Goal: Task Accomplishment & Management: Use online tool/utility

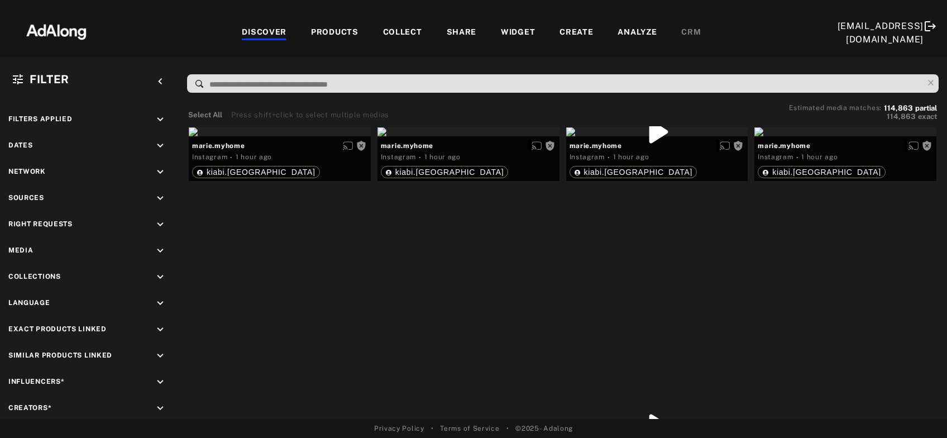
scroll to position [60, 0]
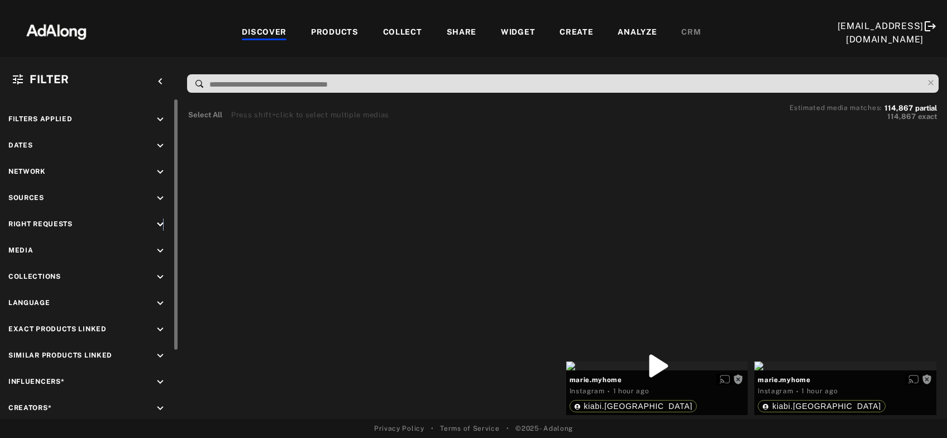
click at [163, 224] on icon "keyboard_arrow_down" at bounding box center [160, 224] width 12 height 12
click at [36, 249] on div "Agreed" at bounding box center [99, 251] width 142 height 12
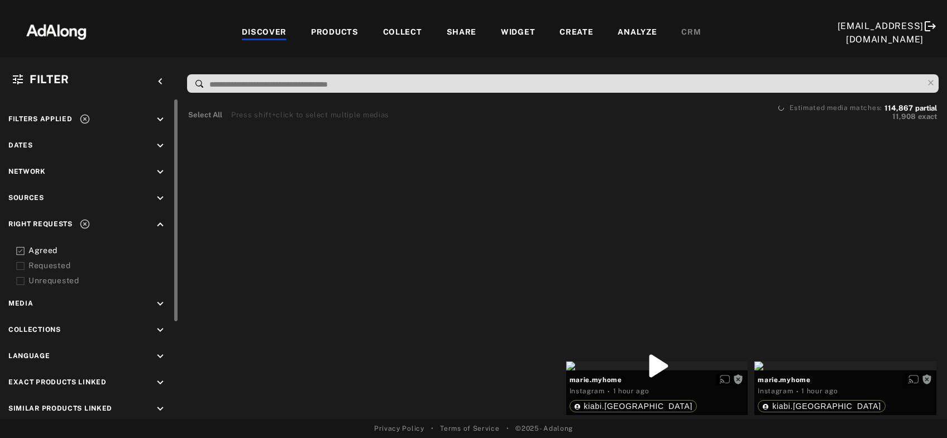
click at [36, 264] on div "Requested" at bounding box center [99, 266] width 142 height 12
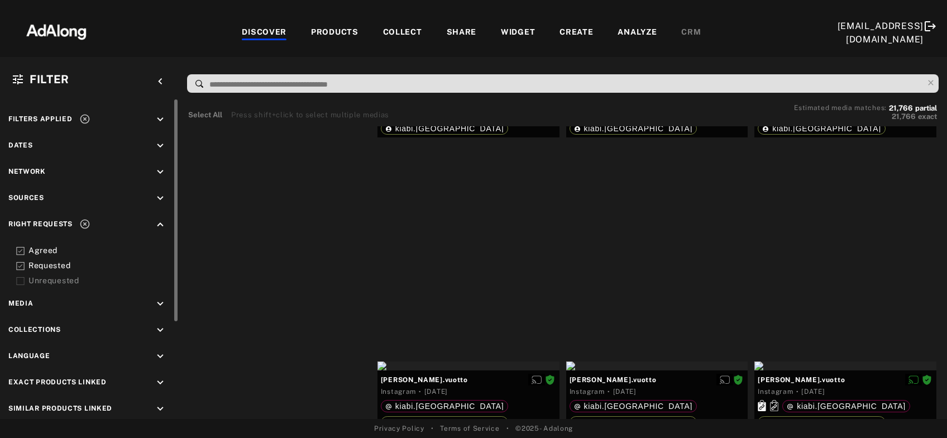
click at [86, 117] on icon at bounding box center [84, 118] width 11 height 11
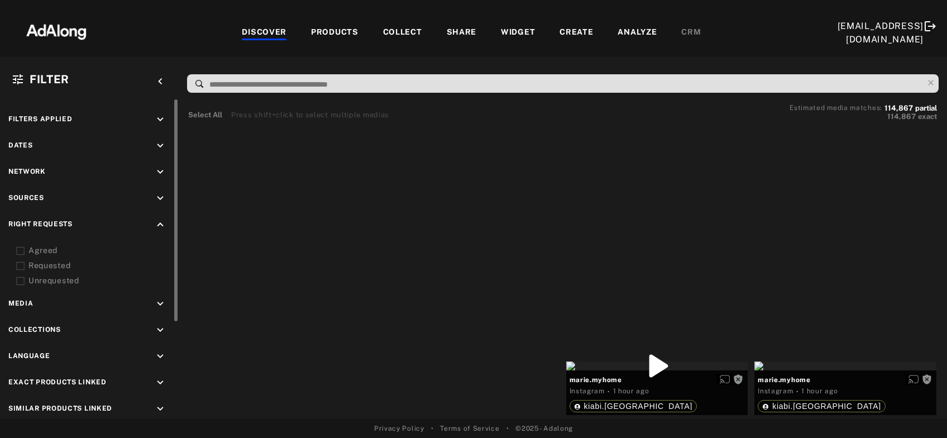
click at [156, 223] on icon "keyboard_arrow_up" at bounding box center [160, 224] width 12 height 12
click at [157, 199] on icon "keyboard_arrow_down" at bounding box center [160, 198] width 12 height 12
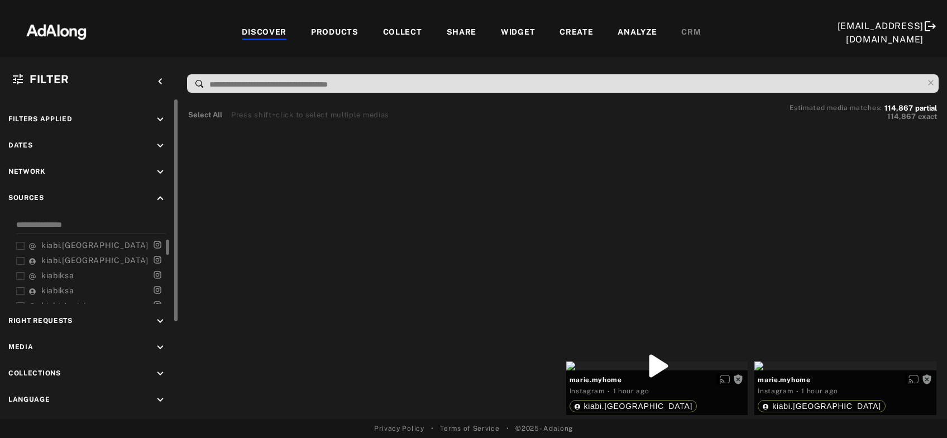
click at [54, 245] on span "kiabi.[GEOGRAPHIC_DATA]" at bounding box center [94, 245] width 107 height 9
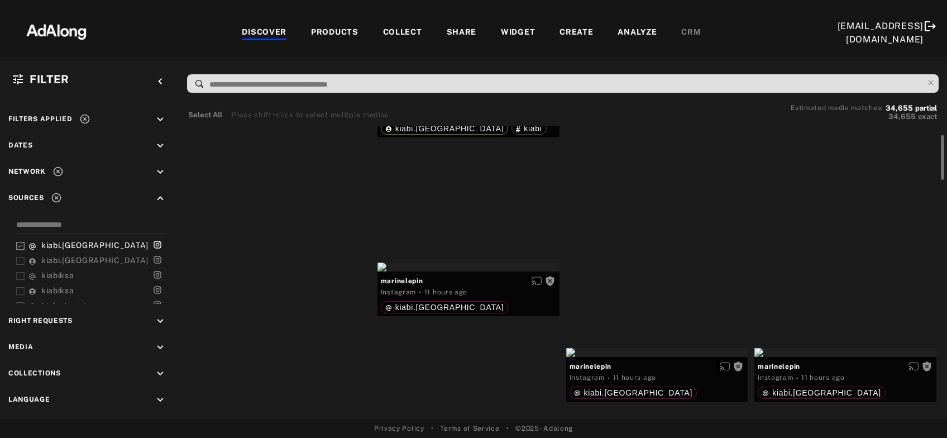
click at [274, 77] on div "Get rights" at bounding box center [280, 72] width 182 height 9
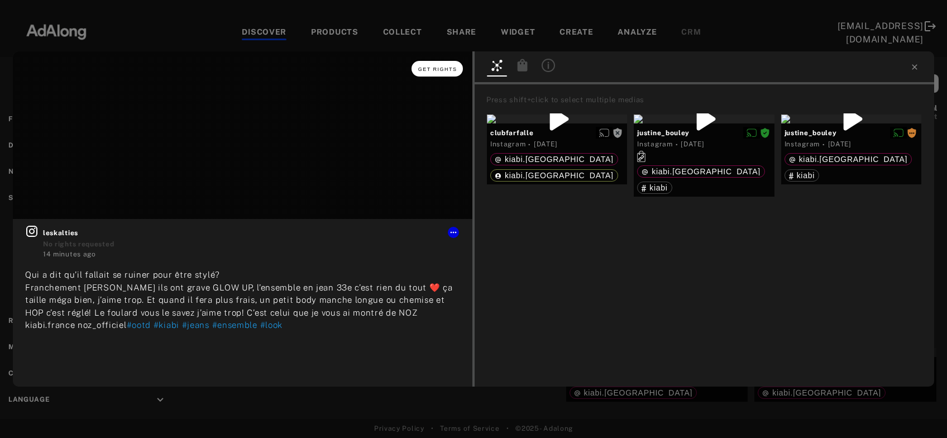
click at [436, 73] on button "Get rights" at bounding box center [437, 69] width 51 height 16
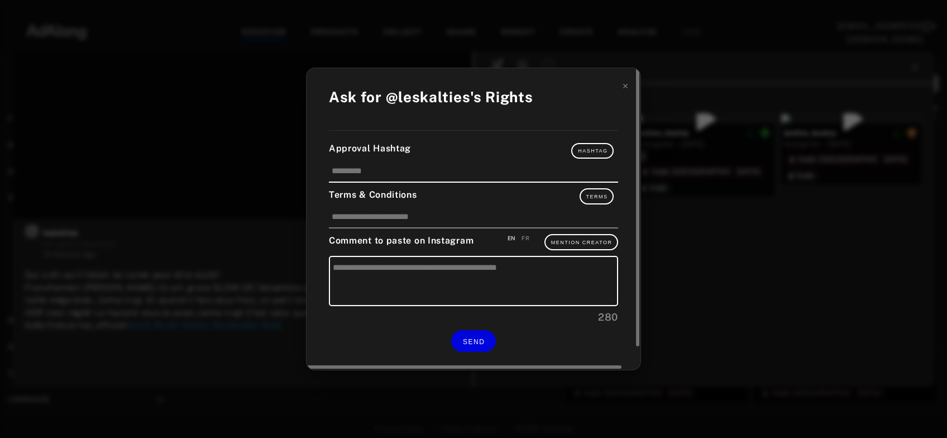
click at [525, 236] on div "FR" at bounding box center [526, 238] width 8 height 8
type textarea "**********"
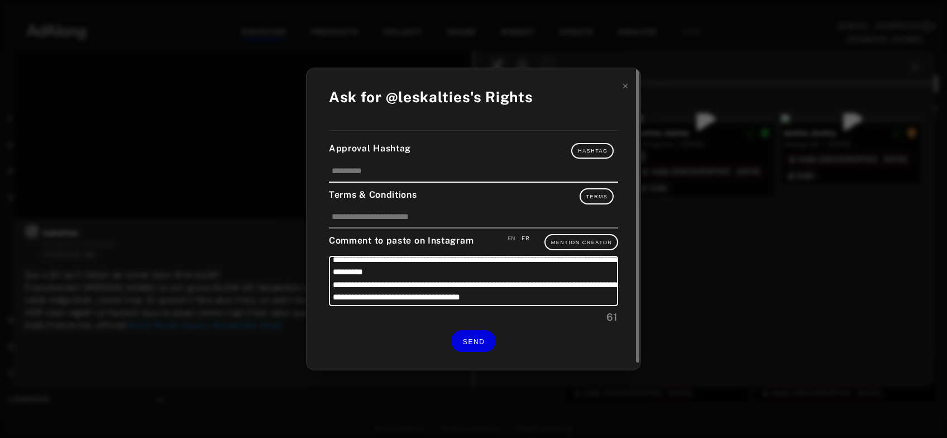
scroll to position [11, 0]
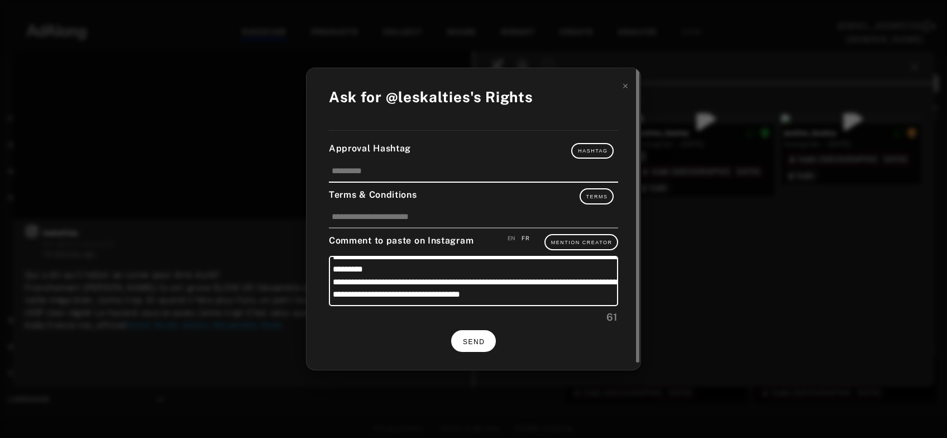
click at [481, 340] on span "SEND" at bounding box center [474, 342] width 22 height 8
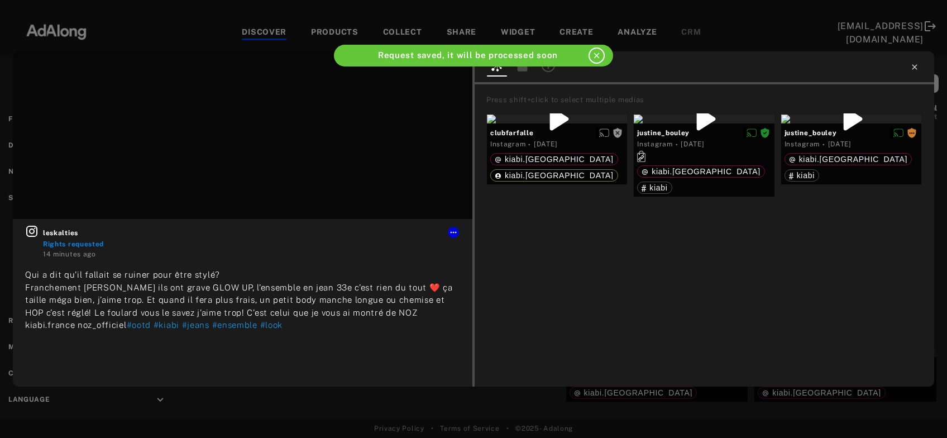
click at [914, 70] on icon at bounding box center [914, 67] width 9 height 9
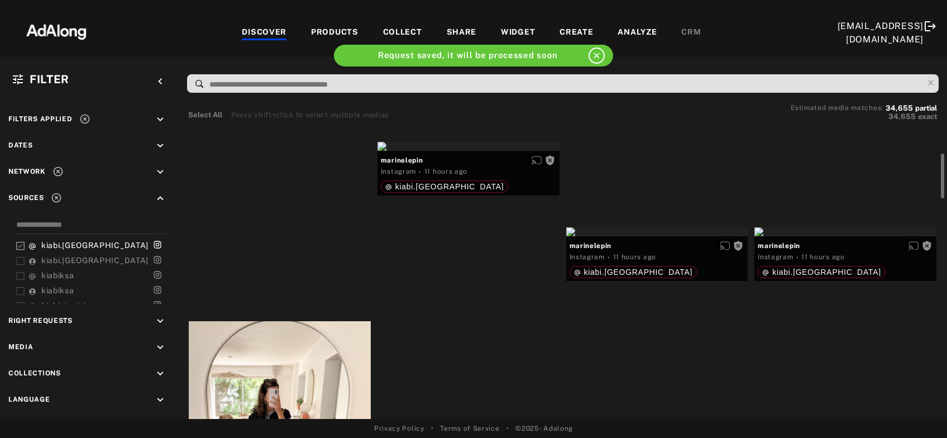
scroll to position [241, 0]
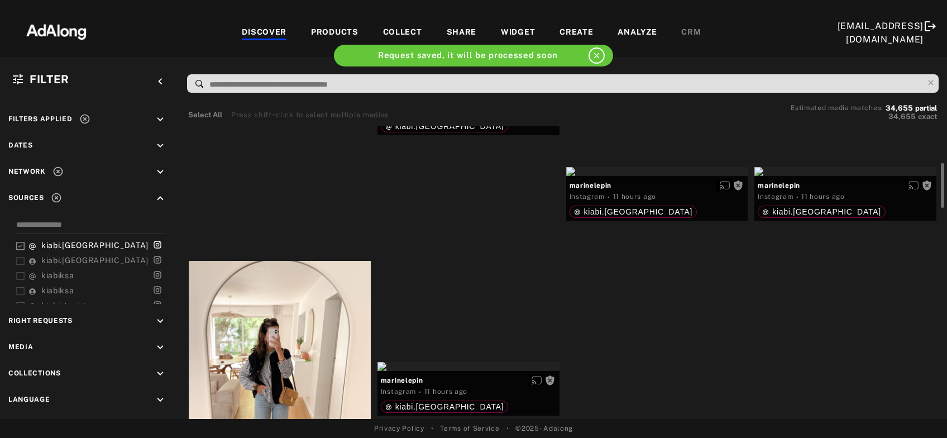
click at [470, 90] on div "Get rights" at bounding box center [469, 86] width 182 height 9
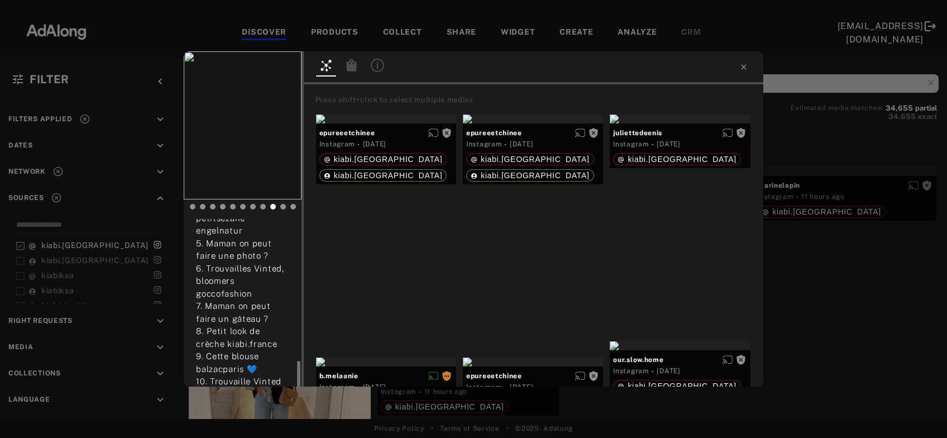
scroll to position [555, 0]
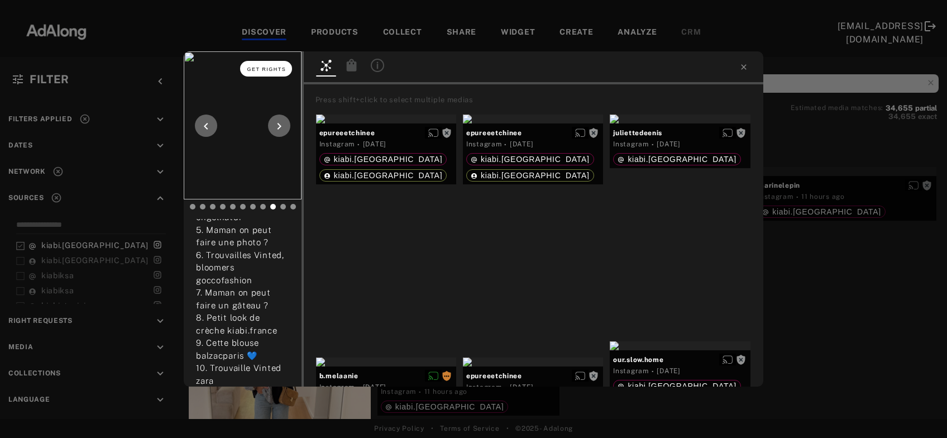
click at [257, 71] on span "Get rights" at bounding box center [266, 69] width 39 height 6
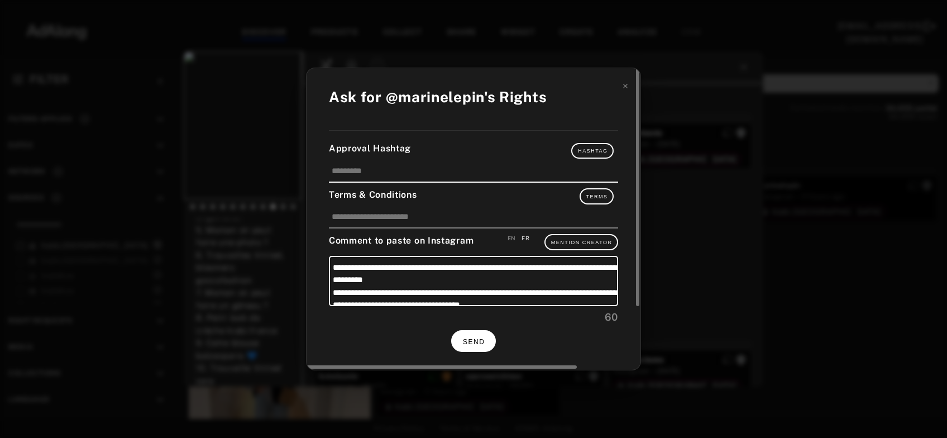
click at [479, 341] on span "SEND" at bounding box center [474, 342] width 22 height 8
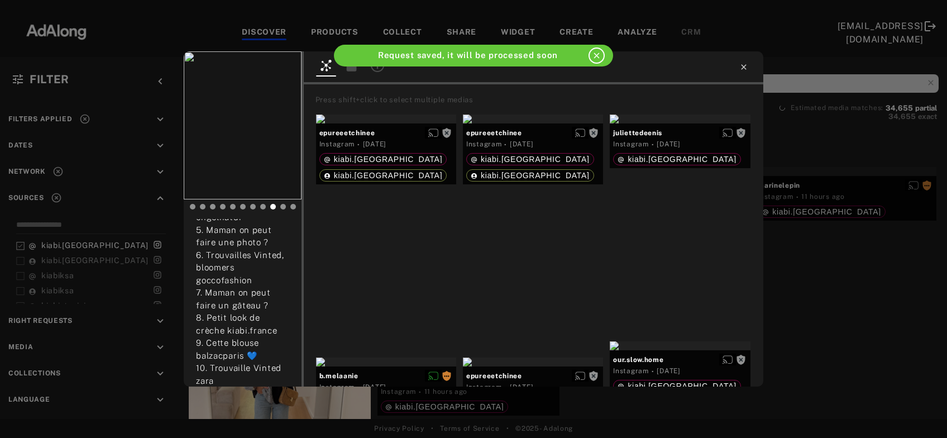
click at [743, 68] on icon at bounding box center [743, 67] width 9 height 9
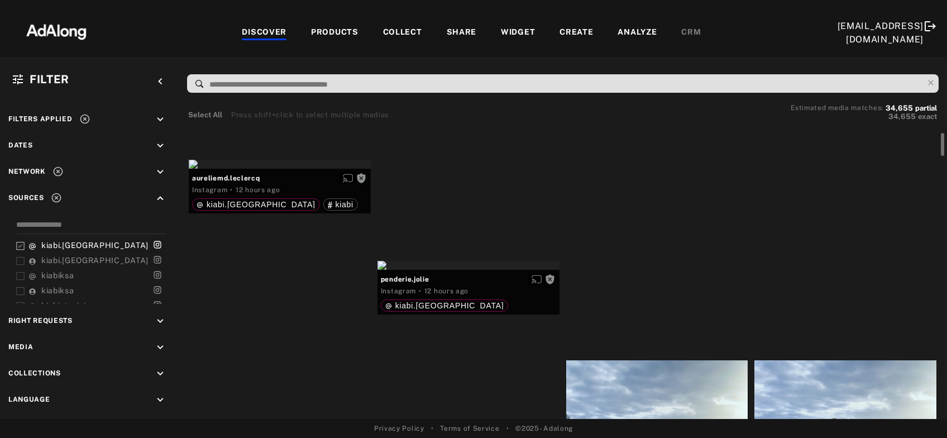
scroll to position [842, 0]
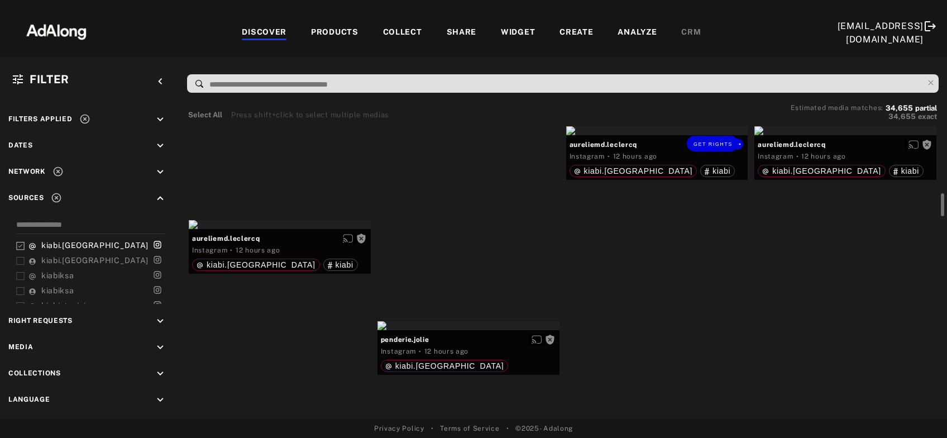
click at [685, 135] on div "Get rights" at bounding box center [657, 130] width 182 height 9
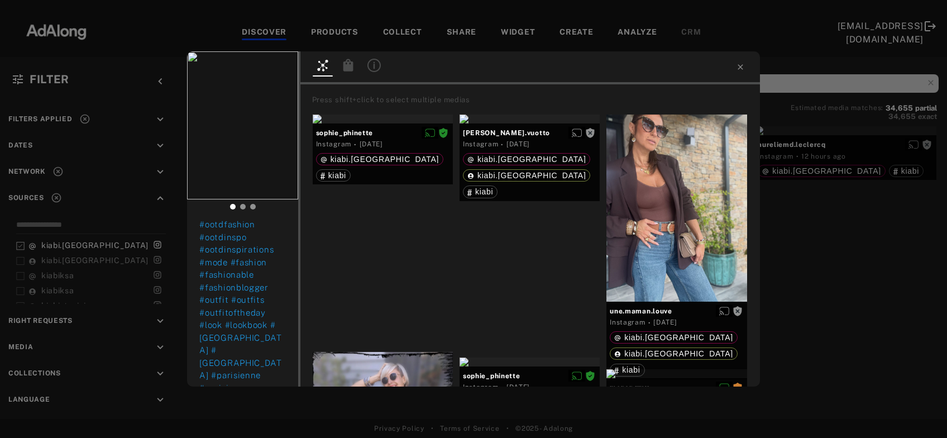
scroll to position [288, 0]
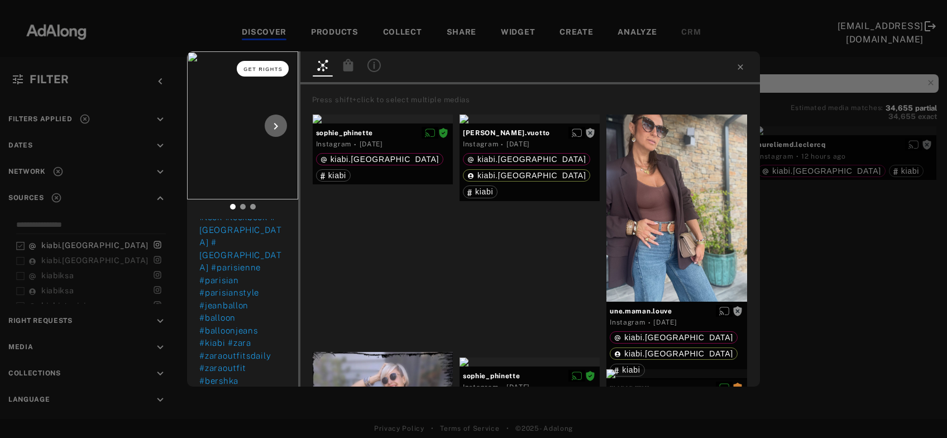
click at [260, 71] on span "Get rights" at bounding box center [262, 69] width 39 height 6
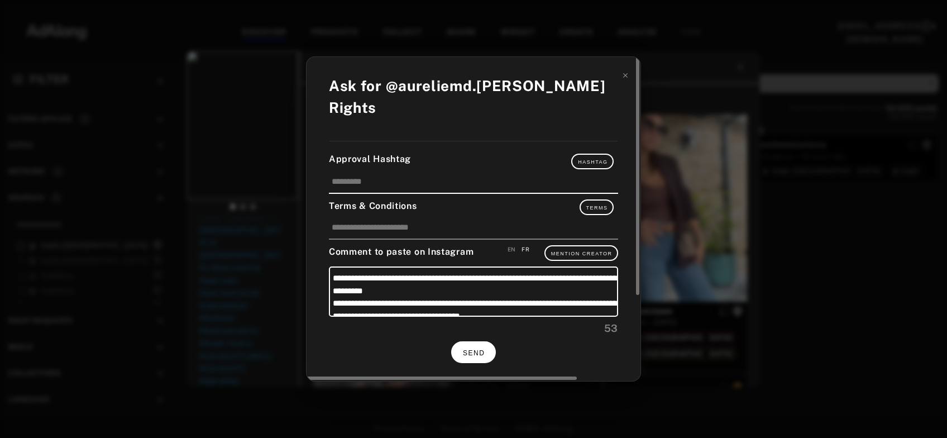
click at [475, 349] on span "SEND" at bounding box center [474, 353] width 22 height 8
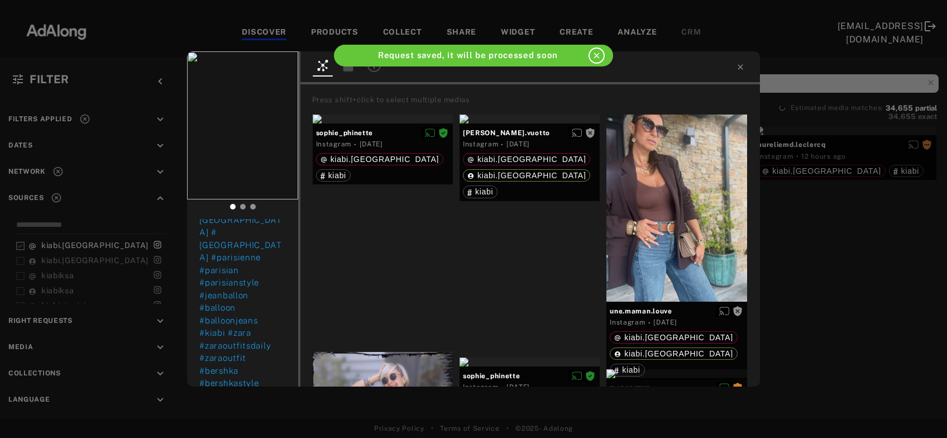
scroll to position [279, 0]
click at [740, 64] on icon at bounding box center [740, 67] width 9 height 9
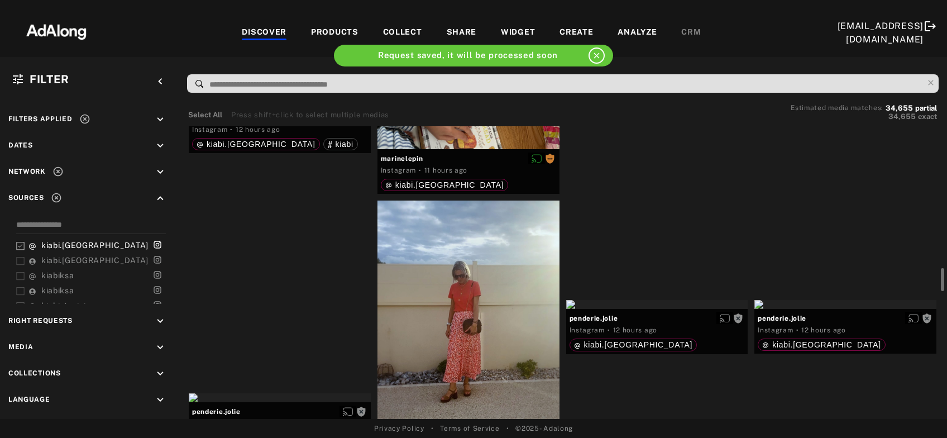
scroll to position [1023, 0]
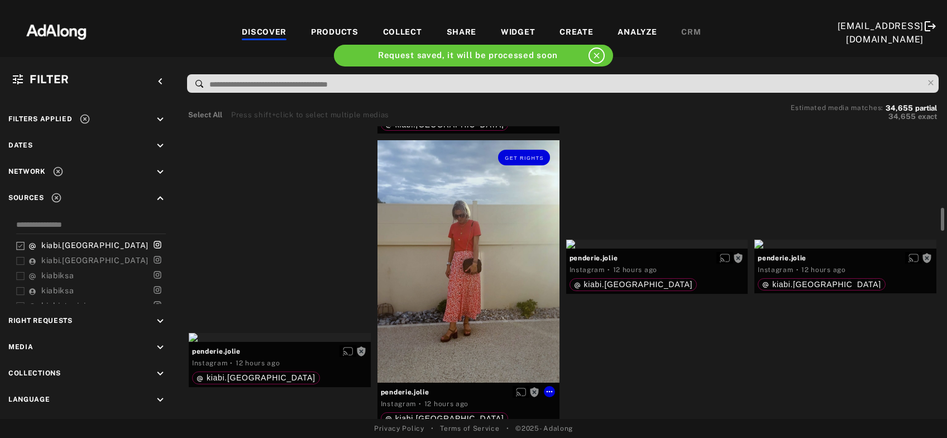
click at [439, 293] on div "Get rights" at bounding box center [469, 261] width 182 height 242
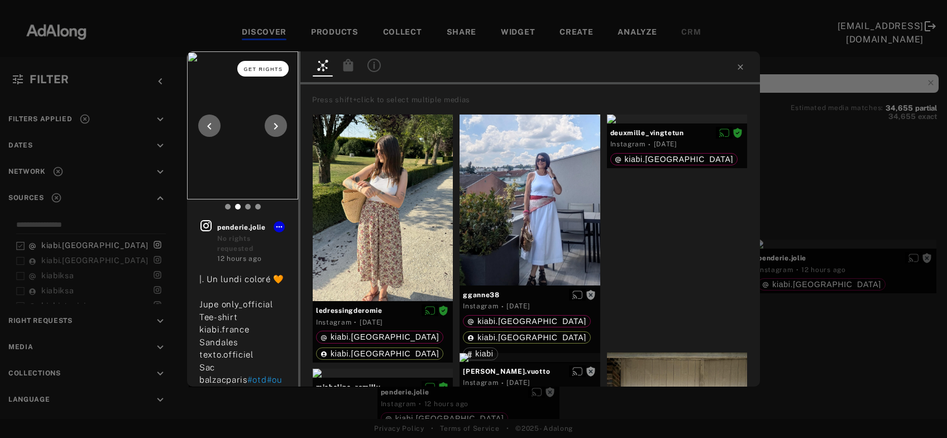
click at [273, 73] on button "Get rights" at bounding box center [262, 69] width 51 height 16
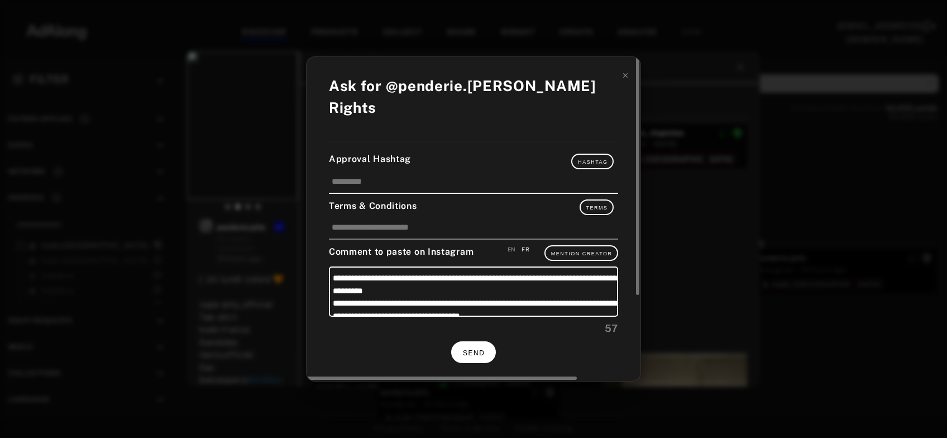
click at [467, 349] on span "SEND" at bounding box center [474, 353] width 22 height 8
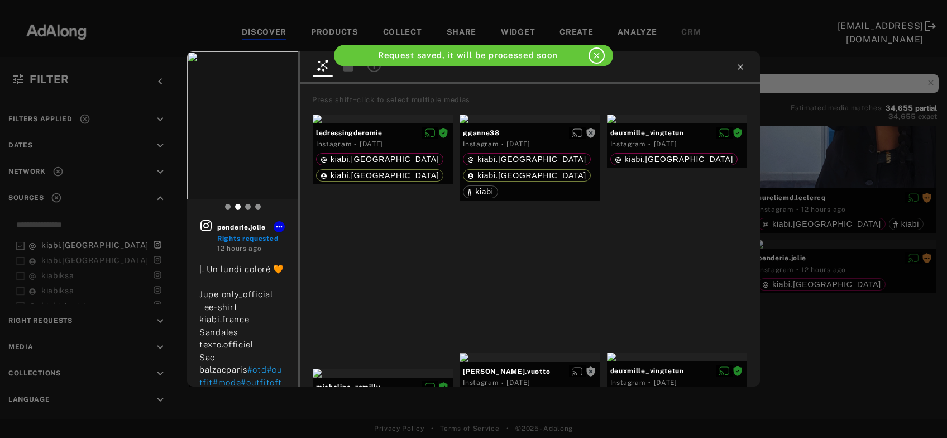
click at [740, 69] on icon at bounding box center [740, 67] width 9 height 9
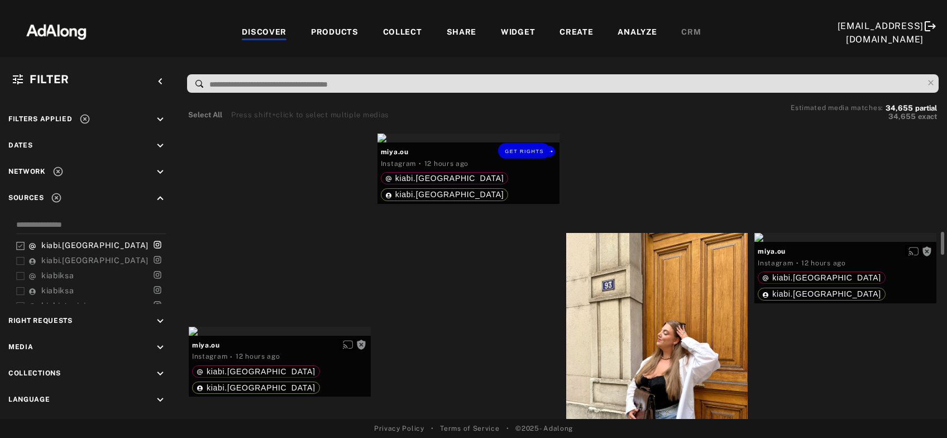
scroll to position [1444, 0]
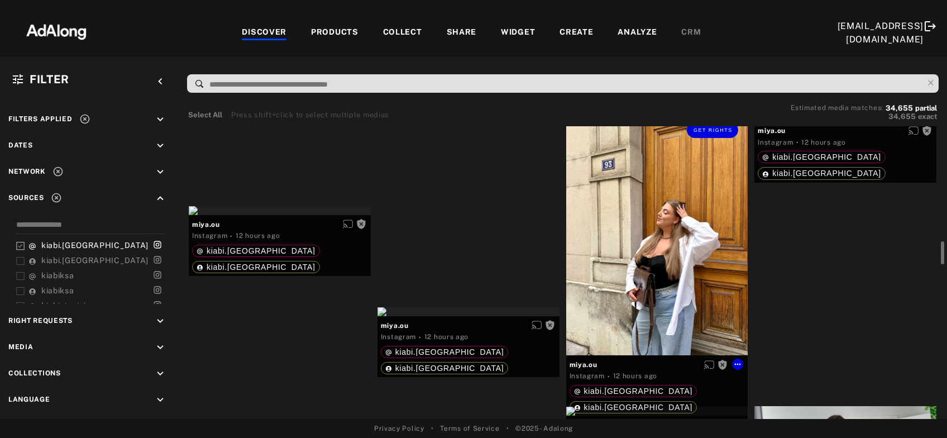
click at [643, 267] on div "Get rights" at bounding box center [657, 233] width 182 height 242
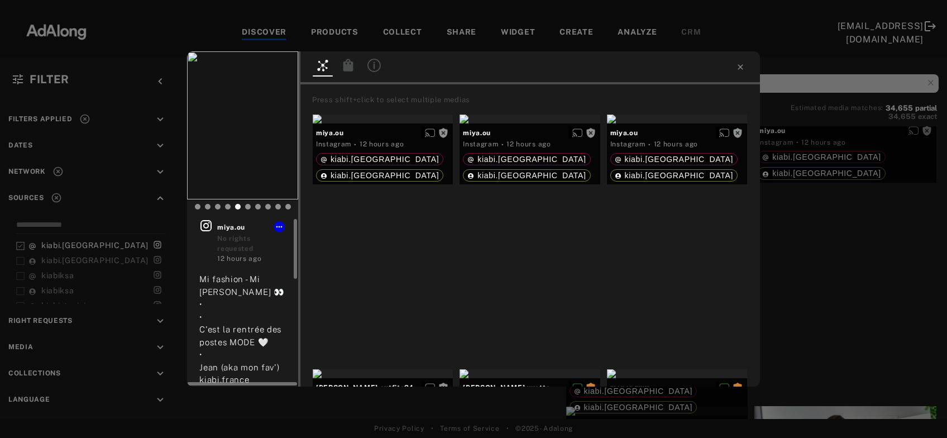
scroll to position [60, 0]
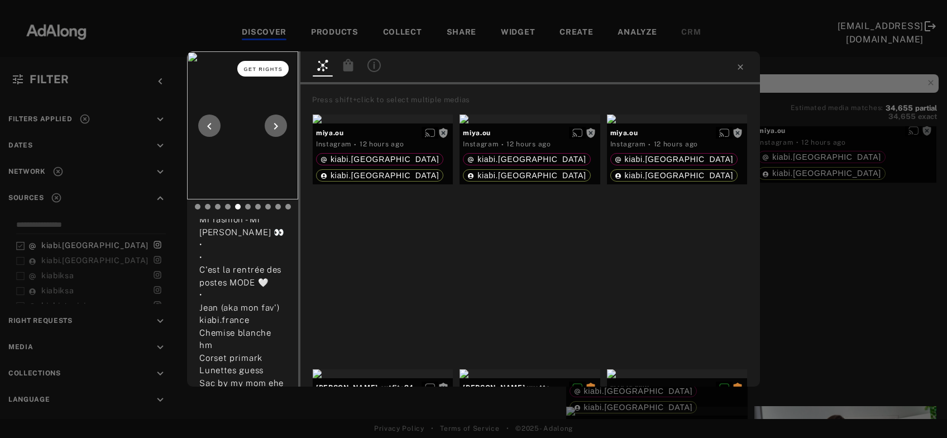
click at [266, 67] on span "Get rights" at bounding box center [263, 69] width 39 height 6
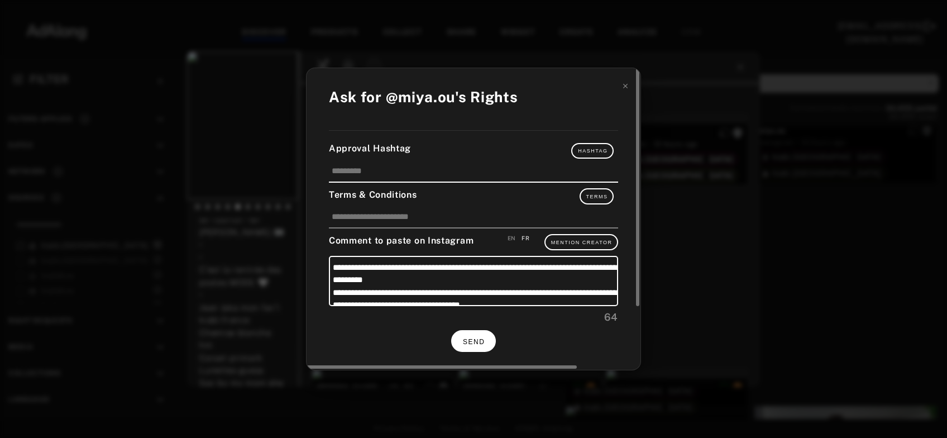
click at [471, 338] on span "SEND" at bounding box center [474, 342] width 22 height 8
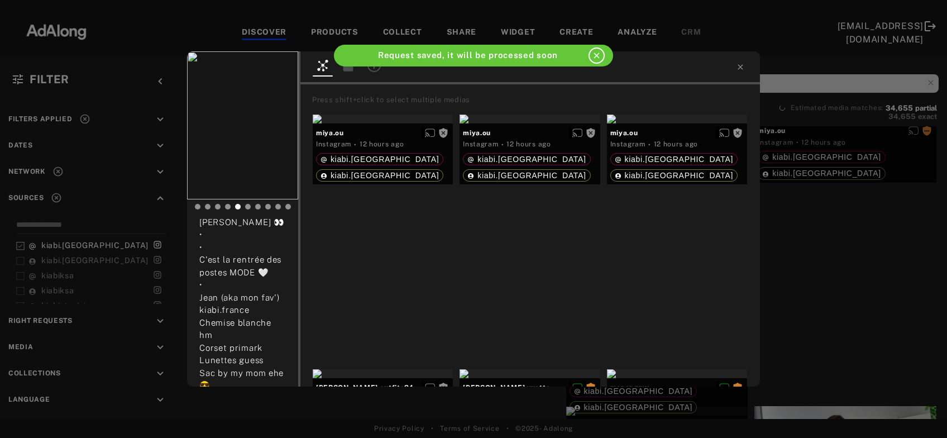
click at [824, 263] on div "miya.ou Rights requested 12 hours ago Mi fashion - Mi Dan Humphrey 👀 • • C'est …" at bounding box center [473, 219] width 947 height 438
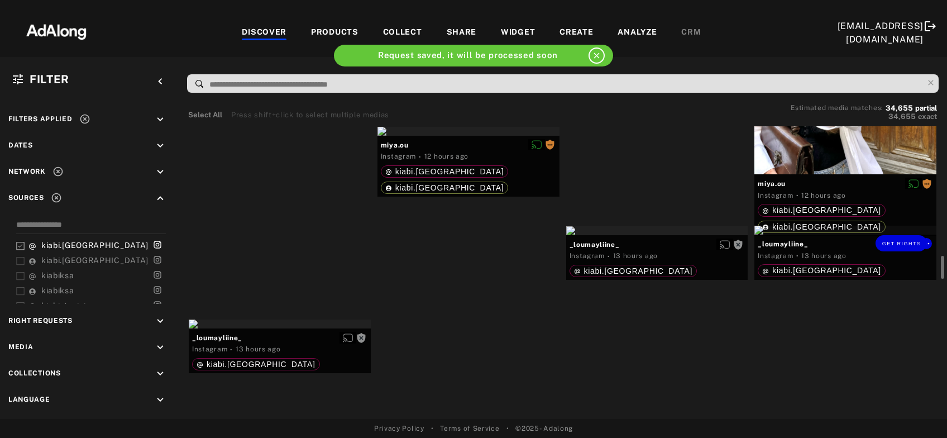
scroll to position [1745, 0]
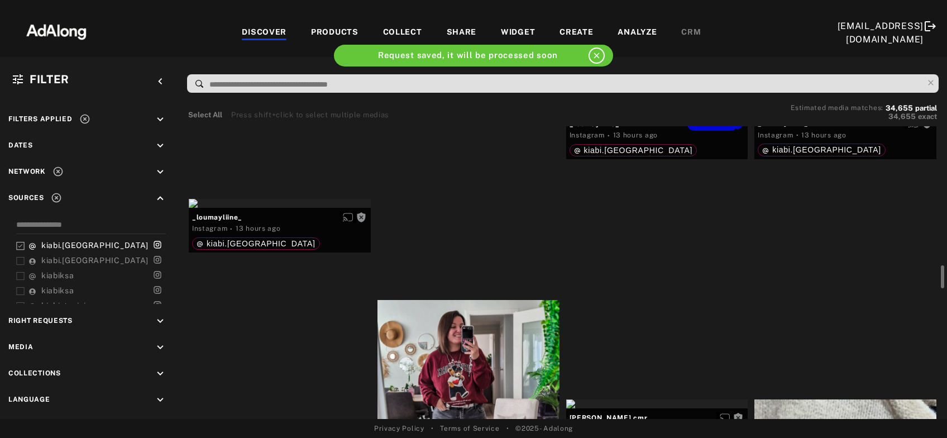
click at [667, 114] on div "Get rights" at bounding box center [657, 110] width 182 height 9
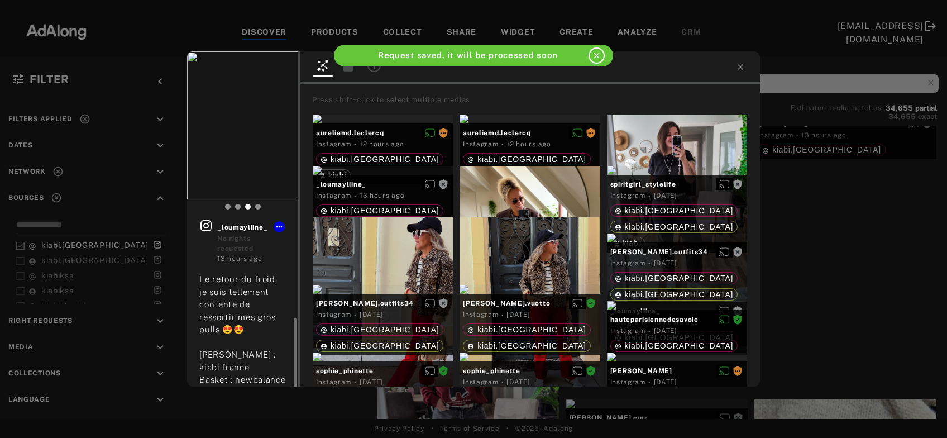
scroll to position [60, 0]
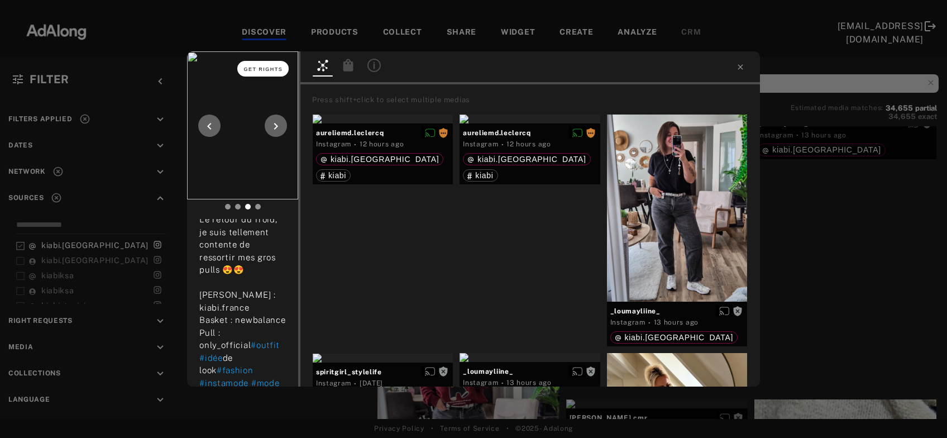
click at [270, 69] on span "Get rights" at bounding box center [263, 69] width 39 height 6
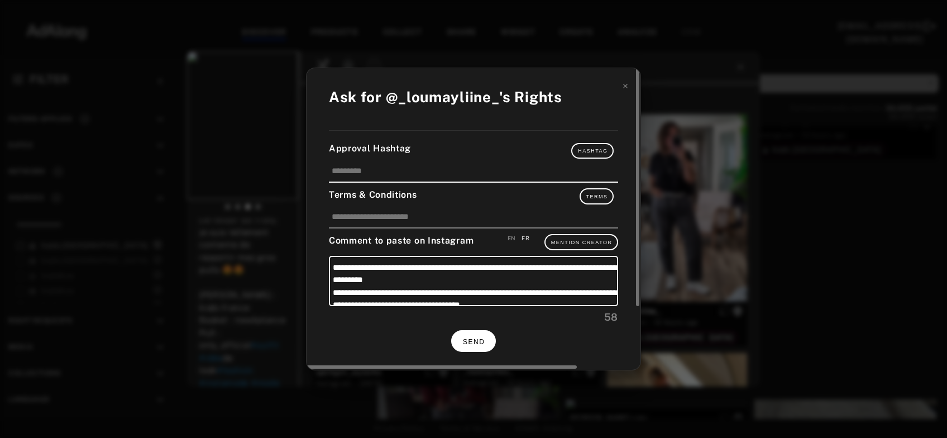
click at [481, 341] on span "SEND" at bounding box center [474, 342] width 22 height 8
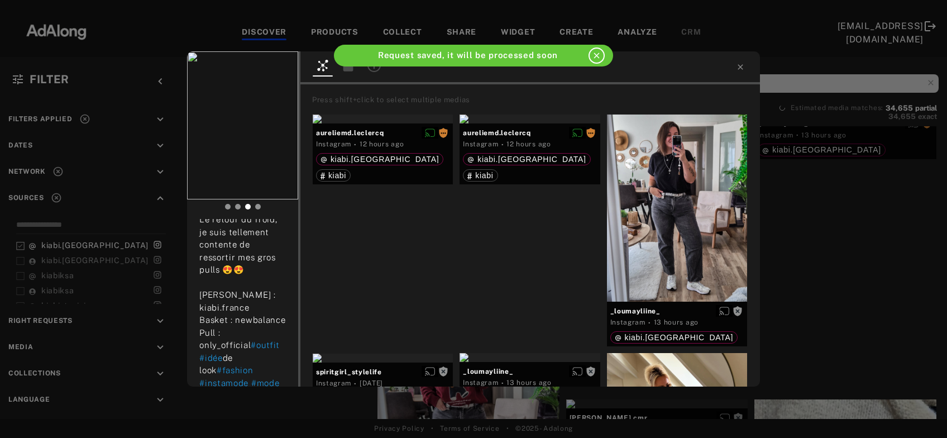
click at [852, 231] on div "Get rights _loumayliine_ No rights requested 13 hours ago Le retour du froid, j…" at bounding box center [473, 219] width 947 height 438
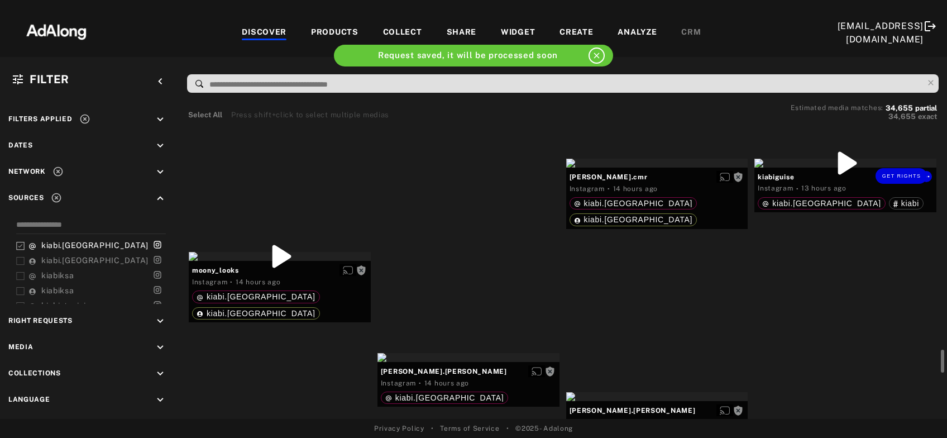
scroll to position [2046, 0]
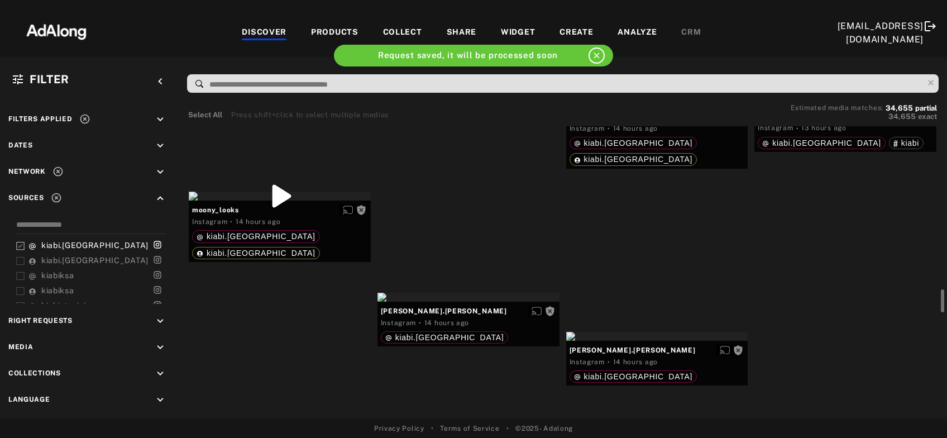
click at [682, 107] on div "Get rights" at bounding box center [657, 102] width 182 height 9
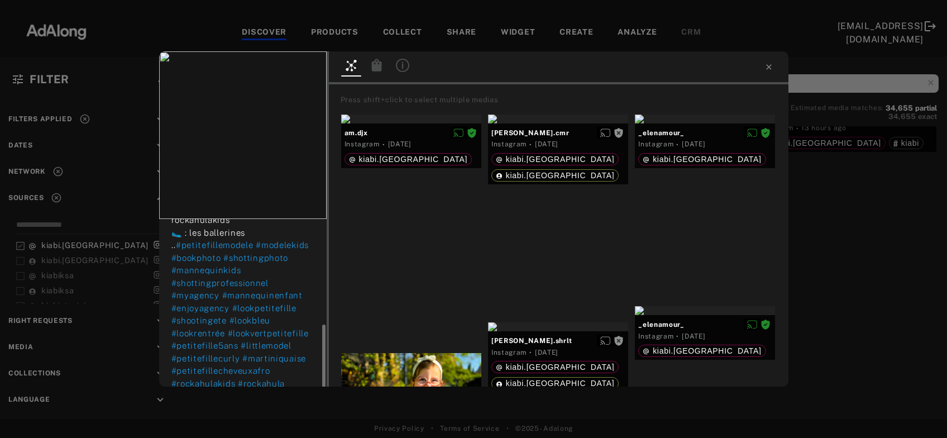
scroll to position [196, 0]
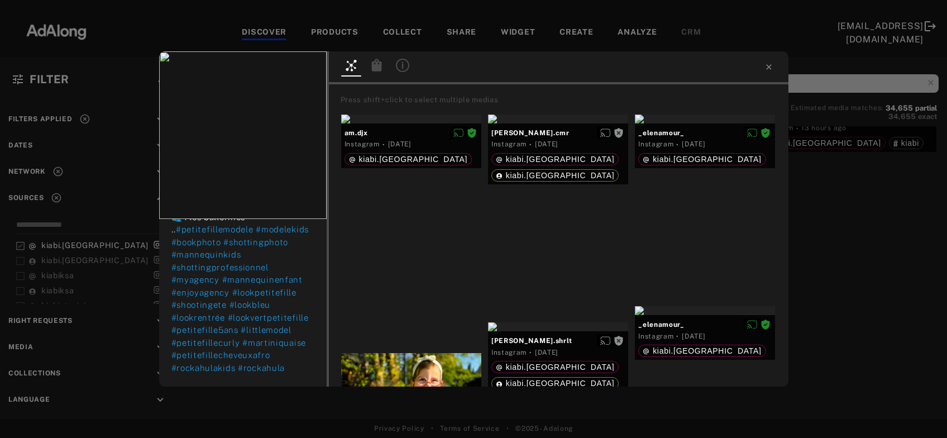
click at [824, 269] on div "Get rights alicia_olivia.cmr No rights requested 14 hours ago Sympa ce look ver…" at bounding box center [473, 219] width 947 height 438
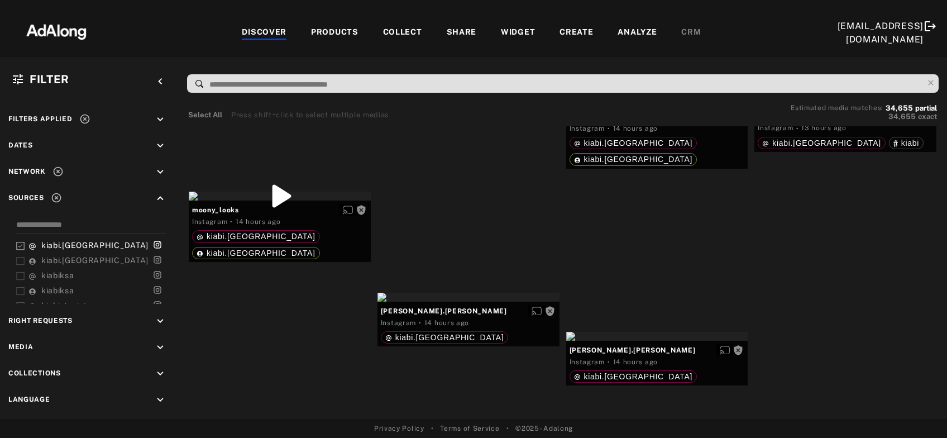
scroll to position [2106, 0]
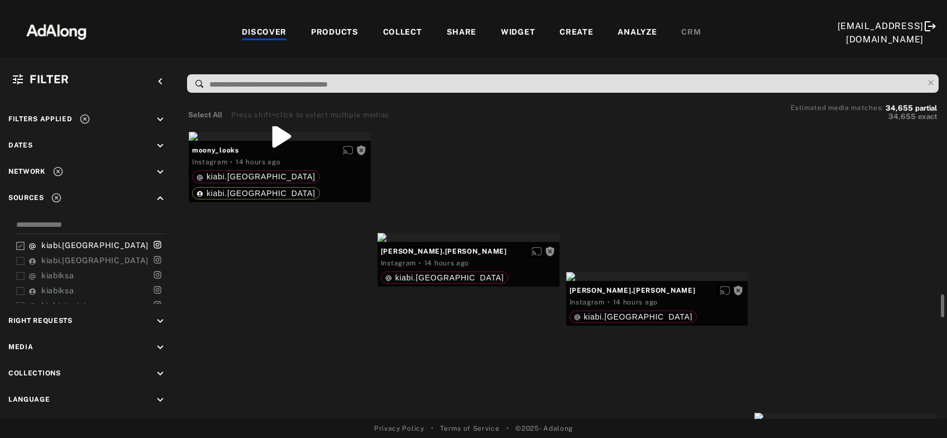
click at [835, 47] on div at bounding box center [845, 43] width 182 height 9
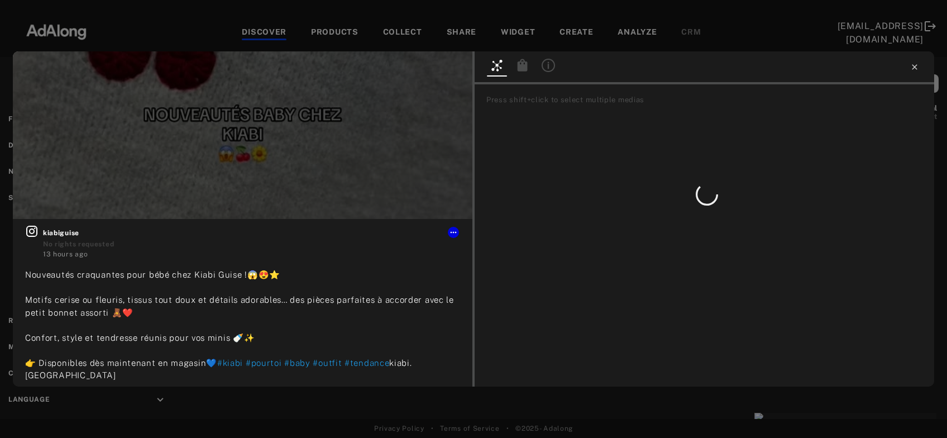
click at [915, 65] on icon at bounding box center [914, 67] width 9 height 9
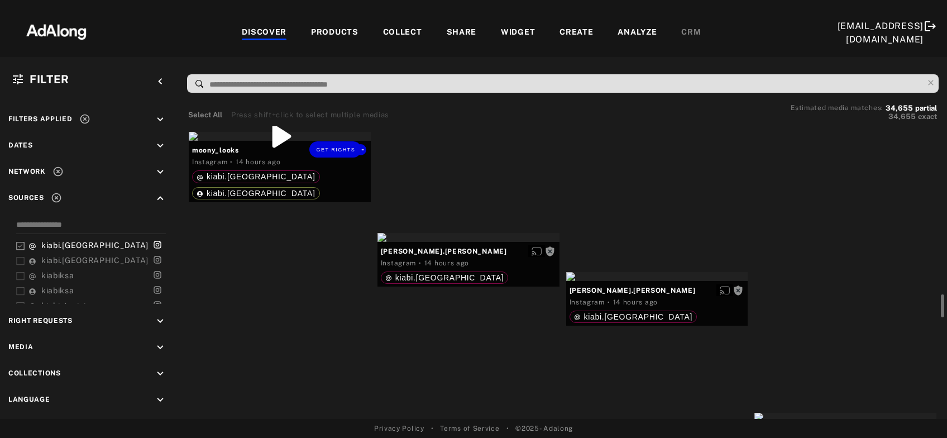
scroll to position [2166, 0]
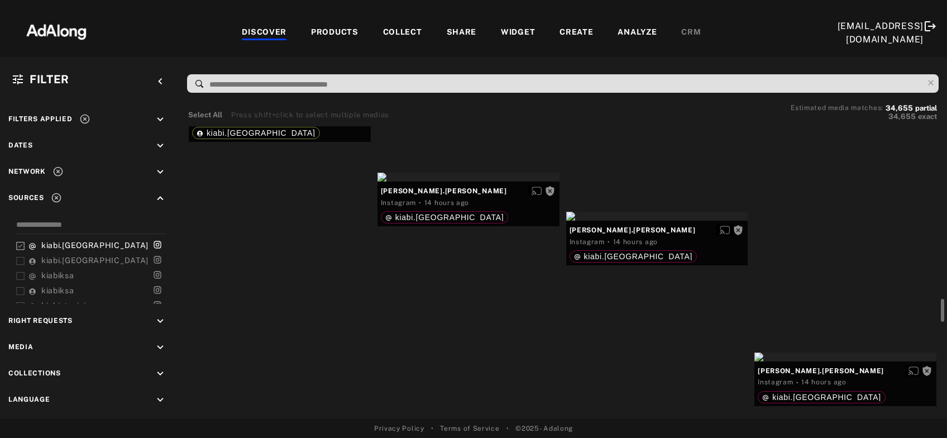
click at [308, 80] on div "Get rights" at bounding box center [280, 75] width 182 height 9
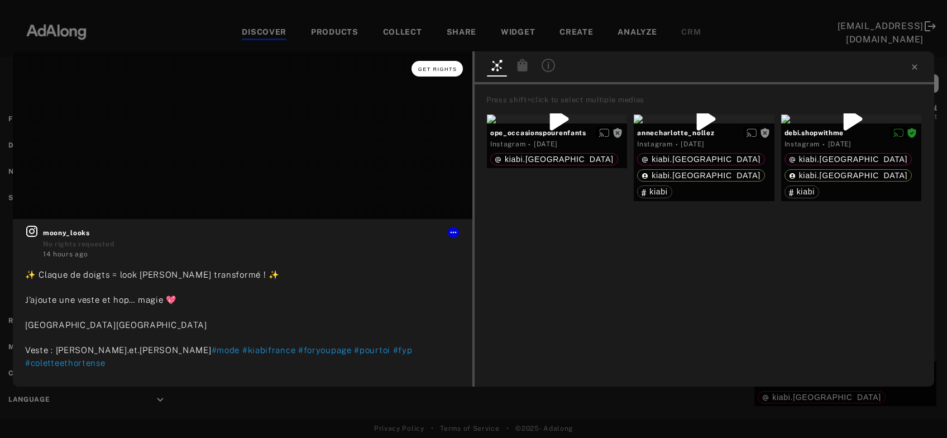
click at [461, 70] on button "Get rights" at bounding box center [437, 69] width 51 height 16
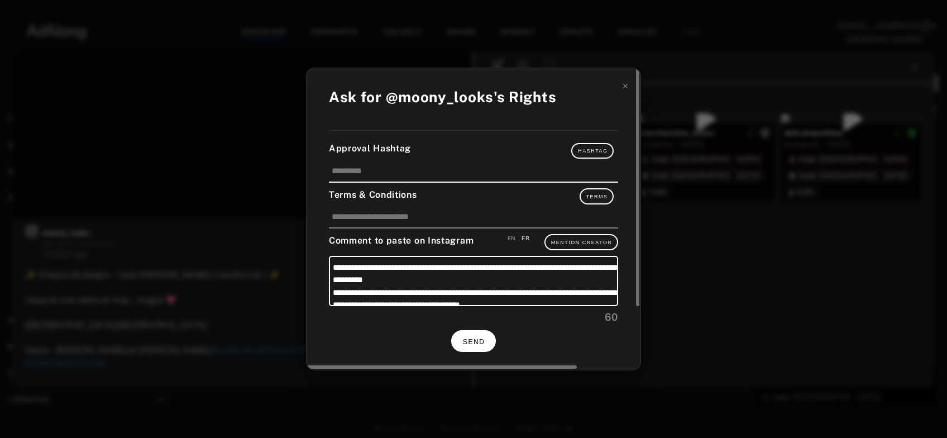
click at [485, 337] on button "SEND" at bounding box center [473, 341] width 45 height 22
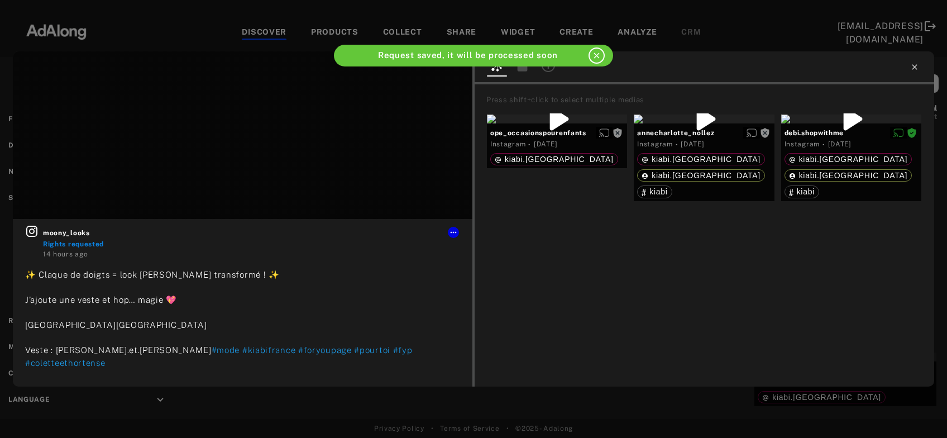
click at [915, 67] on icon at bounding box center [914, 66] width 5 height 5
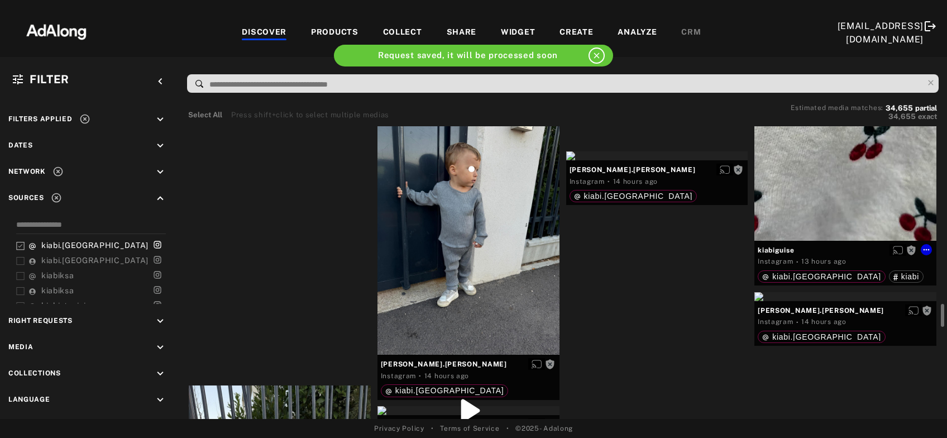
scroll to position [2287, 0]
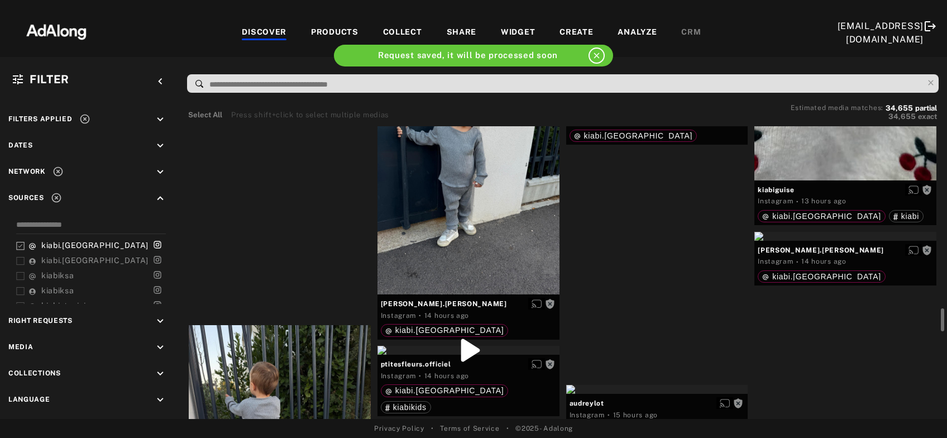
click at [652, 100] on div "Get rights" at bounding box center [657, 95] width 182 height 9
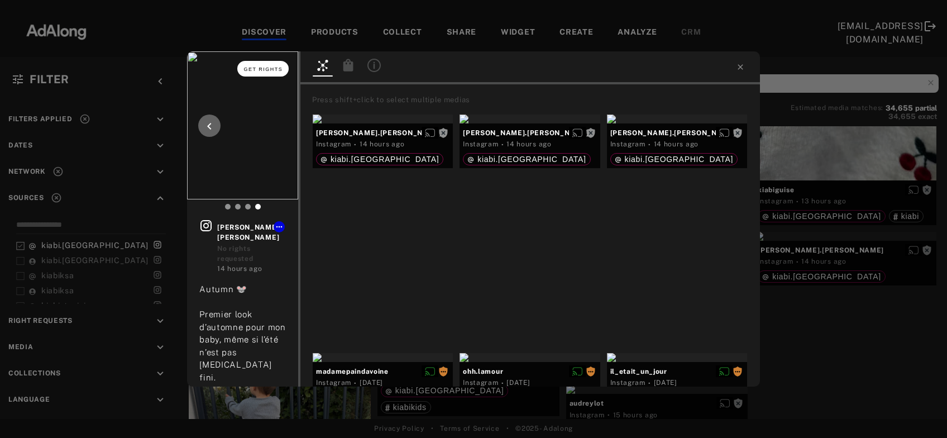
click at [273, 68] on span "Get rights" at bounding box center [263, 69] width 39 height 6
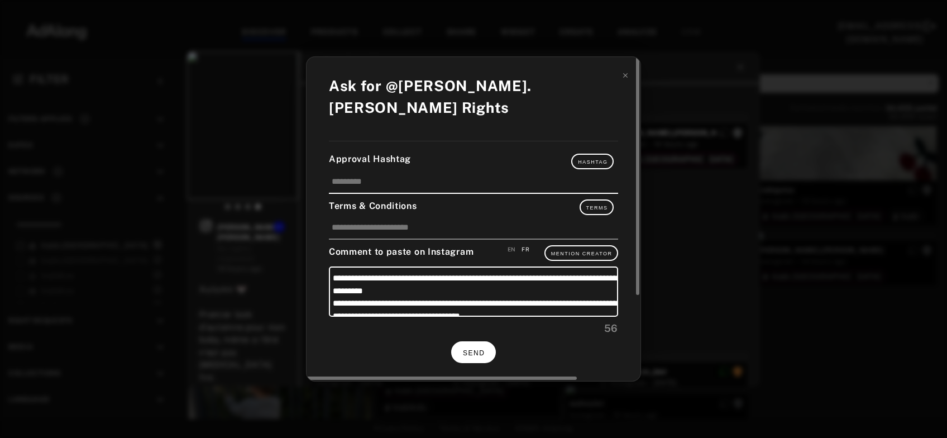
click at [487, 341] on button "SEND" at bounding box center [473, 352] width 45 height 22
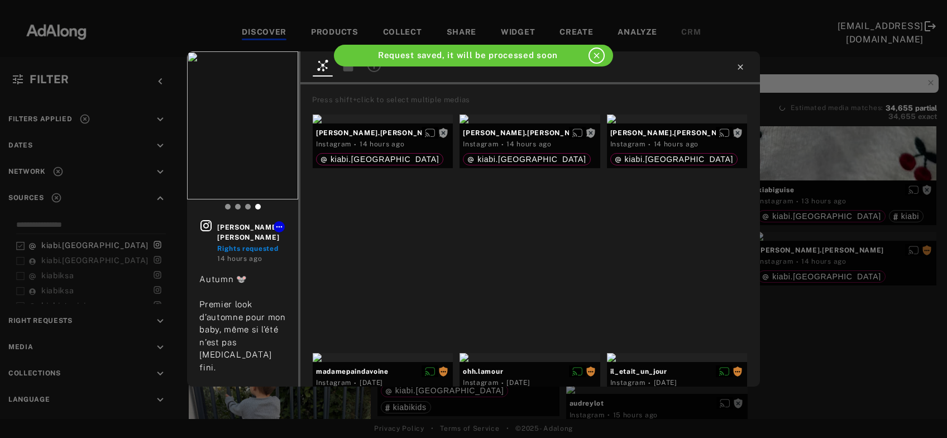
click at [740, 66] on icon at bounding box center [740, 67] width 9 height 9
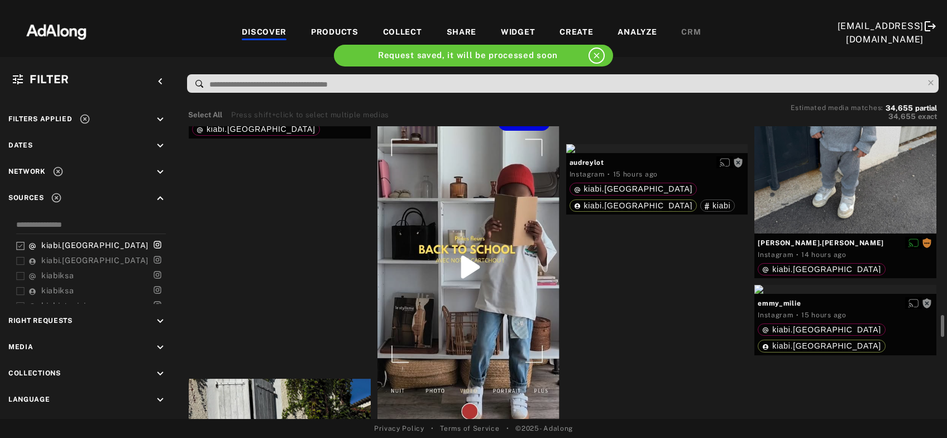
scroll to position [2587, 0]
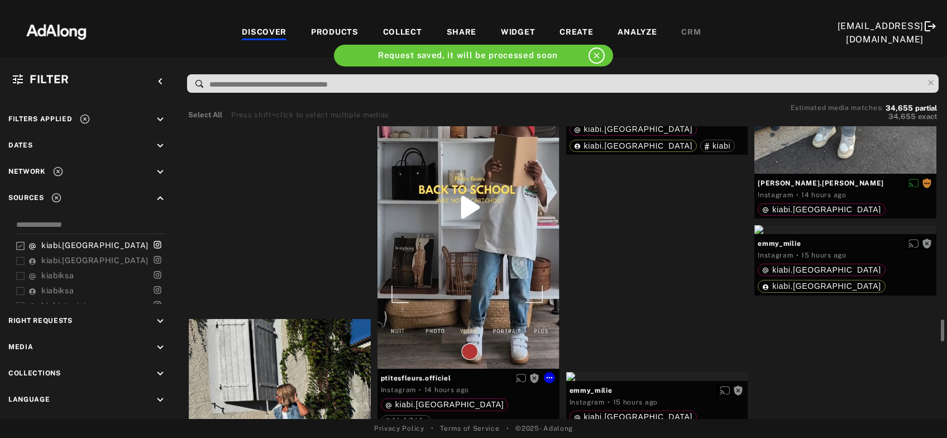
click at [482, 247] on div "Get rights" at bounding box center [469, 206] width 182 height 323
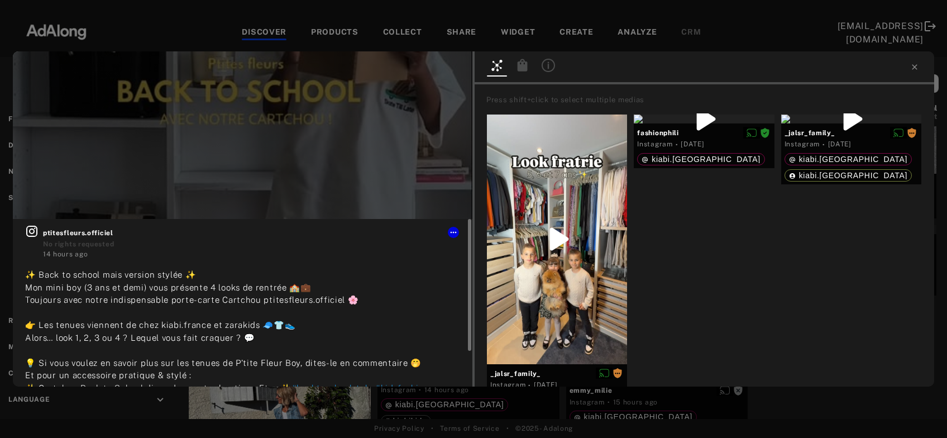
scroll to position [45, 0]
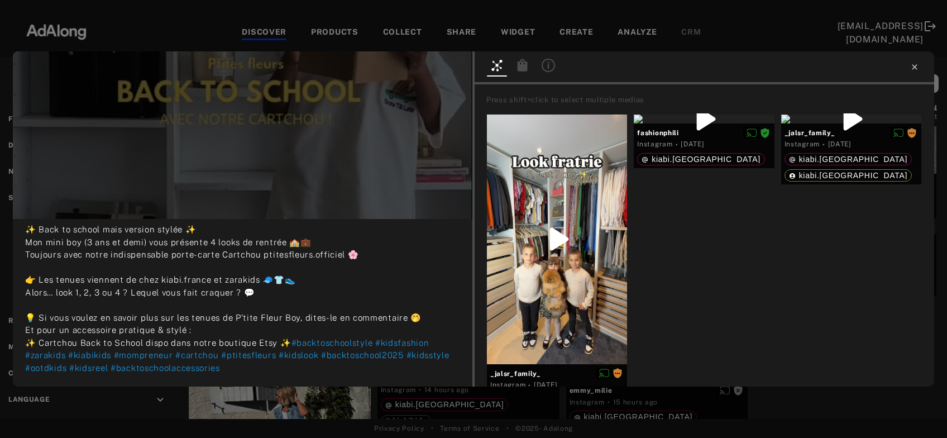
click at [913, 69] on icon at bounding box center [914, 66] width 5 height 5
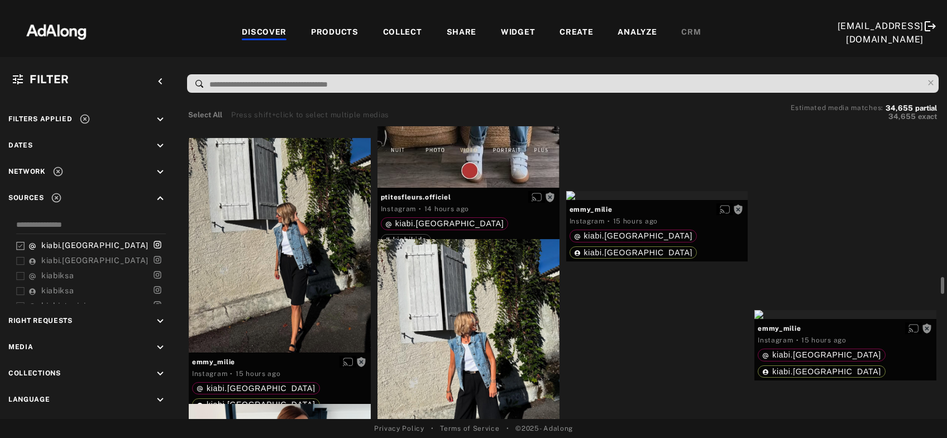
scroll to position [2829, 0]
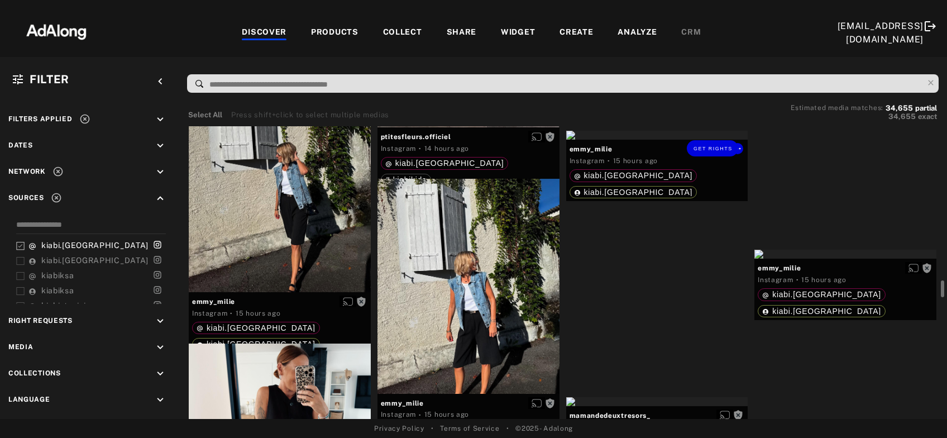
click at [670, 140] on div "Get rights" at bounding box center [657, 135] width 182 height 9
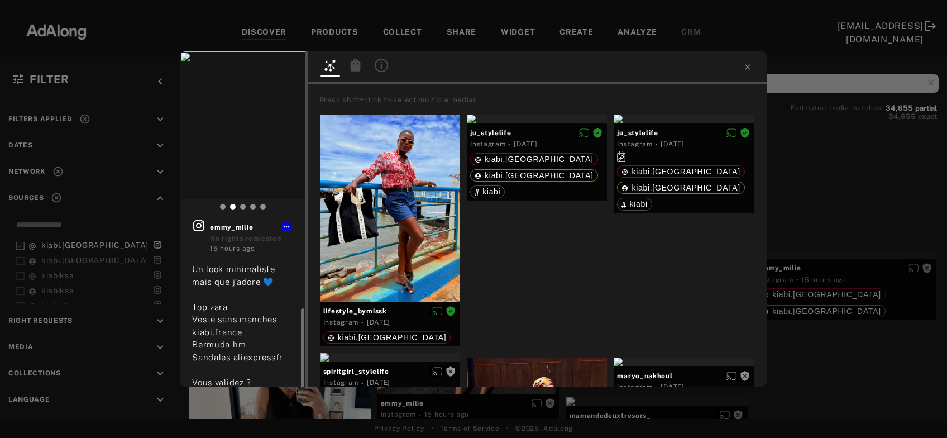
scroll to position [60, 0]
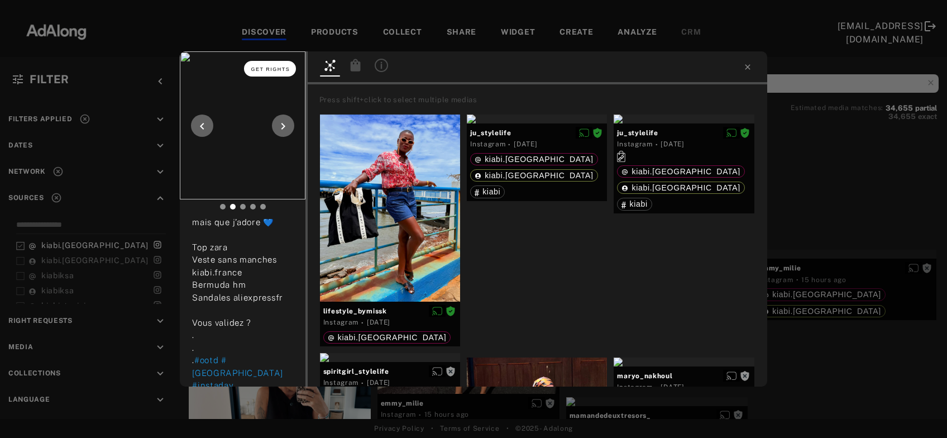
click at [276, 70] on span "Get rights" at bounding box center [270, 69] width 39 height 6
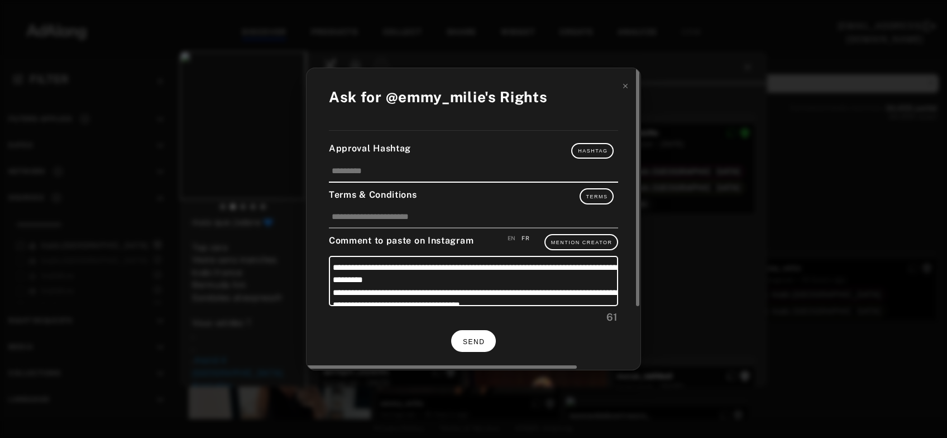
click at [469, 334] on button "SEND" at bounding box center [473, 341] width 45 height 22
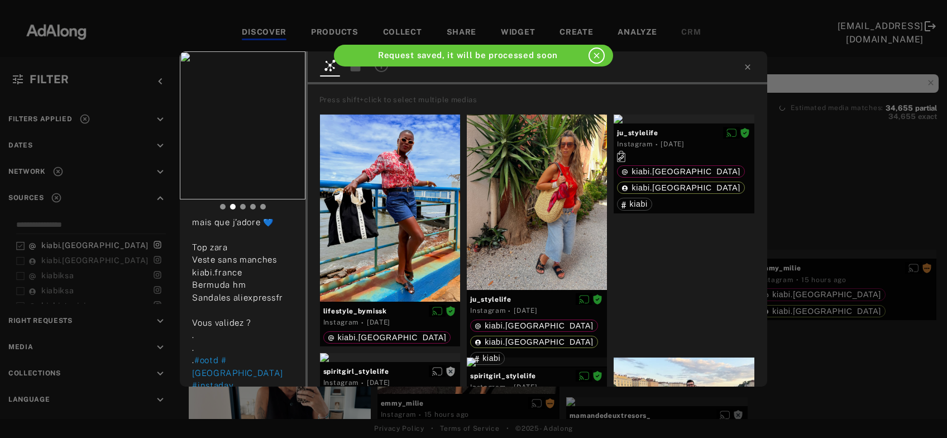
click at [832, 286] on div "emmy_milie Rights requested 15 hours ago Un look minimaliste mais que j’adore 💙…" at bounding box center [473, 219] width 947 height 438
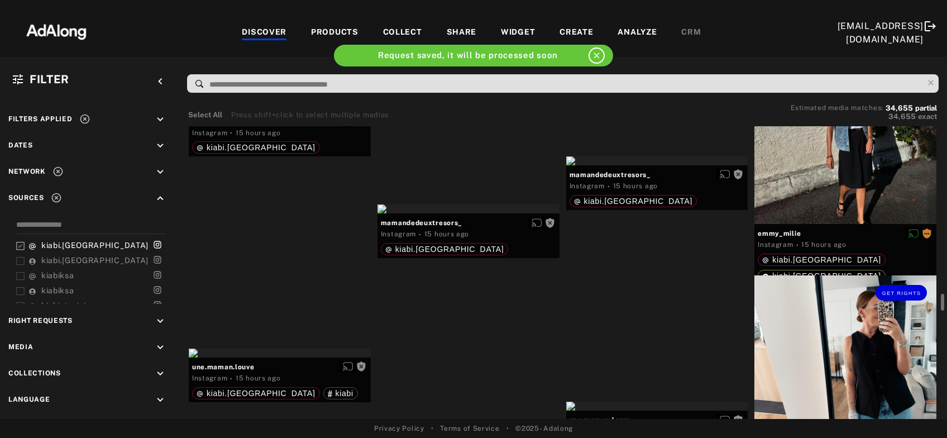
scroll to position [3129, 0]
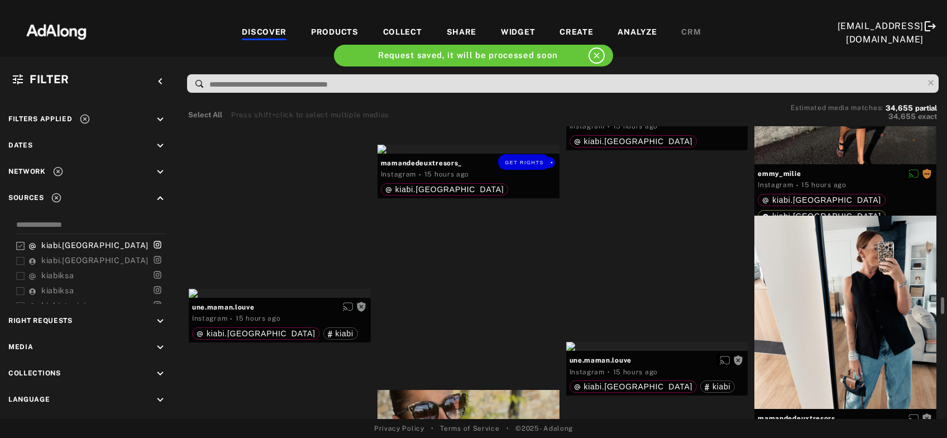
click at [458, 154] on div "Get rights" at bounding box center [469, 149] width 182 height 9
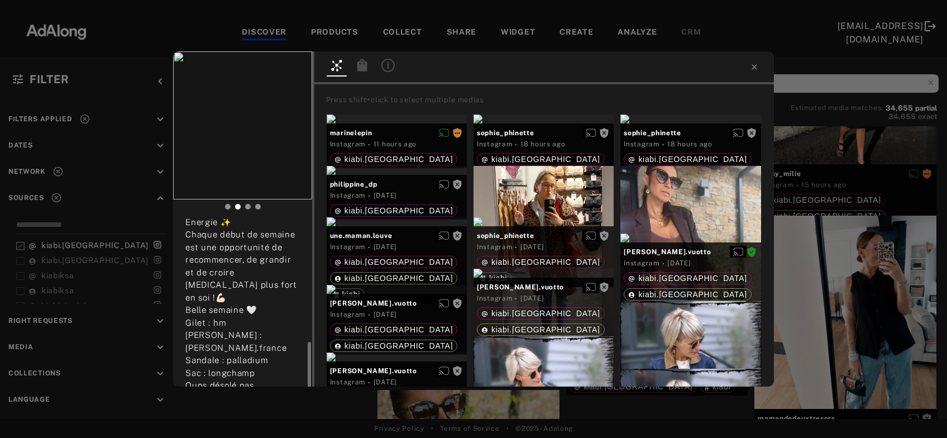
scroll to position [114, 0]
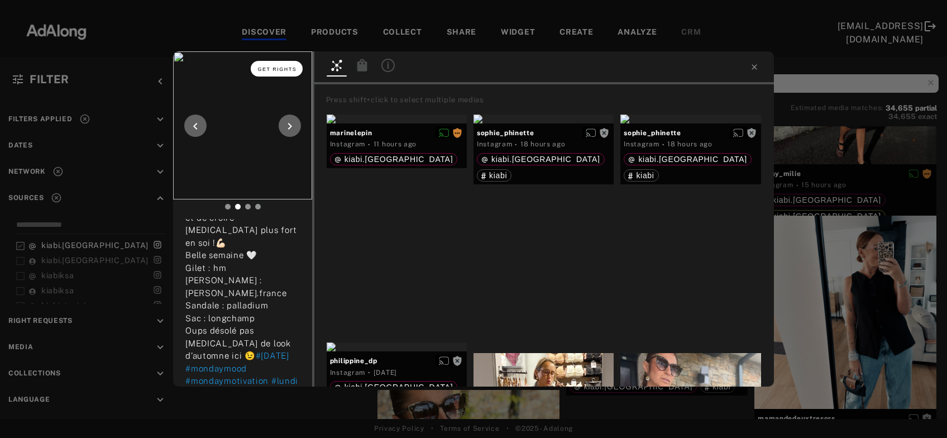
click at [276, 71] on span "Get rights" at bounding box center [276, 69] width 39 height 6
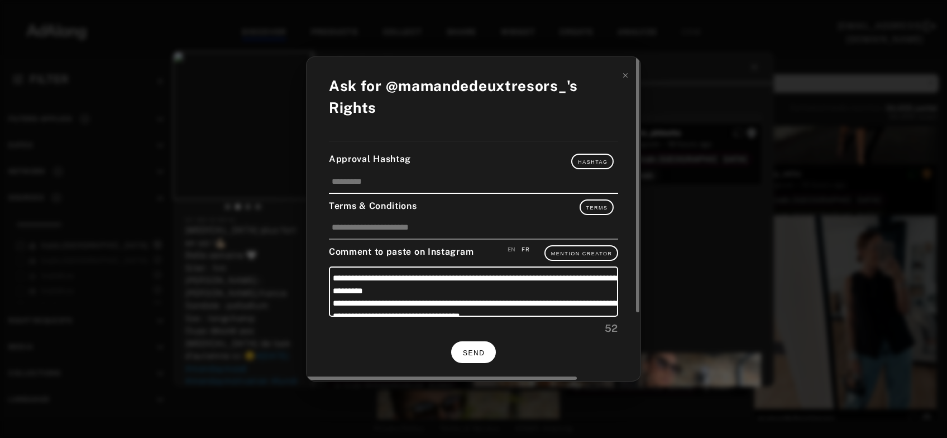
click at [476, 345] on button "SEND" at bounding box center [473, 352] width 45 height 22
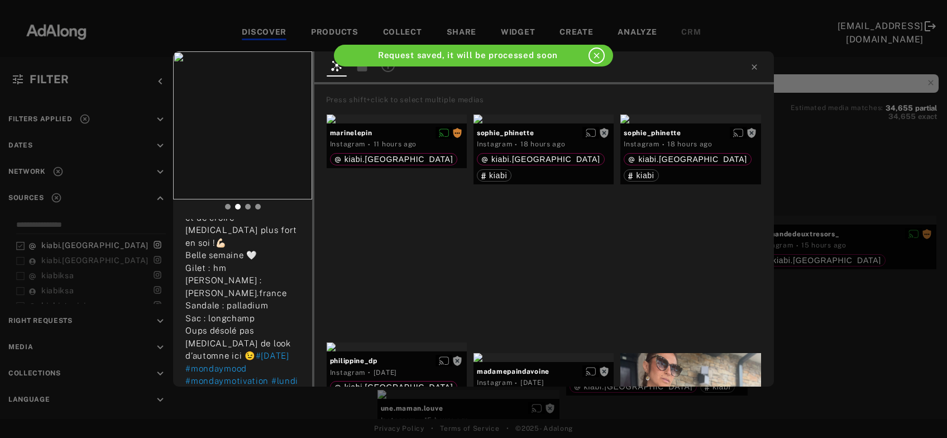
click at [842, 297] on div "mamandedeuxtresors_ Rights requested 15 hours ago Nouveau LUNDI, Nouvelle Énerg…" at bounding box center [473, 219] width 947 height 438
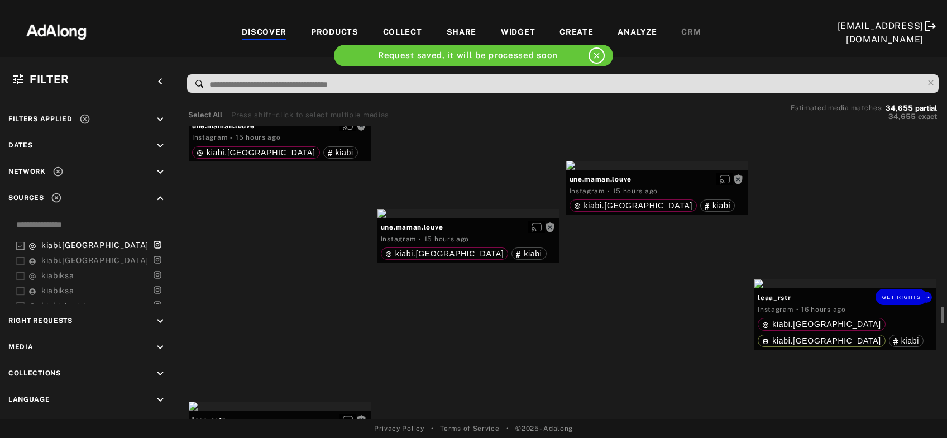
scroll to position [3370, 0]
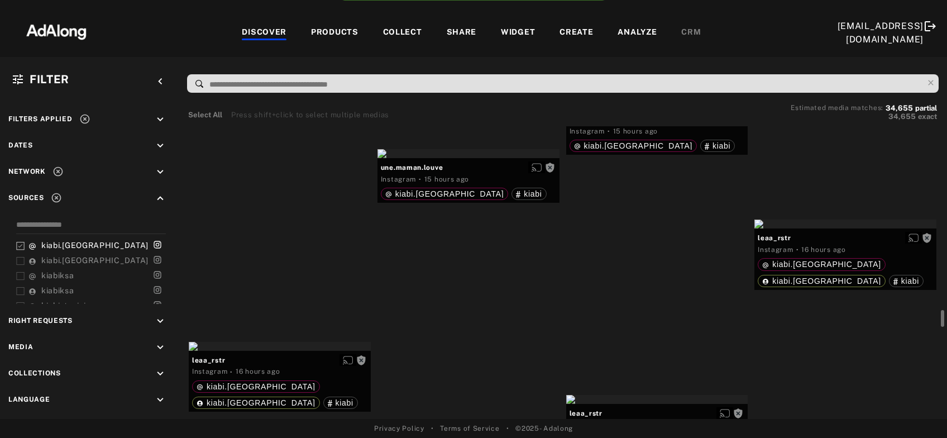
click at [630, 110] on div "Get rights" at bounding box center [657, 105] width 182 height 9
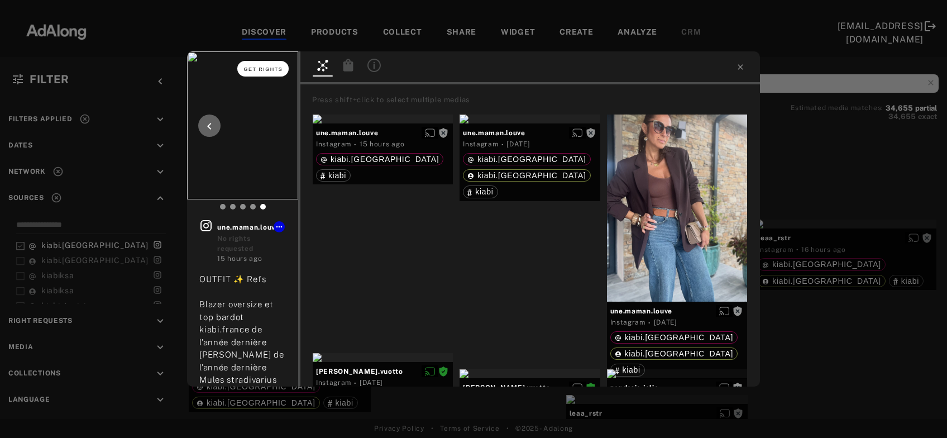
click at [270, 70] on span "Get rights" at bounding box center [263, 69] width 39 height 6
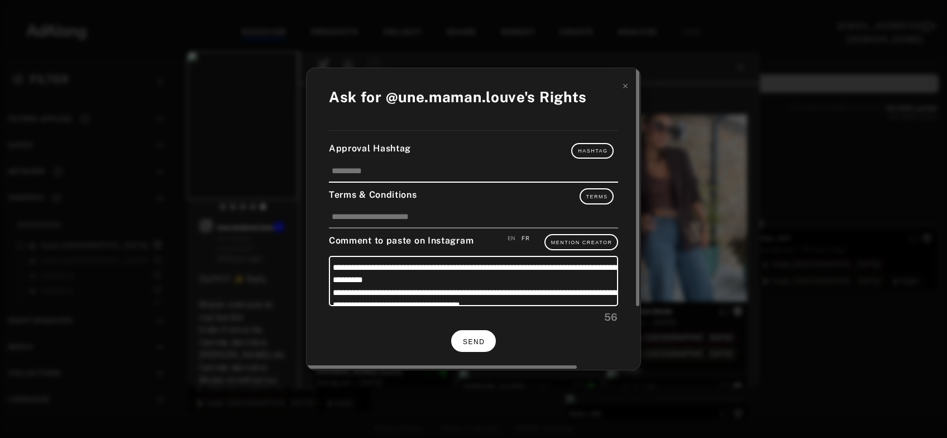
click at [469, 341] on span "SEND" at bounding box center [474, 342] width 22 height 8
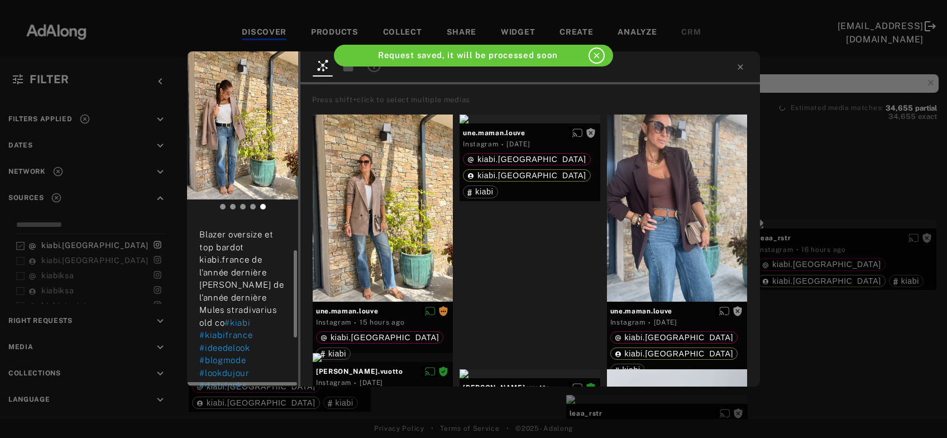
scroll to position [120, 0]
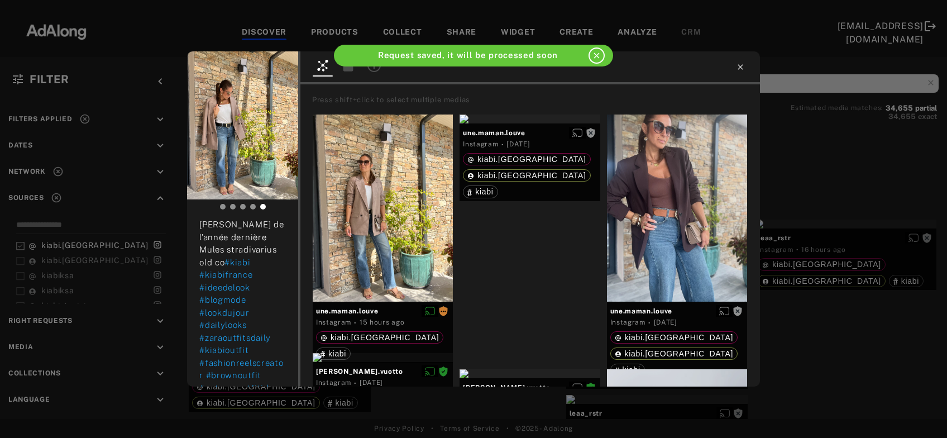
click at [738, 68] on icon at bounding box center [740, 67] width 9 height 9
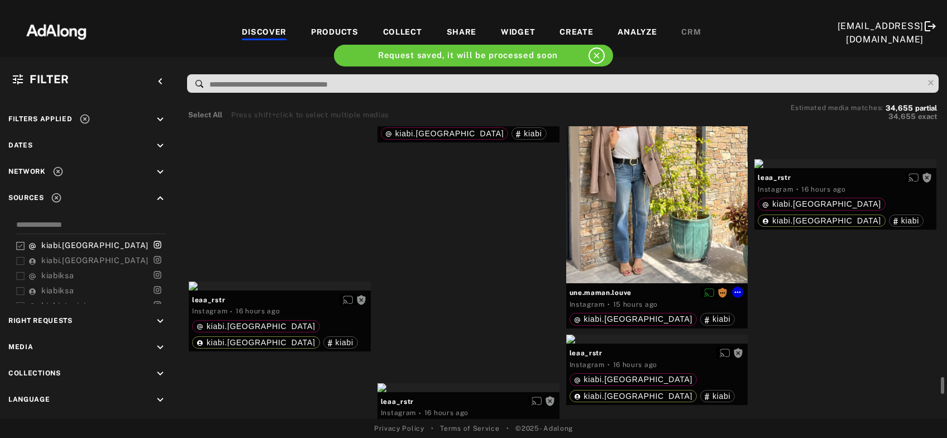
scroll to position [3490, 0]
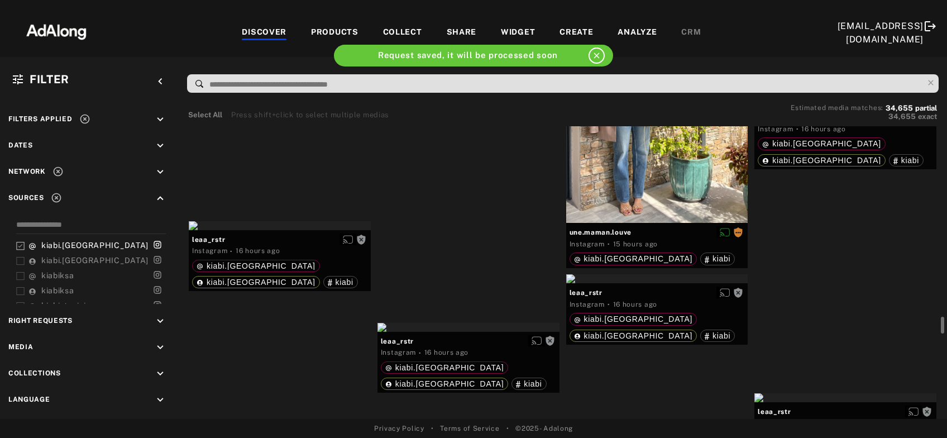
click at [856, 108] on div "Get rights" at bounding box center [845, 103] width 182 height 9
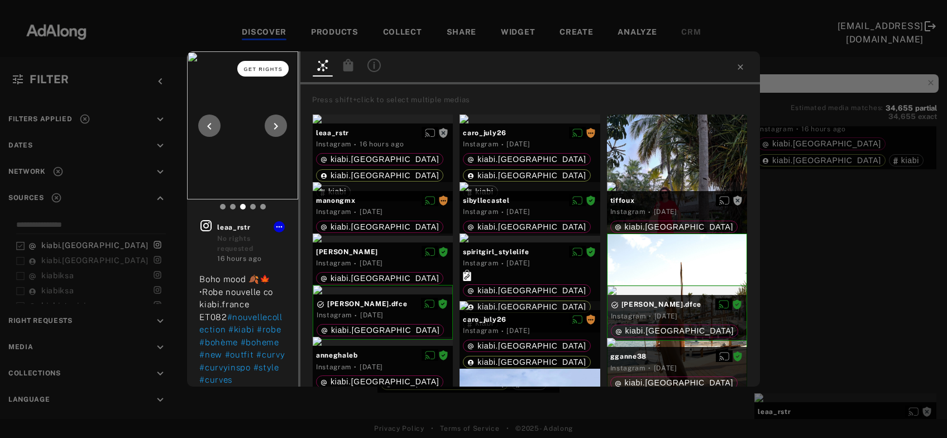
click at [269, 65] on button "Get rights" at bounding box center [262, 69] width 51 height 16
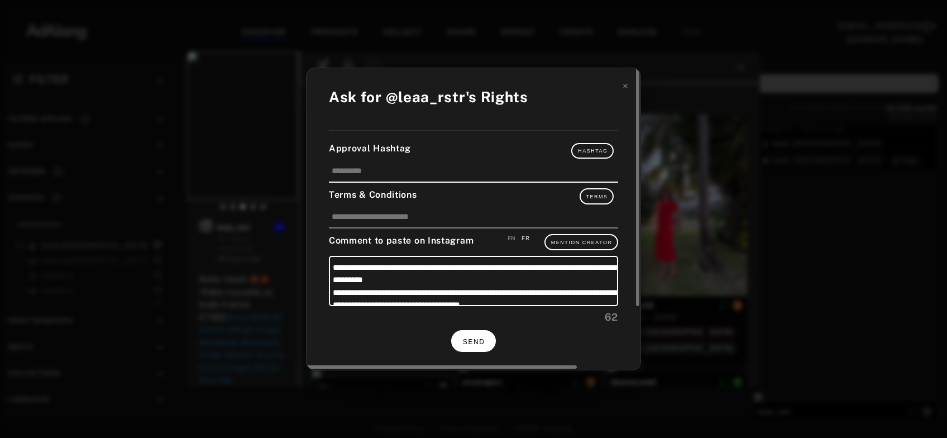
click at [479, 335] on button "SEND" at bounding box center [473, 341] width 45 height 22
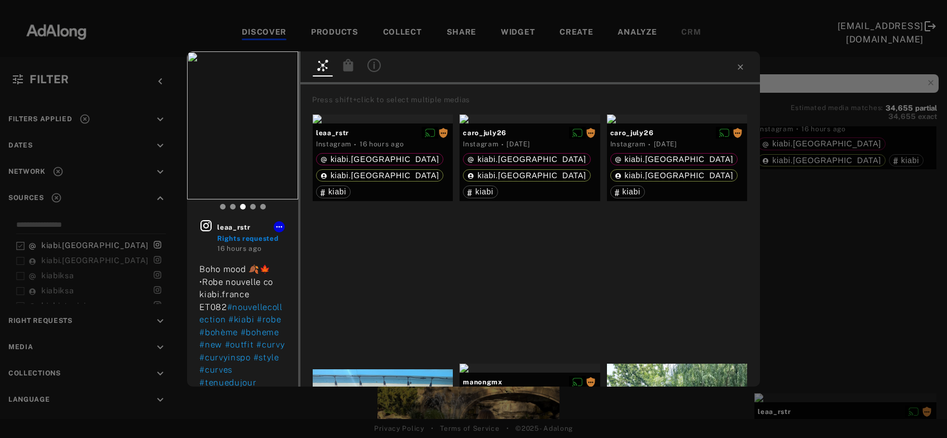
click at [849, 255] on div "leaa_rstr Rights requested 16 hours ago Boho mood 🍂🍁 •Robe nouvelle co kiabi.fr…" at bounding box center [473, 219] width 947 height 438
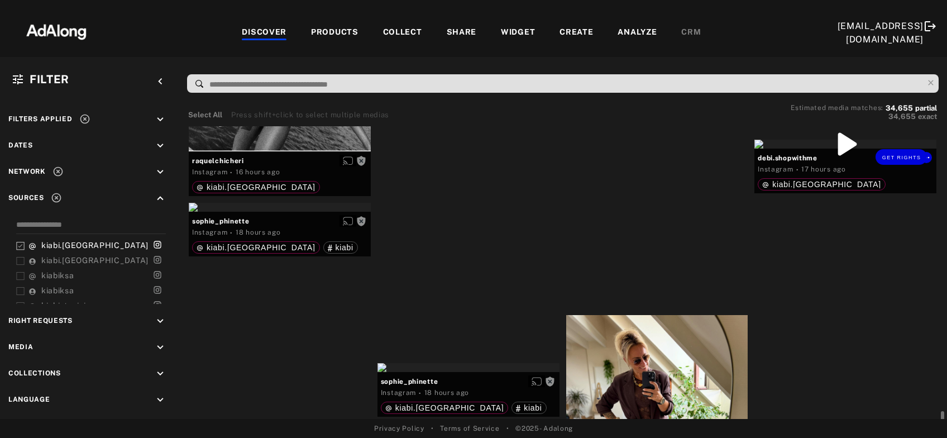
scroll to position [4333, 0]
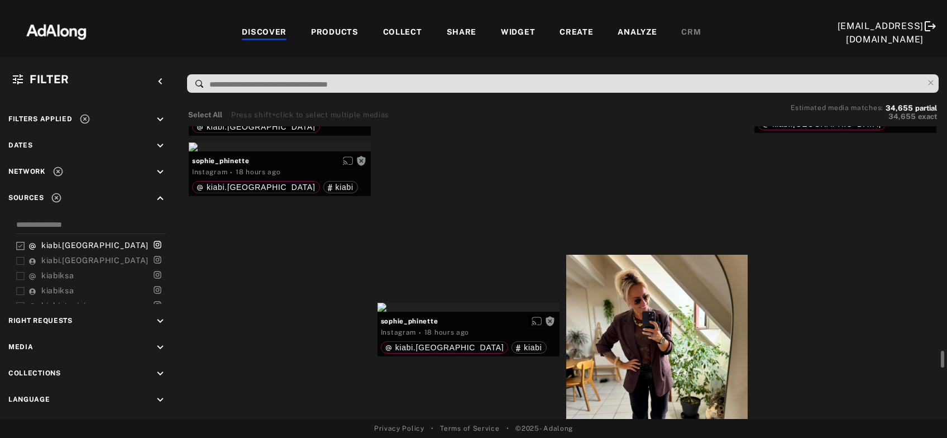
click at [868, 88] on div "Get rights" at bounding box center [845, 83] width 182 height 9
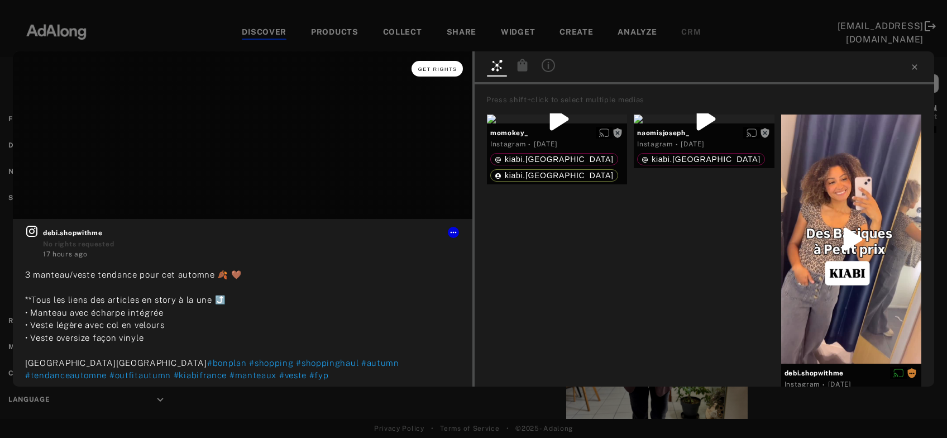
click at [441, 74] on button "Get rights" at bounding box center [437, 69] width 51 height 16
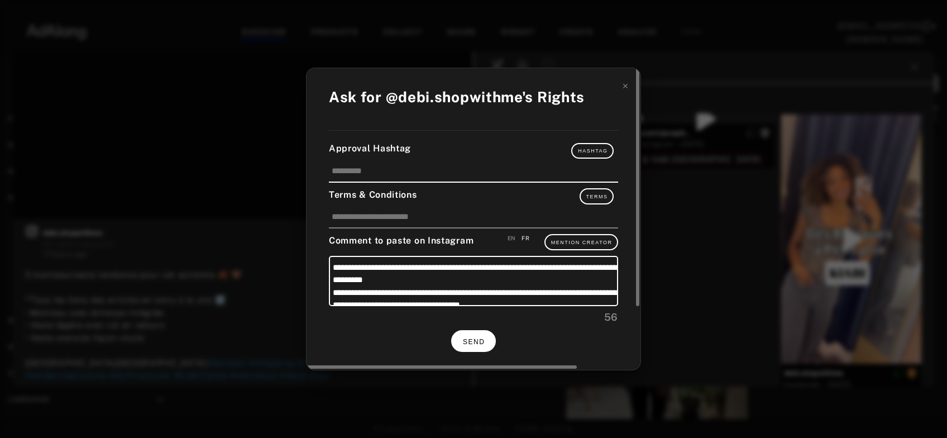
click at [486, 352] on button "SEND" at bounding box center [473, 363] width 45 height 22
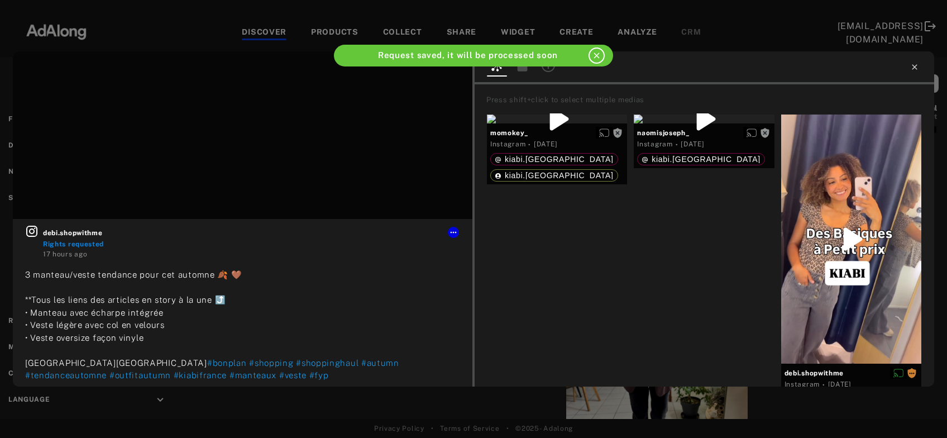
click at [913, 65] on icon at bounding box center [914, 66] width 5 height 5
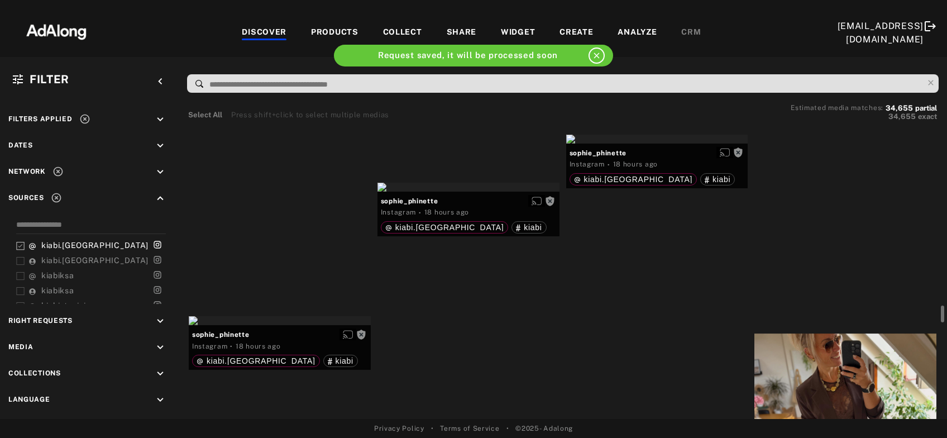
scroll to position [4513, 0]
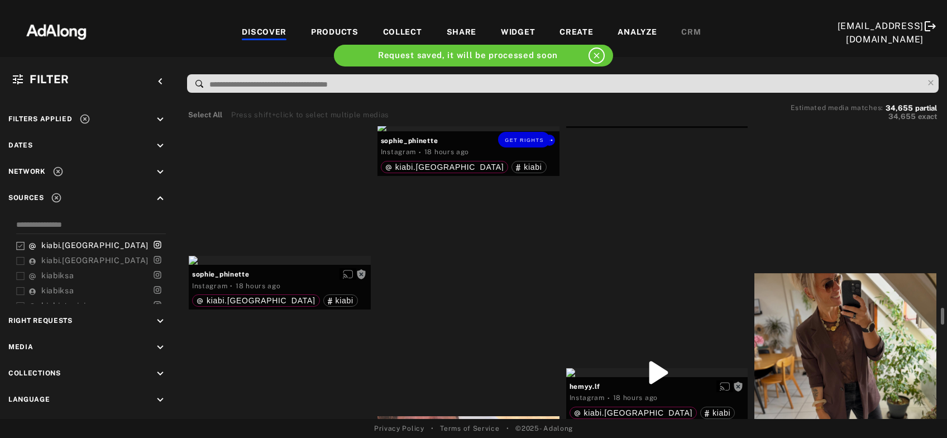
click at [525, 131] on div "Get rights" at bounding box center [469, 126] width 182 height 9
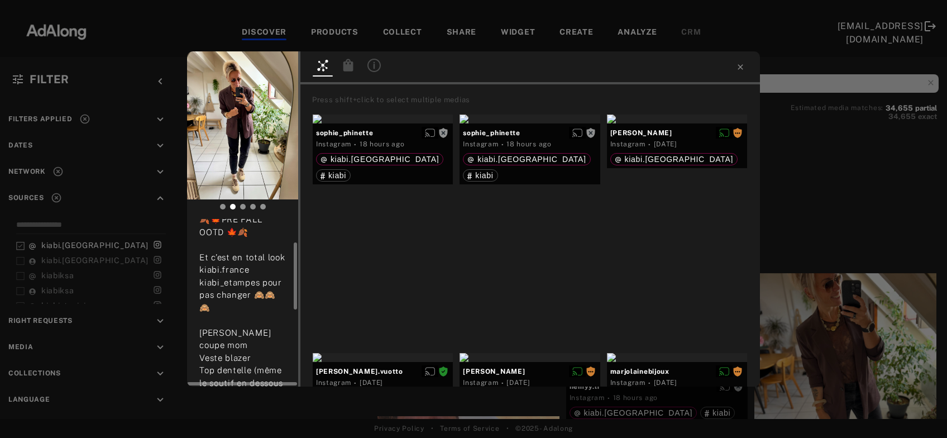
scroll to position [120, 0]
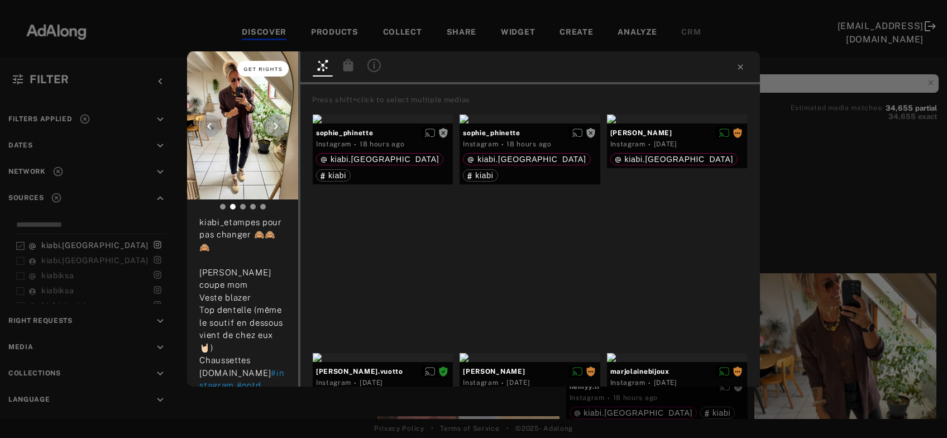
click at [273, 68] on span "Get rights" at bounding box center [263, 69] width 39 height 6
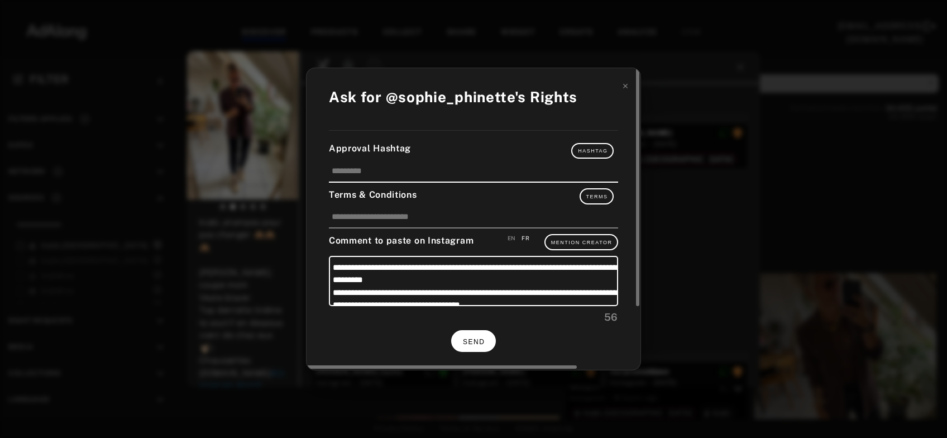
click at [484, 338] on span "SEND" at bounding box center [474, 342] width 22 height 8
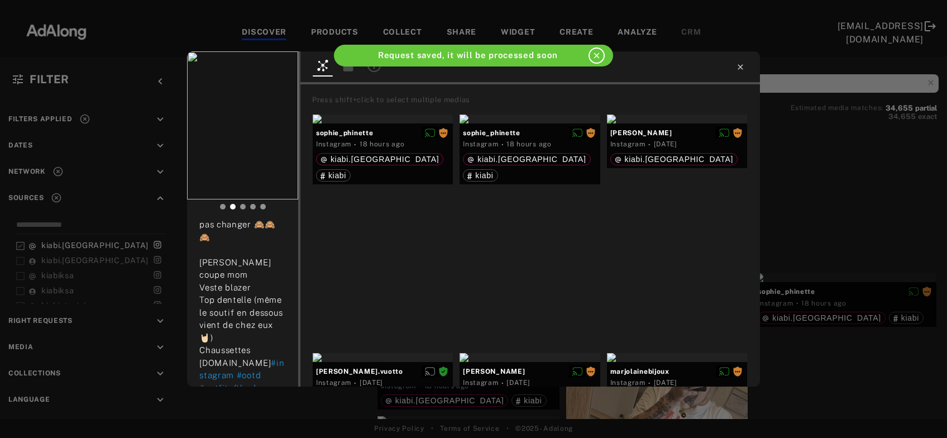
click at [742, 70] on icon at bounding box center [740, 67] width 9 height 9
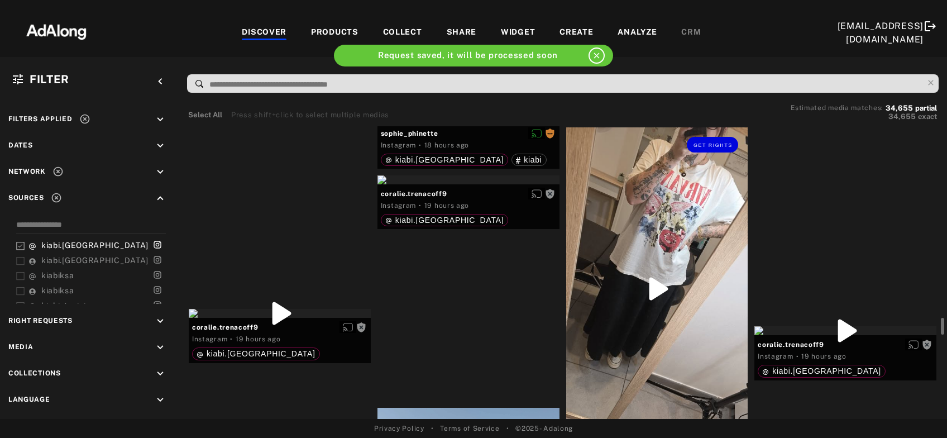
scroll to position [4814, 0]
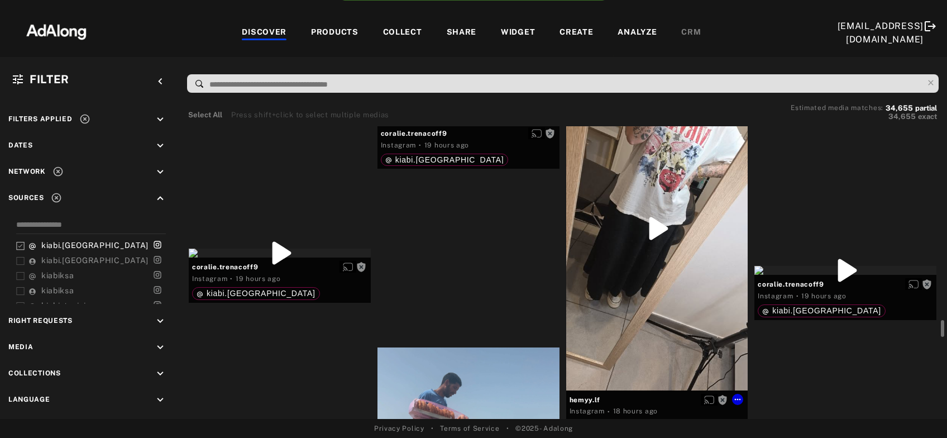
click at [683, 262] on div "Get rights" at bounding box center [657, 228] width 182 height 323
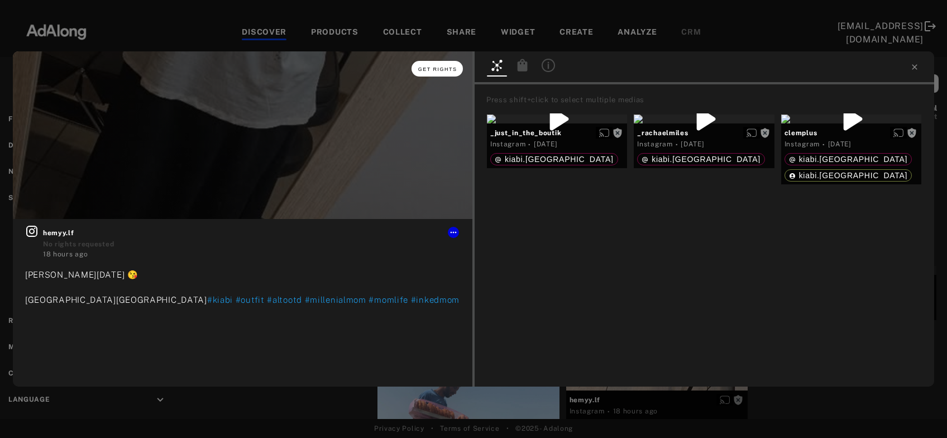
click at [448, 69] on span "Get rights" at bounding box center [437, 69] width 39 height 6
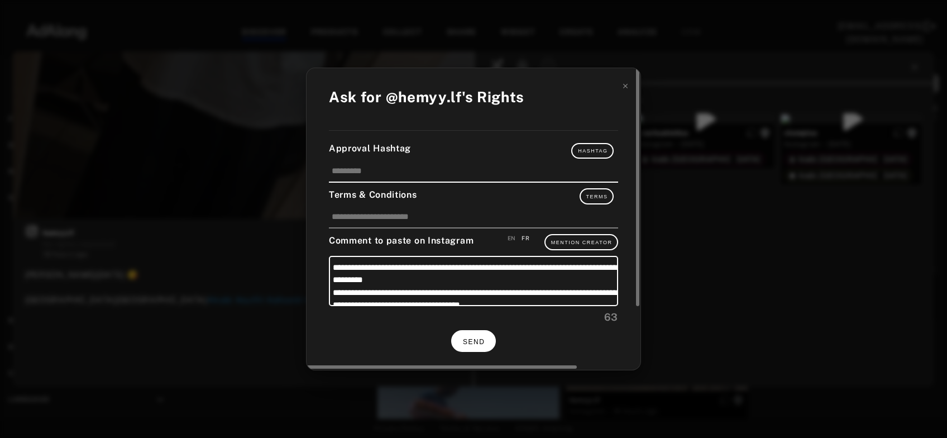
click at [485, 335] on button "SEND" at bounding box center [473, 341] width 45 height 22
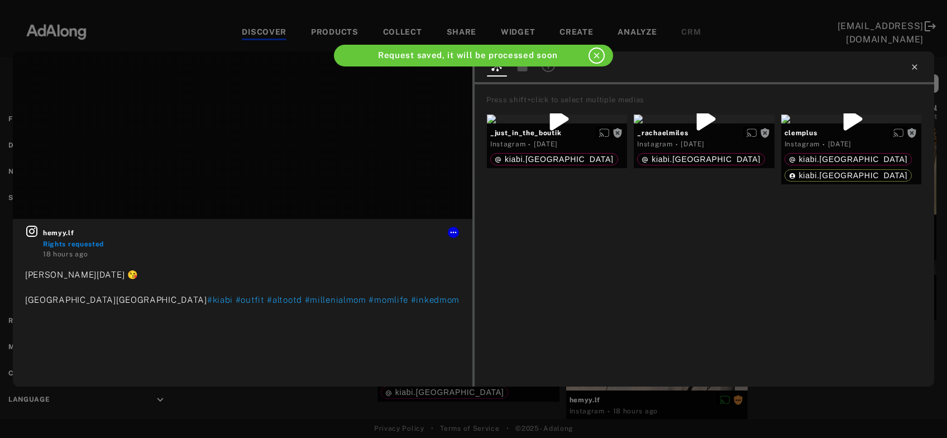
click at [918, 68] on icon at bounding box center [914, 67] width 9 height 9
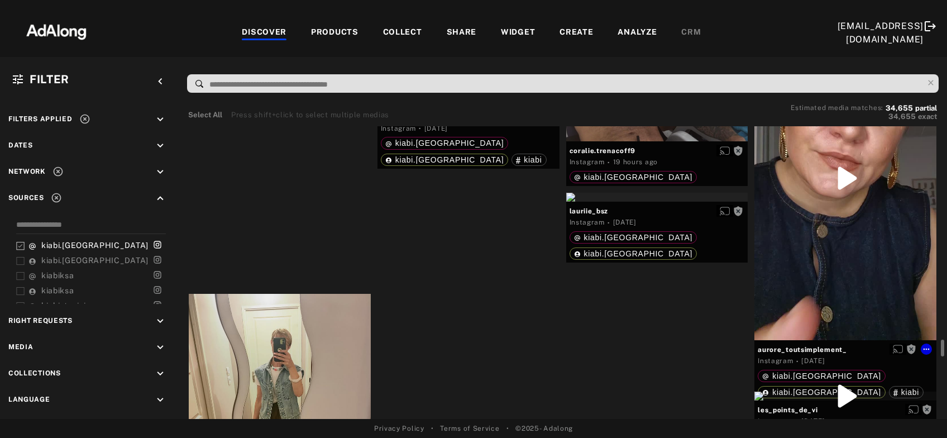
scroll to position [5356, 0]
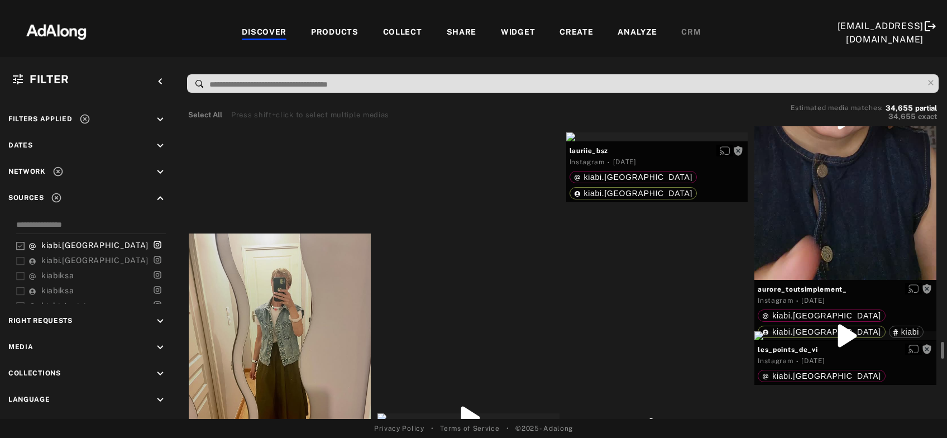
click at [453, 47] on div "Get rights" at bounding box center [469, 42] width 182 height 9
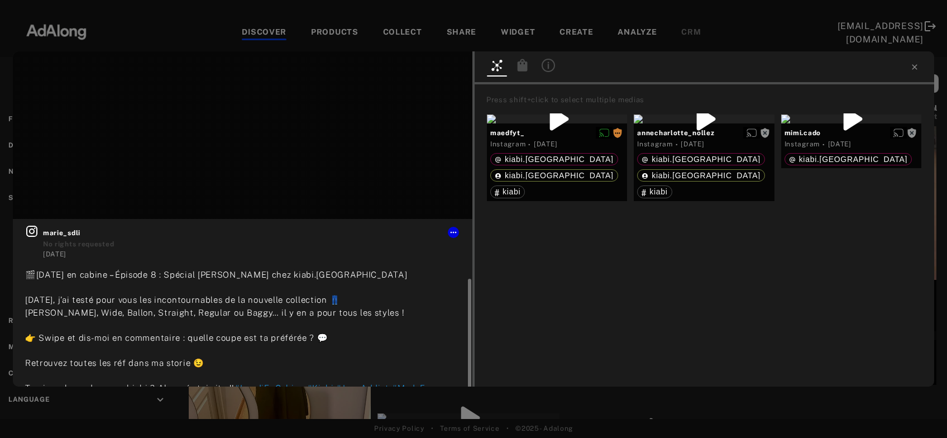
scroll to position [32, 0]
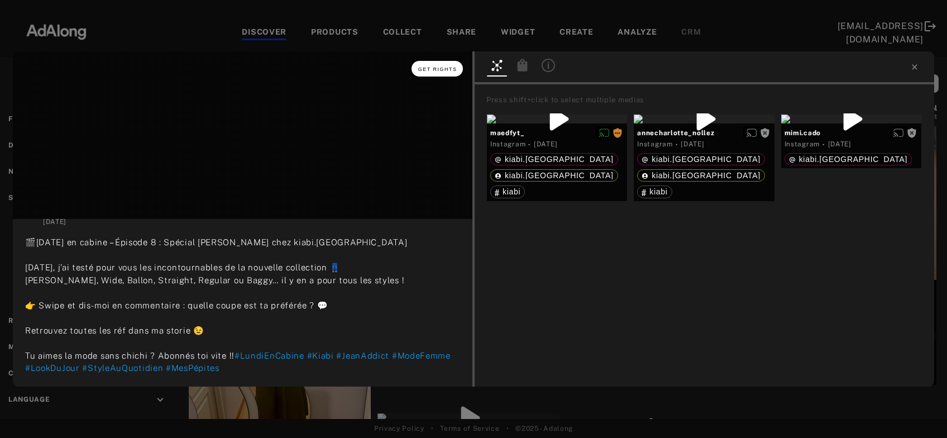
click at [441, 71] on span "Get rights" at bounding box center [437, 69] width 39 height 6
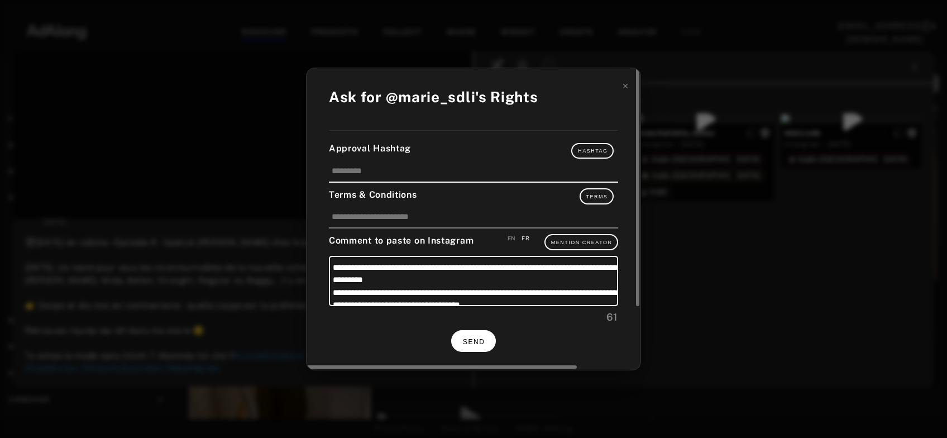
click at [486, 338] on button "SEND" at bounding box center [473, 341] width 45 height 22
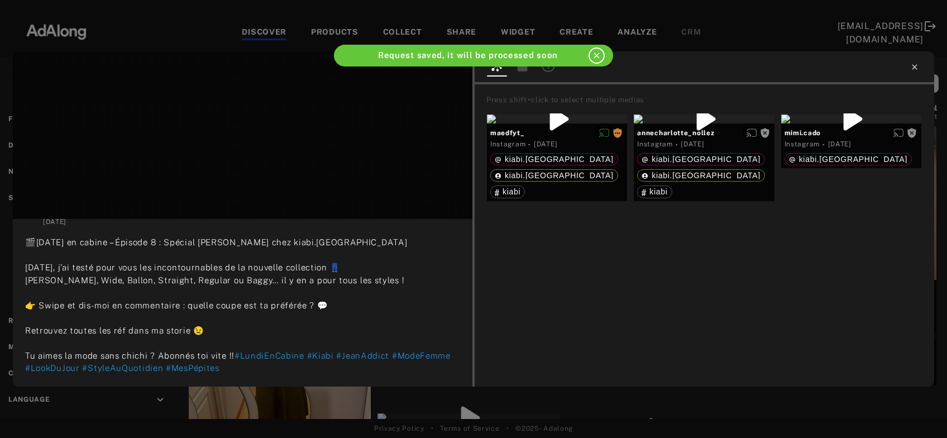
click at [917, 64] on icon at bounding box center [914, 67] width 9 height 9
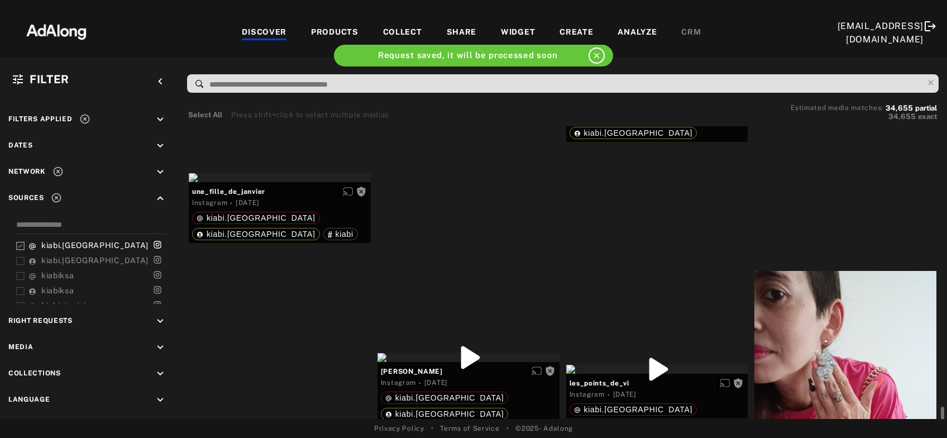
scroll to position [5476, 0]
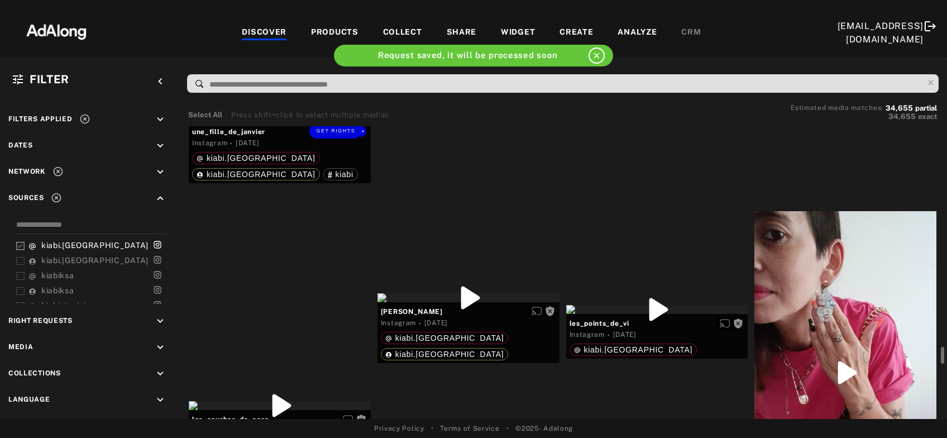
click at [265, 122] on div "Get rights" at bounding box center [280, 117] width 182 height 9
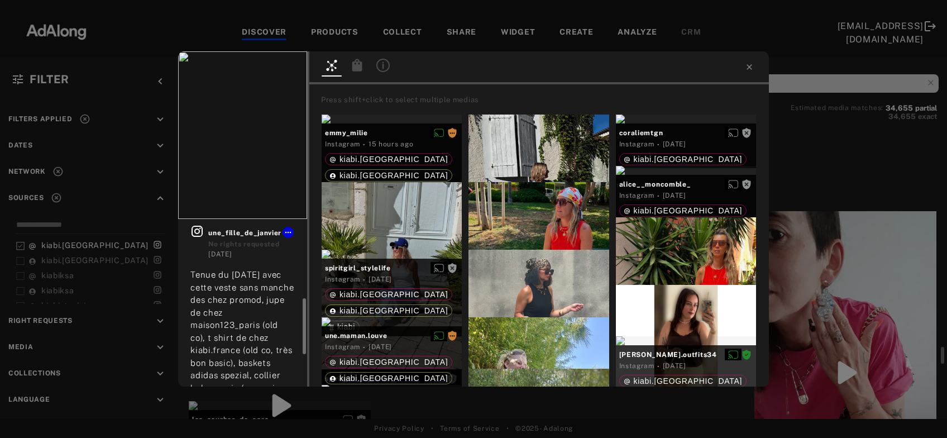
scroll to position [60, 0]
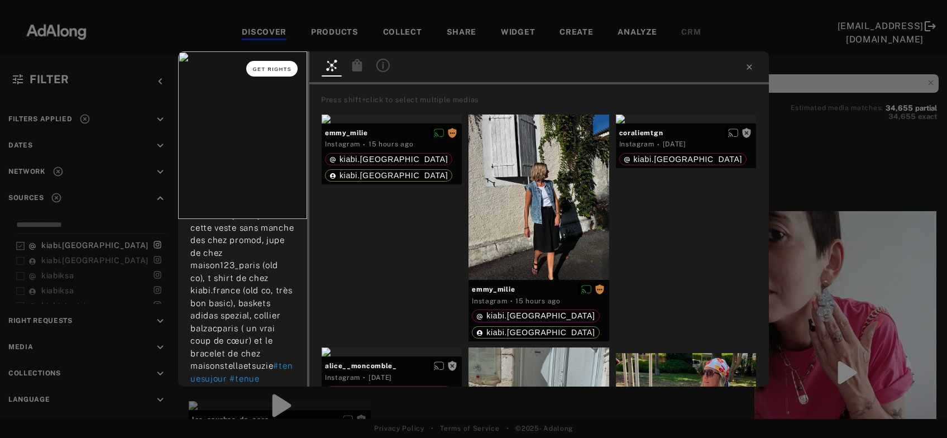
click at [283, 68] on span "Get rights" at bounding box center [272, 69] width 39 height 6
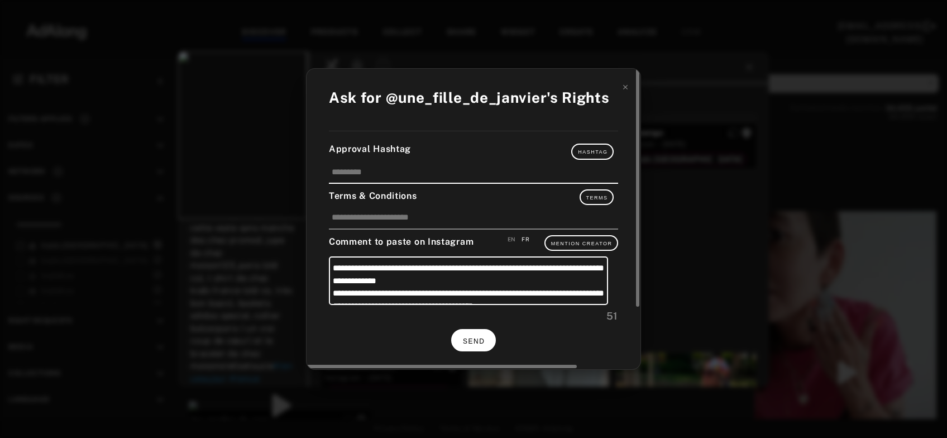
click at [471, 341] on span "SEND" at bounding box center [474, 341] width 22 height 8
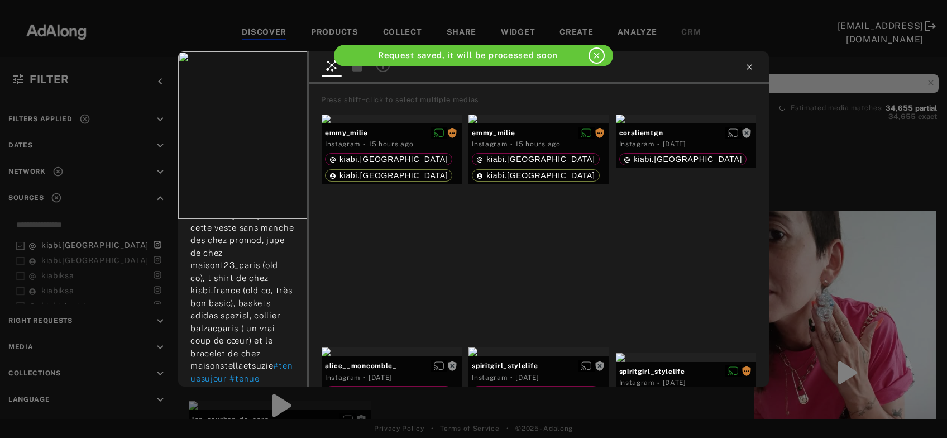
click at [752, 67] on icon at bounding box center [749, 67] width 9 height 9
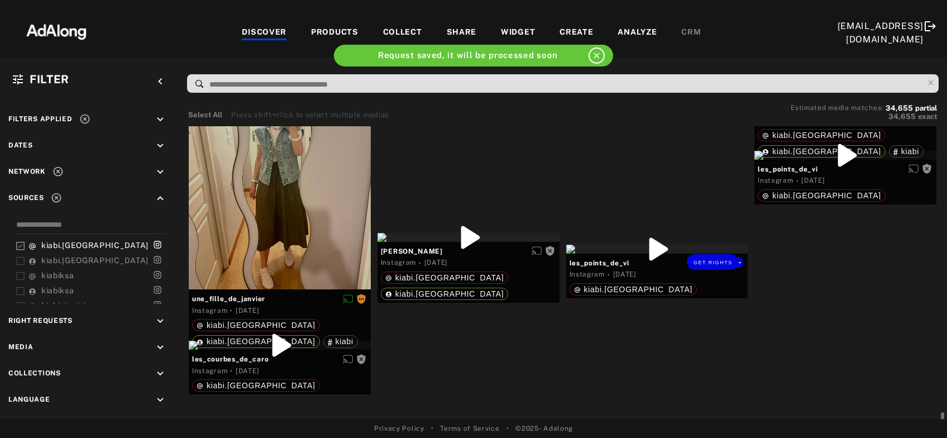
scroll to position [5597, 0]
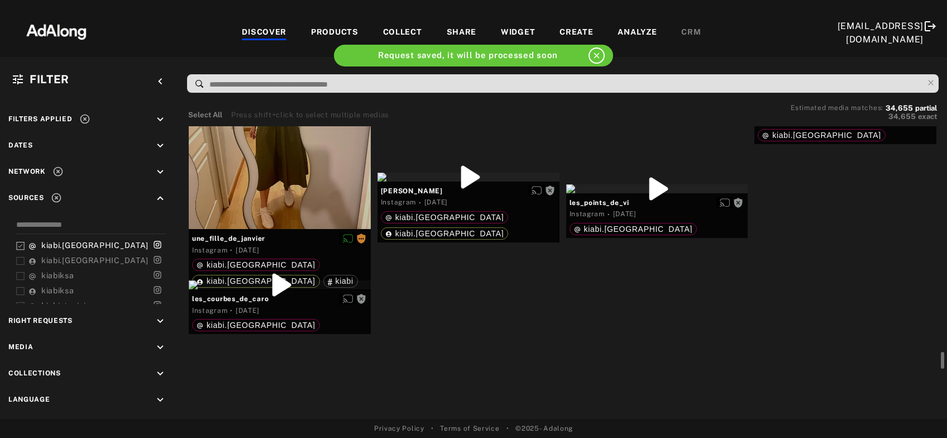
click at [837, 99] on div "Get rights" at bounding box center [845, 94] width 182 height 9
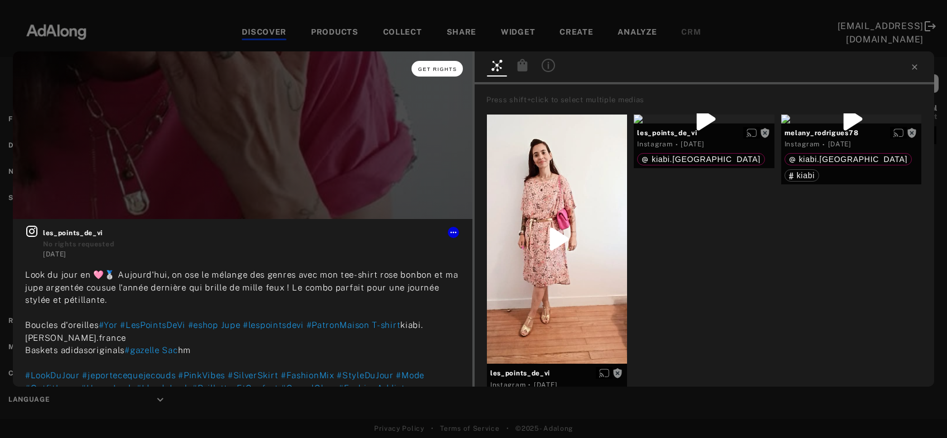
click at [452, 70] on span "Get rights" at bounding box center [437, 69] width 39 height 6
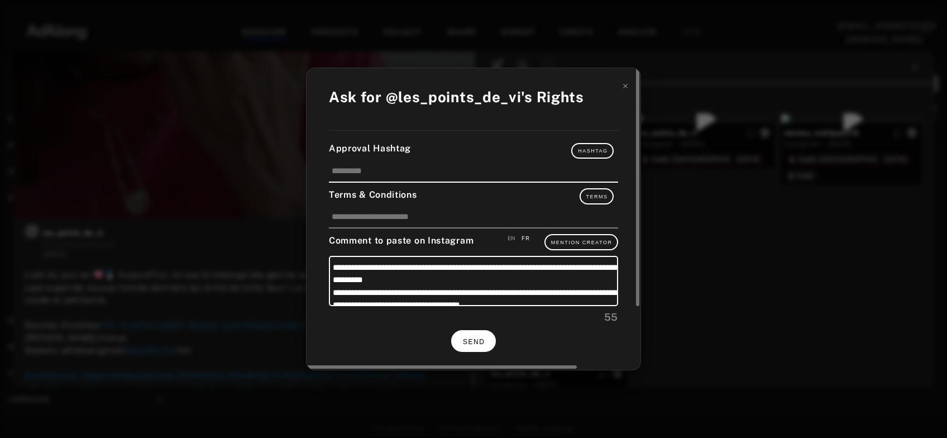
click at [477, 342] on span "SEND" at bounding box center [474, 342] width 22 height 8
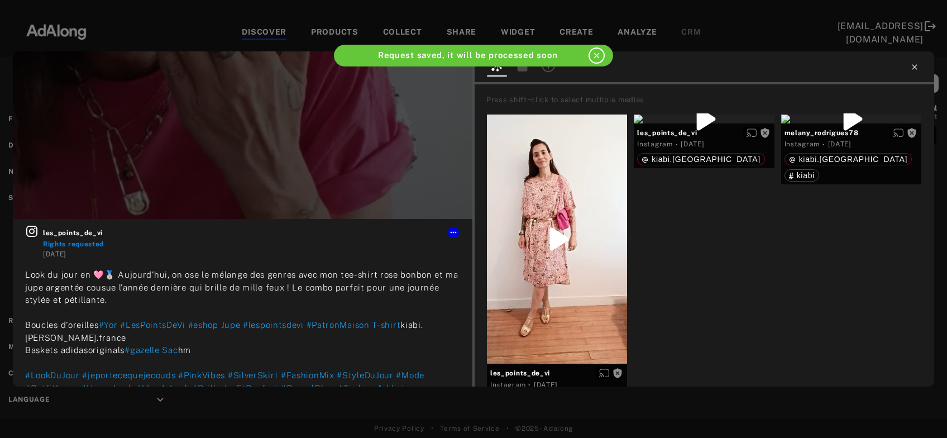
click at [915, 69] on icon at bounding box center [914, 67] width 9 height 9
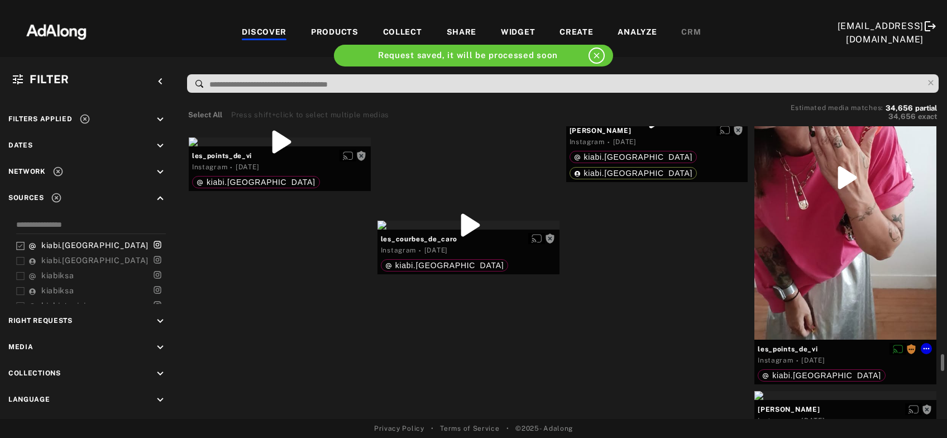
scroll to position [5717, 0]
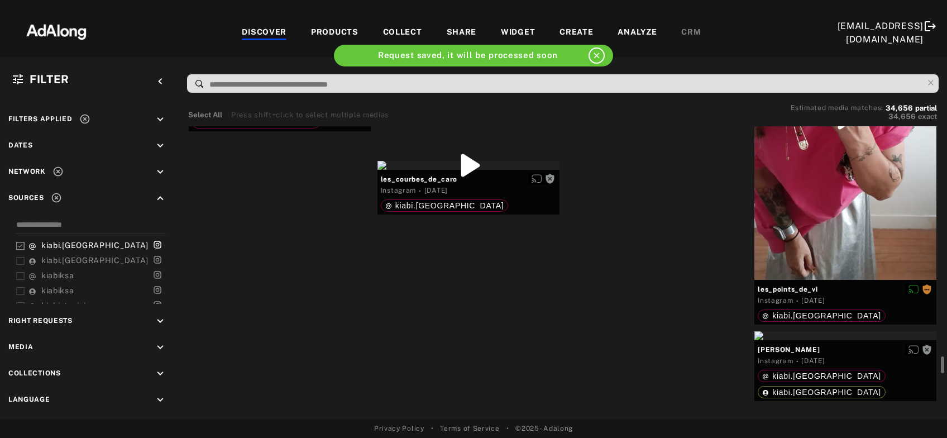
click at [699, 61] on div "Get rights" at bounding box center [657, 56] width 182 height 9
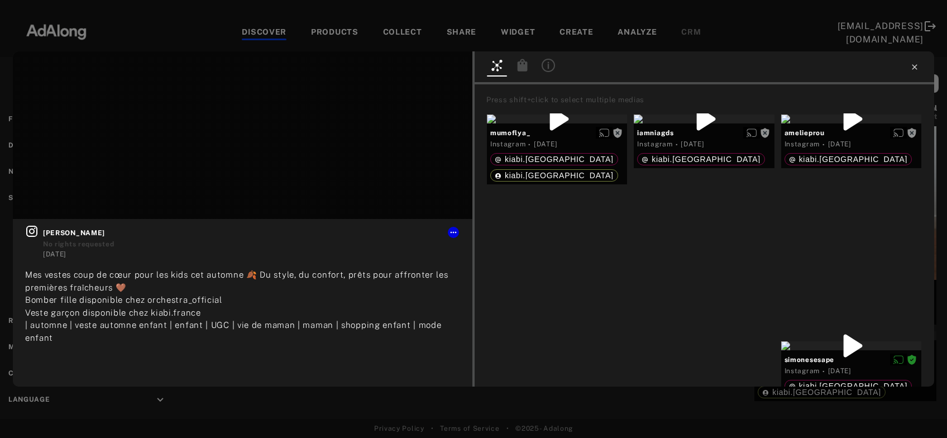
click at [915, 65] on icon at bounding box center [914, 67] width 9 height 9
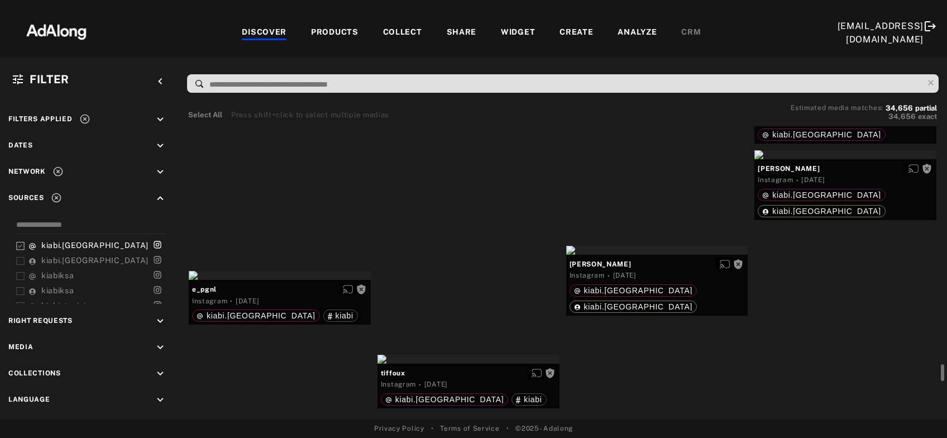
scroll to position [5957, 0]
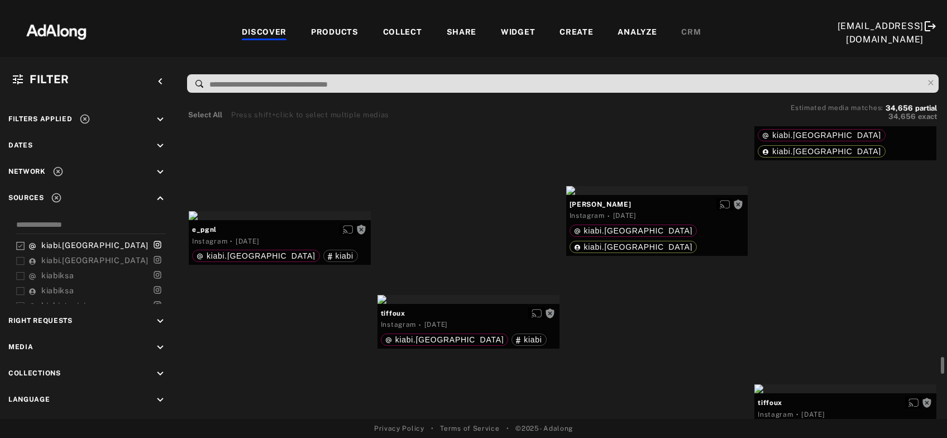
click at [835, 99] on div "Get rights" at bounding box center [845, 94] width 182 height 9
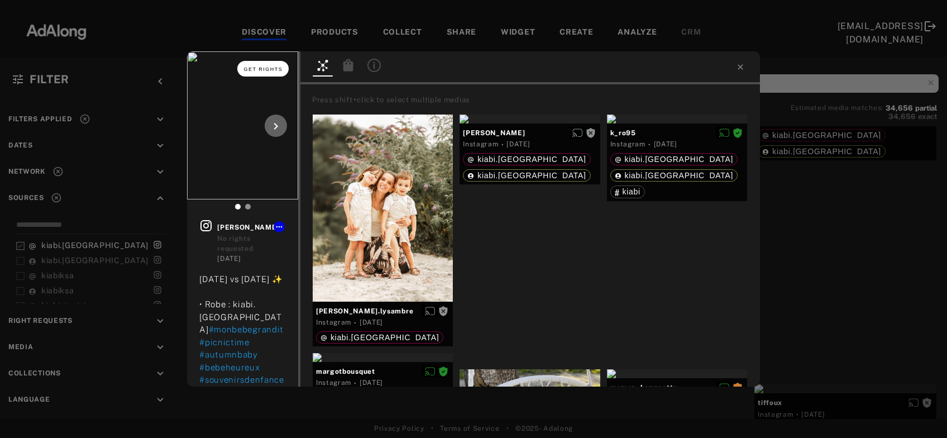
click at [261, 70] on span "Get rights" at bounding box center [263, 69] width 39 height 6
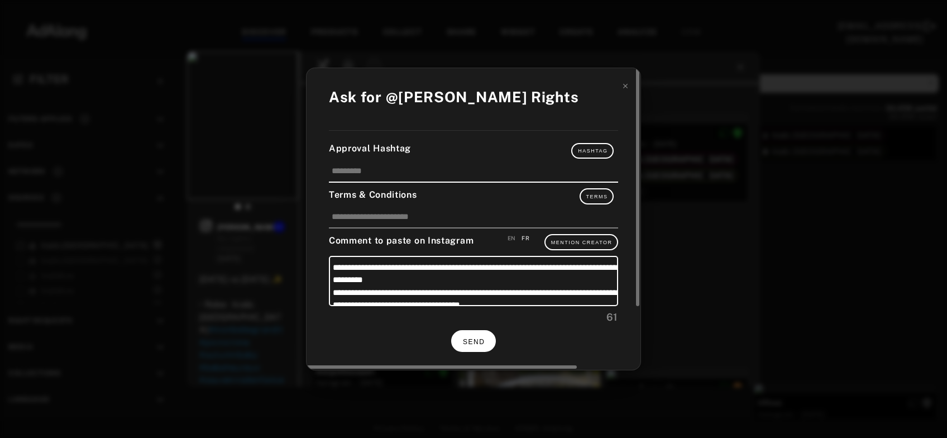
click at [489, 336] on button "SEND" at bounding box center [473, 341] width 45 height 22
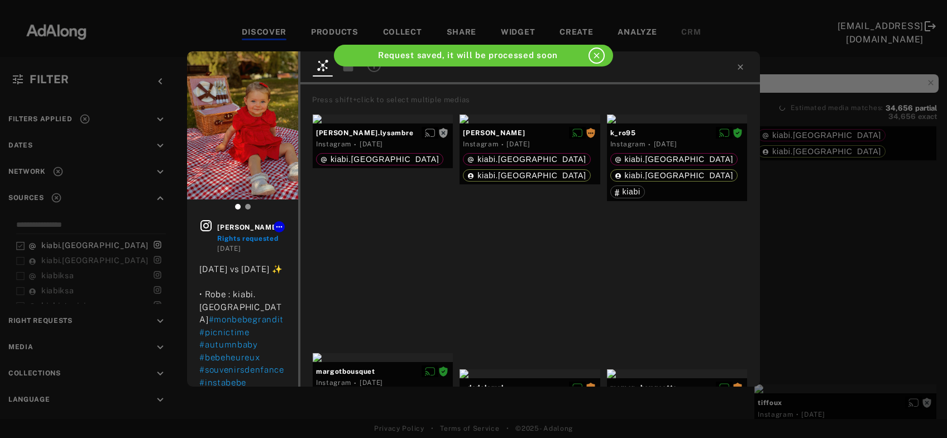
click at [826, 249] on div "alison_hlv Rights requested 1 day ago 07.09.2025 vs 14.08.2024 ✨ • Robe : kiabi…" at bounding box center [473, 219] width 947 height 438
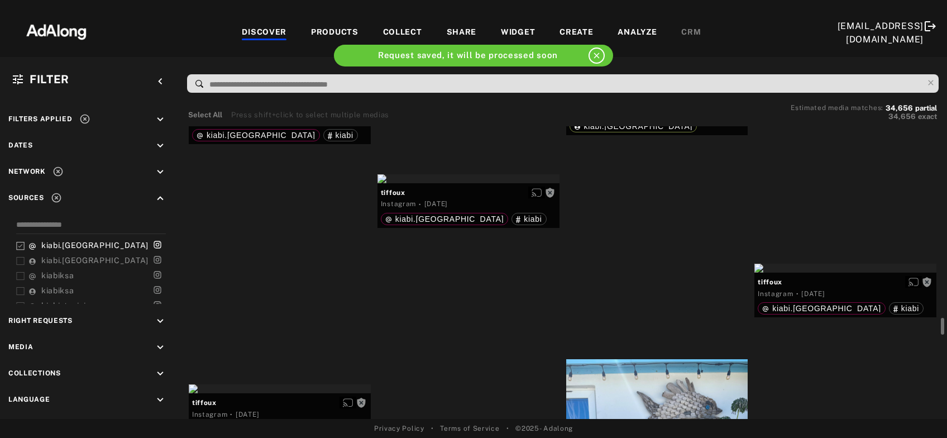
scroll to position [6138, 0]
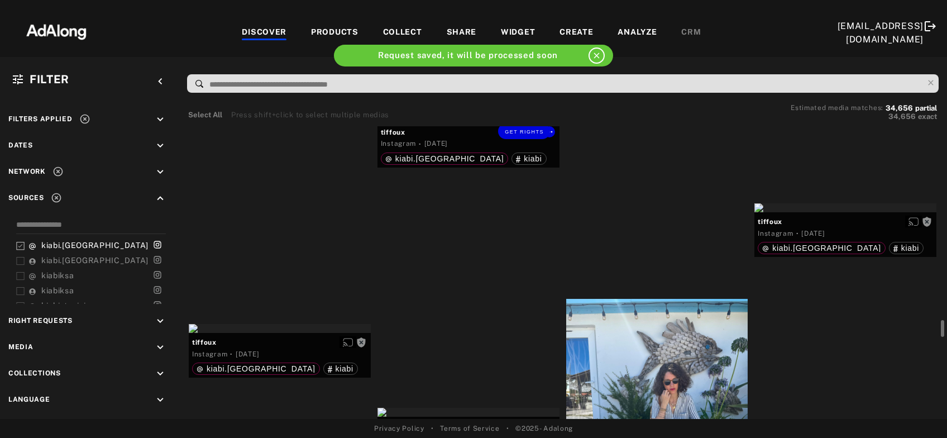
click at [488, 123] on div "Get rights" at bounding box center [469, 118] width 182 height 9
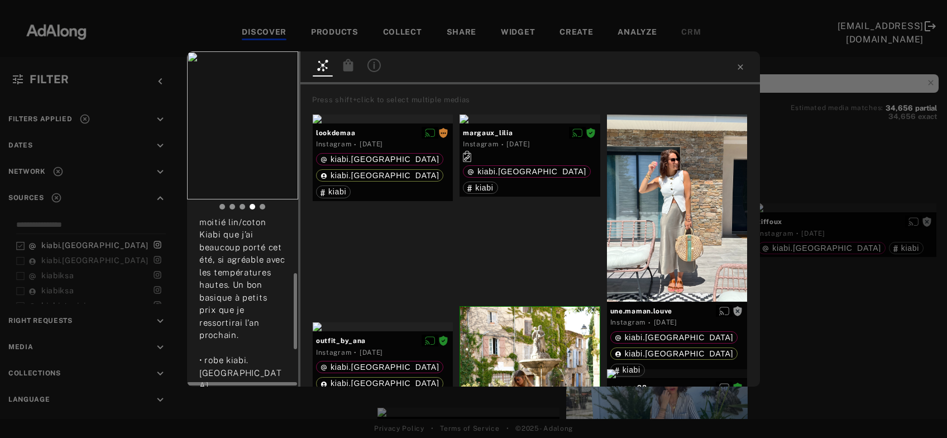
scroll to position [180, 0]
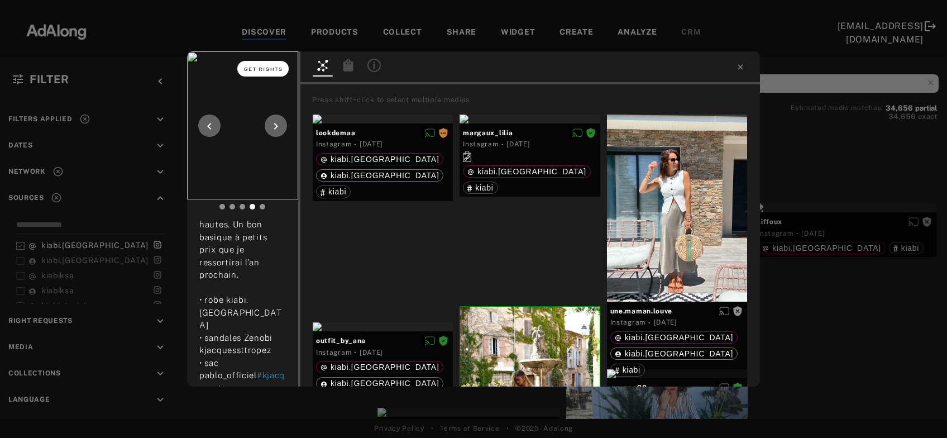
click at [267, 69] on span "Get rights" at bounding box center [263, 69] width 39 height 6
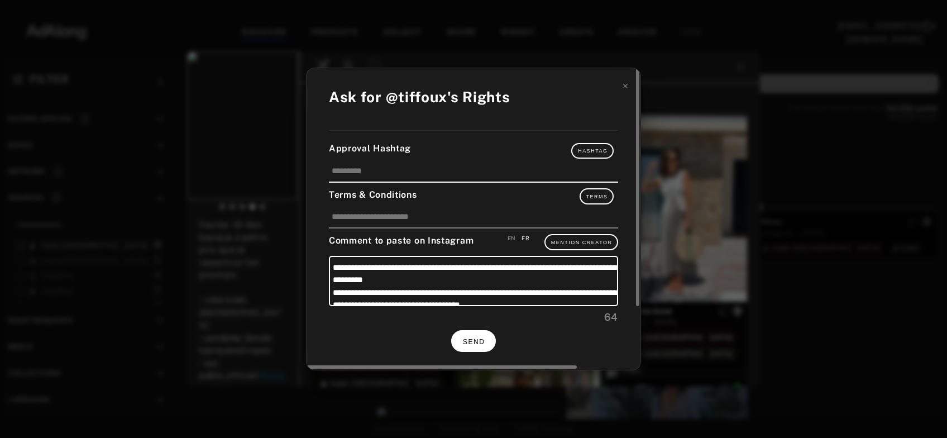
click at [471, 343] on button "SEND" at bounding box center [473, 341] width 45 height 22
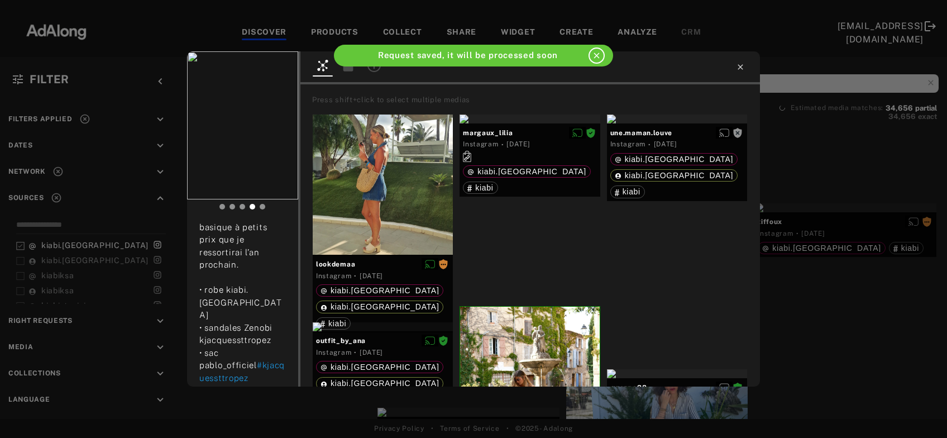
click at [742, 67] on icon at bounding box center [740, 67] width 9 height 9
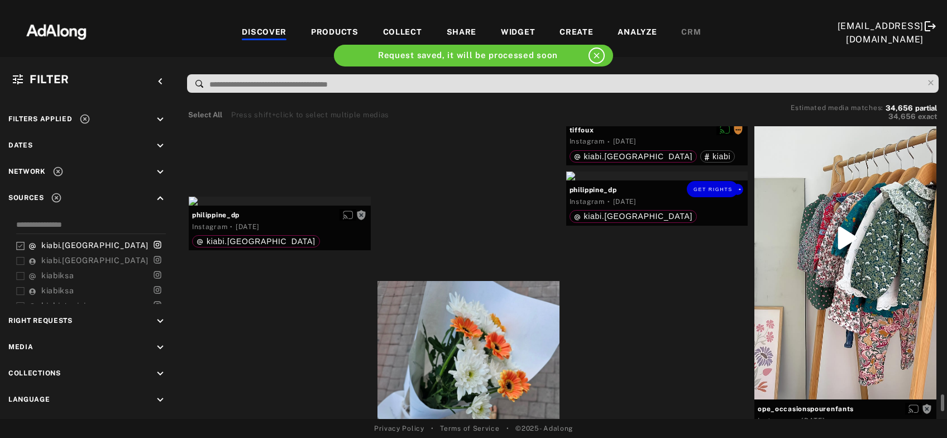
scroll to position [6620, 0]
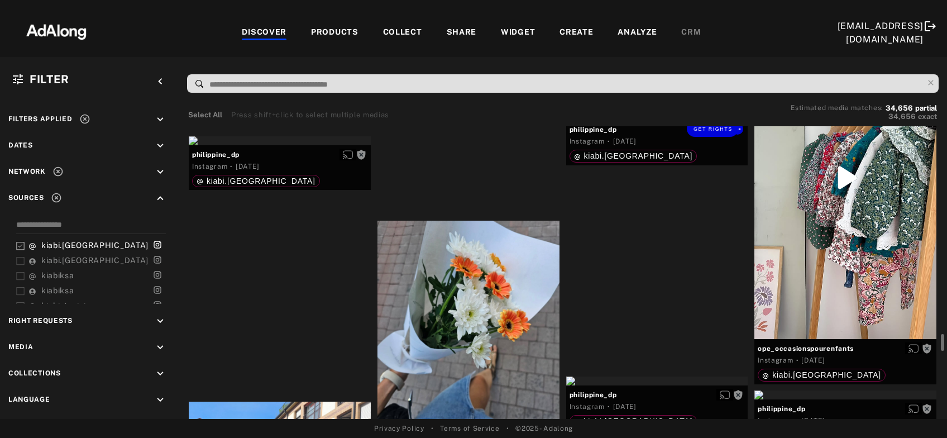
click at [678, 120] on div "Get rights" at bounding box center [657, 115] width 182 height 9
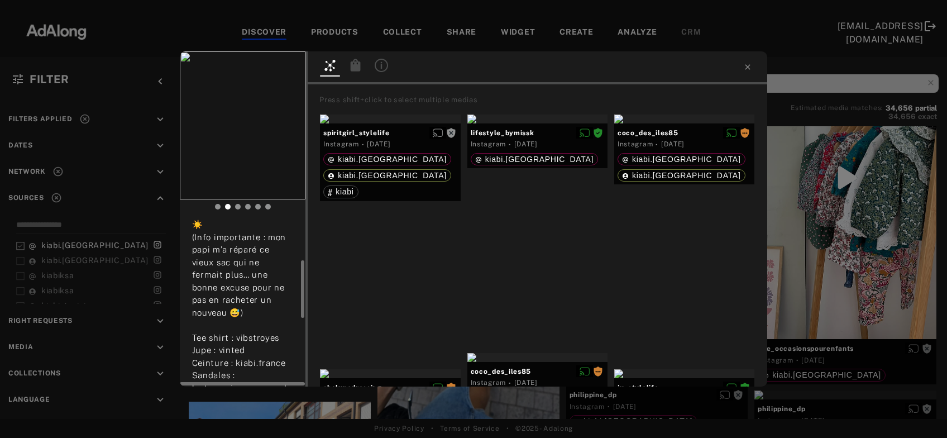
scroll to position [180, 0]
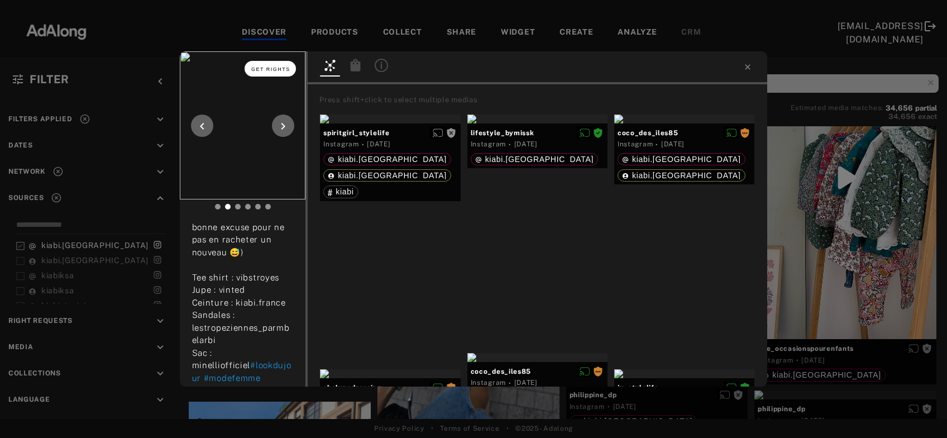
click at [276, 68] on span "Get rights" at bounding box center [270, 69] width 39 height 6
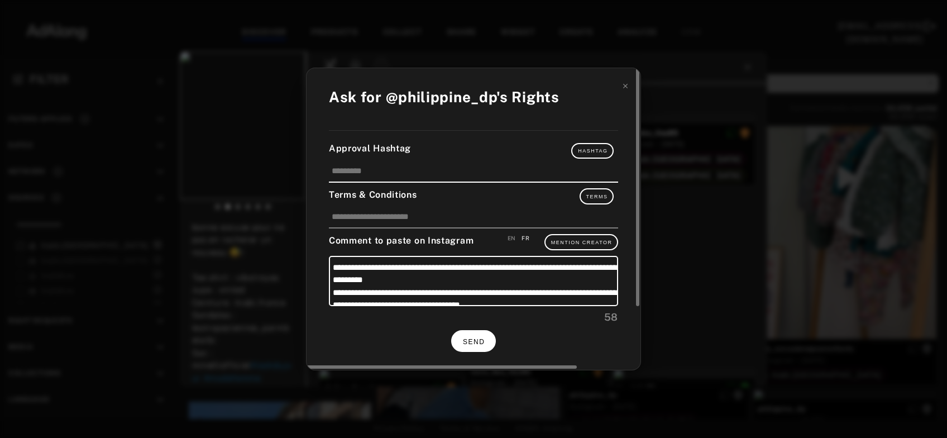
click at [484, 338] on span "SEND" at bounding box center [474, 342] width 22 height 8
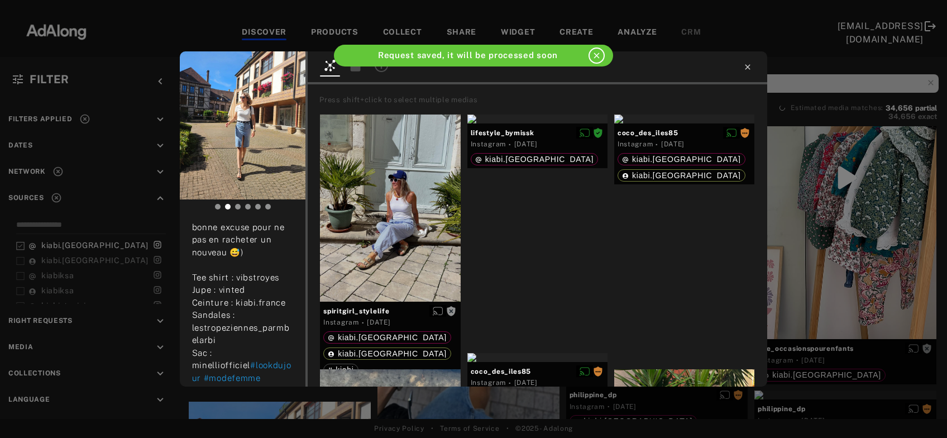
click at [744, 66] on icon at bounding box center [747, 67] width 9 height 9
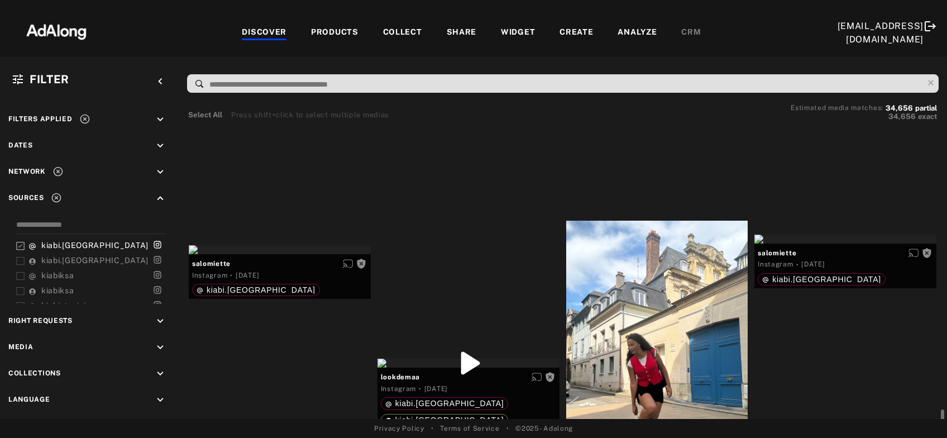
scroll to position [7101, 0]
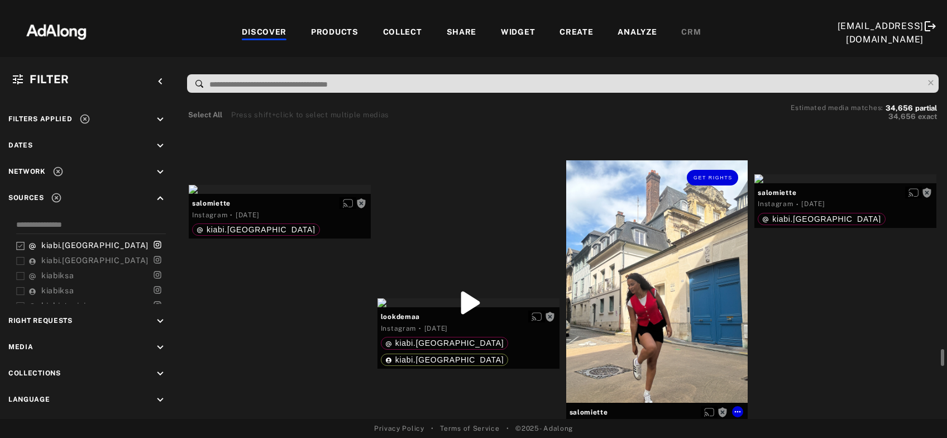
click at [658, 362] on div "Get rights" at bounding box center [657, 281] width 182 height 242
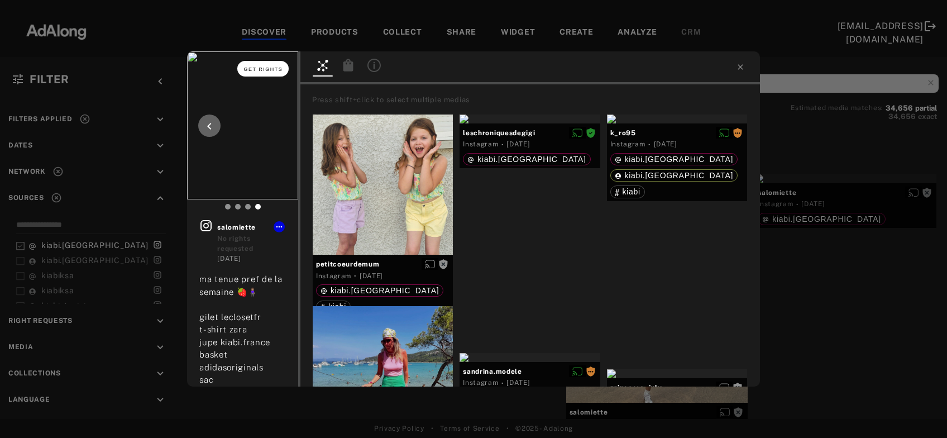
click at [260, 65] on button "Get rights" at bounding box center [262, 69] width 51 height 16
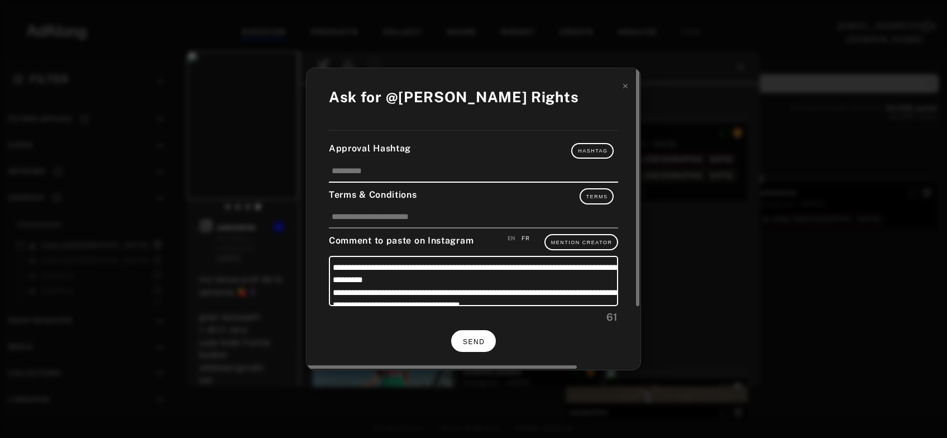
click at [485, 333] on button "SEND" at bounding box center [473, 341] width 45 height 22
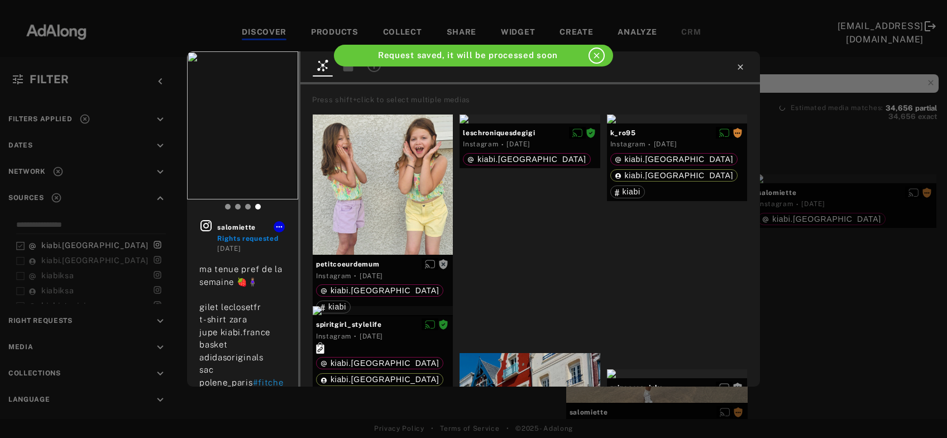
click at [743, 67] on icon at bounding box center [740, 67] width 9 height 9
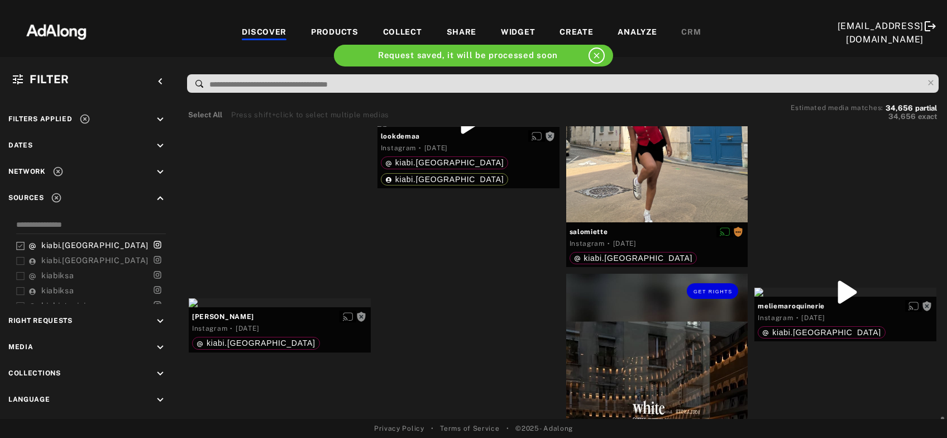
scroll to position [7342, 0]
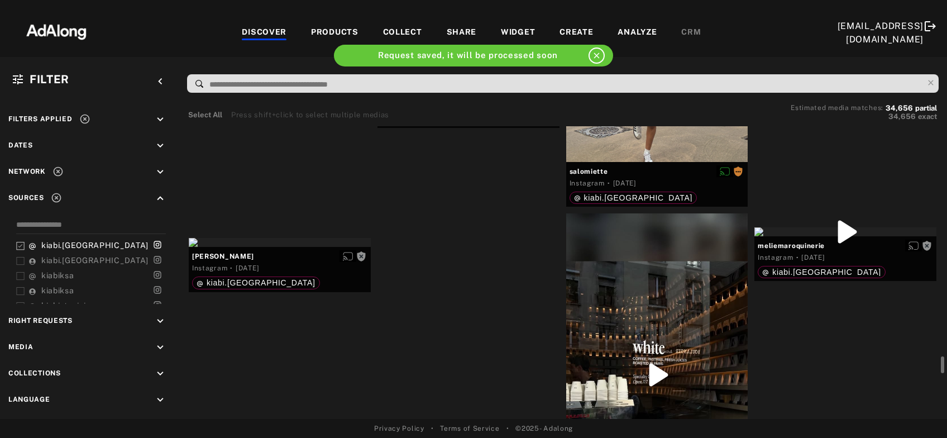
click at [463, 66] on div "Get rights" at bounding box center [469, 62] width 182 height 9
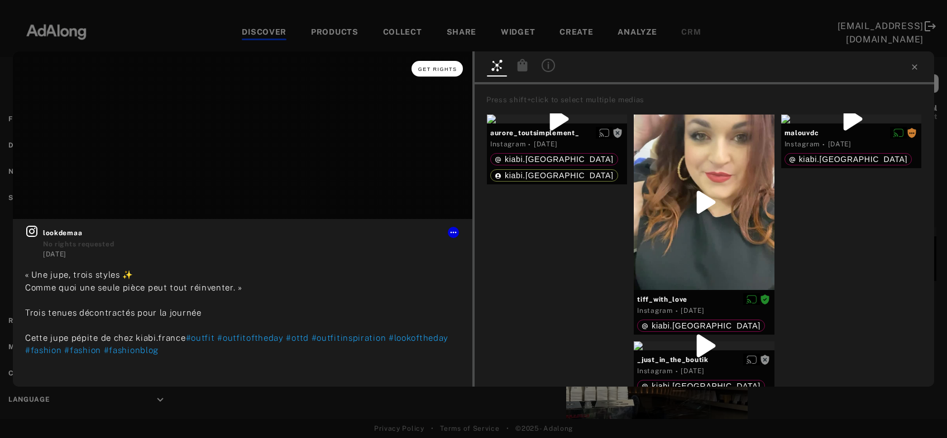
click at [443, 74] on button "Get rights" at bounding box center [437, 69] width 51 height 16
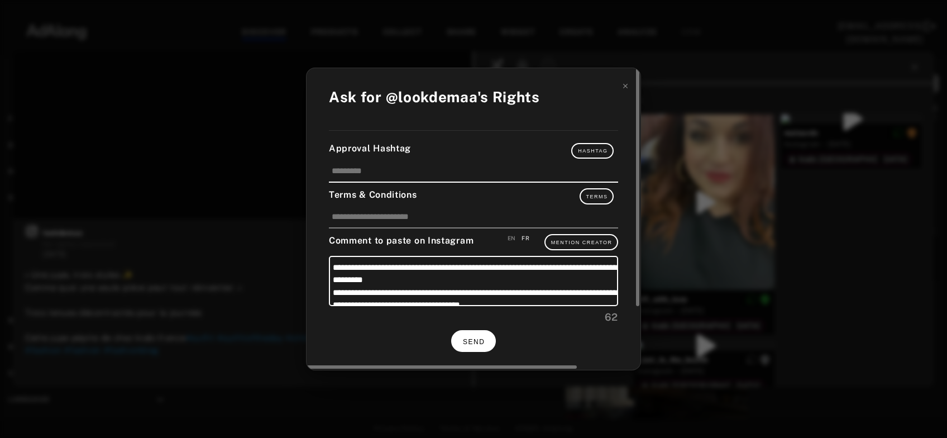
click at [476, 338] on span "SEND" at bounding box center [474, 342] width 22 height 8
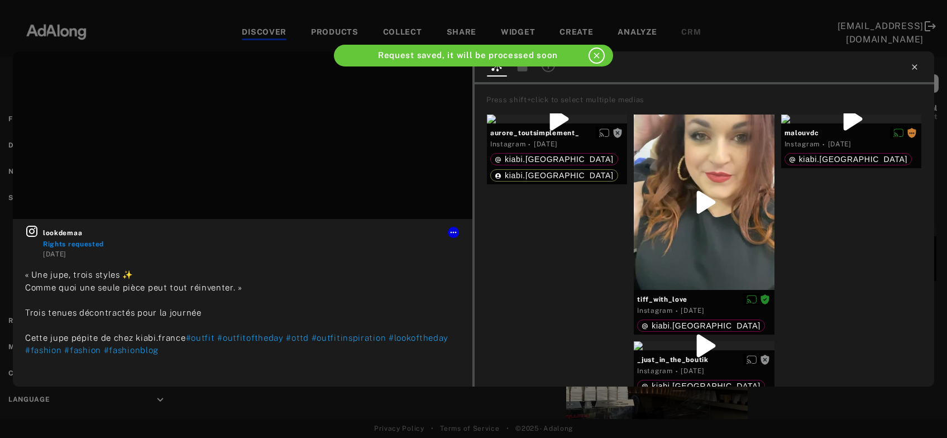
click at [914, 67] on icon at bounding box center [914, 66] width 5 height 5
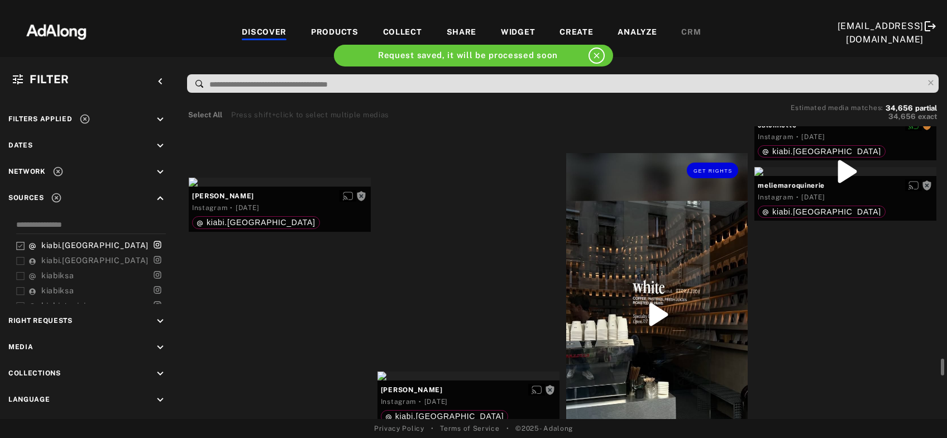
scroll to position [7462, 0]
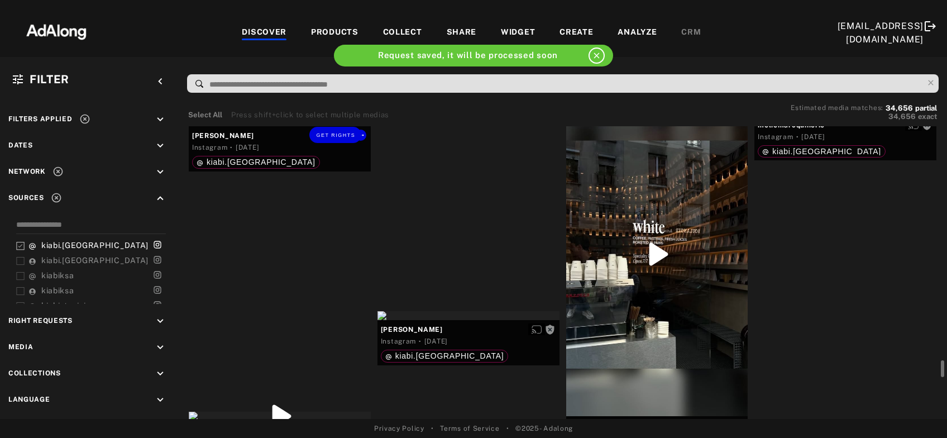
click at [323, 126] on div "Get rights" at bounding box center [280, 121] width 182 height 9
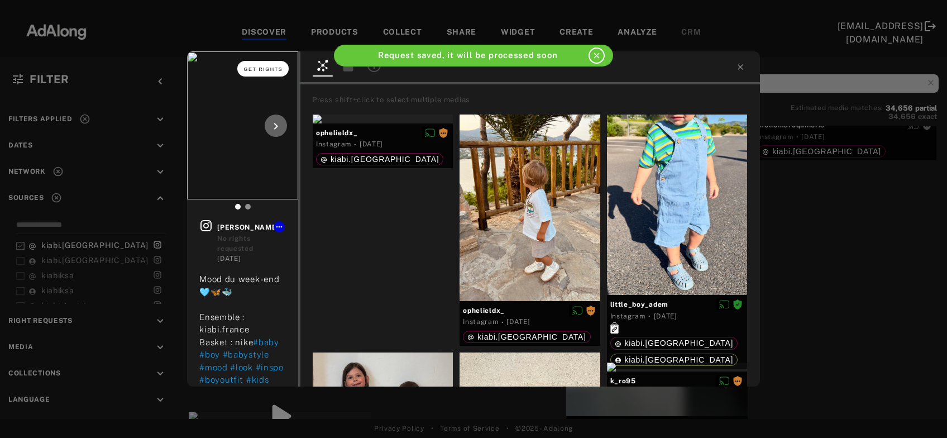
click at [264, 63] on button "Get rights" at bounding box center [262, 69] width 51 height 16
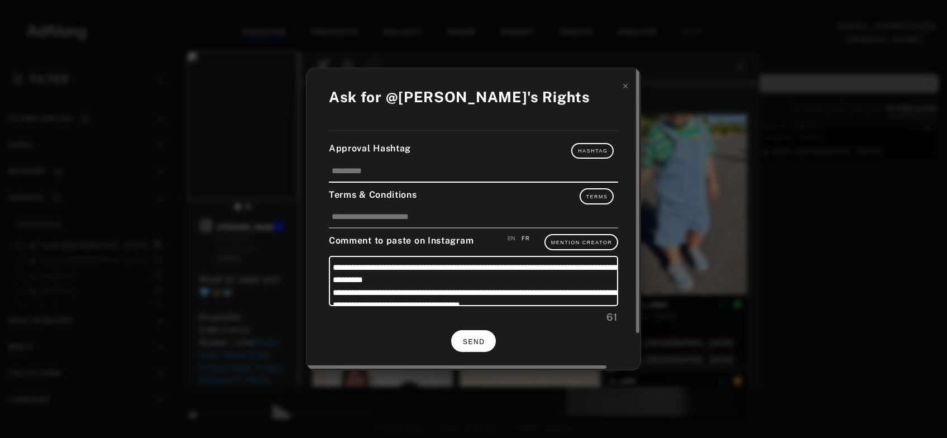
click at [473, 342] on span "SEND" at bounding box center [474, 342] width 22 height 8
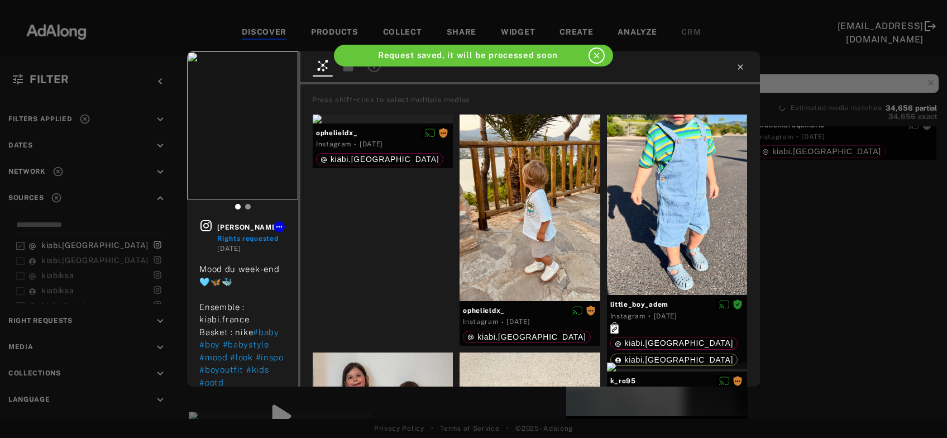
click at [742, 64] on icon at bounding box center [740, 67] width 9 height 9
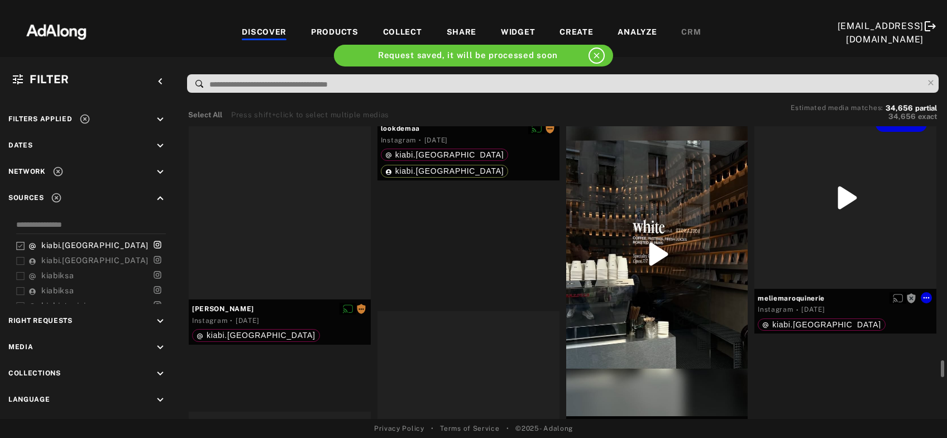
click at [837, 286] on div "Get rights" at bounding box center [845, 268] width 182 height 323
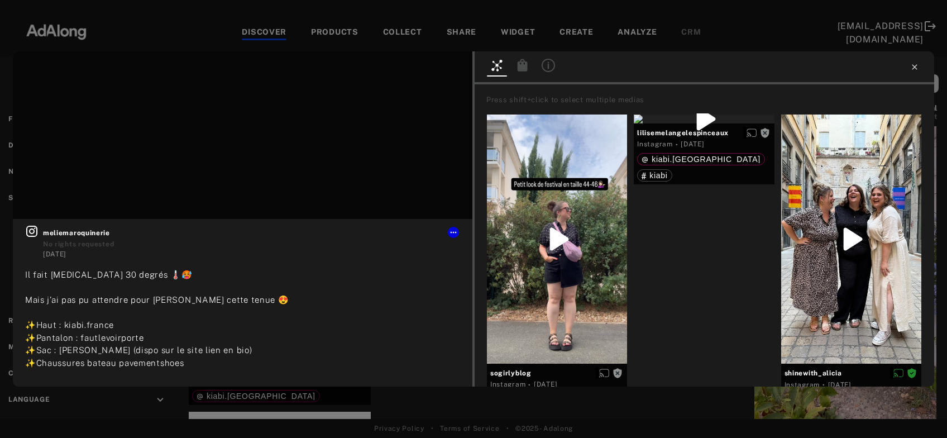
click at [911, 70] on icon at bounding box center [914, 67] width 9 height 9
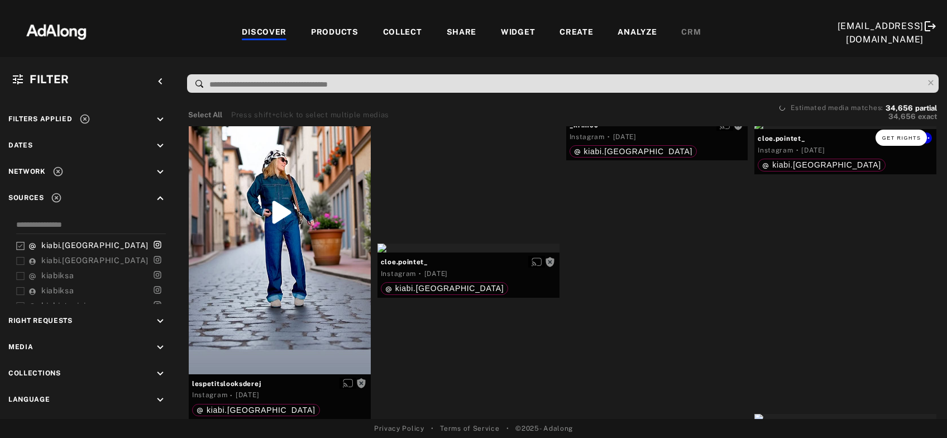
scroll to position [7884, 0]
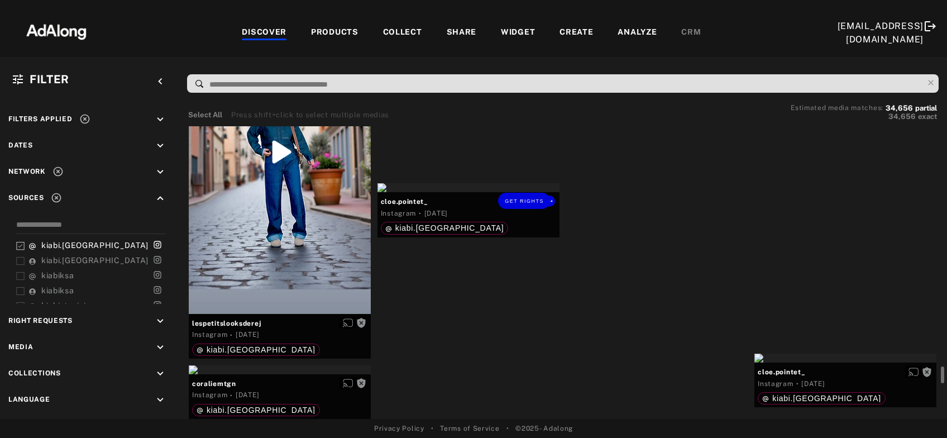
click at [485, 192] on div "Get rights" at bounding box center [469, 187] width 182 height 9
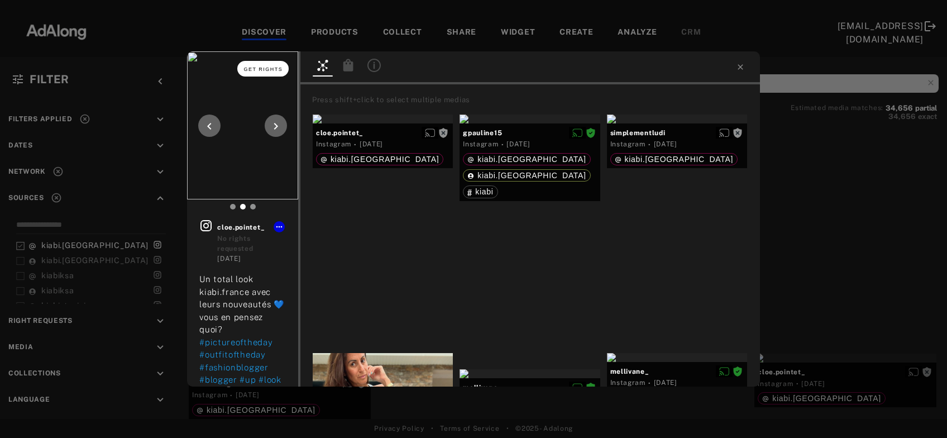
click at [265, 68] on span "Get rights" at bounding box center [263, 69] width 39 height 6
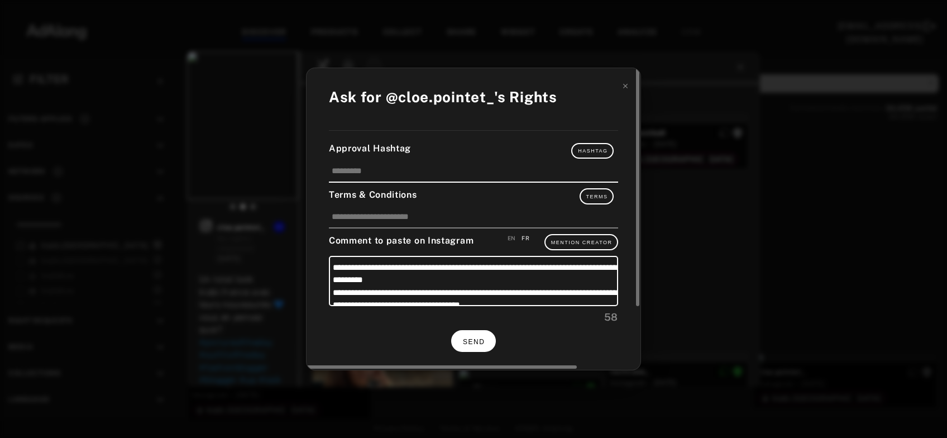
click at [471, 340] on span "SEND" at bounding box center [474, 342] width 22 height 8
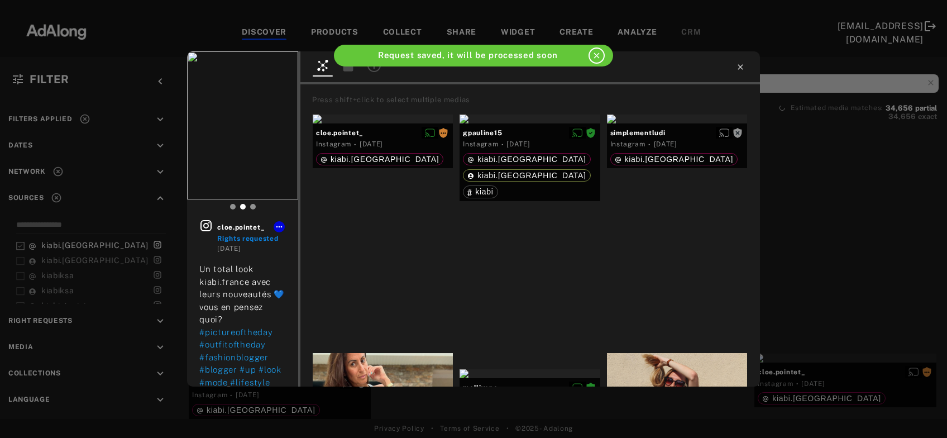
click at [742, 65] on icon at bounding box center [740, 67] width 9 height 9
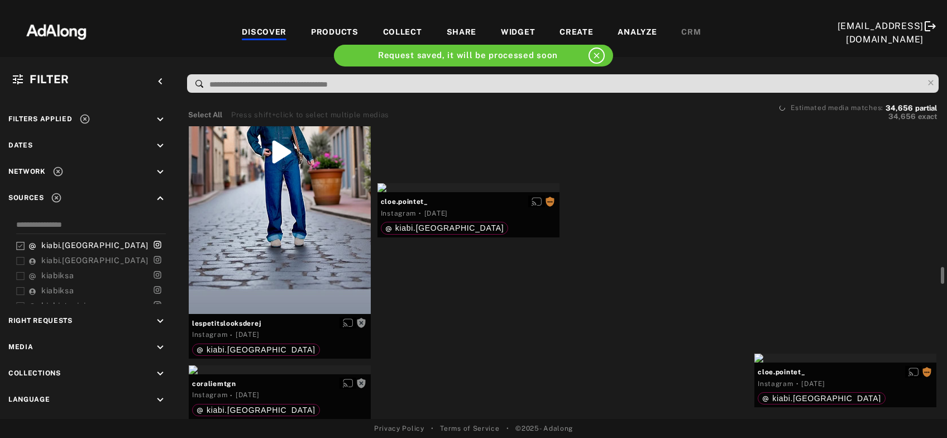
scroll to position [7823, 0]
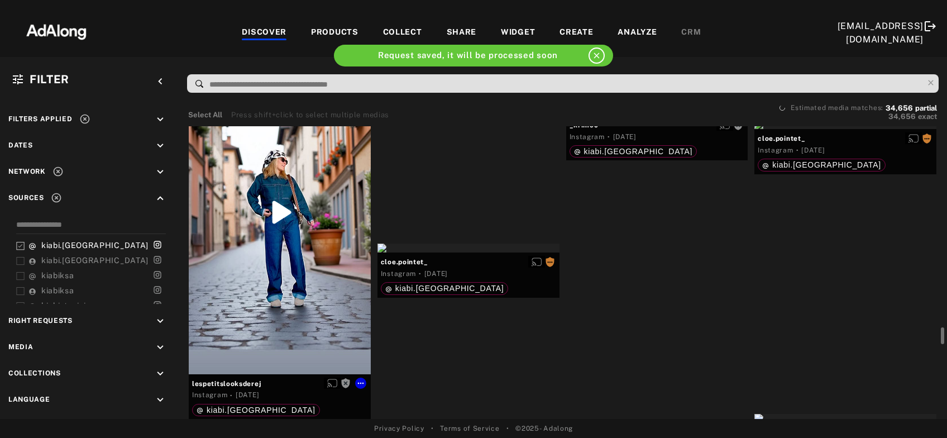
click at [281, 285] on div "Get rights" at bounding box center [280, 212] width 182 height 323
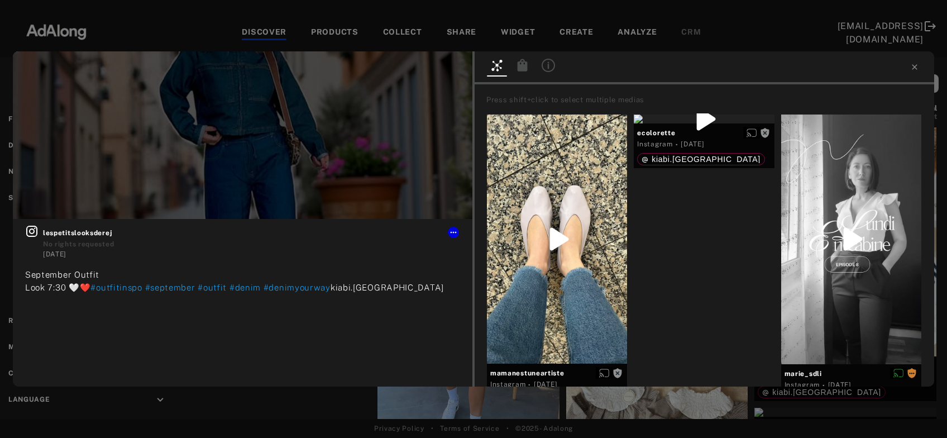
scroll to position [7823, 0]
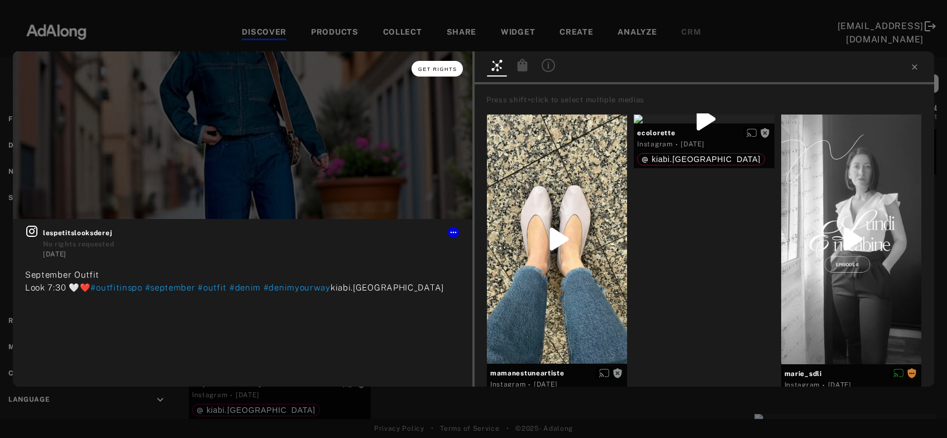
click at [433, 73] on button "Get rights" at bounding box center [437, 69] width 51 height 16
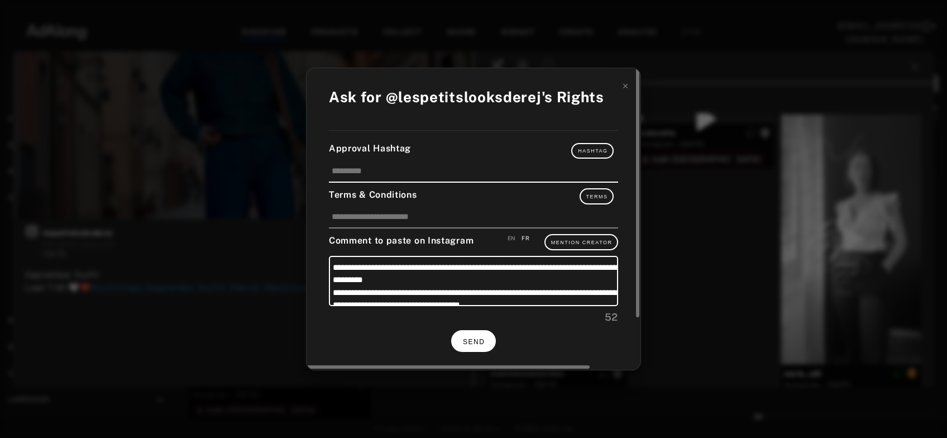
click at [466, 338] on span "SEND" at bounding box center [474, 342] width 22 height 8
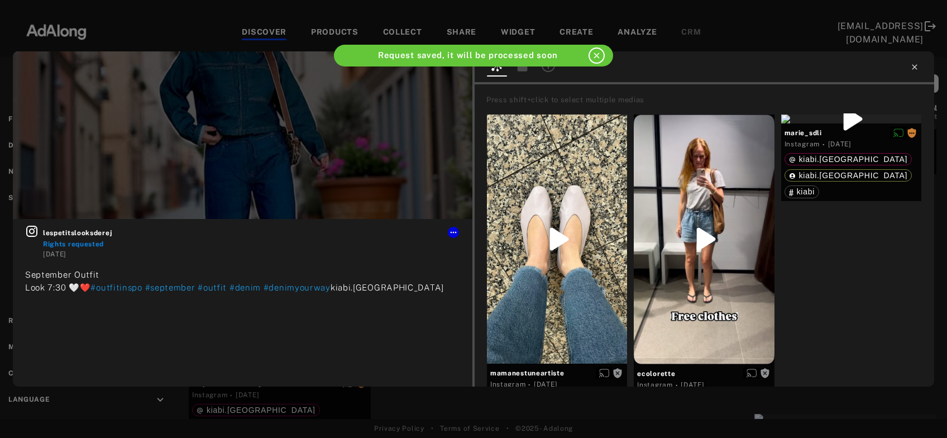
click at [914, 70] on icon at bounding box center [914, 67] width 9 height 9
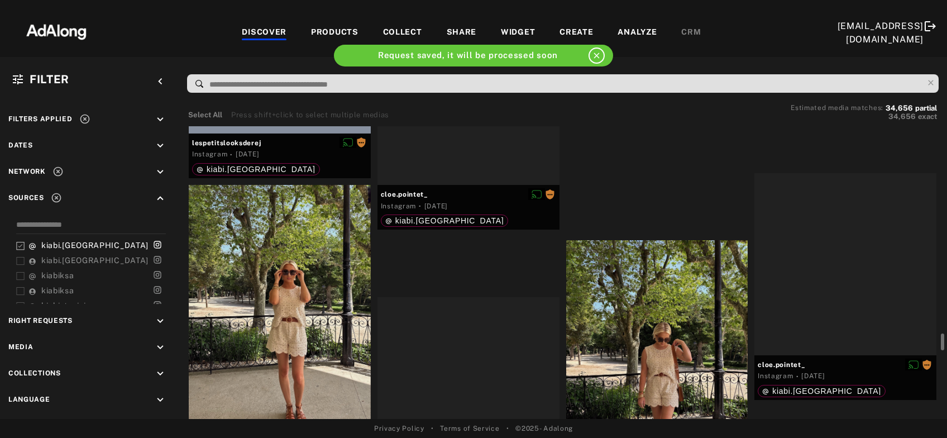
scroll to position [8185, 0]
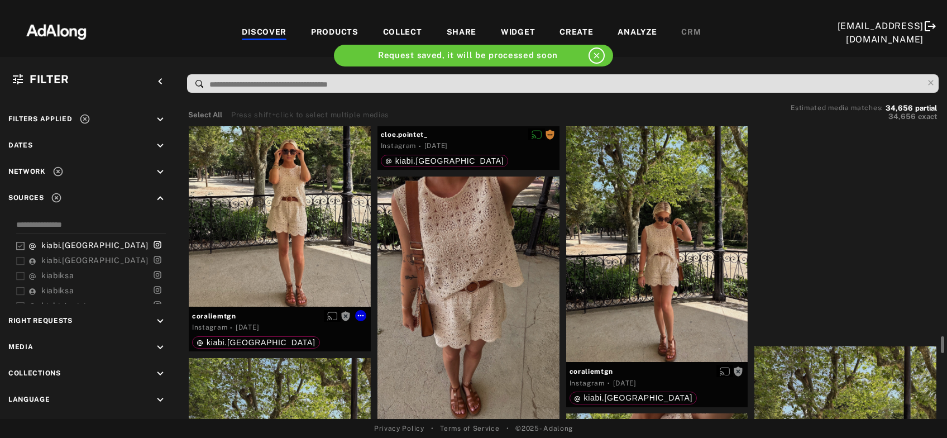
click at [250, 261] on div "Get rights" at bounding box center [280, 185] width 182 height 242
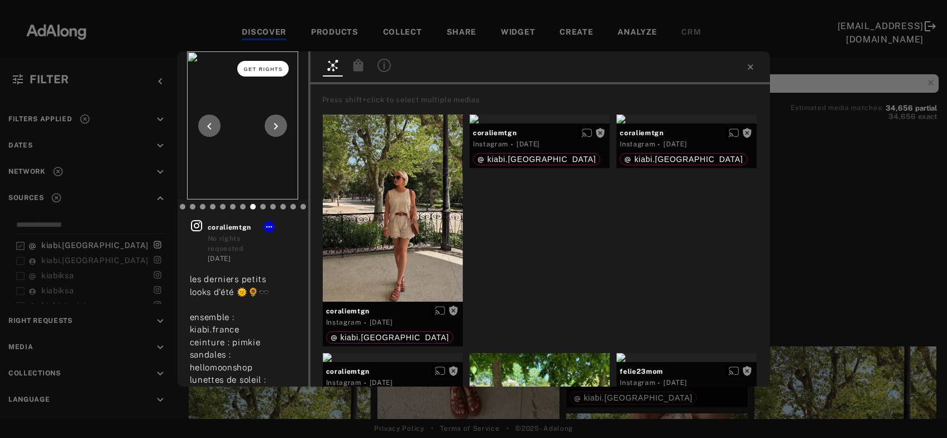
click at [273, 67] on span "Get rights" at bounding box center [263, 69] width 39 height 6
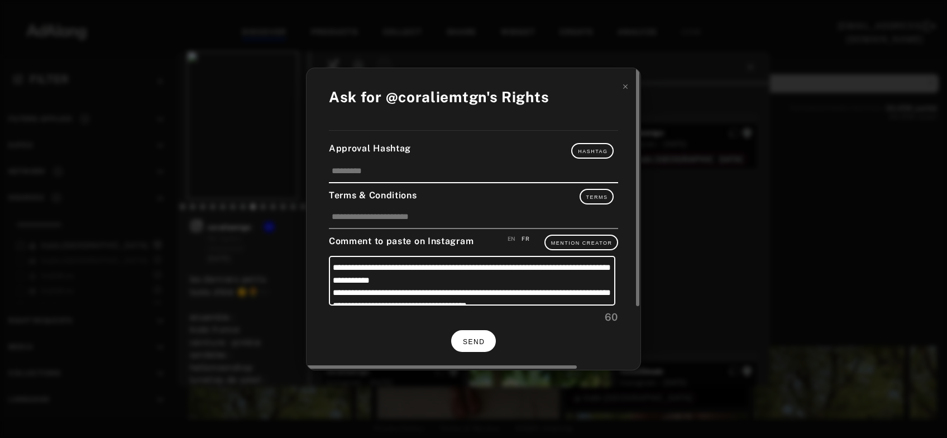
click at [489, 337] on button "SEND" at bounding box center [473, 341] width 45 height 22
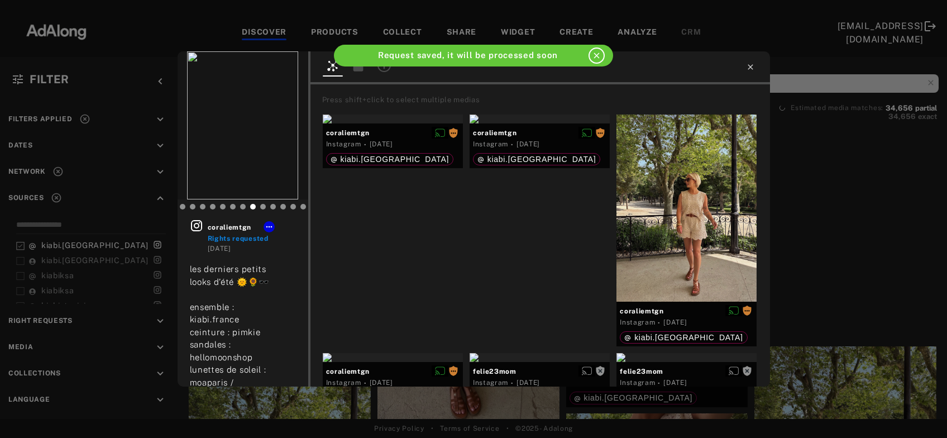
click at [751, 68] on icon at bounding box center [750, 66] width 5 height 5
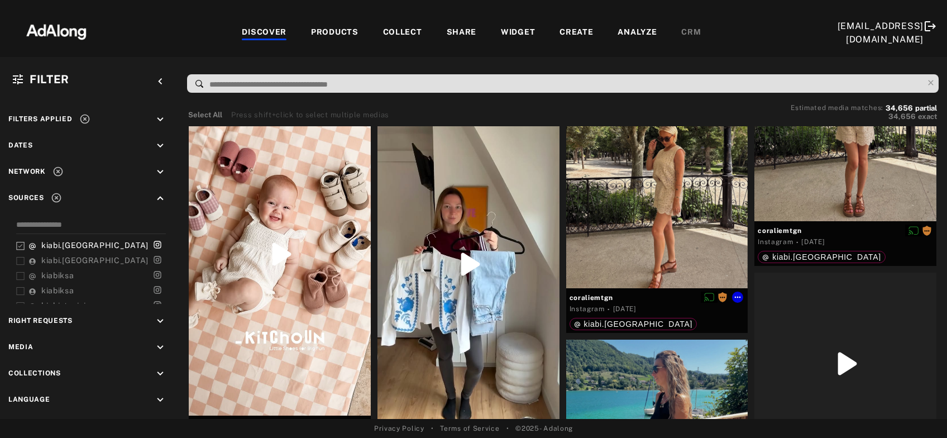
scroll to position [8907, 0]
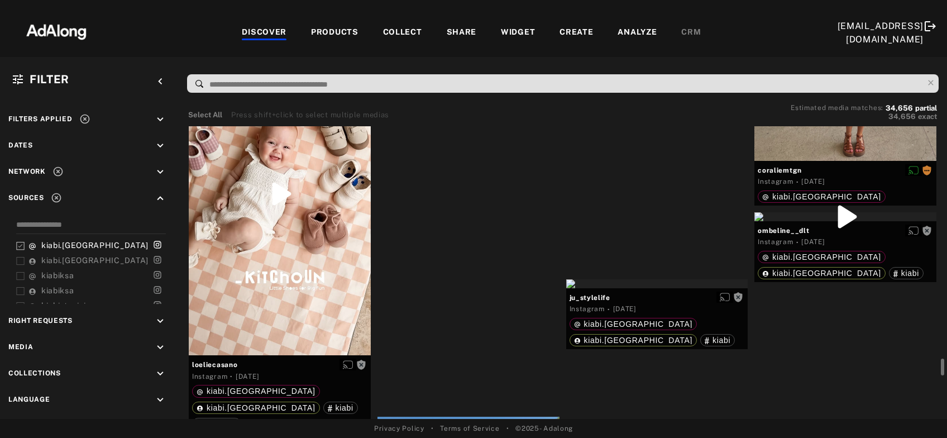
click at [493, 51] on div "Get rights" at bounding box center [469, 46] width 182 height 9
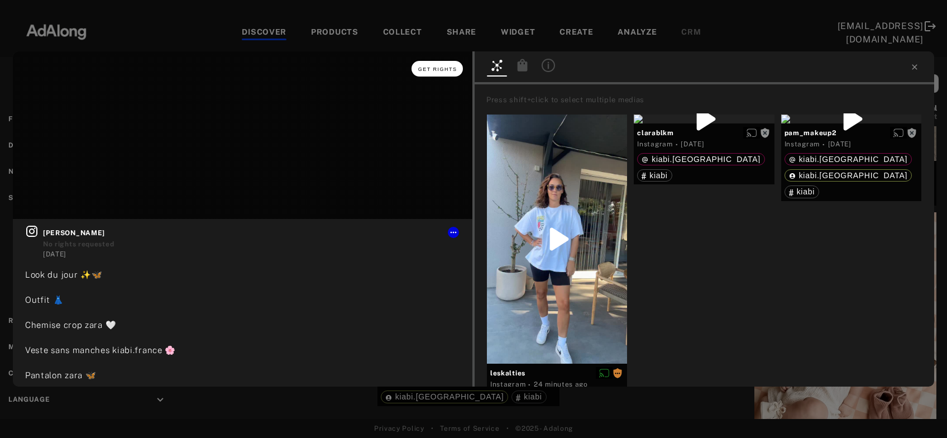
click at [448, 74] on button "Get rights" at bounding box center [437, 69] width 51 height 16
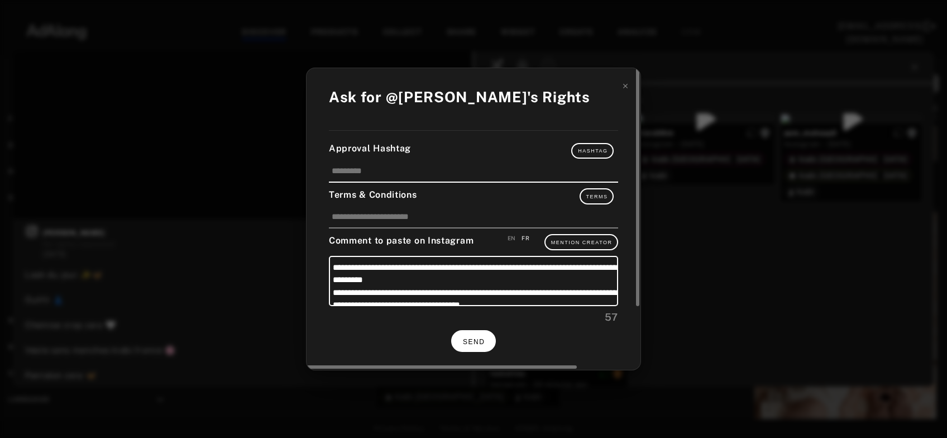
click at [482, 339] on span "SEND" at bounding box center [474, 342] width 22 height 8
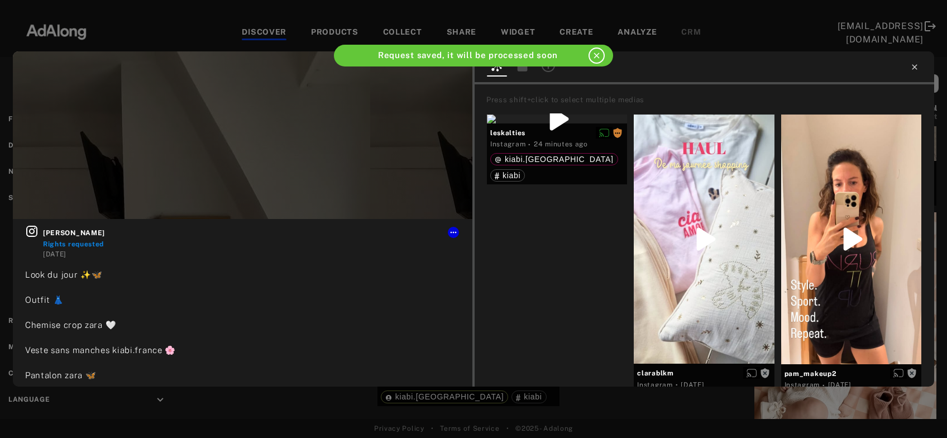
click at [915, 65] on icon at bounding box center [914, 67] width 9 height 9
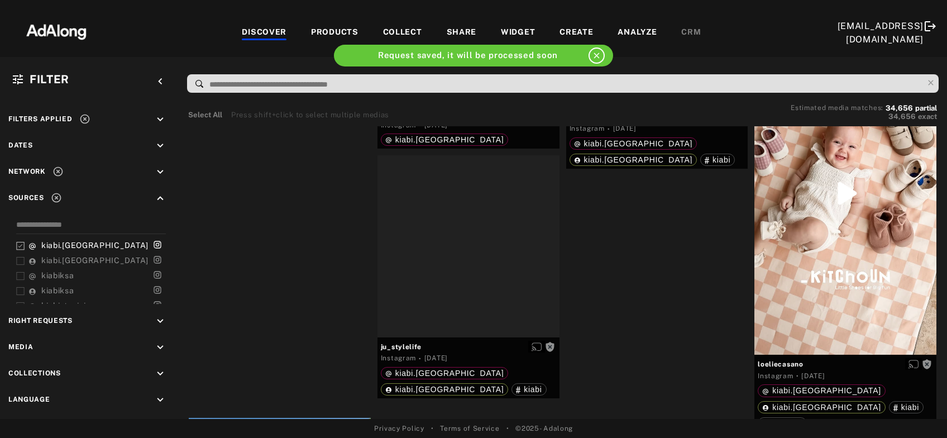
scroll to position [9147, 0]
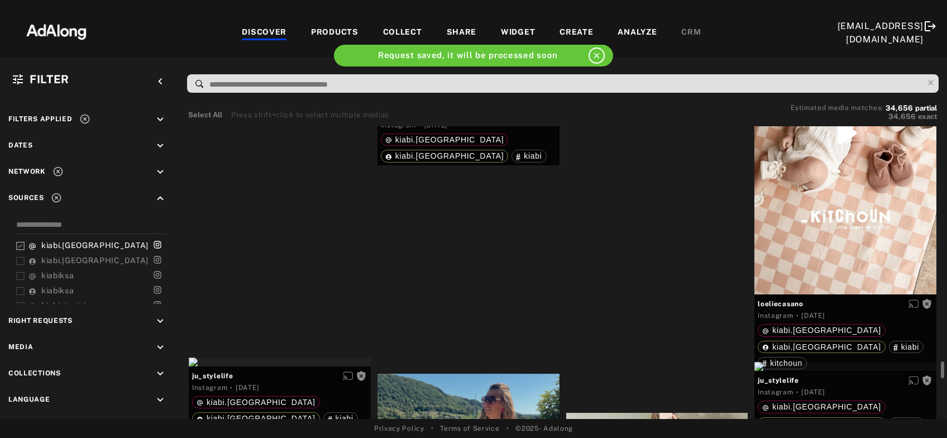
click at [493, 104] on div "Get rights" at bounding box center [469, 99] width 182 height 9
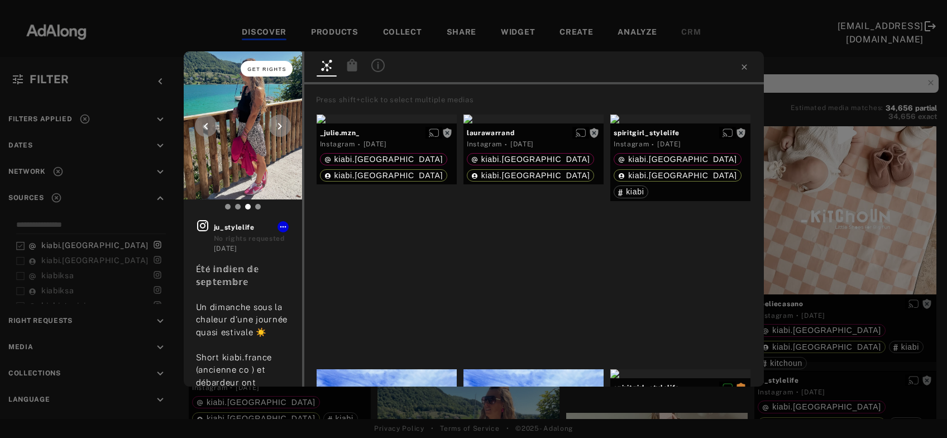
click at [275, 64] on button "Get rights" at bounding box center [266, 69] width 51 height 16
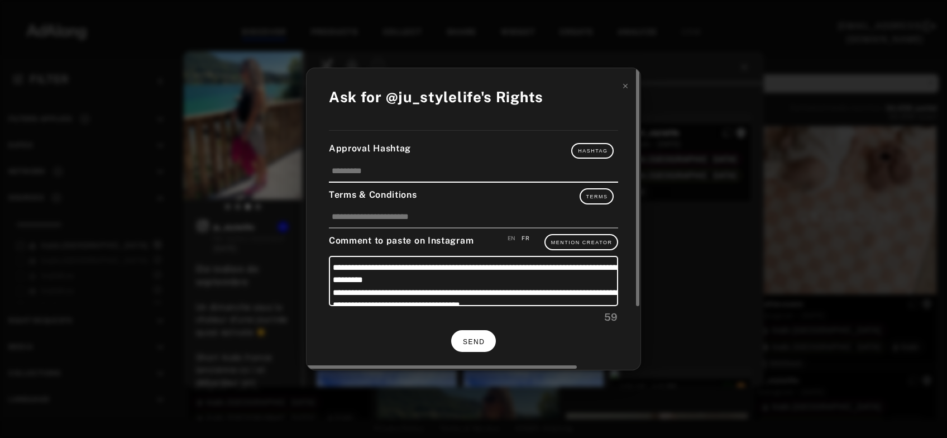
click at [486, 338] on button "SEND" at bounding box center [473, 341] width 45 height 22
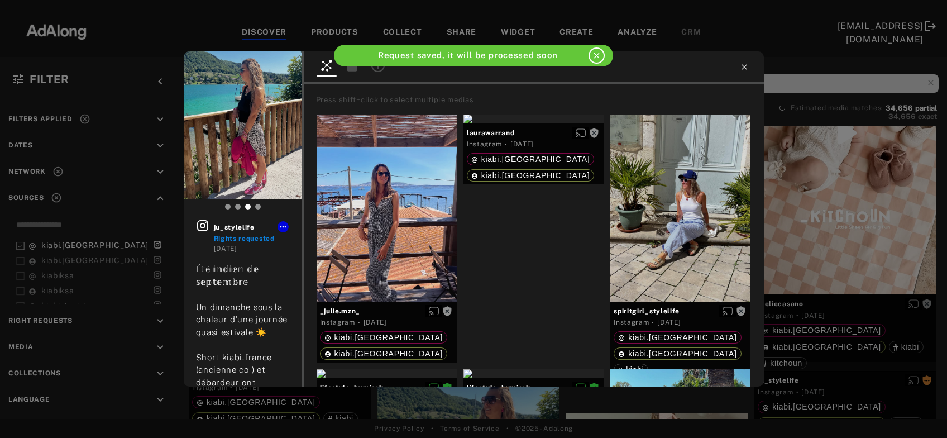
click at [740, 71] on icon at bounding box center [744, 67] width 9 height 9
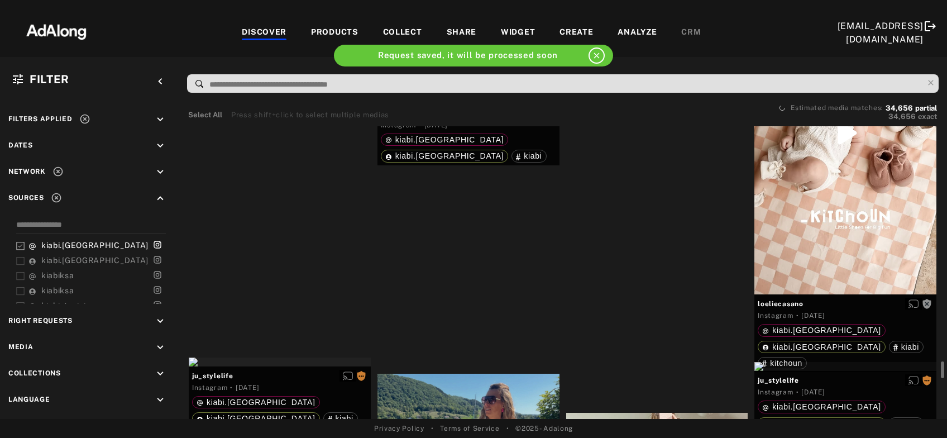
click at [653, 47] on div "Get rights" at bounding box center [657, 43] width 182 height 9
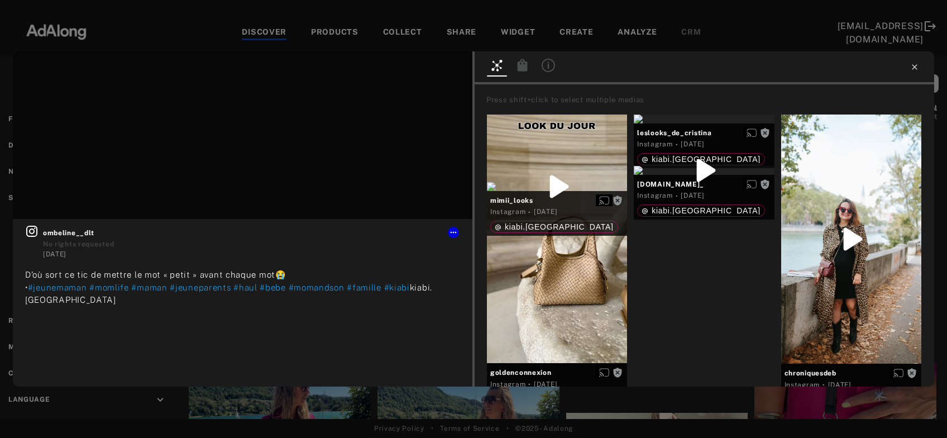
click at [911, 69] on icon at bounding box center [914, 67] width 9 height 9
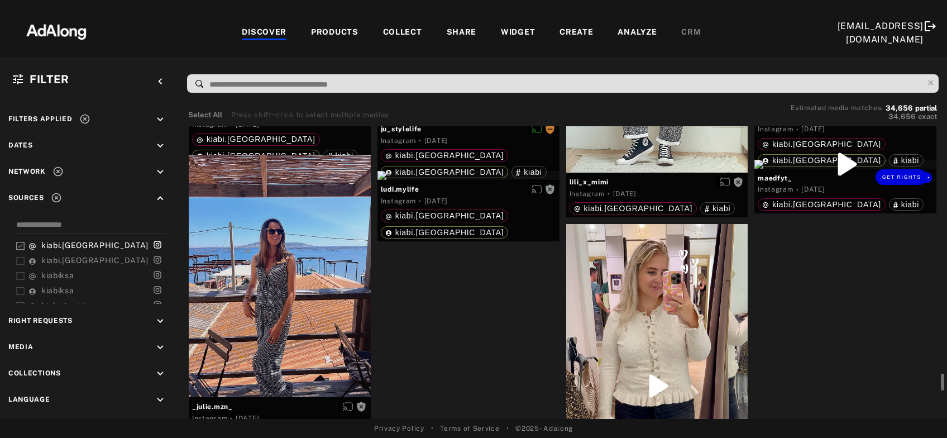
scroll to position [9689, 0]
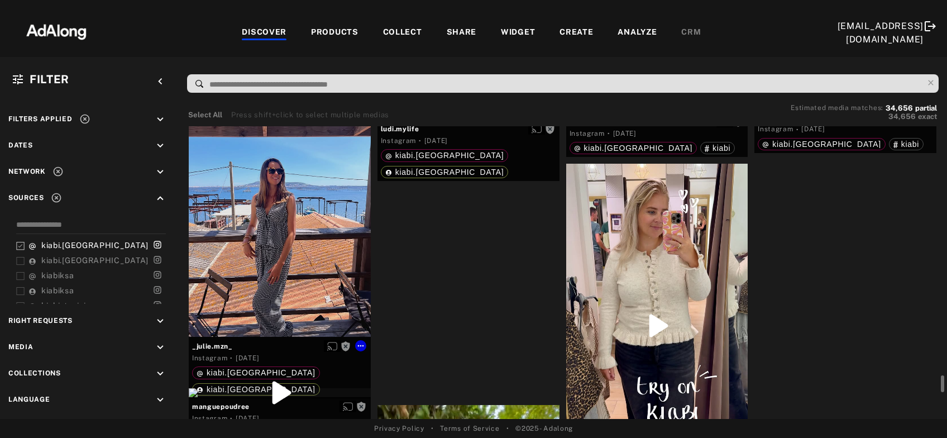
click at [256, 265] on div "Get rights" at bounding box center [280, 215] width 182 height 242
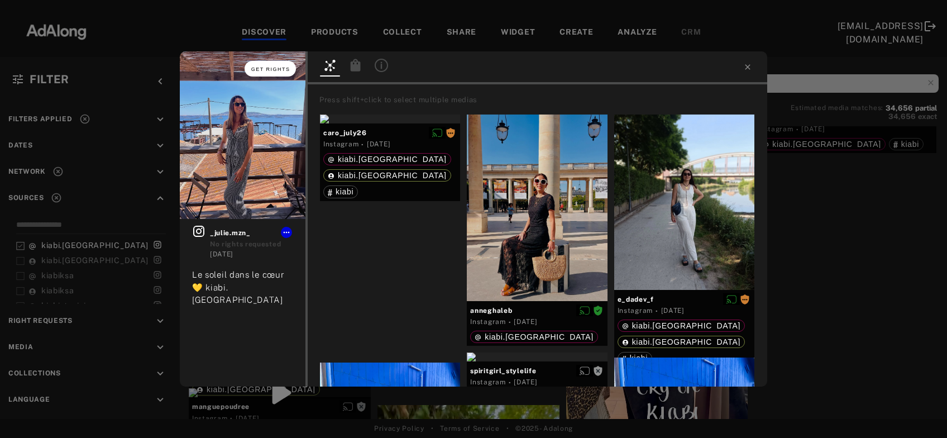
click at [274, 69] on span "Get rights" at bounding box center [270, 69] width 39 height 6
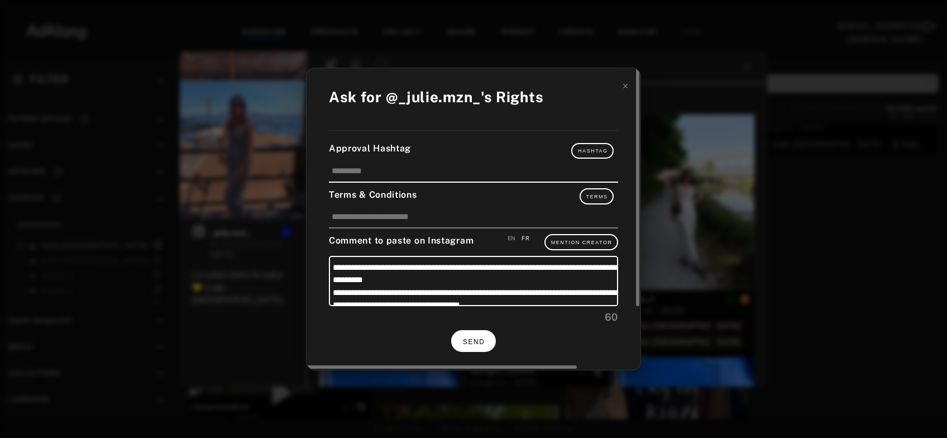
click at [469, 338] on span "SEND" at bounding box center [474, 342] width 22 height 8
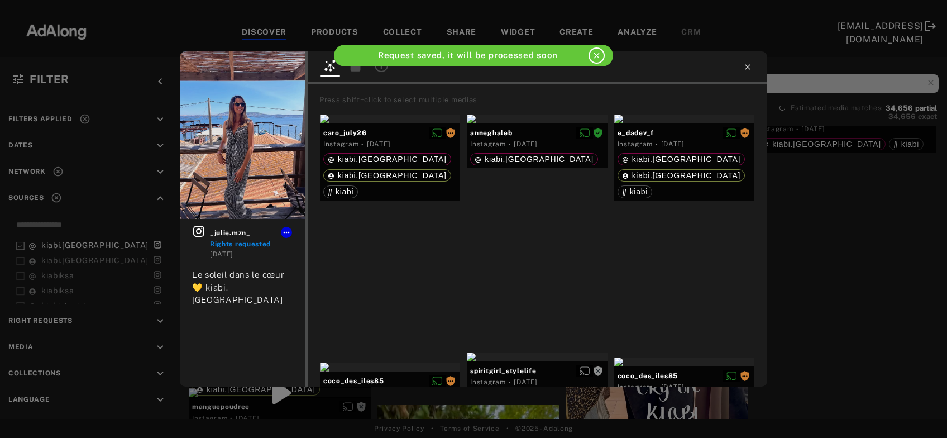
click at [752, 70] on icon at bounding box center [747, 67] width 9 height 9
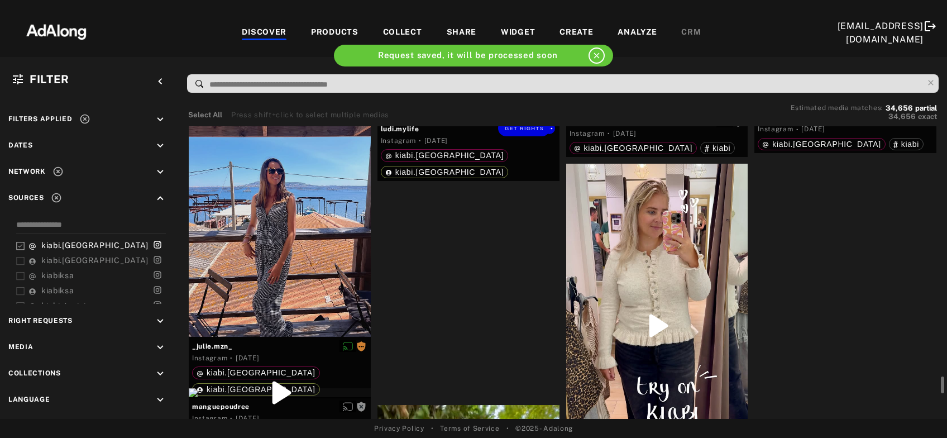
scroll to position [9749, 0]
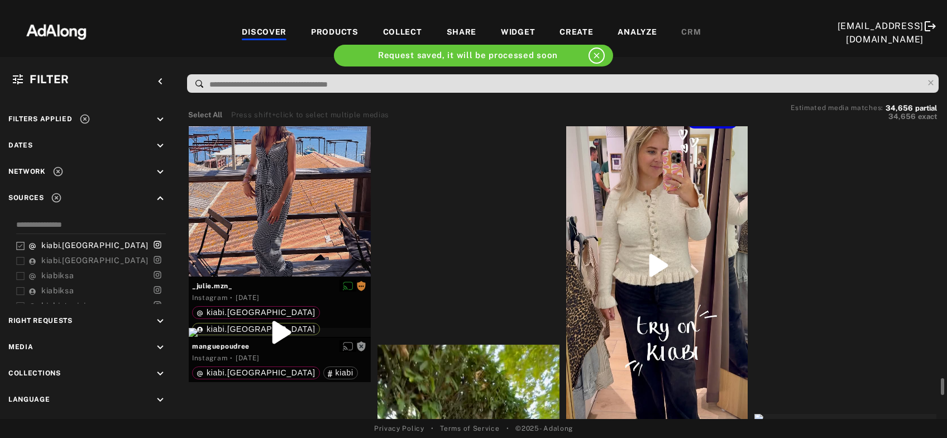
click at [650, 302] on div "Get rights" at bounding box center [657, 265] width 182 height 324
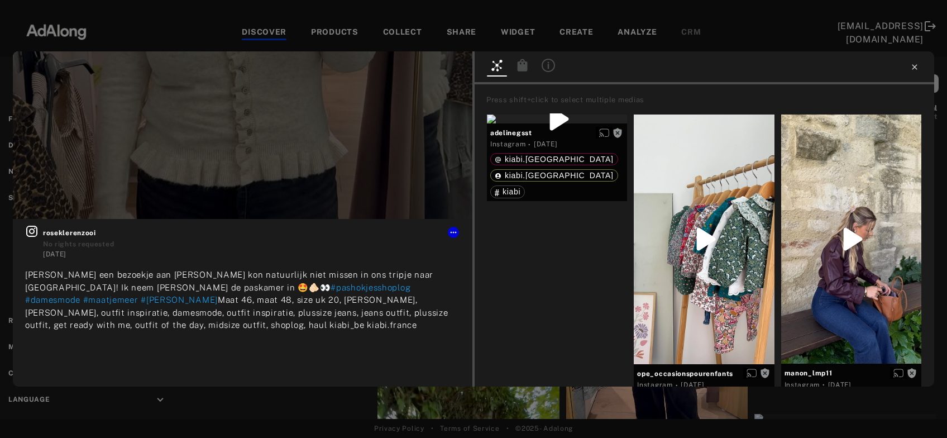
click at [917, 66] on icon at bounding box center [914, 67] width 9 height 9
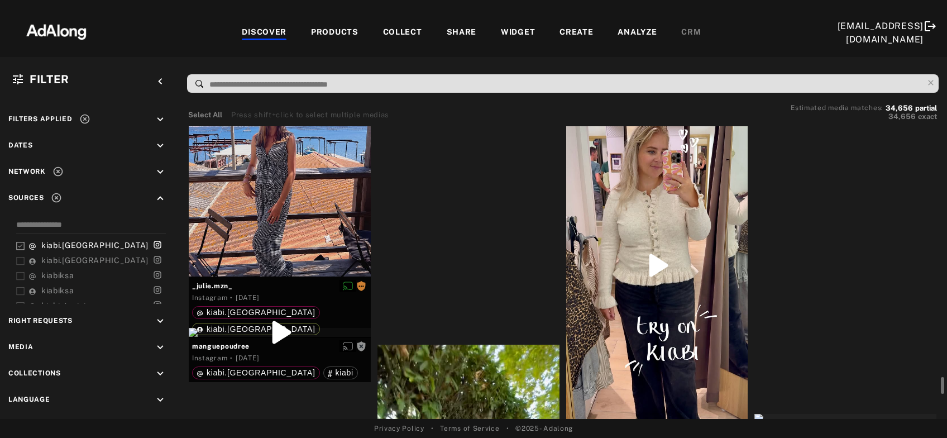
click at [893, 48] on div "Get rights" at bounding box center [845, 43] width 182 height 9
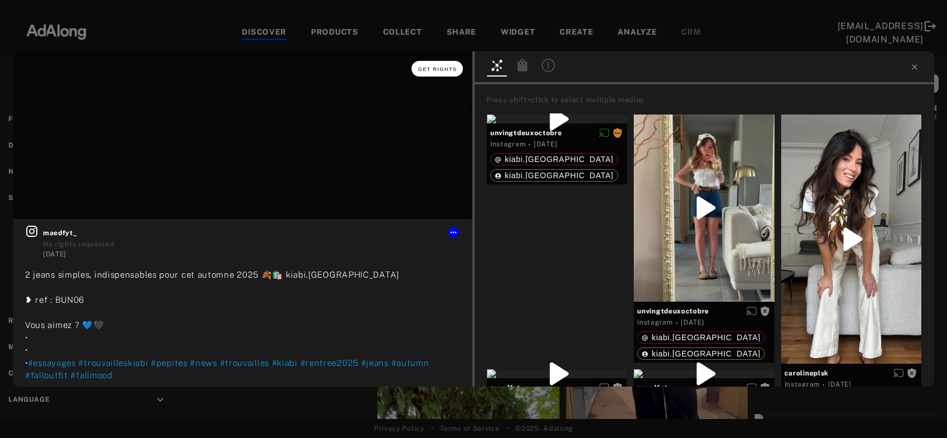
click at [447, 69] on span "Get rights" at bounding box center [437, 69] width 39 height 6
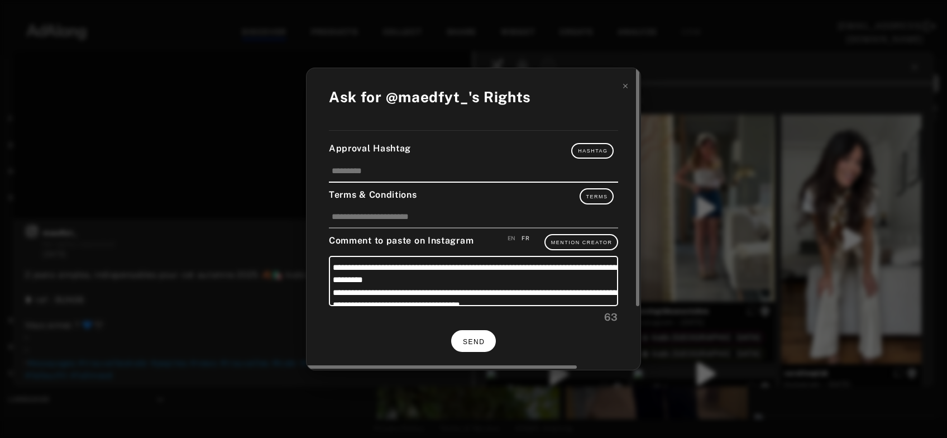
click at [476, 333] on button "SEND" at bounding box center [473, 341] width 45 height 22
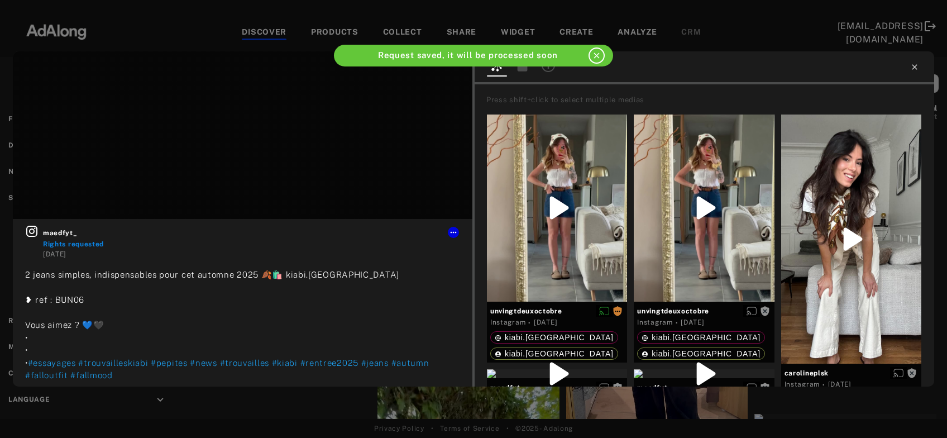
click at [914, 66] on icon at bounding box center [914, 66] width 5 height 5
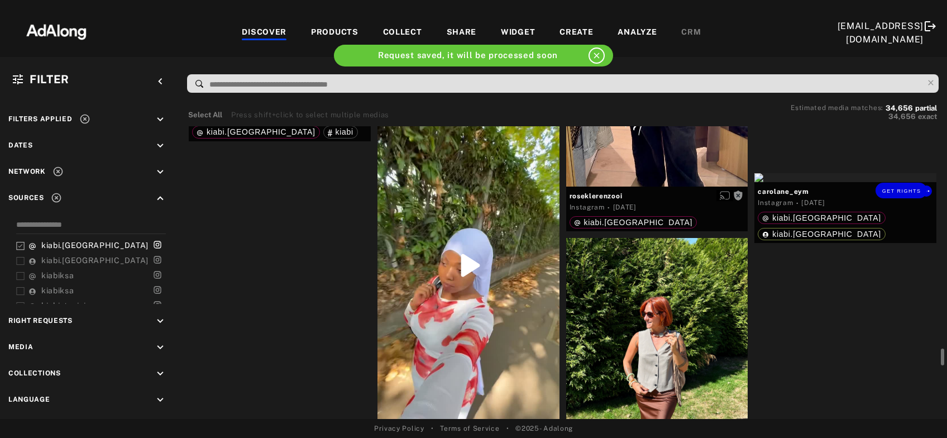
scroll to position [10050, 0]
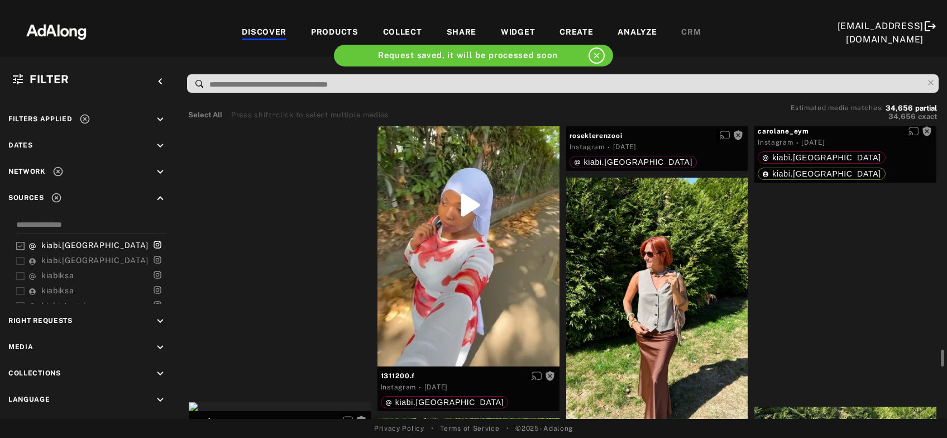
click at [278, 36] on div "Get rights" at bounding box center [280, 31] width 182 height 9
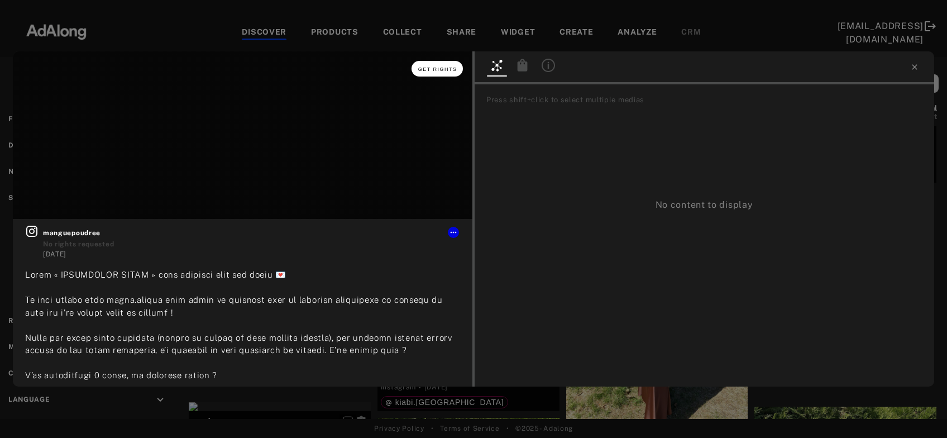
click at [433, 70] on span "Get rights" at bounding box center [437, 69] width 39 height 6
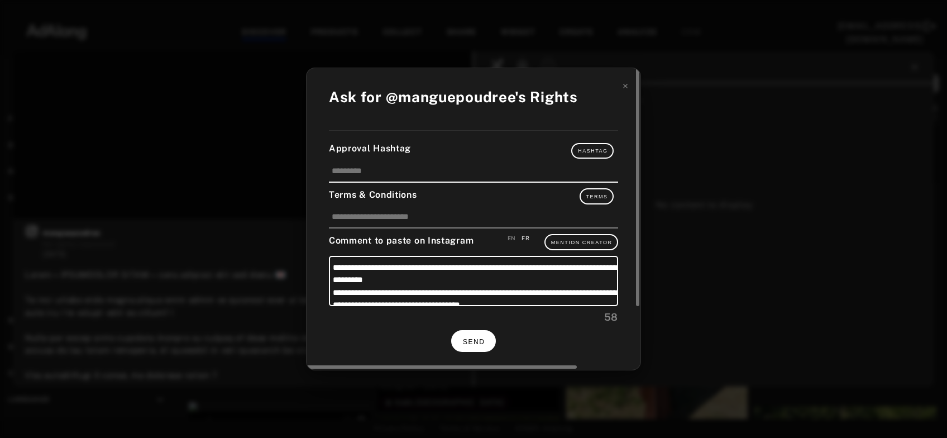
click at [481, 346] on button "SEND" at bounding box center [473, 341] width 45 height 22
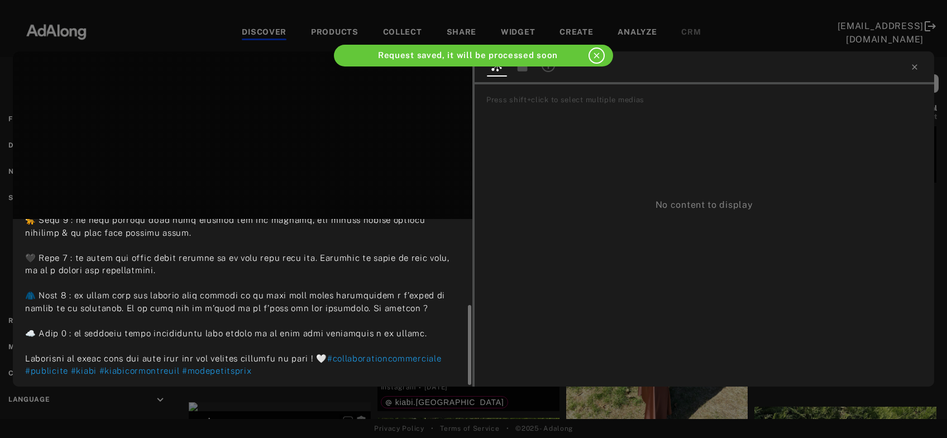
scroll to position [183, 0]
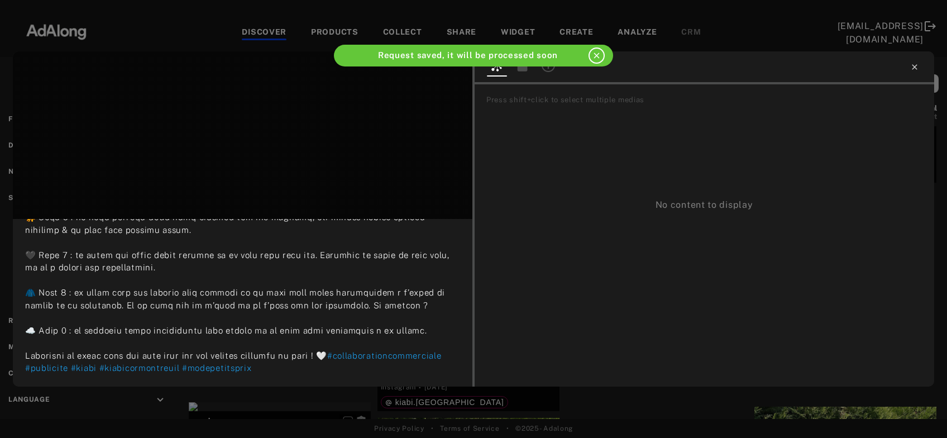
click at [918, 68] on icon at bounding box center [914, 67] width 9 height 9
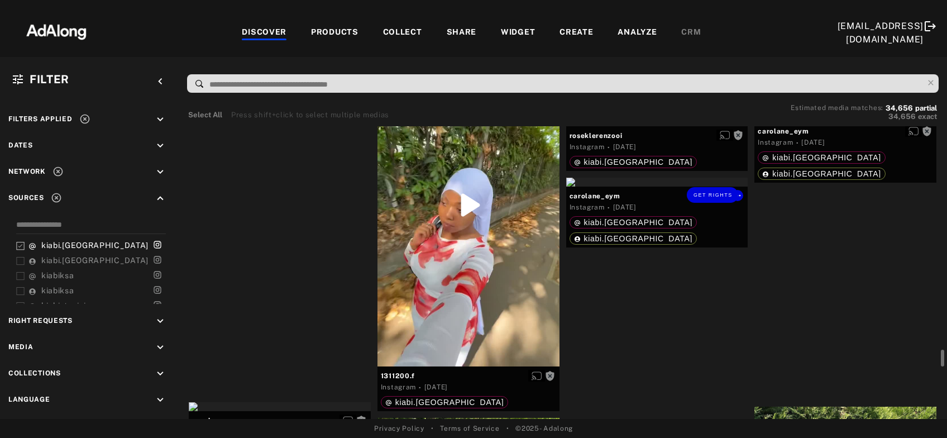
click at [683, 187] on div "Get rights" at bounding box center [657, 182] width 182 height 9
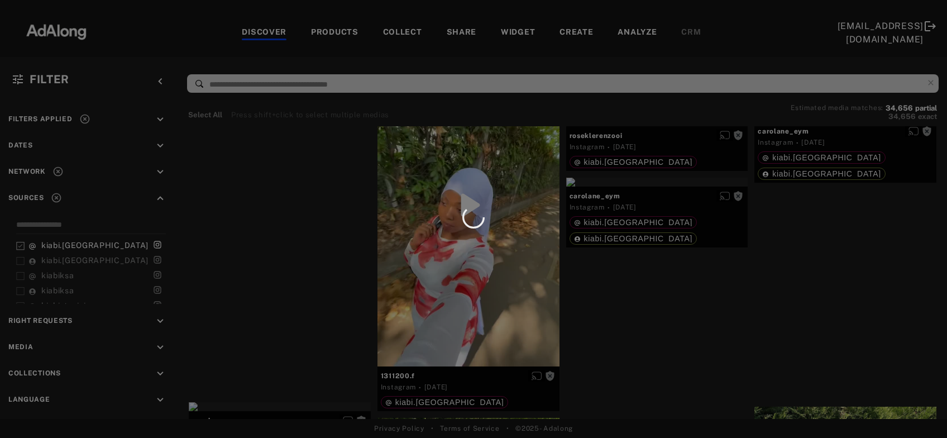
click at [681, 261] on div at bounding box center [473, 219] width 947 height 438
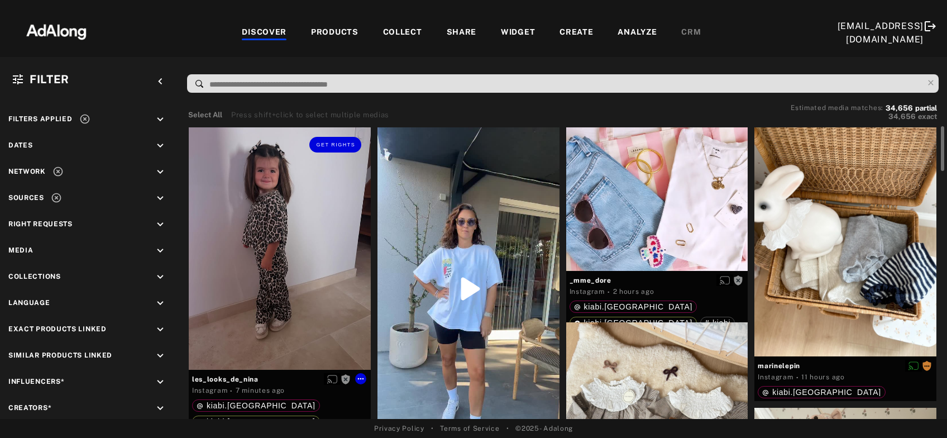
click at [310, 260] on div "Get rights" at bounding box center [280, 248] width 182 height 242
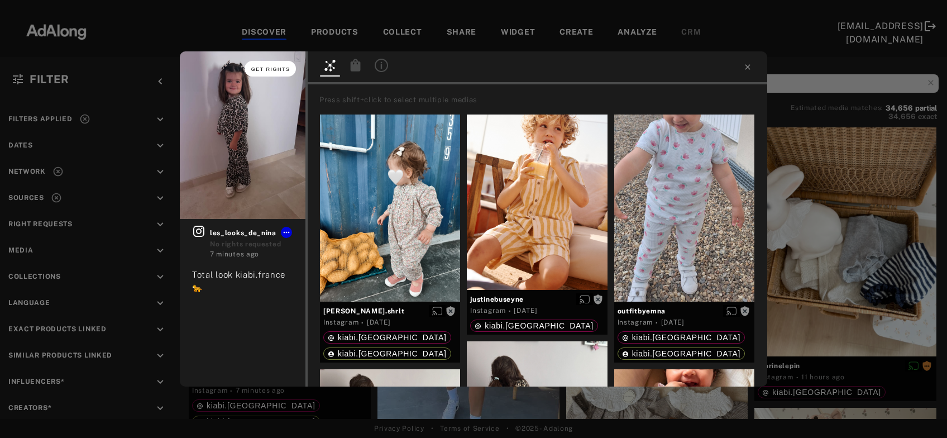
click at [259, 73] on button "Get rights" at bounding box center [270, 69] width 51 height 16
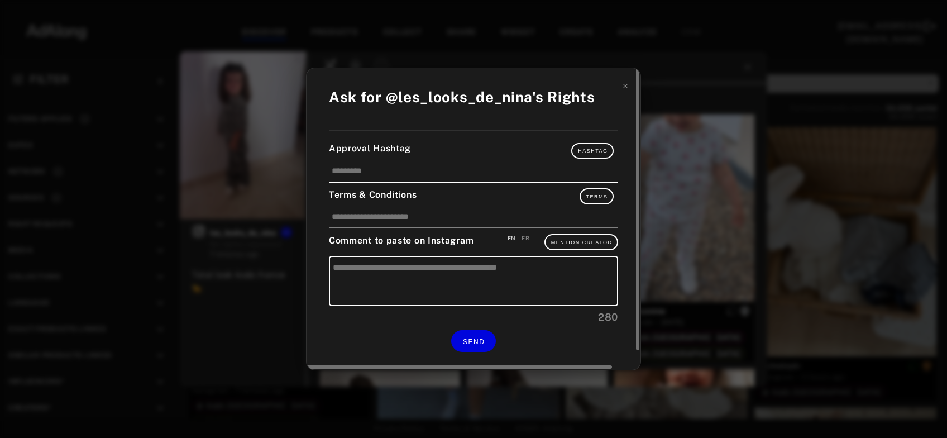
click at [527, 235] on div "FR" at bounding box center [526, 238] width 8 height 8
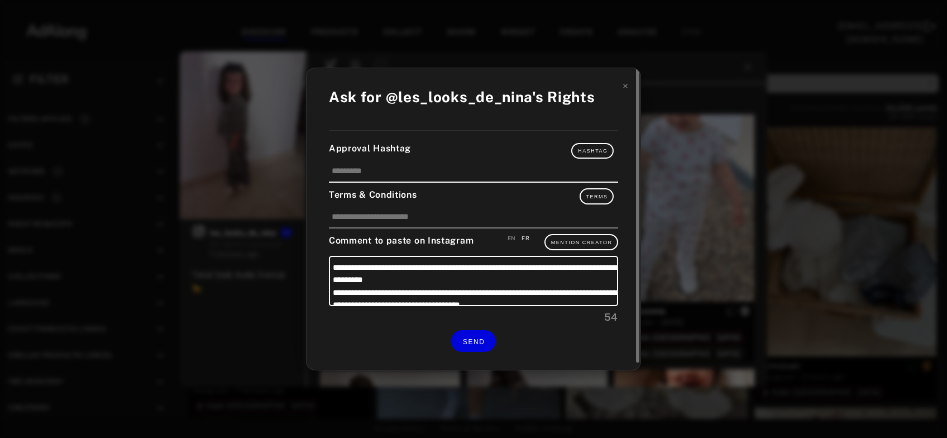
type textarea "**********"
click at [476, 333] on button "SEND" at bounding box center [473, 341] width 45 height 22
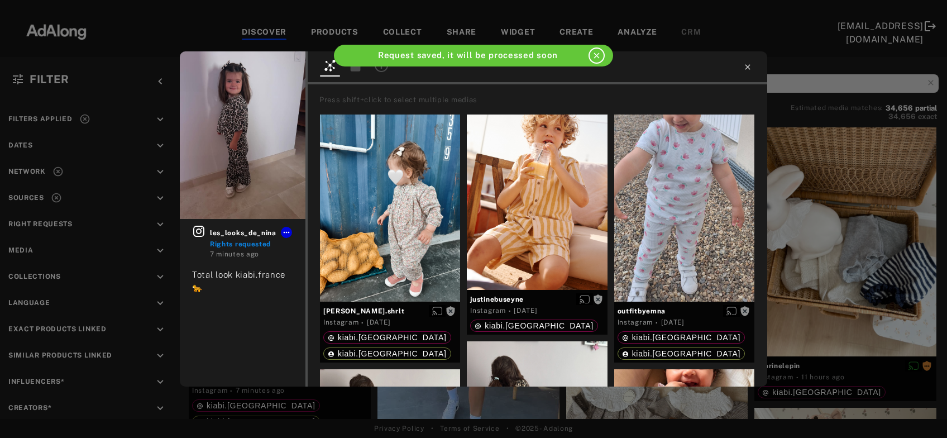
click at [745, 65] on icon at bounding box center [747, 67] width 9 height 9
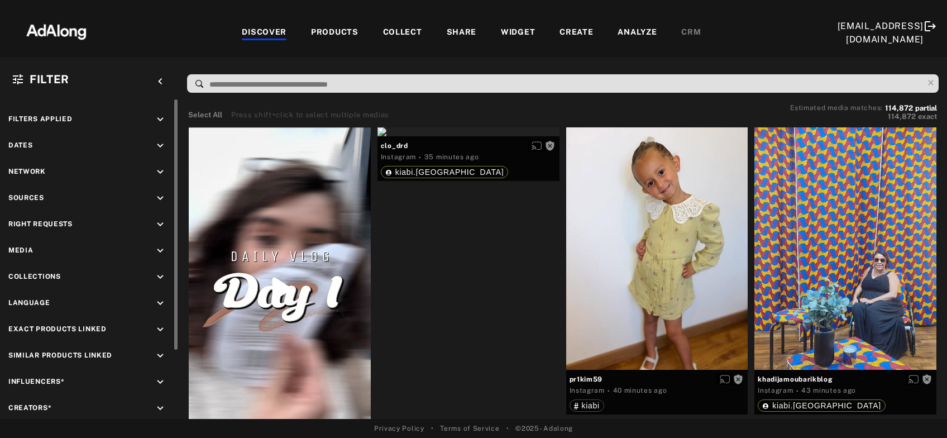
click at [157, 223] on icon "keyboard_arrow_down" at bounding box center [160, 224] width 12 height 12
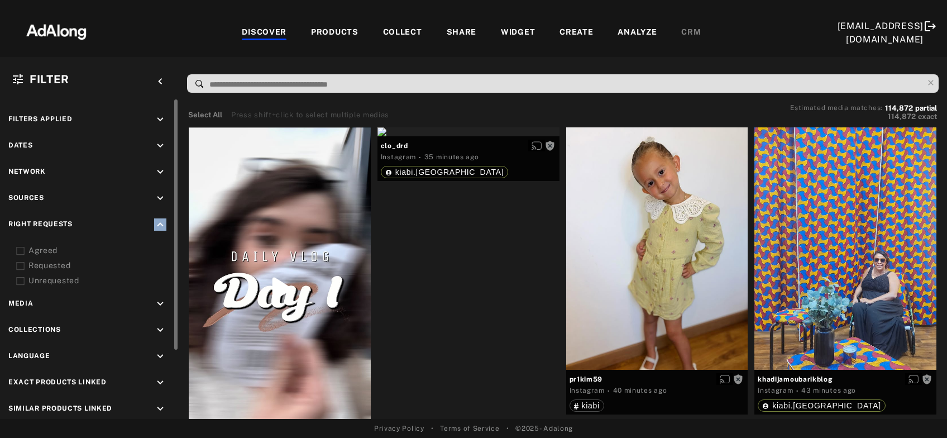
click at [157, 223] on icon "keyboard_arrow_up" at bounding box center [160, 224] width 12 height 12
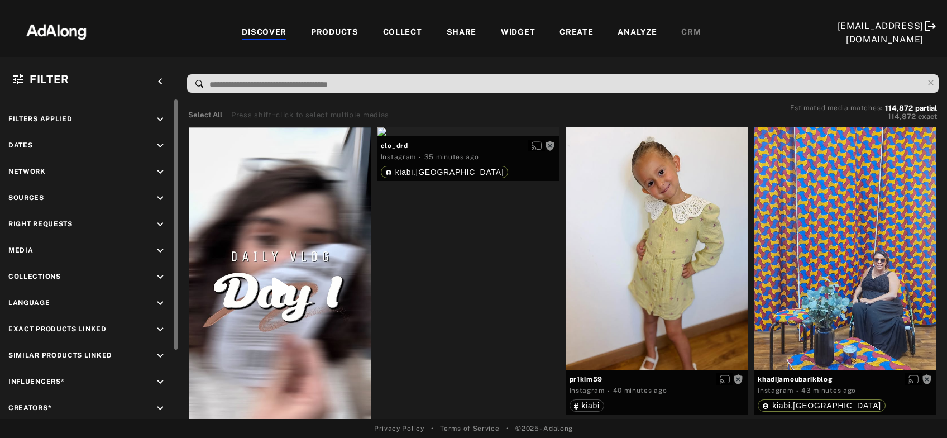
click at [165, 194] on icon "keyboard_arrow_down" at bounding box center [160, 198] width 12 height 12
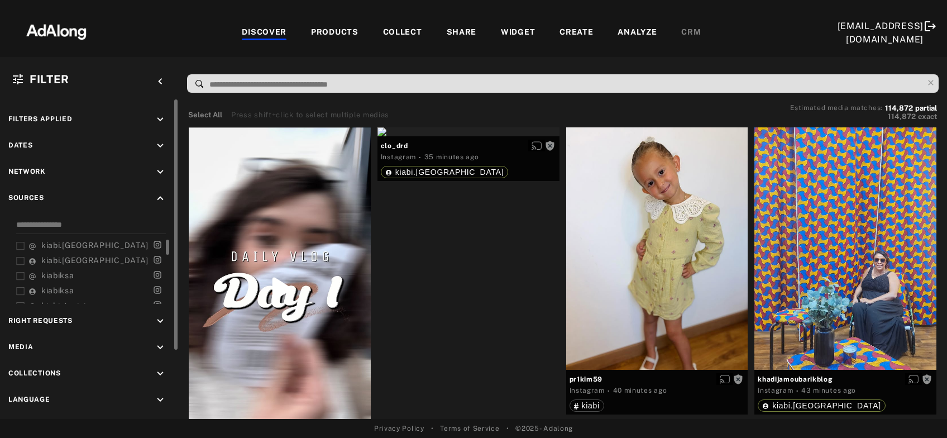
click at [57, 244] on span "kiabi.[GEOGRAPHIC_DATA]" at bounding box center [94, 245] width 107 height 9
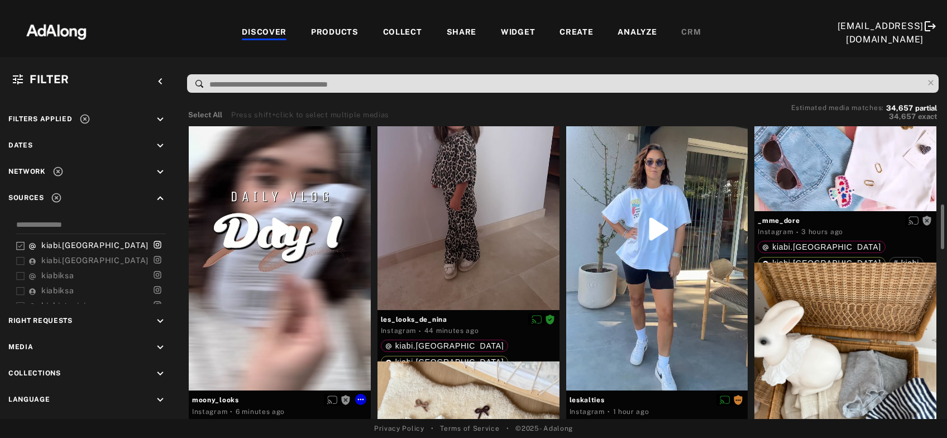
scroll to position [120, 0]
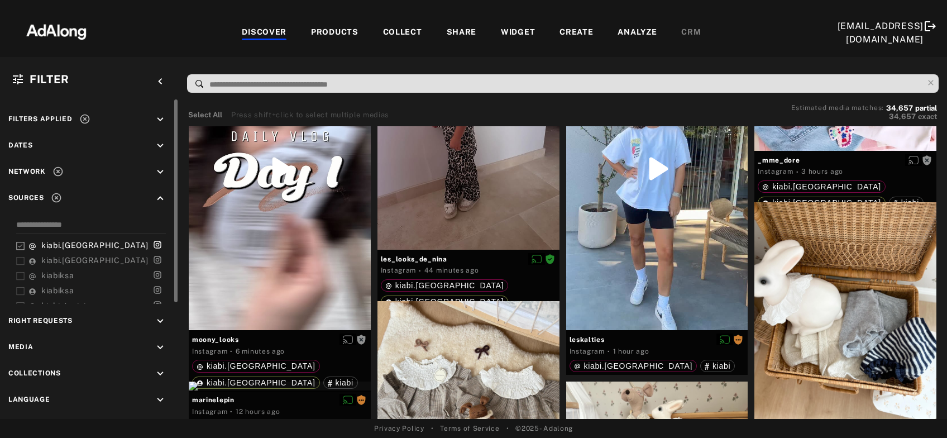
click at [163, 315] on icon "keyboard_arrow_down" at bounding box center [160, 321] width 12 height 12
click at [45, 378] on div "Unrequested" at bounding box center [99, 377] width 142 height 12
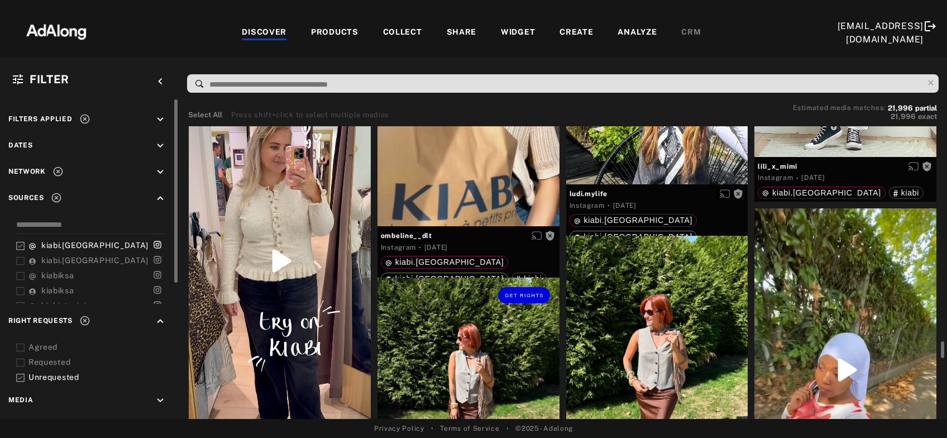
scroll to position [2888, 0]
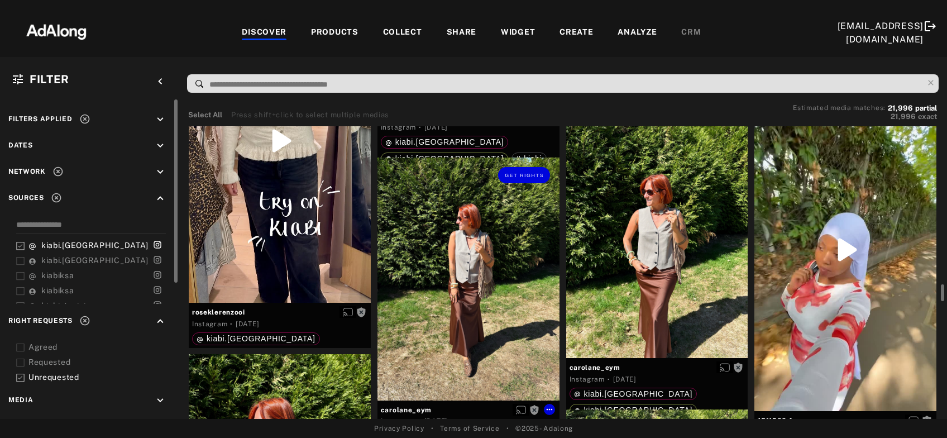
click at [480, 309] on div "Get rights" at bounding box center [469, 278] width 182 height 242
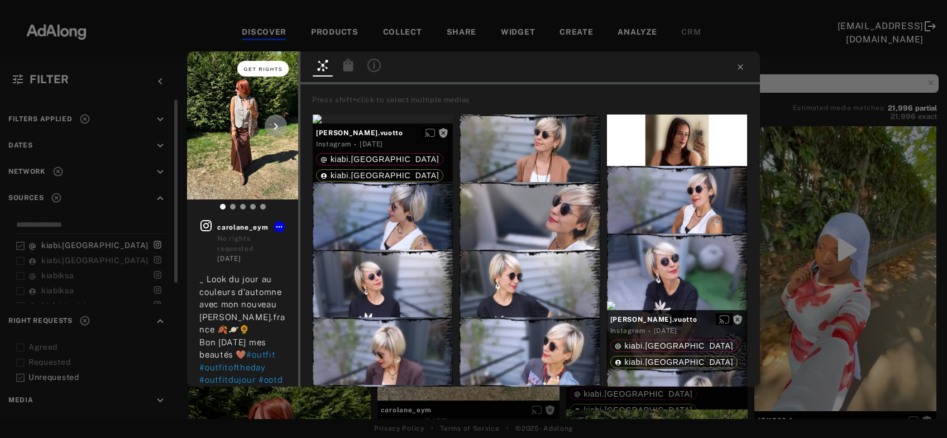
click at [279, 69] on span "Get rights" at bounding box center [263, 69] width 39 height 6
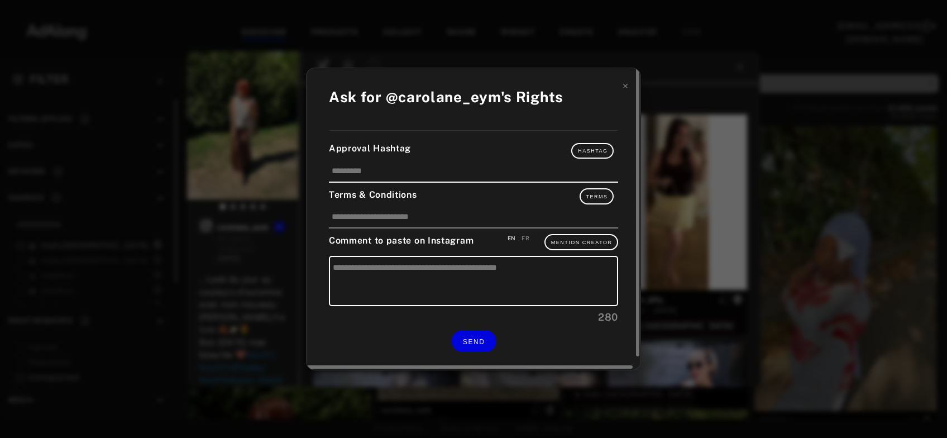
click at [525, 238] on div "FR" at bounding box center [526, 238] width 8 height 8
type textarea "**********"
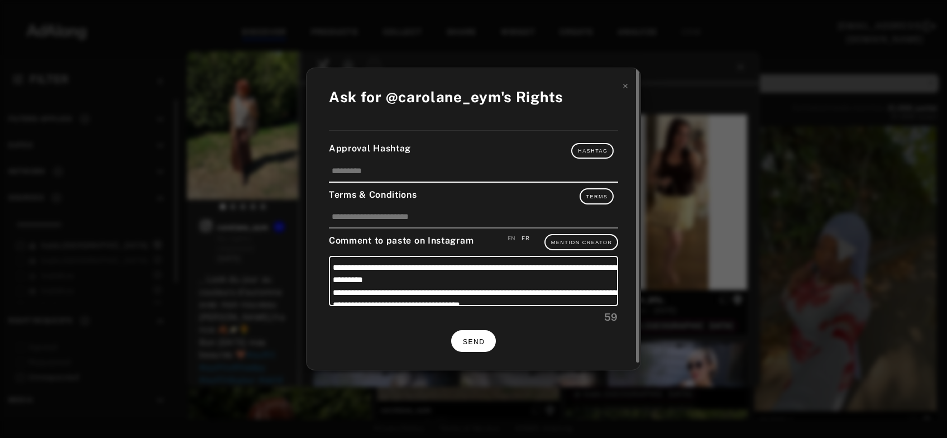
click at [484, 338] on span "SEND" at bounding box center [474, 342] width 22 height 8
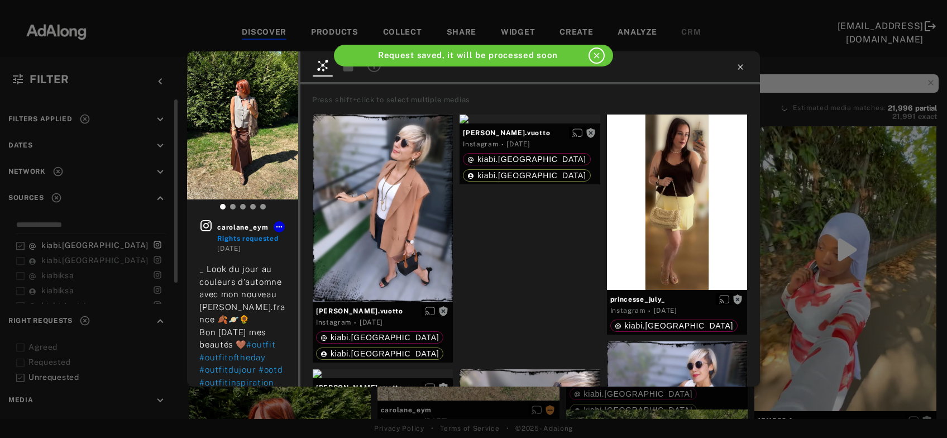
click at [740, 65] on icon at bounding box center [740, 67] width 9 height 9
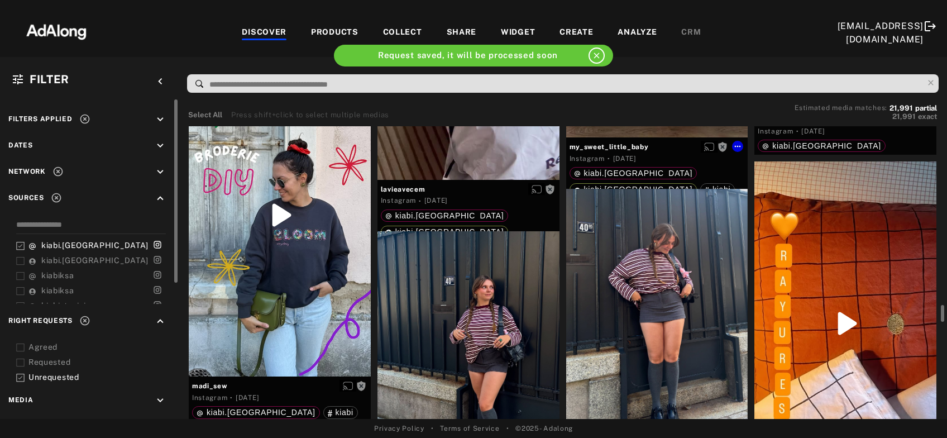
scroll to position [3250, 0]
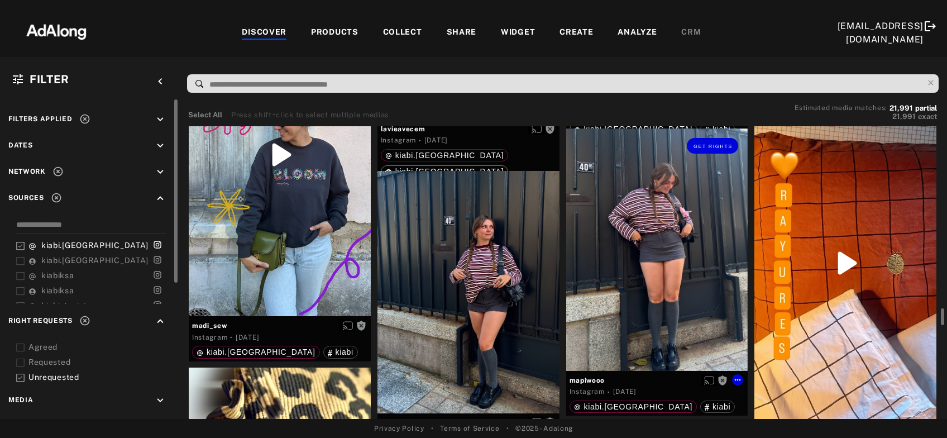
click at [630, 285] on div "Get rights" at bounding box center [657, 249] width 182 height 242
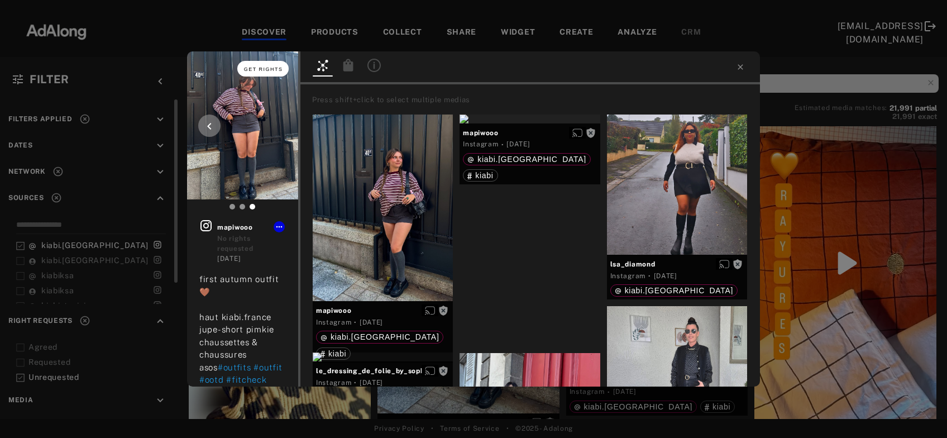
click at [265, 72] on button "Get rights" at bounding box center [262, 69] width 51 height 16
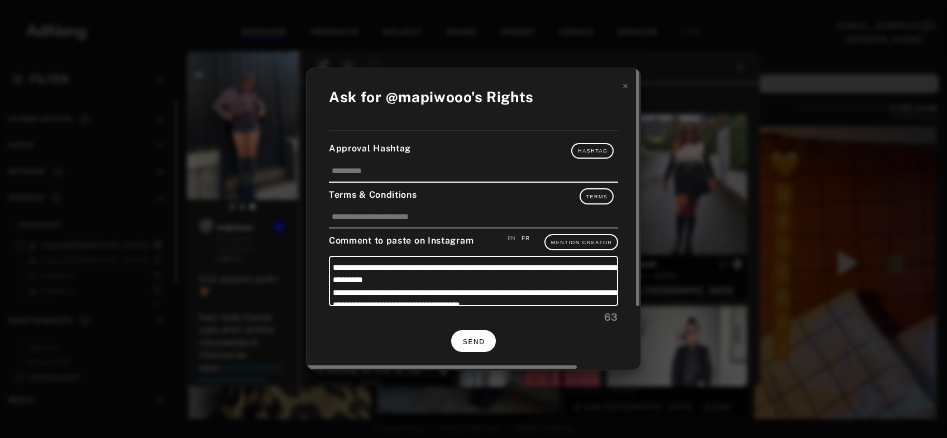
click at [470, 338] on span "SEND" at bounding box center [474, 342] width 22 height 8
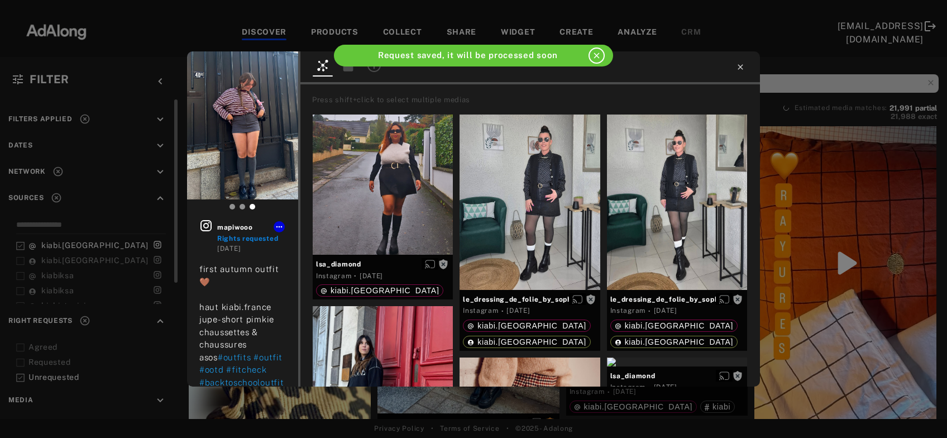
click at [738, 69] on icon at bounding box center [740, 67] width 9 height 9
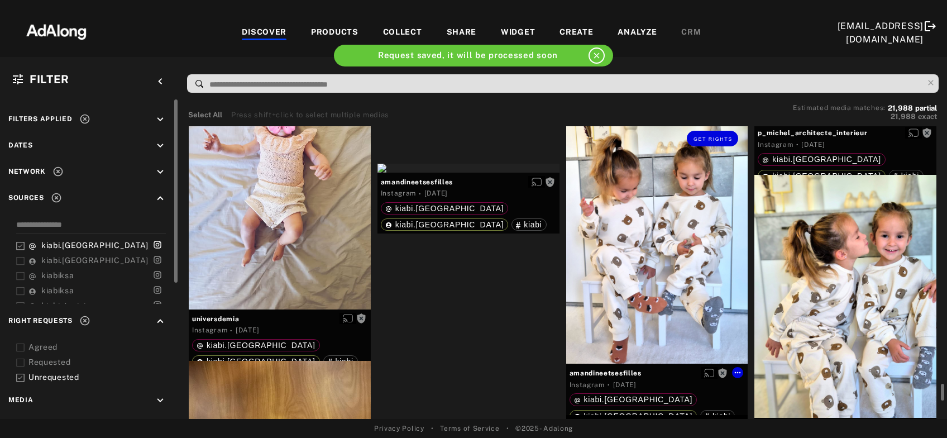
scroll to position [3611, 0]
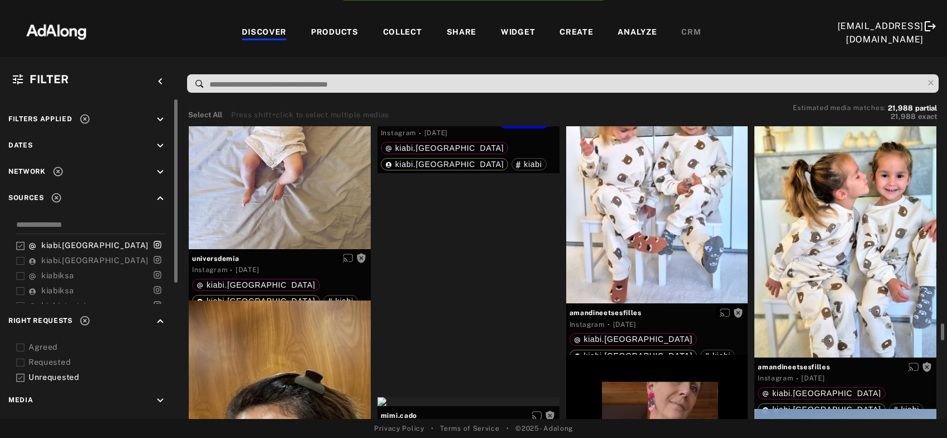
click at [484, 112] on div "Get rights" at bounding box center [469, 107] width 182 height 9
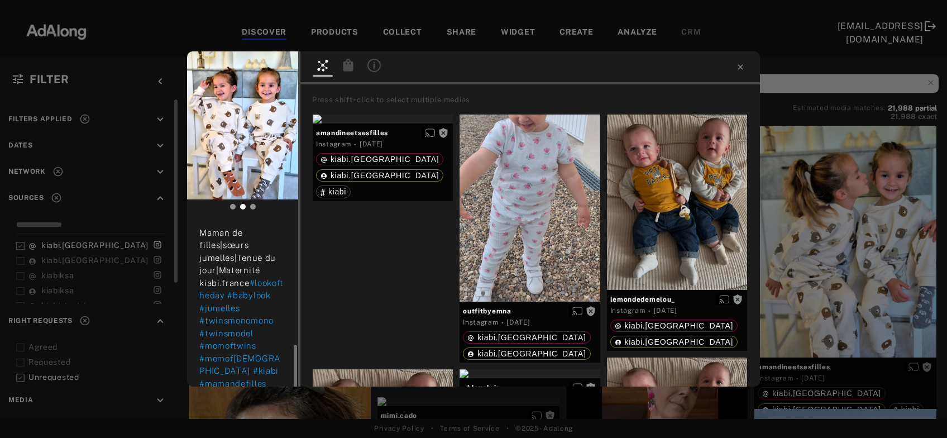
scroll to position [316, 0]
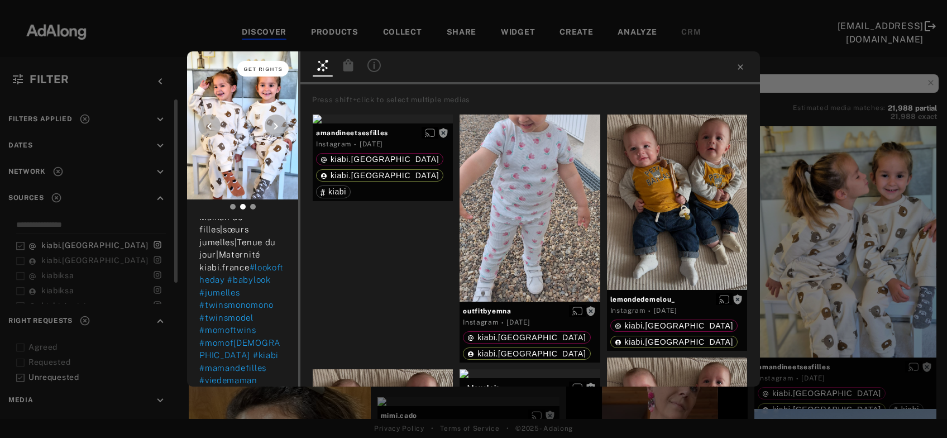
click at [263, 69] on span "Get rights" at bounding box center [263, 69] width 39 height 6
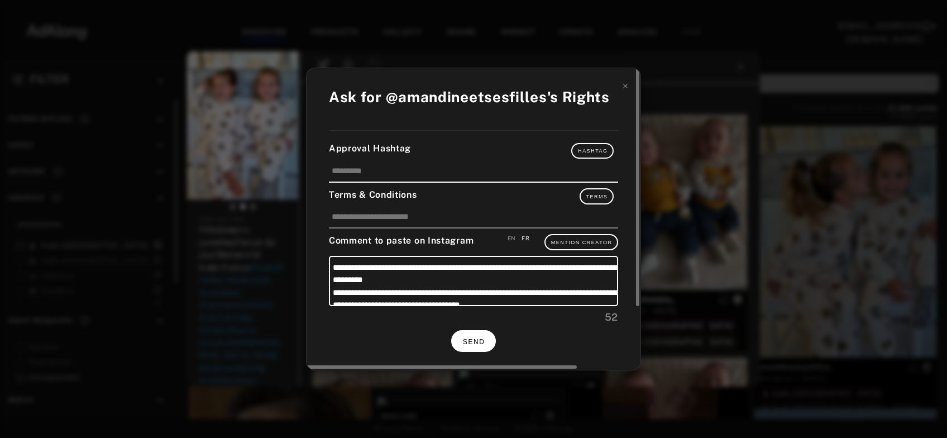
click at [480, 339] on span "SEND" at bounding box center [474, 342] width 22 height 8
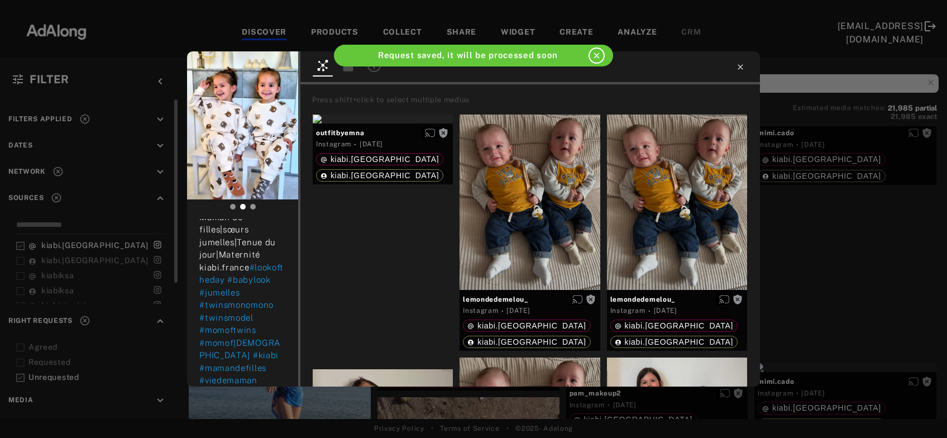
click at [741, 69] on icon at bounding box center [740, 67] width 9 height 9
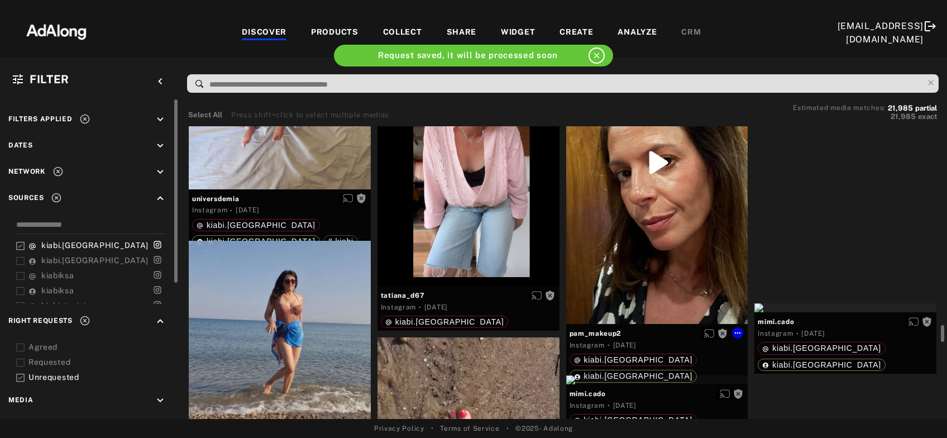
scroll to position [3731, 0]
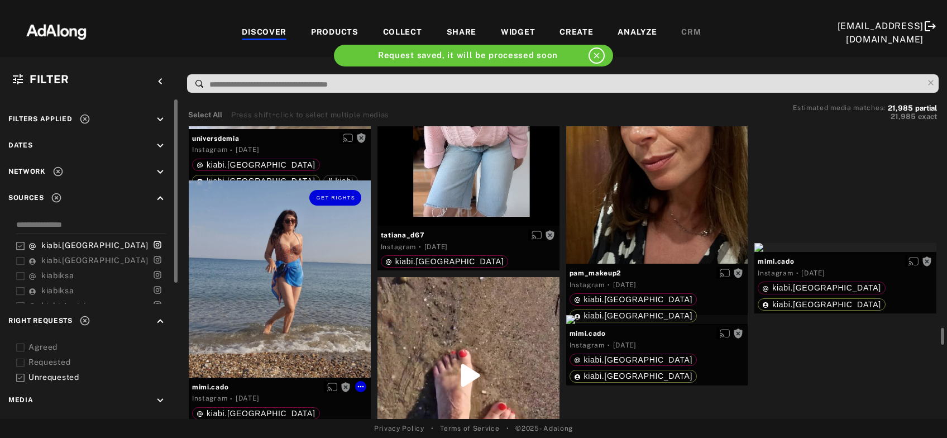
click at [309, 292] on div "Get rights" at bounding box center [280, 278] width 182 height 197
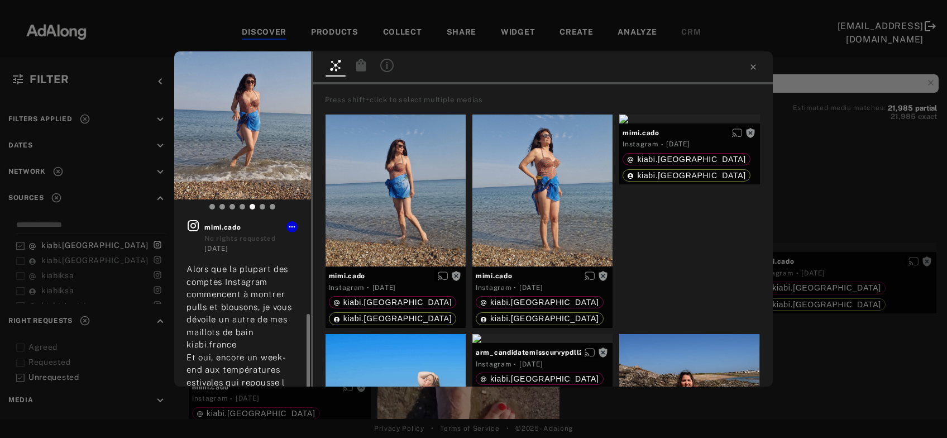
scroll to position [60, 0]
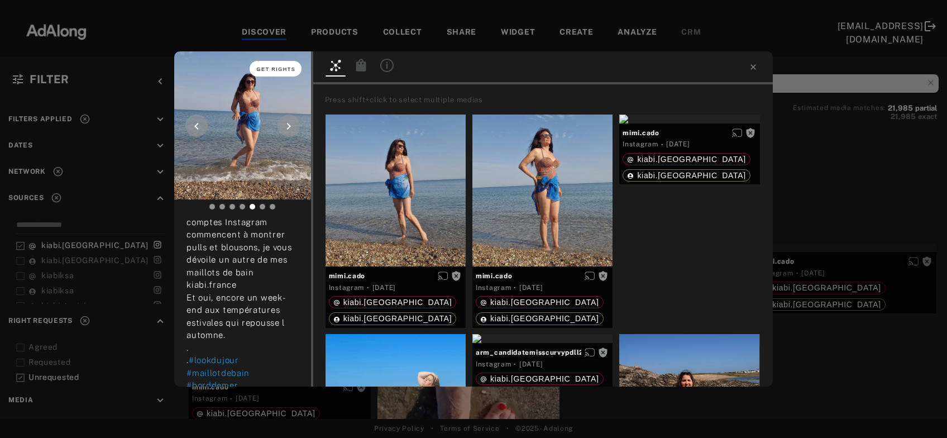
click at [278, 66] on button "Get rights" at bounding box center [275, 69] width 51 height 16
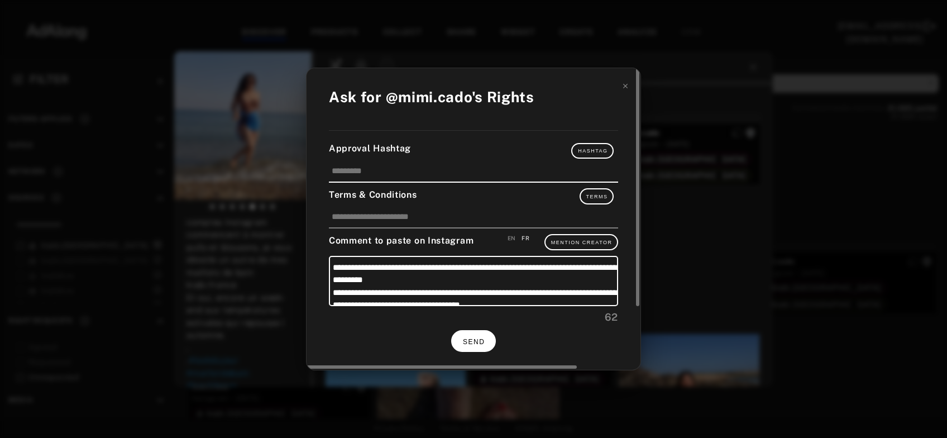
click at [484, 338] on span "SEND" at bounding box center [474, 342] width 22 height 8
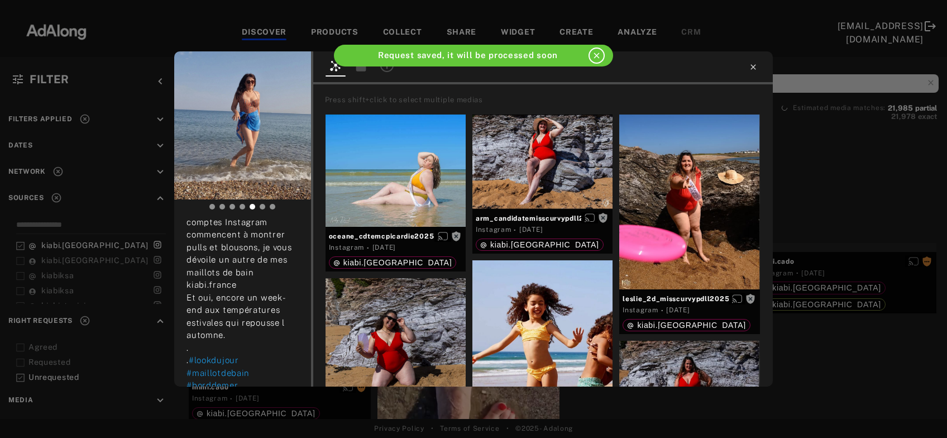
click at [754, 67] on icon at bounding box center [753, 66] width 5 height 5
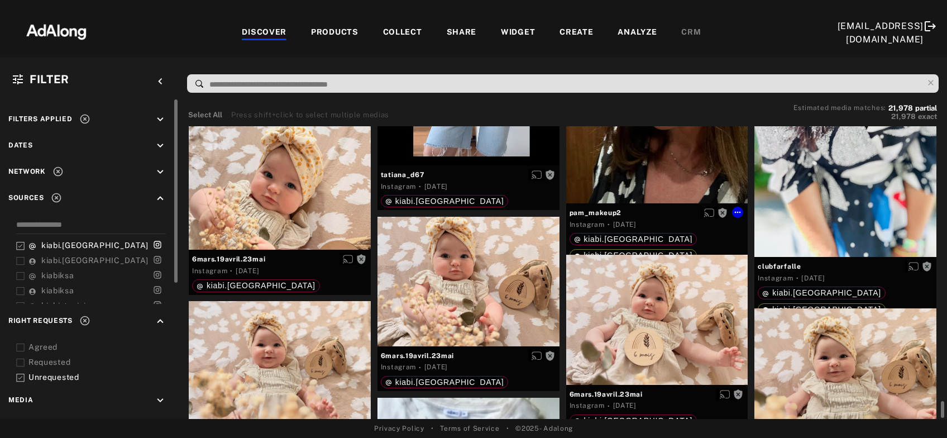
scroll to position [3852, 0]
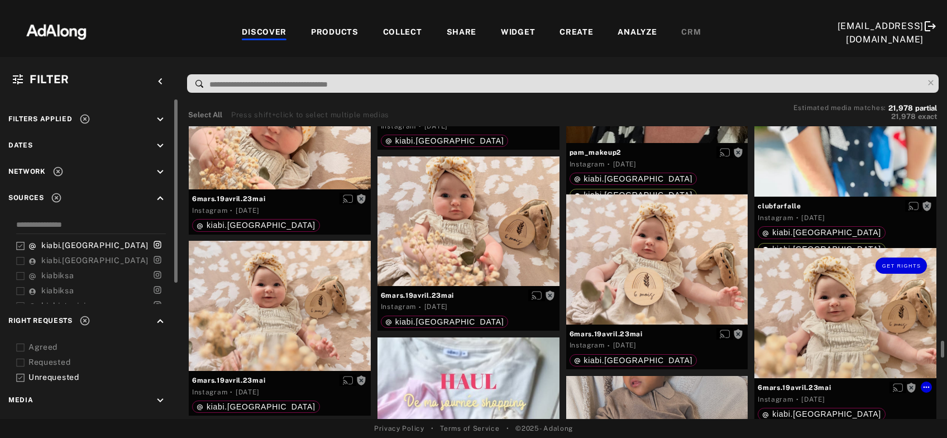
click at [835, 331] on div "Get rights" at bounding box center [845, 313] width 182 height 130
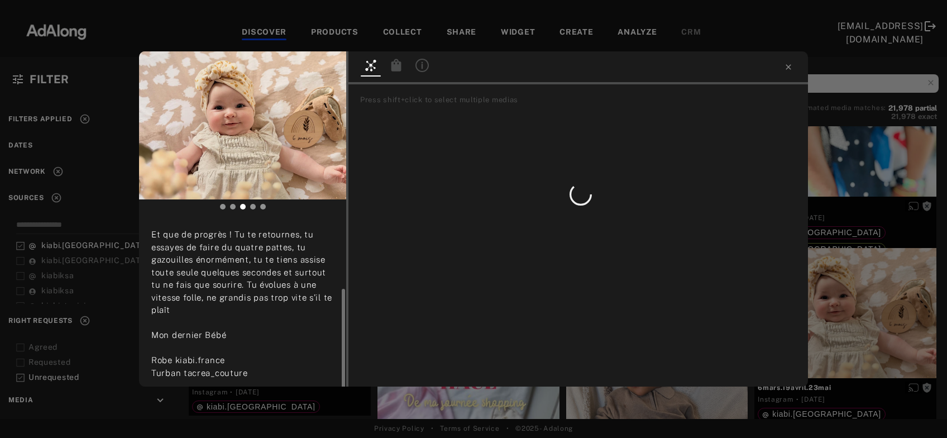
scroll to position [77, 0]
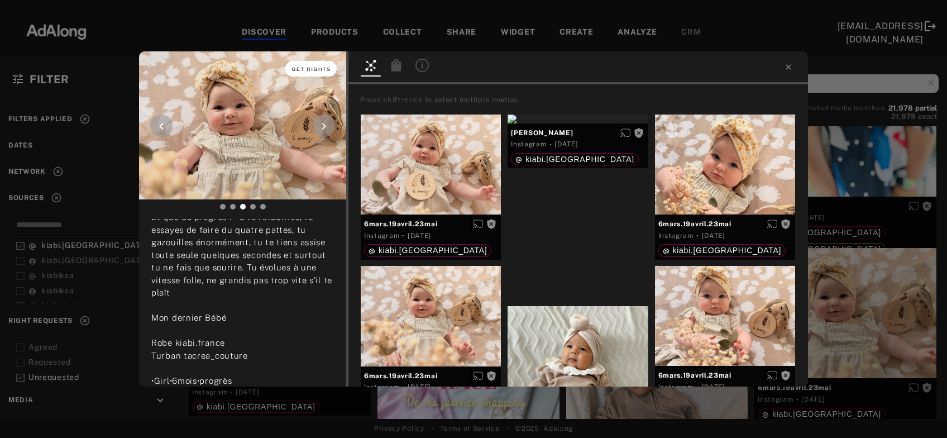
click at [317, 69] on span "Get rights" at bounding box center [311, 69] width 39 height 6
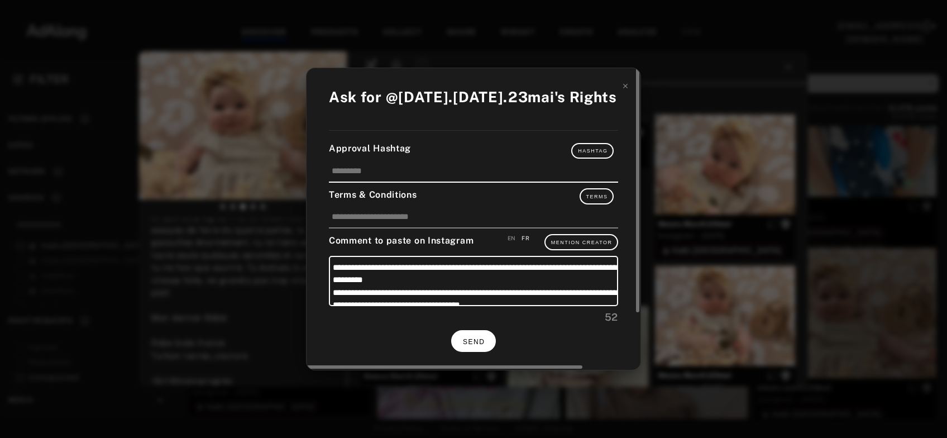
click at [486, 336] on button "SEND" at bounding box center [473, 341] width 45 height 22
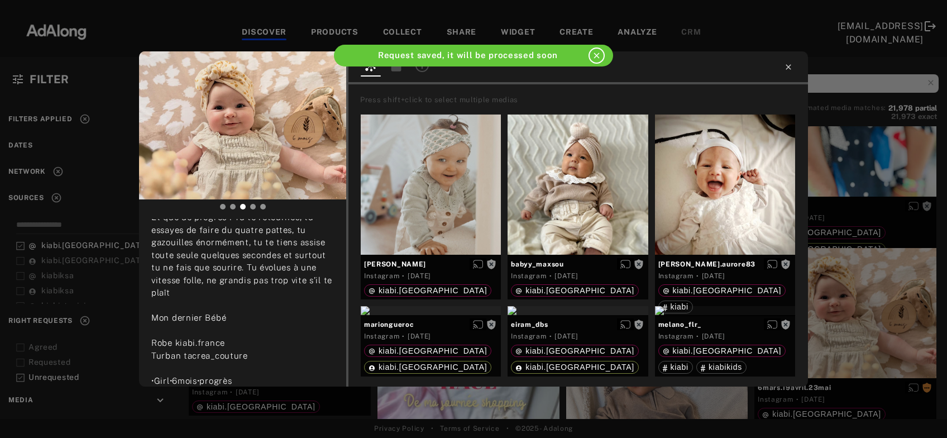
click at [785, 65] on icon at bounding box center [788, 67] width 9 height 9
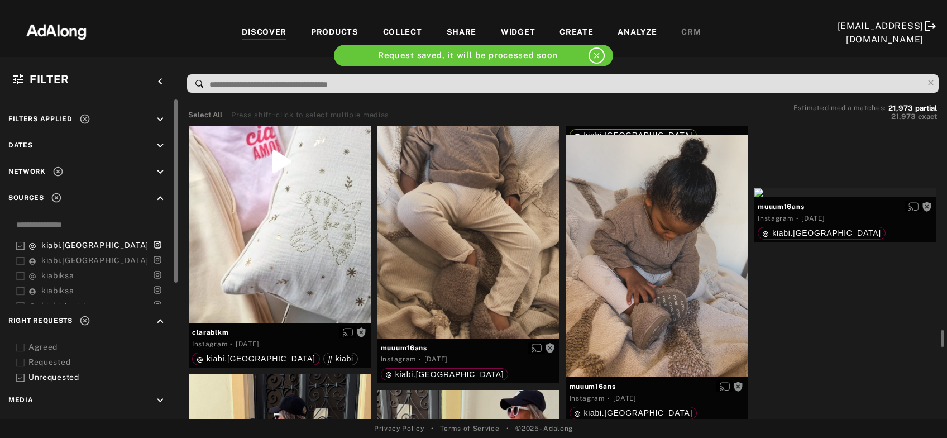
scroll to position [3972, 0]
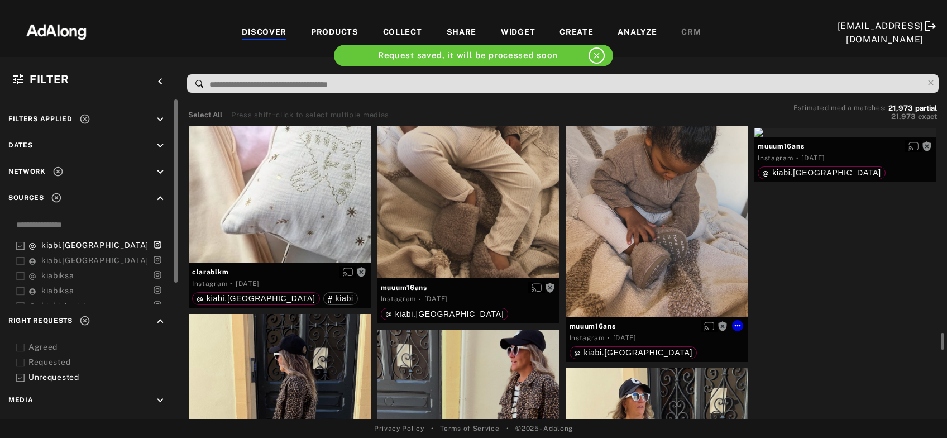
click at [683, 209] on div "Get rights" at bounding box center [657, 195] width 182 height 242
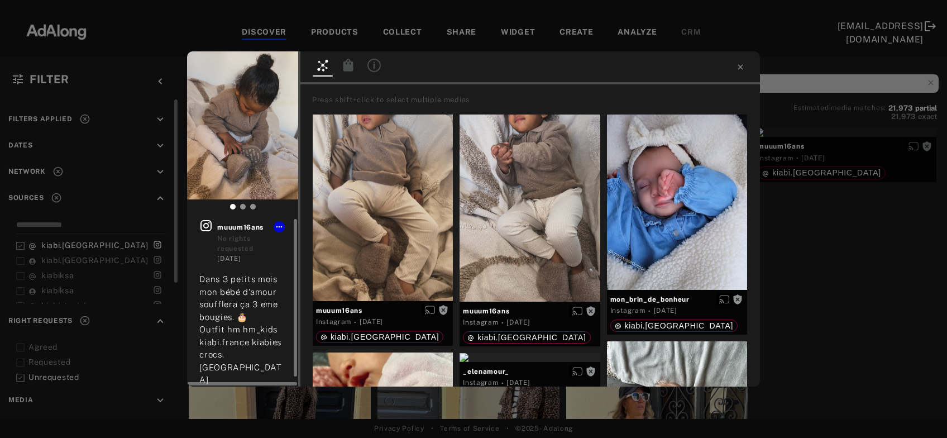
scroll to position [11, 0]
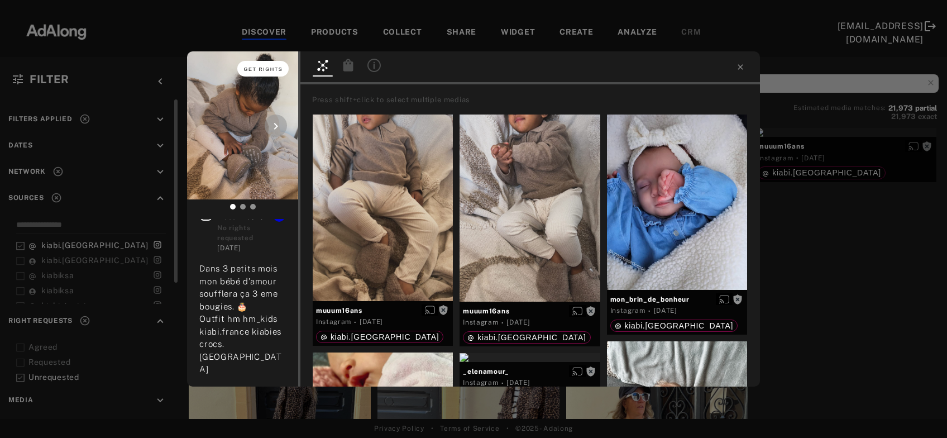
click at [260, 73] on button "Get rights" at bounding box center [262, 69] width 51 height 16
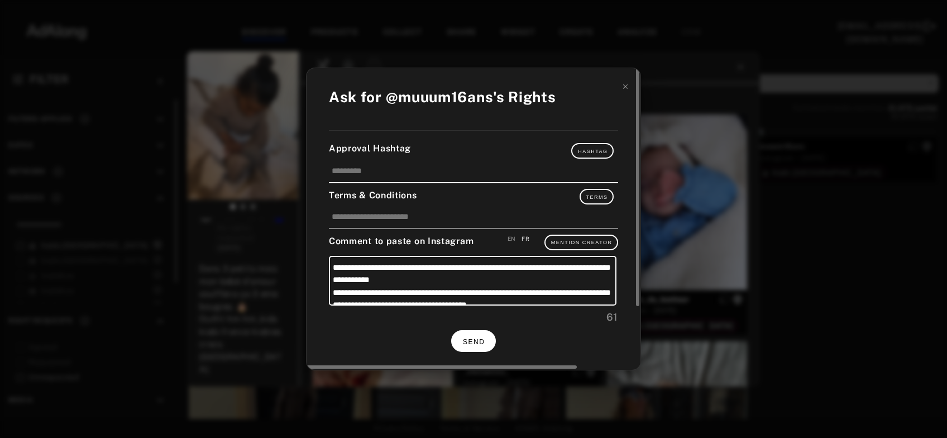
click at [488, 338] on button "SEND" at bounding box center [473, 341] width 45 height 22
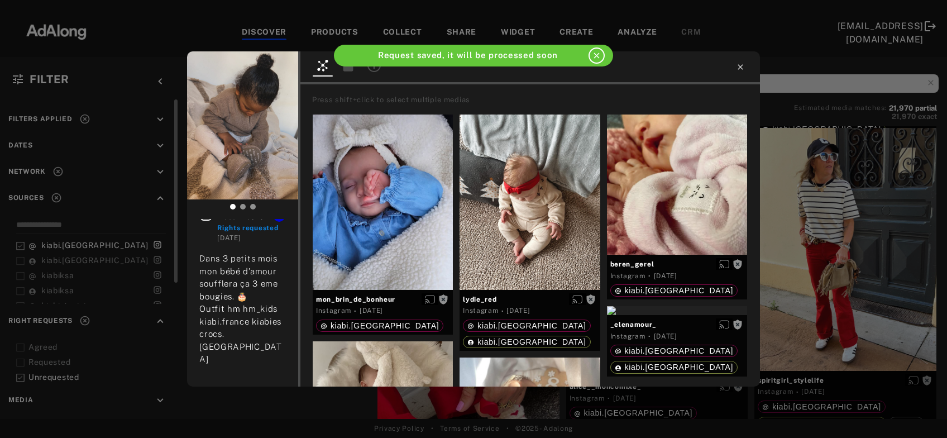
click at [740, 67] on icon at bounding box center [740, 66] width 5 height 5
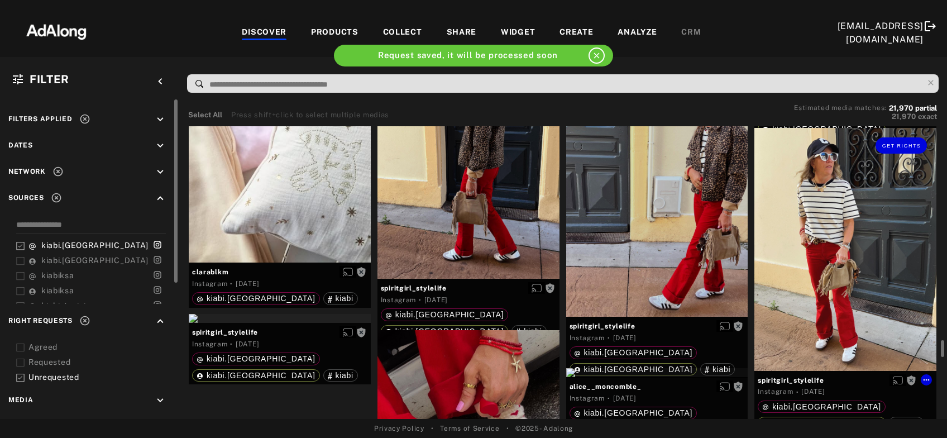
click at [835, 270] on div "Get rights" at bounding box center [845, 249] width 182 height 242
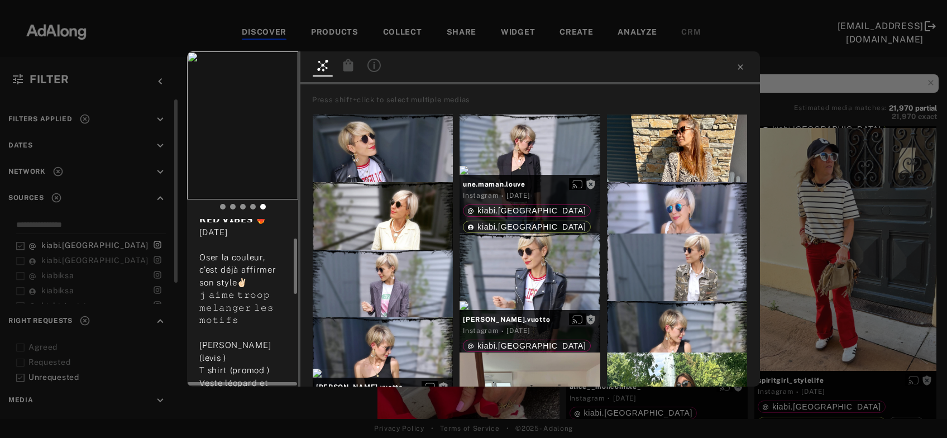
scroll to position [120, 0]
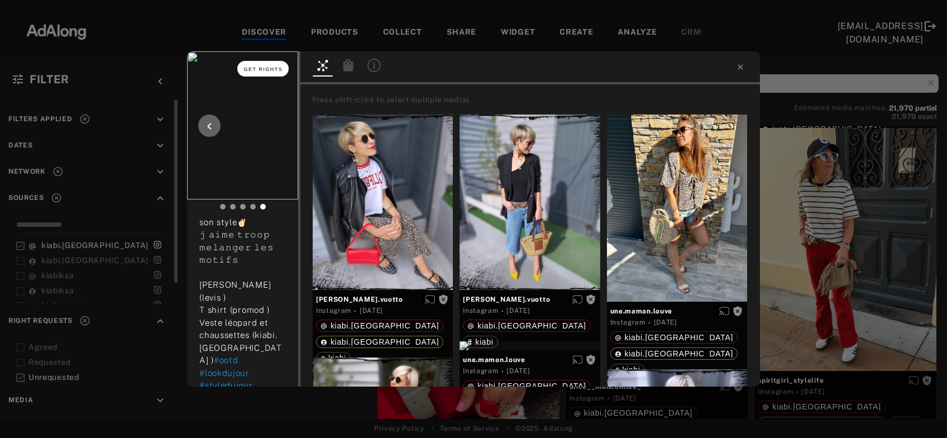
click at [262, 72] on button "Get rights" at bounding box center [262, 69] width 51 height 16
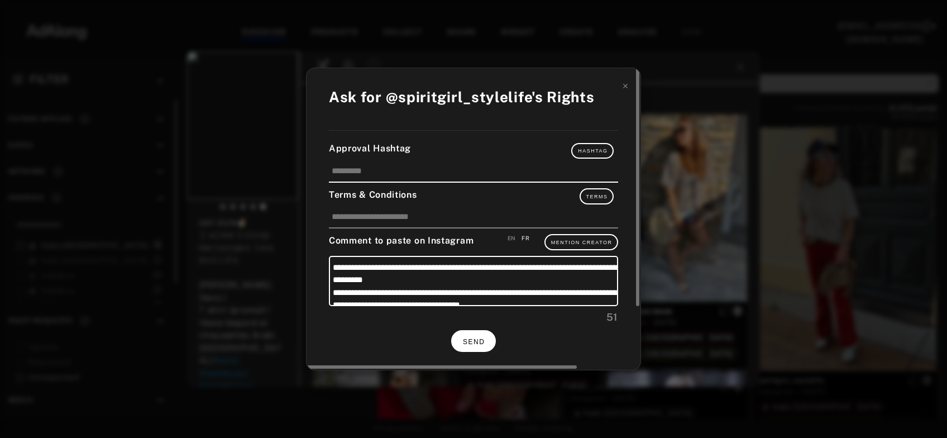
click at [483, 335] on button "SEND" at bounding box center [473, 341] width 45 height 22
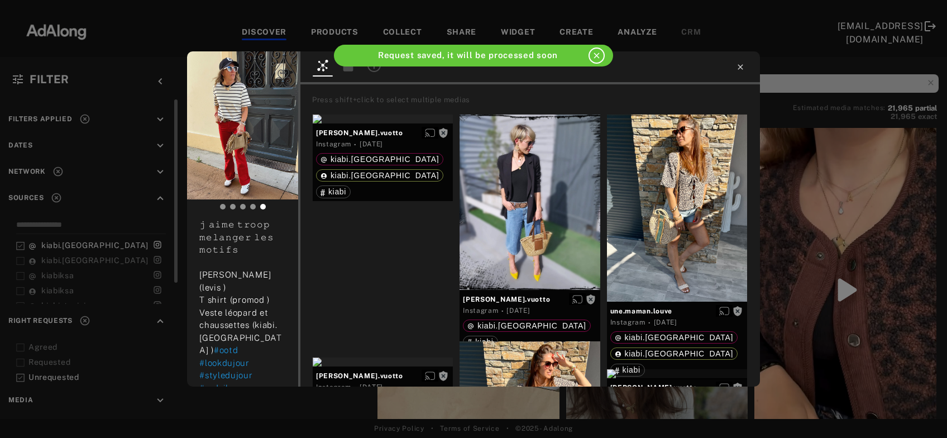
click at [739, 68] on icon at bounding box center [740, 67] width 9 height 9
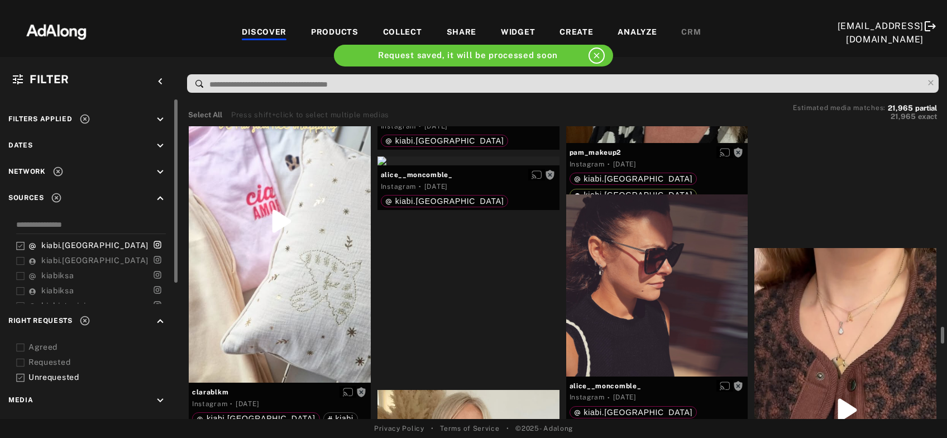
scroll to position [3911, 0]
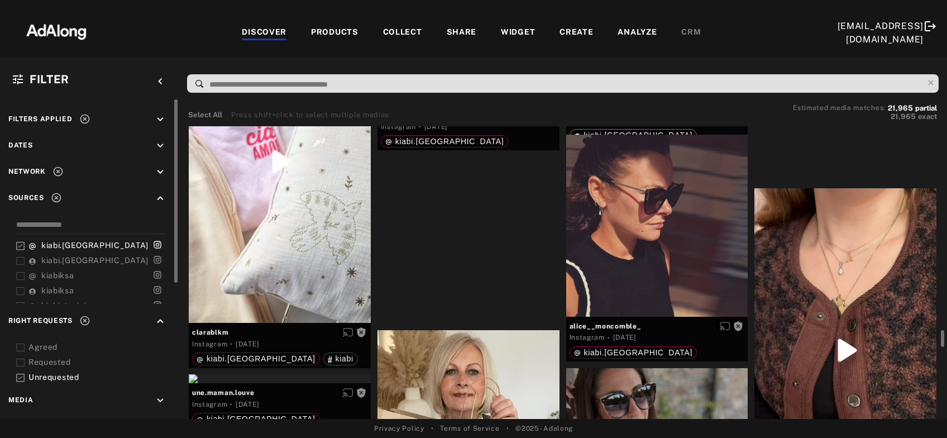
click at [469, 106] on div "Get rights" at bounding box center [469, 101] width 182 height 9
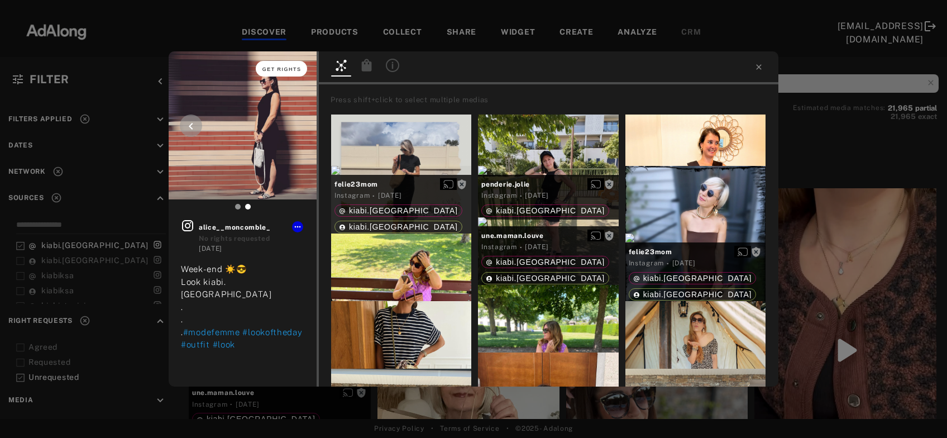
click at [270, 68] on span "Get rights" at bounding box center [281, 69] width 39 height 6
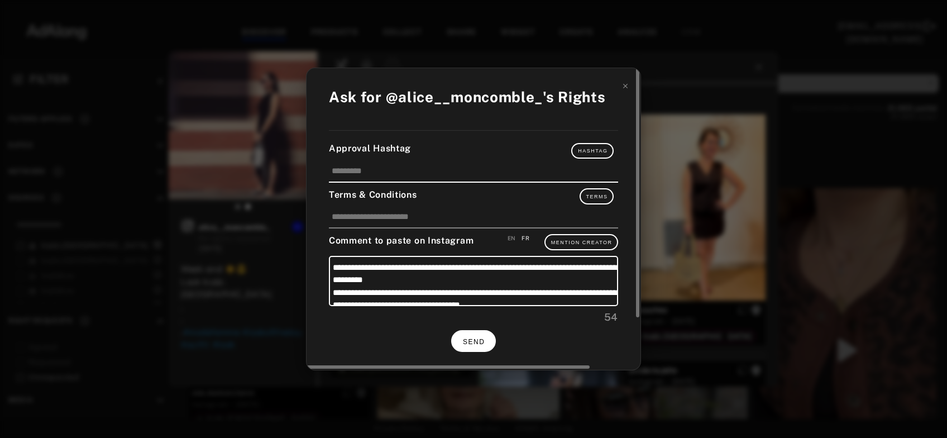
click at [471, 340] on span "SEND" at bounding box center [474, 342] width 22 height 8
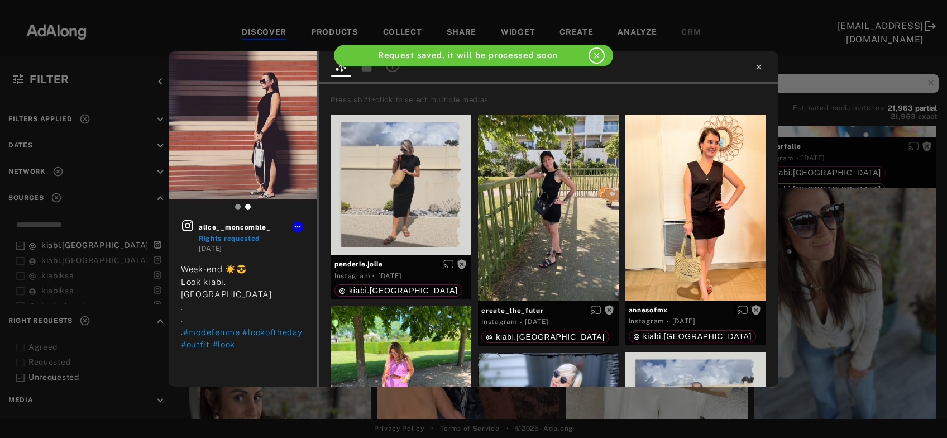
click at [762, 65] on icon at bounding box center [758, 67] width 9 height 9
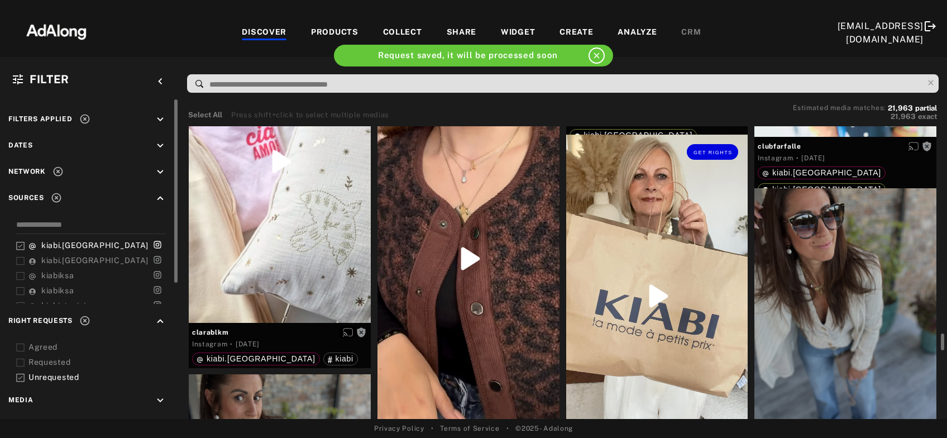
scroll to position [3972, 0]
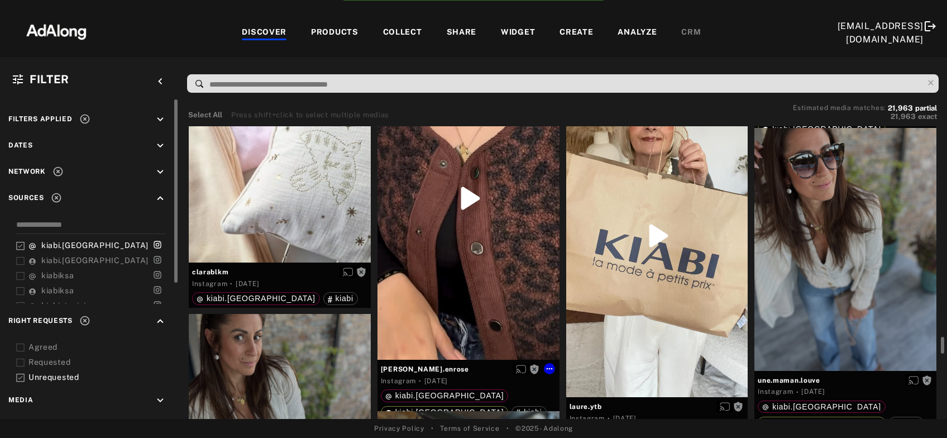
click at [461, 246] on div "Get rights" at bounding box center [469, 197] width 182 height 323
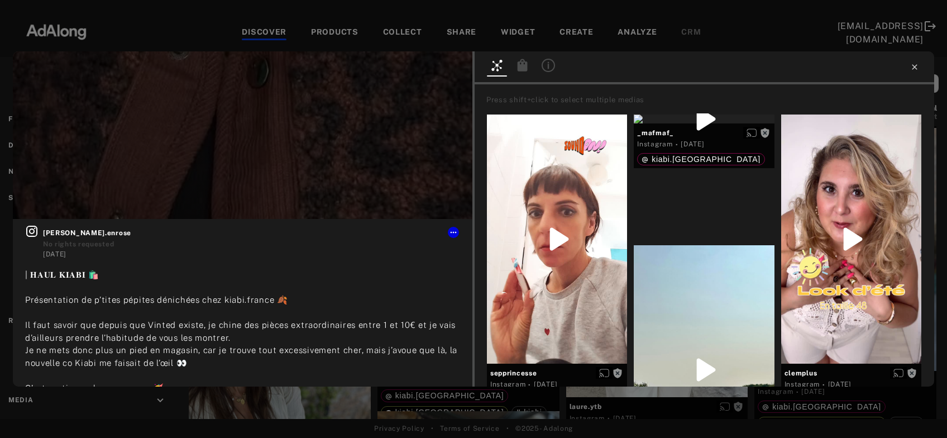
click at [914, 69] on icon at bounding box center [914, 67] width 9 height 9
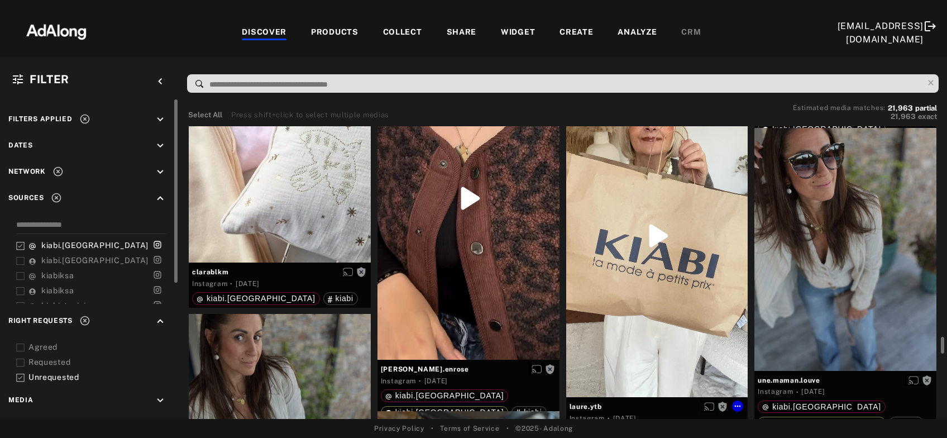
click at [677, 276] on div "Get rights" at bounding box center [657, 235] width 182 height 323
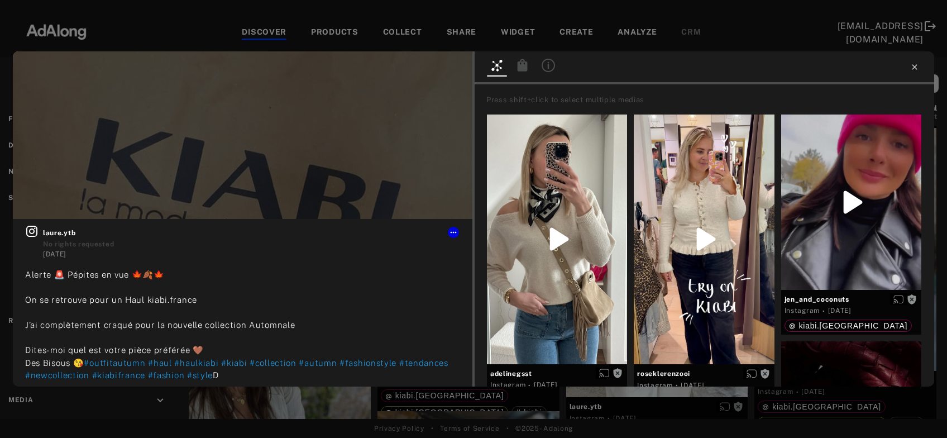
click at [914, 67] on icon at bounding box center [914, 67] width 9 height 9
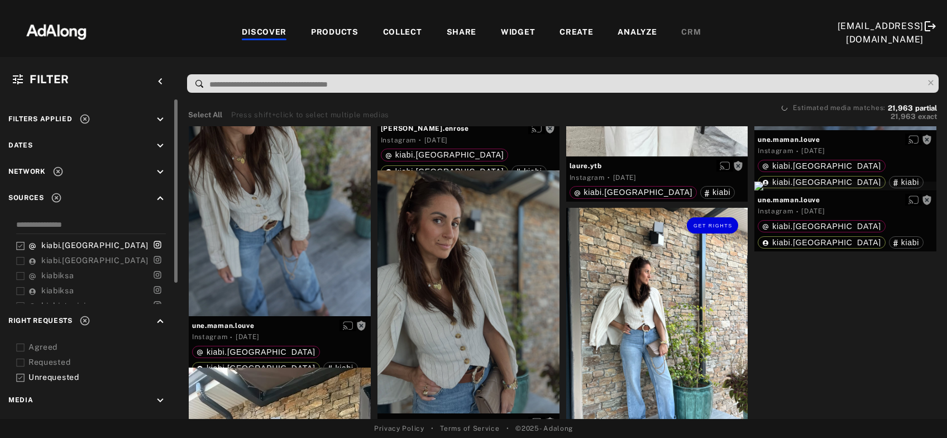
scroll to position [4333, 0]
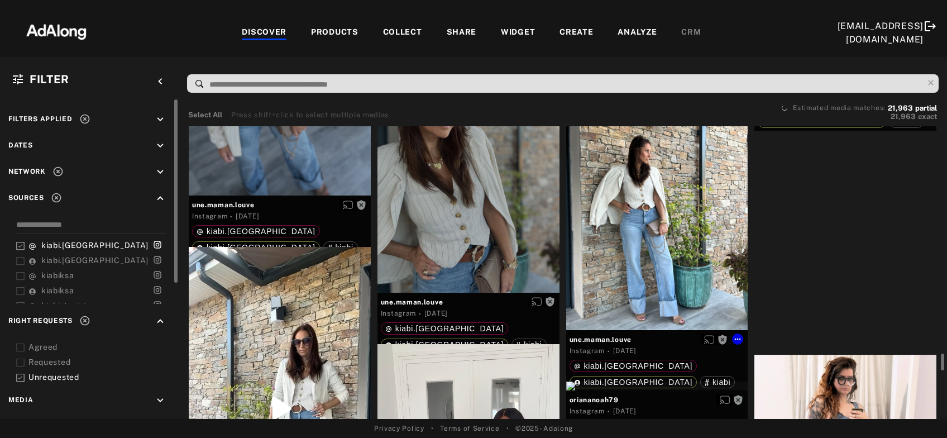
click at [652, 252] on div "Get rights" at bounding box center [657, 208] width 182 height 242
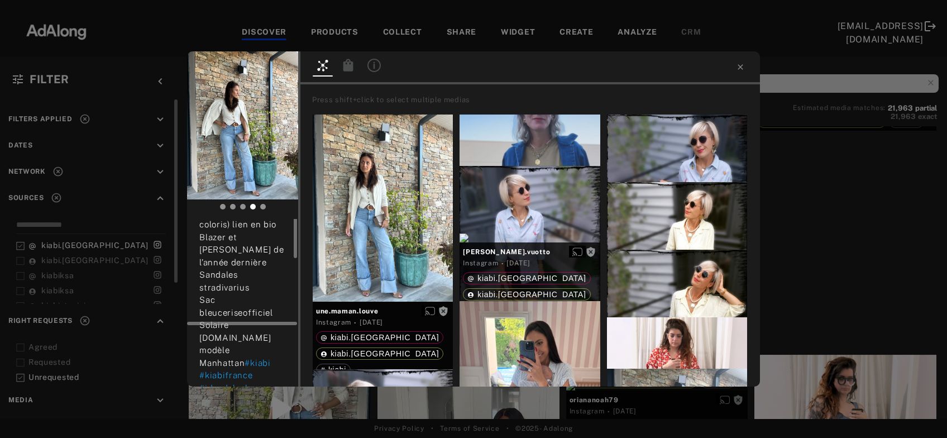
scroll to position [120, 0]
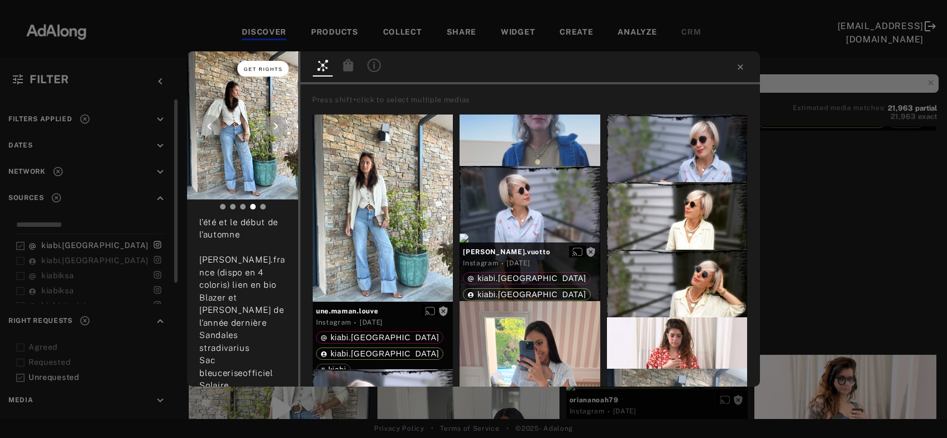
click at [267, 69] on span "Get rights" at bounding box center [263, 69] width 39 height 6
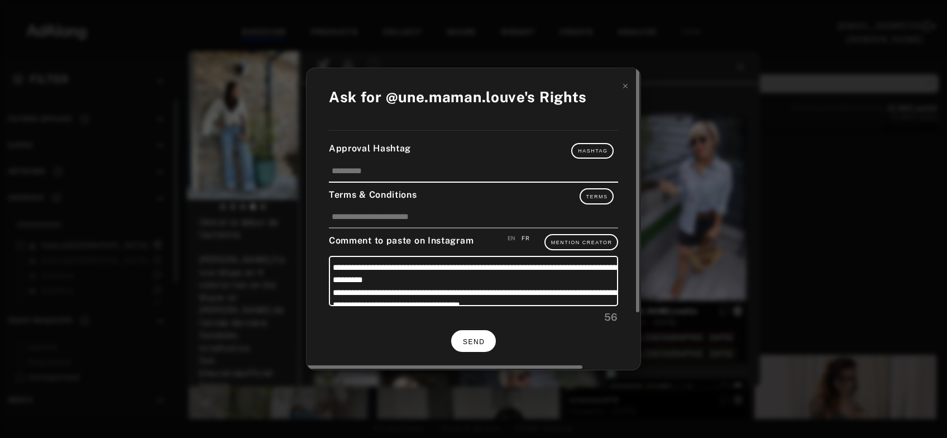
click at [484, 341] on span "SEND" at bounding box center [474, 342] width 22 height 8
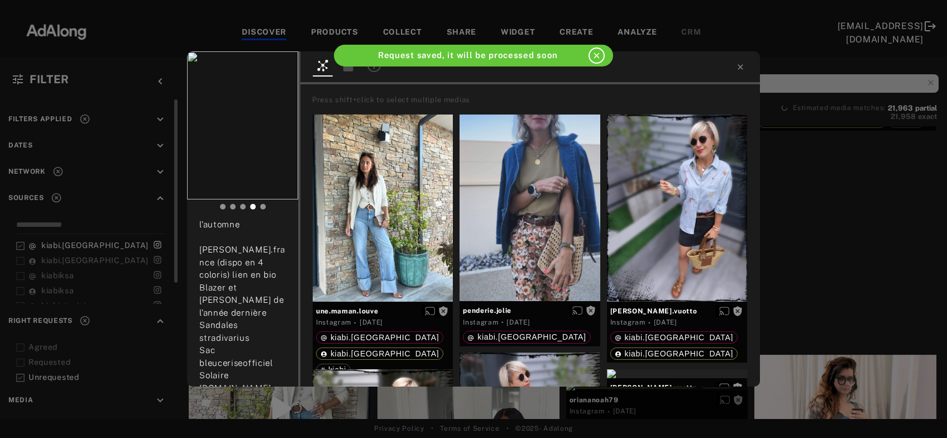
click at [834, 206] on div "une.maman.louve Rights requested 3 days ago OUTFIT ✨ Un peu de douceur dans cet…" at bounding box center [473, 219] width 947 height 438
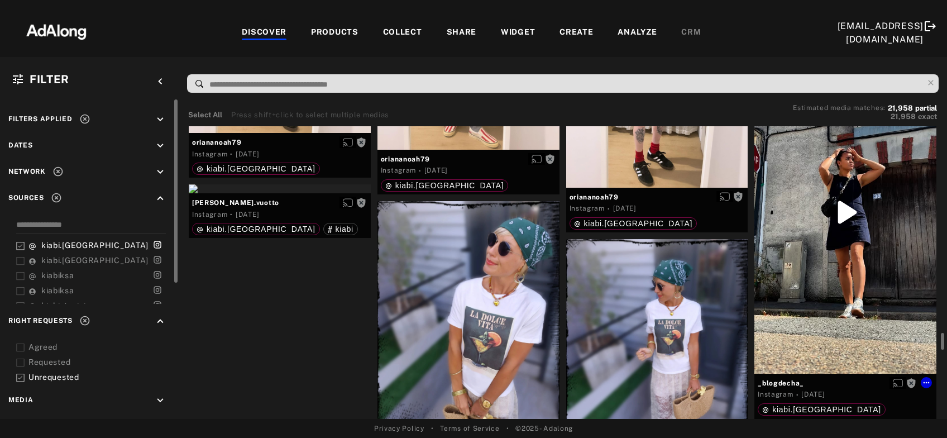
scroll to position [5416, 0]
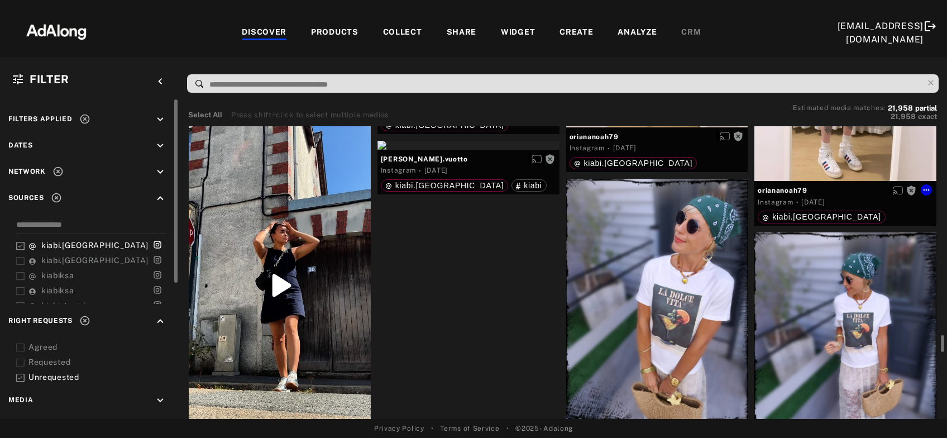
click at [843, 210] on div "kiabi.[GEOGRAPHIC_DATA]" at bounding box center [845, 216] width 175 height 16
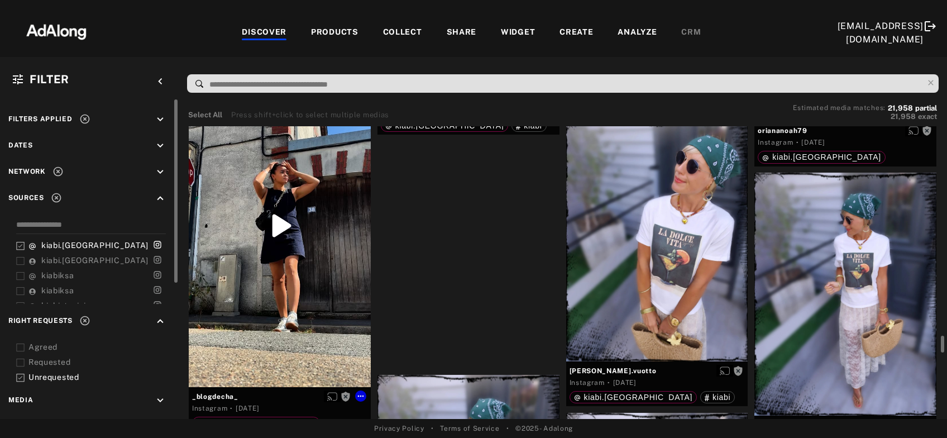
click at [304, 265] on div "Get rights" at bounding box center [280, 225] width 182 height 323
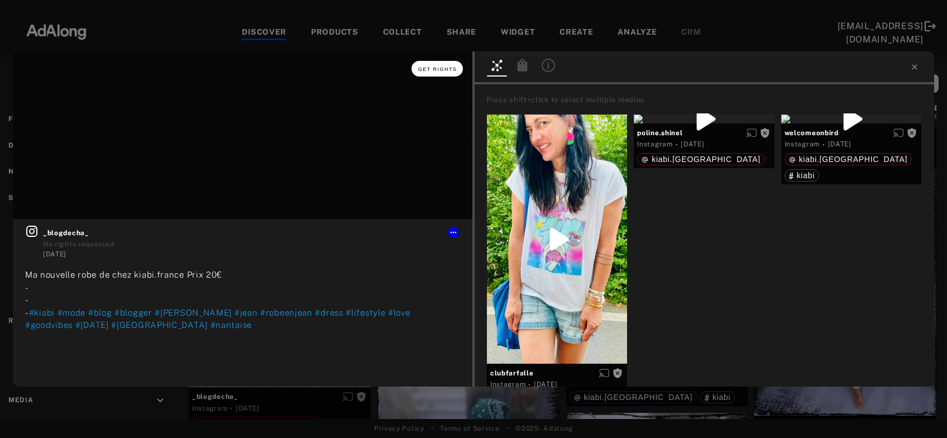
click at [429, 67] on span "Get rights" at bounding box center [437, 69] width 39 height 6
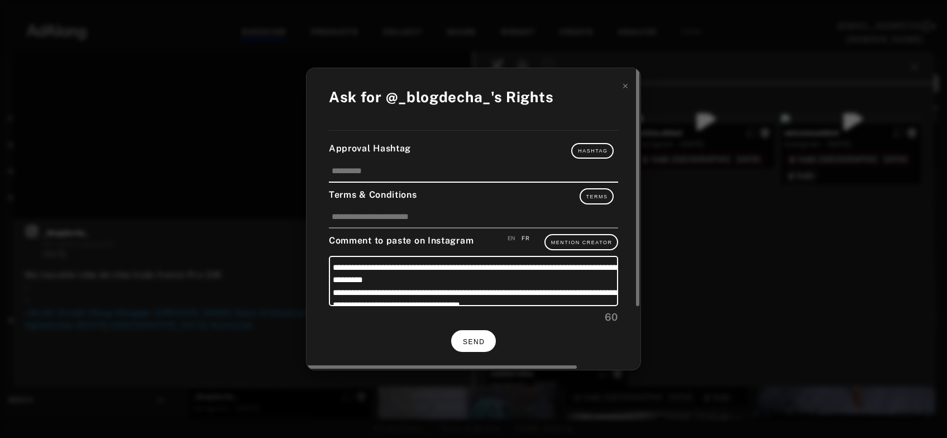
click at [488, 336] on button "SEND" at bounding box center [473, 341] width 45 height 22
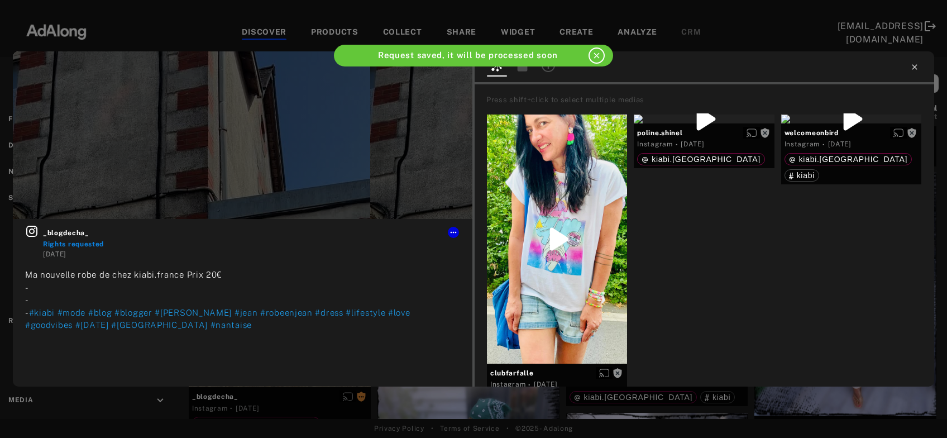
click at [918, 66] on icon at bounding box center [914, 67] width 9 height 9
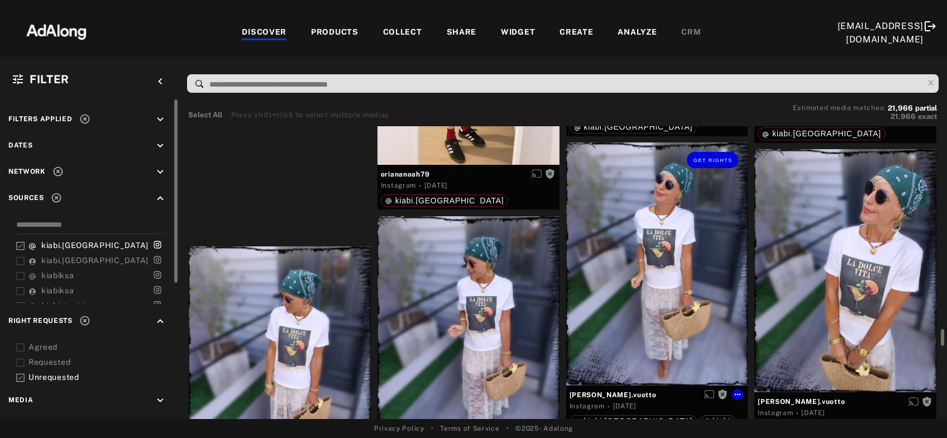
scroll to position [4994, 0]
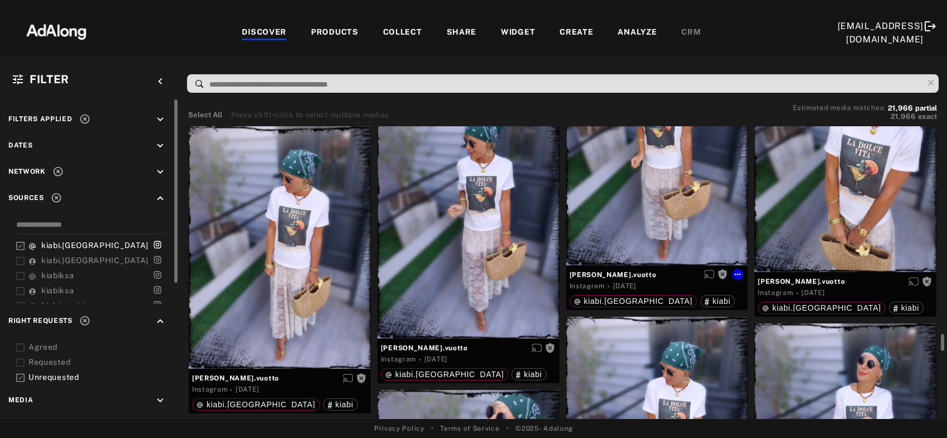
click at [667, 170] on div "Get rights" at bounding box center [657, 143] width 182 height 242
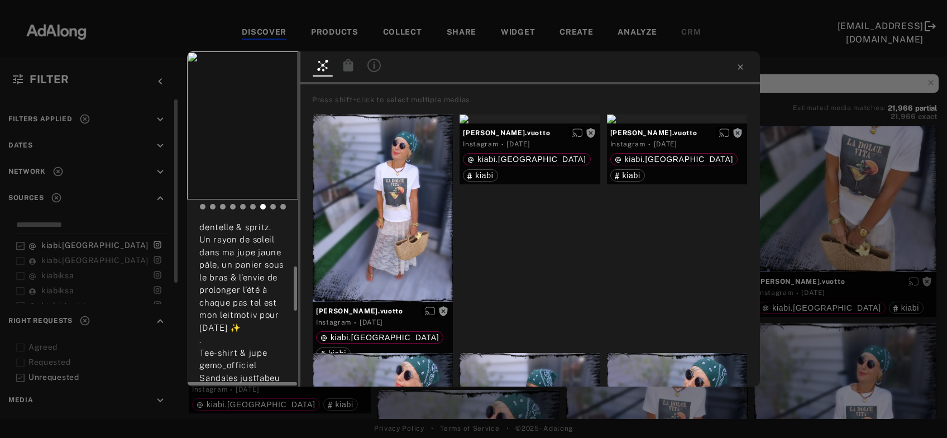
scroll to position [241, 0]
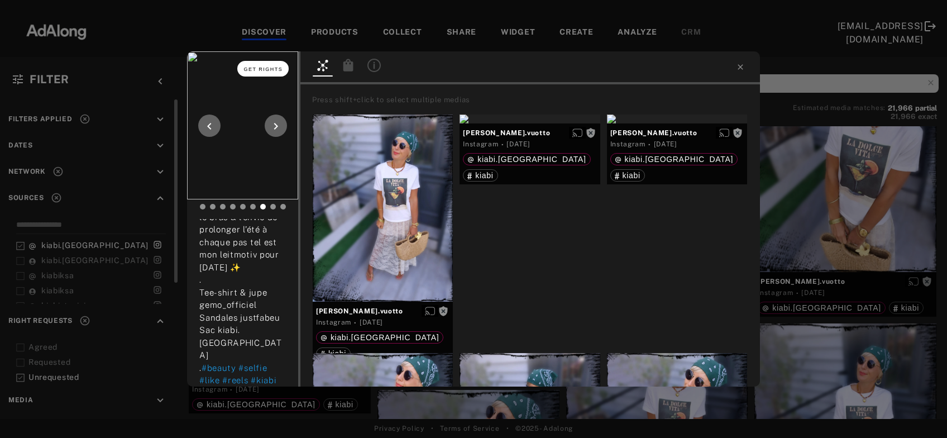
click at [266, 72] on button "Get rights" at bounding box center [262, 69] width 51 height 16
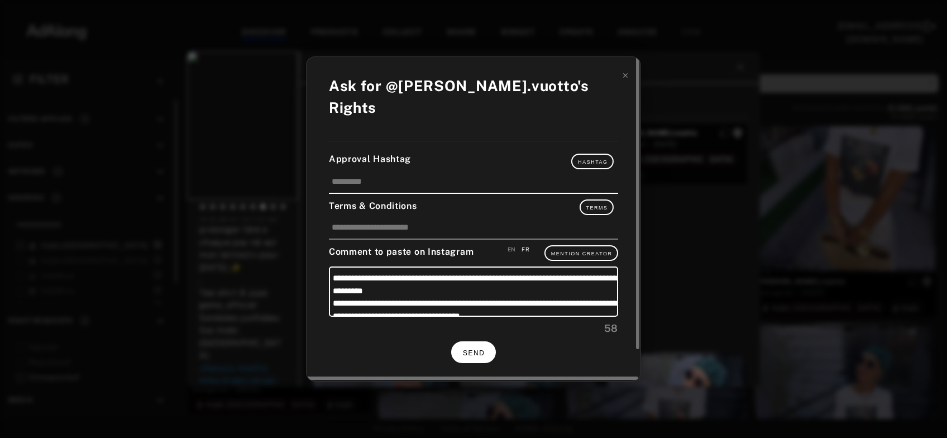
click at [466, 349] on span "SEND" at bounding box center [474, 353] width 22 height 8
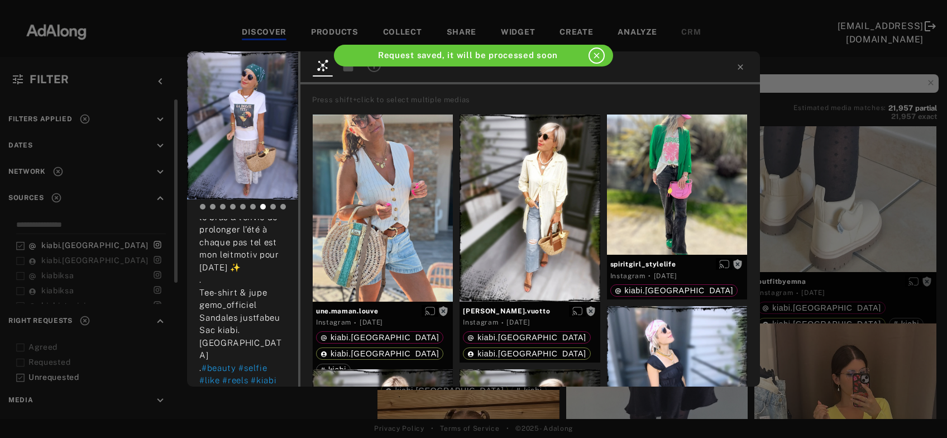
click at [818, 219] on div "emilie.vuotto Rights requested 3 days ago Cette semaine je serais passée par to…" at bounding box center [473, 219] width 947 height 438
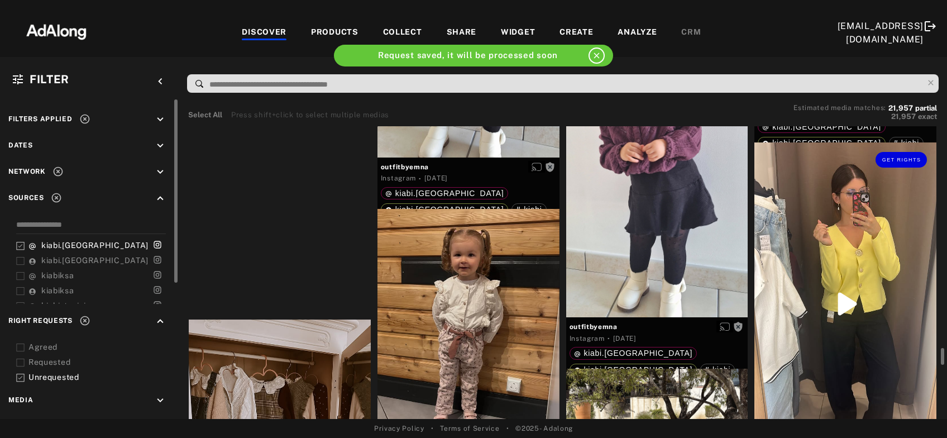
scroll to position [5235, 0]
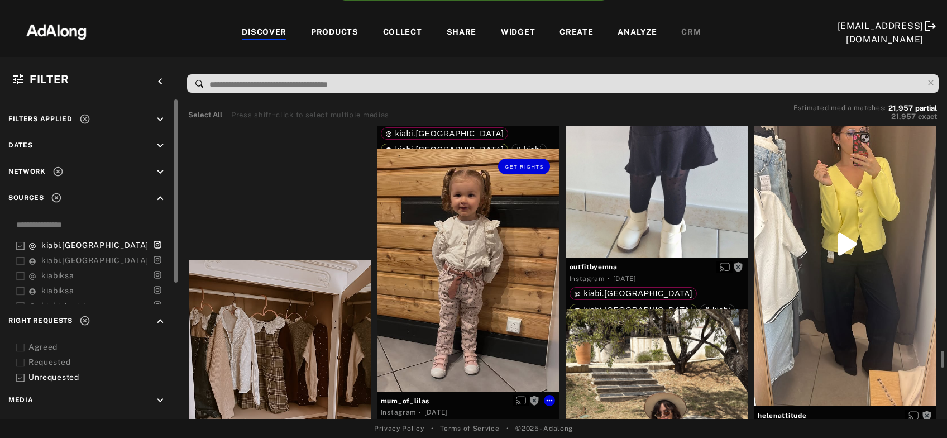
click at [421, 294] on div "Get rights" at bounding box center [469, 270] width 182 height 242
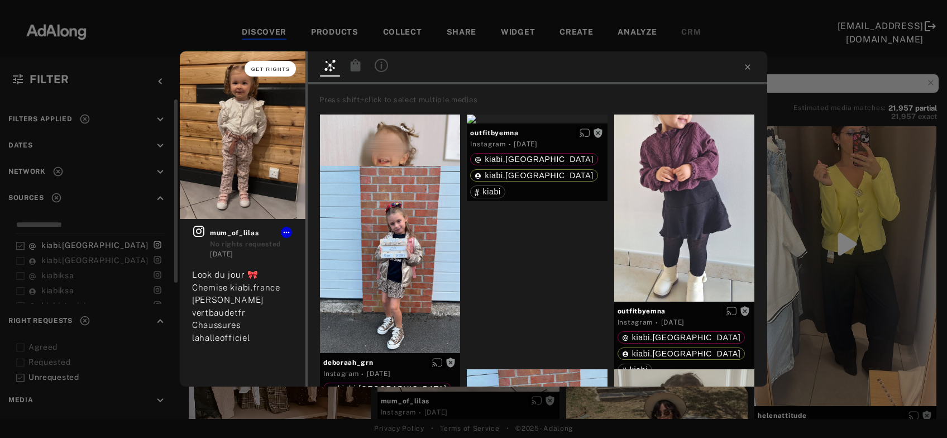
click at [268, 73] on button "Get rights" at bounding box center [270, 69] width 51 height 16
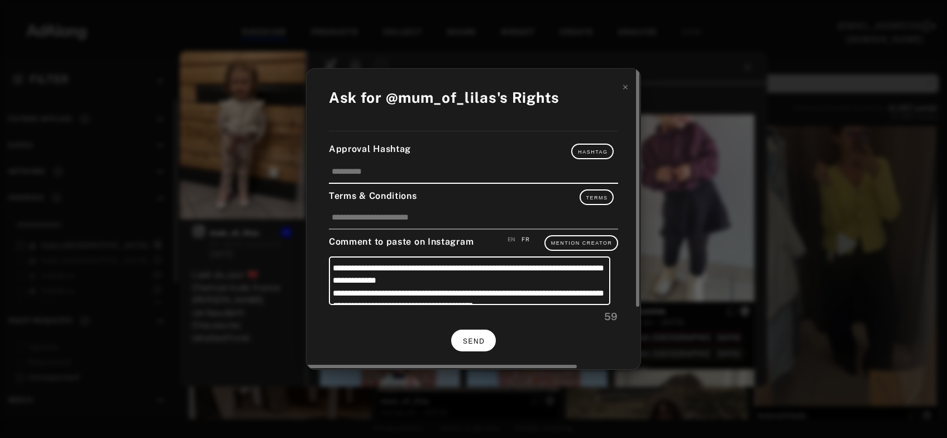
click at [486, 337] on button "SEND" at bounding box center [473, 340] width 45 height 22
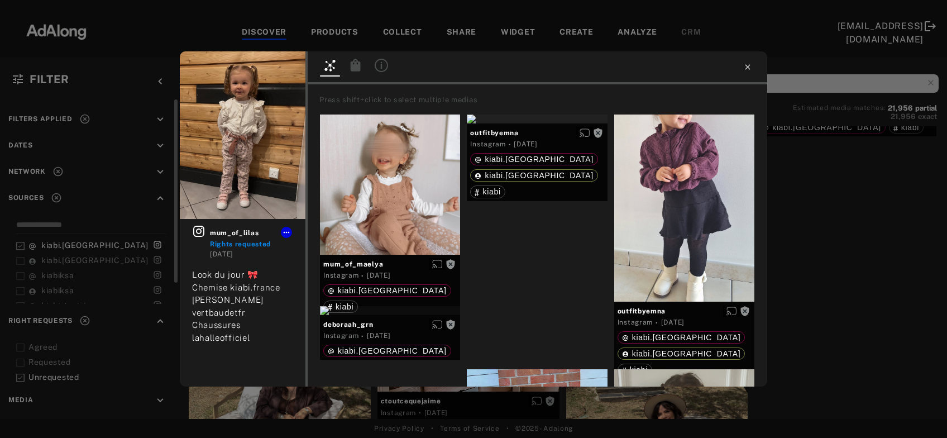
click at [749, 69] on icon at bounding box center [747, 66] width 5 height 5
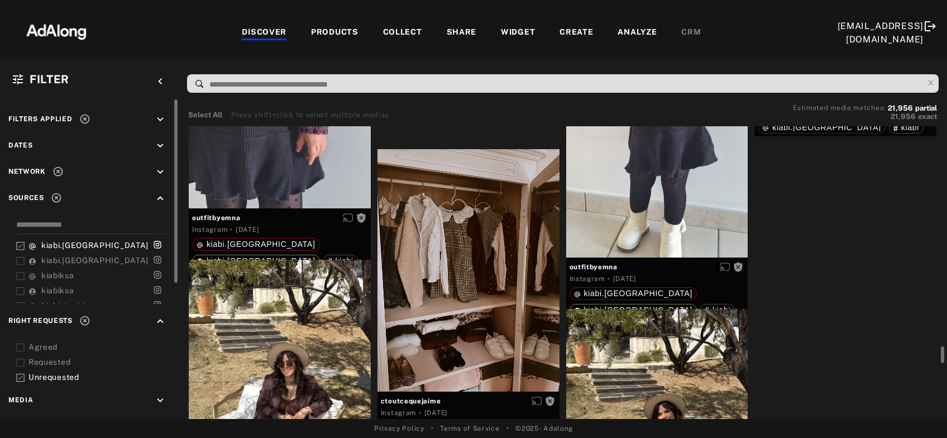
click at [873, 92] on div "Get rights" at bounding box center [845, 87] width 182 height 9
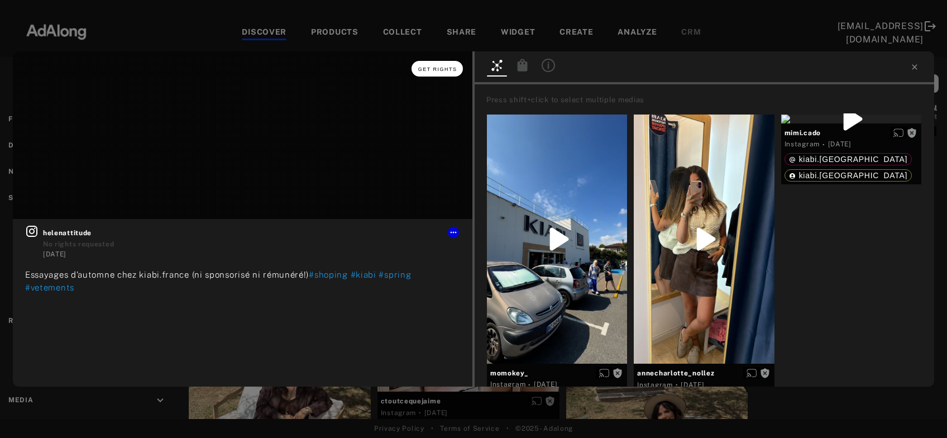
click at [427, 68] on span "Get rights" at bounding box center [437, 69] width 39 height 6
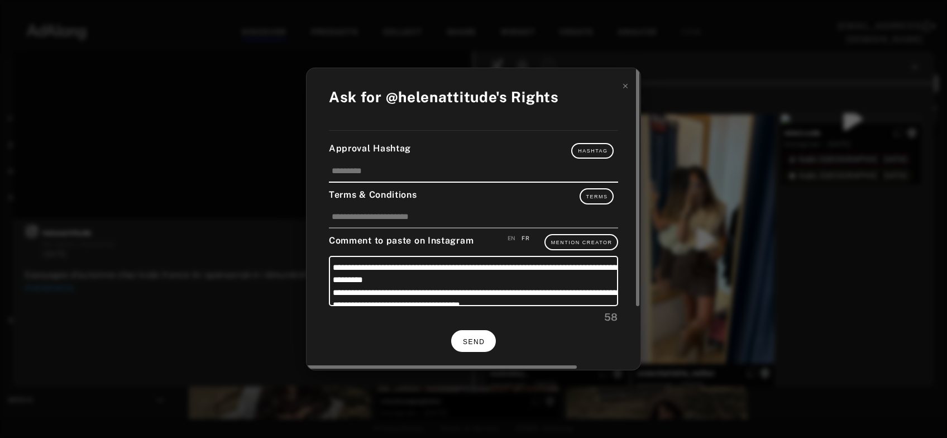
click at [485, 337] on button "SEND" at bounding box center [473, 341] width 45 height 22
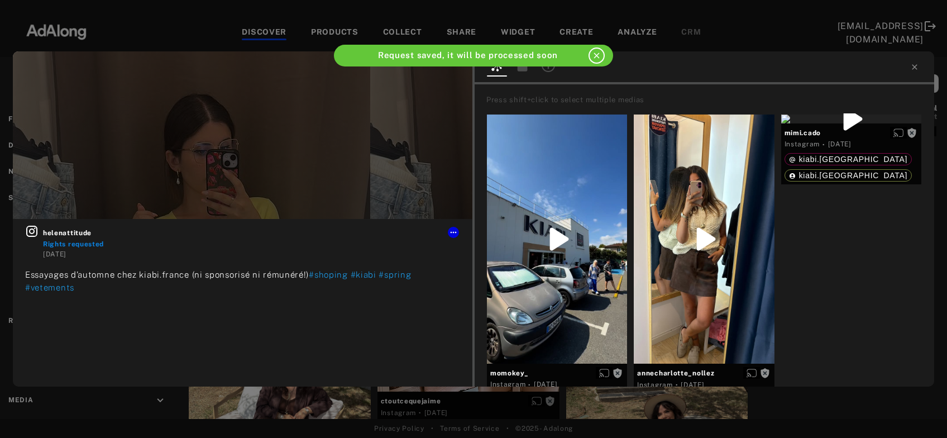
click at [909, 69] on div at bounding box center [705, 67] width 460 height 33
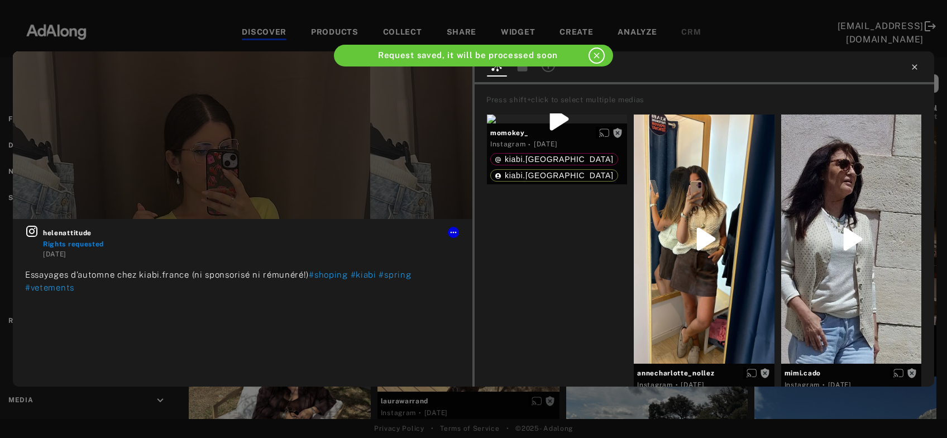
click at [915, 68] on icon at bounding box center [914, 67] width 9 height 9
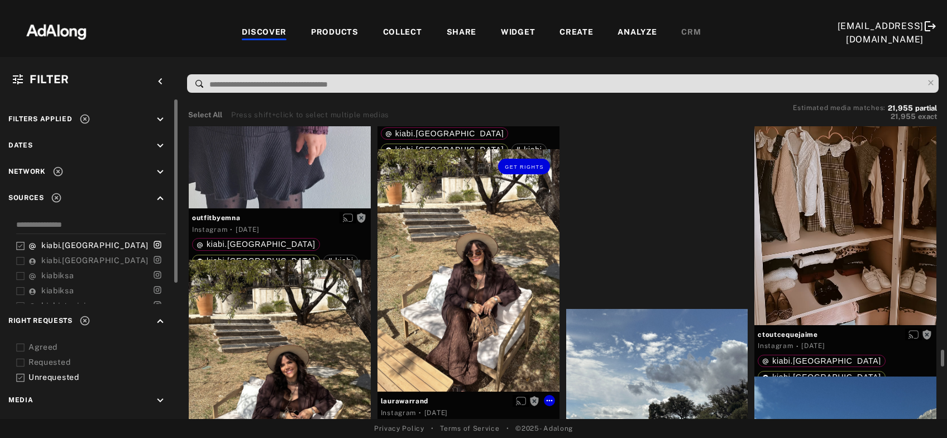
click at [498, 274] on div "Get rights" at bounding box center [469, 270] width 182 height 242
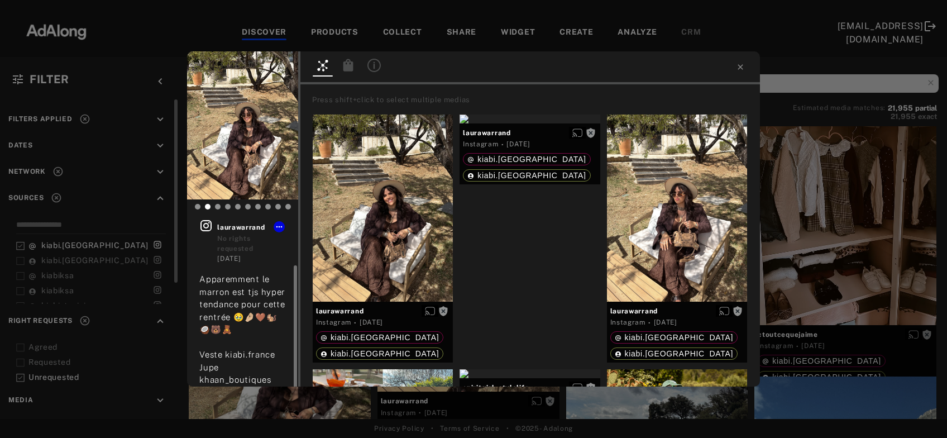
scroll to position [25, 0]
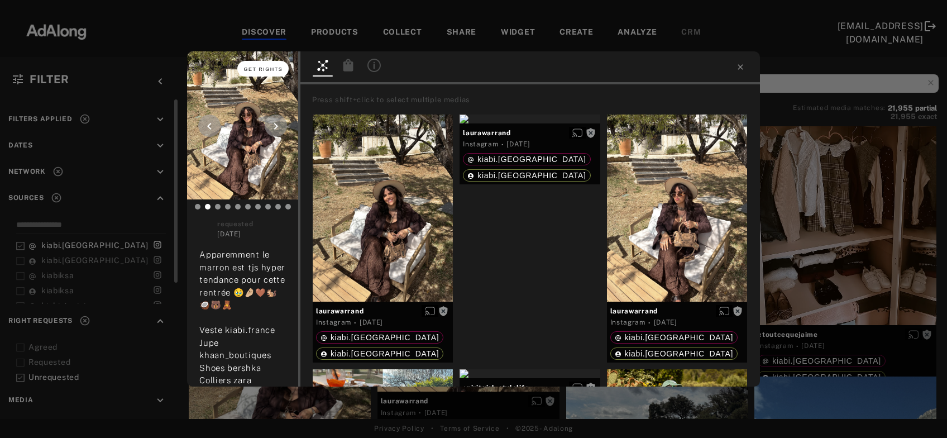
click at [256, 74] on button "Get rights" at bounding box center [262, 69] width 51 height 16
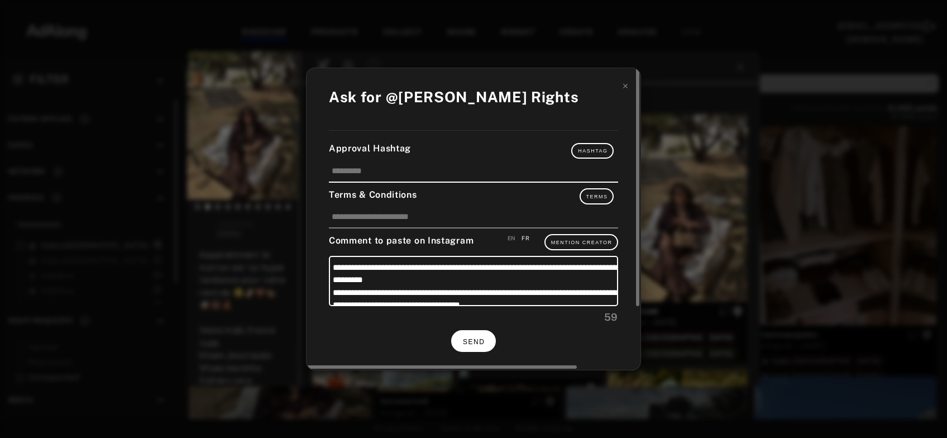
click at [472, 338] on span "SEND" at bounding box center [474, 342] width 22 height 8
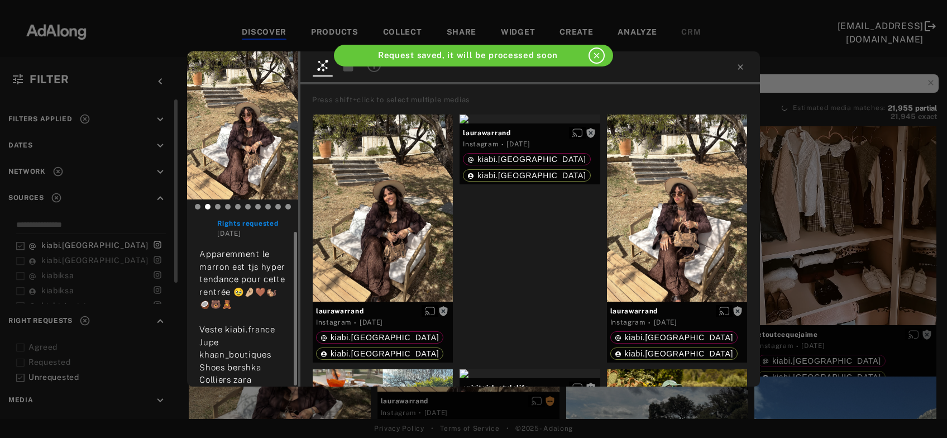
scroll to position [15, 0]
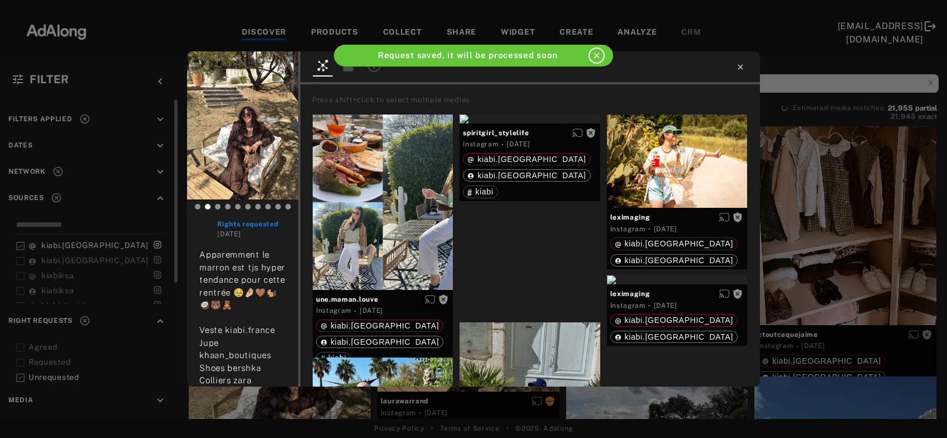
click at [740, 70] on icon at bounding box center [740, 67] width 9 height 9
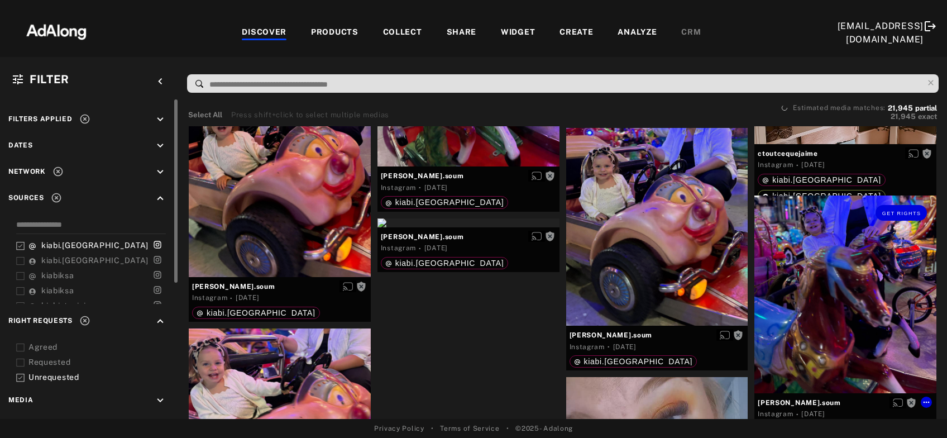
scroll to position [5476, 0]
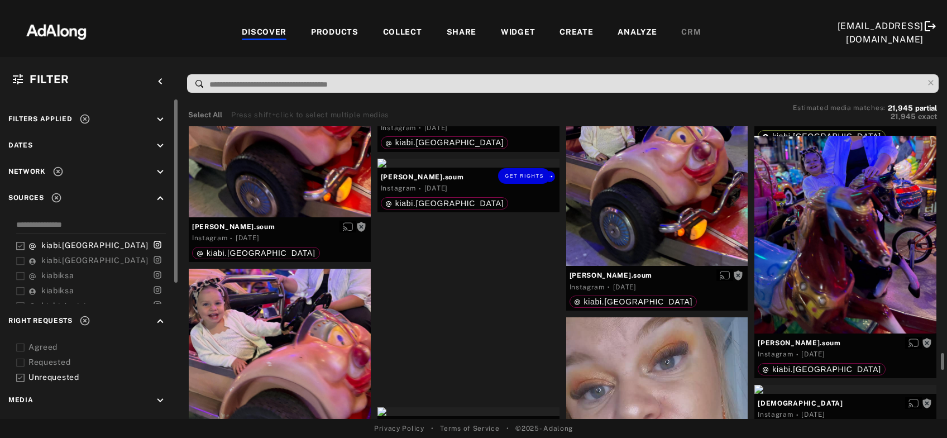
click at [479, 168] on div "Get rights" at bounding box center [469, 163] width 182 height 9
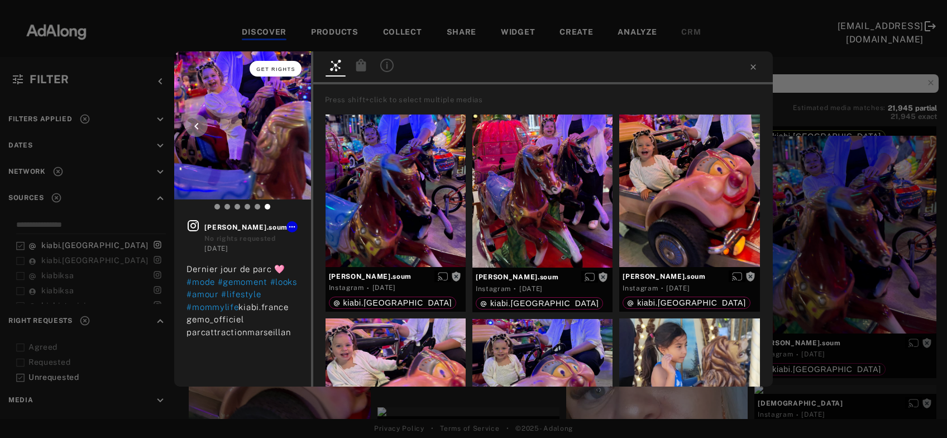
click at [268, 68] on span "Get rights" at bounding box center [275, 69] width 39 height 6
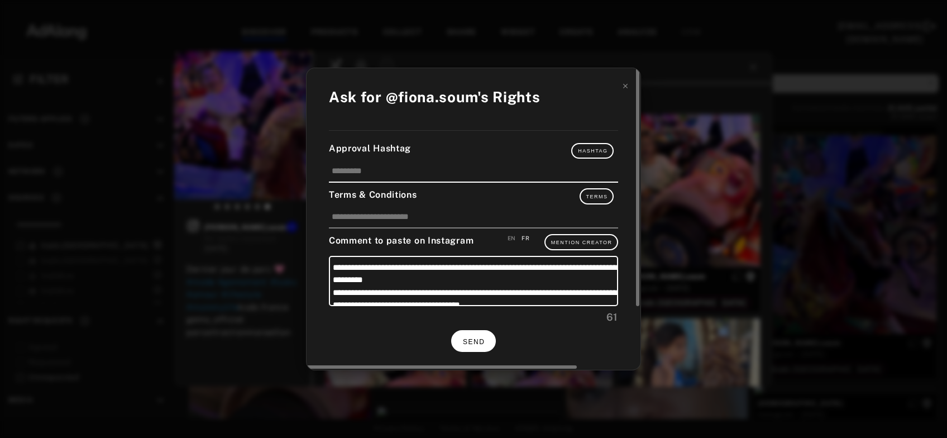
click at [473, 339] on span "SEND" at bounding box center [474, 342] width 22 height 8
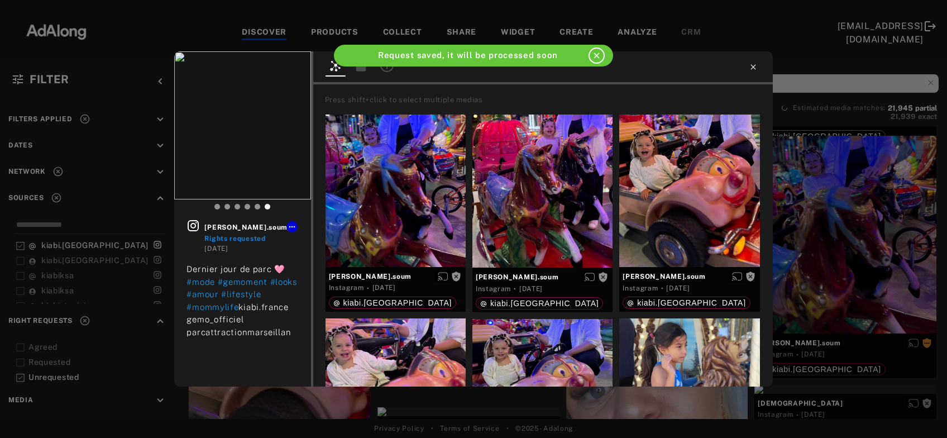
click at [754, 66] on icon at bounding box center [753, 66] width 5 height 5
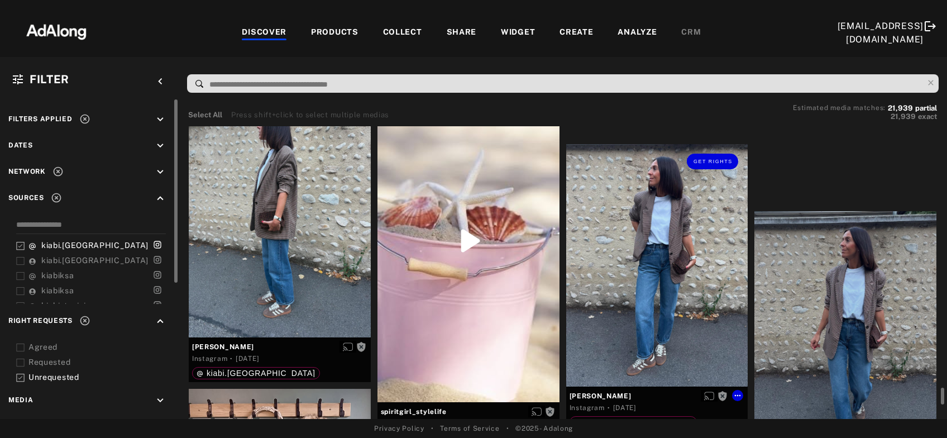
scroll to position [6017, 0]
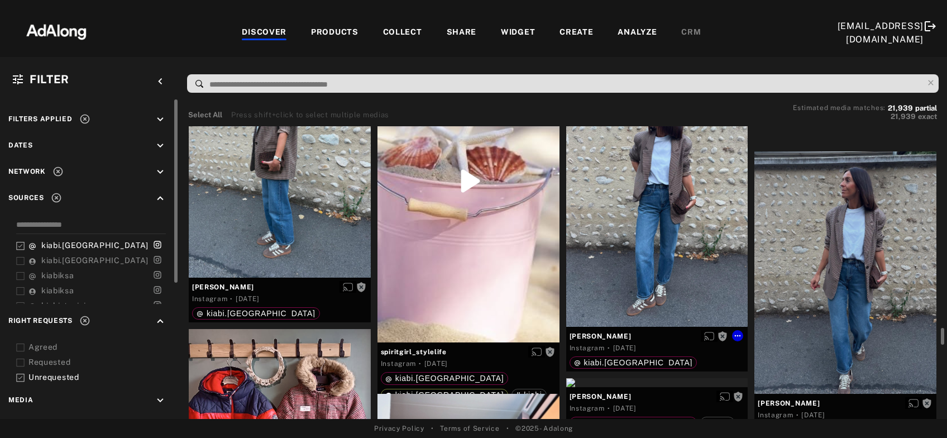
click at [696, 200] on div "Get rights" at bounding box center [657, 205] width 182 height 242
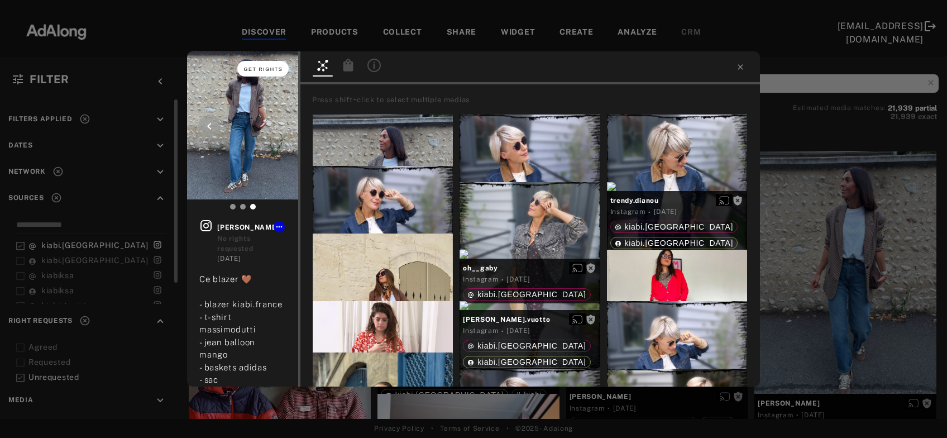
click at [256, 68] on span "Get rights" at bounding box center [263, 69] width 39 height 6
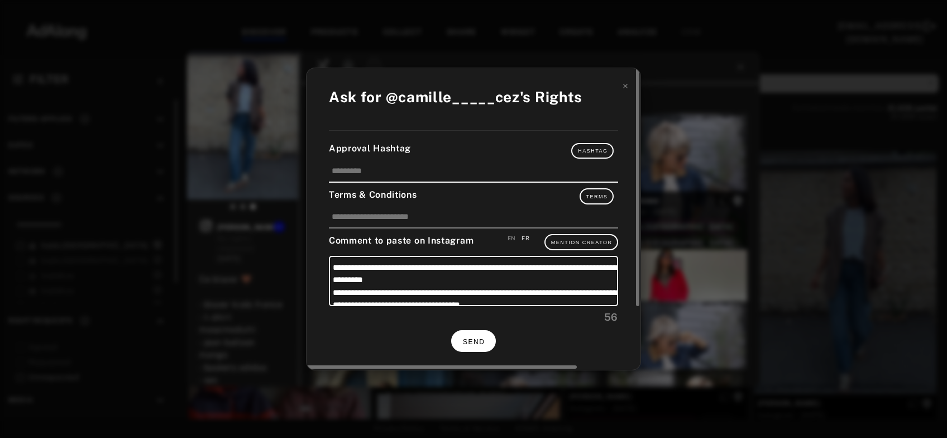
click at [473, 339] on span "SEND" at bounding box center [474, 342] width 22 height 8
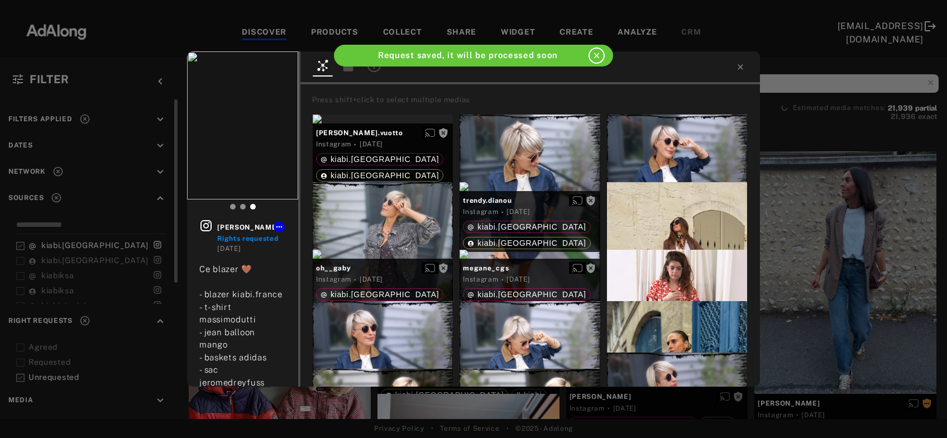
click at [814, 254] on div "camille_____cez Rights requested 3 days ago Ce blazer 🤎 - blazer kiabi.france -…" at bounding box center [473, 219] width 947 height 438
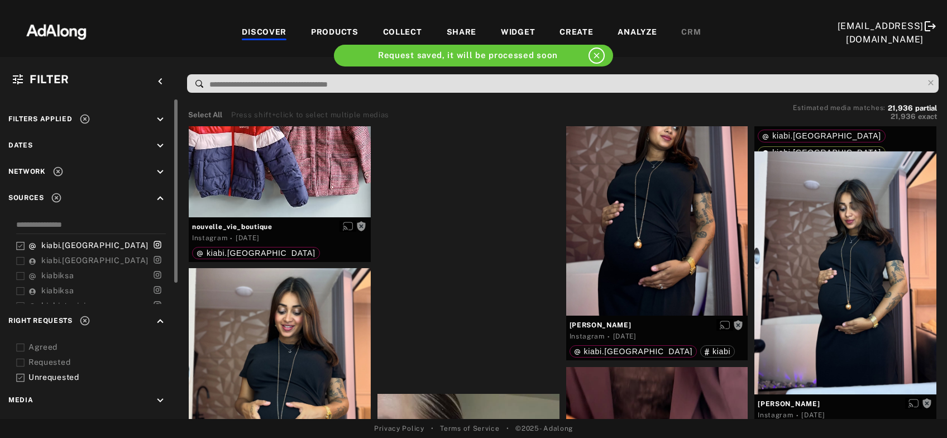
click at [814, 254] on div at bounding box center [845, 272] width 182 height 242
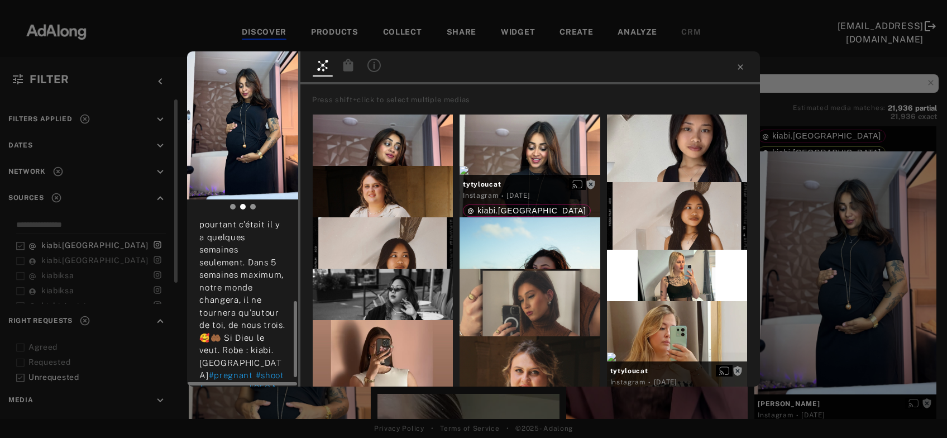
scroll to position [200, 0]
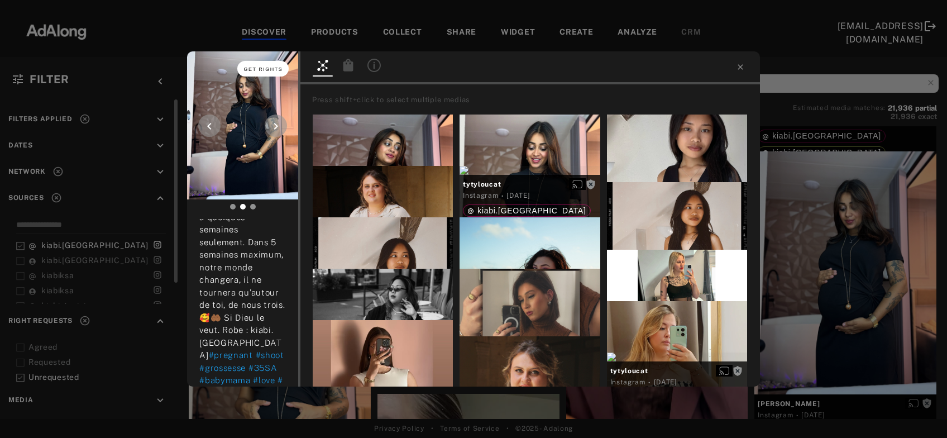
click at [280, 70] on span "Get rights" at bounding box center [263, 69] width 39 height 6
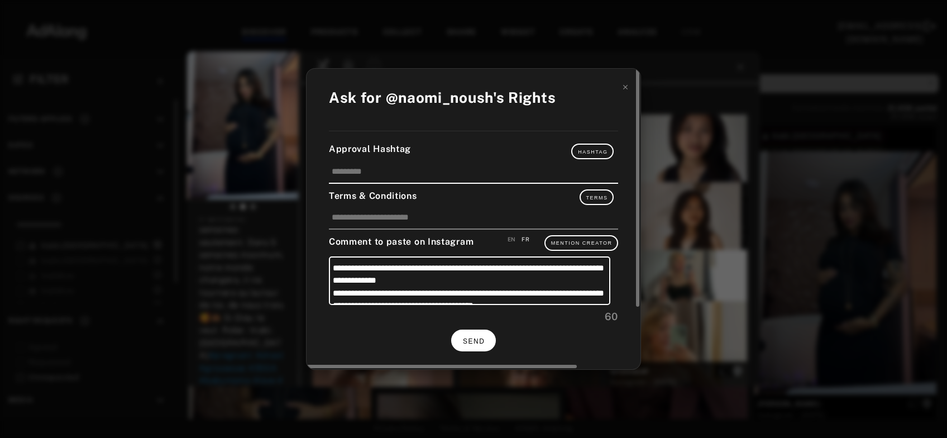
click at [474, 341] on span "SEND" at bounding box center [474, 341] width 22 height 8
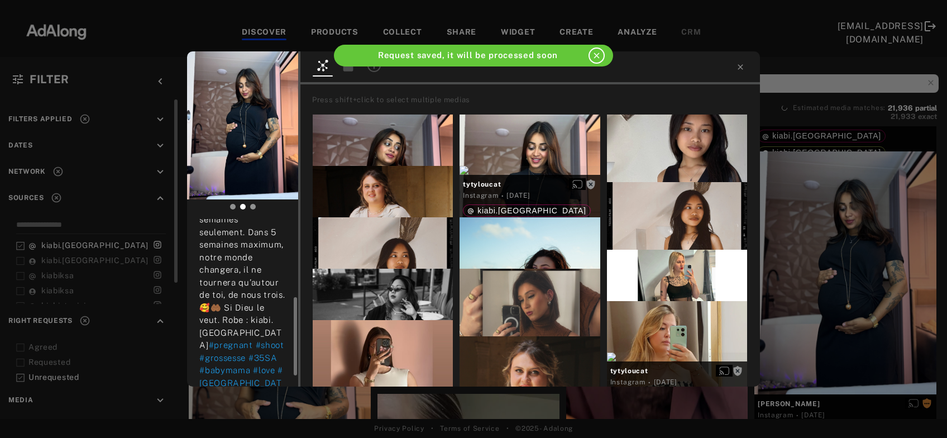
scroll to position [190, 0]
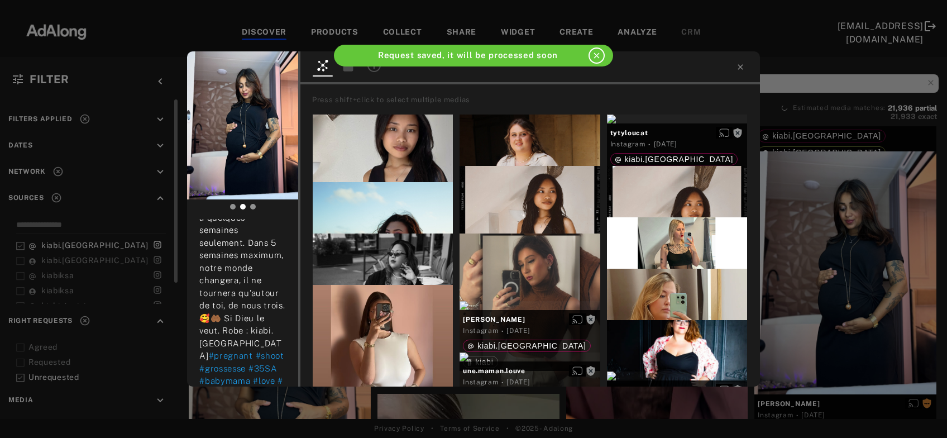
click at [801, 259] on div "naomi_noush Rights requested 3 days ago WELCOME 35 SA 🤰🏽🩷🫶🏾🥲 Un petit être huma…" at bounding box center [473, 219] width 947 height 438
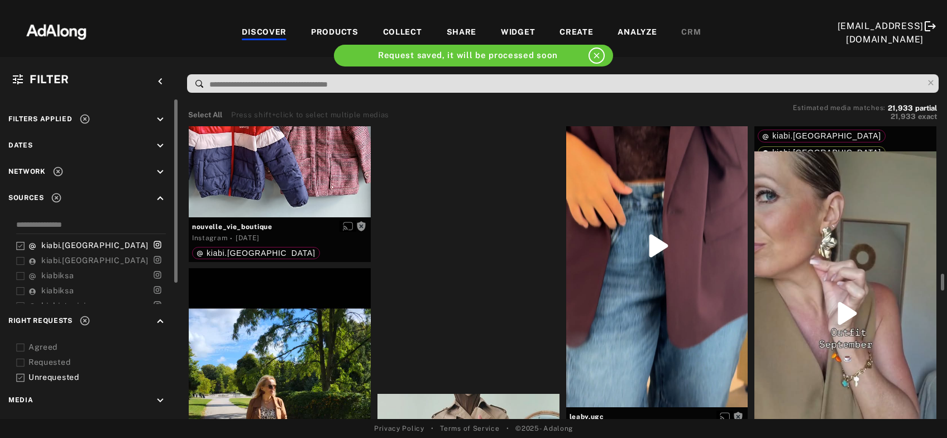
scroll to position [5957, 0]
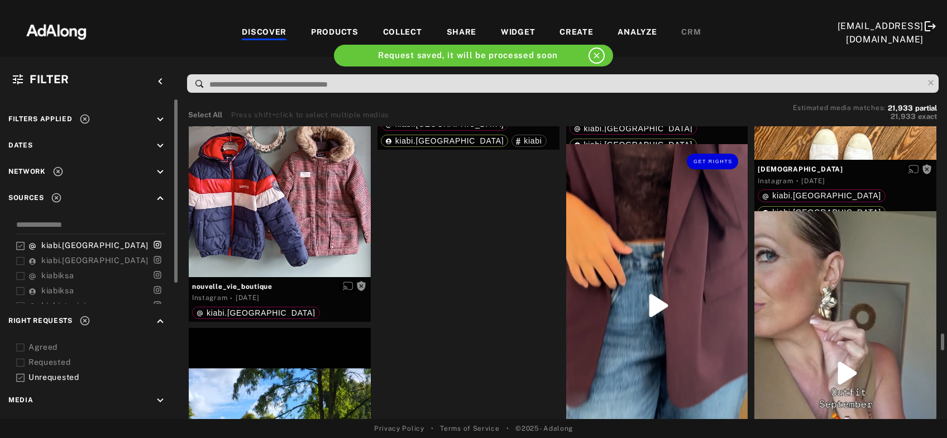
click at [677, 295] on div "Get rights" at bounding box center [657, 305] width 182 height 323
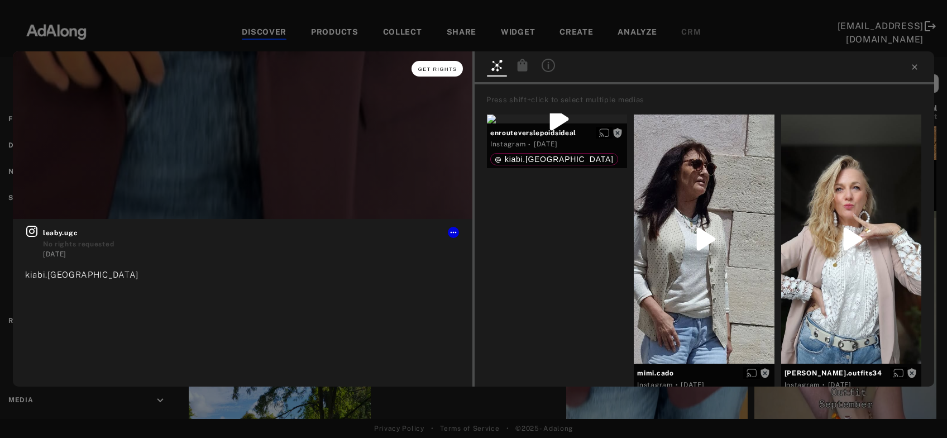
click at [432, 71] on span "Get rights" at bounding box center [437, 69] width 39 height 6
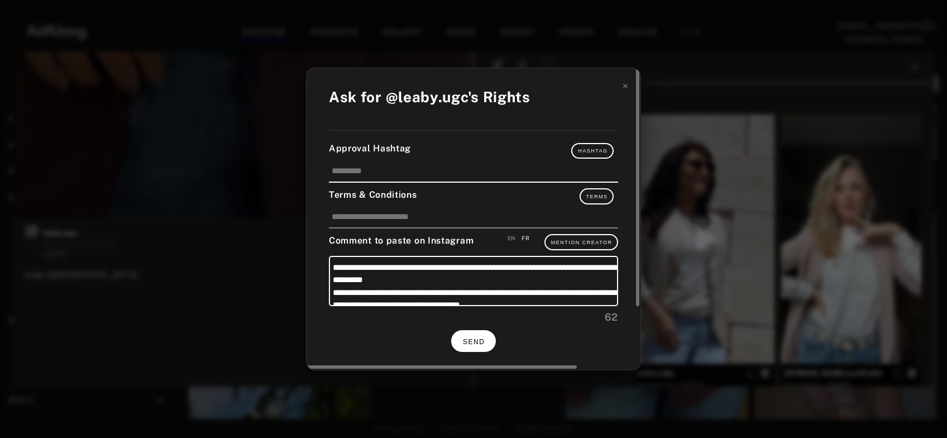
click at [473, 341] on span "SEND" at bounding box center [474, 342] width 22 height 8
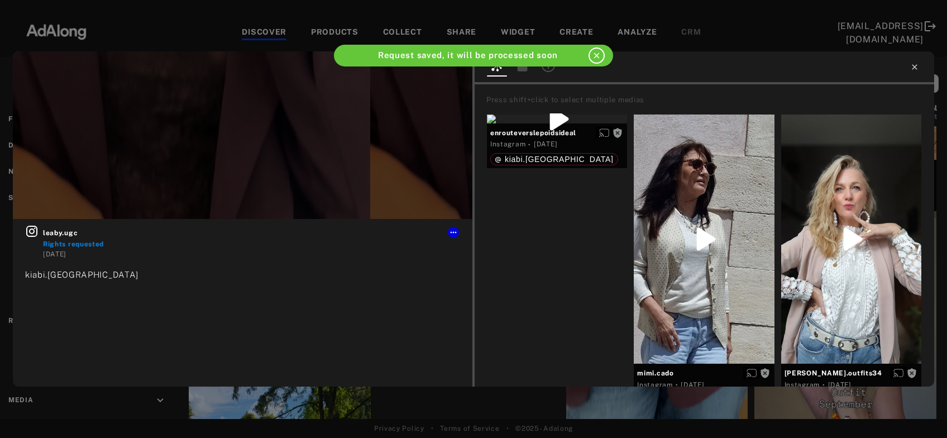
click at [914, 66] on icon at bounding box center [914, 66] width 5 height 5
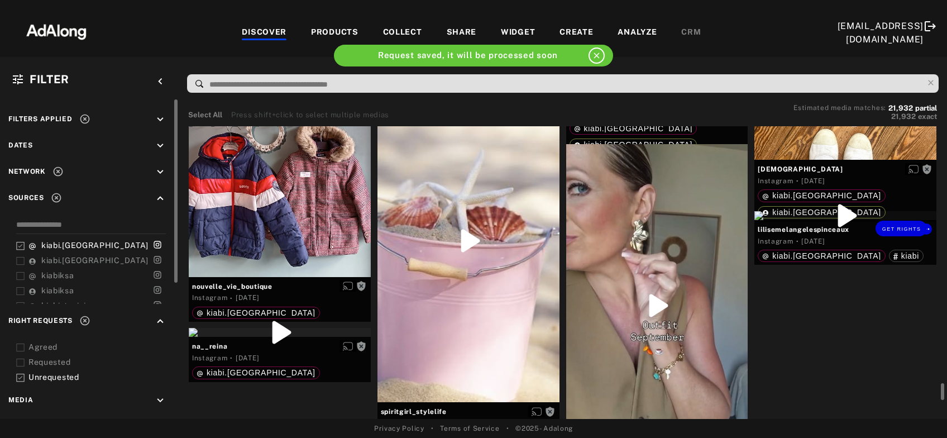
scroll to position [6017, 0]
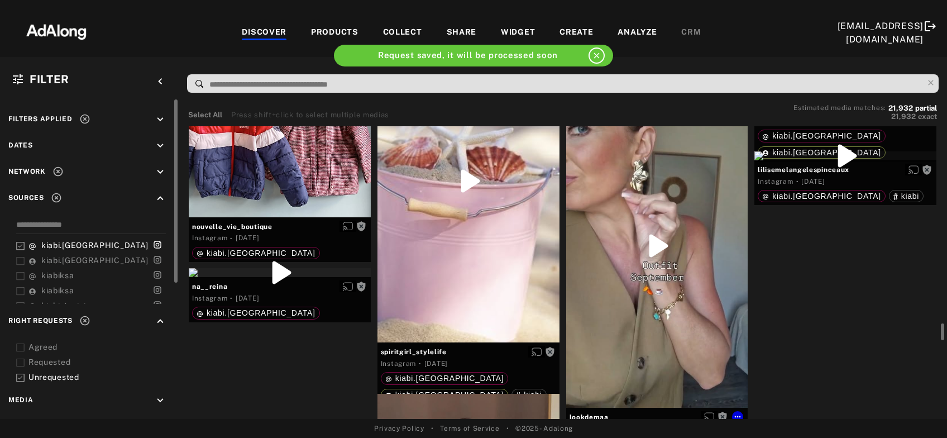
click at [675, 297] on div "Get rights" at bounding box center [657, 245] width 182 height 323
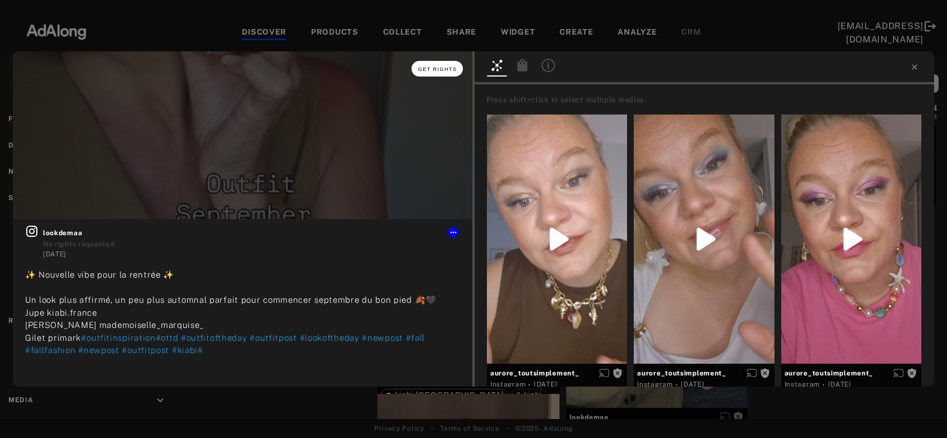
click at [437, 74] on button "Get rights" at bounding box center [437, 69] width 51 height 16
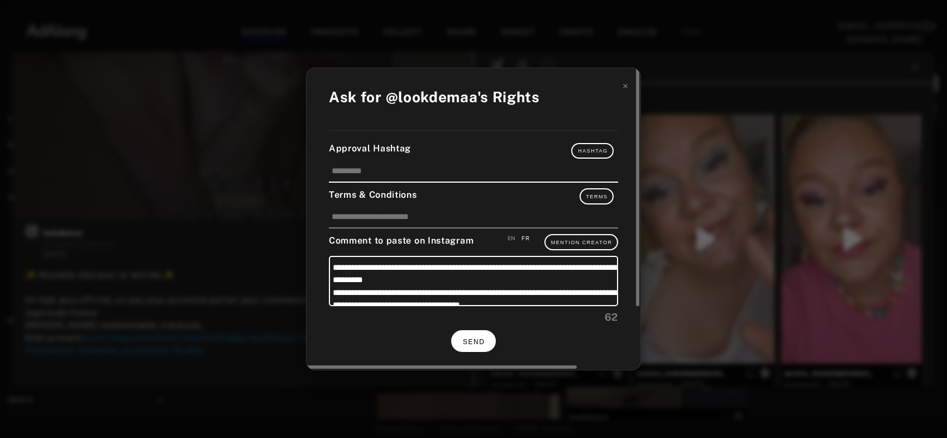
click at [467, 338] on span "SEND" at bounding box center [474, 342] width 22 height 8
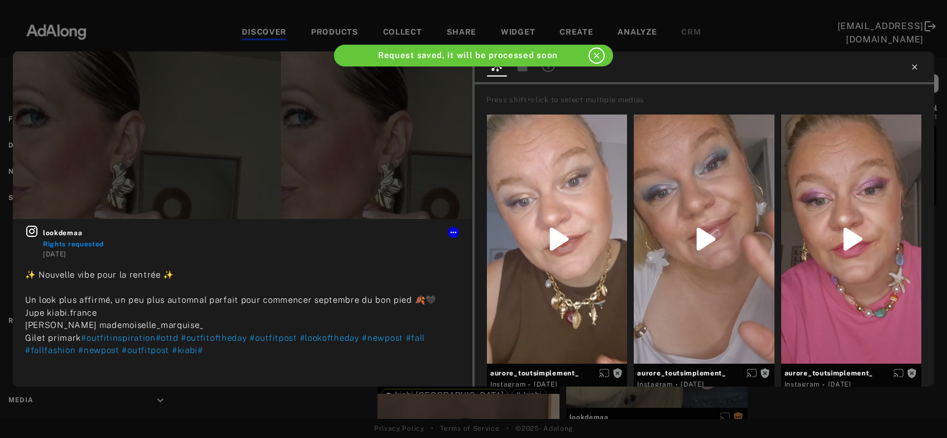
click at [916, 66] on icon at bounding box center [914, 67] width 9 height 9
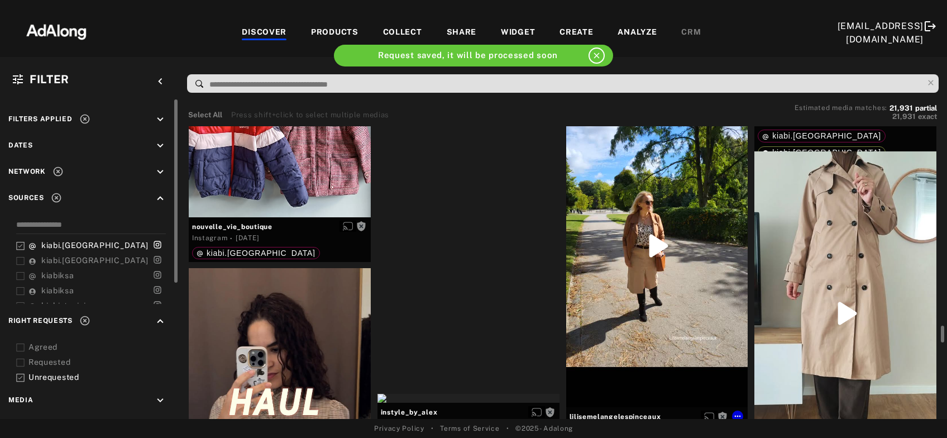
click at [670, 251] on div "Get rights" at bounding box center [657, 245] width 182 height 323
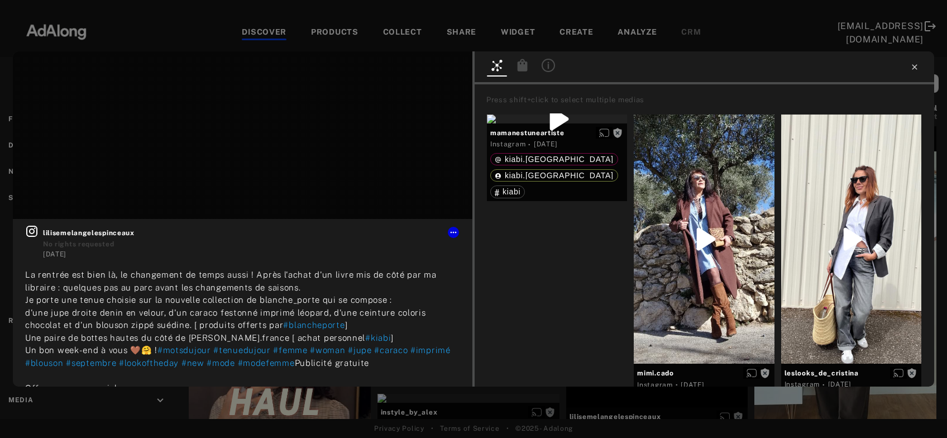
click at [915, 70] on icon at bounding box center [914, 67] width 9 height 9
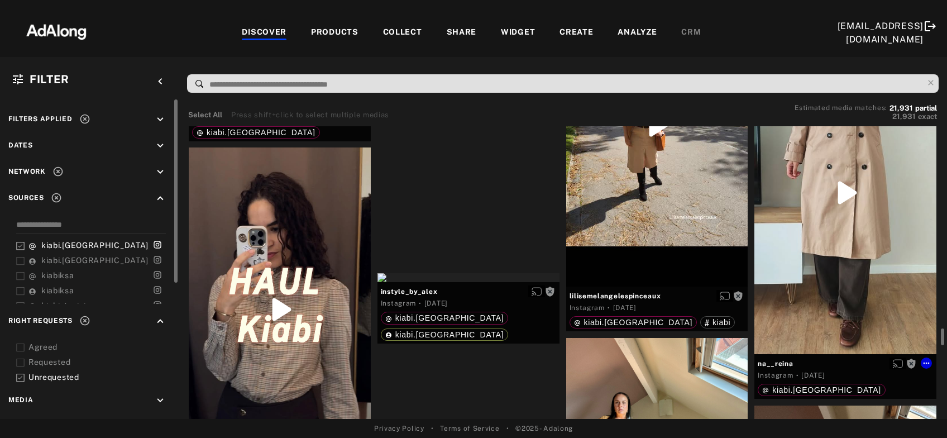
scroll to position [6198, 0]
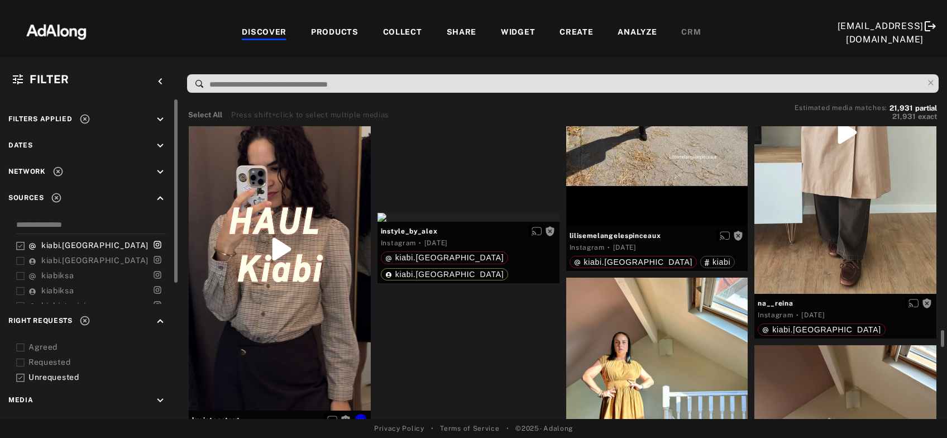
click at [226, 340] on div "Get rights" at bounding box center [280, 248] width 182 height 323
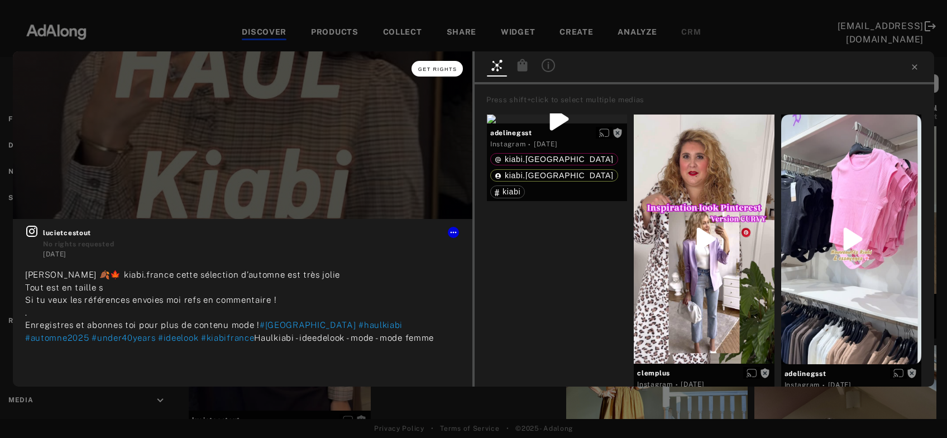
click at [437, 70] on span "Get rights" at bounding box center [437, 69] width 39 height 6
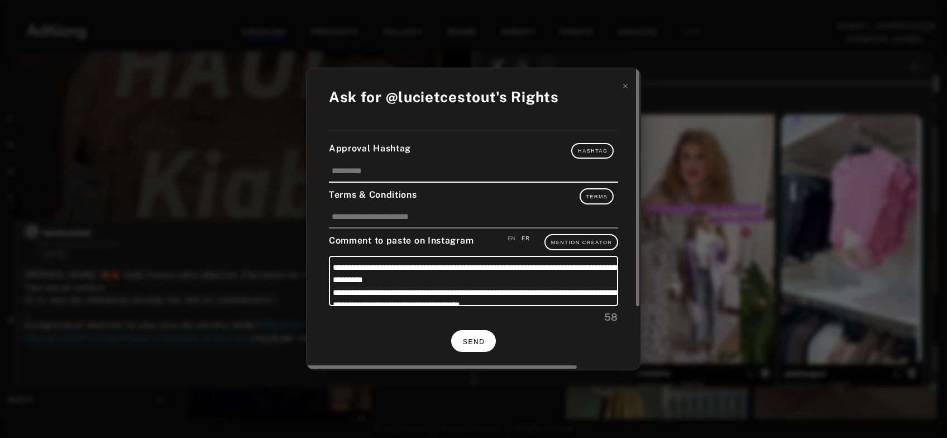
click at [479, 341] on span "SEND" at bounding box center [474, 342] width 22 height 8
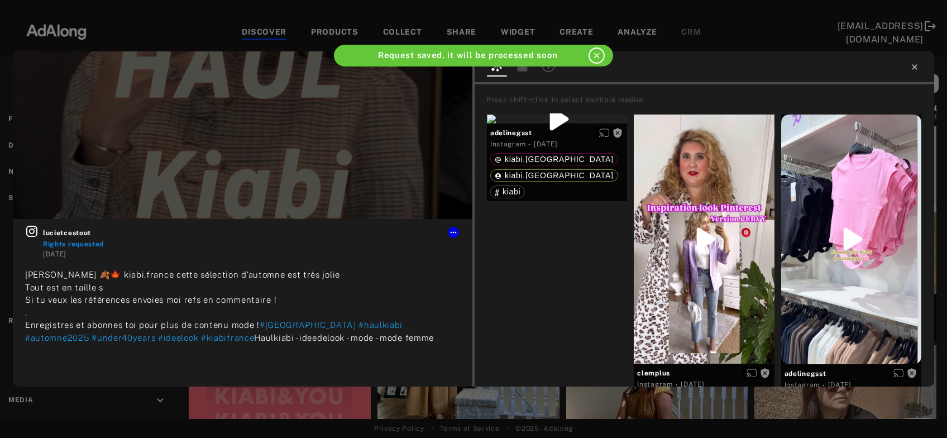
click at [914, 70] on icon at bounding box center [914, 67] width 9 height 9
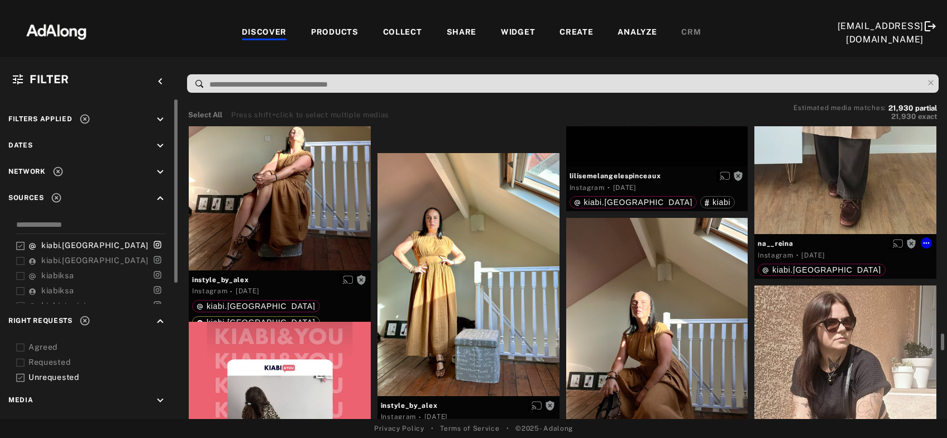
scroll to position [6318, 0]
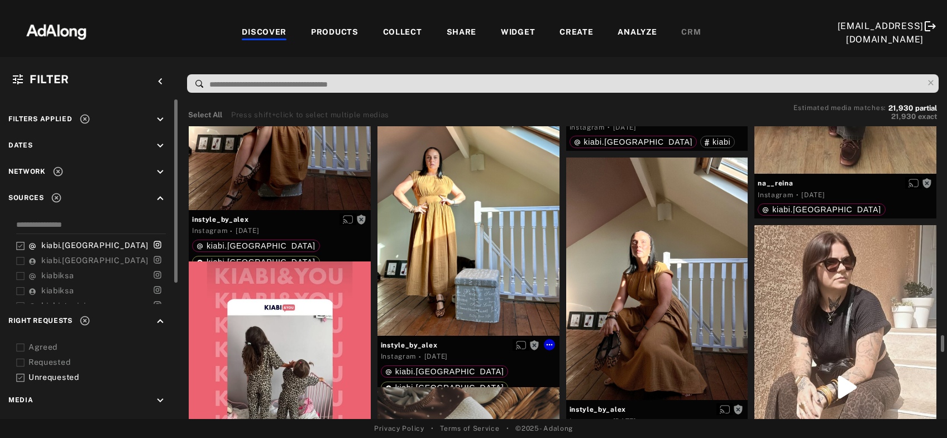
click at [508, 260] on div "Get rights" at bounding box center [469, 214] width 182 height 242
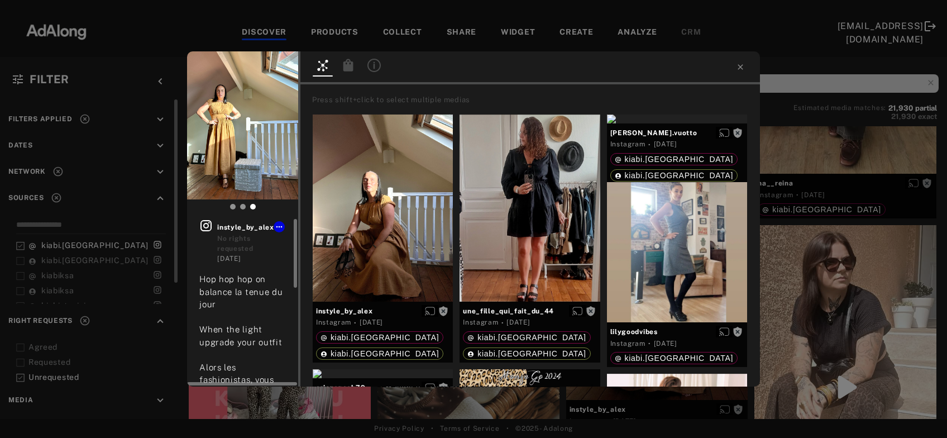
scroll to position [60, 0]
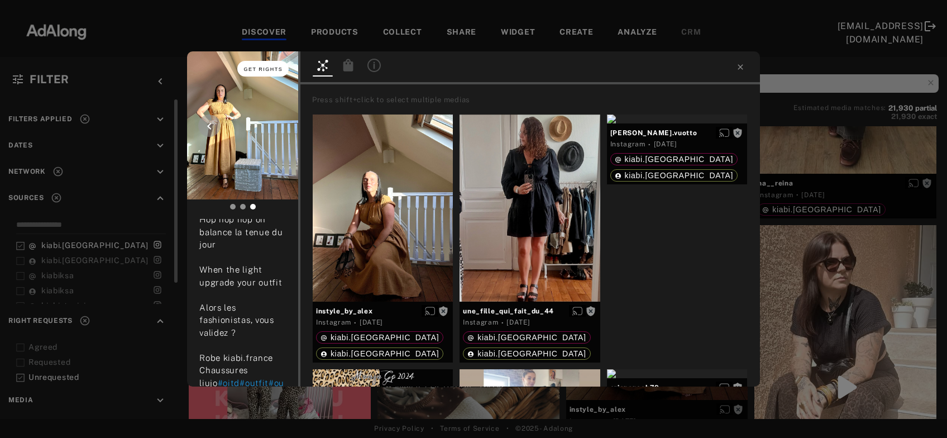
click at [274, 69] on span "Get rights" at bounding box center [263, 69] width 39 height 6
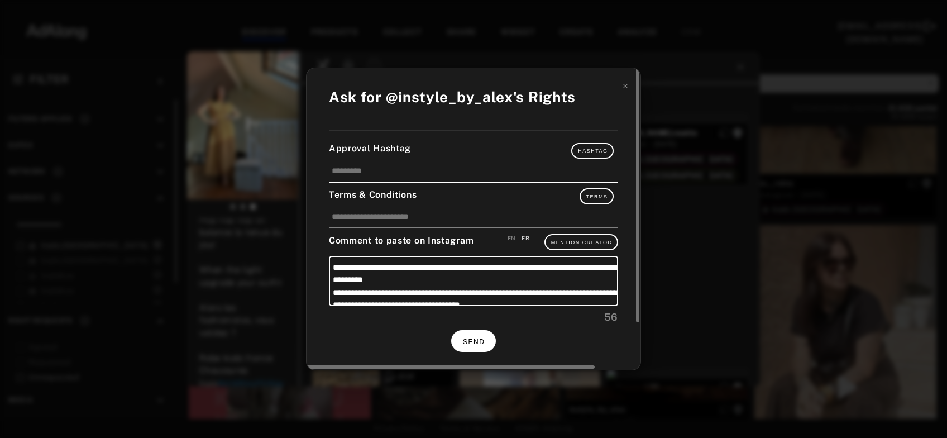
click at [467, 341] on span "SEND" at bounding box center [474, 342] width 22 height 8
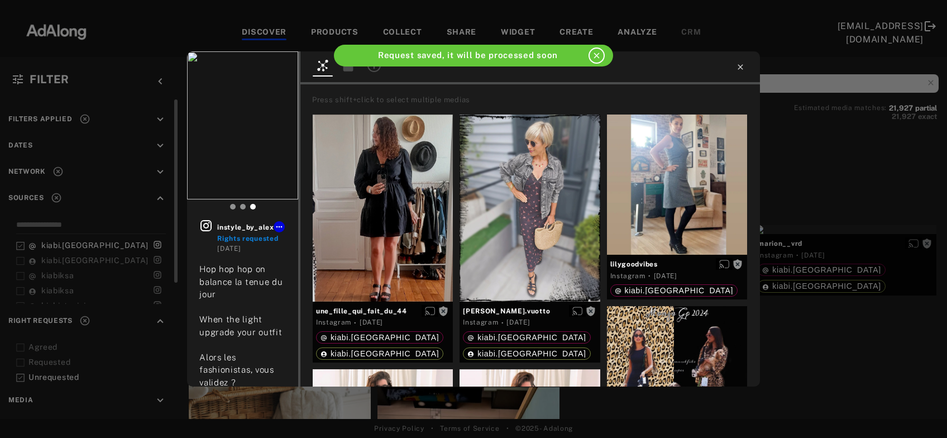
click at [740, 65] on icon at bounding box center [740, 67] width 9 height 9
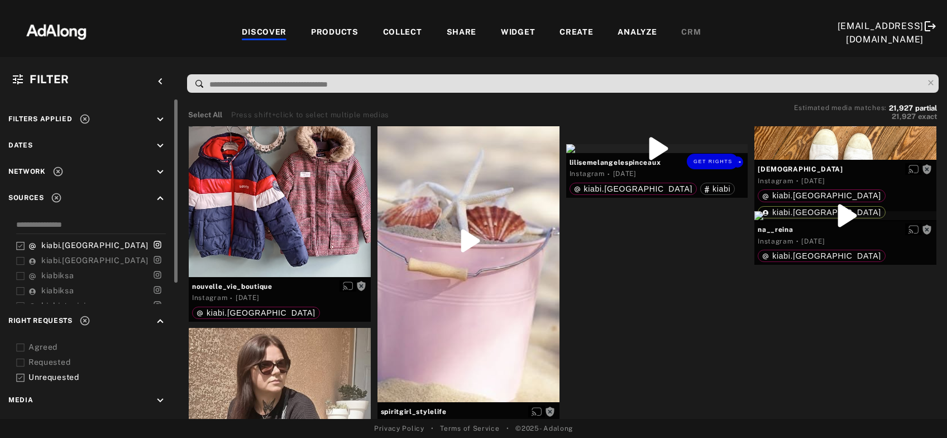
scroll to position [6198, 0]
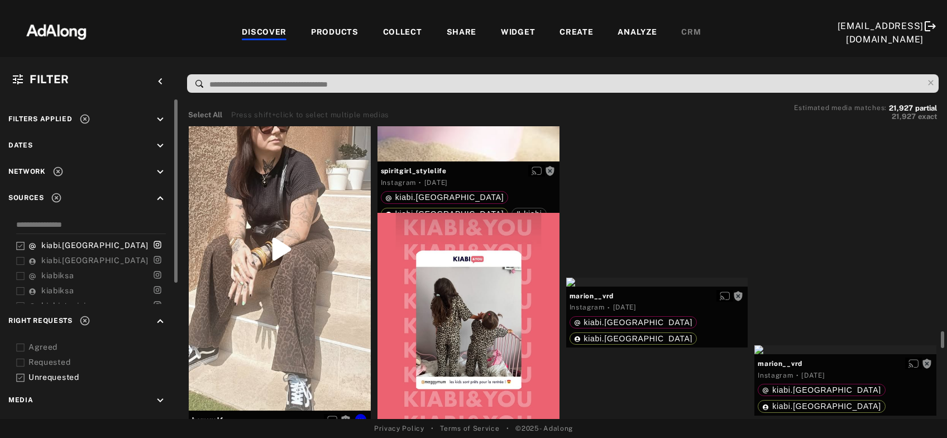
click at [323, 290] on div "Get rights" at bounding box center [280, 248] width 182 height 323
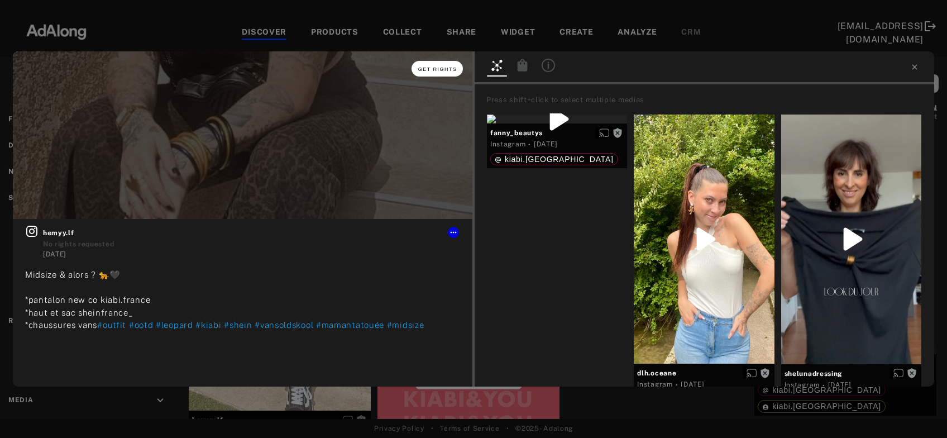
click at [438, 65] on button "Get rights" at bounding box center [437, 69] width 51 height 16
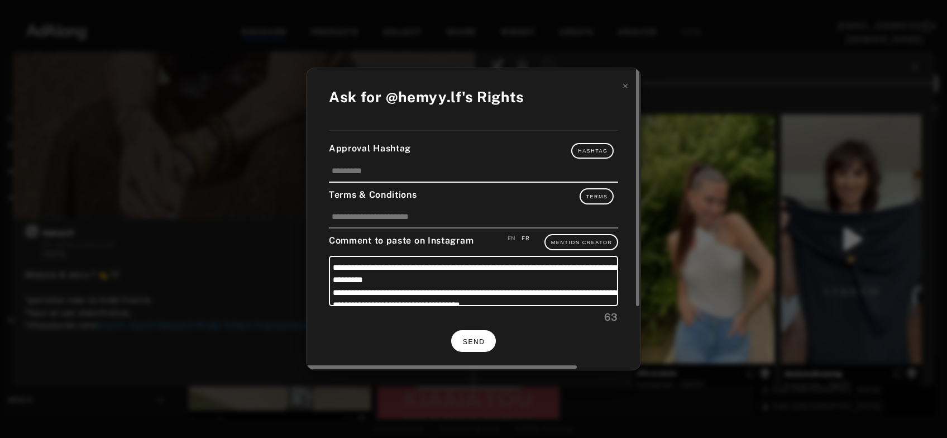
click at [480, 342] on span "SEND" at bounding box center [474, 342] width 22 height 8
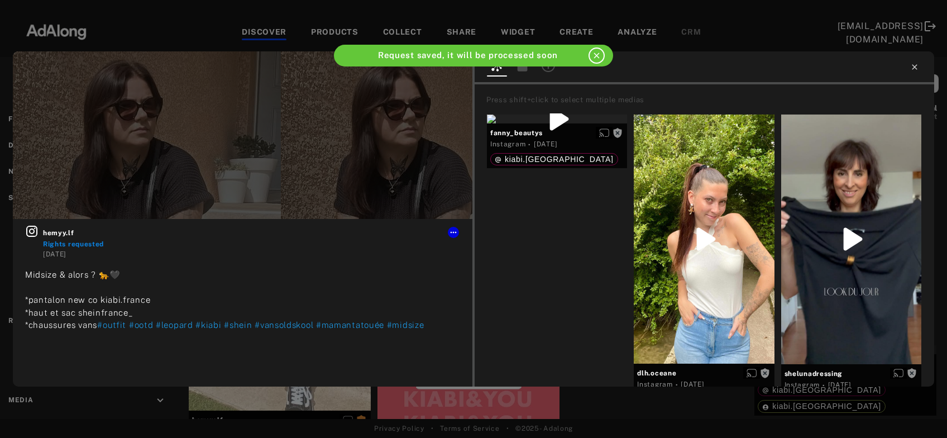
click at [916, 71] on icon at bounding box center [914, 67] width 9 height 9
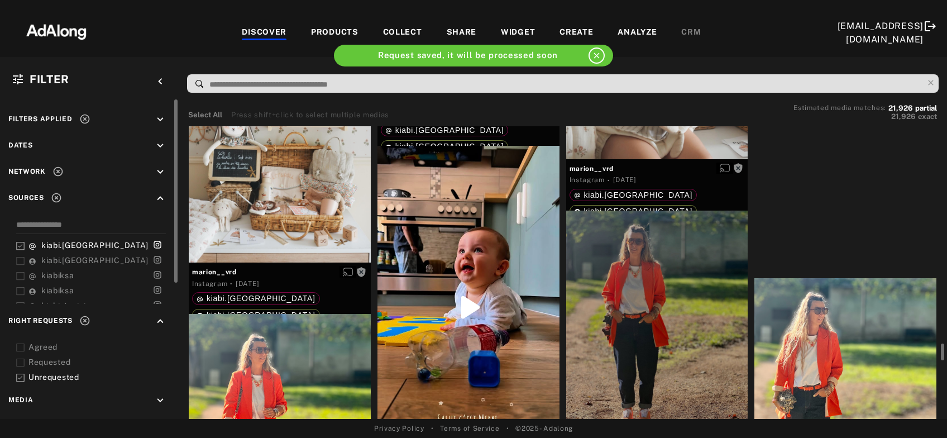
scroll to position [6680, 0]
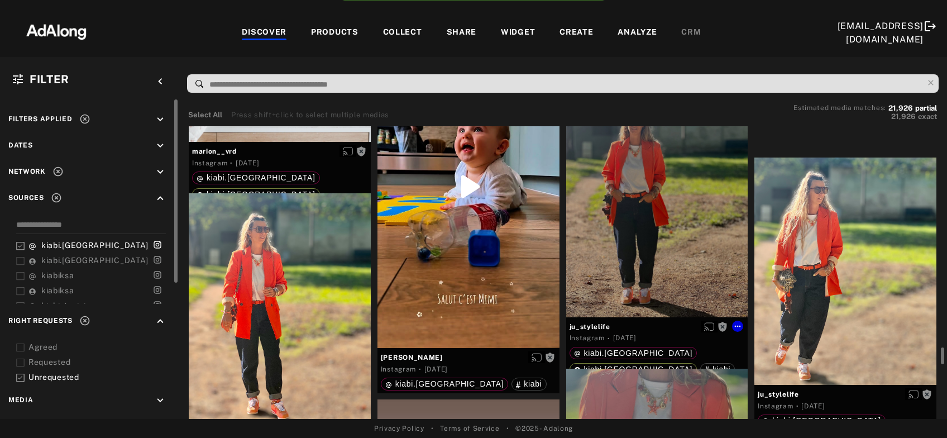
click at [641, 248] on div "Get rights" at bounding box center [657, 203] width 182 height 227
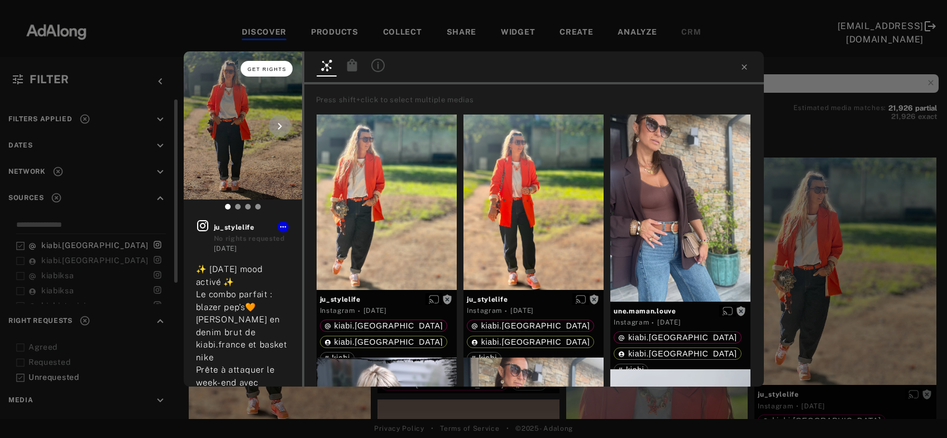
click at [277, 66] on button "Get rights" at bounding box center [266, 69] width 51 height 16
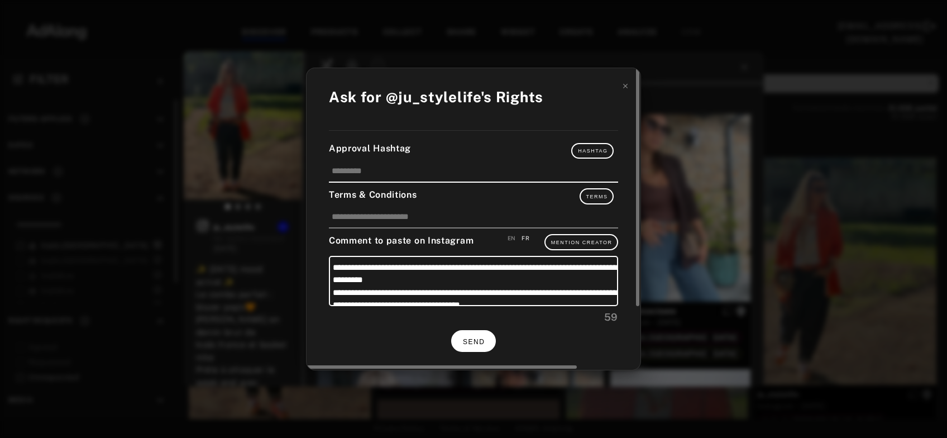
click at [480, 343] on button "SEND" at bounding box center [473, 341] width 45 height 22
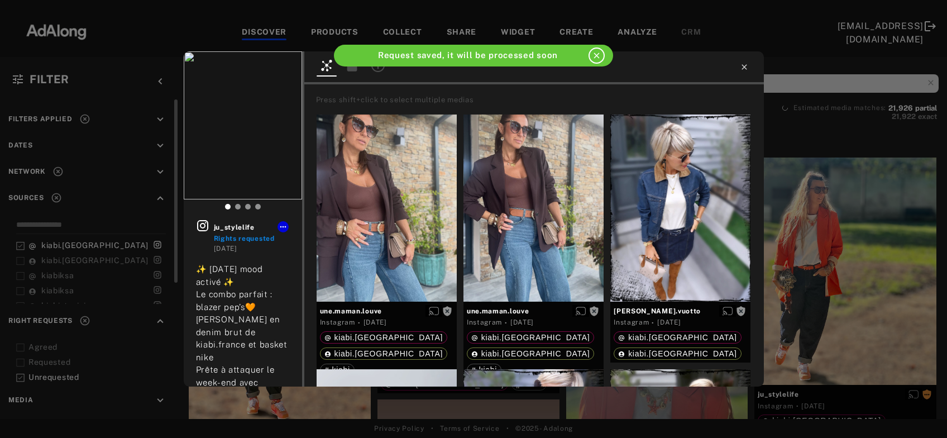
click at [746, 66] on icon at bounding box center [744, 67] width 9 height 9
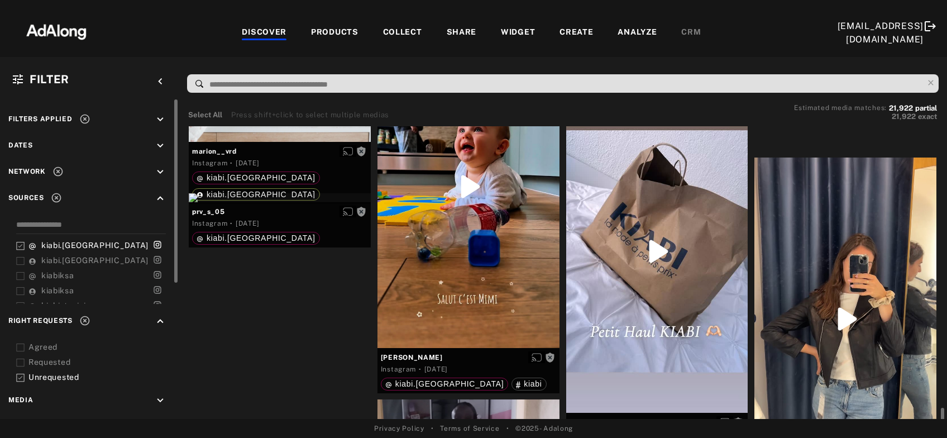
scroll to position [6739, 0]
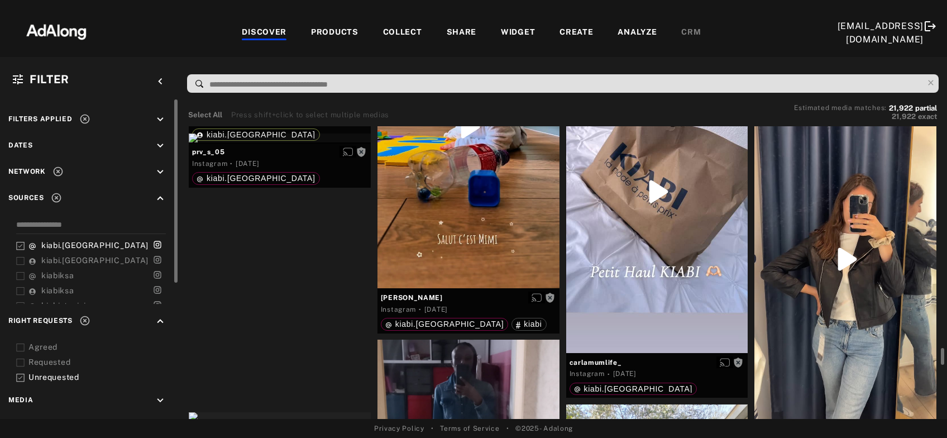
click at [866, 266] on div at bounding box center [845, 259] width 182 height 323
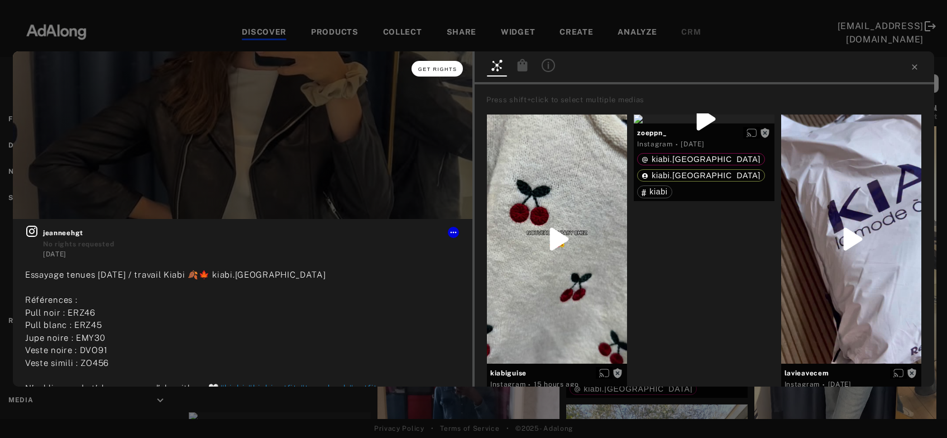
click at [443, 72] on button "Get rights" at bounding box center [437, 69] width 51 height 16
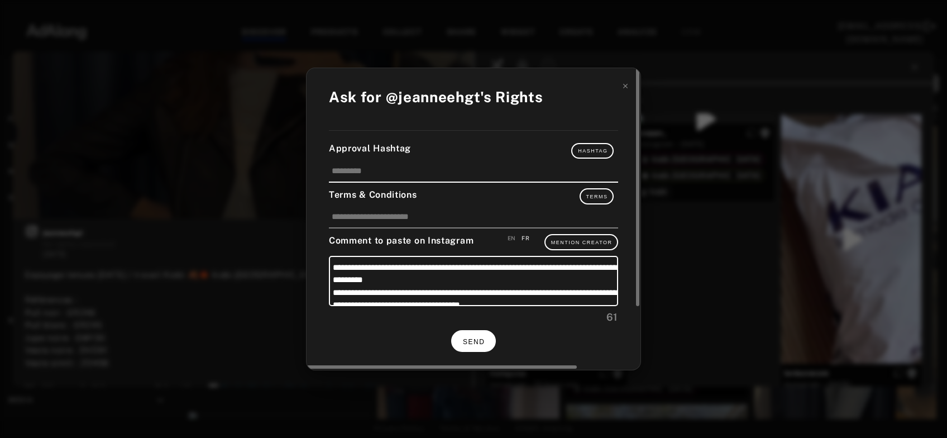
click at [472, 341] on span "SEND" at bounding box center [474, 342] width 22 height 8
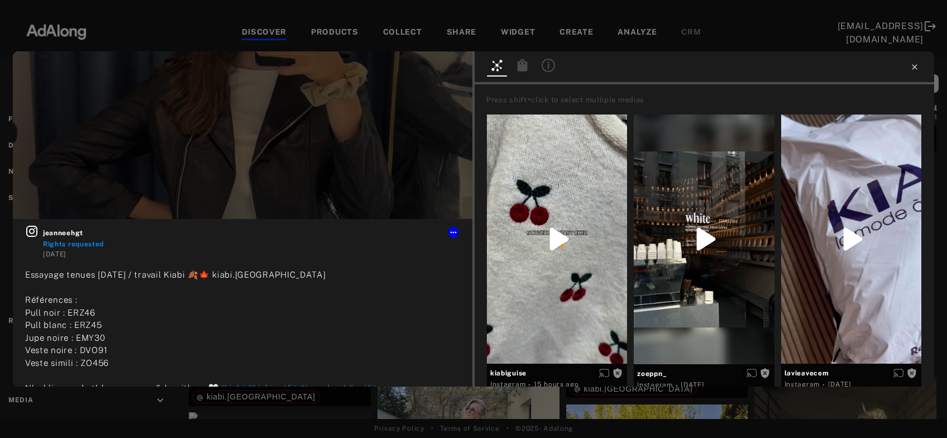
click at [919, 66] on icon at bounding box center [914, 67] width 9 height 9
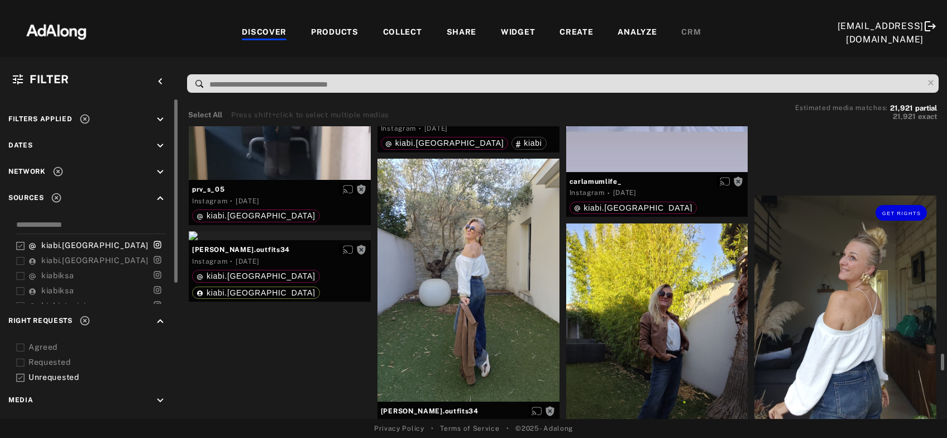
scroll to position [6981, 0]
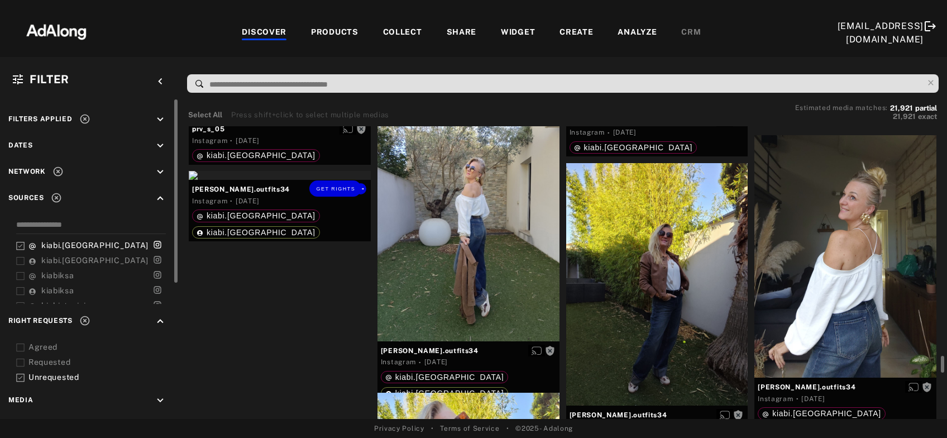
click at [288, 180] on div "Get rights" at bounding box center [280, 175] width 182 height 9
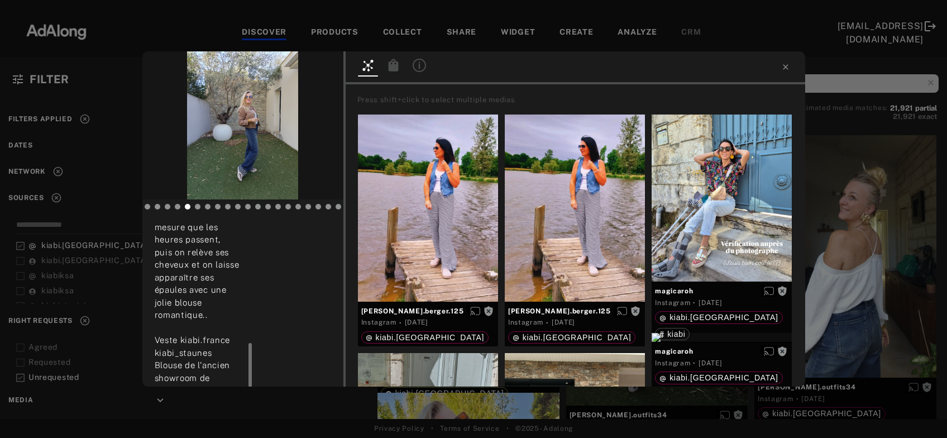
scroll to position [241, 0]
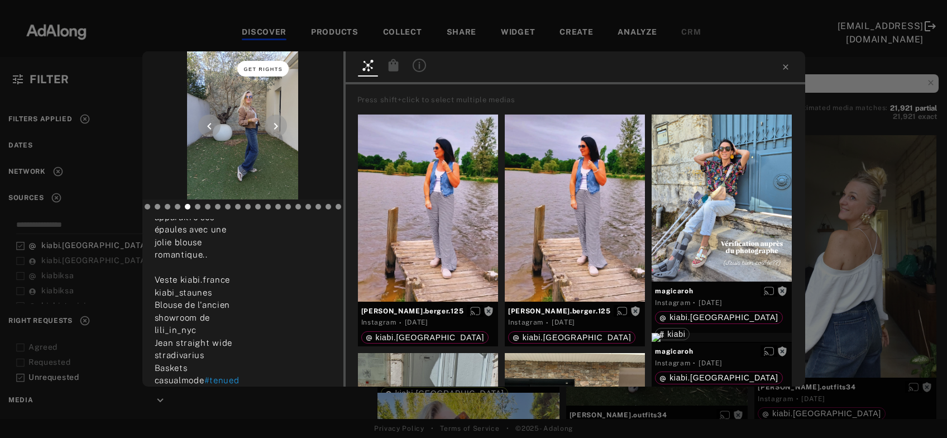
click at [264, 68] on span "Get rights" at bounding box center [263, 69] width 39 height 6
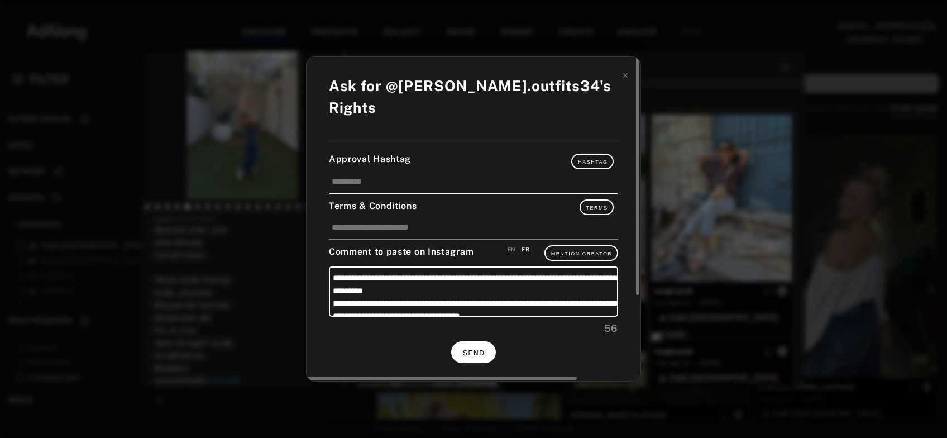
click at [482, 341] on button "SEND" at bounding box center [473, 352] width 45 height 22
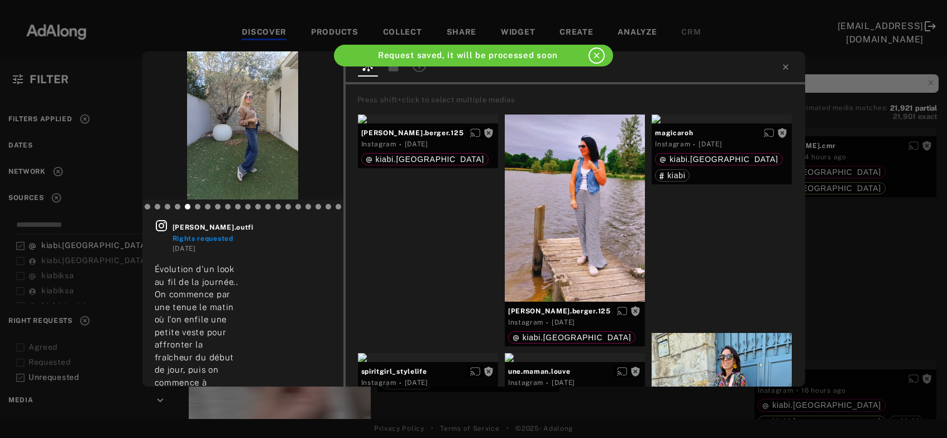
scroll to position [241, 0]
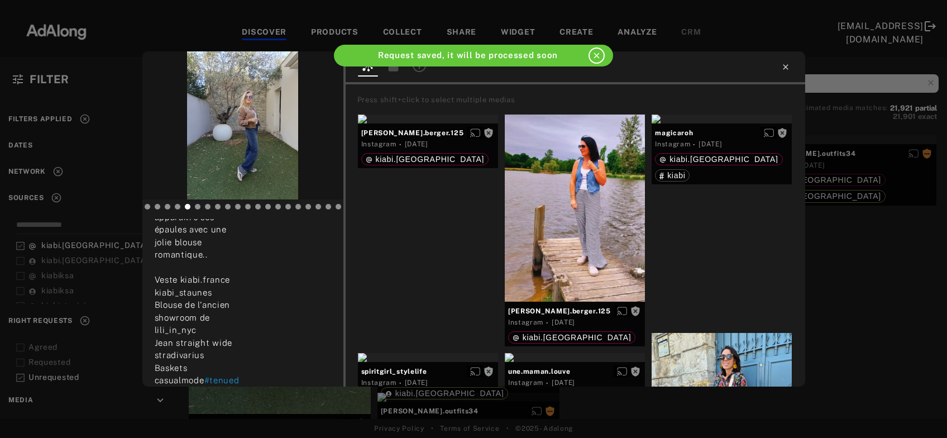
click at [785, 70] on icon at bounding box center [785, 67] width 9 height 9
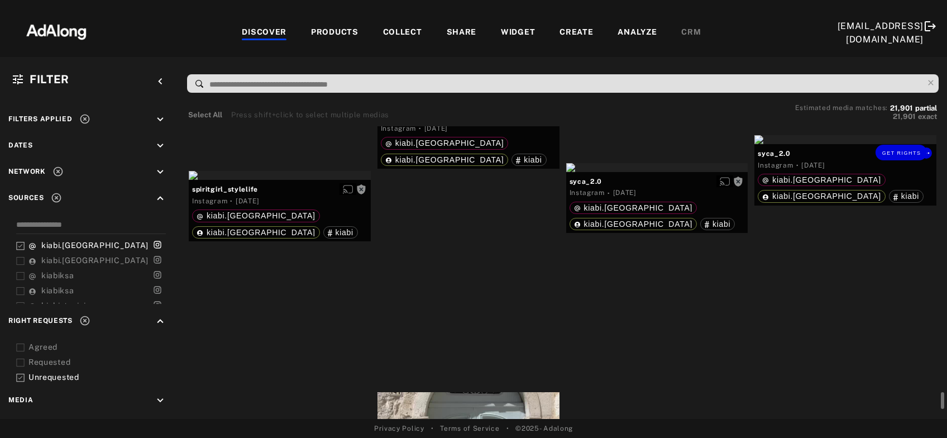
click at [824, 144] on div "Get rights" at bounding box center [845, 139] width 182 height 9
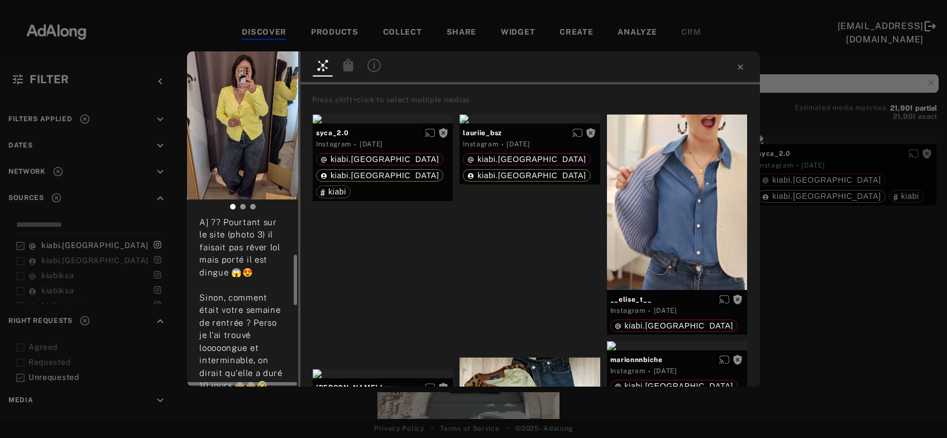
scroll to position [180, 0]
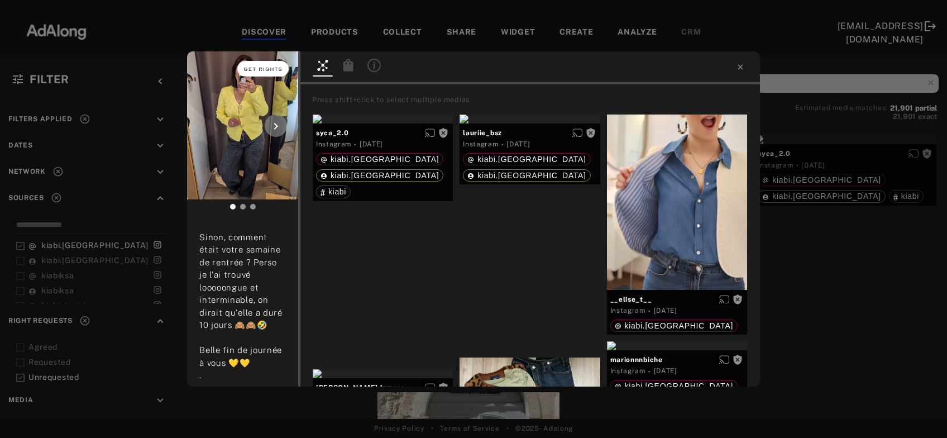
click at [264, 71] on span "Get rights" at bounding box center [263, 69] width 39 height 6
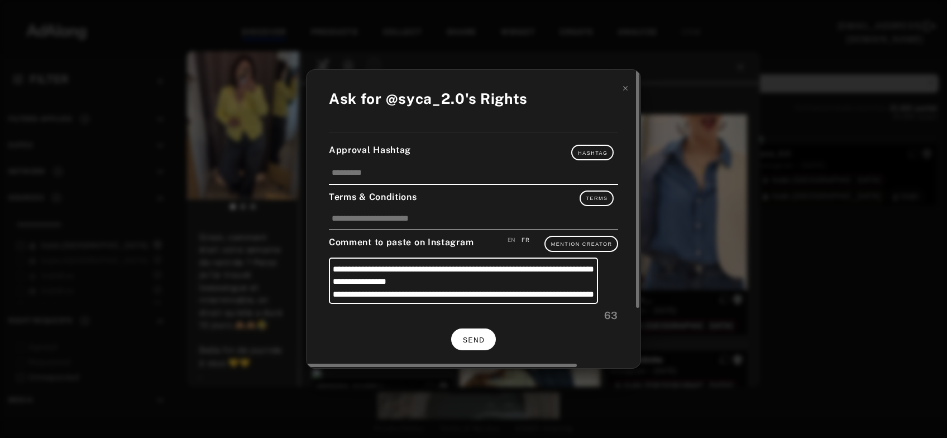
click at [473, 336] on span "SEND" at bounding box center [474, 340] width 22 height 8
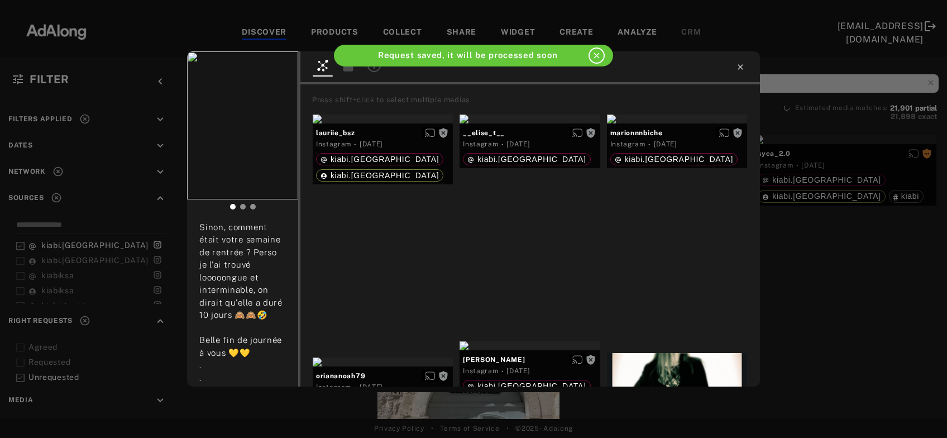
click at [740, 69] on icon at bounding box center [740, 67] width 9 height 9
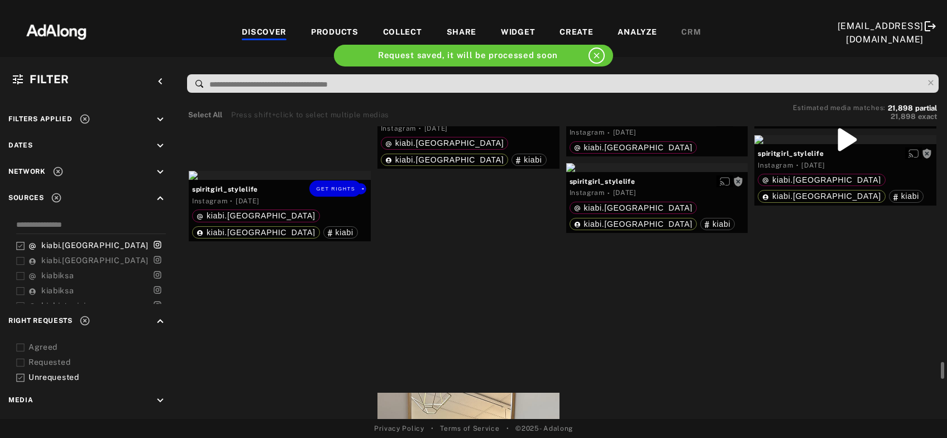
click at [302, 180] on div "Get rights" at bounding box center [280, 175] width 182 height 9
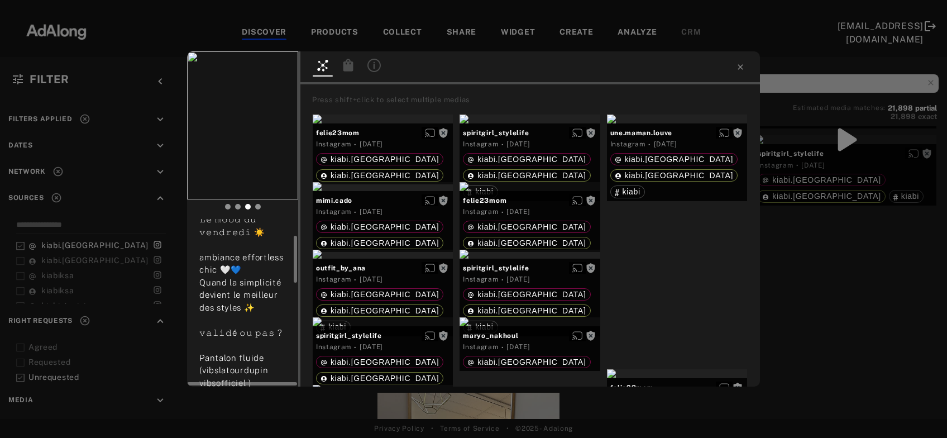
scroll to position [120, 0]
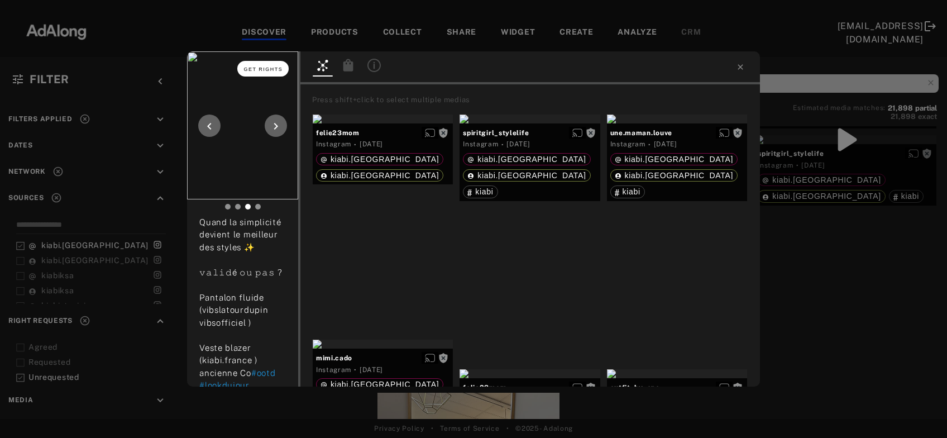
click at [264, 71] on span "Get rights" at bounding box center [263, 69] width 39 height 6
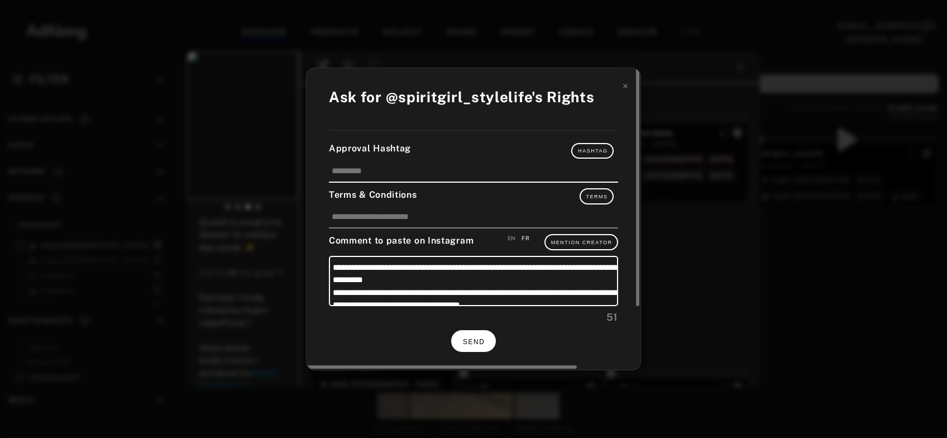
click at [476, 332] on button "SEND" at bounding box center [473, 341] width 45 height 22
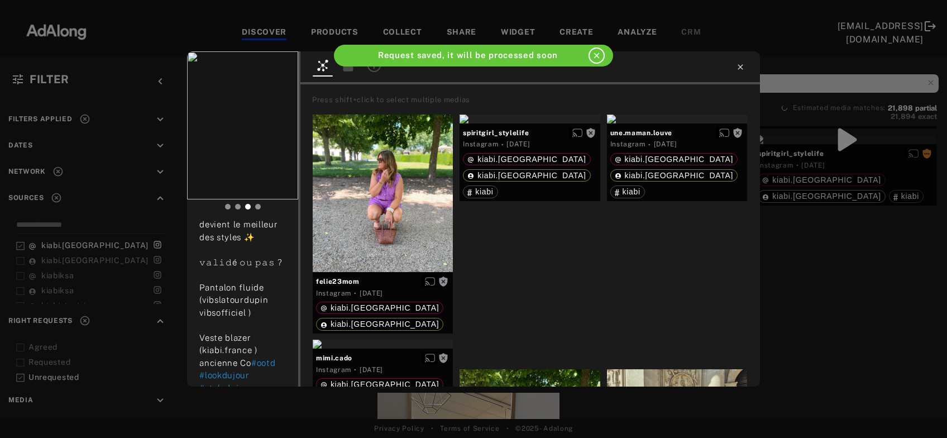
click at [742, 67] on icon at bounding box center [740, 67] width 9 height 9
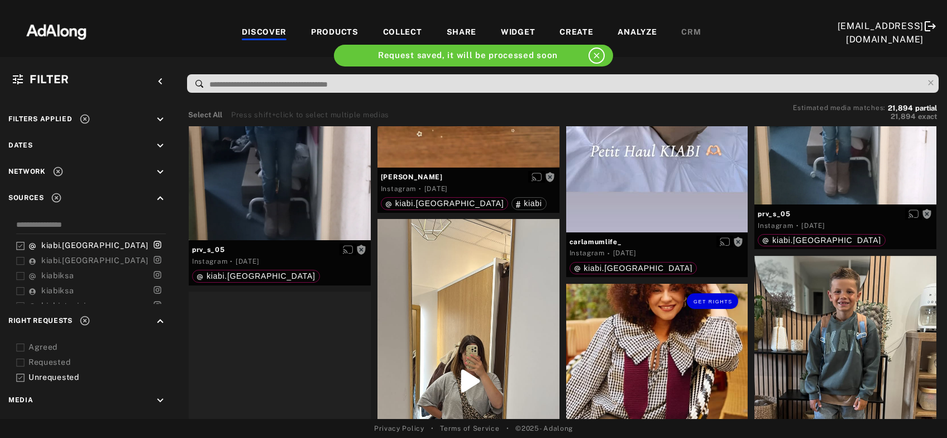
scroll to position [6920, 0]
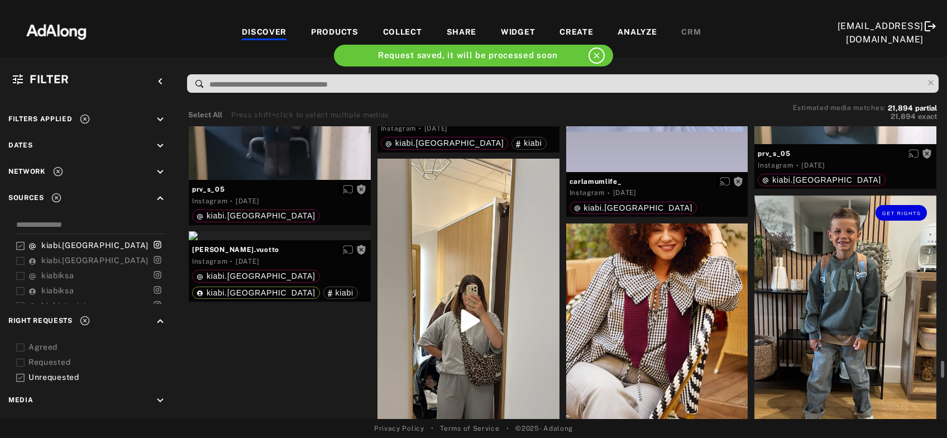
click at [839, 324] on div "Get rights" at bounding box center [845, 316] width 182 height 242
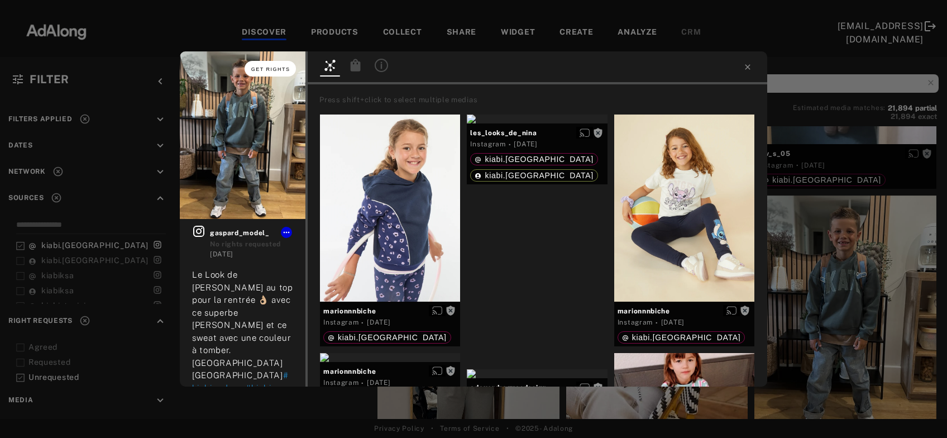
click at [278, 70] on span "Get rights" at bounding box center [270, 69] width 39 height 6
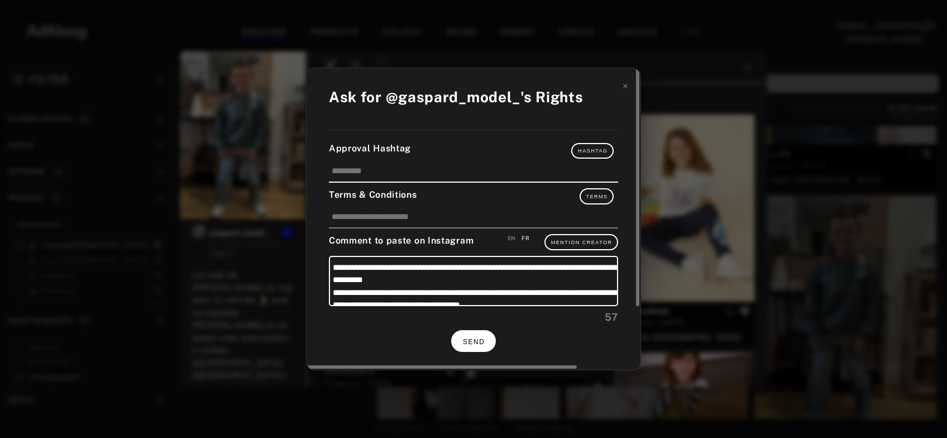
click at [472, 331] on button "SEND" at bounding box center [473, 341] width 45 height 22
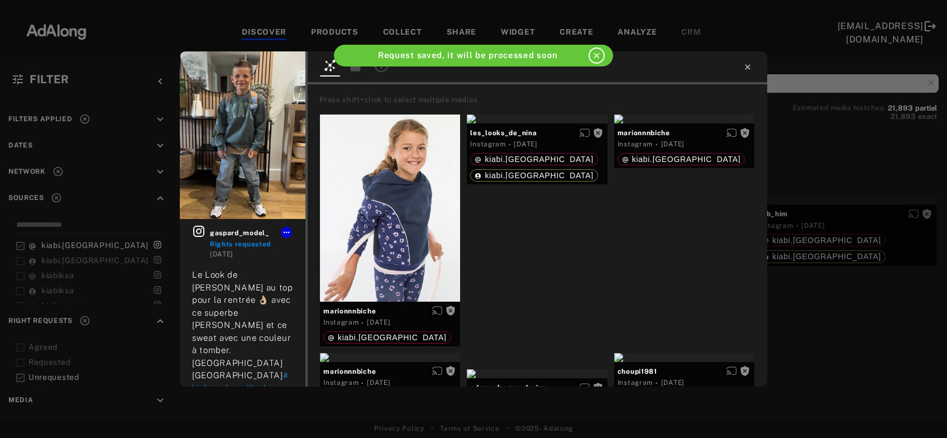
click at [745, 66] on icon at bounding box center [747, 67] width 9 height 9
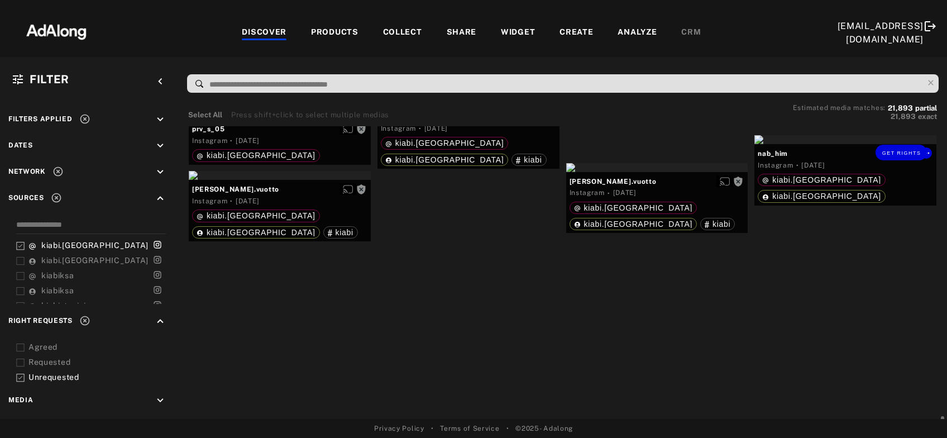
scroll to position [7040, 0]
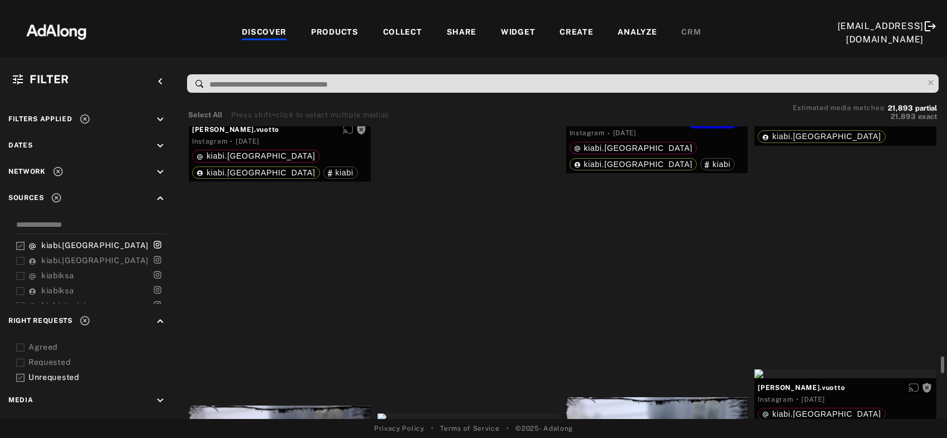
click at [641, 112] on div "Get rights" at bounding box center [657, 107] width 182 height 9
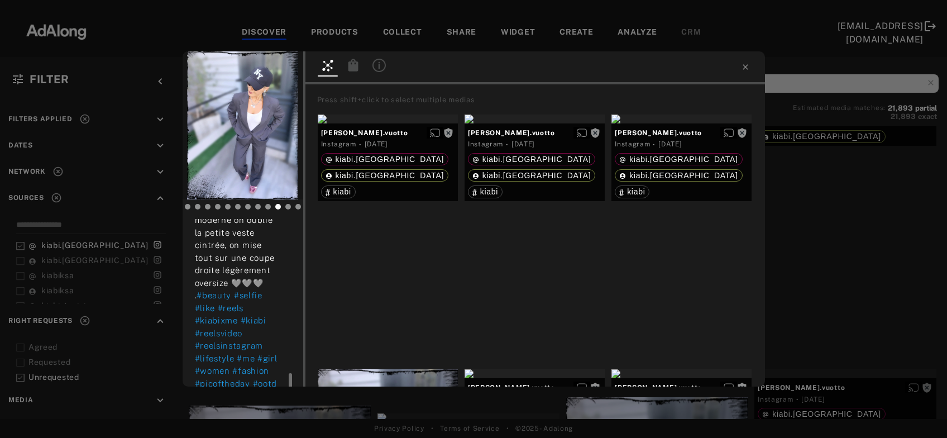
scroll to position [361, 0]
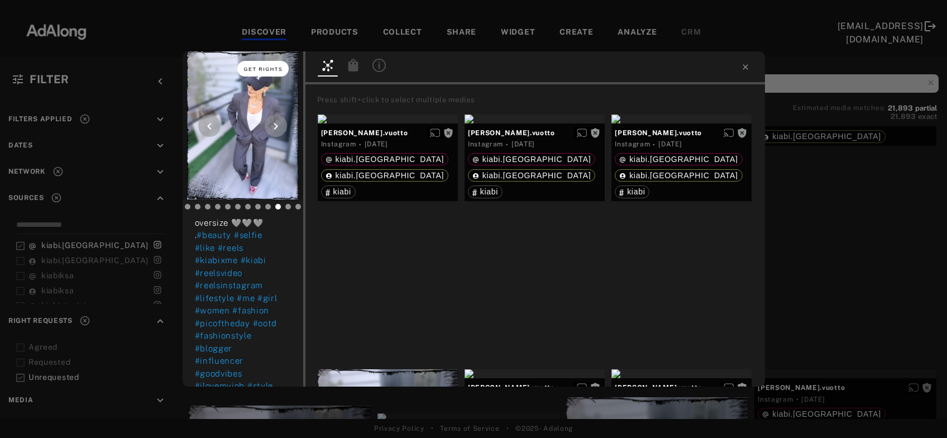
click at [260, 74] on button "Get rights" at bounding box center [262, 69] width 51 height 16
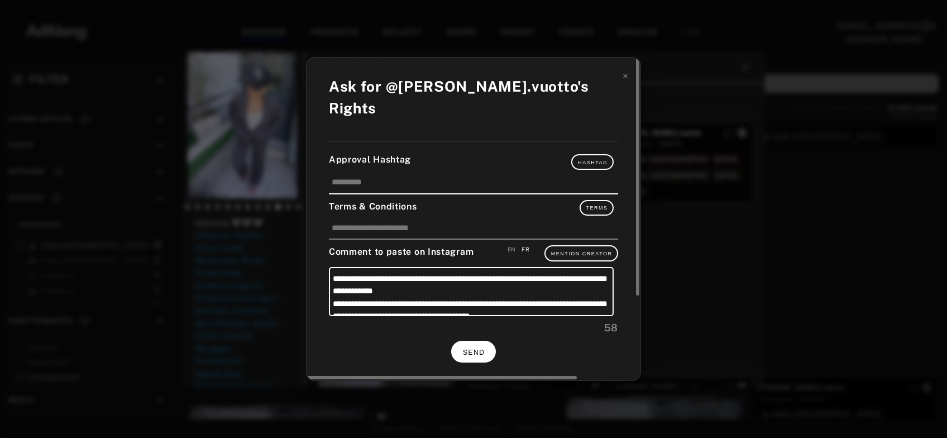
click at [486, 344] on button "SEND" at bounding box center [473, 352] width 45 height 22
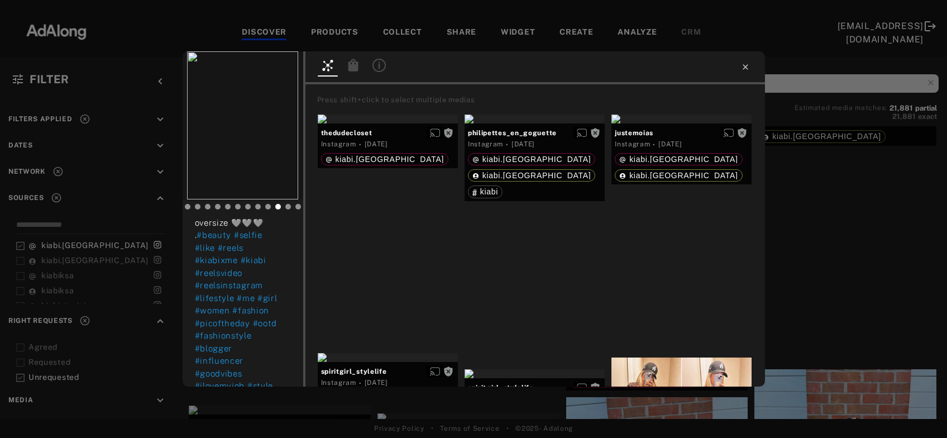
click at [743, 67] on icon at bounding box center [745, 67] width 9 height 9
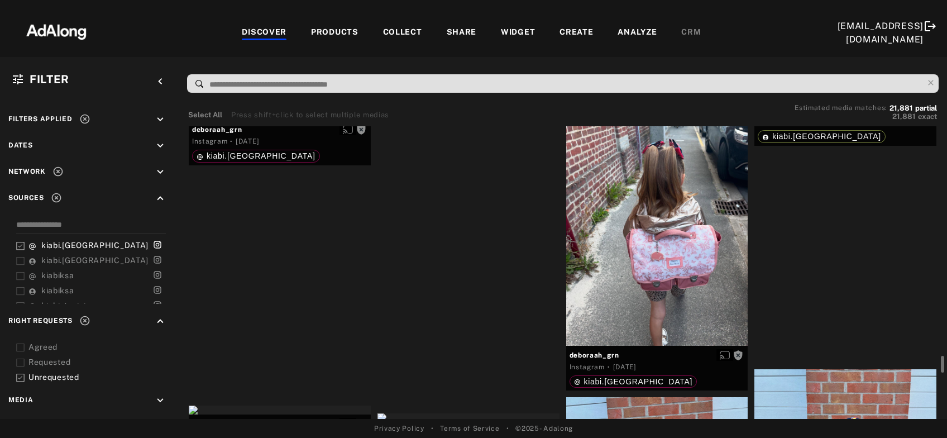
click at [450, 47] on div "Get rights" at bounding box center [469, 43] width 182 height 9
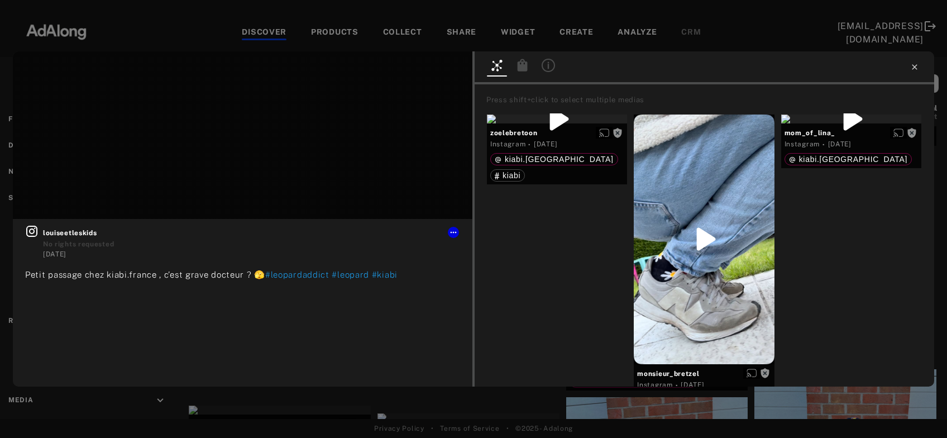
click at [912, 65] on icon at bounding box center [914, 67] width 9 height 9
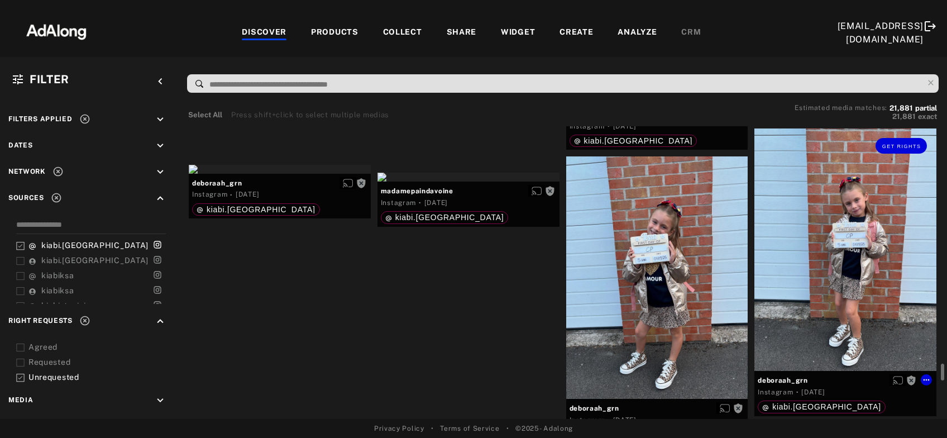
scroll to position [7341, 0]
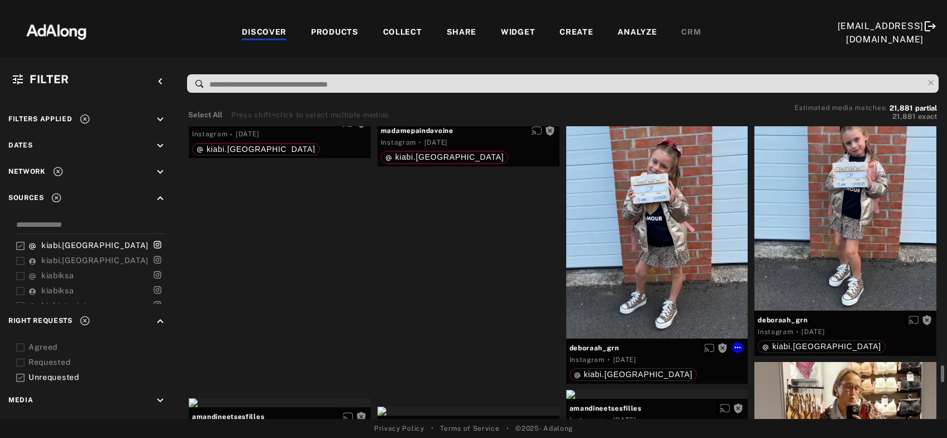
click at [677, 250] on div "Get rights" at bounding box center [657, 217] width 182 height 242
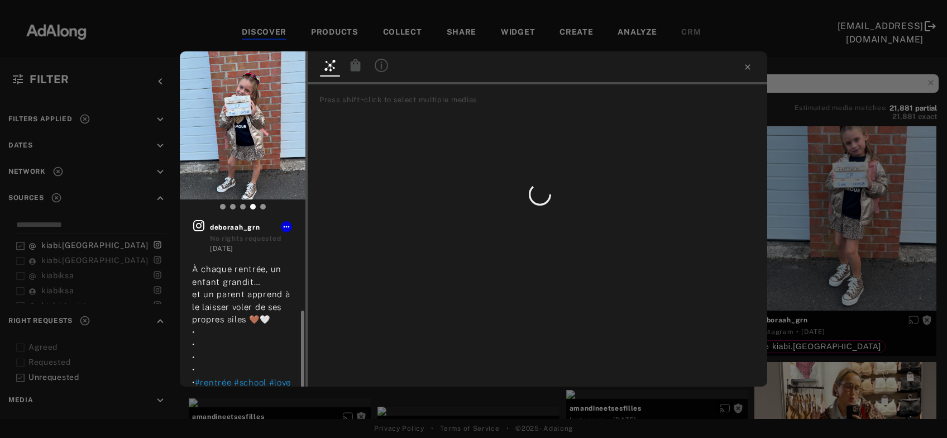
scroll to position [52, 0]
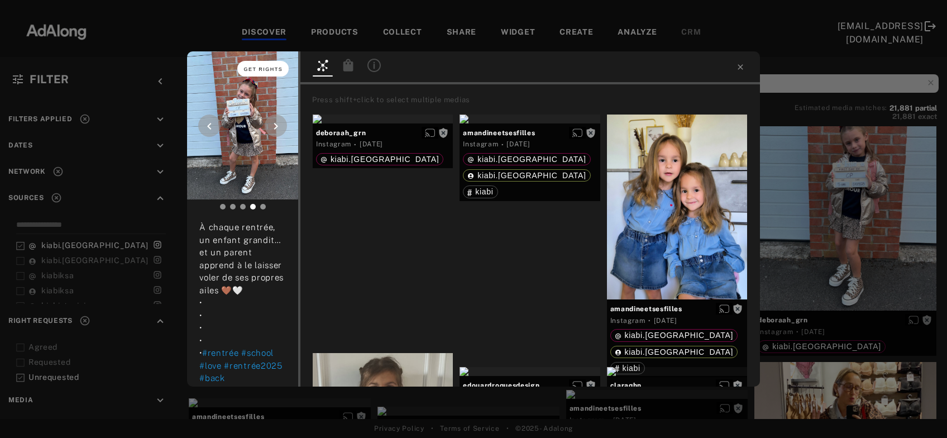
click at [266, 66] on button "Get rights" at bounding box center [262, 69] width 51 height 16
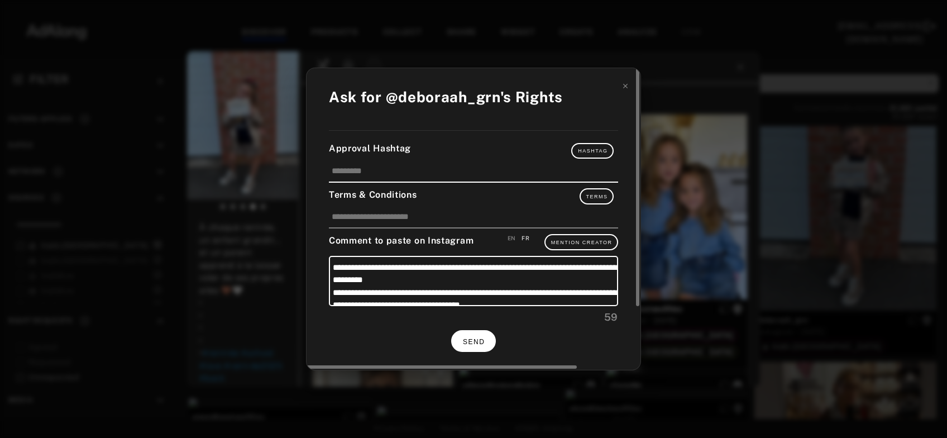
click at [471, 345] on button "SEND" at bounding box center [473, 341] width 45 height 22
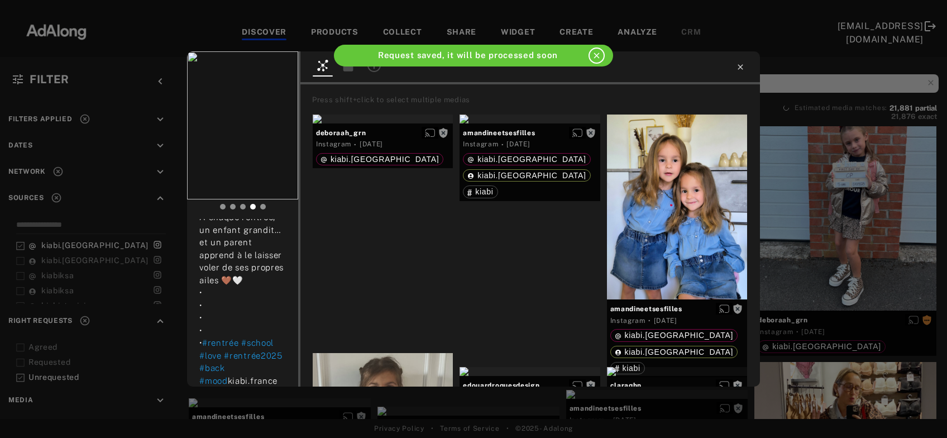
click at [740, 66] on icon at bounding box center [740, 67] width 9 height 9
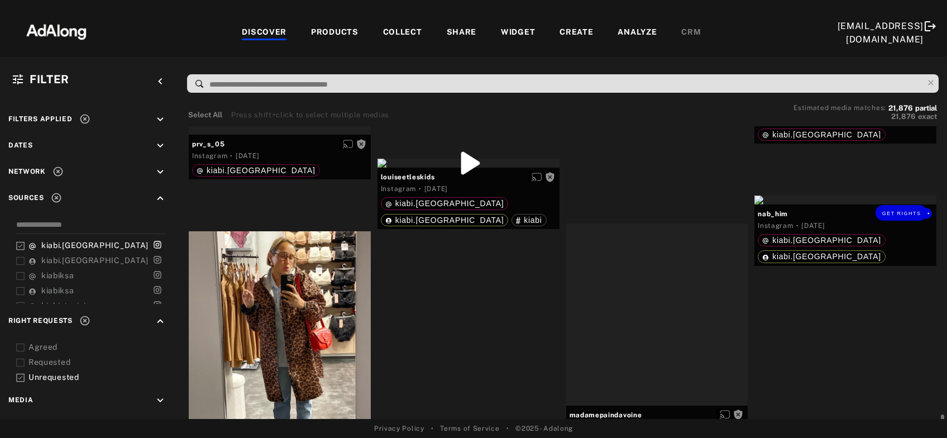
scroll to position [6981, 0]
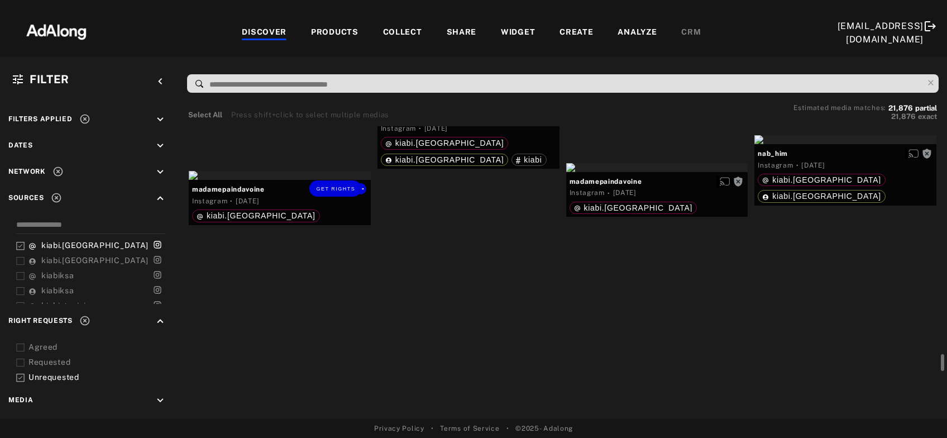
click at [308, 180] on div "Get rights" at bounding box center [280, 175] width 182 height 9
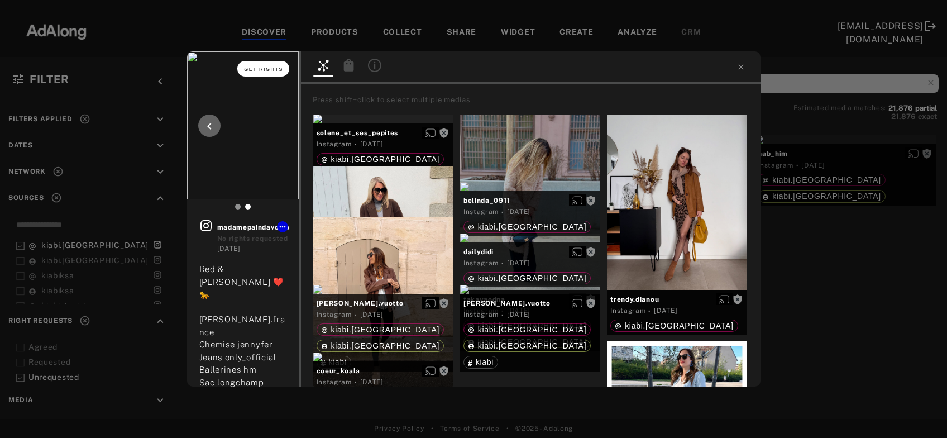
click at [273, 71] on span "Get rights" at bounding box center [263, 69] width 39 height 6
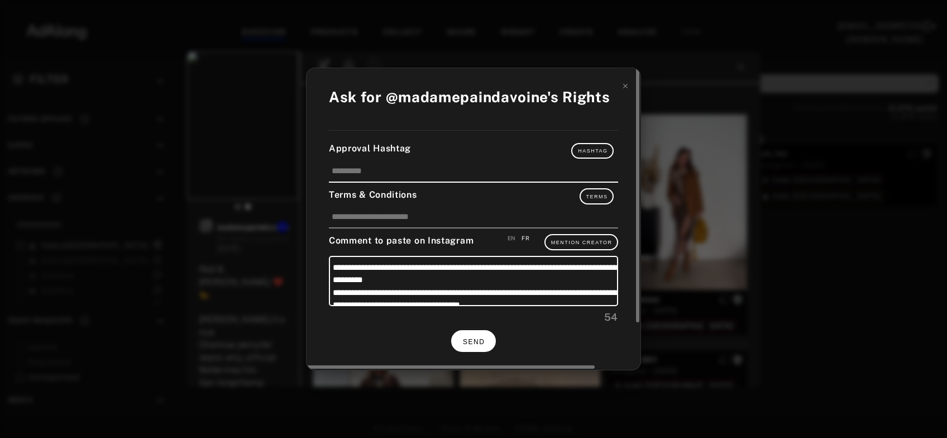
click at [480, 340] on span "SEND" at bounding box center [474, 342] width 22 height 8
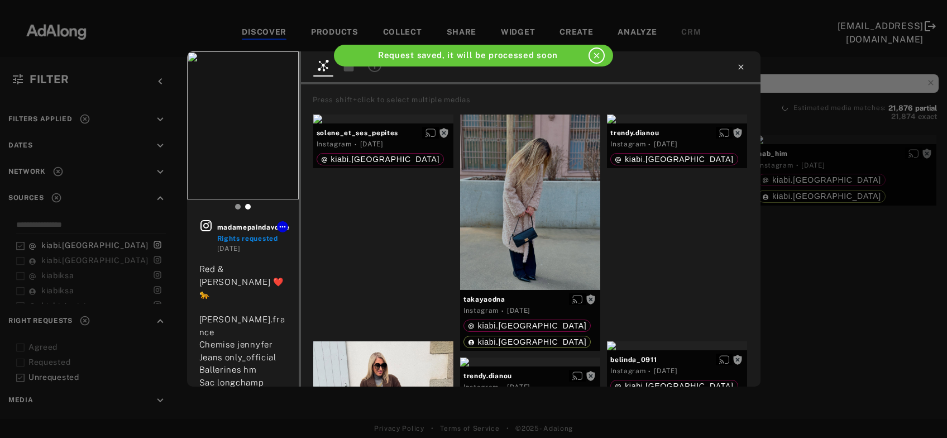
click at [742, 68] on icon at bounding box center [740, 66] width 5 height 5
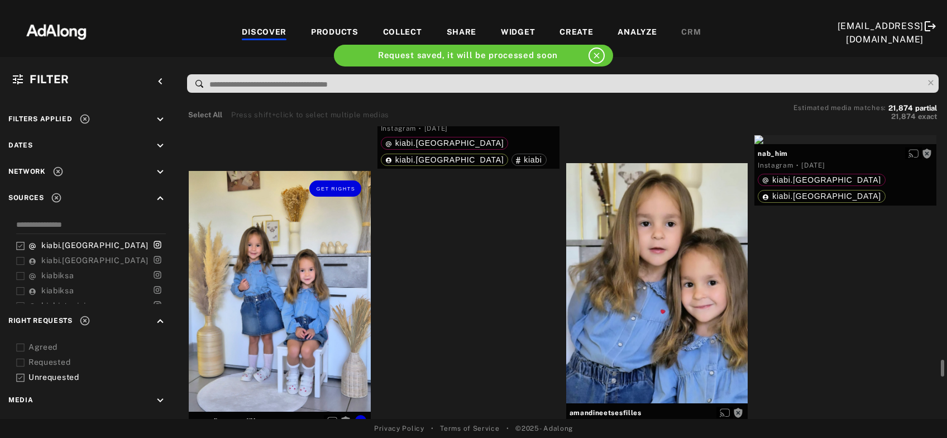
click at [323, 323] on div "Get rights" at bounding box center [280, 291] width 182 height 240
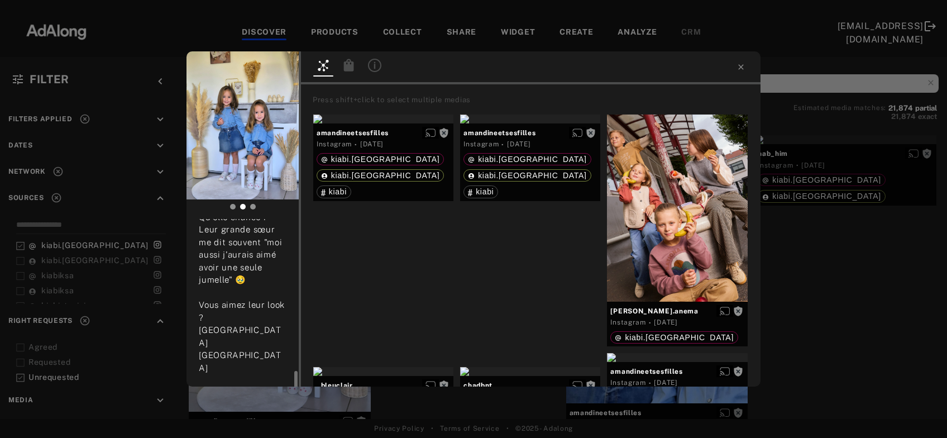
scroll to position [300, 0]
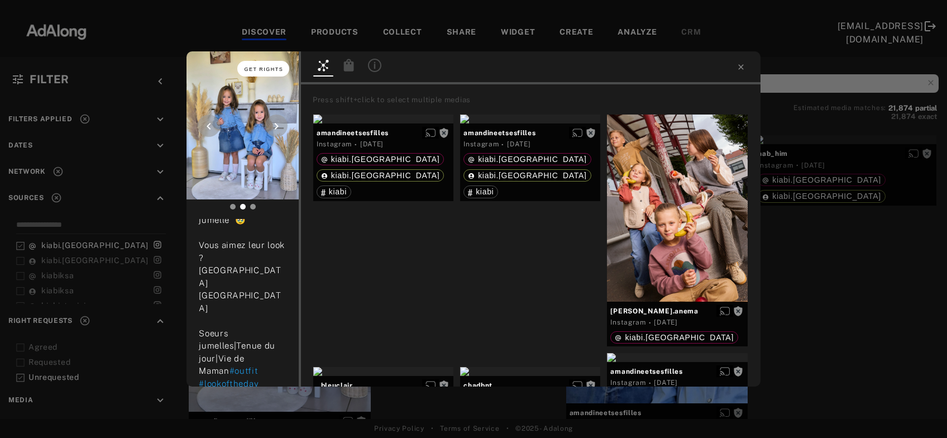
click at [274, 69] on span "Get rights" at bounding box center [263, 69] width 39 height 6
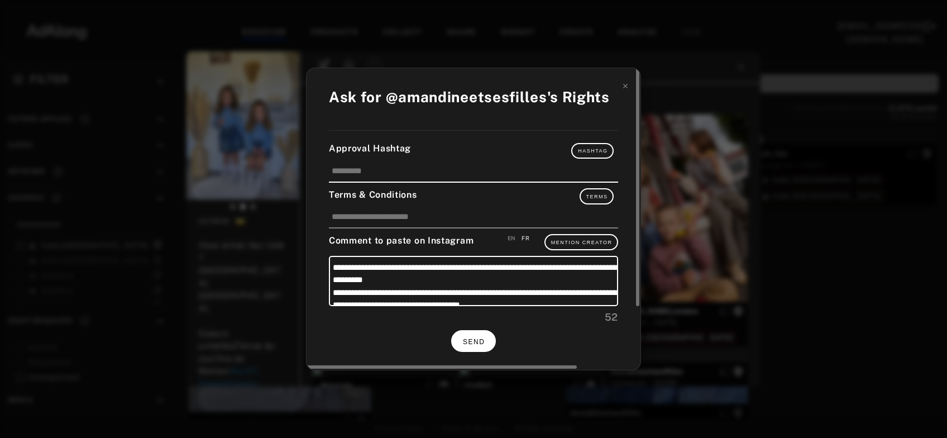
click at [475, 338] on span "SEND" at bounding box center [474, 342] width 22 height 8
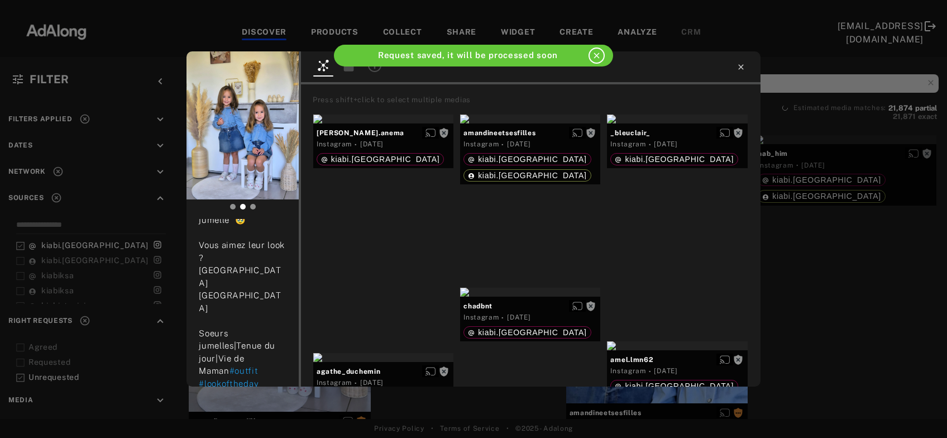
click at [741, 70] on icon at bounding box center [741, 67] width 9 height 9
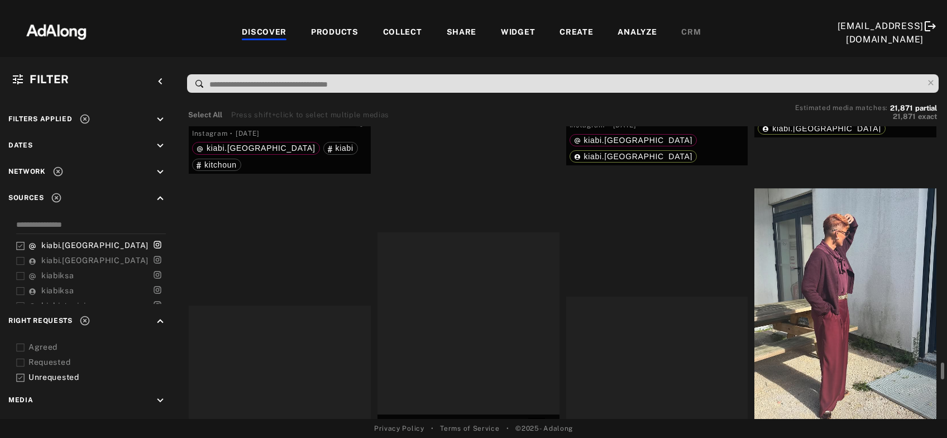
scroll to position [7281, 0]
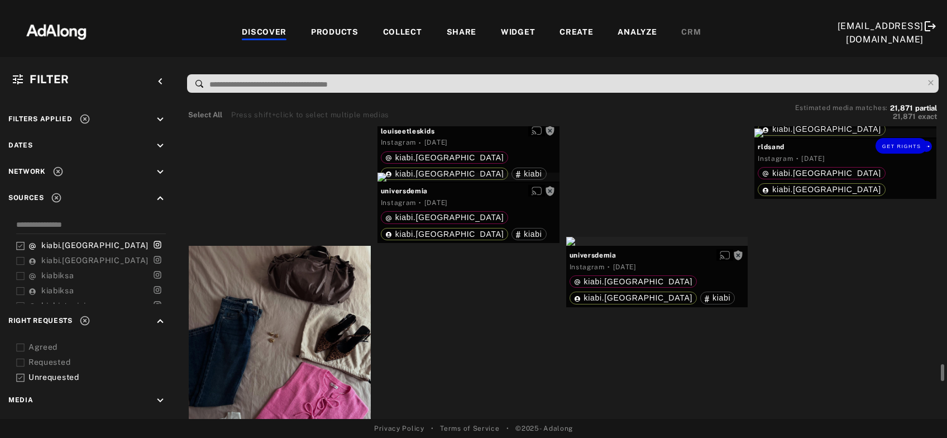
click at [852, 137] on div "Get rights" at bounding box center [845, 132] width 182 height 9
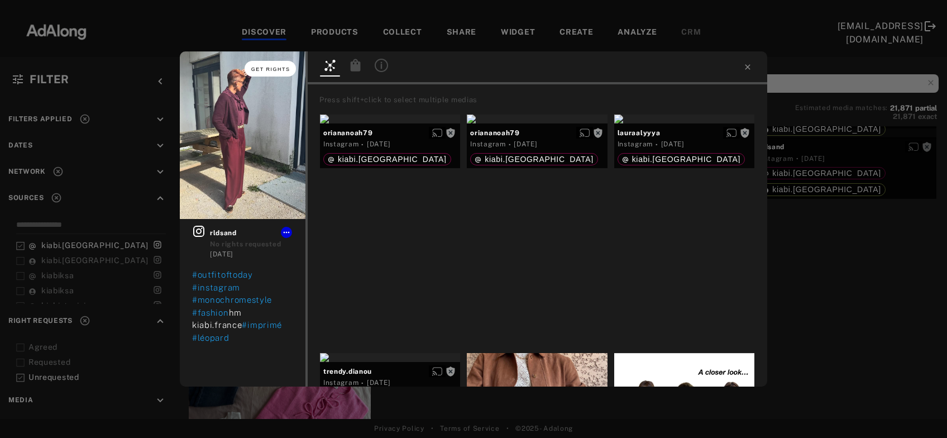
click at [270, 66] on span "Get rights" at bounding box center [270, 69] width 39 height 6
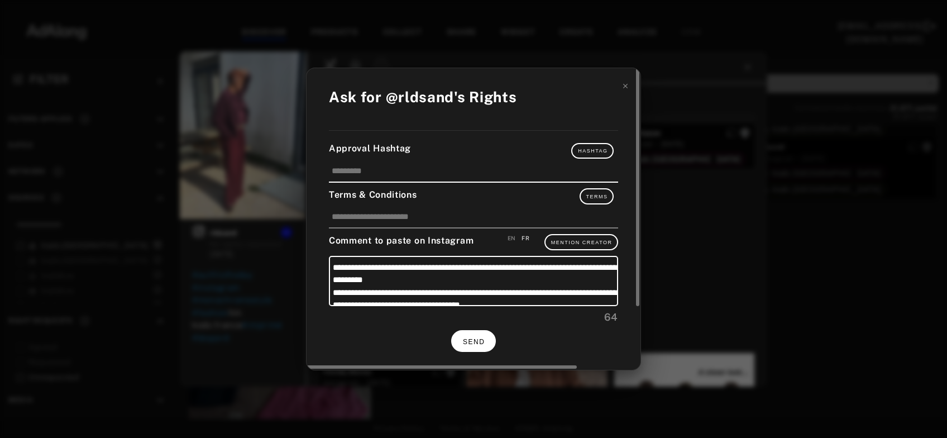
click at [476, 333] on button "SEND" at bounding box center [473, 341] width 45 height 22
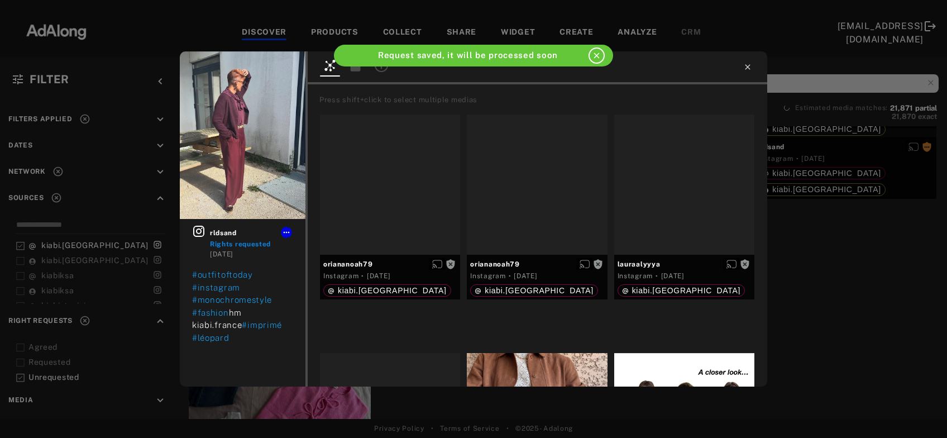
click at [750, 68] on icon at bounding box center [747, 67] width 9 height 9
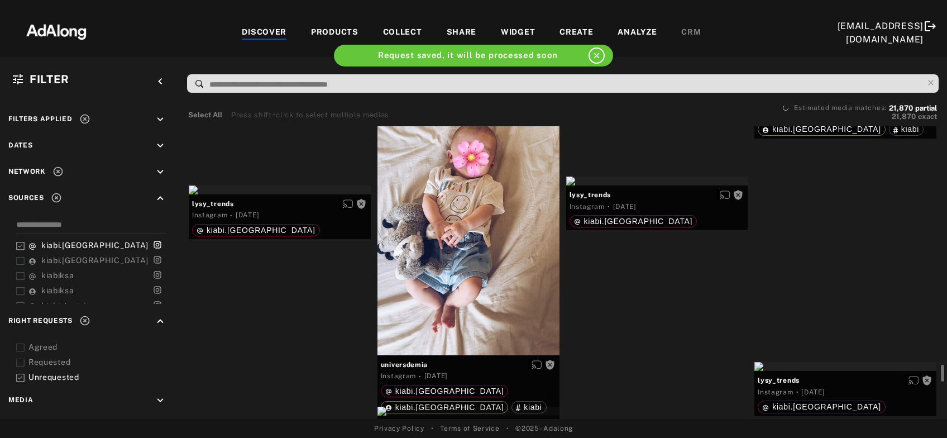
scroll to position [7402, 0]
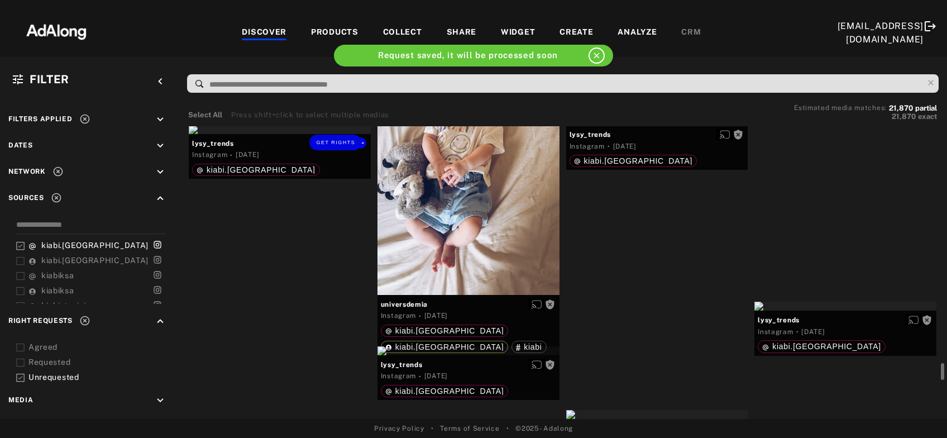
click at [289, 134] on div "Get rights" at bounding box center [280, 129] width 182 height 9
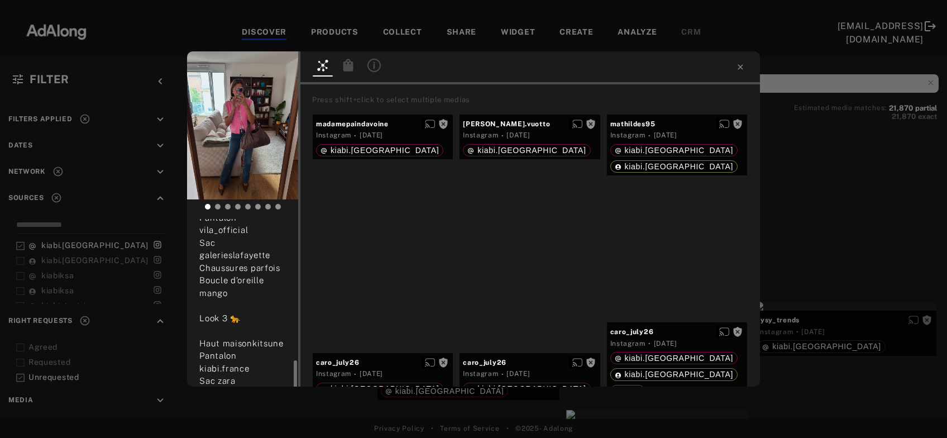
scroll to position [361, 0]
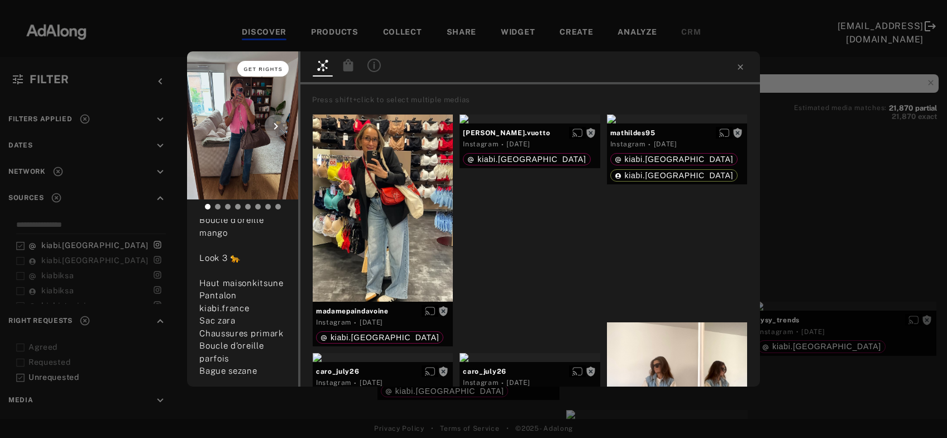
click at [261, 74] on button "Get rights" at bounding box center [262, 69] width 51 height 16
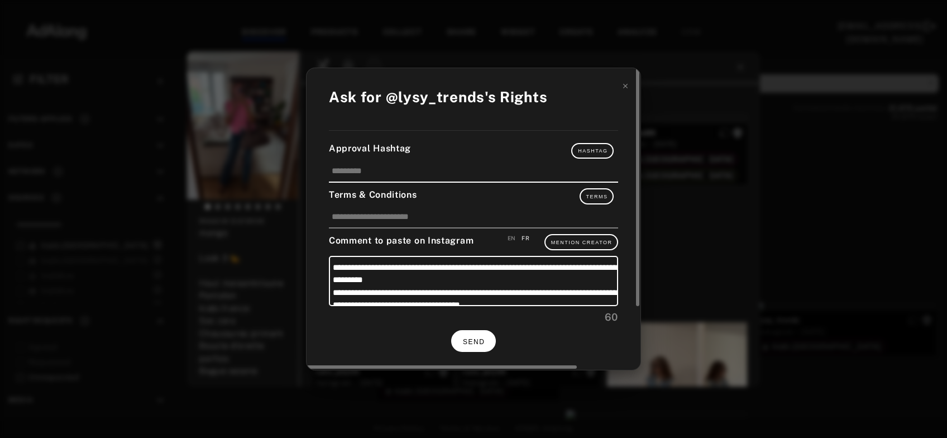
click at [467, 338] on span "SEND" at bounding box center [474, 342] width 22 height 8
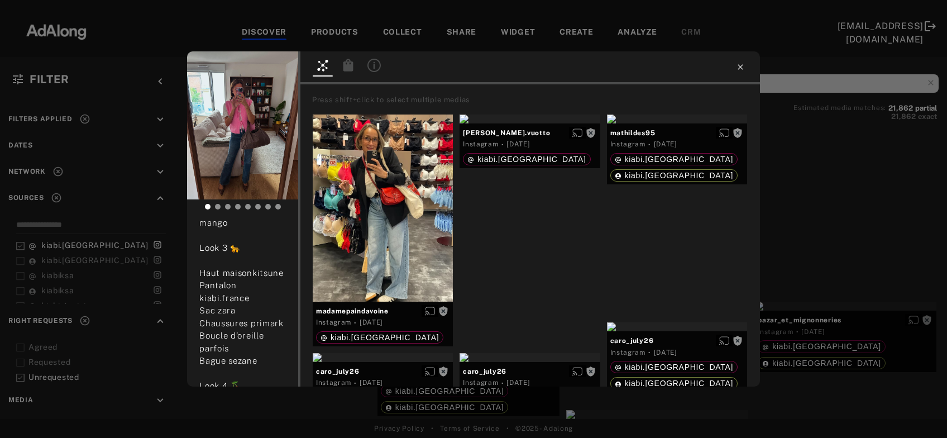
click at [744, 65] on icon at bounding box center [740, 67] width 9 height 9
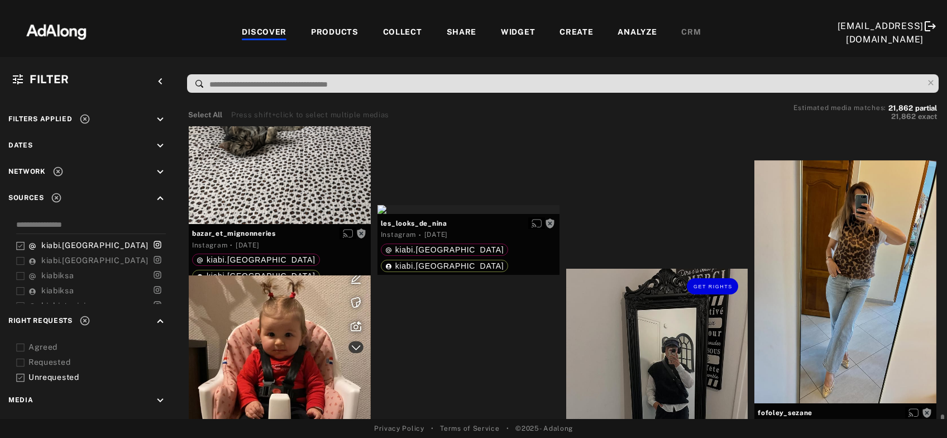
scroll to position [8485, 0]
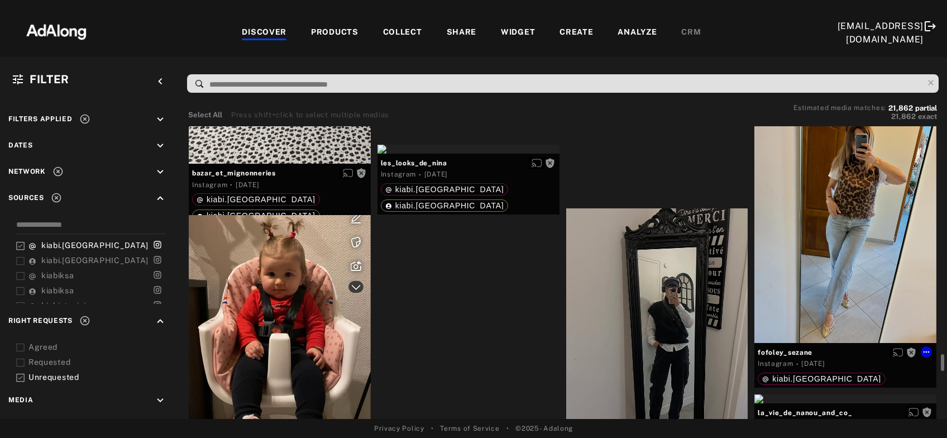
click at [823, 266] on div "Get rights" at bounding box center [845, 221] width 182 height 242
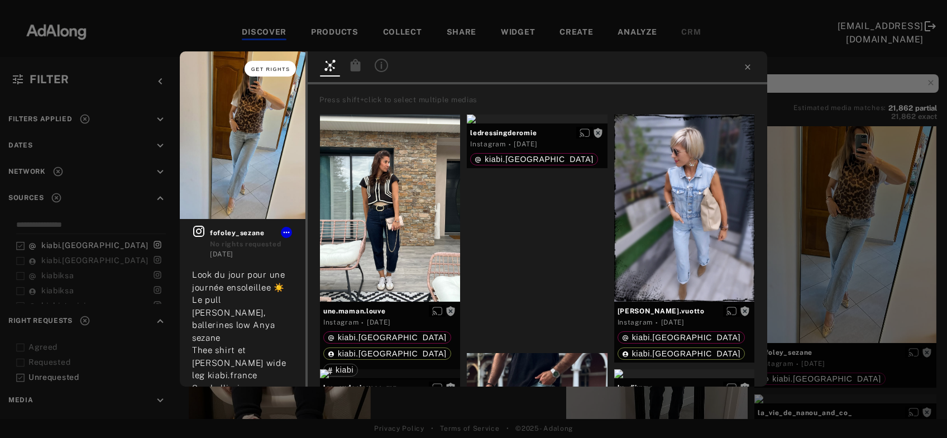
click at [281, 71] on span "Get rights" at bounding box center [270, 69] width 39 height 6
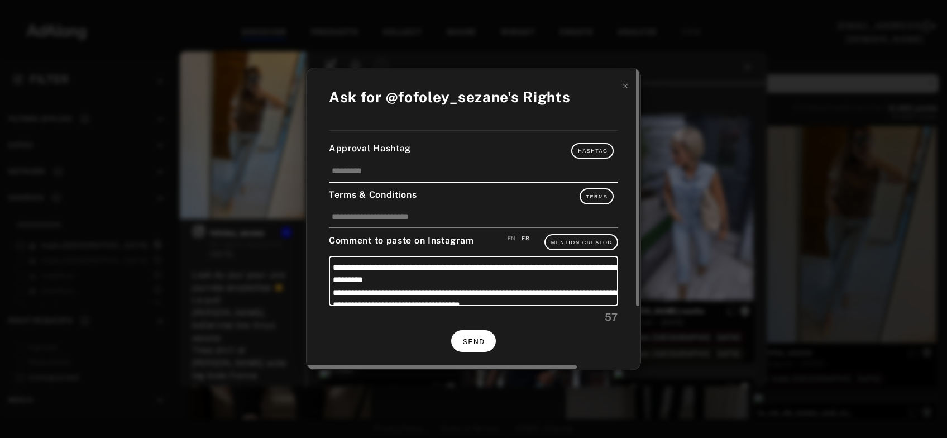
click at [479, 338] on span "SEND" at bounding box center [474, 342] width 22 height 8
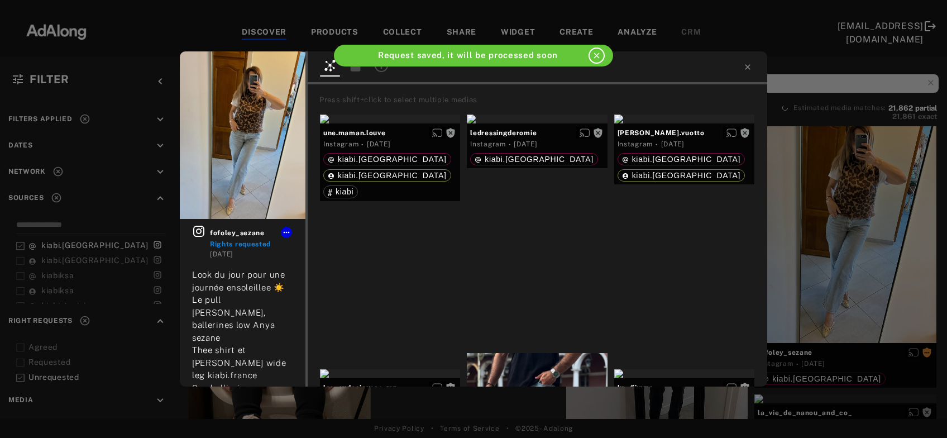
click at [871, 224] on div "fofoley_sezane Rights requested 4 days ago Look du jour pour une journée ensole…" at bounding box center [473, 219] width 947 height 438
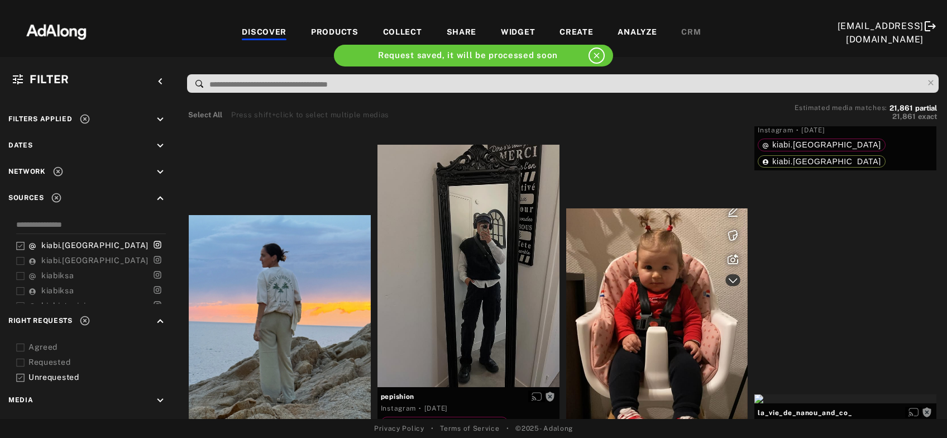
click at [871, 109] on div at bounding box center [845, 104] width 182 height 9
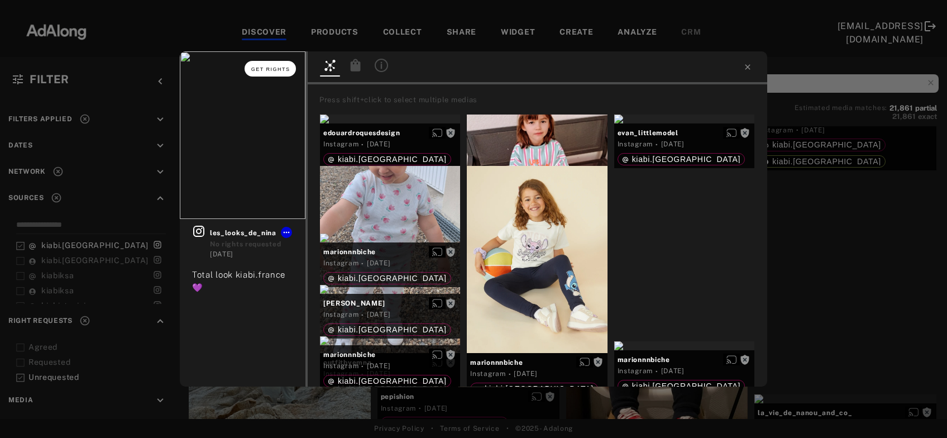
click at [275, 67] on span "Get rights" at bounding box center [270, 69] width 39 height 6
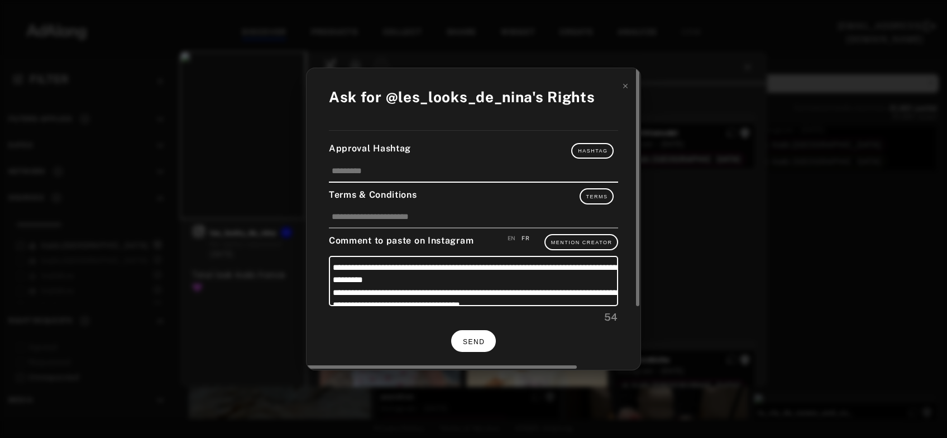
click at [475, 343] on button "SEND" at bounding box center [473, 341] width 45 height 22
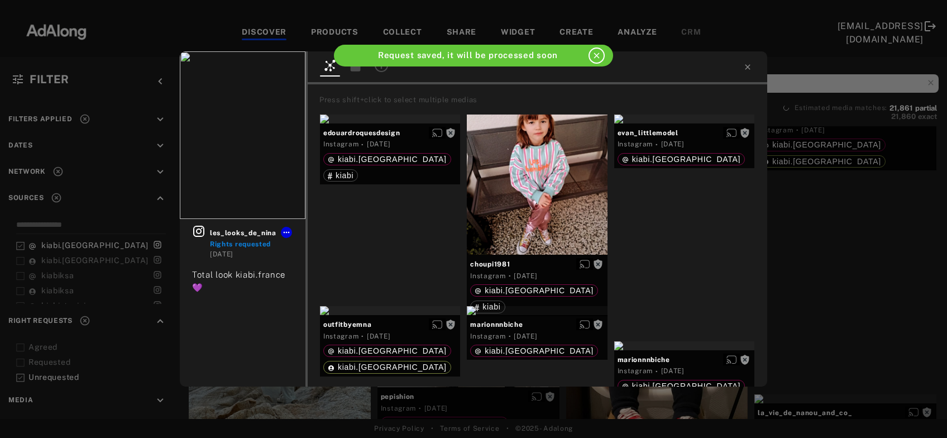
click at [821, 251] on div "les_looks_de_nina Rights requested 4 days ago Total look kiabi.france 💜 Press s…" at bounding box center [473, 219] width 947 height 438
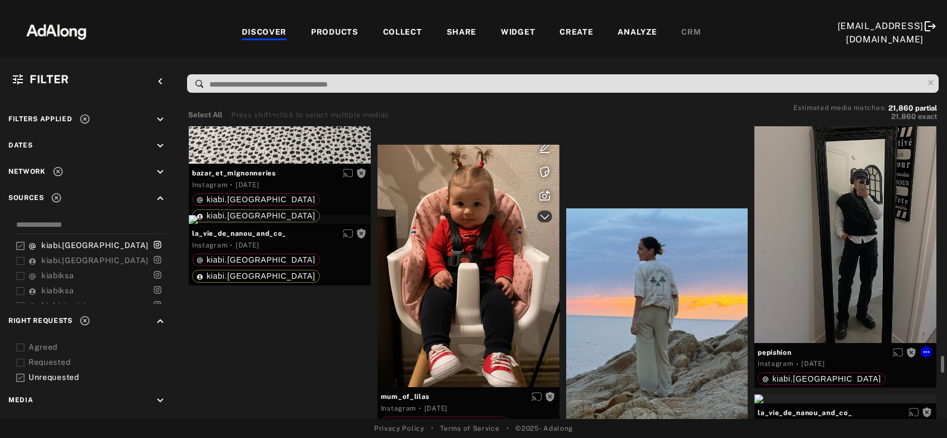
click at [901, 240] on div "Get rights" at bounding box center [845, 221] width 182 height 242
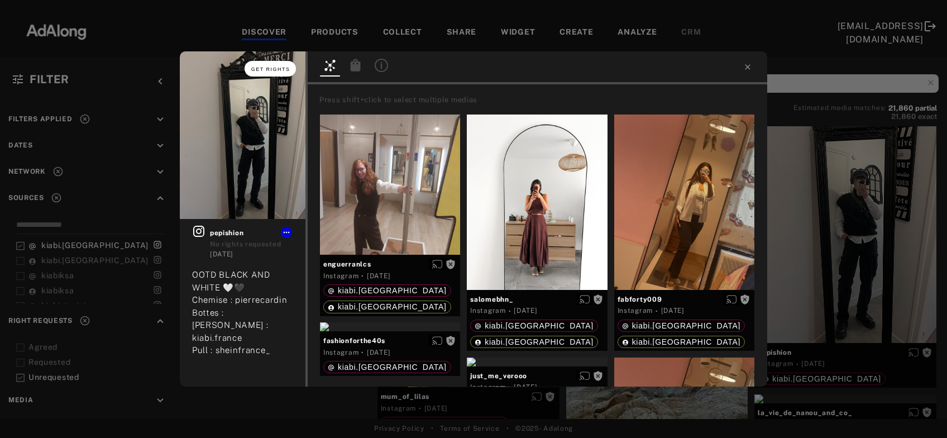
click at [278, 69] on span "Get rights" at bounding box center [270, 69] width 39 height 6
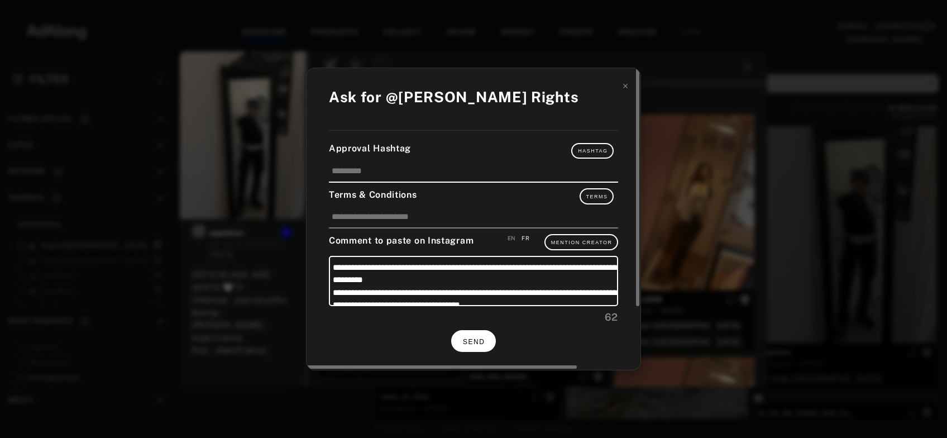
click at [479, 338] on span "SEND" at bounding box center [474, 342] width 22 height 8
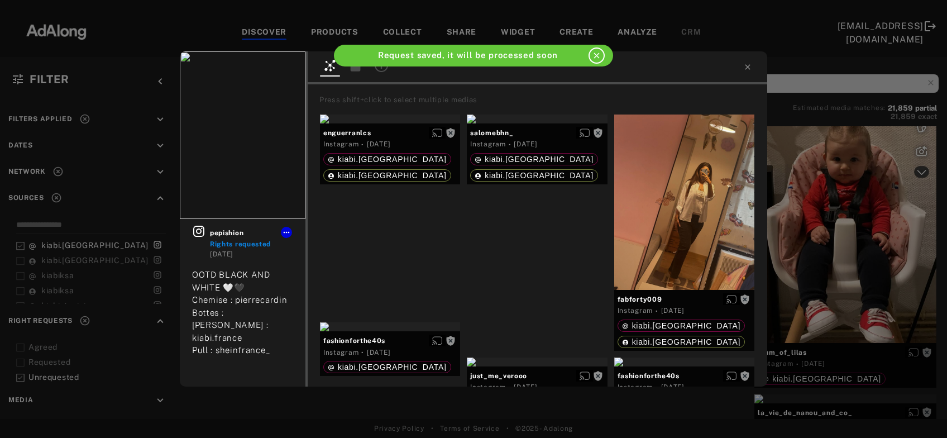
click at [845, 266] on div "pepishion Rights requested 4 days ago OOTD BLACK AND WHITE 🤍🖤 Chemise : pierrec…" at bounding box center [473, 219] width 947 height 438
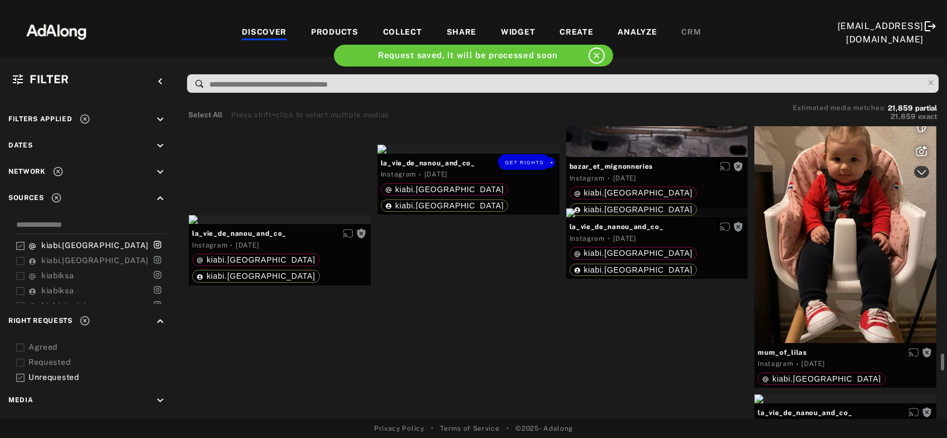
click at [460, 154] on div "Get rights" at bounding box center [469, 149] width 182 height 9
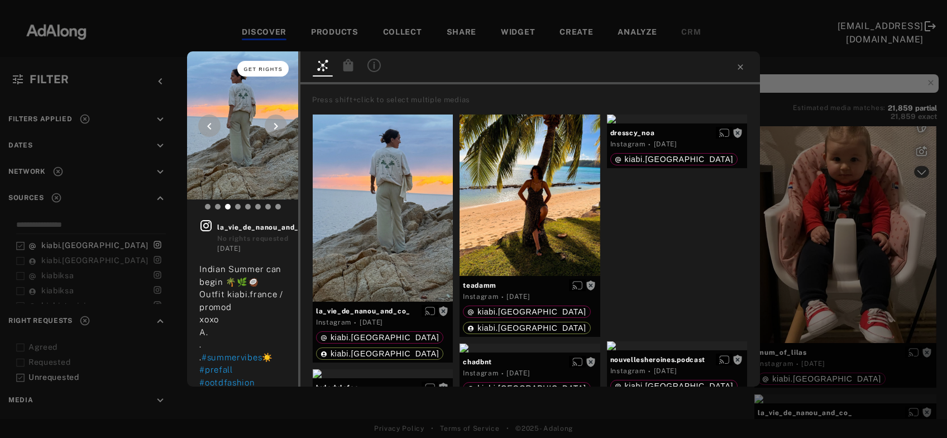
click at [268, 68] on span "Get rights" at bounding box center [263, 69] width 39 height 6
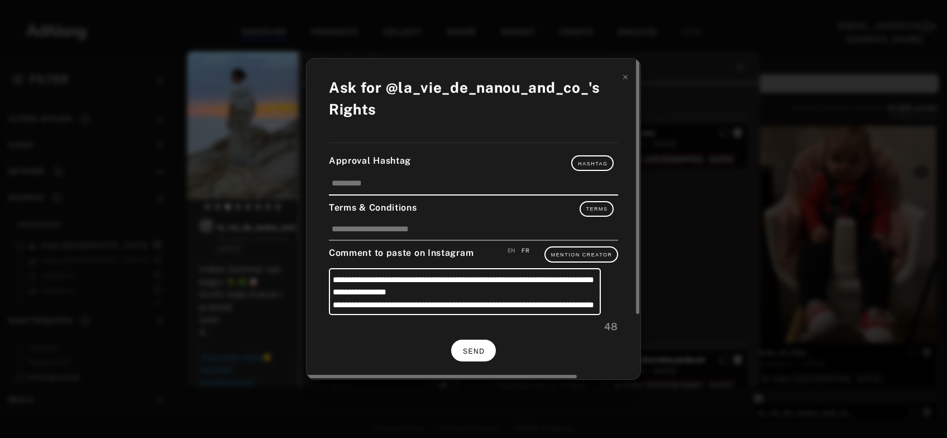
click at [487, 350] on button "SEND" at bounding box center [473, 351] width 45 height 22
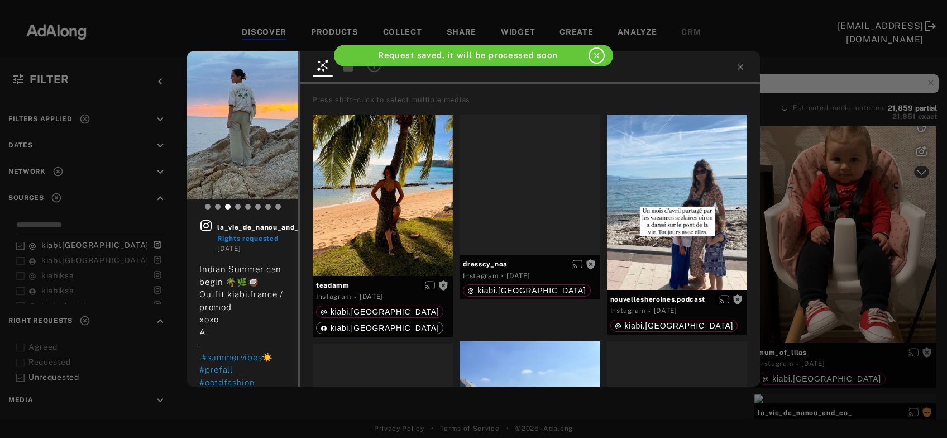
click at [830, 275] on div "la_vie_de_nanou_and_co_ Rights requested 5 days ago Indian Summer can begin 🌴🌿🥥…" at bounding box center [473, 219] width 947 height 438
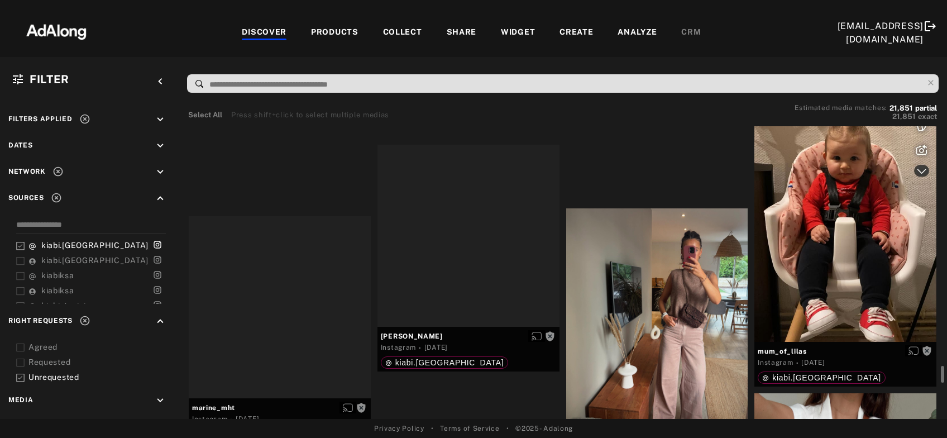
click at [826, 271] on div at bounding box center [845, 220] width 182 height 242
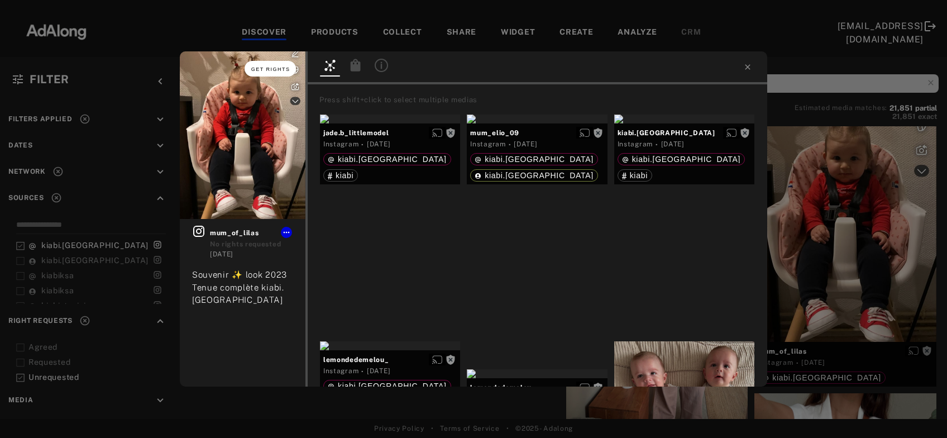
click at [276, 72] on button "Get rights" at bounding box center [270, 69] width 51 height 16
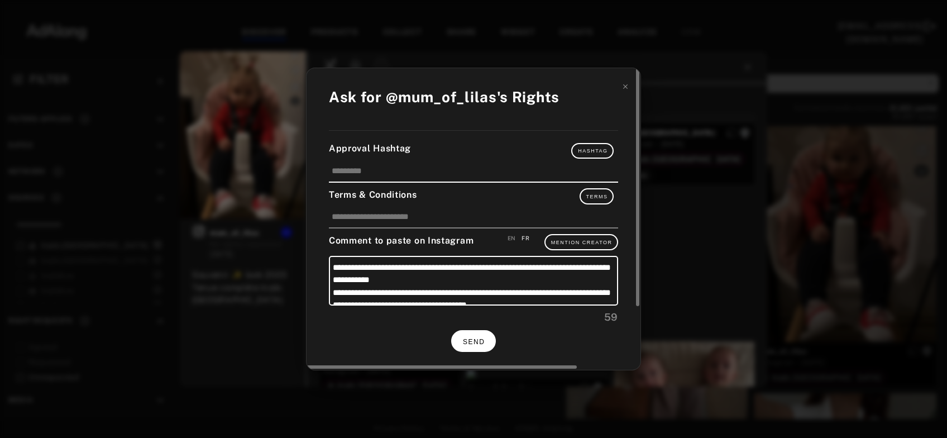
click at [480, 341] on span "SEND" at bounding box center [474, 342] width 22 height 8
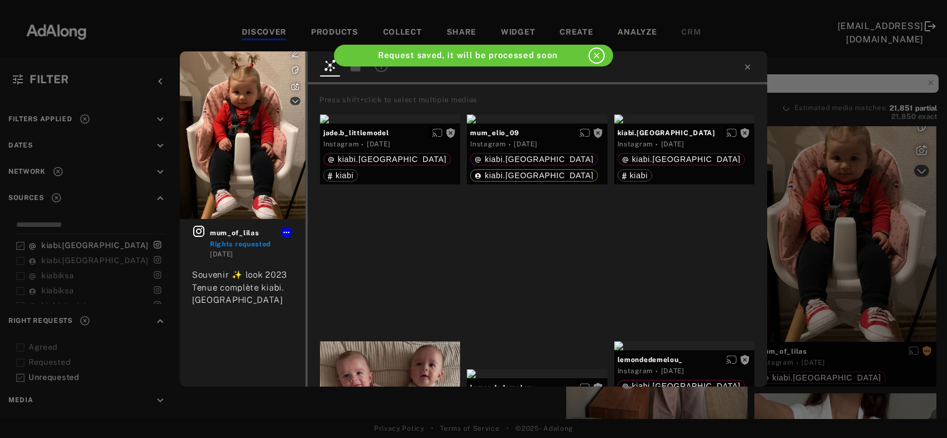
click at [836, 262] on div "mum_of_lilas Rights requested 5 days ago Souvenir ✨ look 2023 Tenue complète ki…" at bounding box center [473, 219] width 947 height 438
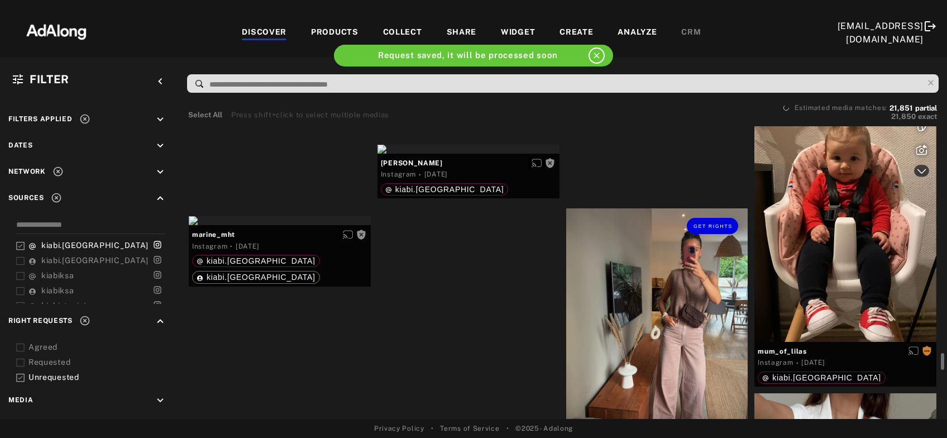
click at [664, 329] on div "Get rights" at bounding box center [657, 329] width 182 height 242
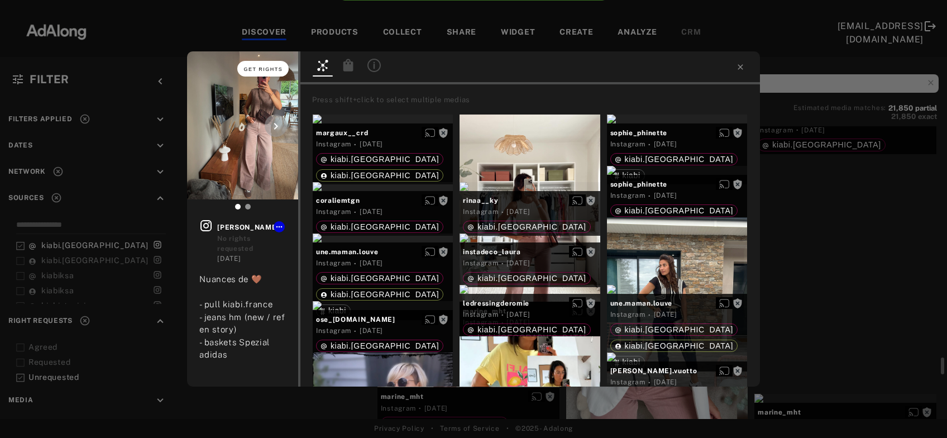
click at [271, 68] on span "Get rights" at bounding box center [263, 69] width 39 height 6
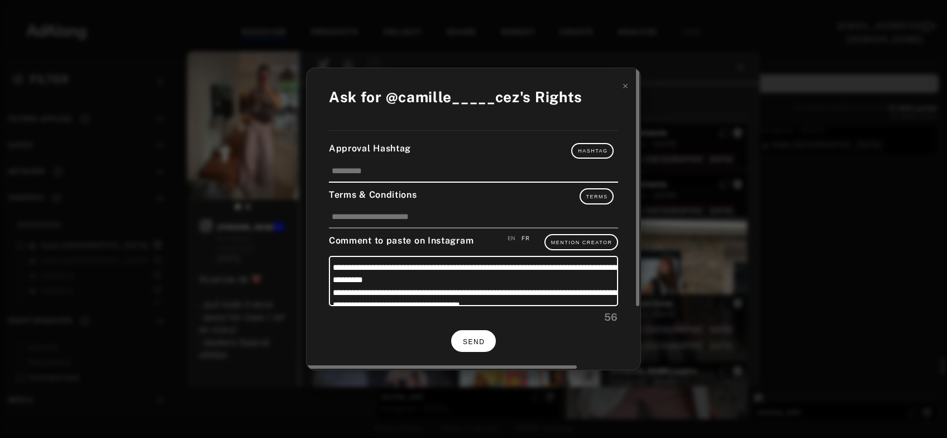
click at [460, 340] on button "SEND" at bounding box center [473, 341] width 45 height 22
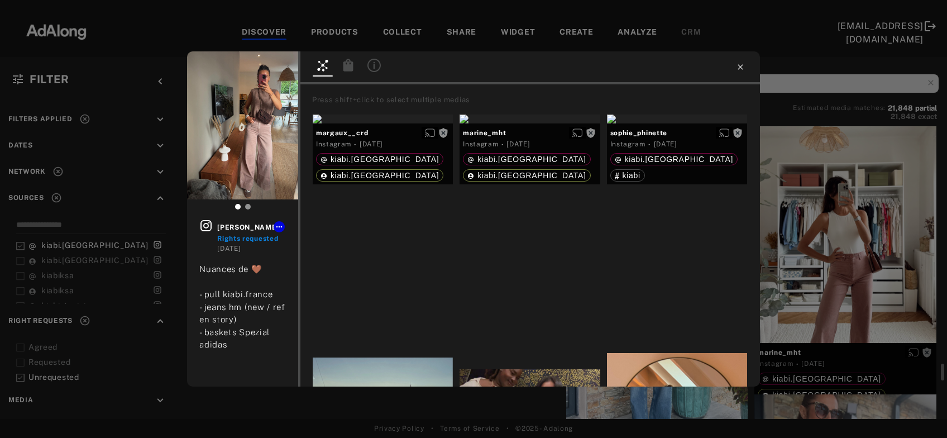
click at [738, 68] on icon at bounding box center [740, 67] width 9 height 9
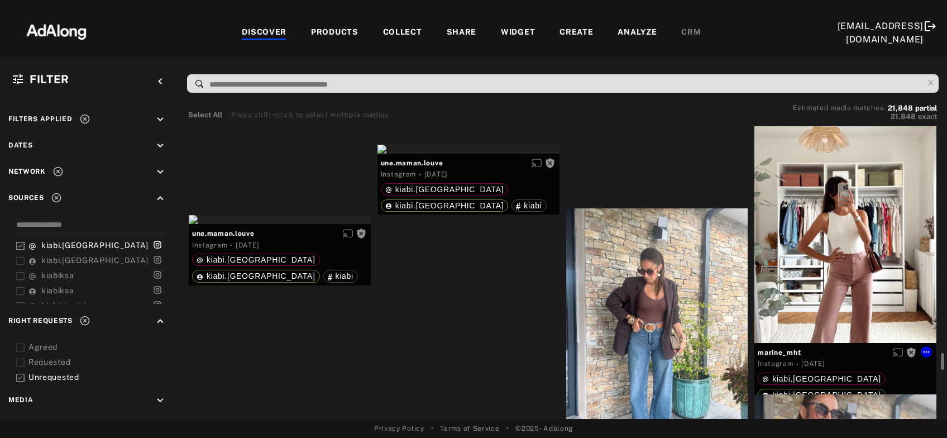
click at [848, 290] on div "Get rights" at bounding box center [845, 221] width 182 height 242
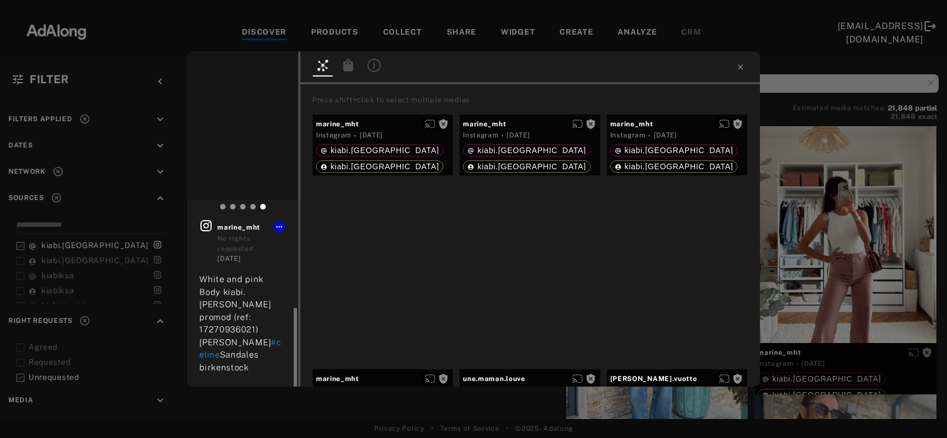
scroll to position [60, 0]
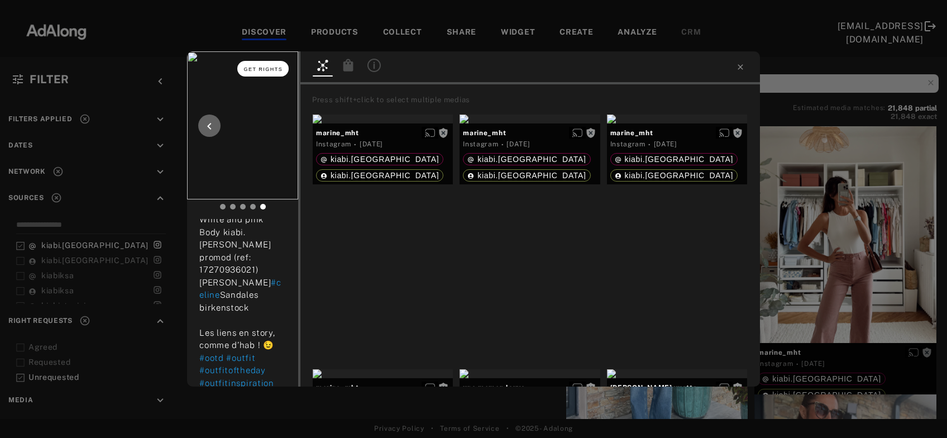
click at [267, 67] on span "Get rights" at bounding box center [263, 69] width 39 height 6
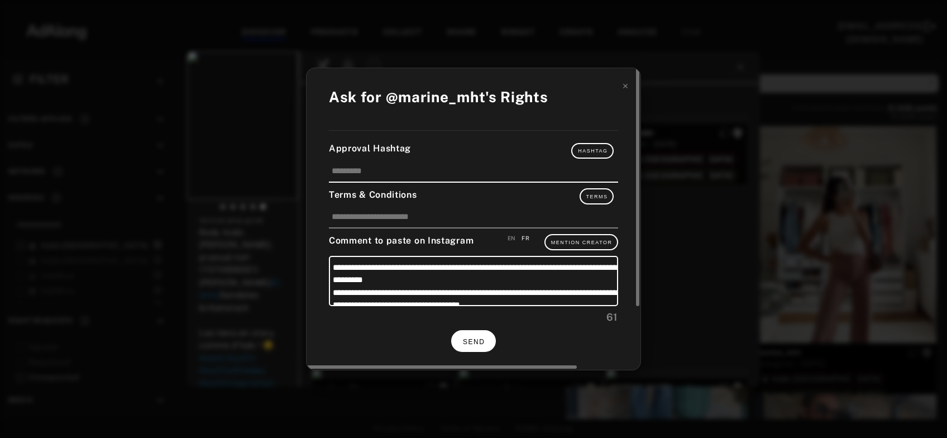
click at [481, 334] on button "SEND" at bounding box center [473, 341] width 45 height 22
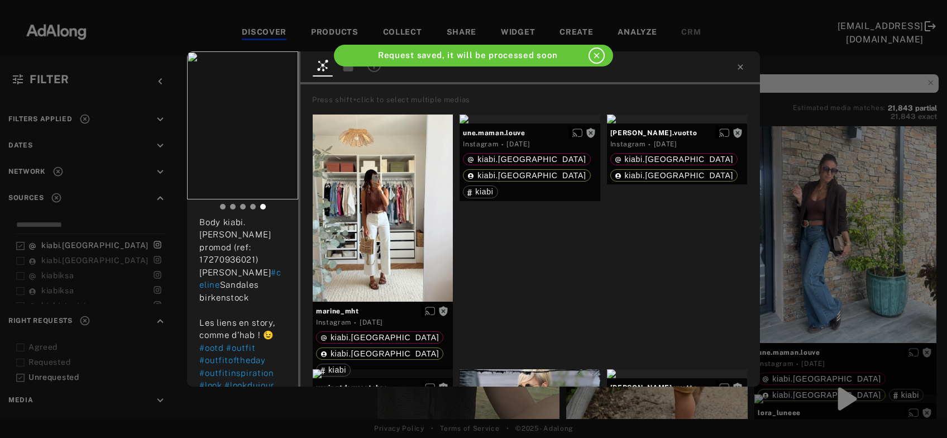
click at [856, 239] on div "marine_mht Rights requested 5 days ago White and pink Body kiabi.france Blazer …" at bounding box center [473, 219] width 947 height 438
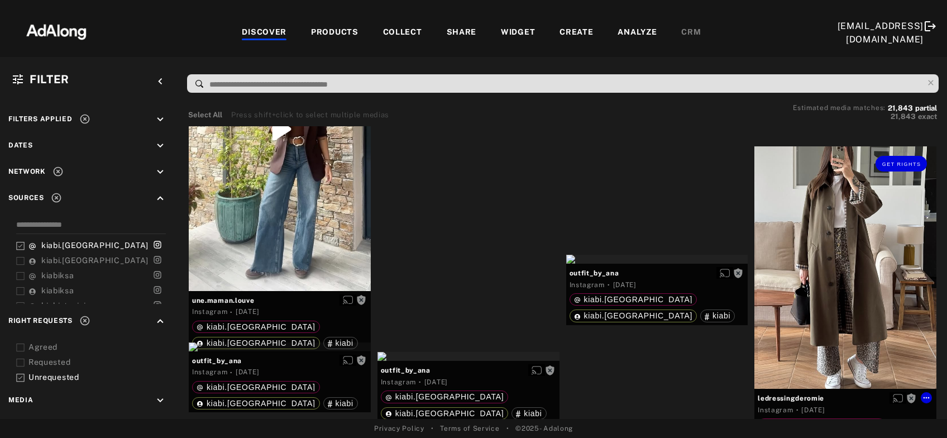
scroll to position [9086, 0]
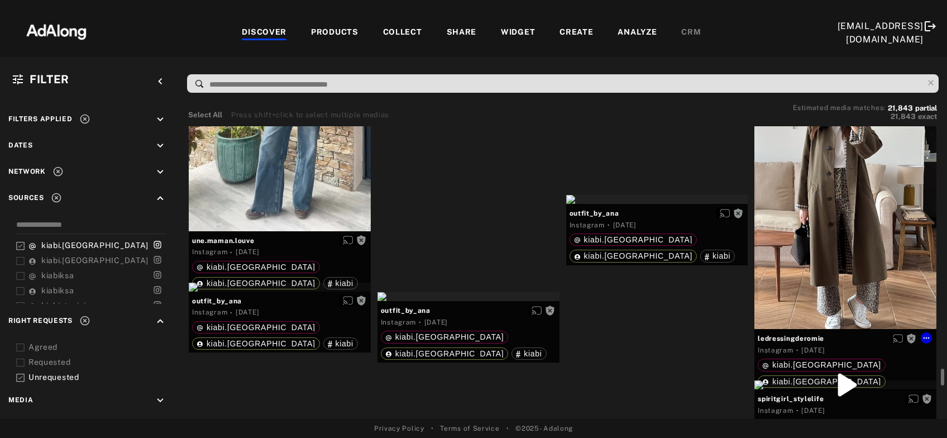
click at [856, 239] on div "Get rights" at bounding box center [845, 208] width 182 height 242
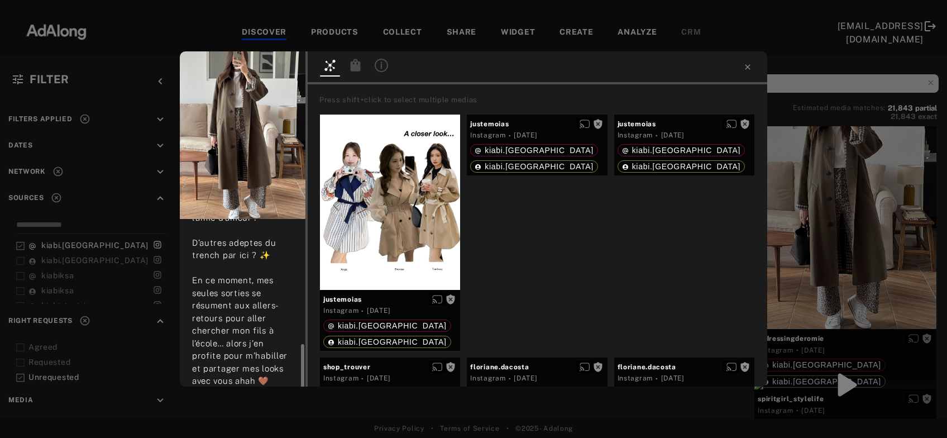
scroll to position [180, 0]
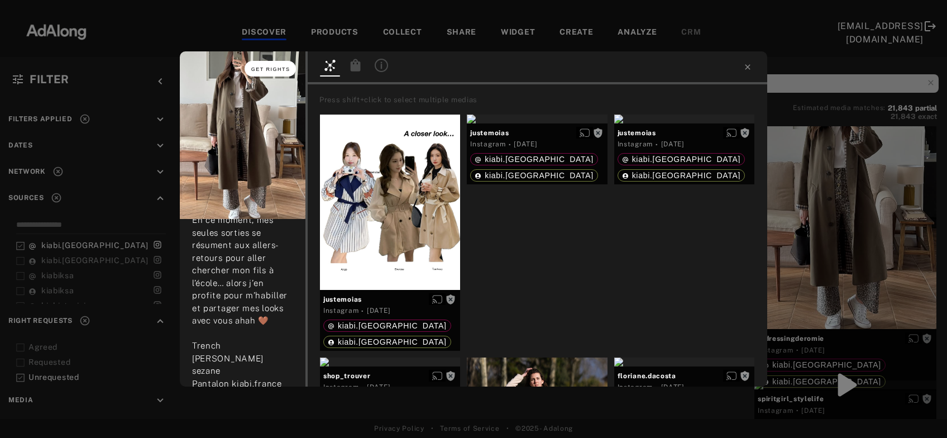
click at [269, 71] on span "Get rights" at bounding box center [270, 69] width 39 height 6
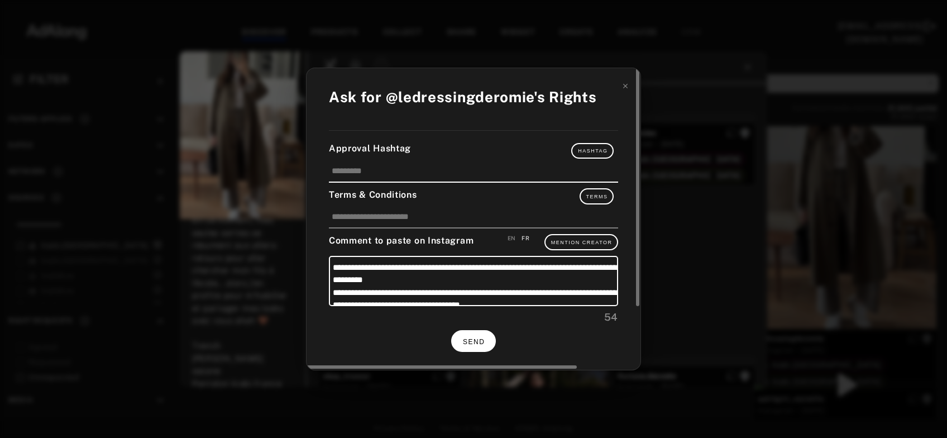
click at [465, 335] on button "SEND" at bounding box center [473, 341] width 45 height 22
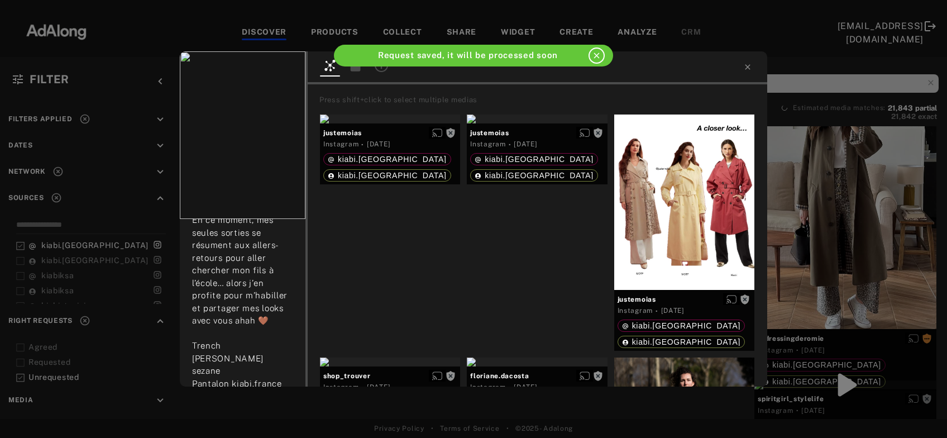
click at [819, 222] on div "ledressingderomie Rights requested 5 days ago Look du jour avec mon nouveau tre…" at bounding box center [473, 219] width 947 height 438
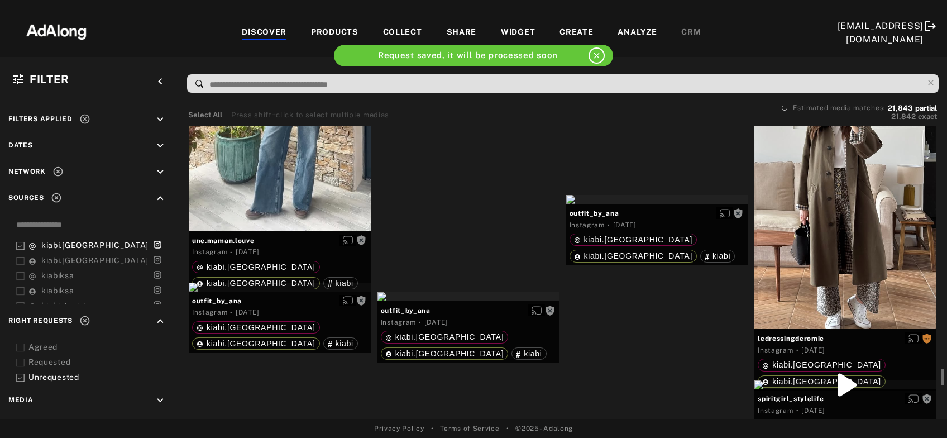
click at [371, 287] on div at bounding box center [280, 287] width 182 height 9
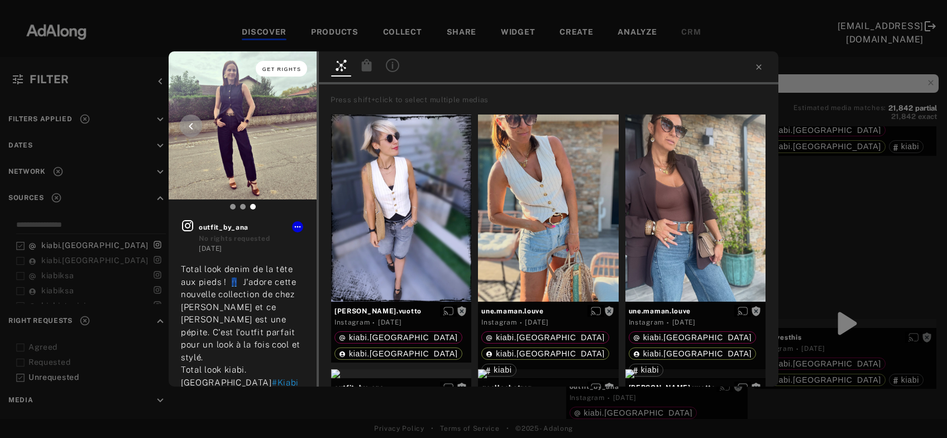
click at [281, 68] on span "Get rights" at bounding box center [281, 69] width 39 height 6
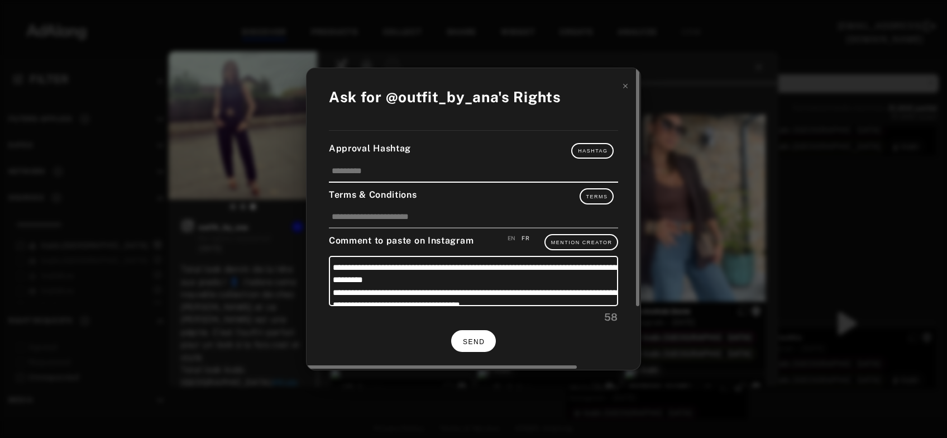
click at [480, 340] on span "SEND" at bounding box center [474, 342] width 22 height 8
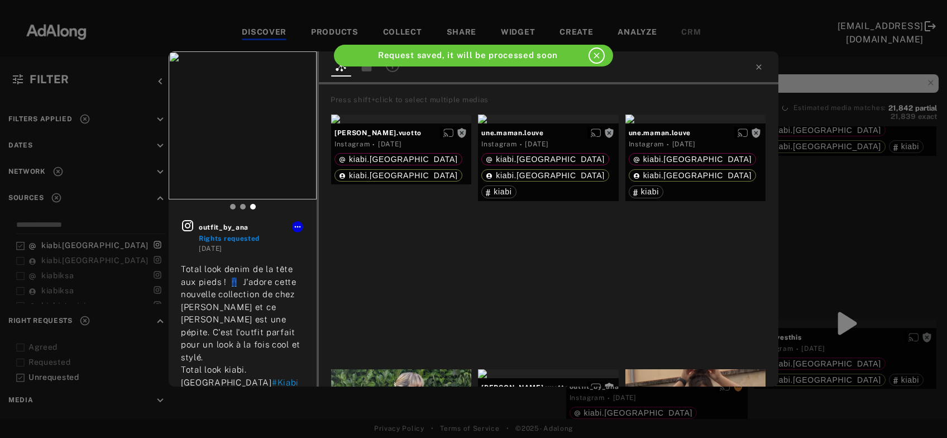
click at [844, 222] on div "outfit_by_ana Rights requested 5 days ago Total look denim de la tête aux pieds…" at bounding box center [473, 219] width 947 height 438
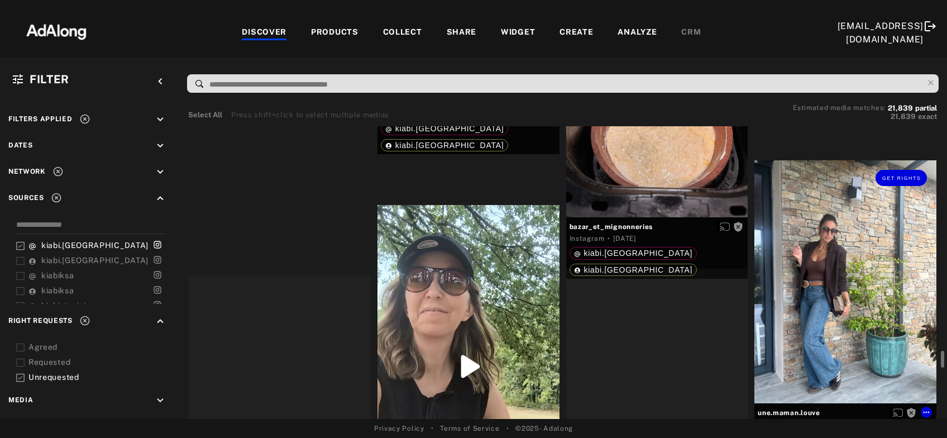
scroll to position [8605, 0]
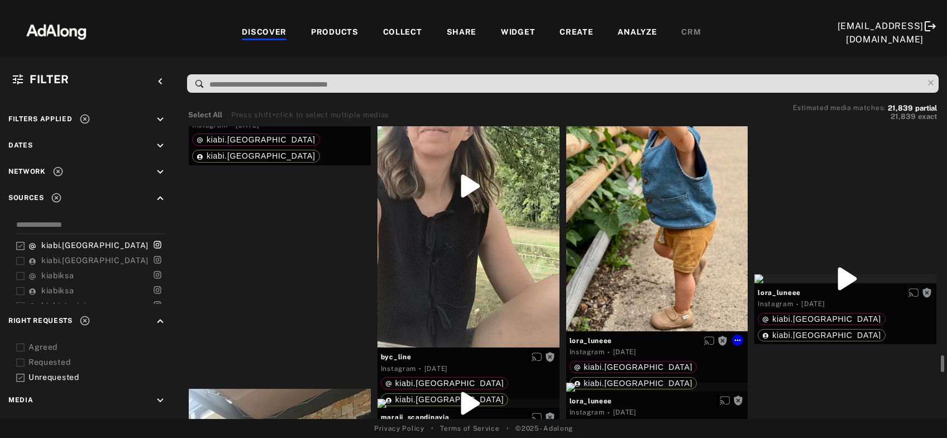
click at [677, 263] on div "Get rights" at bounding box center [657, 209] width 182 height 242
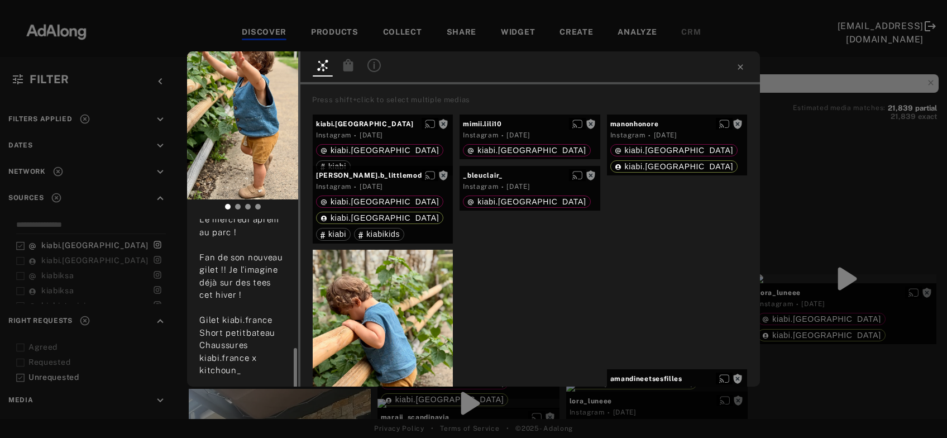
scroll to position [120, 0]
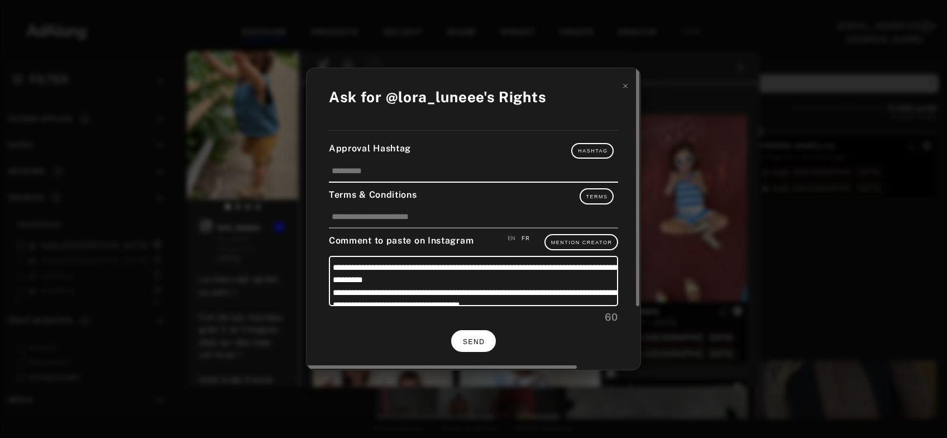
scroll to position [120, 0]
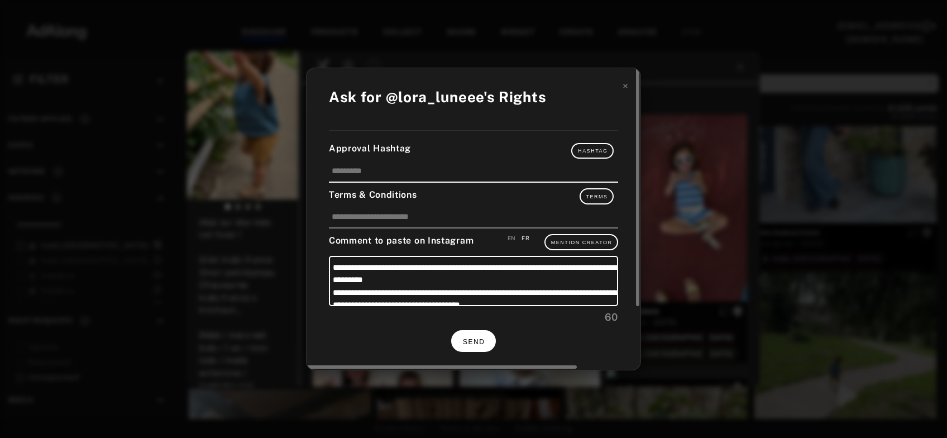
click at [476, 338] on span "SEND" at bounding box center [474, 342] width 22 height 8
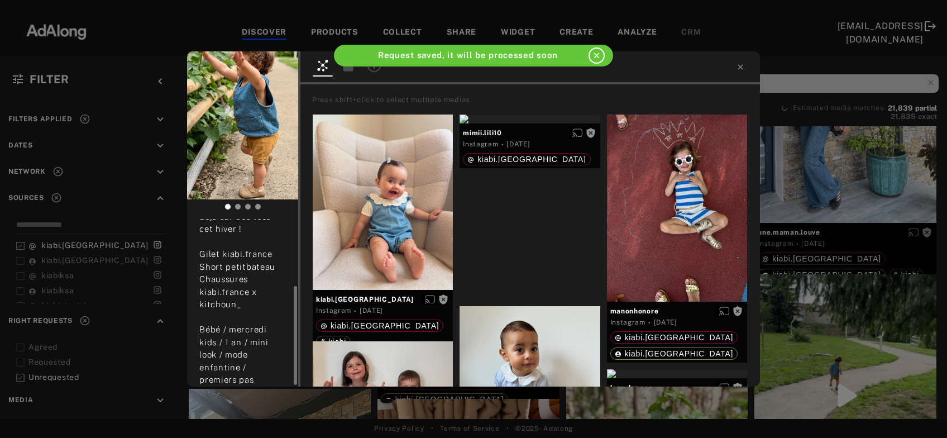
scroll to position [114, 0]
click at [826, 184] on div "lora_luneee Rights requested [DATE] Le [DATE] aprèm au parc ! Fan de son nouvea…" at bounding box center [473, 219] width 947 height 438
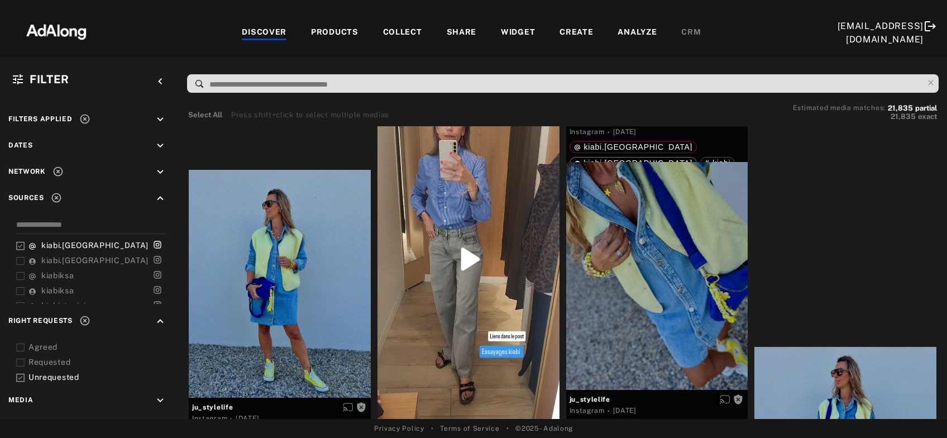
scroll to position [8966, 0]
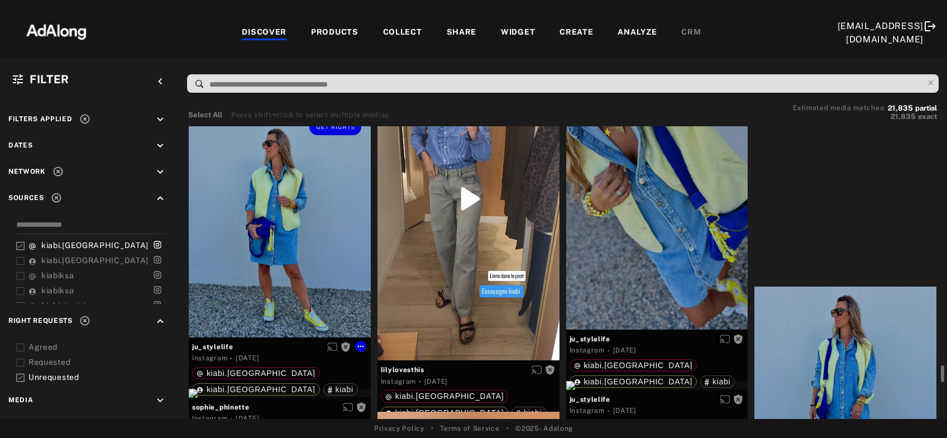
click at [255, 256] on div "Get rights" at bounding box center [280, 222] width 182 height 227
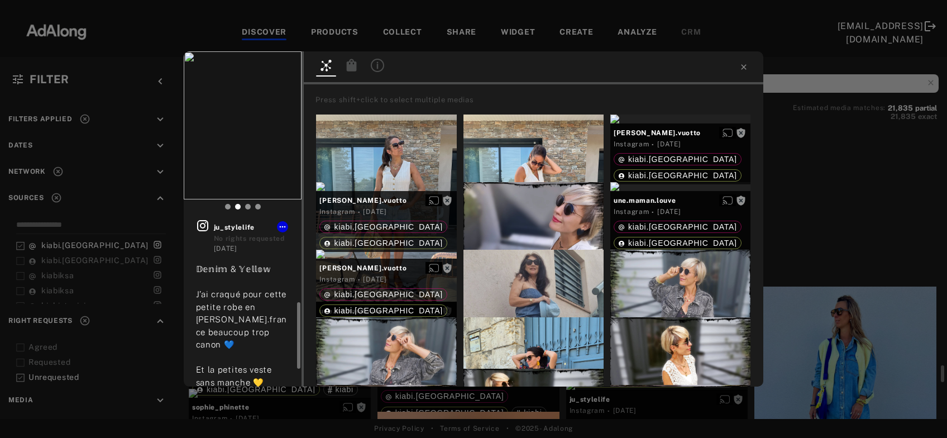
scroll to position [60, 0]
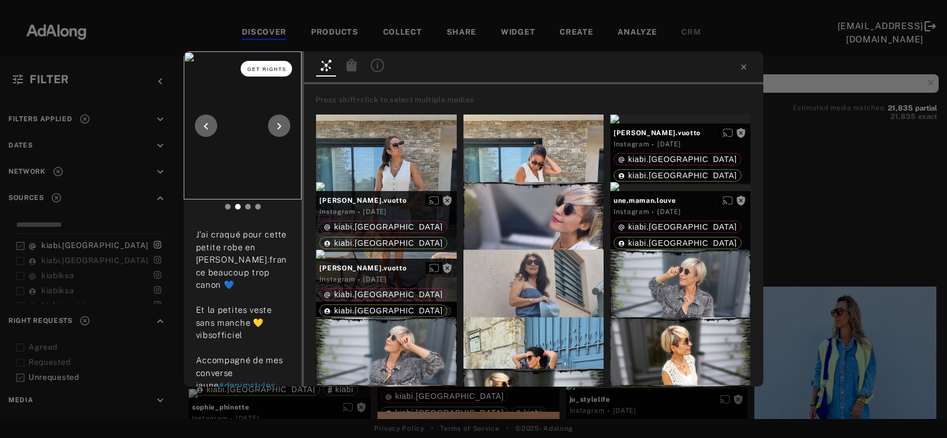
click at [275, 66] on button "Get rights" at bounding box center [266, 69] width 51 height 16
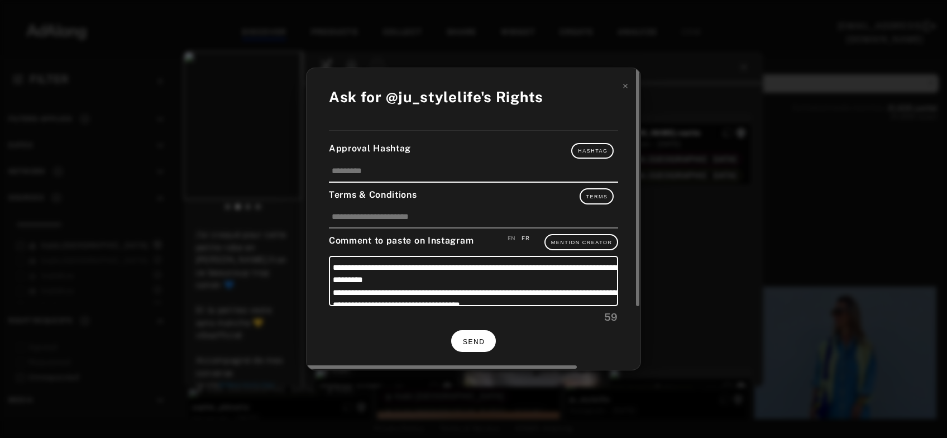
click at [481, 342] on span "SEND" at bounding box center [474, 342] width 22 height 8
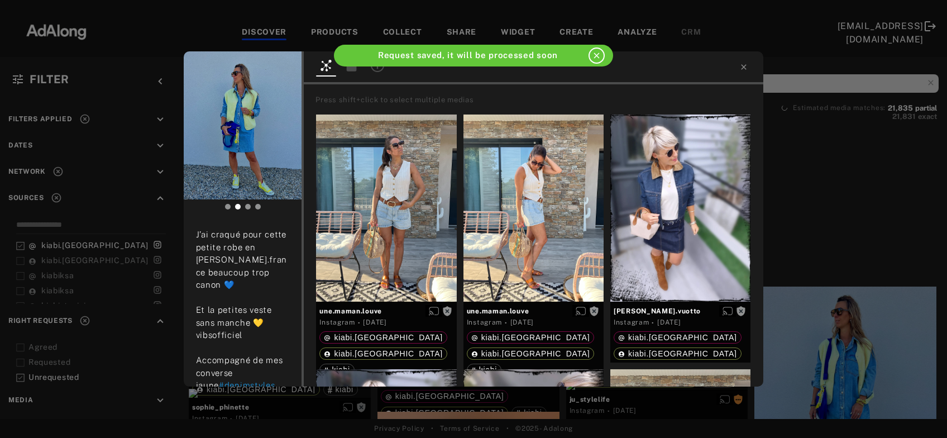
click at [843, 190] on div "ju_stylelife Rights requested [DATE] 𝔻𝕖𝕟𝕚𝕞 & 𝕐𝕖𝕝𝕝𝕠𝕨 J’ai craqué pour cette peti…" at bounding box center [473, 219] width 947 height 438
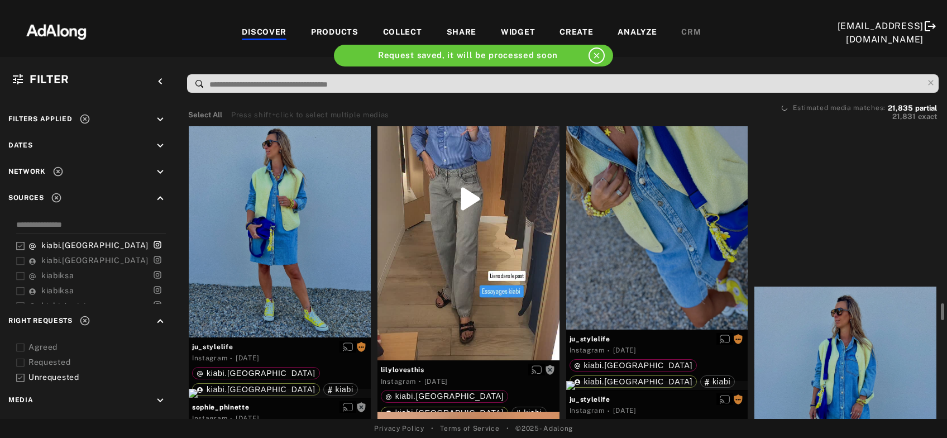
scroll to position [8906, 0]
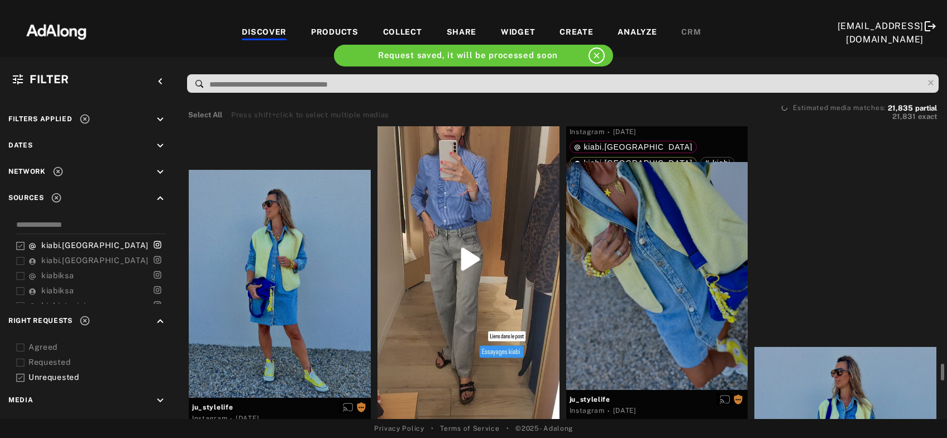
click at [494, 292] on div "Get rights" at bounding box center [469, 259] width 182 height 323
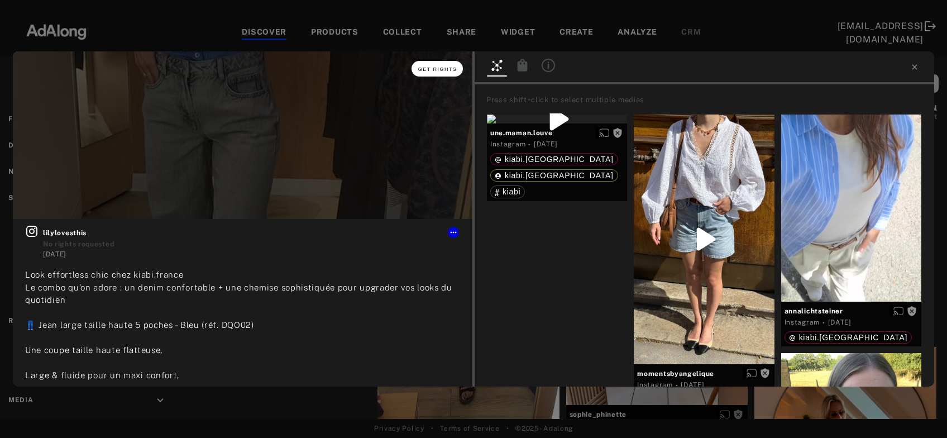
click at [435, 67] on span "Get rights" at bounding box center [437, 69] width 39 height 6
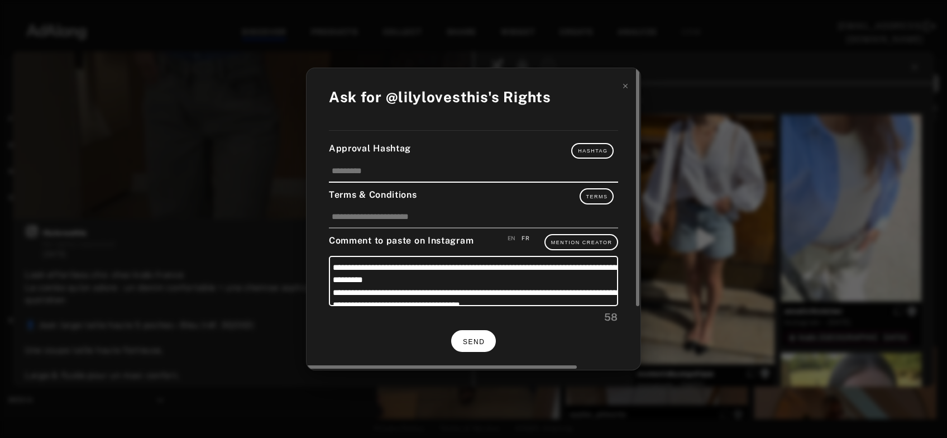
click at [479, 338] on span "SEND" at bounding box center [474, 342] width 22 height 8
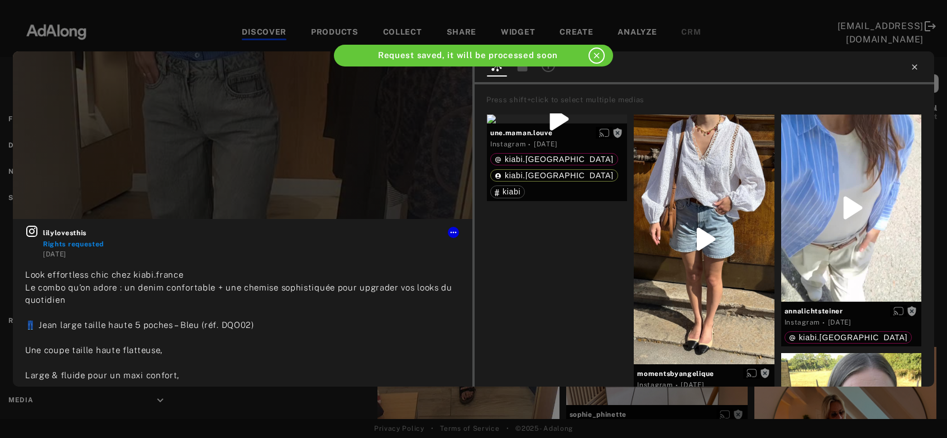
click at [918, 65] on icon at bounding box center [914, 67] width 9 height 9
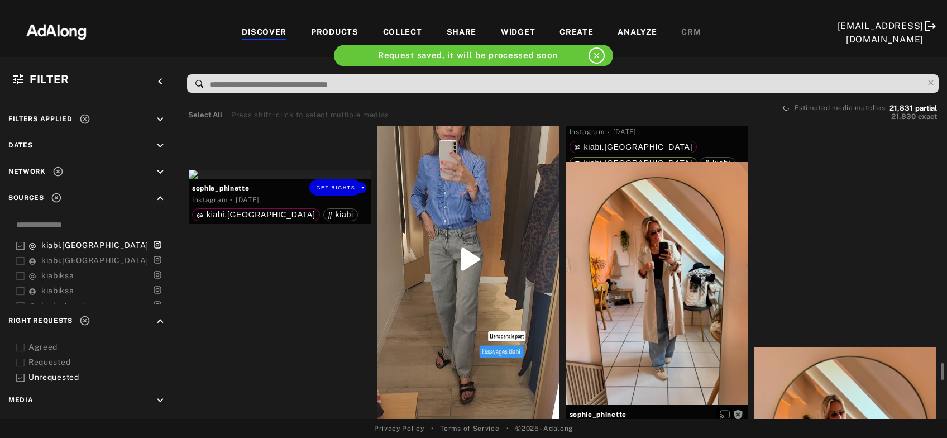
click at [281, 179] on div "Get rights" at bounding box center [280, 174] width 182 height 9
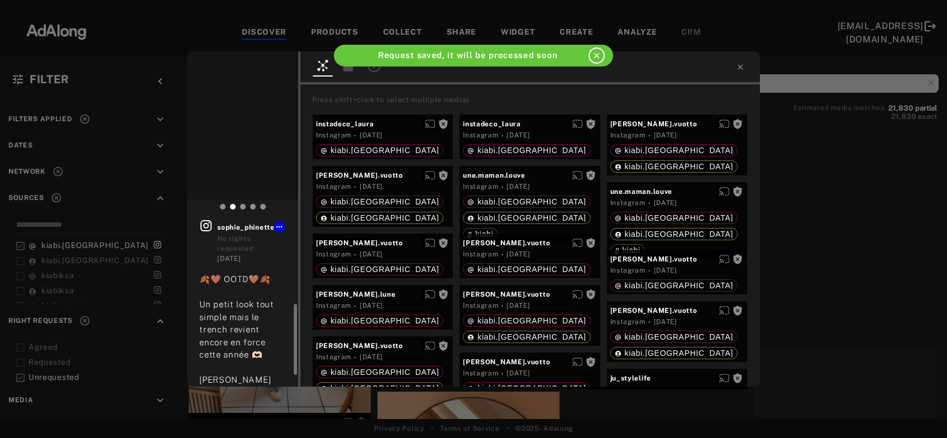
scroll to position [60, 0]
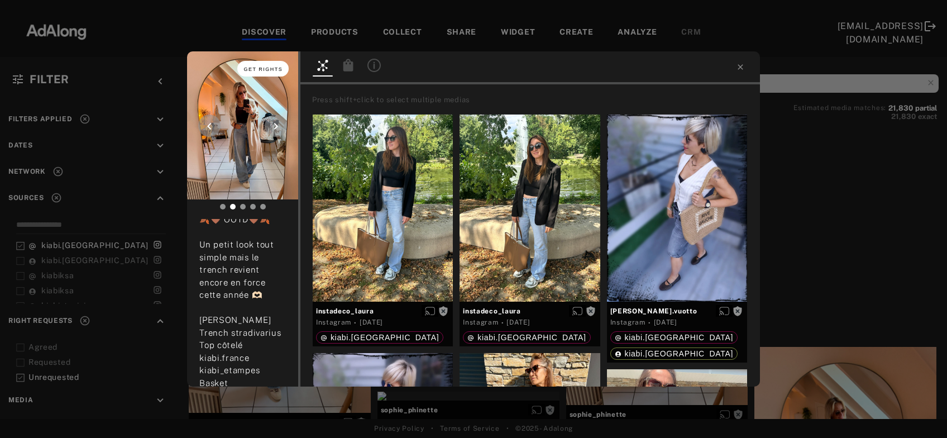
click at [252, 74] on button "Get rights" at bounding box center [262, 69] width 51 height 16
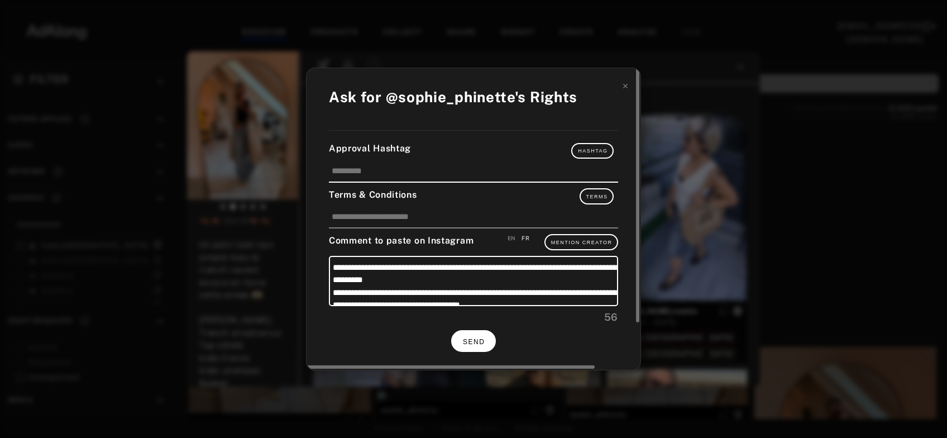
click at [474, 335] on button "SEND" at bounding box center [473, 341] width 45 height 22
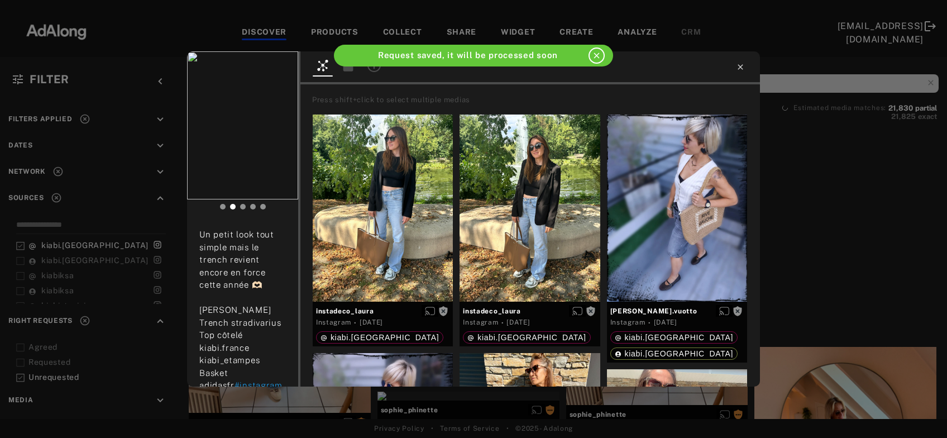
click at [742, 64] on icon at bounding box center [740, 67] width 9 height 9
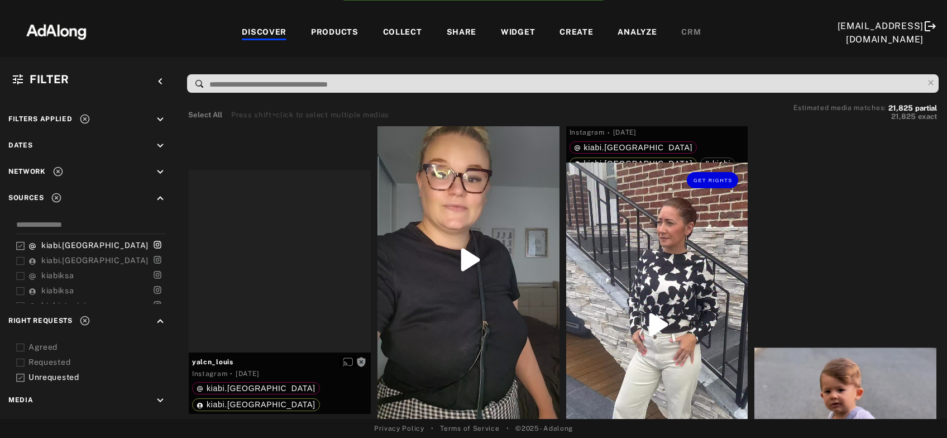
scroll to position [8966, 0]
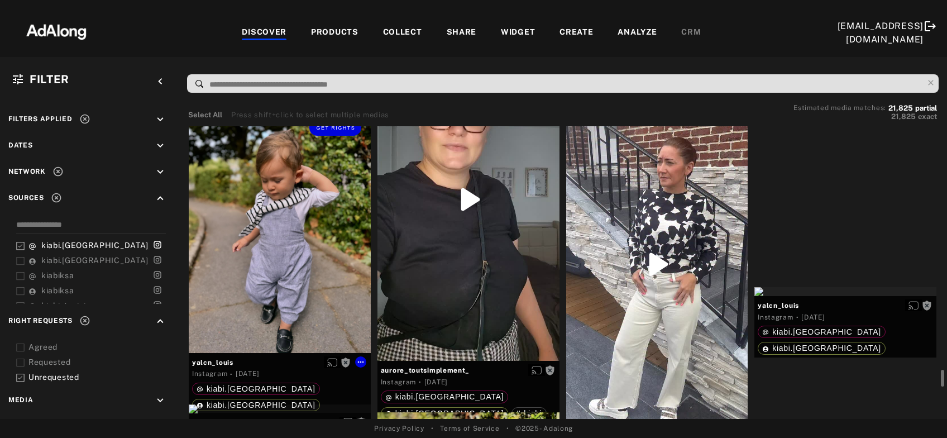
click at [259, 301] on div "Get rights" at bounding box center [280, 231] width 182 height 242
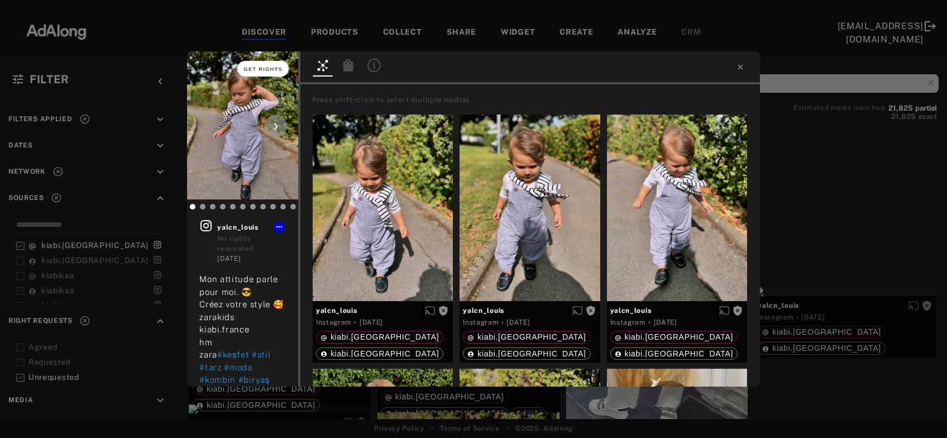
click at [269, 72] on button "Get rights" at bounding box center [262, 69] width 51 height 16
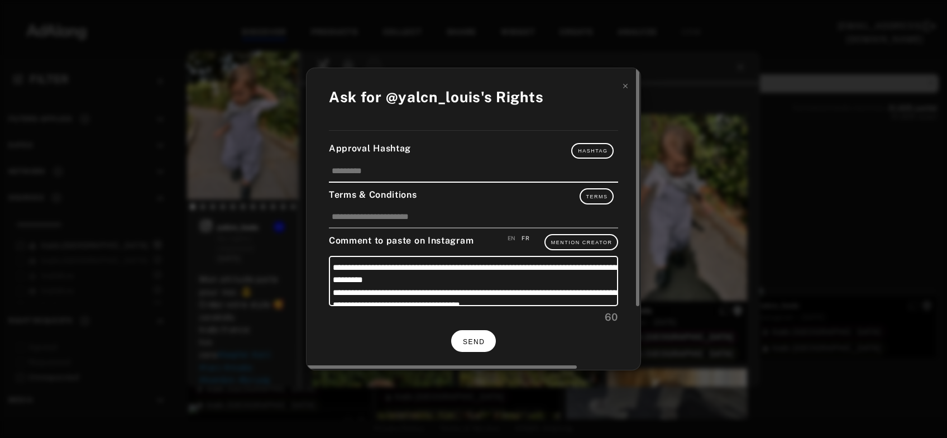
click at [485, 331] on button "SEND" at bounding box center [473, 341] width 45 height 22
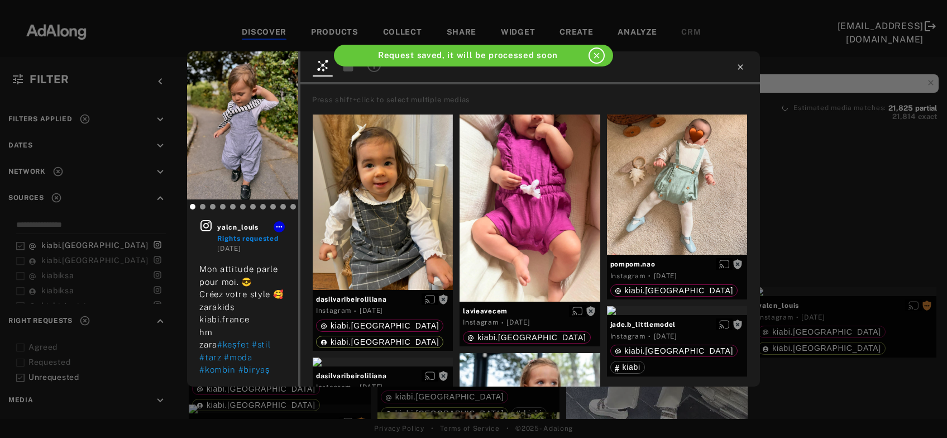
click at [742, 66] on icon at bounding box center [740, 66] width 5 height 5
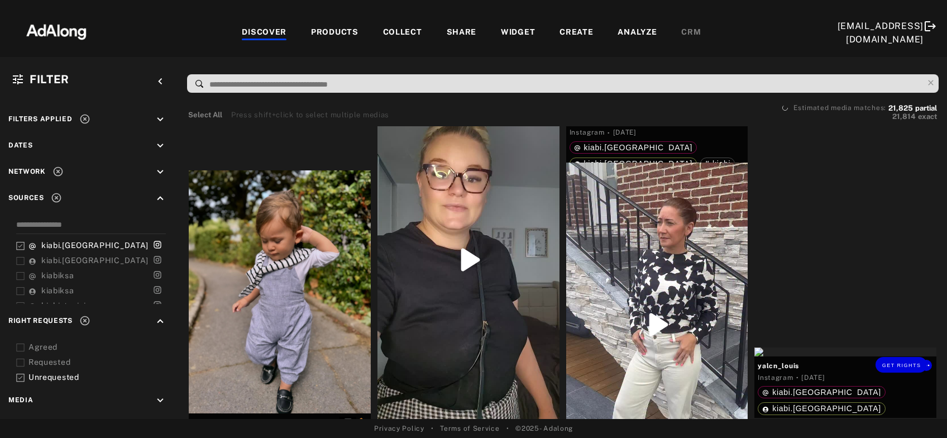
scroll to position [9026, 0]
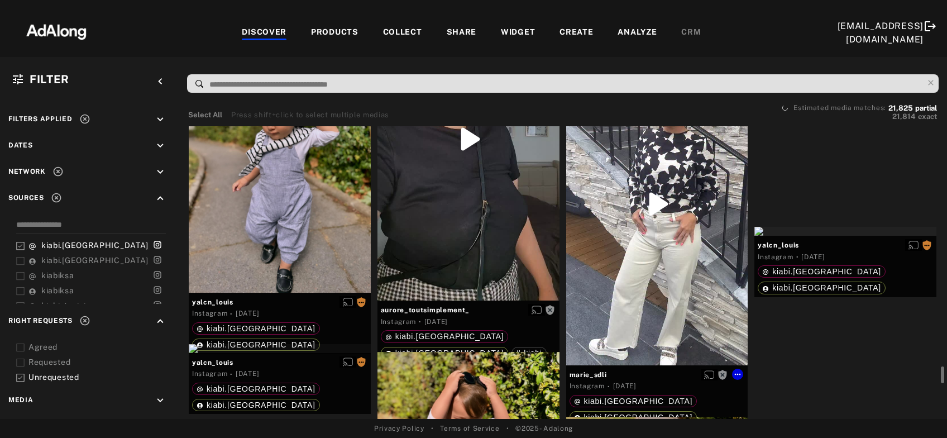
click at [596, 266] on div "Get rights" at bounding box center [657, 203] width 182 height 323
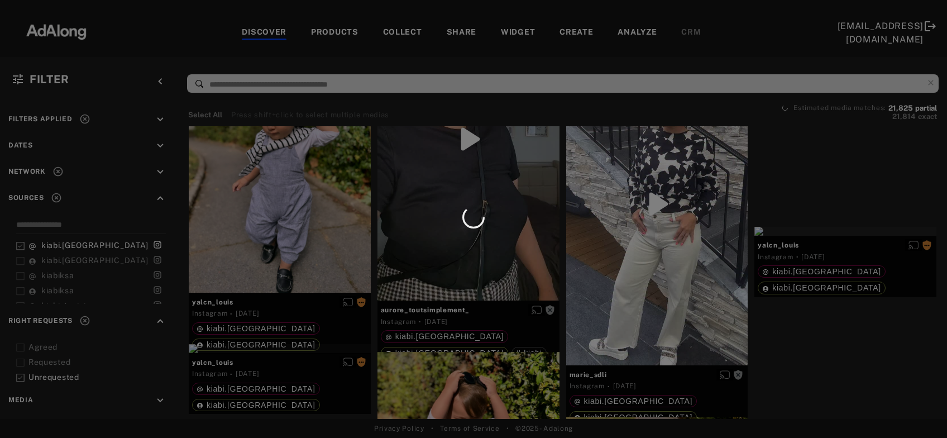
click at [581, 260] on div at bounding box center [473, 219] width 947 height 438
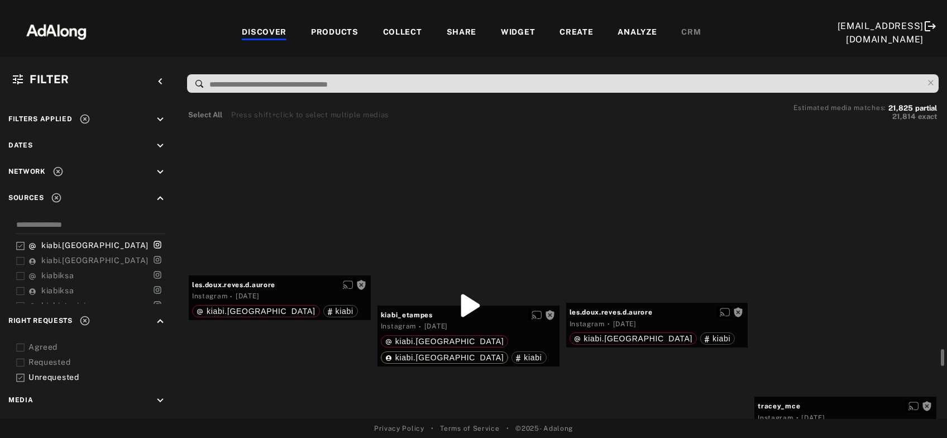
scroll to position [11130, 0]
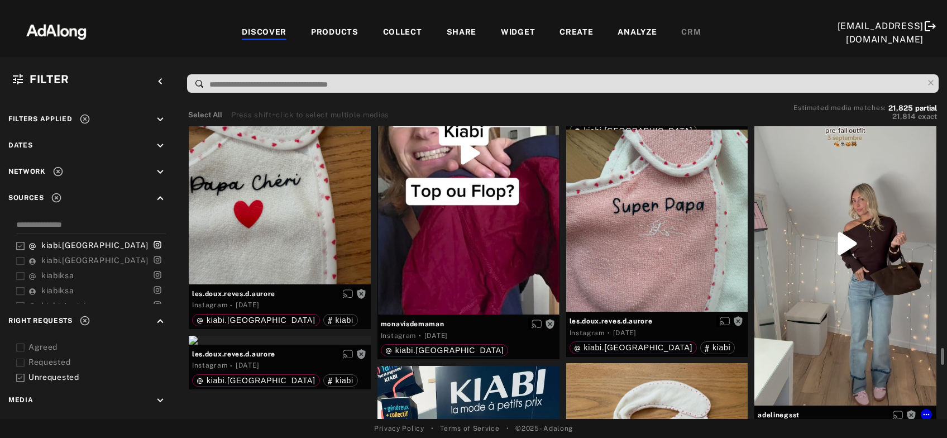
click at [831, 276] on div "Get rights" at bounding box center [845, 243] width 182 height 323
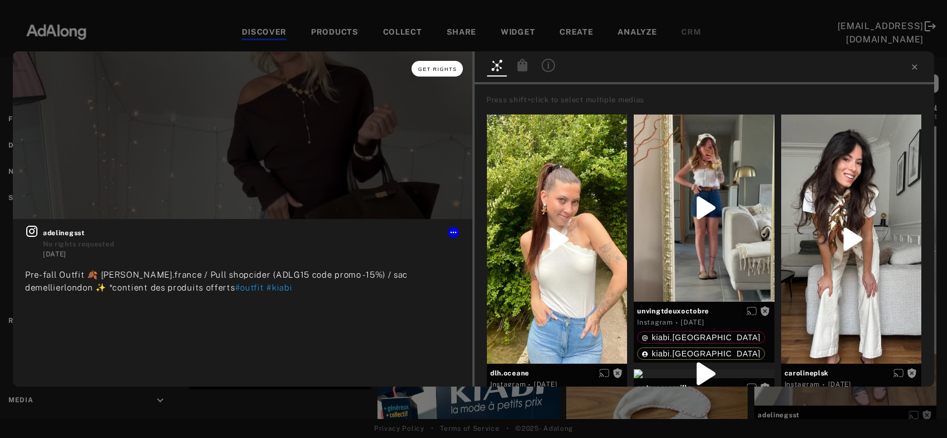
click at [438, 71] on span "Get rights" at bounding box center [437, 69] width 39 height 6
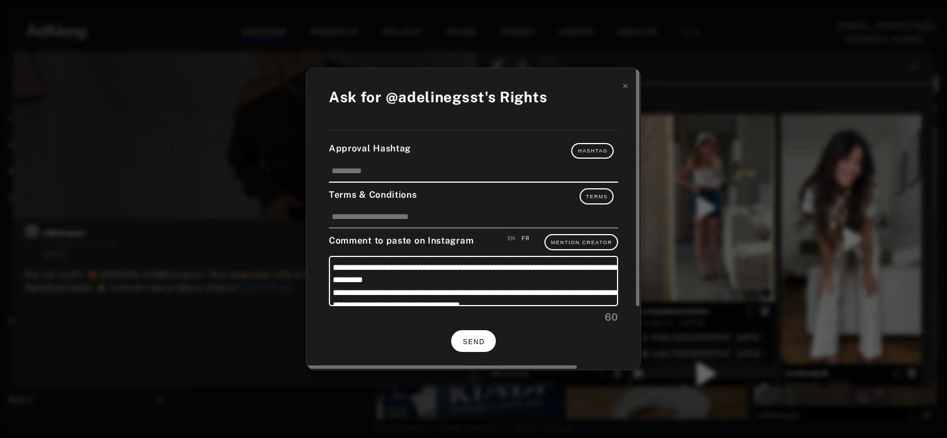
click at [476, 345] on button "SEND" at bounding box center [473, 341] width 45 height 22
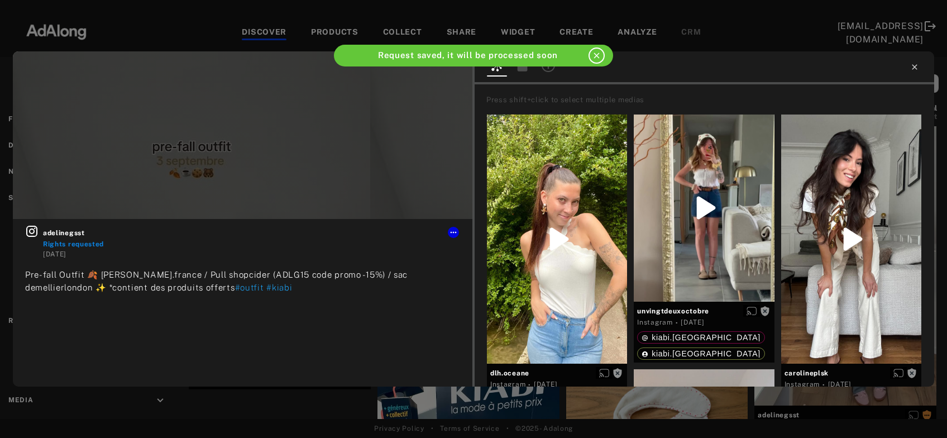
click at [913, 68] on icon at bounding box center [914, 67] width 9 height 9
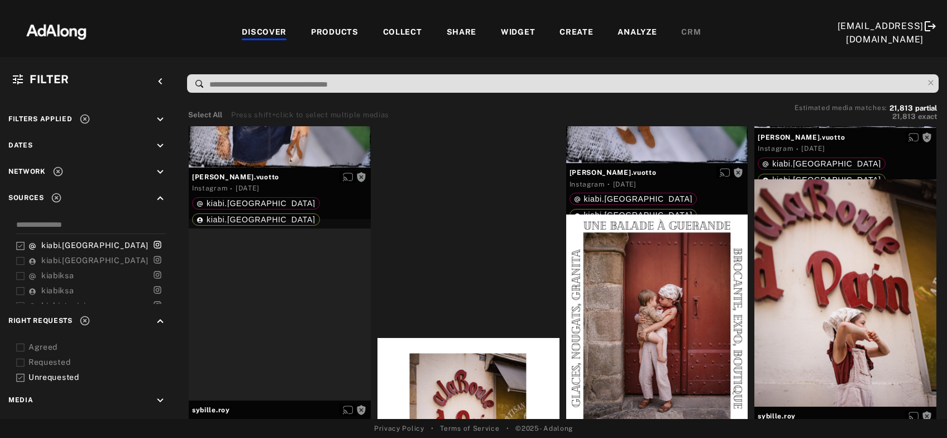
scroll to position [12456, 0]
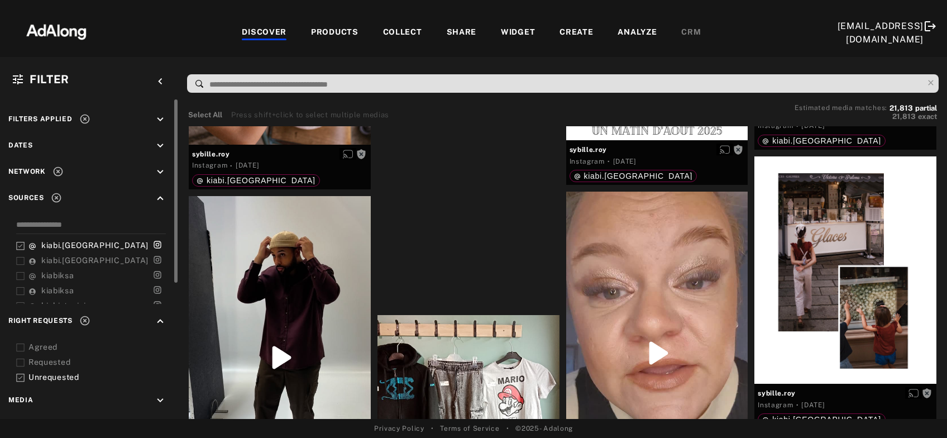
click at [85, 120] on icon at bounding box center [84, 118] width 9 height 9
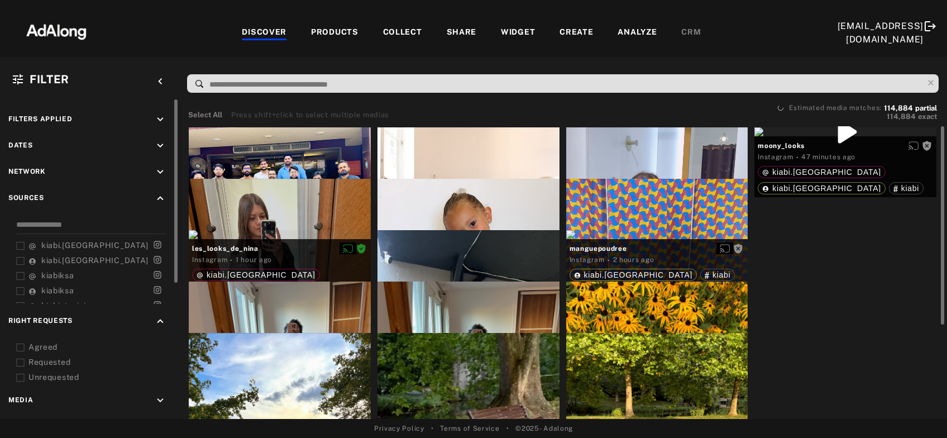
click at [22, 361] on icon at bounding box center [20, 363] width 8 height 8
click at [23, 347] on icon at bounding box center [20, 347] width 8 height 8
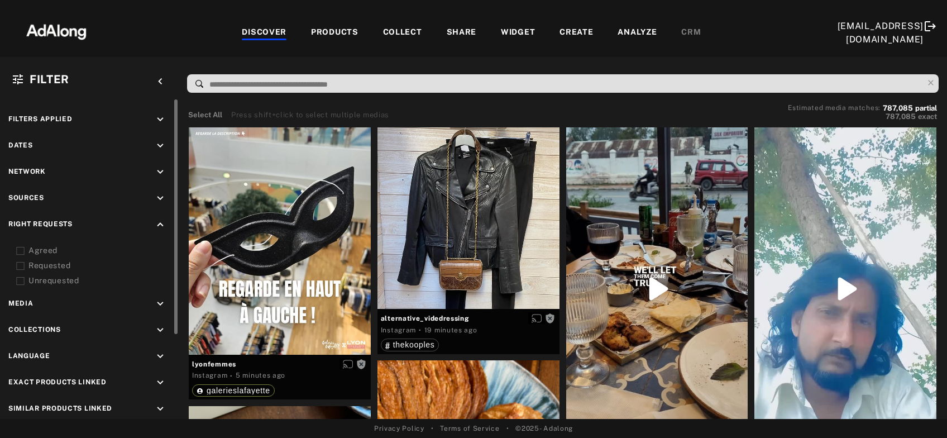
click at [21, 251] on icon at bounding box center [20, 251] width 8 height 8
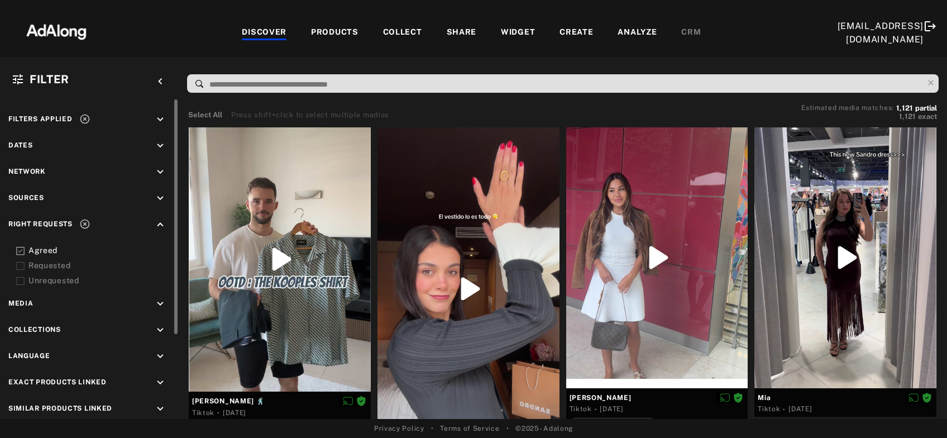
click at [16, 269] on icon at bounding box center [20, 266] width 8 height 8
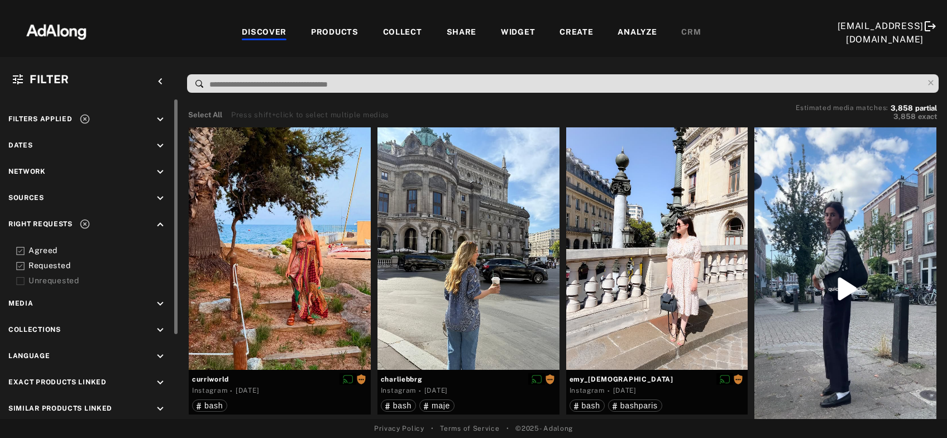
click at [85, 222] on icon at bounding box center [84, 223] width 11 height 11
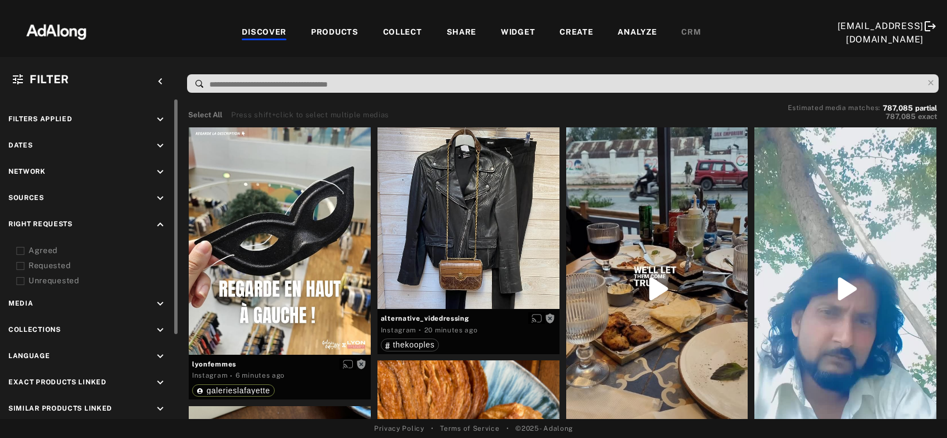
click at [158, 226] on icon "keyboard_arrow_up" at bounding box center [160, 224] width 12 height 12
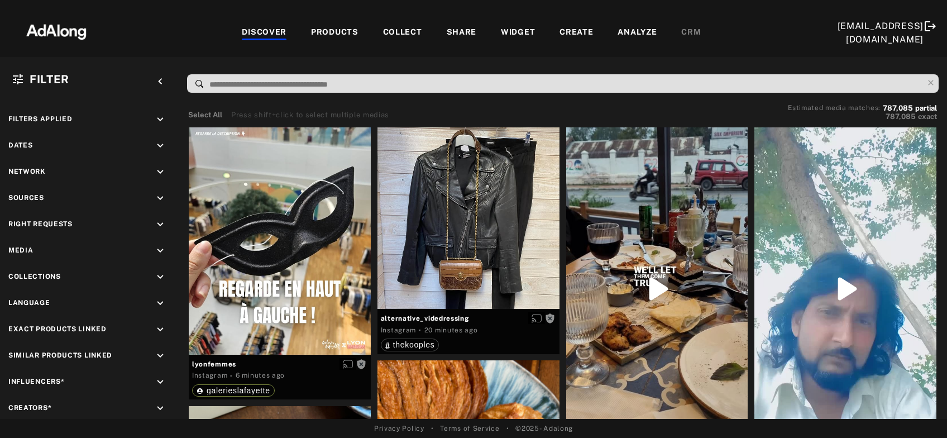
click at [243, 87] on input at bounding box center [565, 84] width 715 height 15
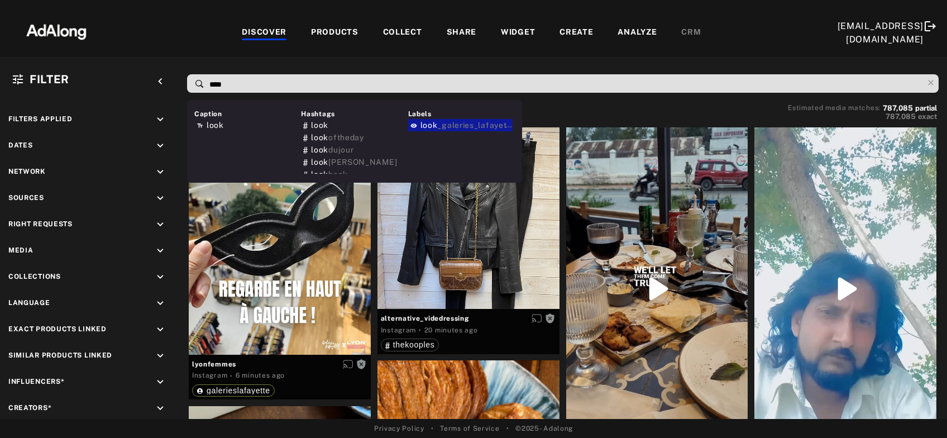
type input "****"
click at [433, 129] on span "look" at bounding box center [429, 125] width 17 height 9
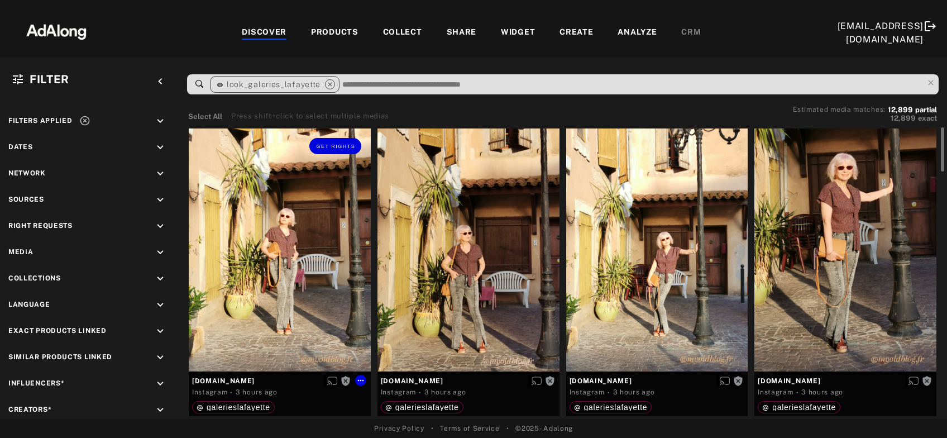
click at [313, 273] on div "Get rights" at bounding box center [280, 249] width 182 height 242
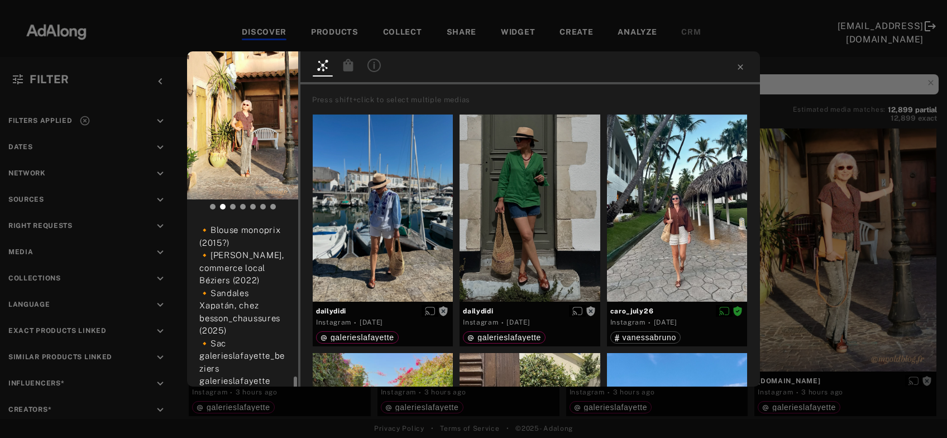
scroll to position [361, 0]
click at [851, 258] on div "Get rights [DOMAIN_NAME] No rights requested 3 hours ago 🔸[PERSON_NAME][GEOGRAP…" at bounding box center [473, 219] width 947 height 438
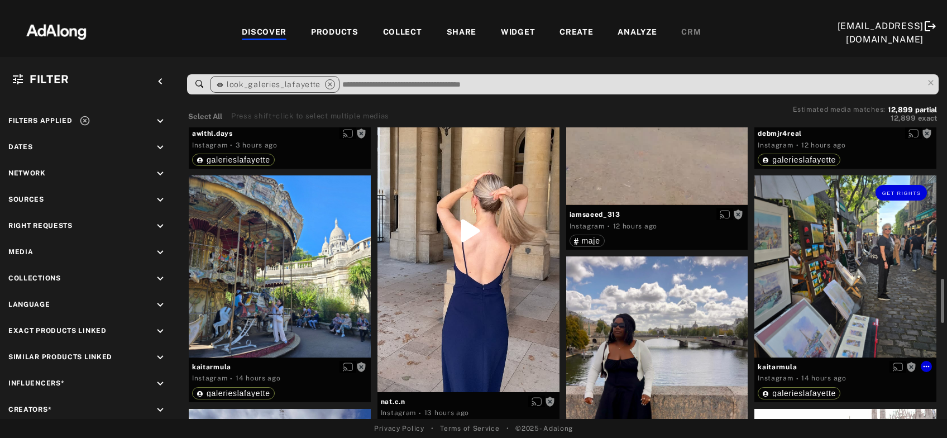
scroll to position [601, 0]
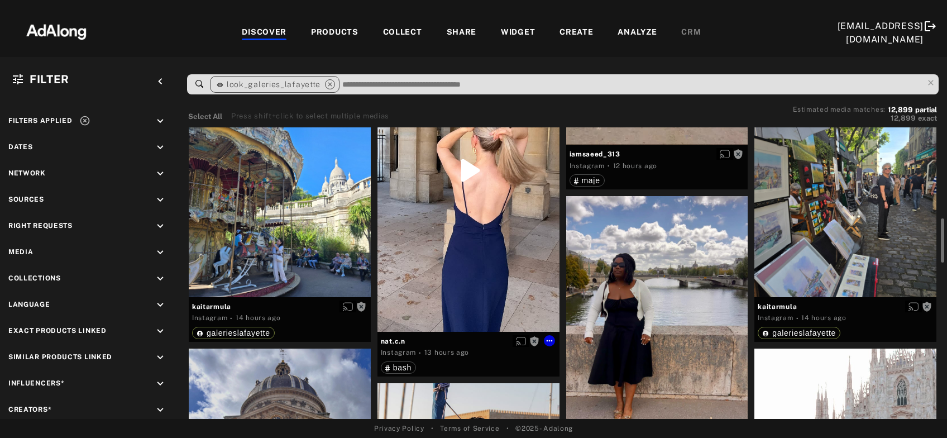
click at [464, 261] on div "Get rights" at bounding box center [469, 170] width 182 height 323
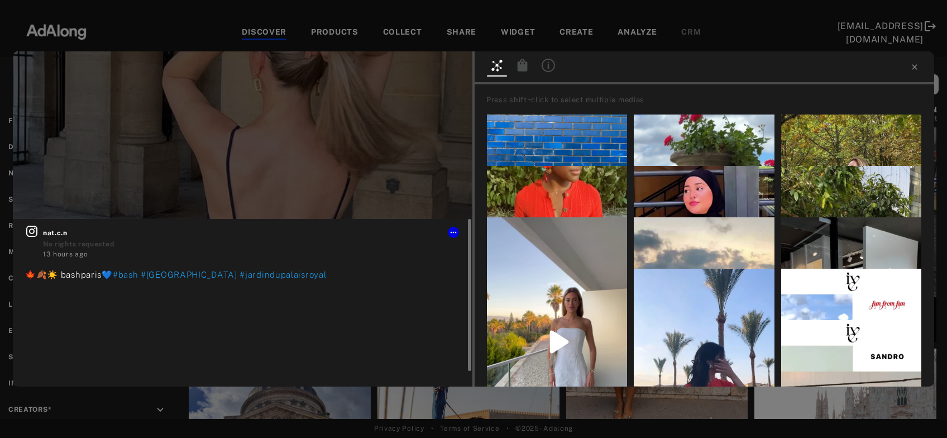
click at [34, 234] on icon at bounding box center [31, 230] width 13 height 13
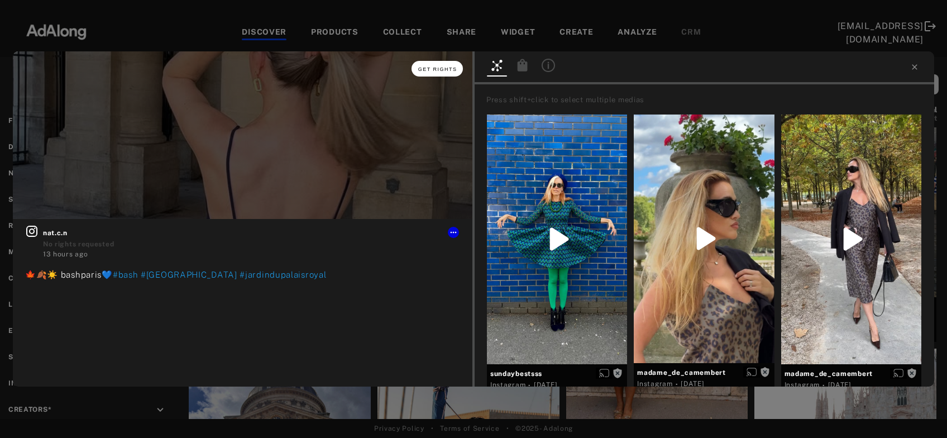
click at [439, 71] on span "Get rights" at bounding box center [437, 69] width 39 height 6
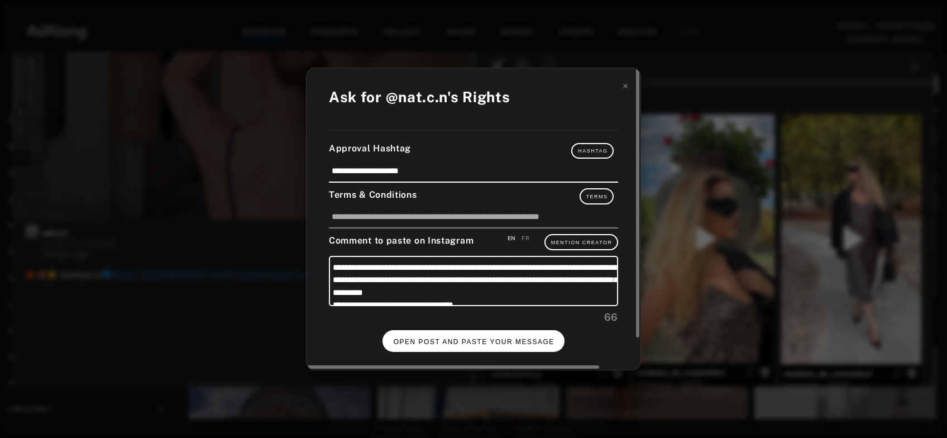
click at [510, 338] on span "OPEN POST AND PASTE YOUR MESSAGE" at bounding box center [474, 342] width 161 height 8
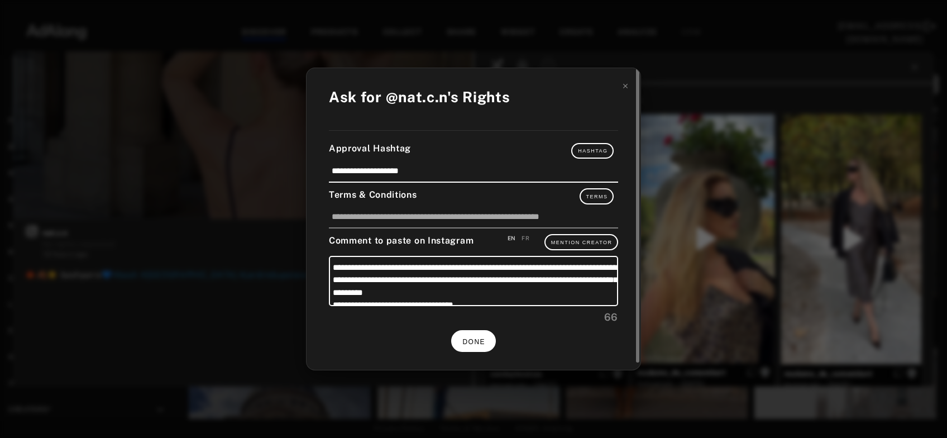
click at [489, 342] on button "DONE" at bounding box center [473, 341] width 45 height 22
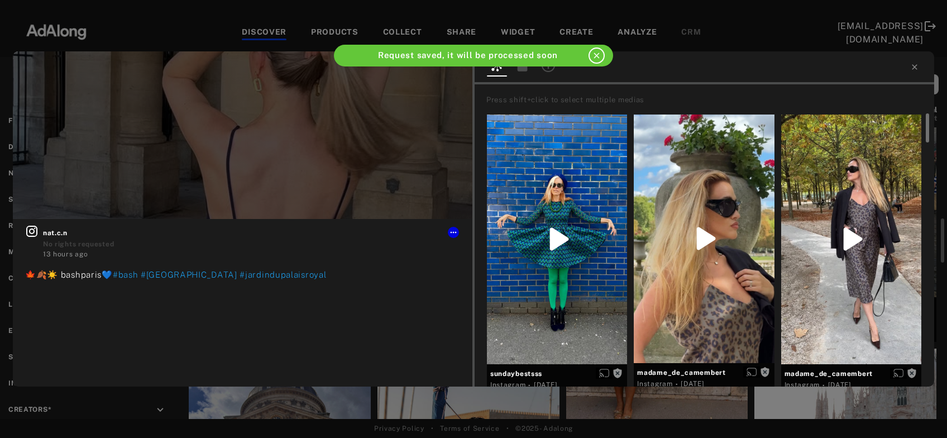
scroll to position [601, 0]
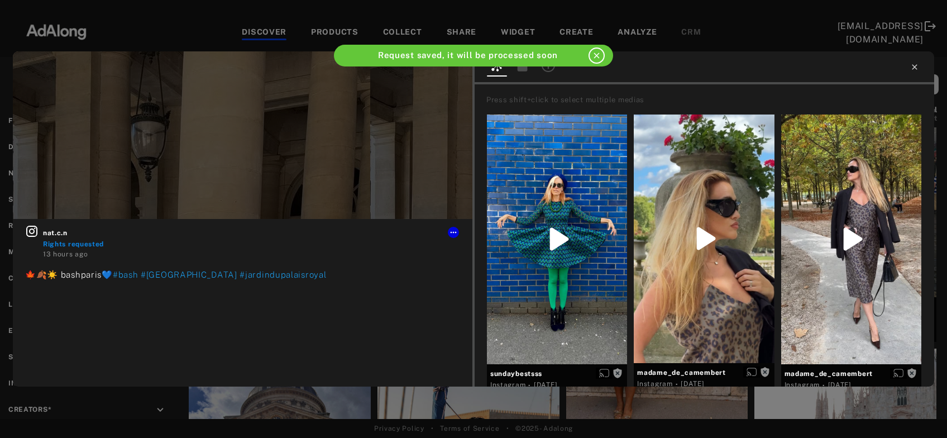
click at [916, 69] on icon at bounding box center [914, 66] width 5 height 5
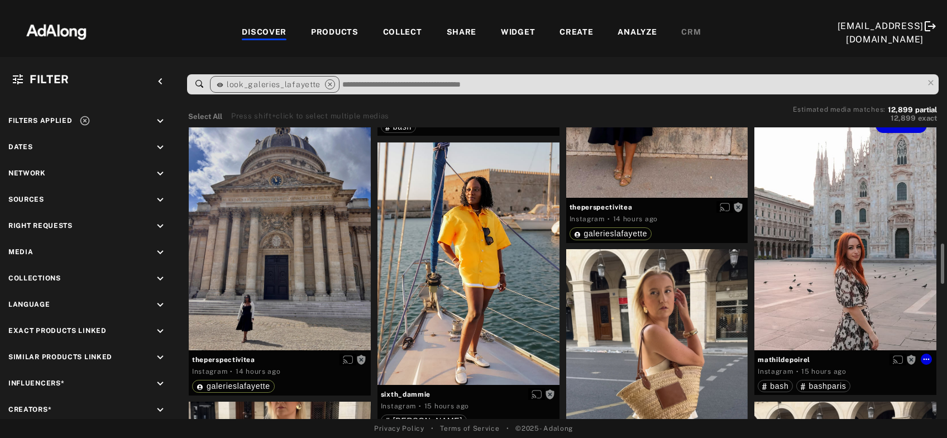
scroll to position [902, 0]
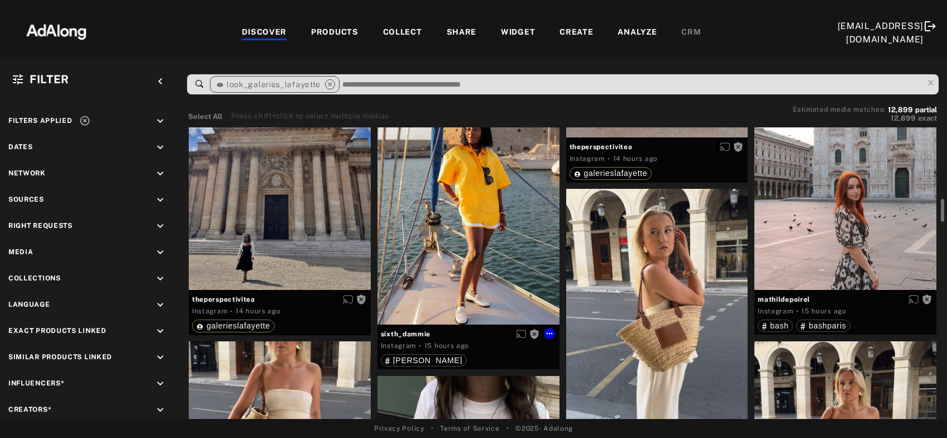
click at [498, 221] on div "Get rights" at bounding box center [469, 203] width 182 height 242
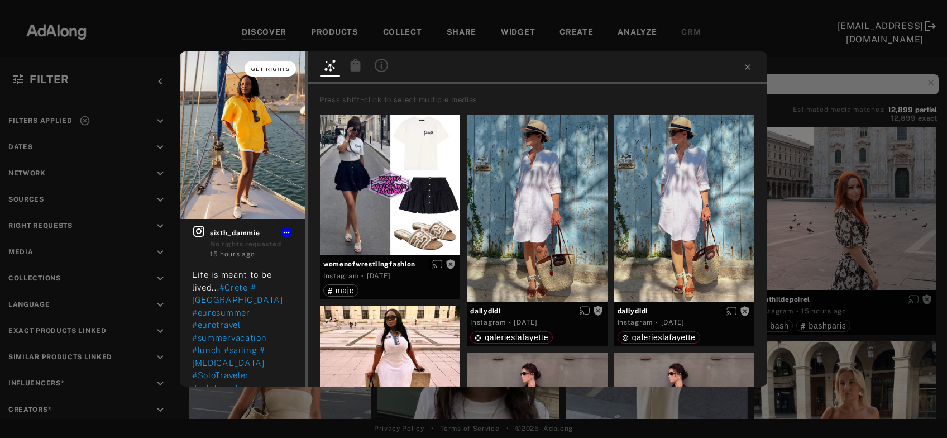
click at [285, 69] on span "Get rights" at bounding box center [270, 69] width 39 height 6
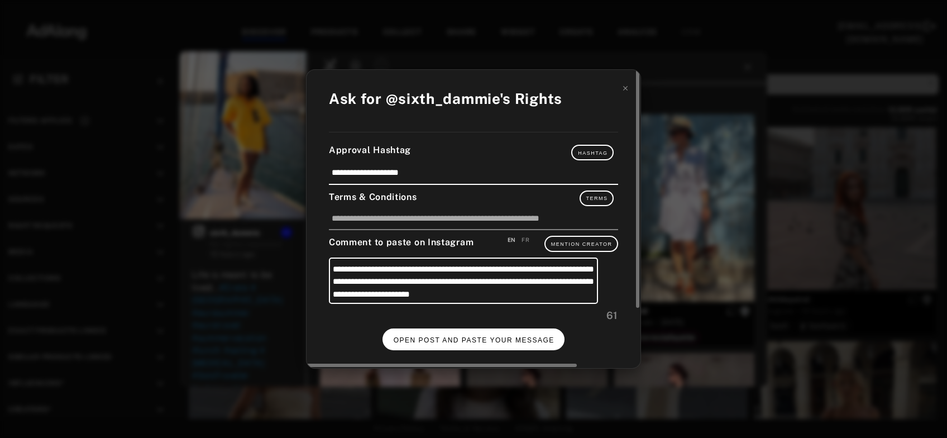
click at [451, 338] on span "OPEN POST AND PASTE YOUR MESSAGE" at bounding box center [474, 340] width 161 height 8
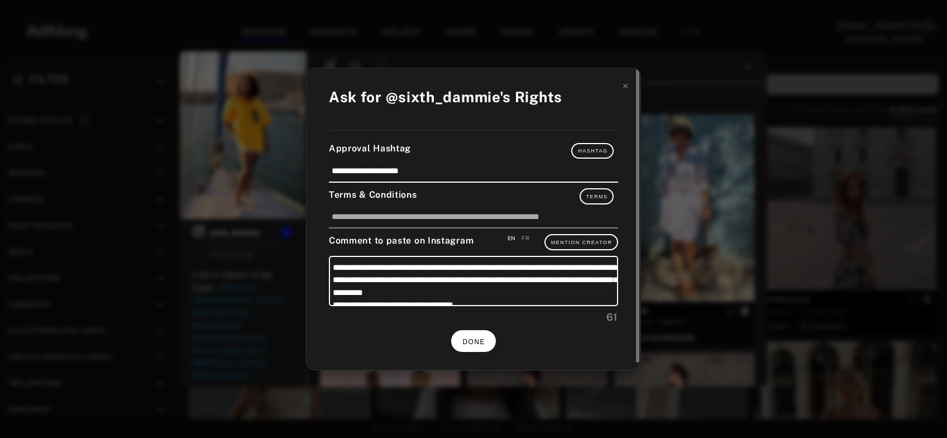
click at [462, 340] on button "DONE" at bounding box center [473, 341] width 45 height 22
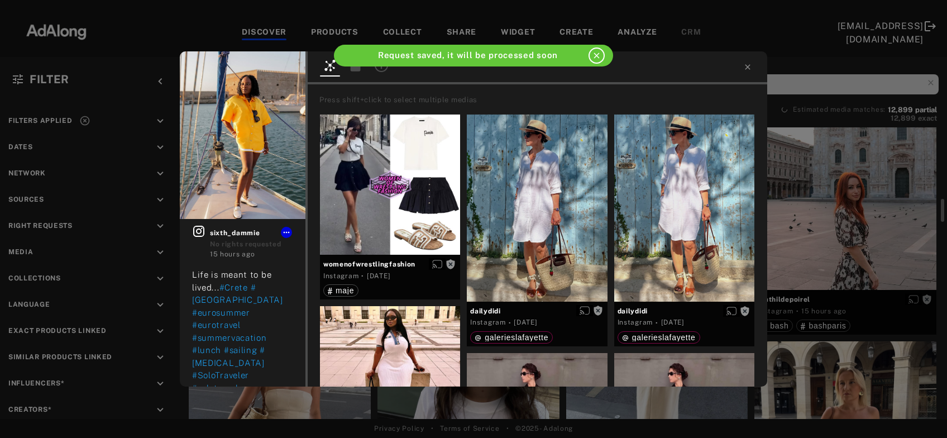
scroll to position [902, 0]
click at [745, 70] on icon at bounding box center [747, 67] width 9 height 9
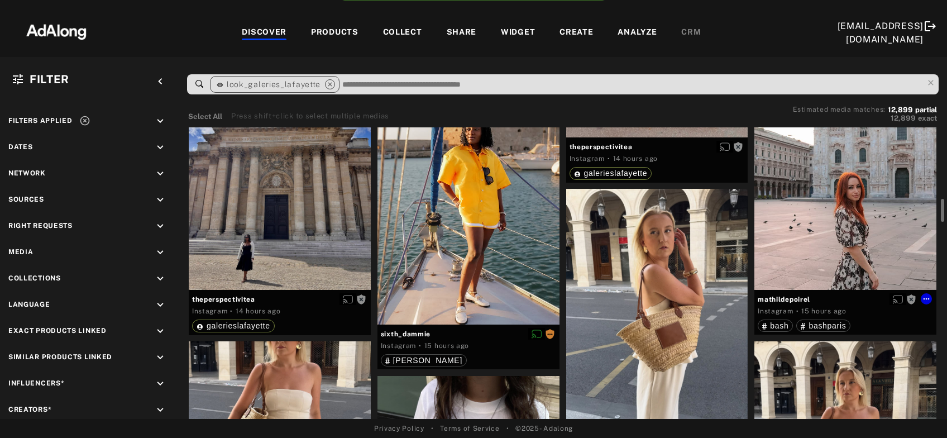
click at [839, 209] on div "Get rights" at bounding box center [845, 168] width 182 height 242
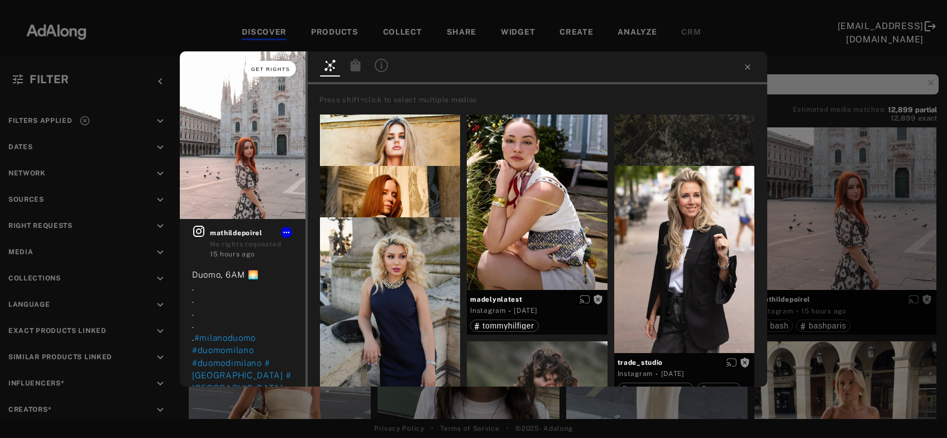
click at [273, 69] on span "Get rights" at bounding box center [270, 69] width 39 height 6
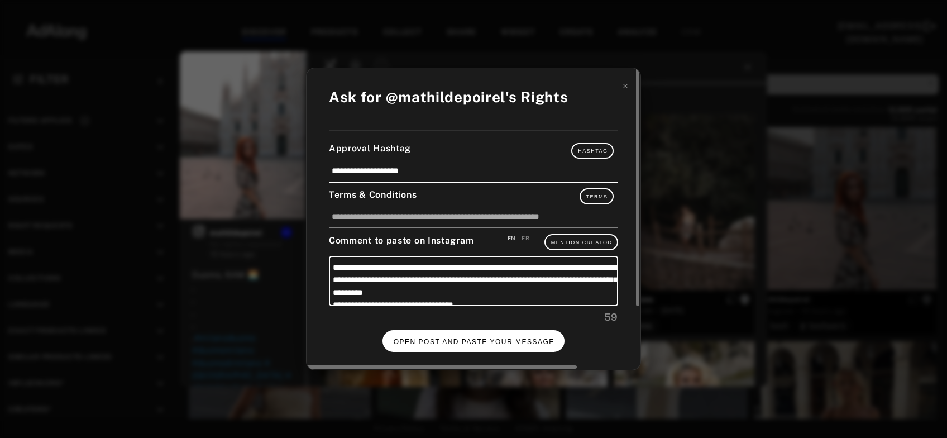
click at [460, 342] on span "OPEN POST AND PASTE YOUR MESSAGE" at bounding box center [474, 342] width 161 height 8
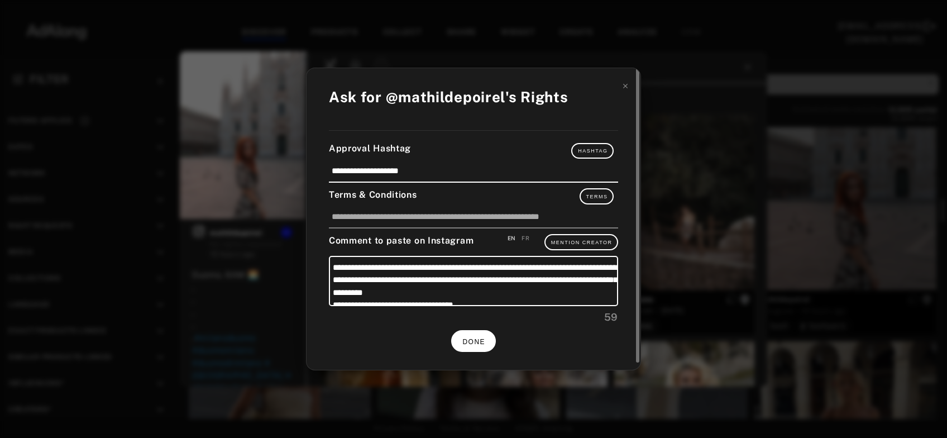
scroll to position [902, 0]
click at [479, 338] on span "DONE" at bounding box center [473, 342] width 23 height 8
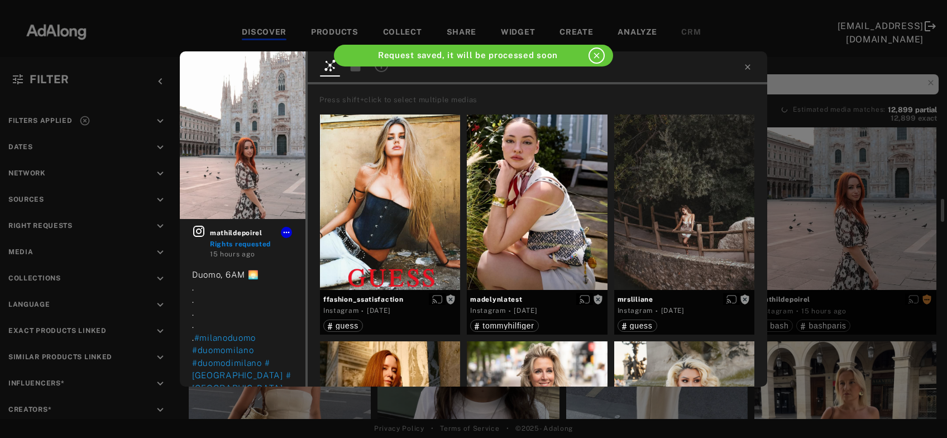
scroll to position [902, 0]
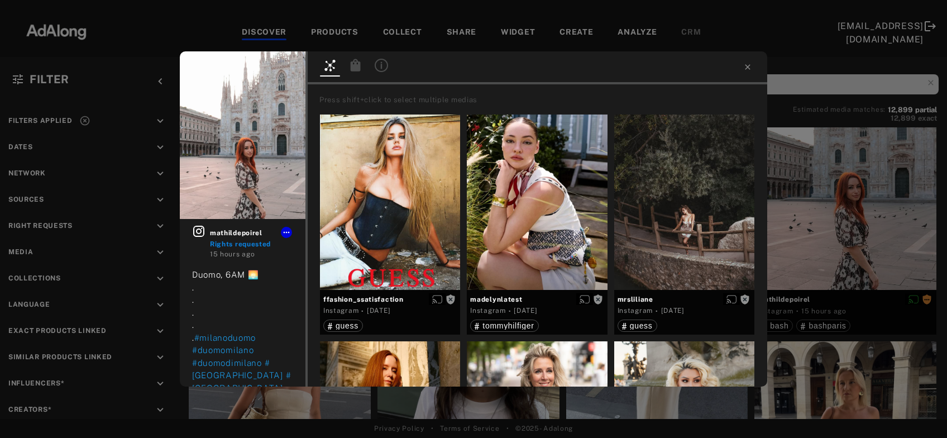
click at [848, 217] on div "mathildepoirel Rights requested 15 hours ago Duomo, 6AM 🌅 . . . . . #milanoduom…" at bounding box center [473, 219] width 947 height 438
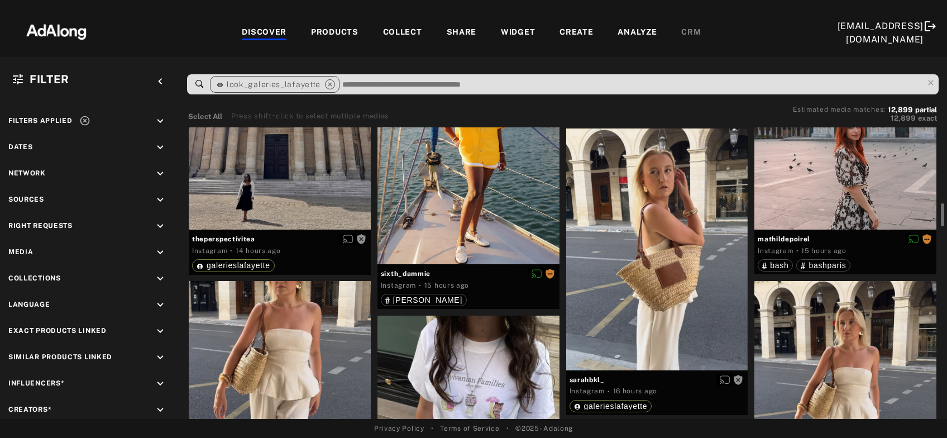
scroll to position [1023, 0]
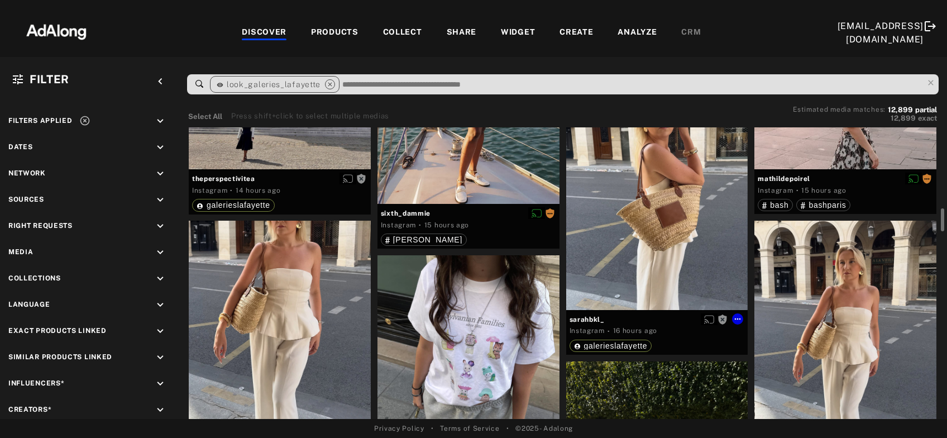
click at [686, 219] on div "Get rights" at bounding box center [657, 189] width 182 height 242
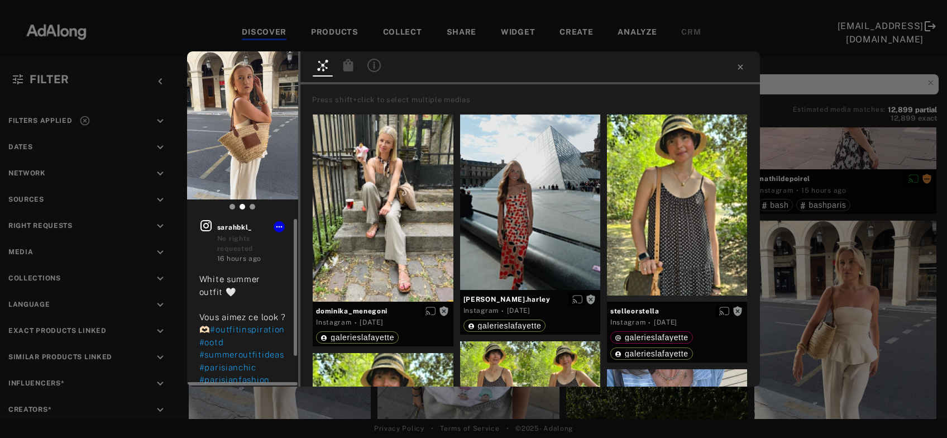
scroll to position [37, 0]
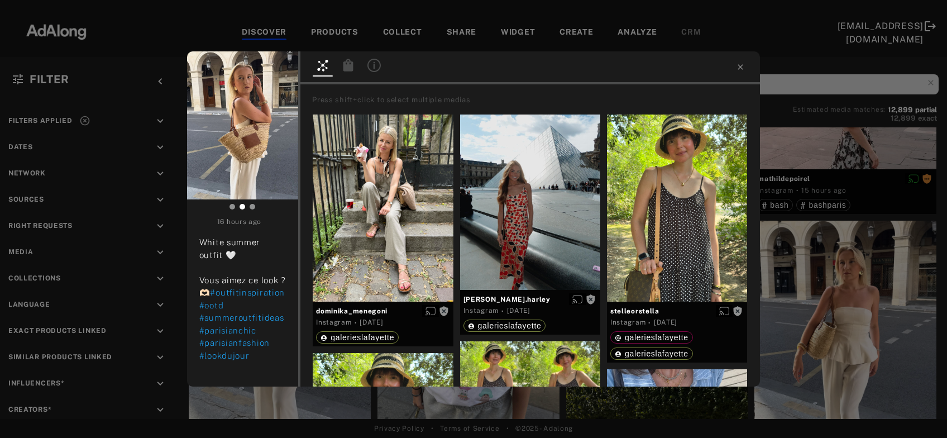
click at [835, 282] on div "Get rights sarahbkl_ No rights requested 16 hours ago White summer outfit 🤍 Vou…" at bounding box center [473, 219] width 947 height 438
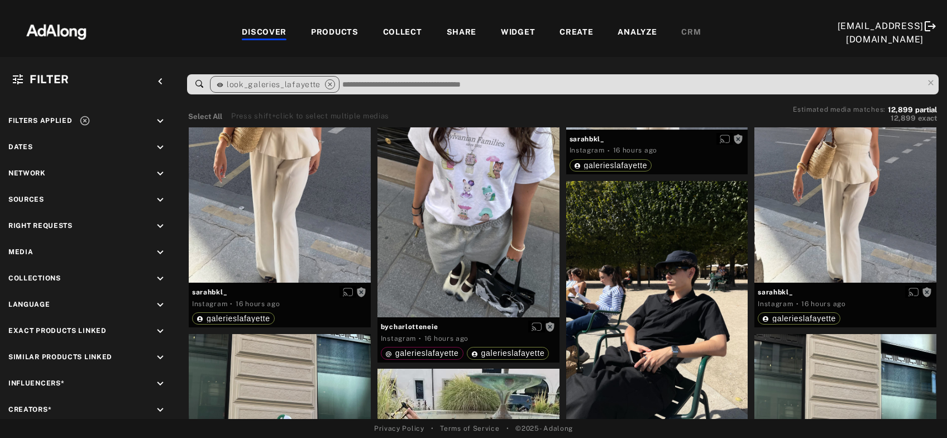
scroll to position [1264, 0]
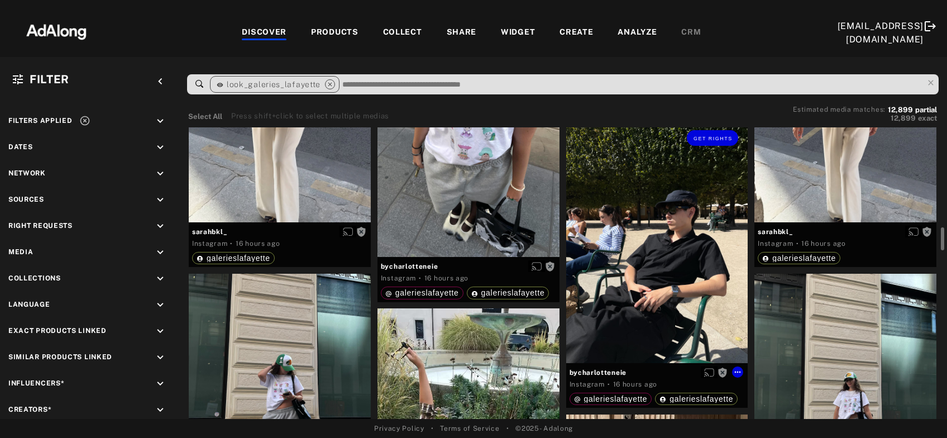
click at [673, 317] on div "Get rights" at bounding box center [657, 242] width 182 height 242
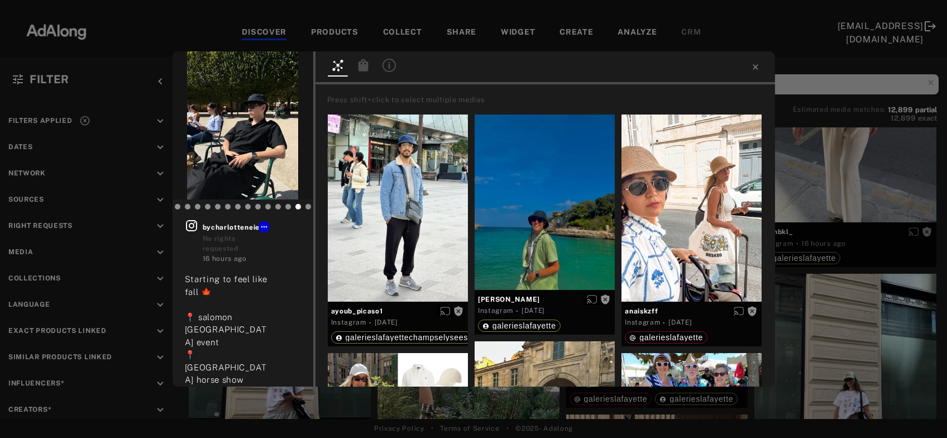
click at [897, 334] on div "Get rights bycharlotteneie No rights requested 16 hours ago Starting to feel li…" at bounding box center [473, 219] width 947 height 438
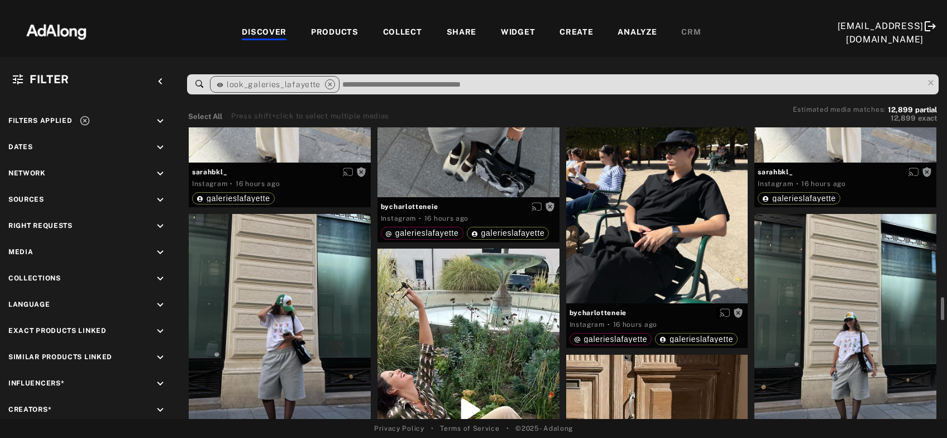
scroll to position [1384, 0]
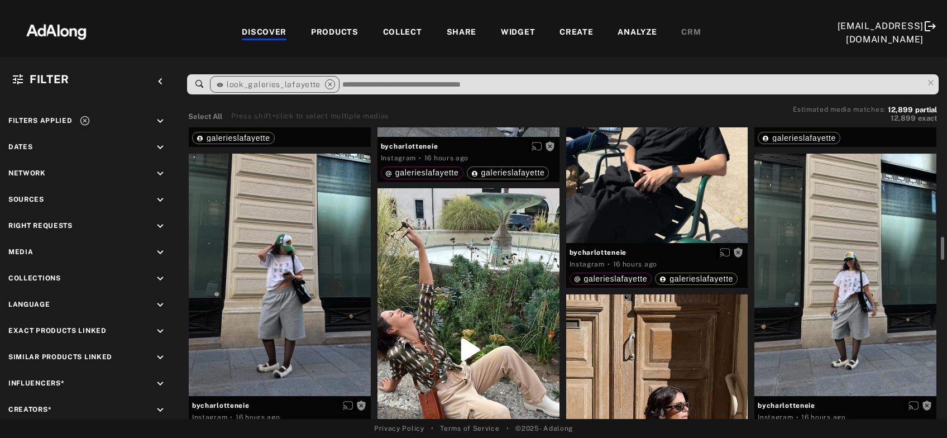
click at [851, 327] on div at bounding box center [845, 275] width 182 height 242
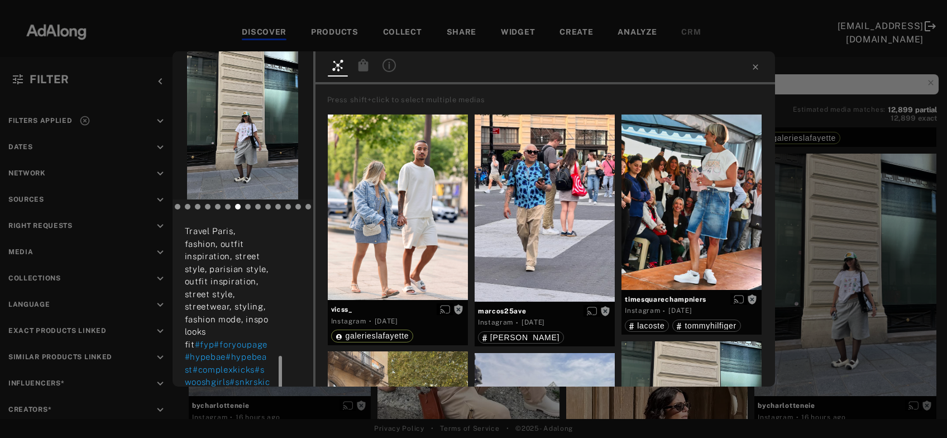
scroll to position [326, 0]
drag, startPoint x: 281, startPoint y: 254, endPoint x: 297, endPoint y: 357, distance: 104.6
click at [297, 357] on div "bycharlotteneie No rights requested 16 hours ago Starting to feel like fall 🍁 📍…" at bounding box center [243, 292] width 141 height 187
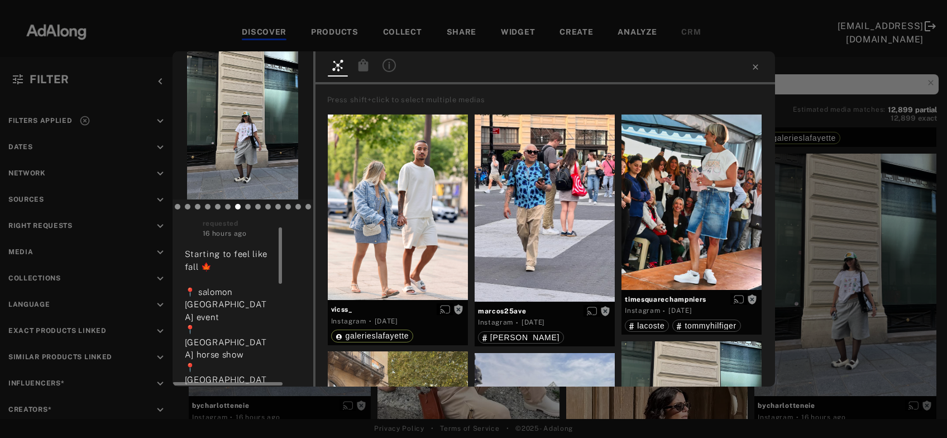
scroll to position [0, 0]
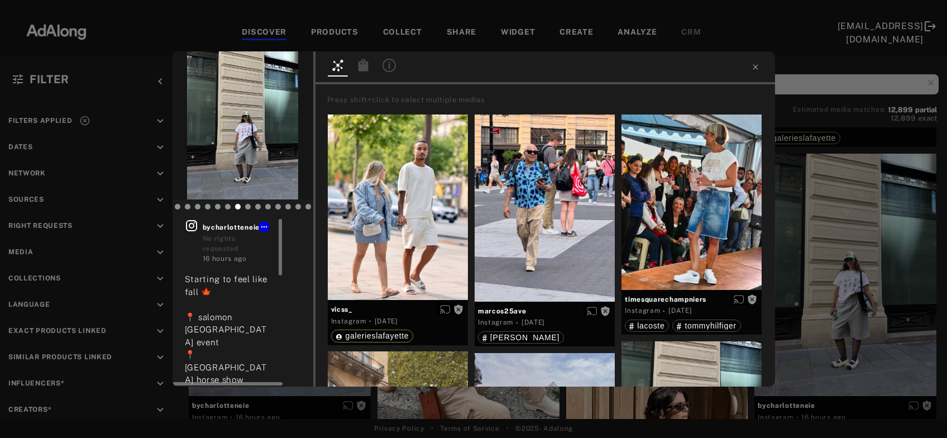
click at [195, 228] on icon at bounding box center [191, 225] width 13 height 13
click at [848, 240] on div "Get rights bycharlotteneie No rights requested 16 hours ago Starting to feel li…" at bounding box center [473, 219] width 947 height 438
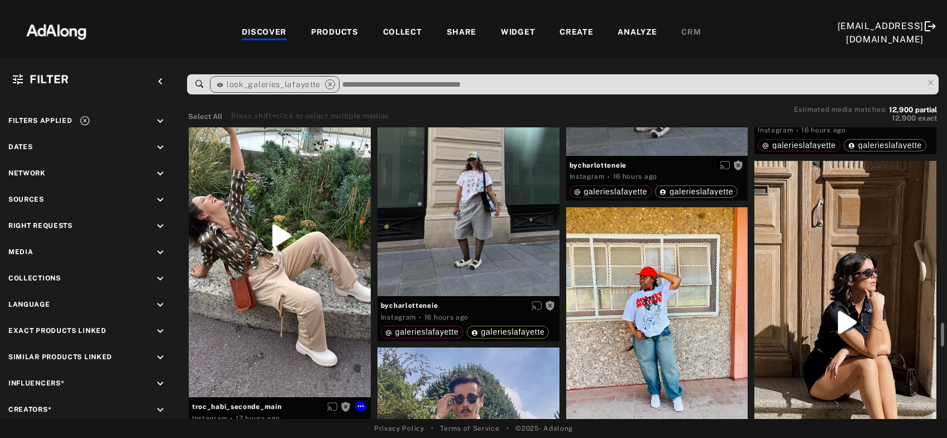
scroll to position [1745, 0]
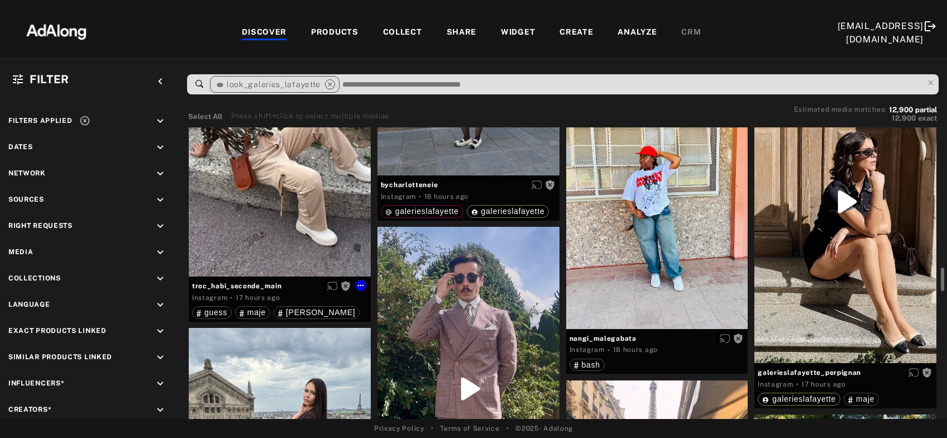
click at [276, 222] on div "Get rights" at bounding box center [280, 115] width 182 height 323
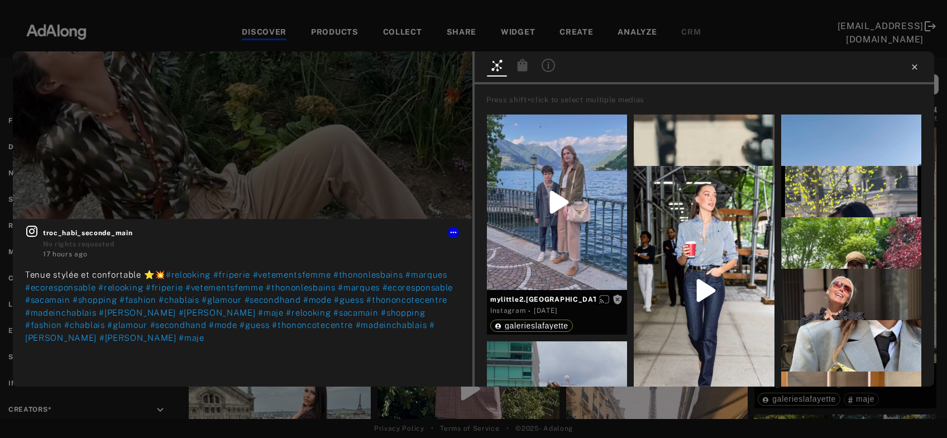
click at [911, 67] on icon at bounding box center [914, 67] width 9 height 9
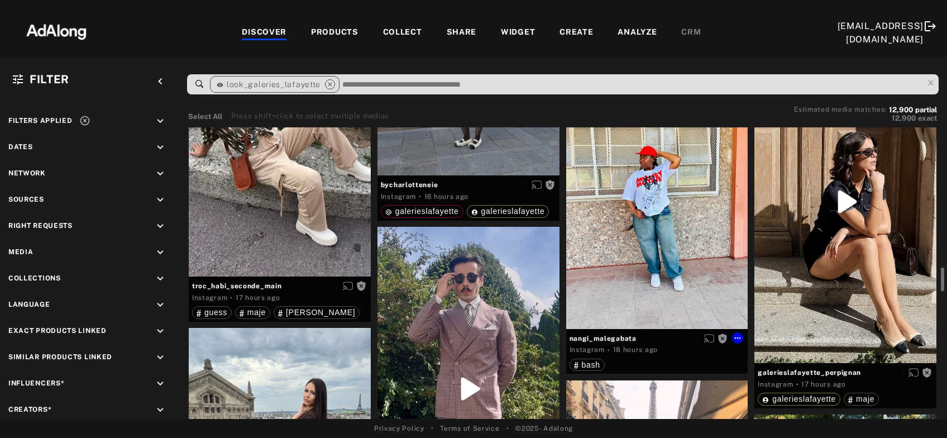
click at [693, 235] on div "Get rights" at bounding box center [657, 208] width 182 height 242
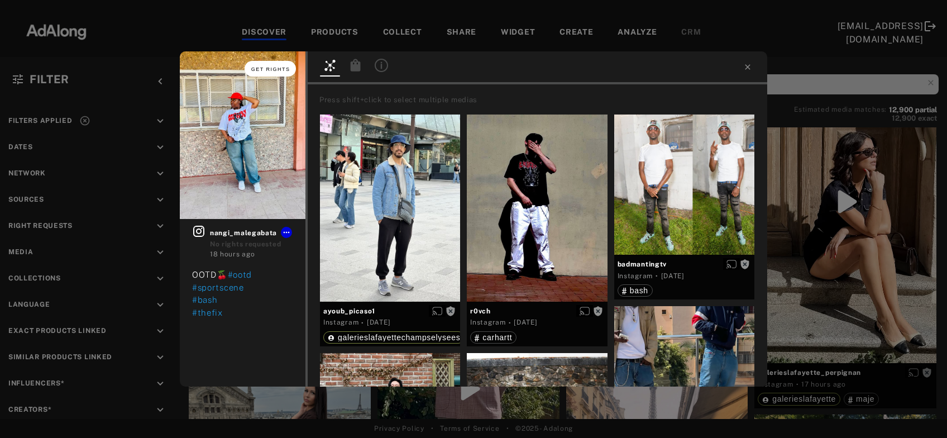
click at [260, 65] on button "Get rights" at bounding box center [270, 69] width 51 height 16
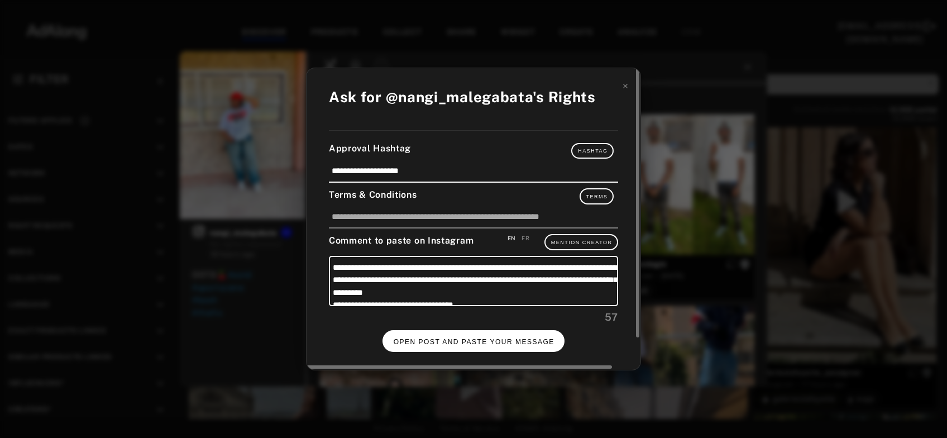
click at [455, 335] on button "OPEN POST AND PASTE YOUR MESSAGE" at bounding box center [474, 341] width 183 height 22
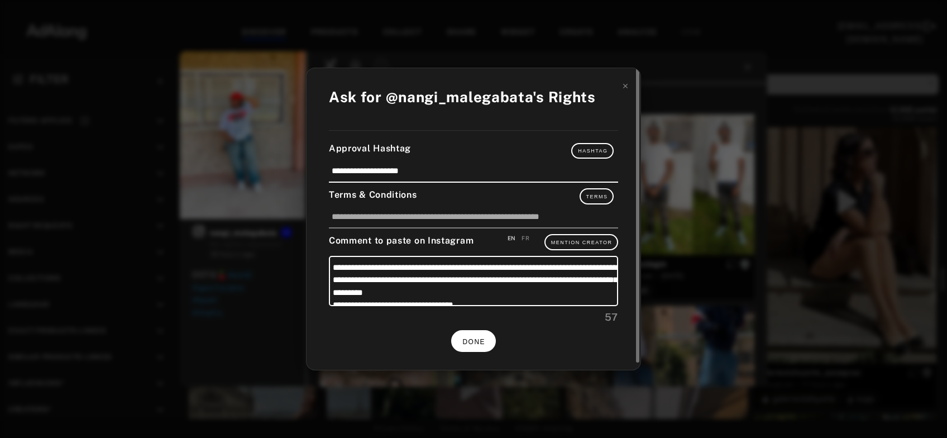
scroll to position [1745, 0]
click at [466, 341] on span "DONE" at bounding box center [473, 342] width 23 height 8
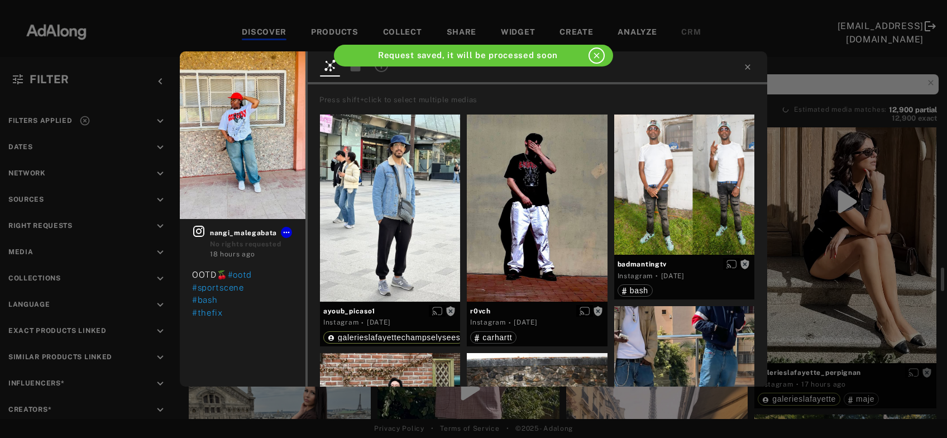
scroll to position [1745, 0]
click at [748, 70] on icon at bounding box center [747, 67] width 9 height 9
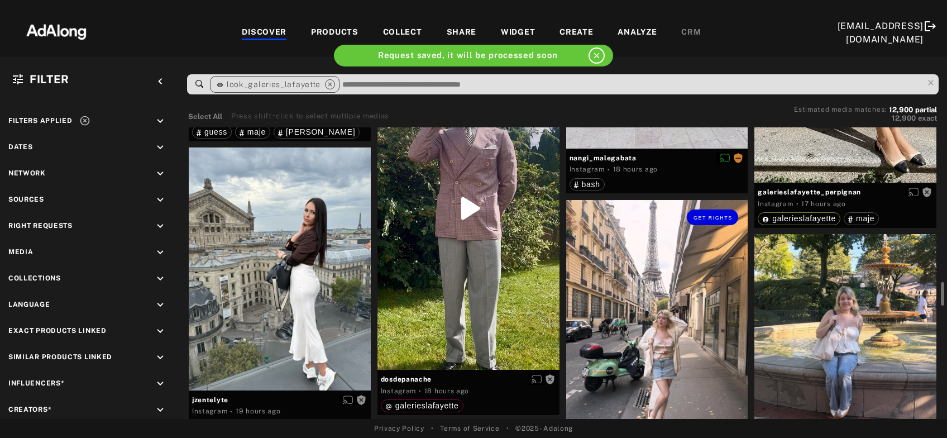
scroll to position [1986, 0]
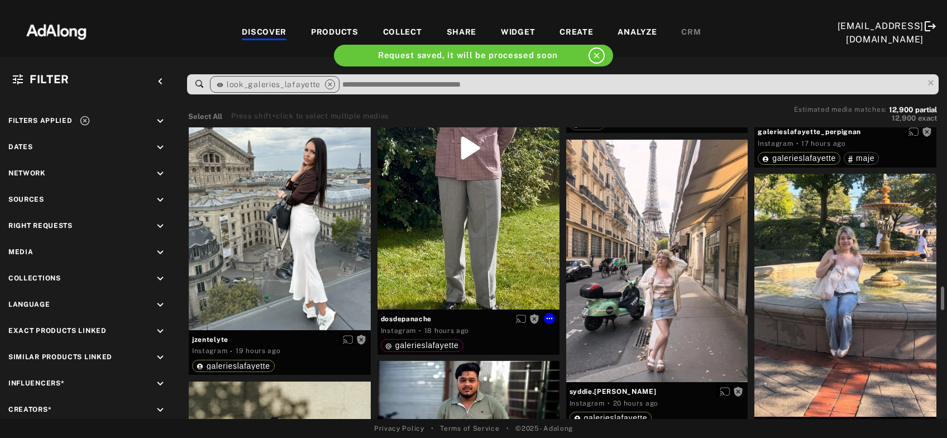
click at [470, 261] on div "Get rights" at bounding box center [469, 147] width 182 height 323
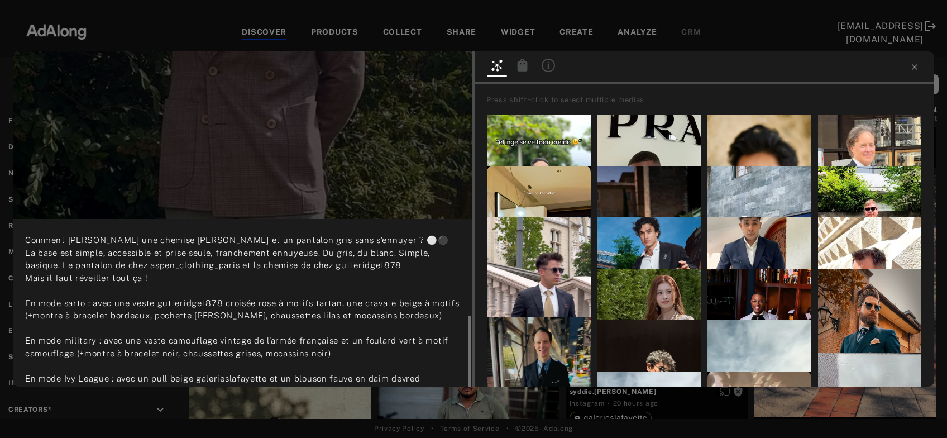
scroll to position [95, 0]
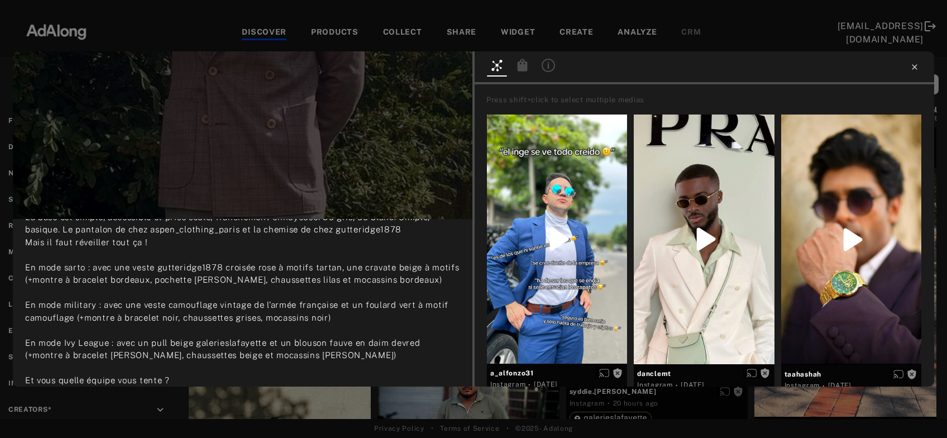
click at [915, 71] on icon at bounding box center [914, 67] width 9 height 9
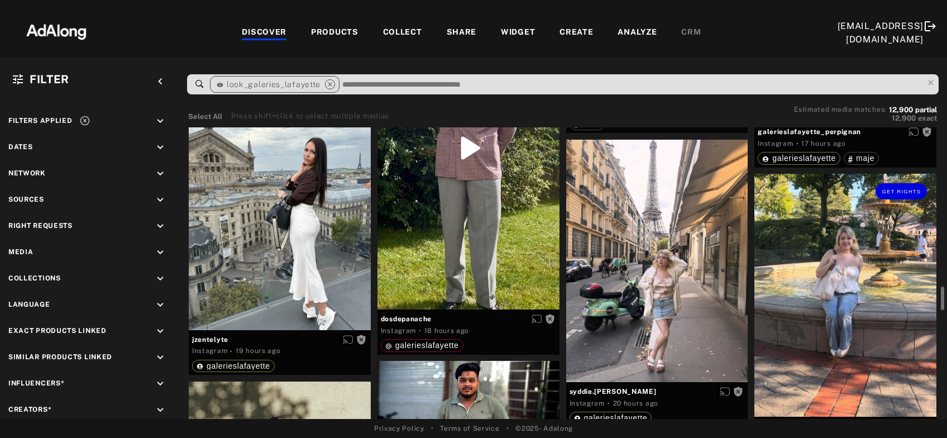
scroll to position [2046, 0]
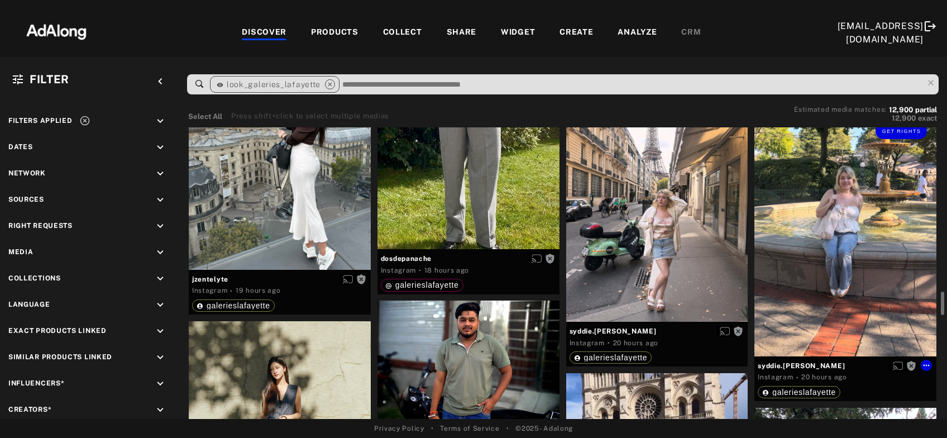
click at [840, 201] on div "Get rights" at bounding box center [845, 234] width 182 height 242
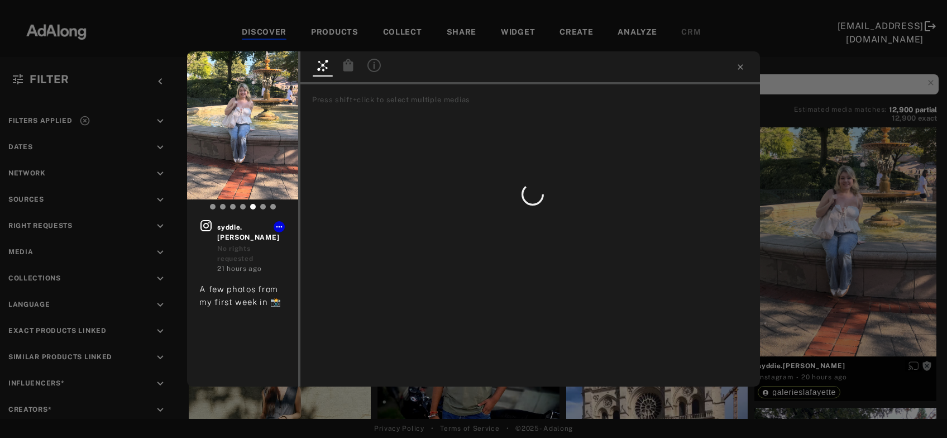
click at [869, 215] on div "Get rights syddie.elaine No rights requested 21 hours ago A few photos from my …" at bounding box center [473, 219] width 947 height 438
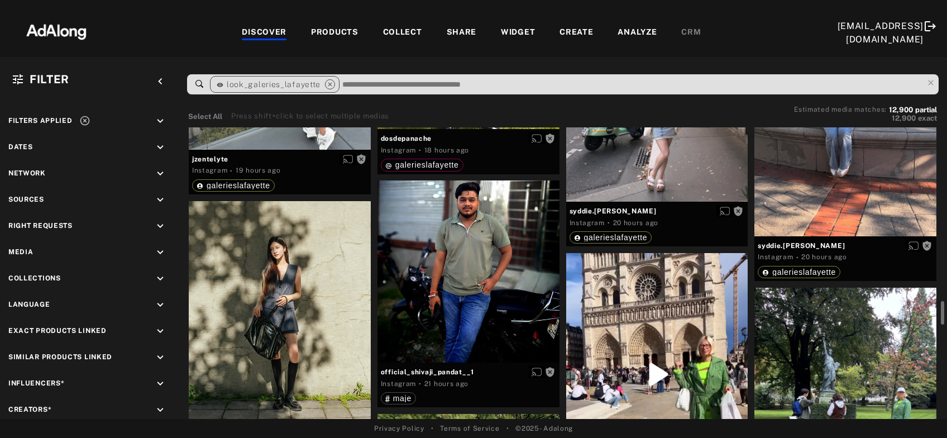
scroll to position [2227, 0]
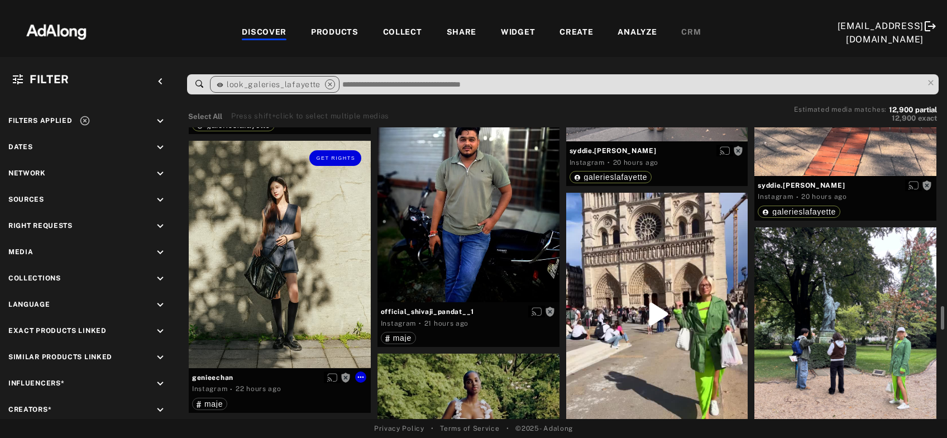
click at [305, 282] on div "Get rights" at bounding box center [280, 254] width 182 height 227
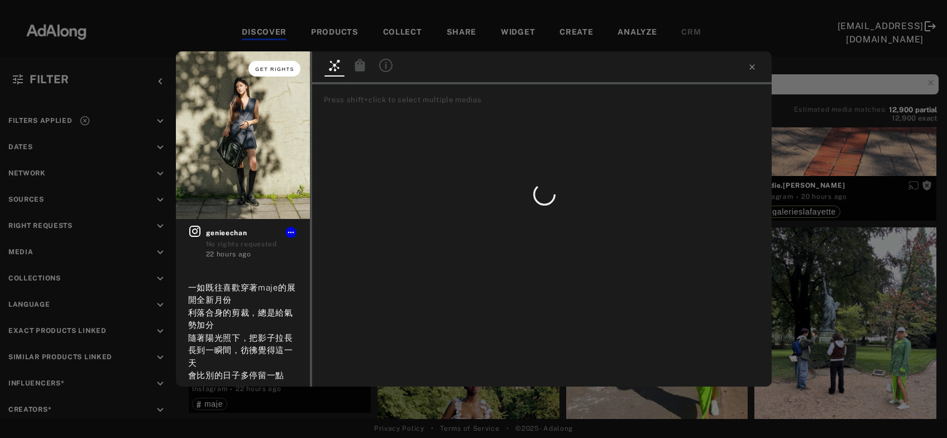
click at [269, 68] on span "Get rights" at bounding box center [274, 69] width 39 height 6
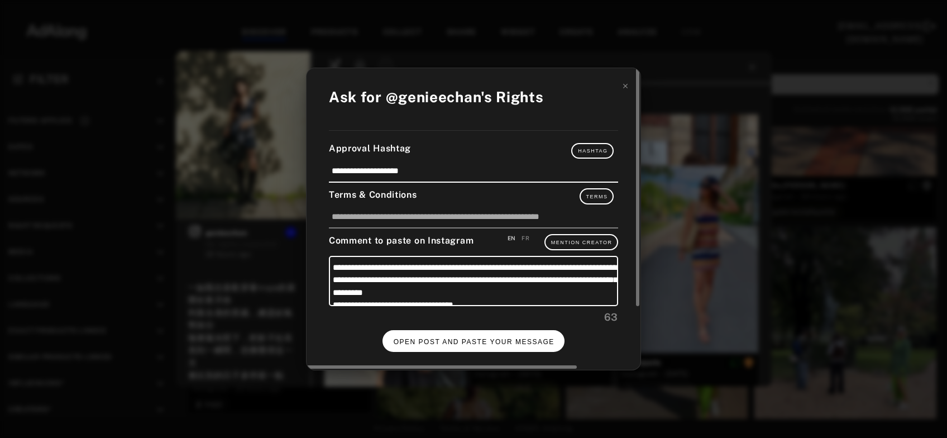
click at [434, 332] on button "OPEN POST AND PASTE YOUR MESSAGE" at bounding box center [474, 341] width 183 height 22
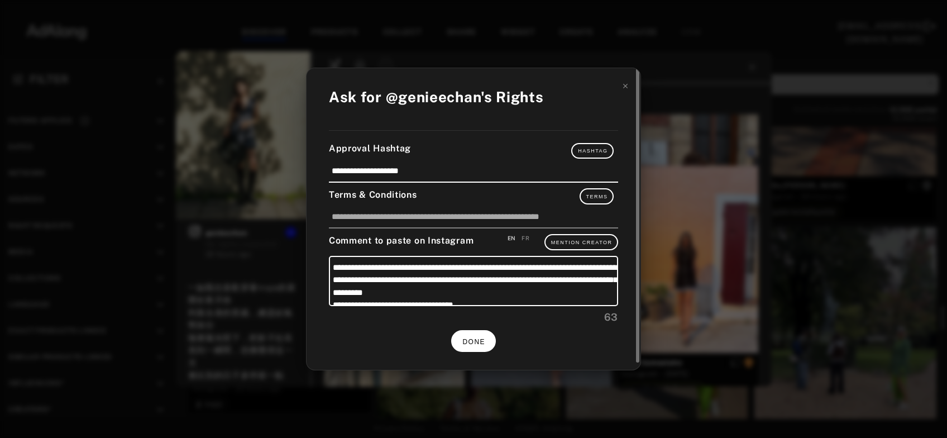
scroll to position [2227, 0]
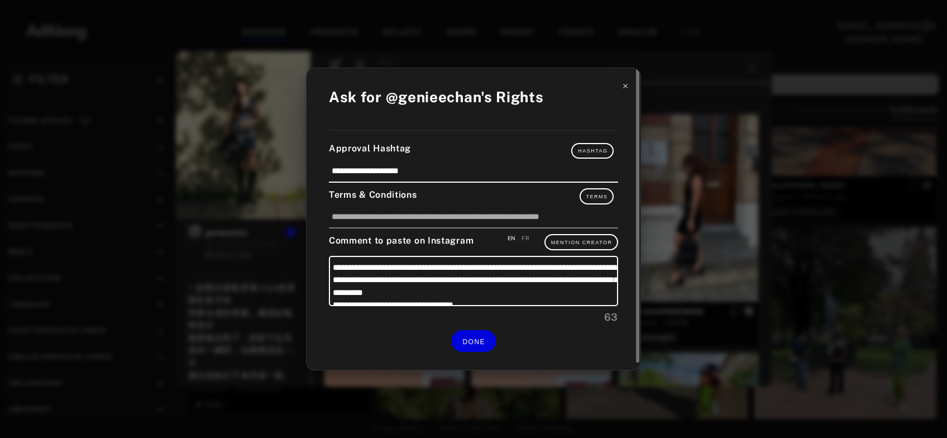
click at [627, 87] on icon at bounding box center [626, 86] width 8 height 8
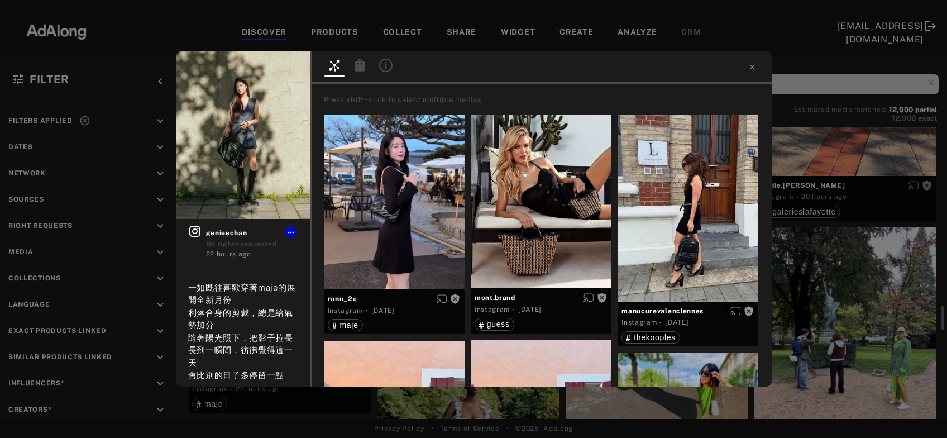
scroll to position [2227, 0]
click at [752, 65] on icon at bounding box center [752, 67] width 9 height 9
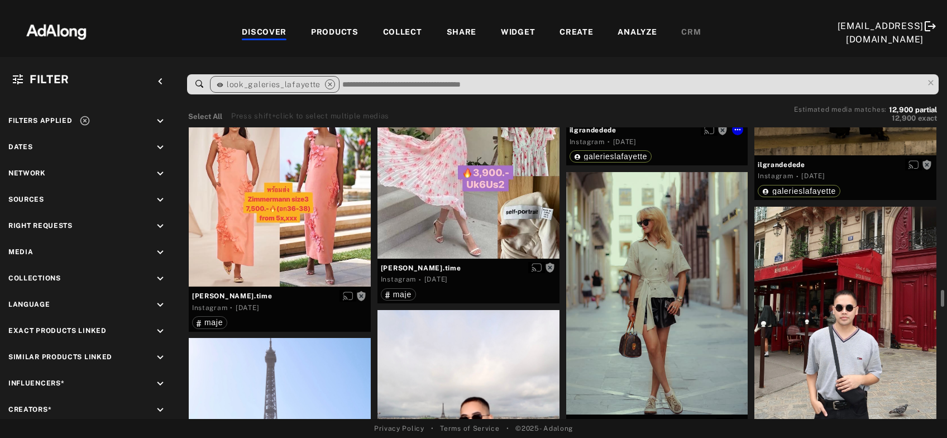
scroll to position [3189, 0]
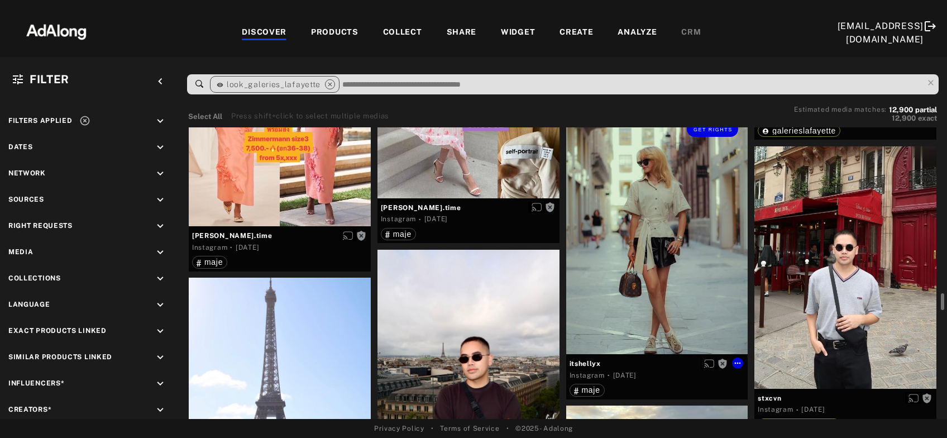
click at [640, 256] on div "Get rights" at bounding box center [657, 233] width 182 height 242
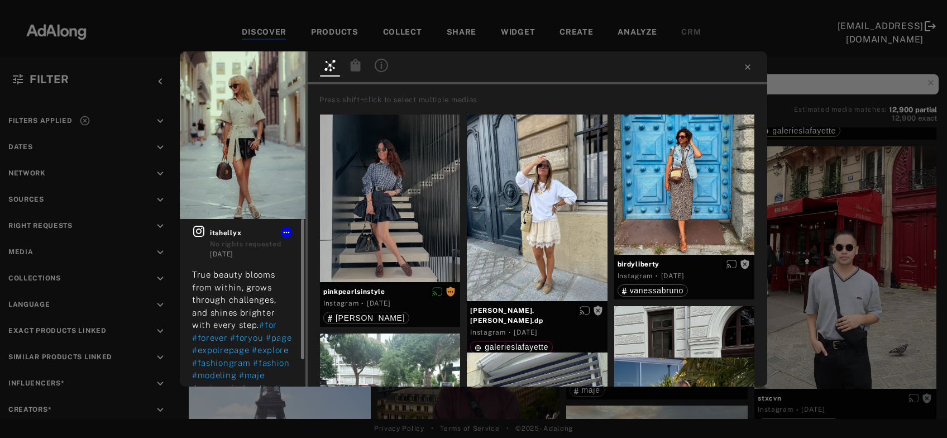
click at [195, 231] on icon at bounding box center [198, 230] width 13 height 13
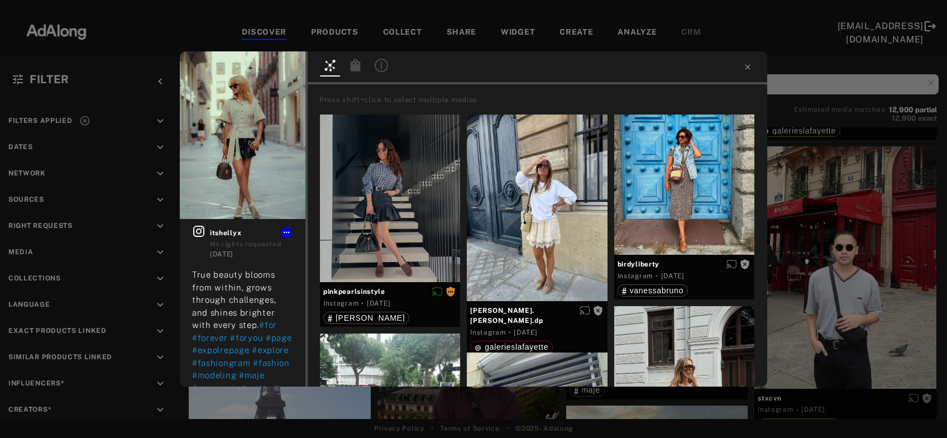
click at [815, 216] on div "Get rights itshellyx No rights requested 1 day ago True beauty blooms from with…" at bounding box center [473, 219] width 947 height 438
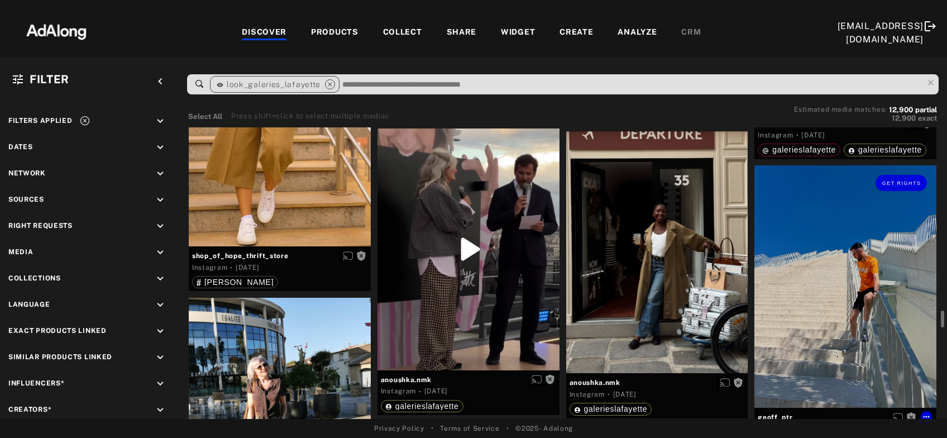
scroll to position [4754, 0]
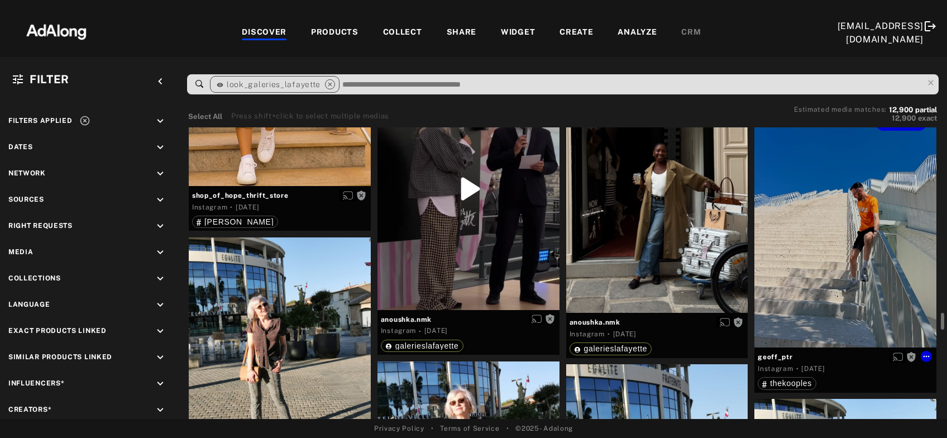
click at [814, 216] on div "Get rights" at bounding box center [845, 226] width 182 height 242
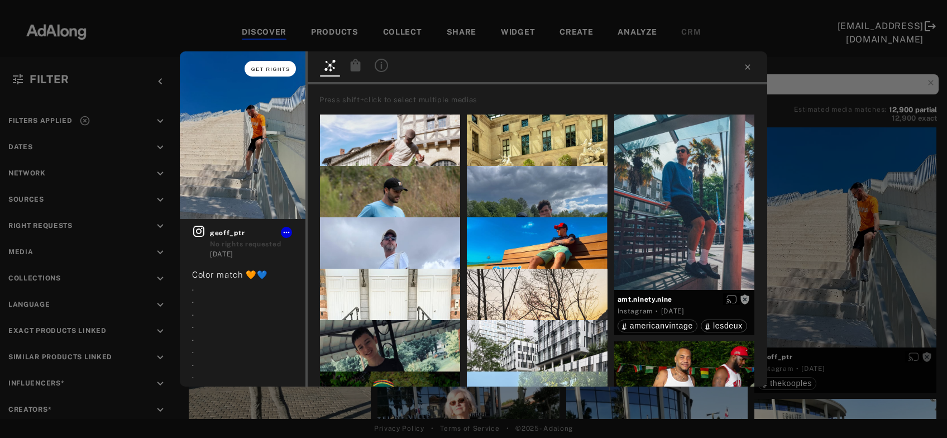
click at [268, 73] on button "Get rights" at bounding box center [270, 69] width 51 height 16
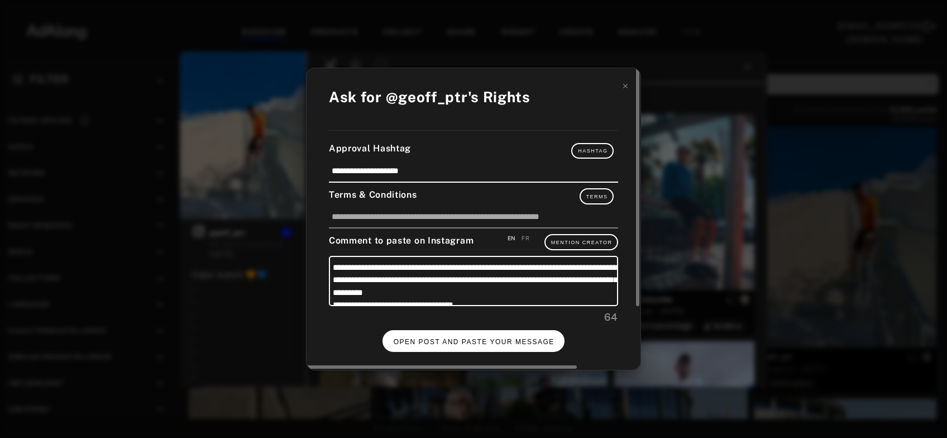
click at [479, 346] on button "OPEN POST AND PASTE YOUR MESSAGE" at bounding box center [474, 341] width 183 height 22
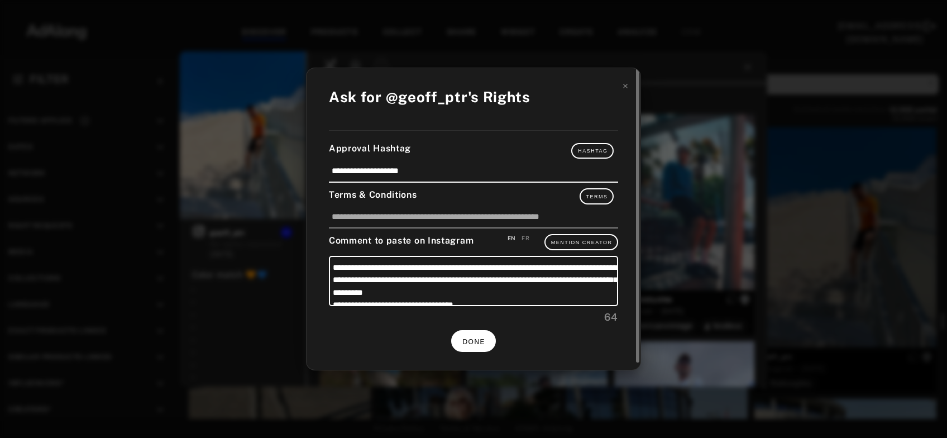
scroll to position [4754, 0]
click at [480, 341] on span "DONE" at bounding box center [473, 342] width 23 height 8
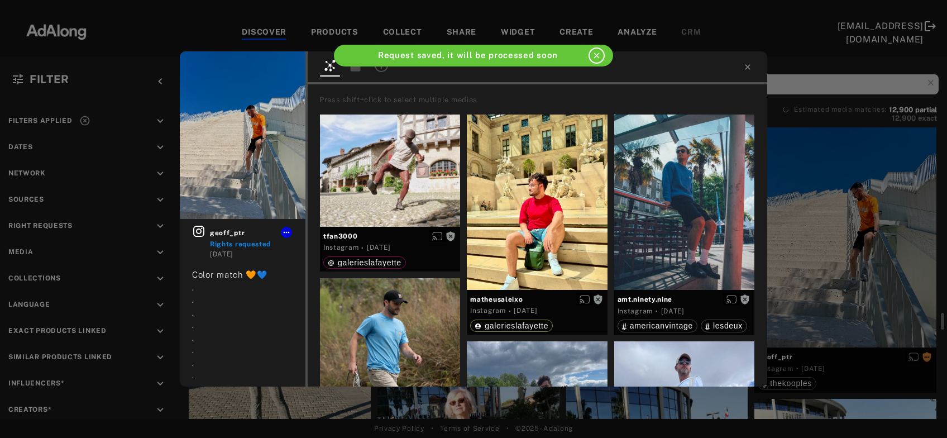
scroll to position [4754, 0]
click at [748, 68] on icon at bounding box center [747, 66] width 5 height 5
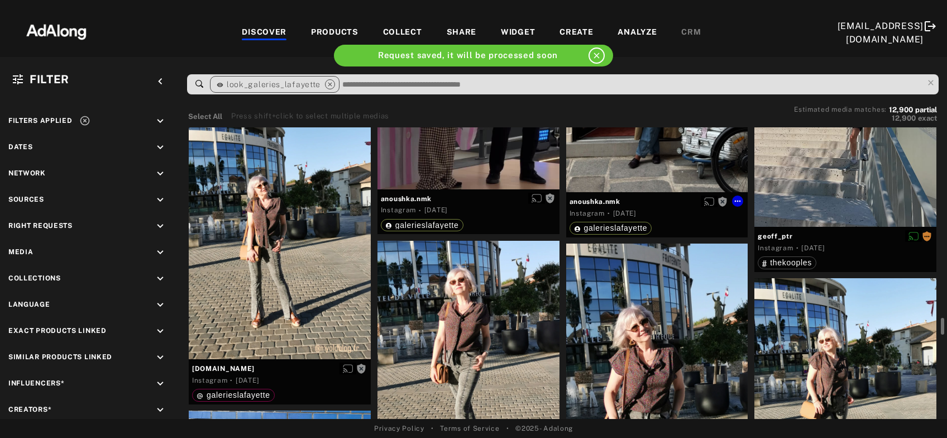
scroll to position [4995, 0]
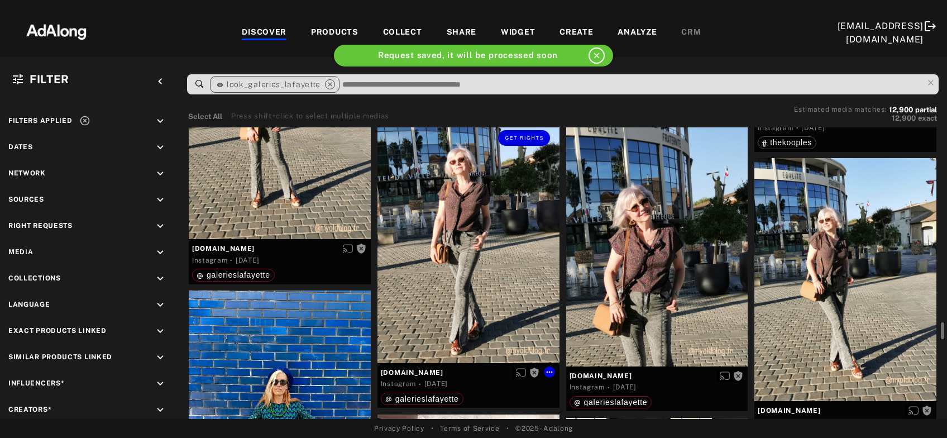
click at [471, 276] on div "Get rights" at bounding box center [469, 242] width 182 height 242
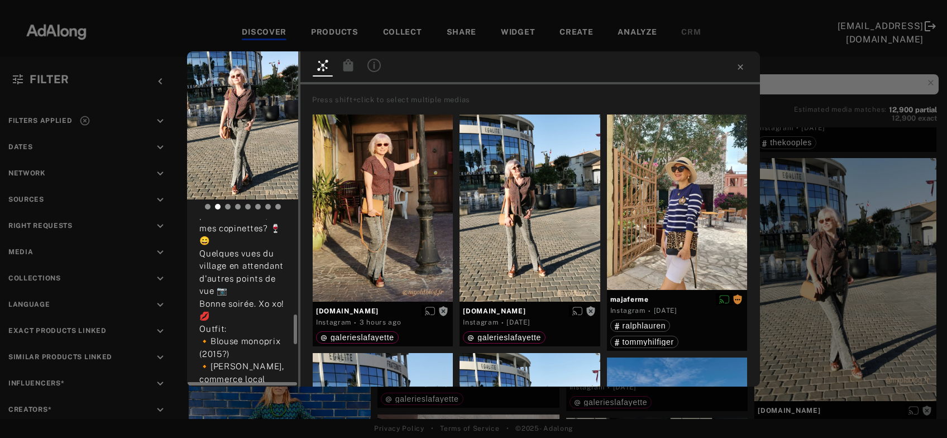
scroll to position [601, 0]
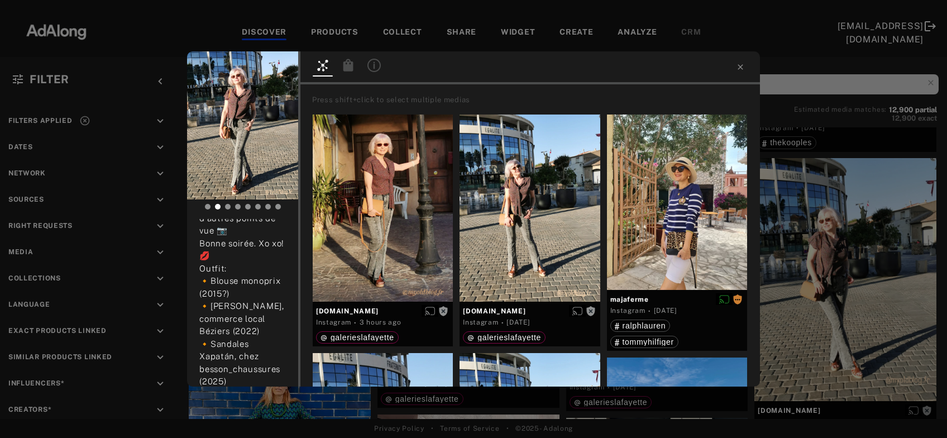
click at [815, 243] on div "Get rights myoldblog.fr No rights requested 2 days ago #beziers #blogueusedebez…" at bounding box center [473, 219] width 947 height 438
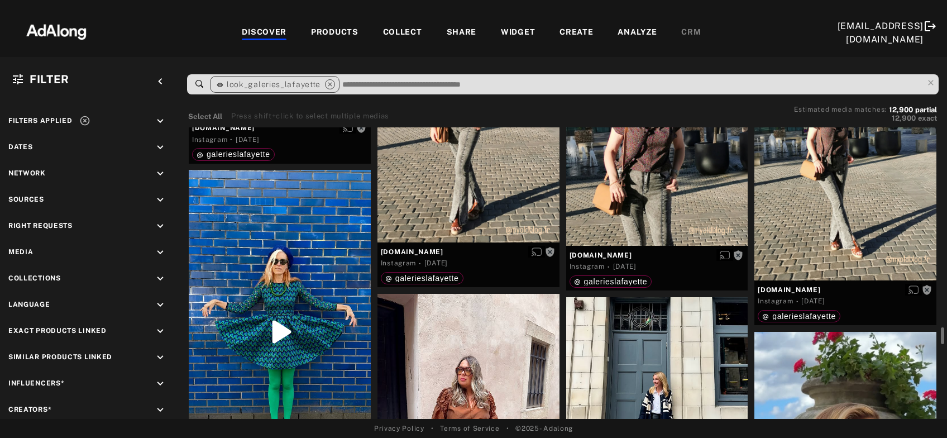
scroll to position [5235, 0]
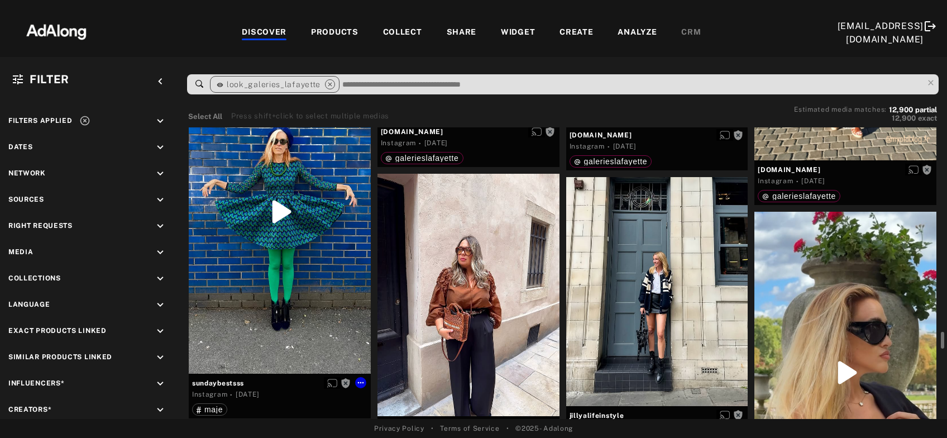
click at [302, 280] on div "Get rights" at bounding box center [280, 211] width 182 height 323
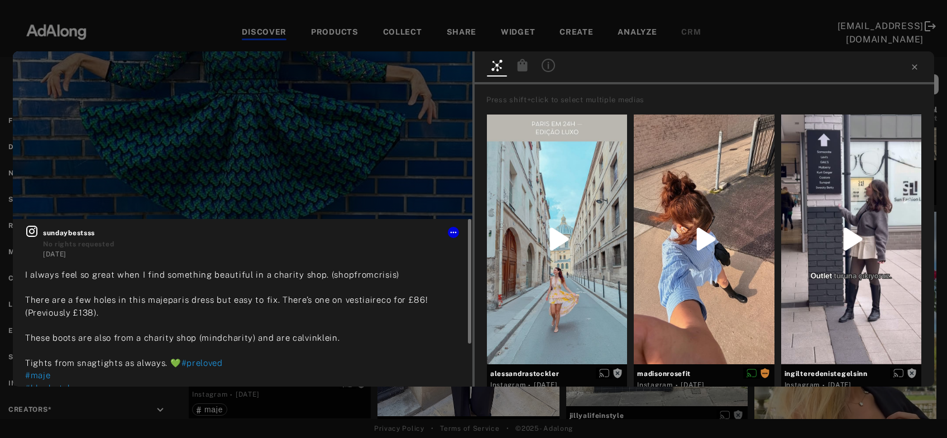
click at [27, 237] on icon at bounding box center [31, 230] width 13 height 13
click at [912, 66] on icon at bounding box center [914, 67] width 9 height 9
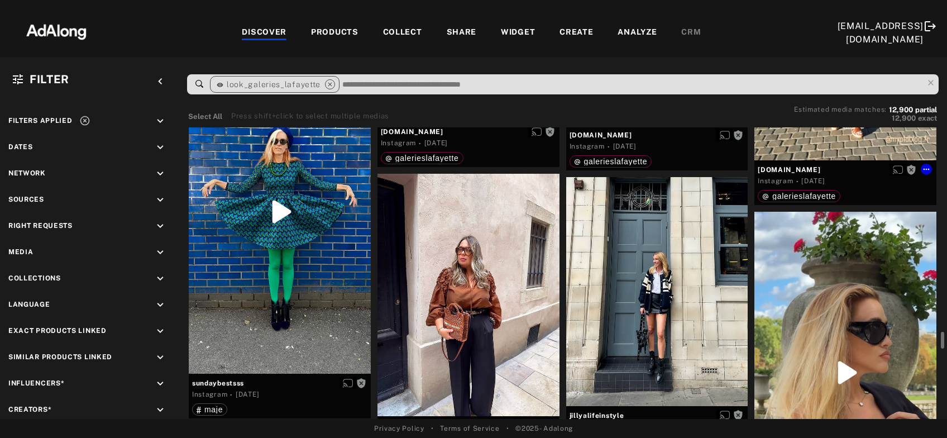
scroll to position [5296, 0]
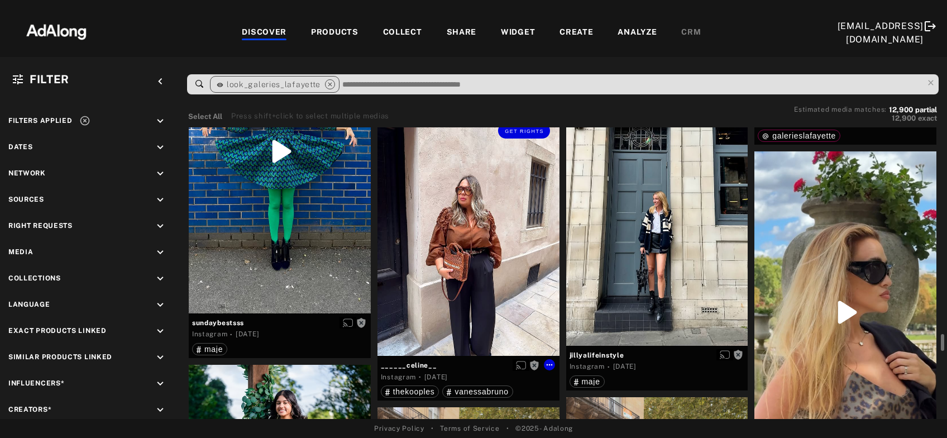
click at [488, 276] on div "Get rights" at bounding box center [469, 234] width 182 height 242
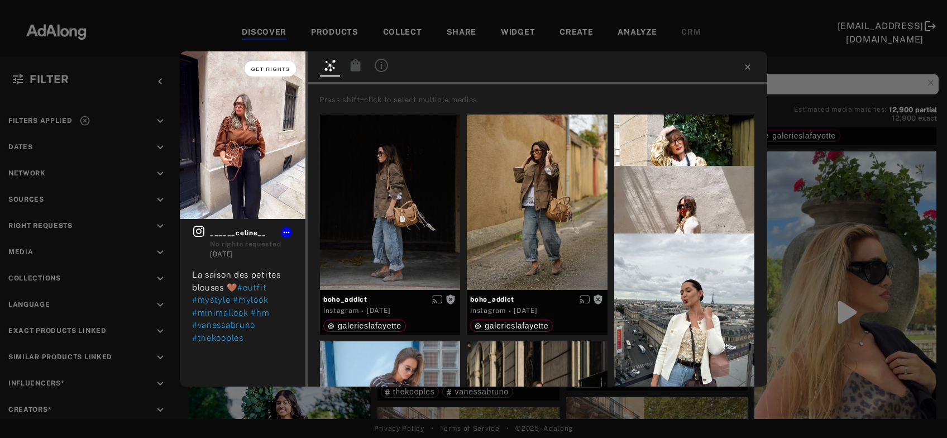
click at [273, 73] on button "Get rights" at bounding box center [270, 69] width 51 height 16
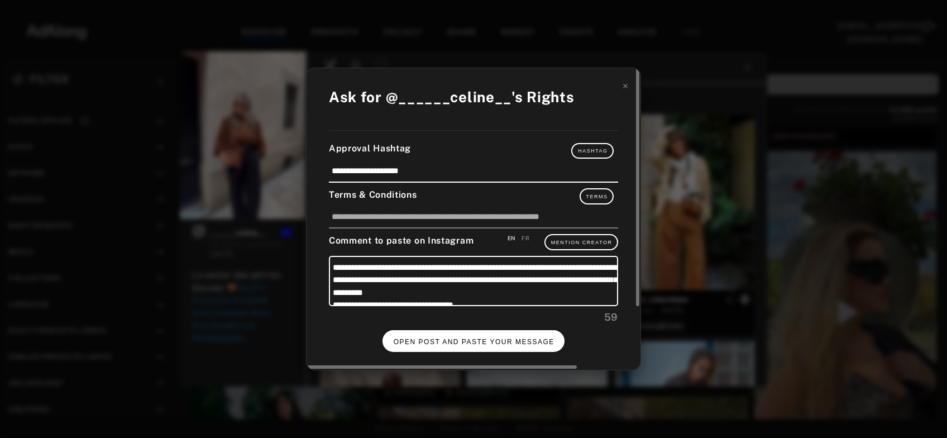
click at [438, 338] on span "OPEN POST AND PASTE YOUR MESSAGE" at bounding box center [474, 342] width 161 height 8
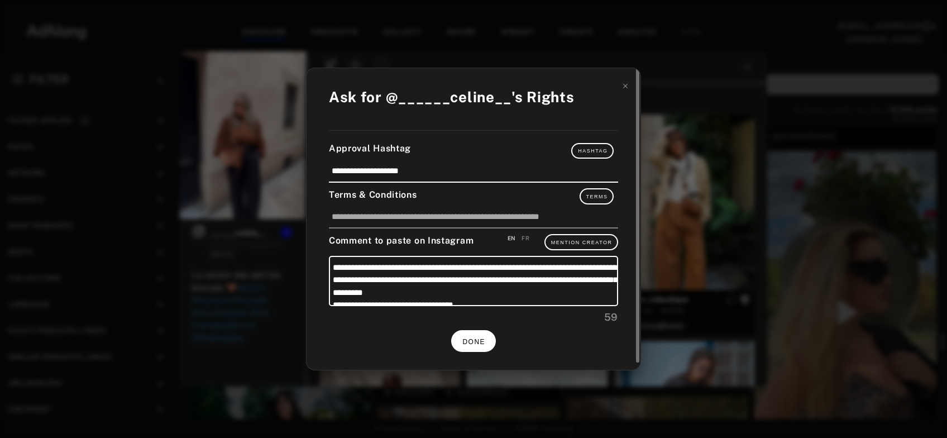
scroll to position [5296, 0]
click at [485, 335] on button "DONE" at bounding box center [473, 341] width 45 height 22
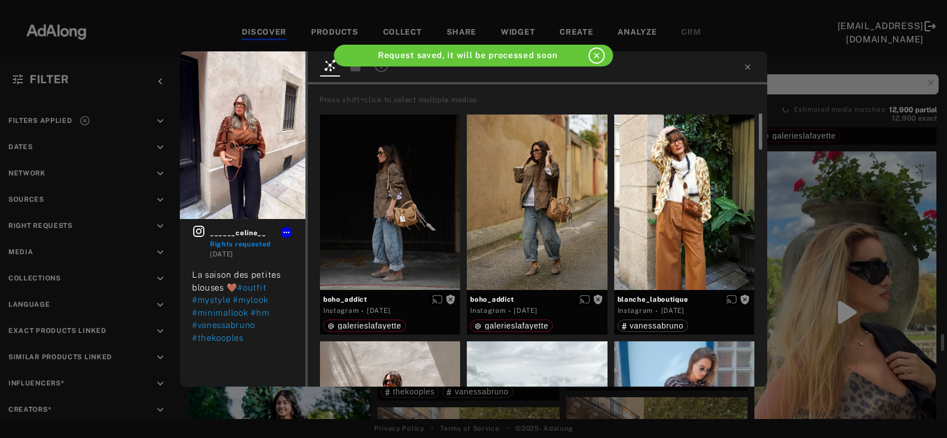
scroll to position [5296, 0]
click at [751, 65] on icon at bounding box center [747, 67] width 9 height 9
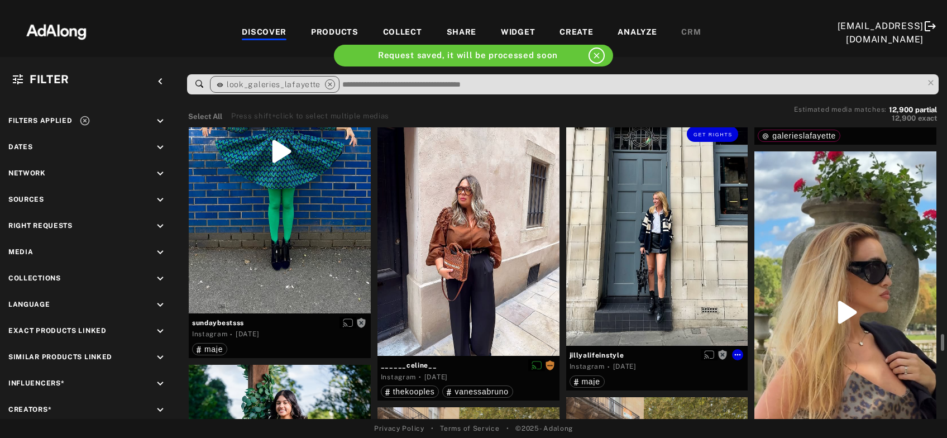
click at [678, 297] on div "Get rights" at bounding box center [657, 231] width 182 height 229
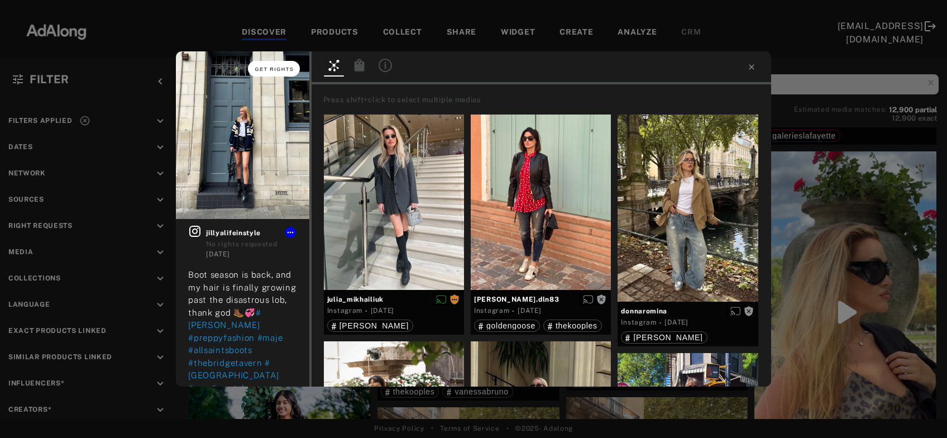
click at [279, 70] on span "Get rights" at bounding box center [274, 69] width 39 height 6
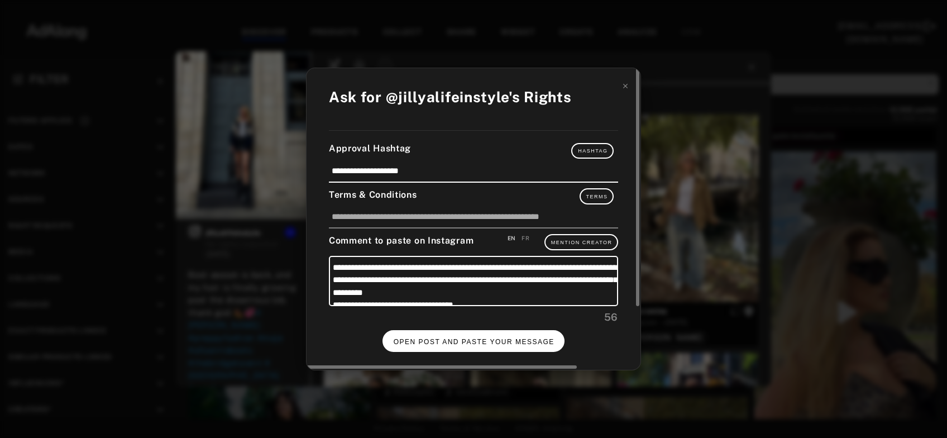
click at [462, 332] on button "OPEN POST AND PASTE YOUR MESSAGE" at bounding box center [474, 341] width 183 height 22
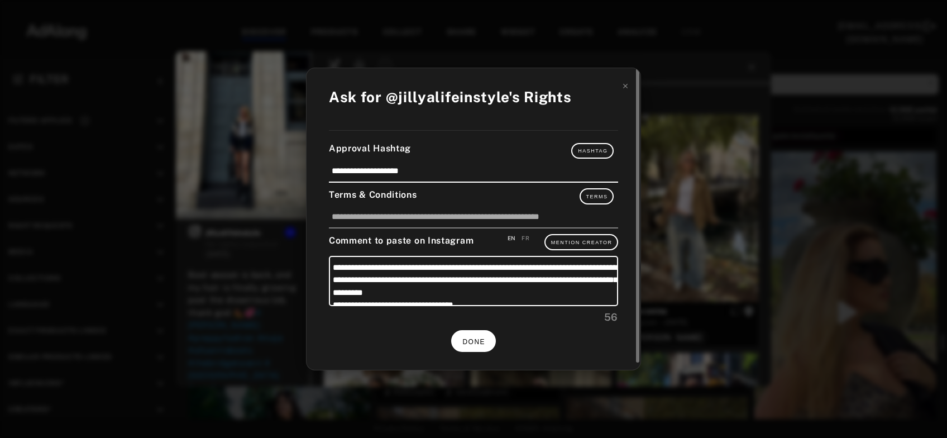
scroll to position [5296, 0]
click at [477, 346] on button "DONE" at bounding box center [473, 341] width 45 height 22
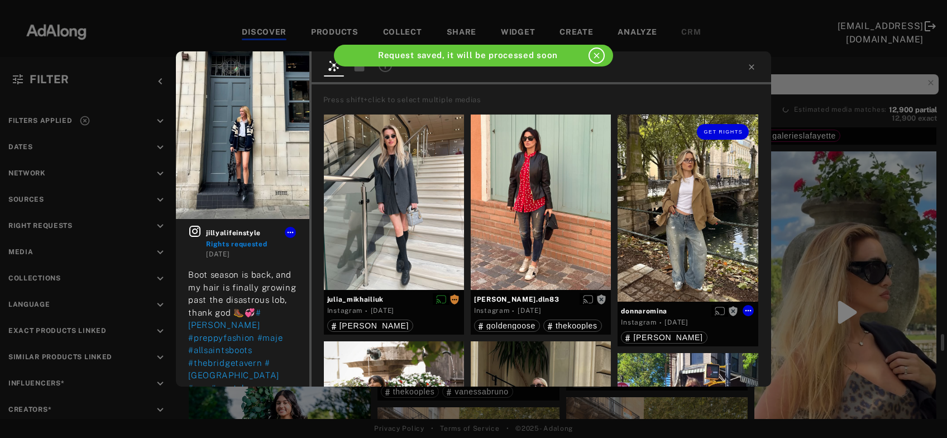
scroll to position [5296, 0]
click at [754, 68] on icon at bounding box center [751, 67] width 9 height 9
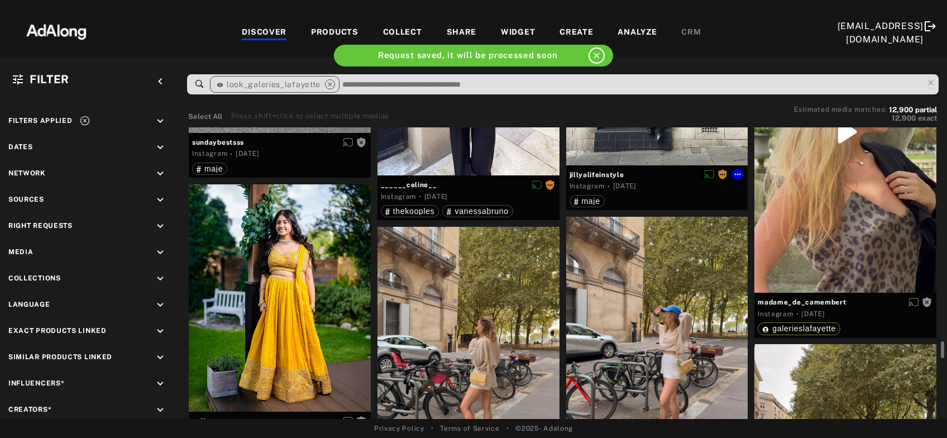
scroll to position [5536, 0]
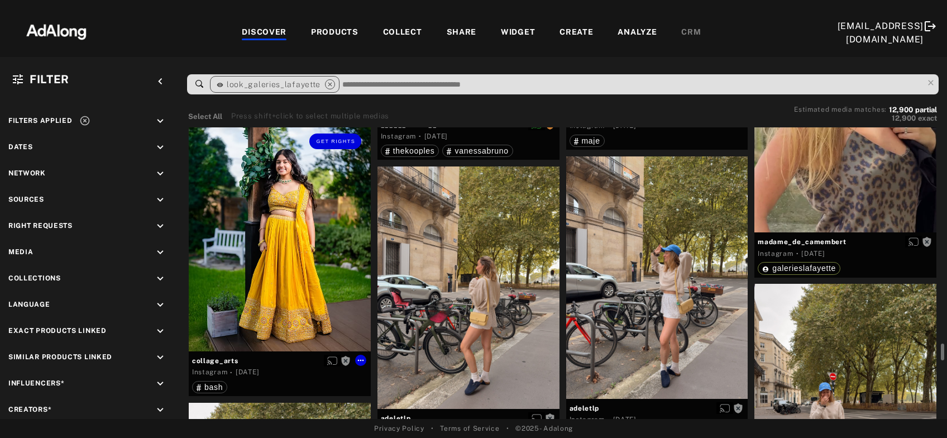
click at [307, 279] on div "Get rights" at bounding box center [280, 237] width 182 height 227
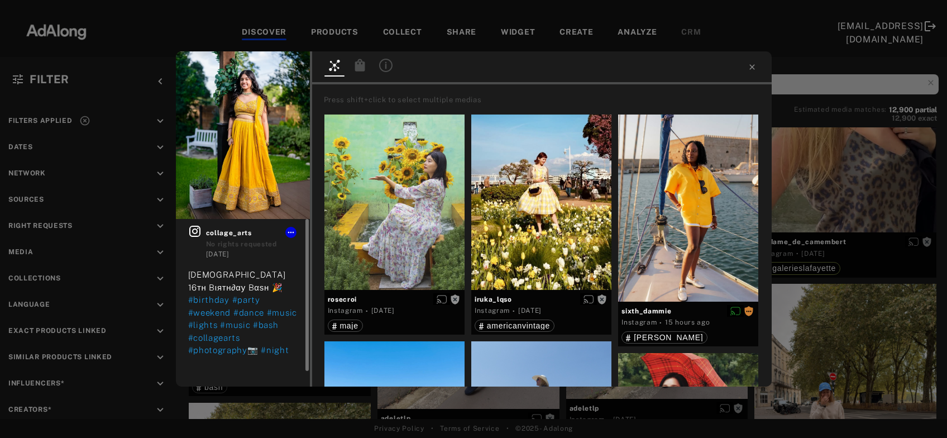
click at [193, 232] on icon at bounding box center [194, 230] width 13 height 13
click at [753, 64] on icon at bounding box center [752, 67] width 9 height 9
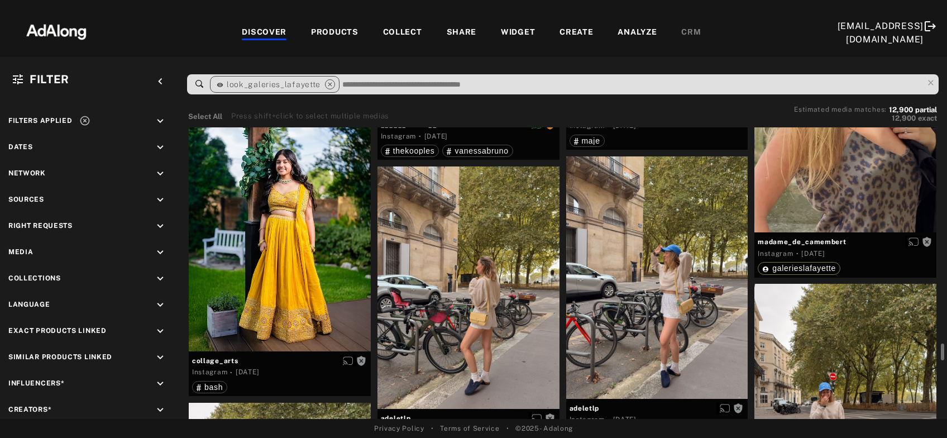
scroll to position [5597, 0]
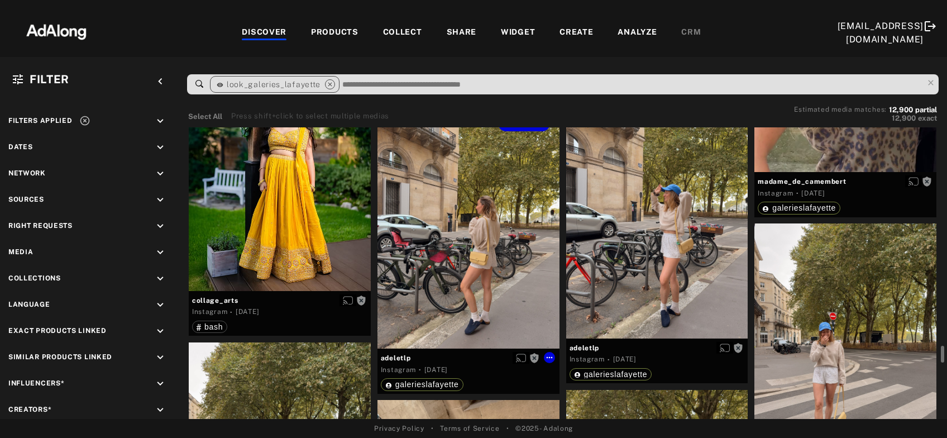
click at [463, 282] on div "Get rights" at bounding box center [469, 227] width 182 height 242
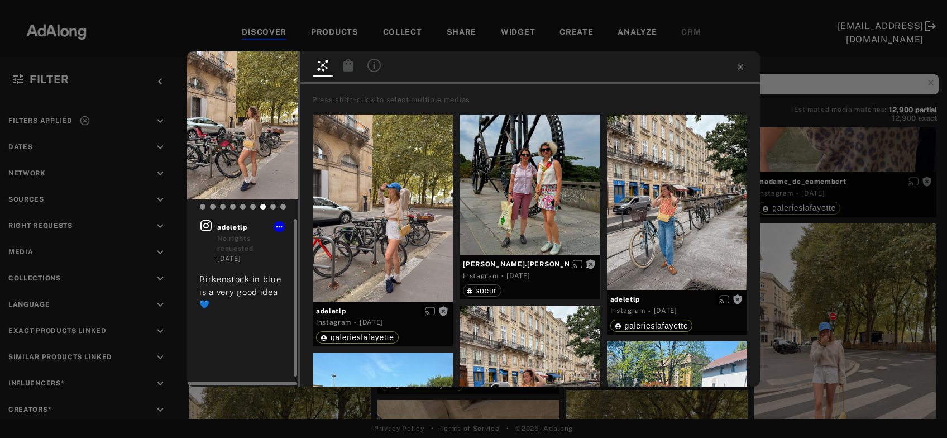
click at [209, 228] on icon at bounding box center [205, 225] width 13 height 13
click at [818, 175] on div "Get rights adeletlp No rights requested 2 days ago Birkenstock in blue is a ver…" at bounding box center [473, 219] width 947 height 438
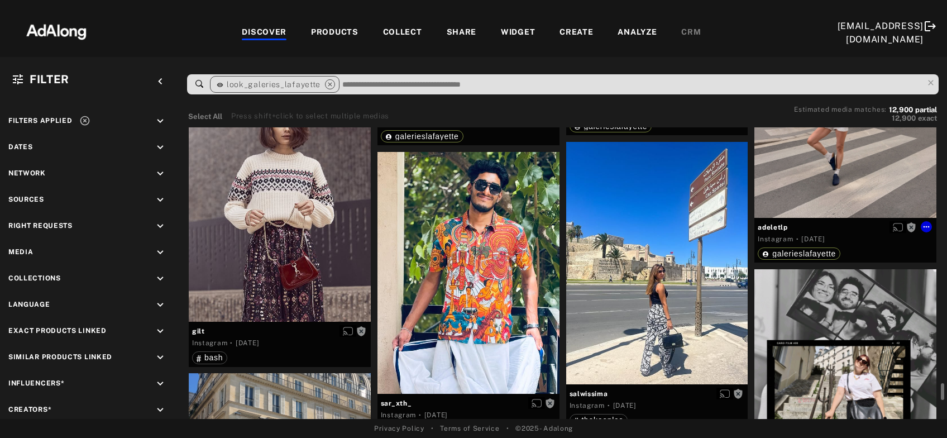
scroll to position [6198, 0]
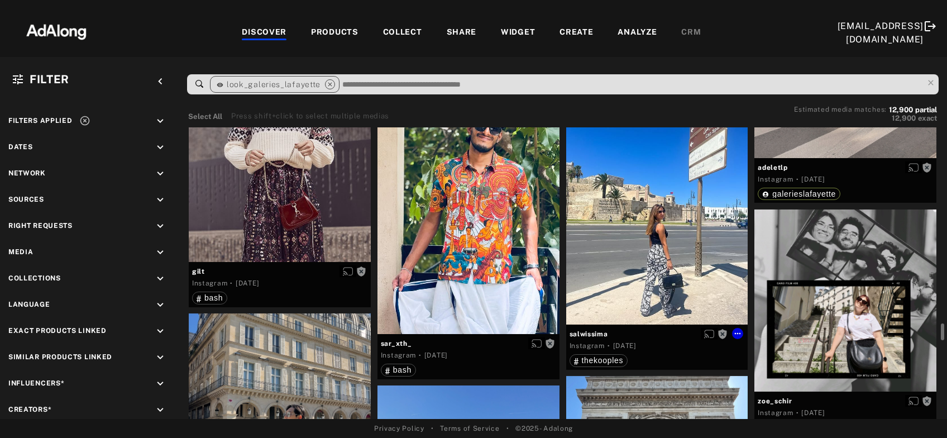
click at [659, 271] on div "Get rights" at bounding box center [657, 203] width 182 height 242
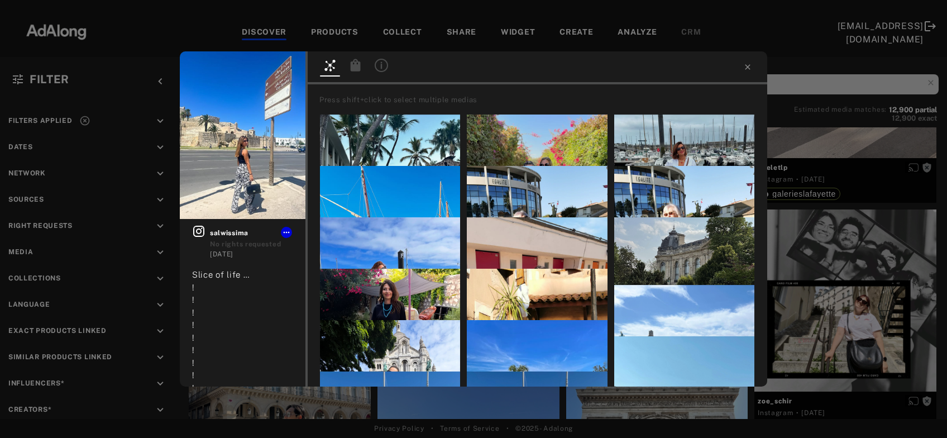
scroll to position [233, 0]
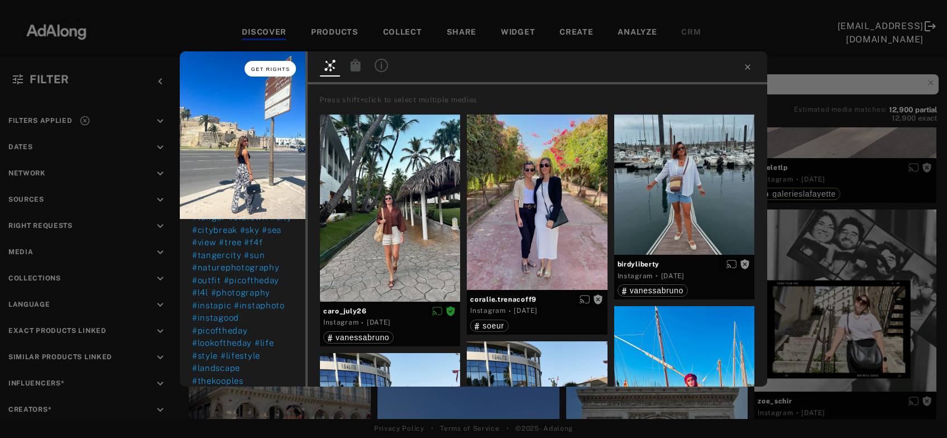
click at [254, 65] on button "Get rights" at bounding box center [270, 69] width 51 height 16
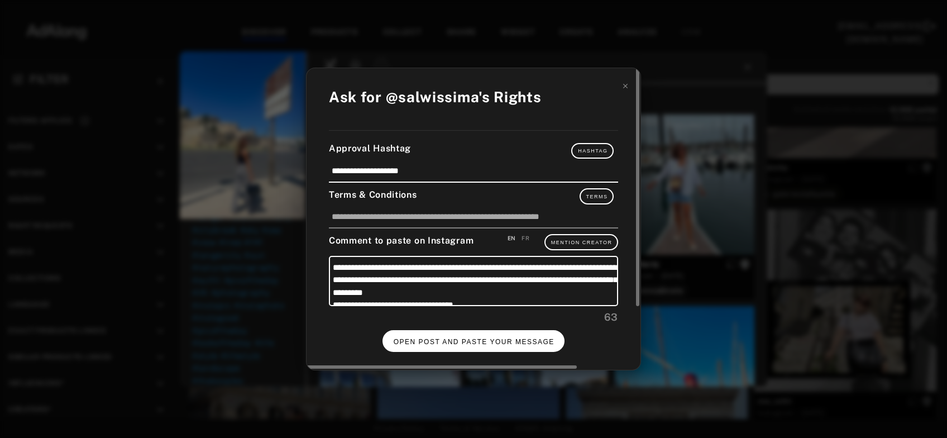
click at [483, 343] on button "OPEN POST AND PASTE YOUR MESSAGE" at bounding box center [474, 341] width 183 height 22
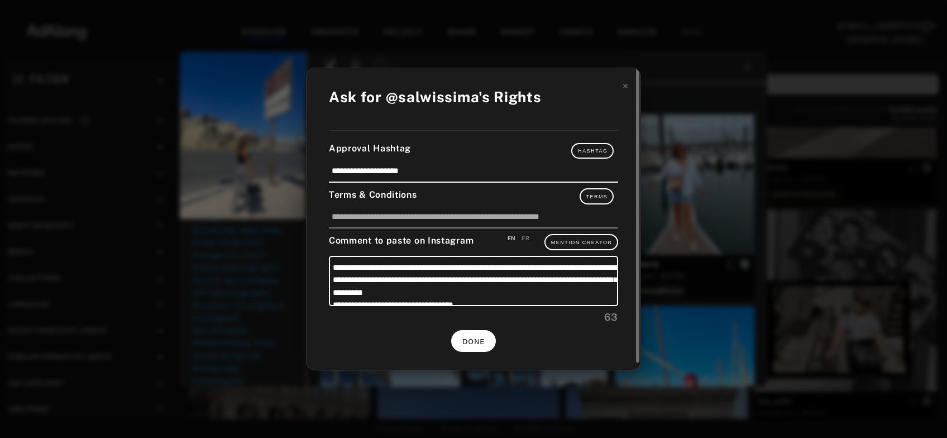
click at [480, 345] on button "DONE" at bounding box center [473, 341] width 45 height 22
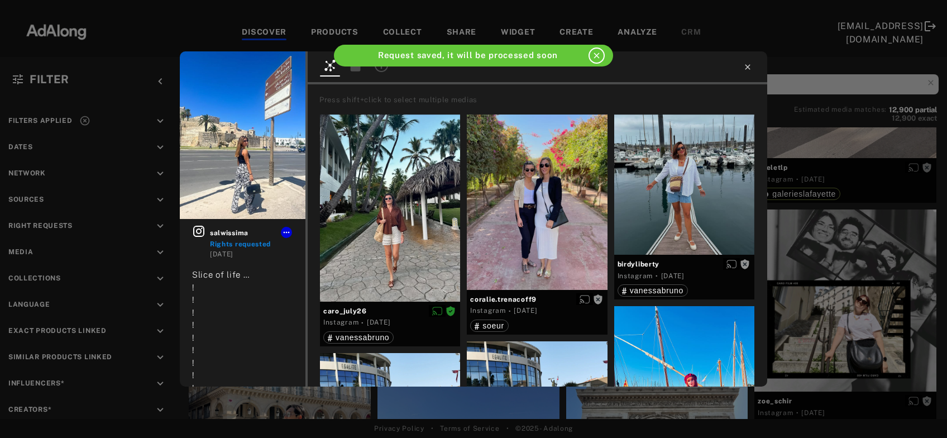
click at [751, 70] on icon at bounding box center [747, 67] width 9 height 9
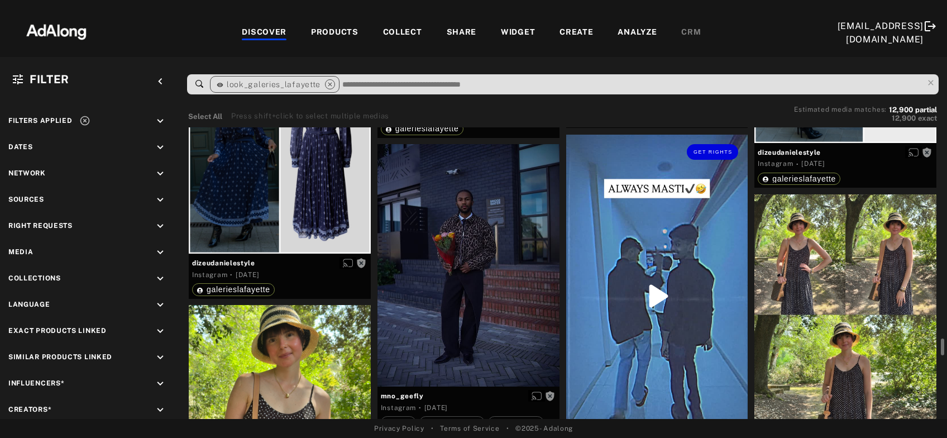
scroll to position [6740, 0]
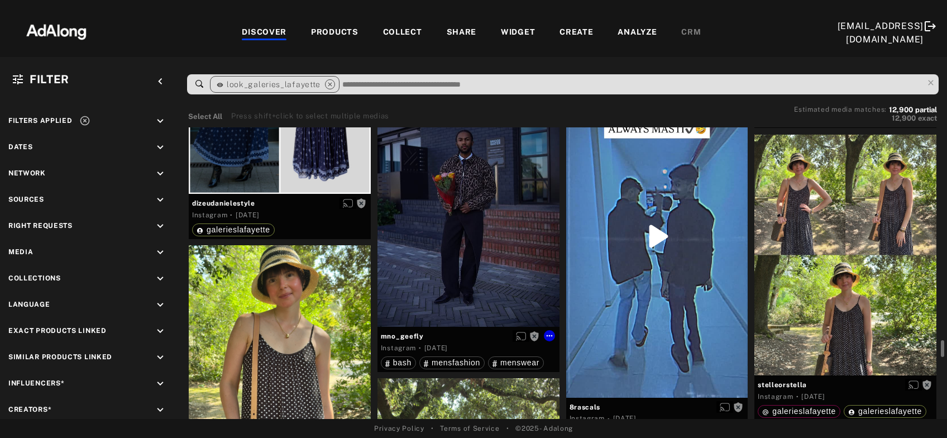
click at [464, 273] on div "Get rights" at bounding box center [469, 205] width 182 height 242
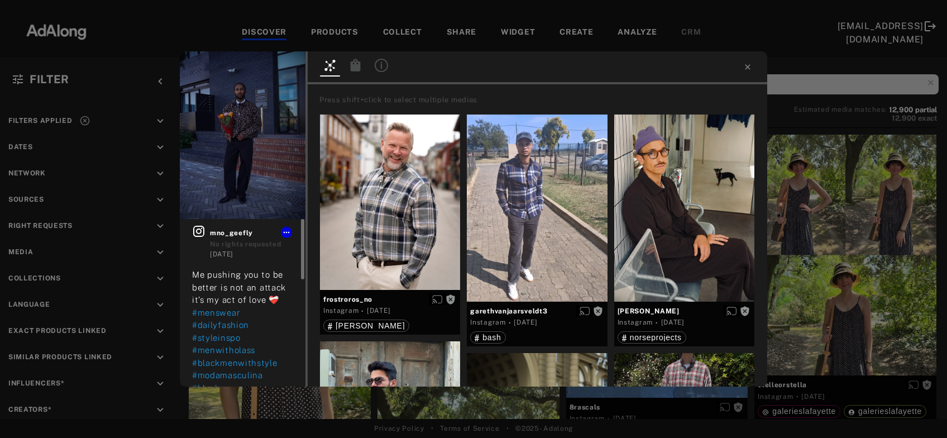
click at [197, 233] on icon at bounding box center [198, 230] width 13 height 13
click at [873, 227] on div "Get rights mno_geefly No rights requested 2 days ago Me pushing you to be bette…" at bounding box center [473, 219] width 947 height 438
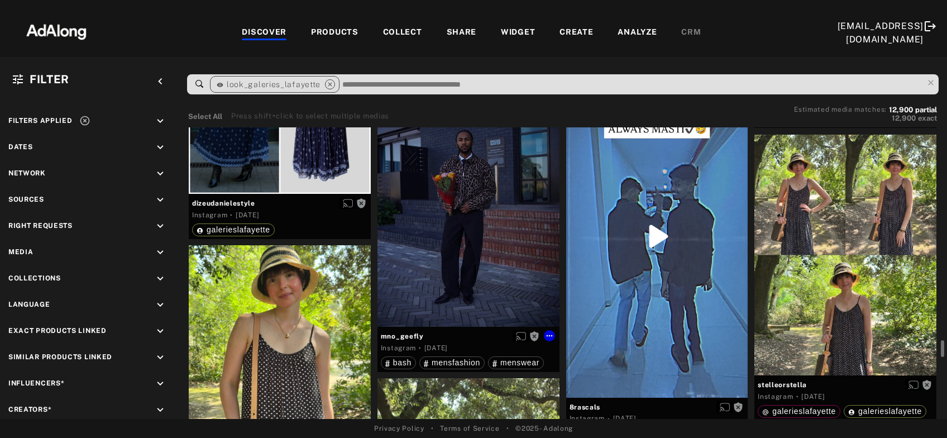
click at [447, 232] on div "Get rights" at bounding box center [469, 205] width 182 height 242
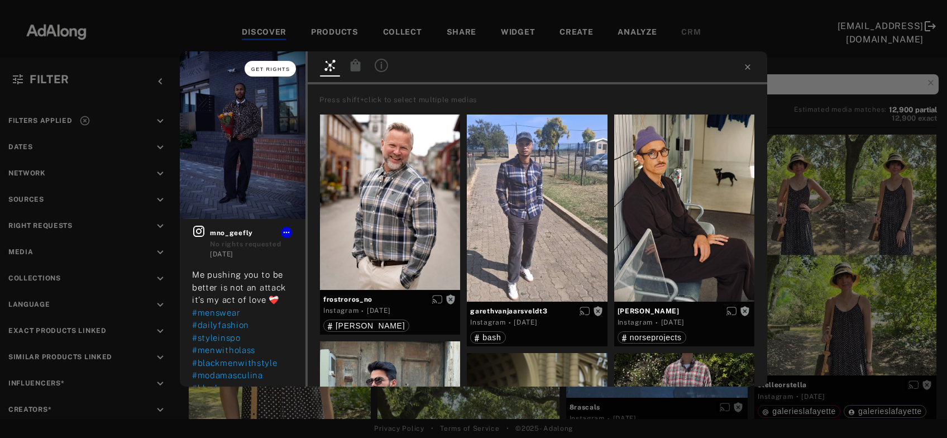
click at [283, 69] on span "Get rights" at bounding box center [270, 69] width 39 height 6
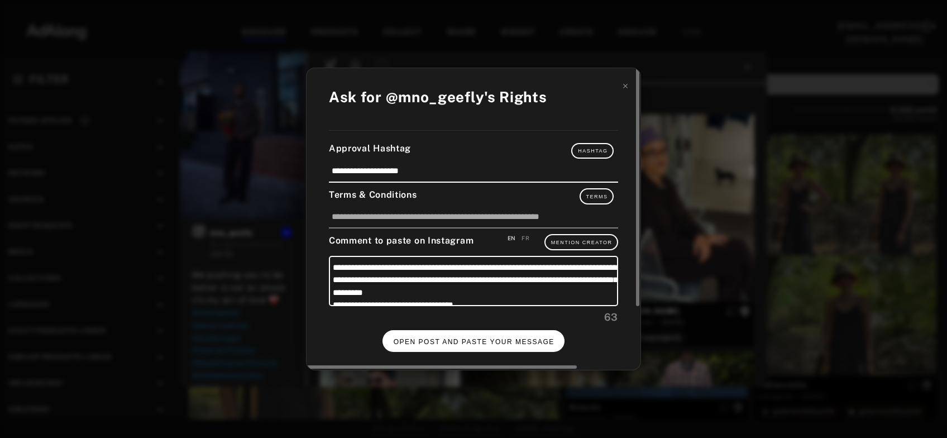
click at [460, 332] on button "OPEN POST AND PASTE YOUR MESSAGE" at bounding box center [474, 341] width 183 height 22
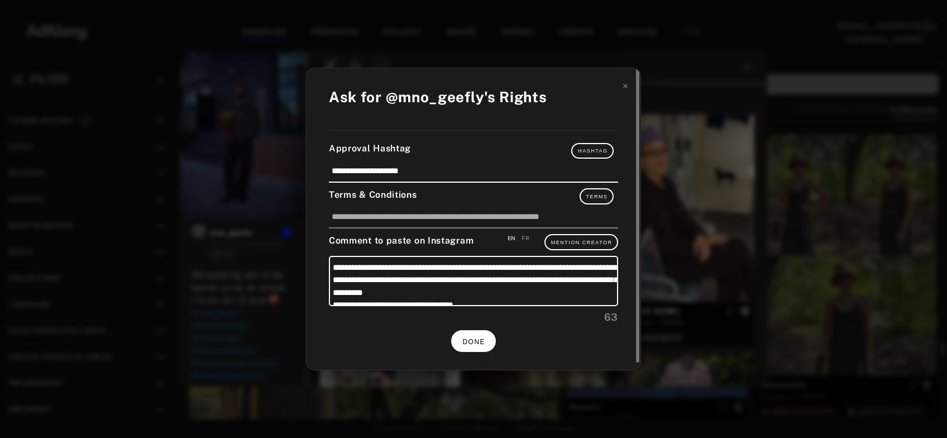
scroll to position [6740, 0]
click at [473, 338] on span "DONE" at bounding box center [473, 342] width 23 height 8
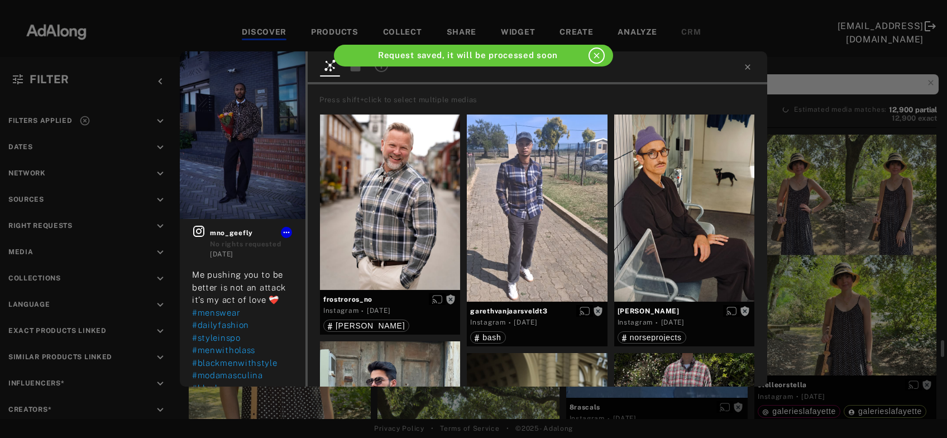
scroll to position [6740, 0]
click at [748, 70] on icon at bounding box center [747, 67] width 9 height 9
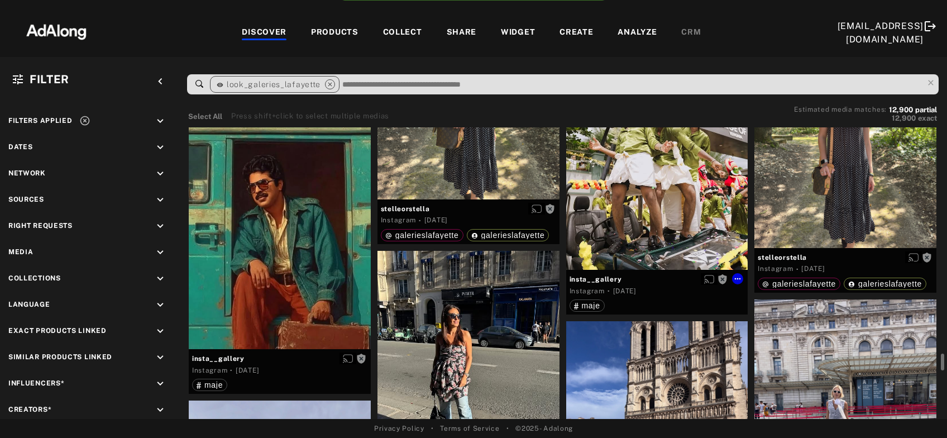
scroll to position [7282, 0]
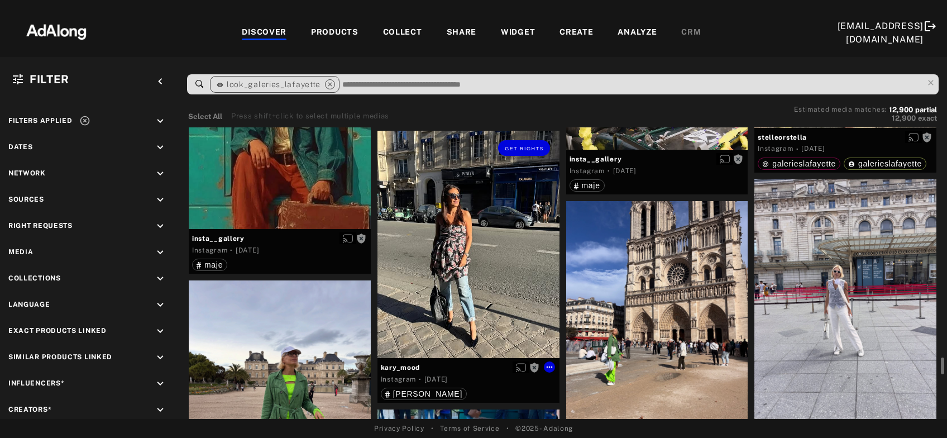
click at [463, 283] on div "Get rights" at bounding box center [469, 244] width 182 height 227
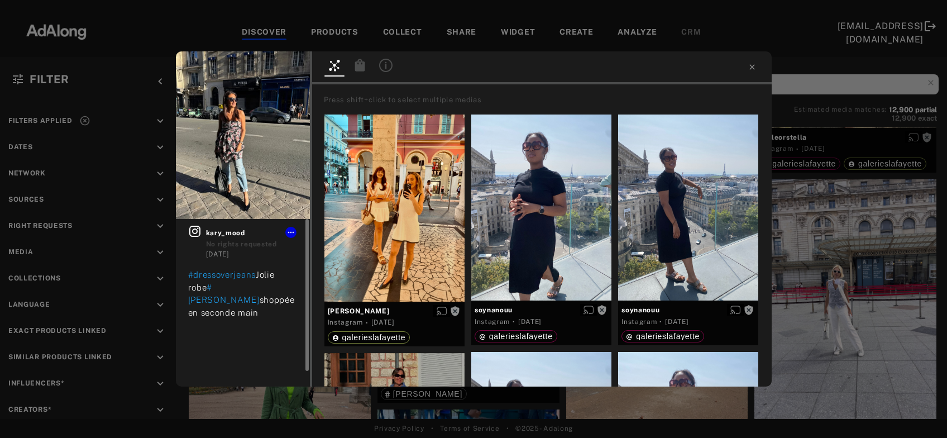
click at [199, 228] on icon at bounding box center [194, 230] width 13 height 13
click at [837, 219] on div "Get rights kary_mood No rights requested 2 days ago #dressoverjeans Jolie robe …" at bounding box center [473, 219] width 947 height 438
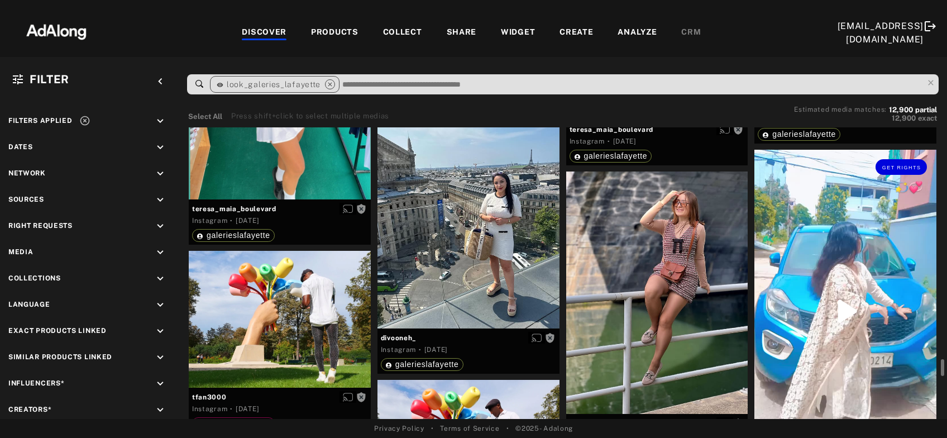
scroll to position [7944, 0]
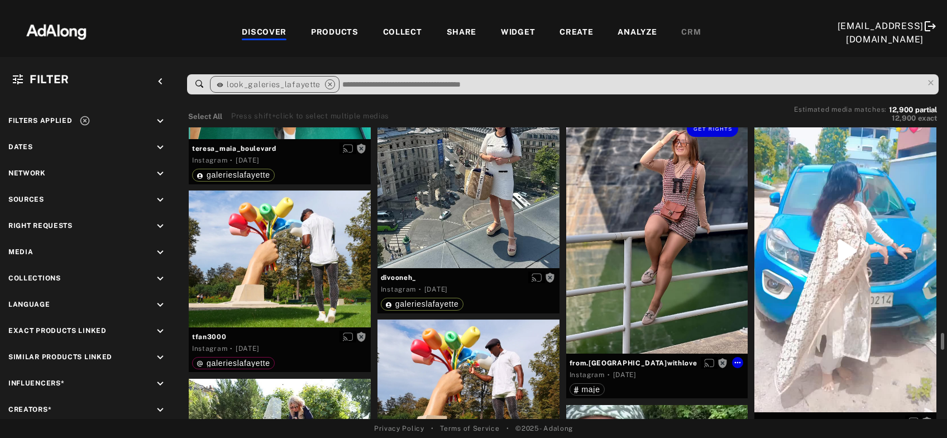
click at [657, 286] on div "Get rights" at bounding box center [657, 232] width 182 height 242
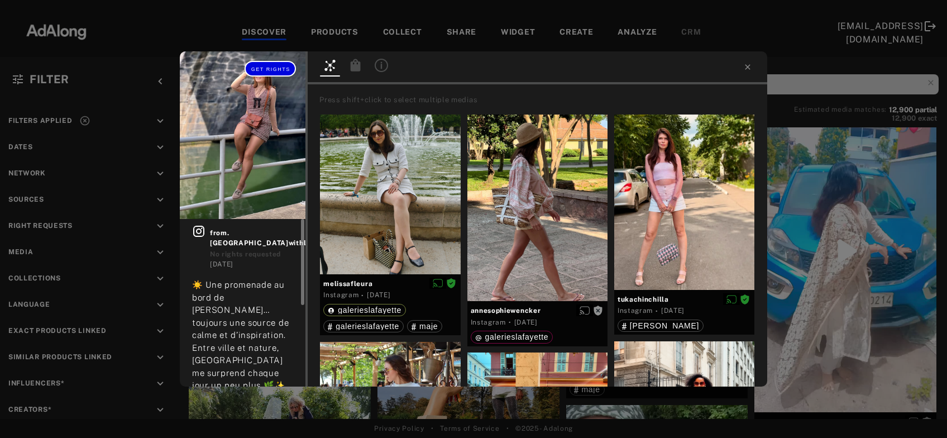
click at [268, 66] on span "Get rights" at bounding box center [270, 69] width 39 height 6
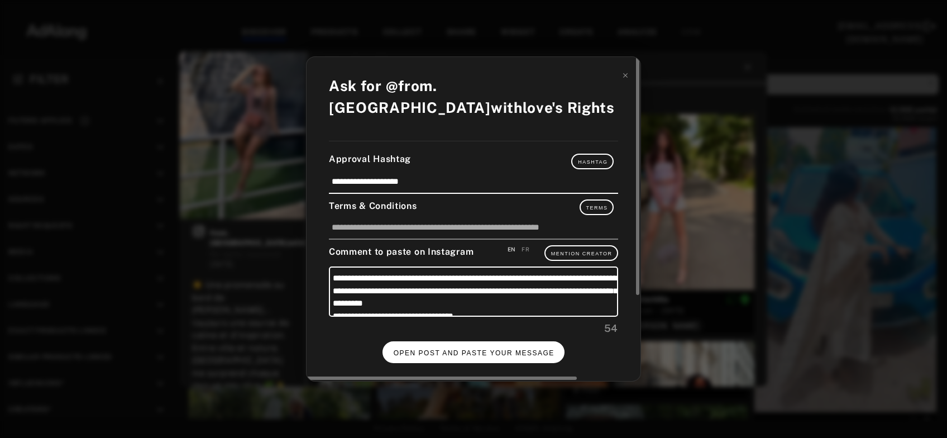
click at [410, 349] on span "OPEN POST AND PASTE YOUR MESSAGE" at bounding box center [474, 353] width 161 height 8
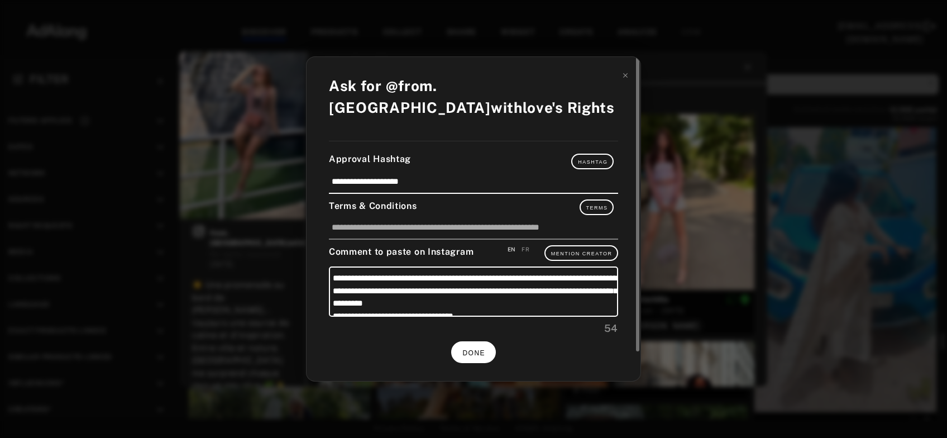
scroll to position [7944, 0]
click at [476, 349] on span "DONE" at bounding box center [473, 353] width 23 height 8
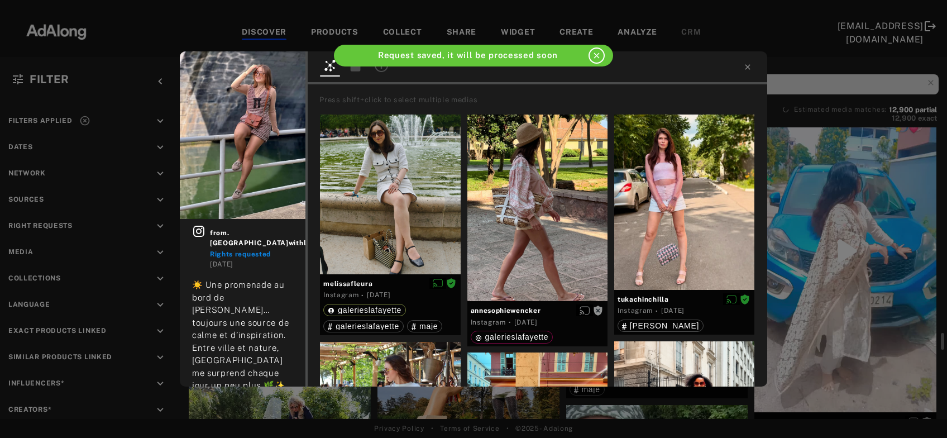
scroll to position [7944, 0]
click at [745, 65] on icon at bounding box center [747, 67] width 9 height 9
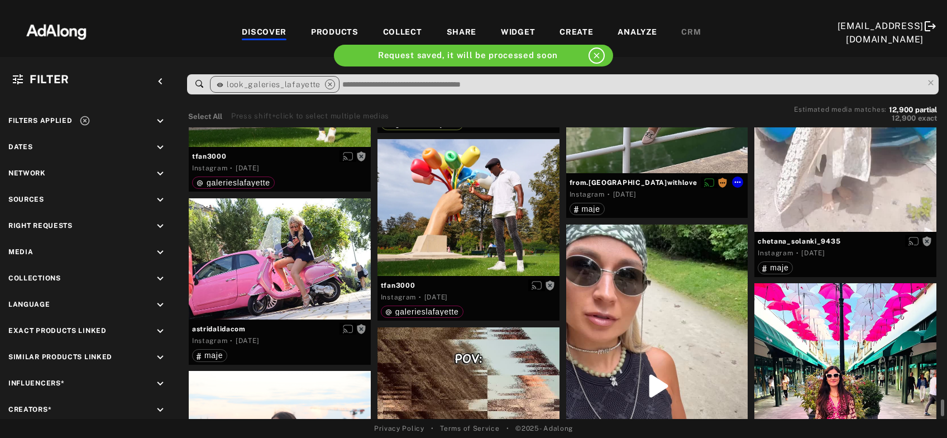
scroll to position [8185, 0]
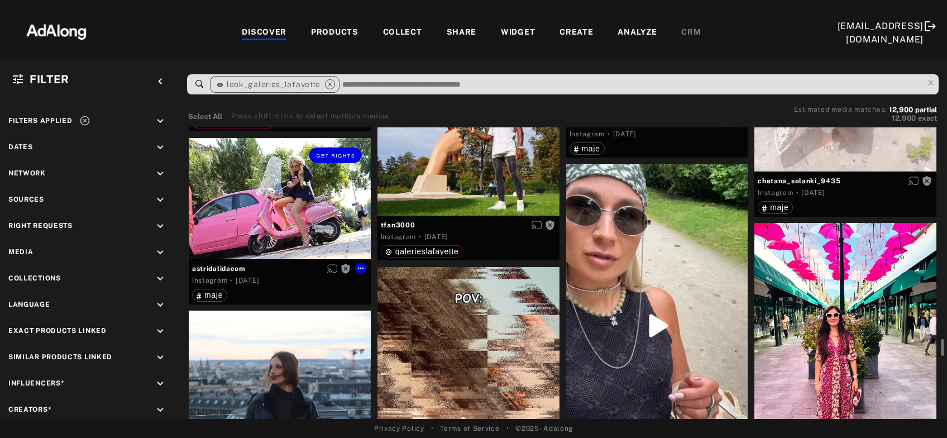
click at [252, 211] on div "Get rights" at bounding box center [280, 198] width 182 height 121
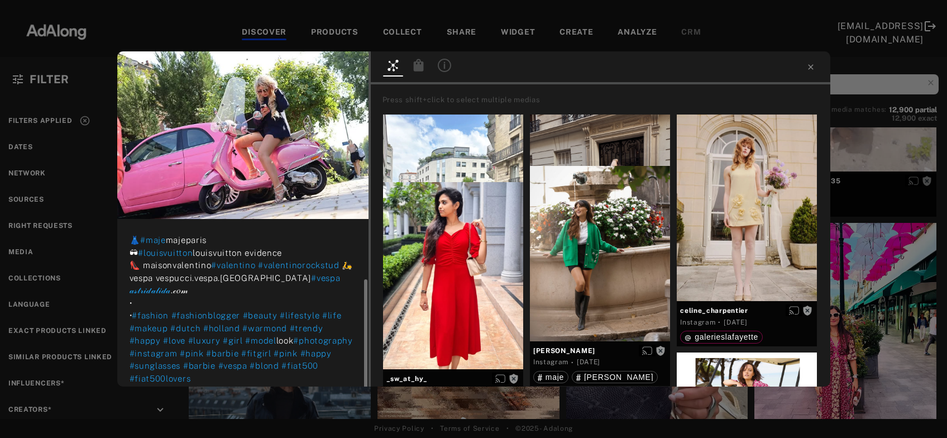
scroll to position [70, 0]
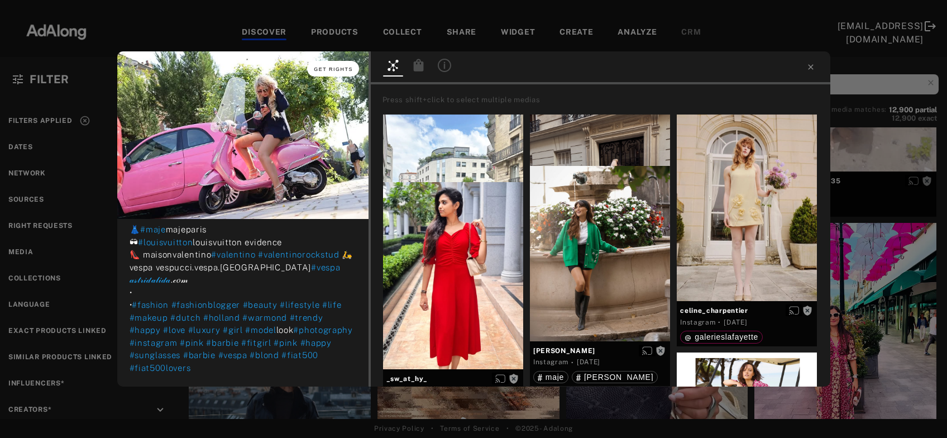
click at [338, 72] on button "Get rights" at bounding box center [332, 69] width 51 height 16
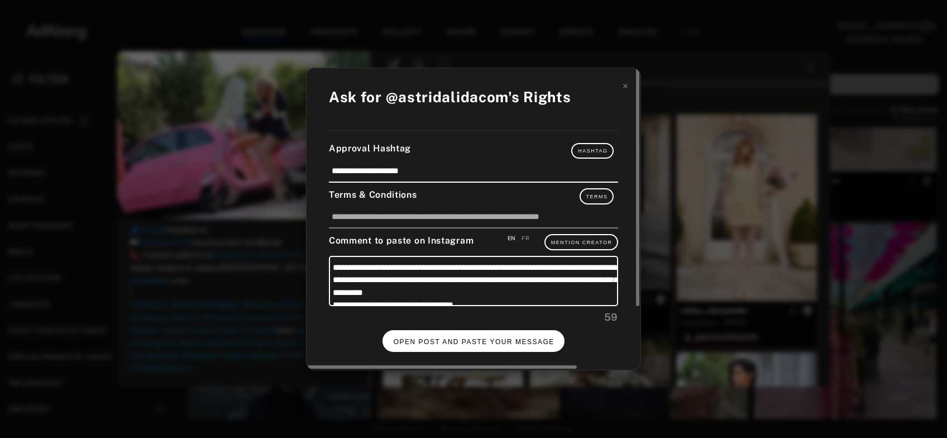
click at [496, 338] on span "OPEN POST AND PASTE YOUR MESSAGE" at bounding box center [474, 342] width 161 height 8
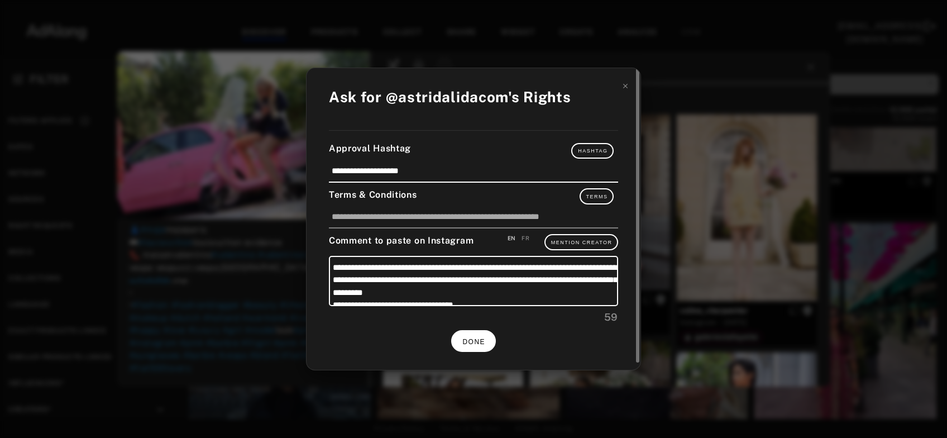
scroll to position [70, 0]
click at [624, 90] on icon at bounding box center [626, 86] width 8 height 8
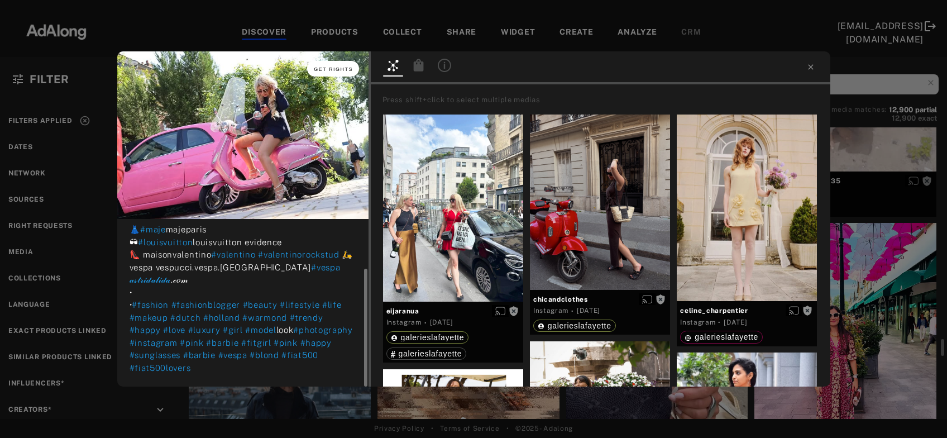
scroll to position [70, 0]
click at [333, 68] on span "Get rights" at bounding box center [333, 69] width 39 height 6
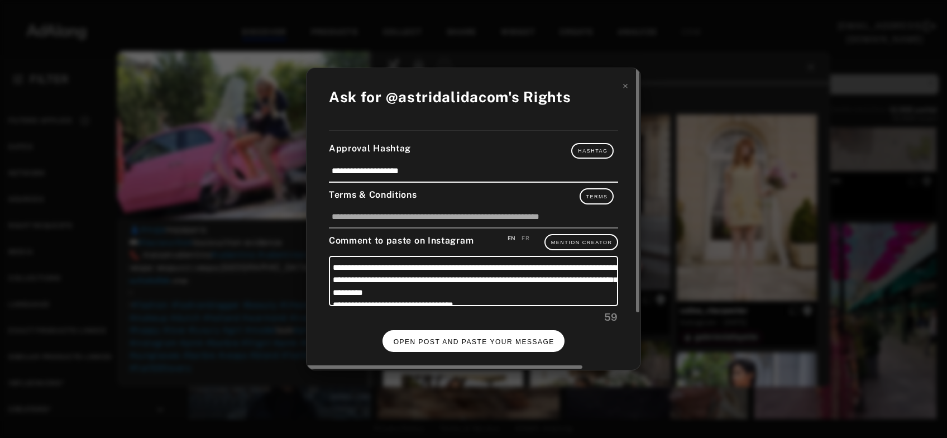
click at [438, 338] on span "OPEN POST AND PASTE YOUR MESSAGE" at bounding box center [474, 342] width 161 height 8
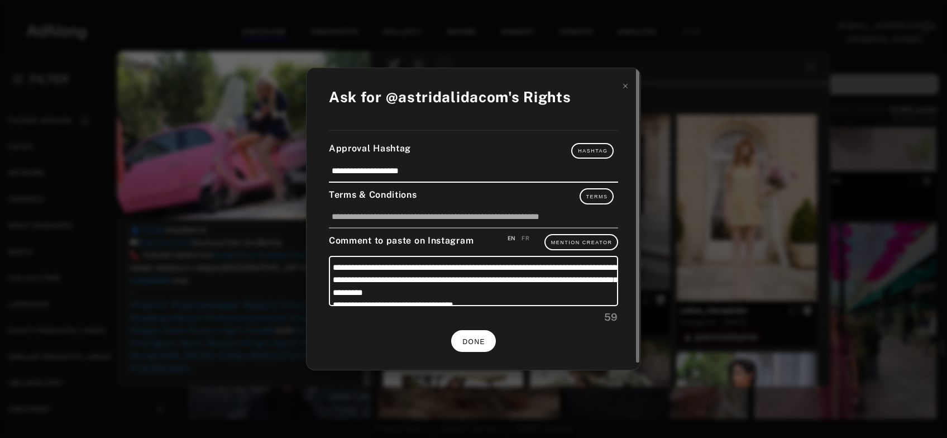
scroll to position [70, 0]
click at [464, 339] on span "DONE" at bounding box center [473, 342] width 23 height 8
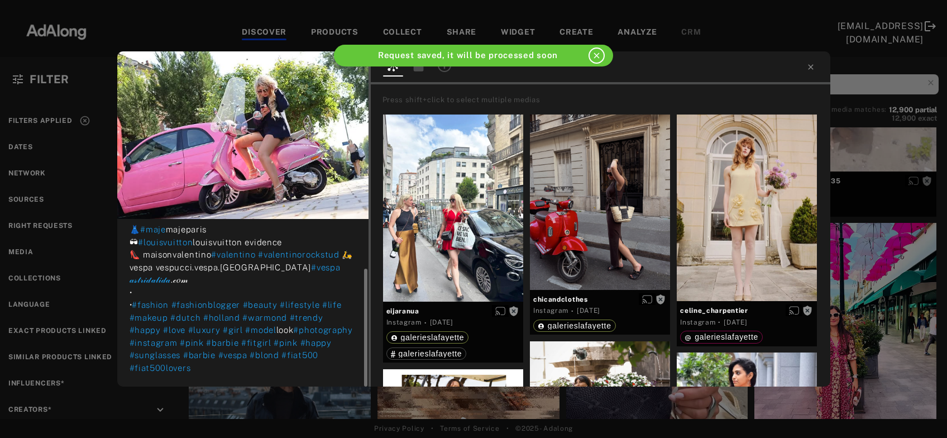
scroll to position [70, 0]
click at [808, 67] on icon at bounding box center [810, 67] width 9 height 9
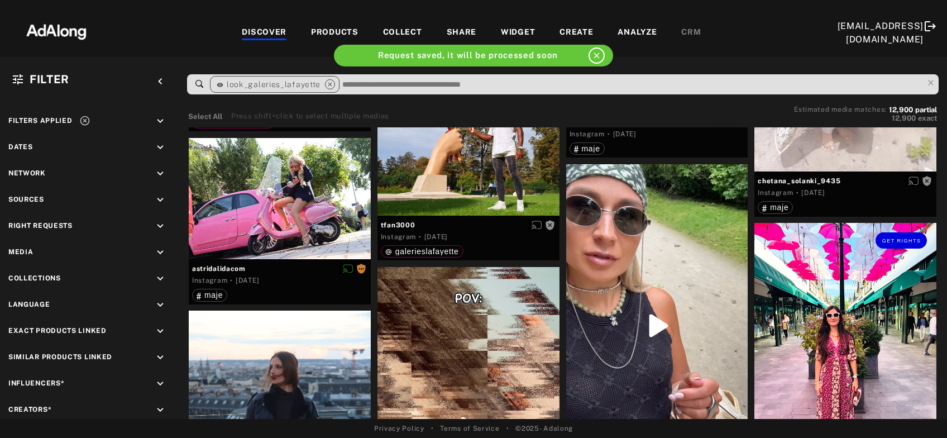
scroll to position [8305, 0]
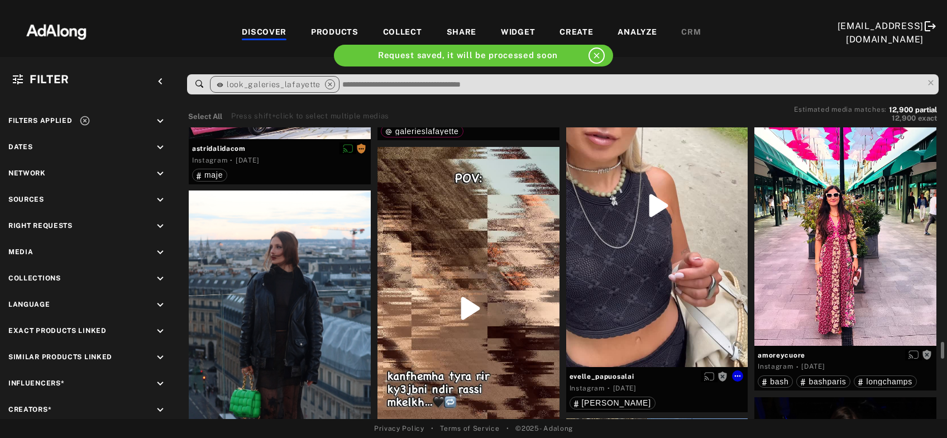
click at [624, 271] on div "Get rights" at bounding box center [657, 205] width 182 height 323
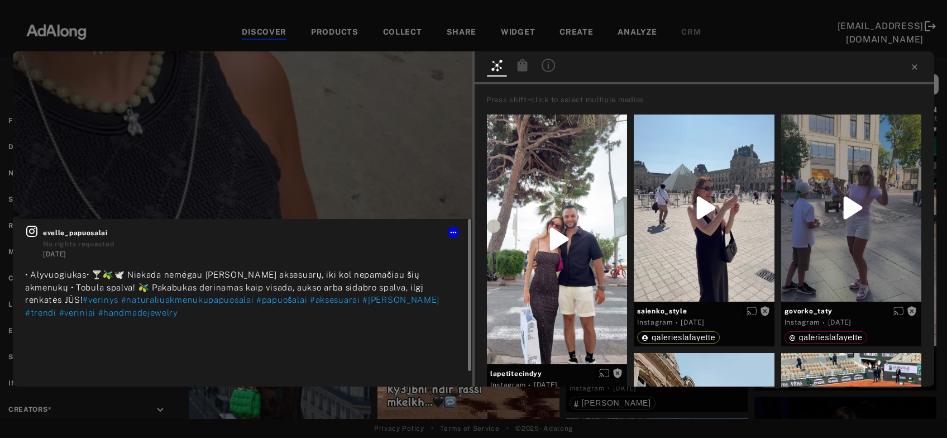
click at [33, 232] on icon at bounding box center [31, 231] width 11 height 11
click at [912, 69] on icon at bounding box center [914, 67] width 9 height 9
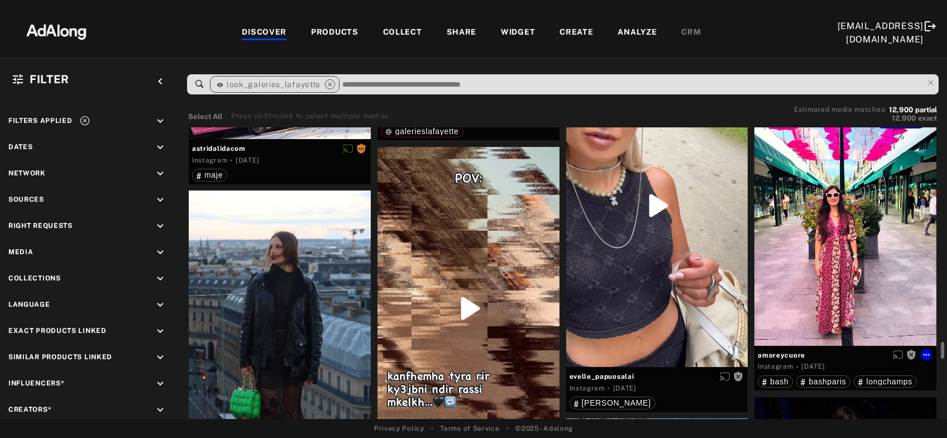
click at [863, 242] on div "Get rights" at bounding box center [845, 224] width 182 height 242
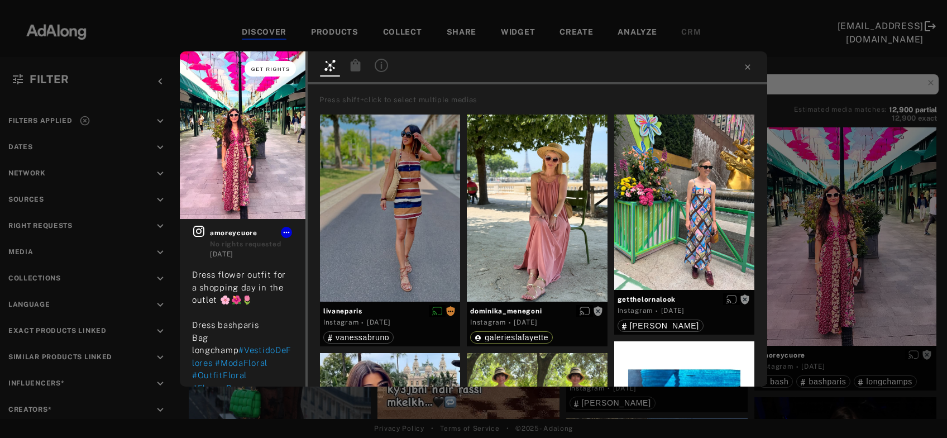
click at [281, 70] on span "Get rights" at bounding box center [270, 69] width 39 height 6
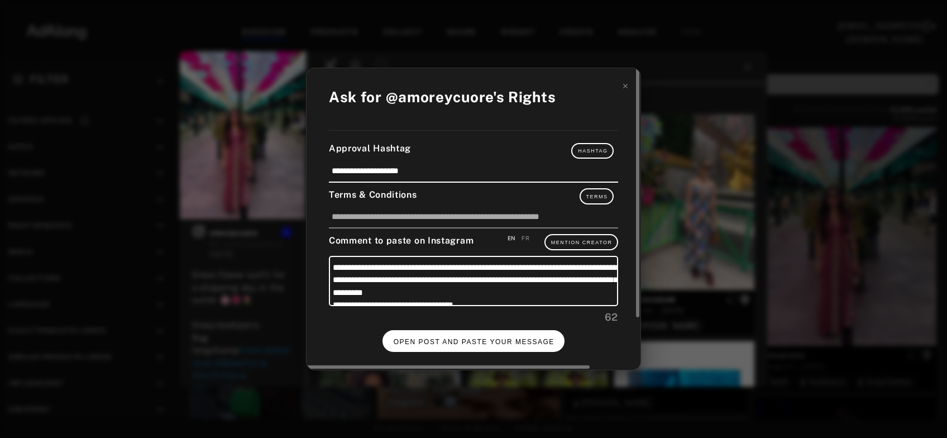
click at [466, 341] on span "OPEN POST AND PASTE YOUR MESSAGE" at bounding box center [474, 342] width 161 height 8
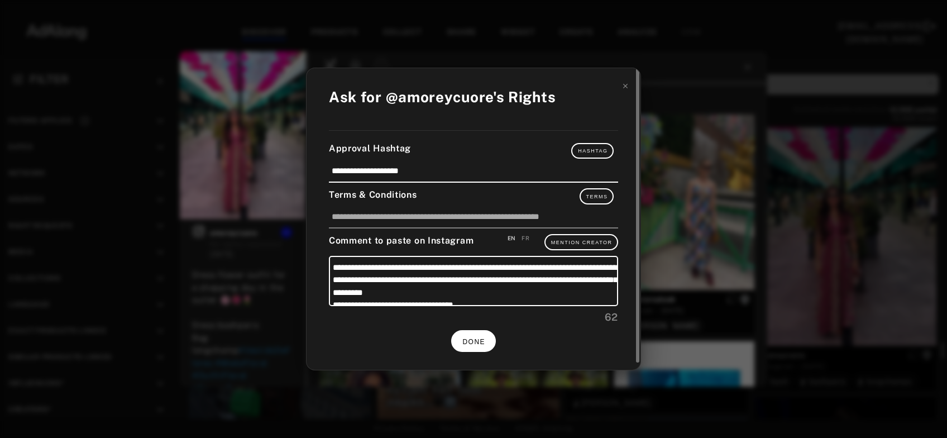
scroll to position [8305, 0]
click at [488, 343] on button "DONE" at bounding box center [473, 341] width 45 height 22
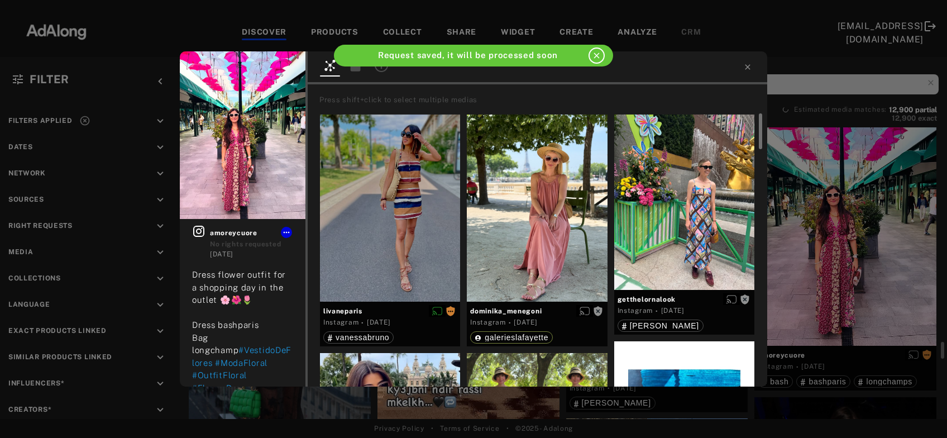
scroll to position [8305, 0]
click at [746, 68] on icon at bounding box center [747, 67] width 9 height 9
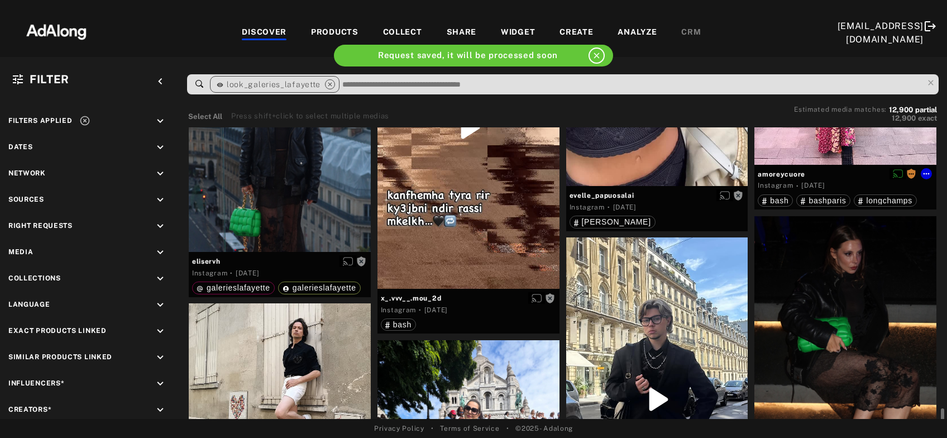
scroll to position [8606, 0]
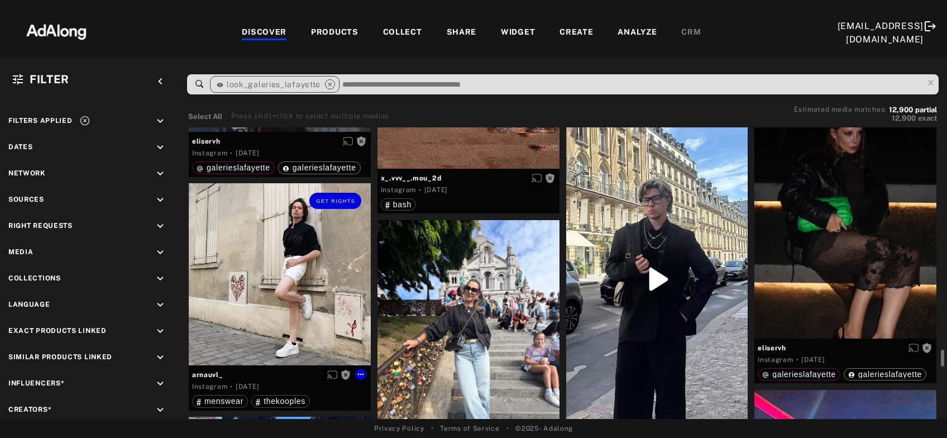
click at [242, 312] on div "Get rights" at bounding box center [280, 274] width 182 height 182
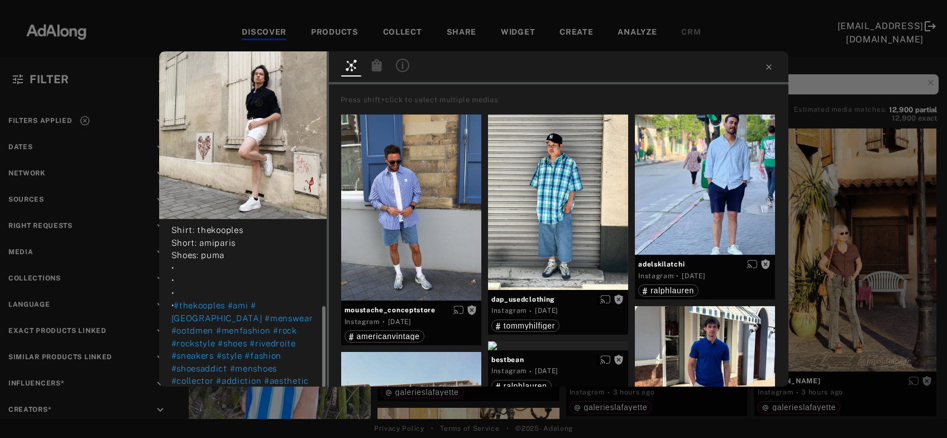
scroll to position [133, 0]
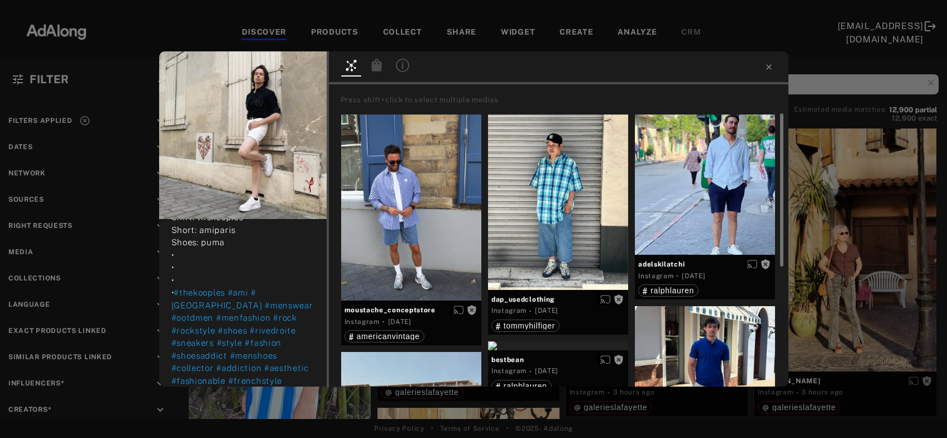
drag, startPoint x: 285, startPoint y: 73, endPoint x: 344, endPoint y: 167, distance: 110.6
click at [285, 72] on button "Get rights" at bounding box center [290, 69] width 51 height 16
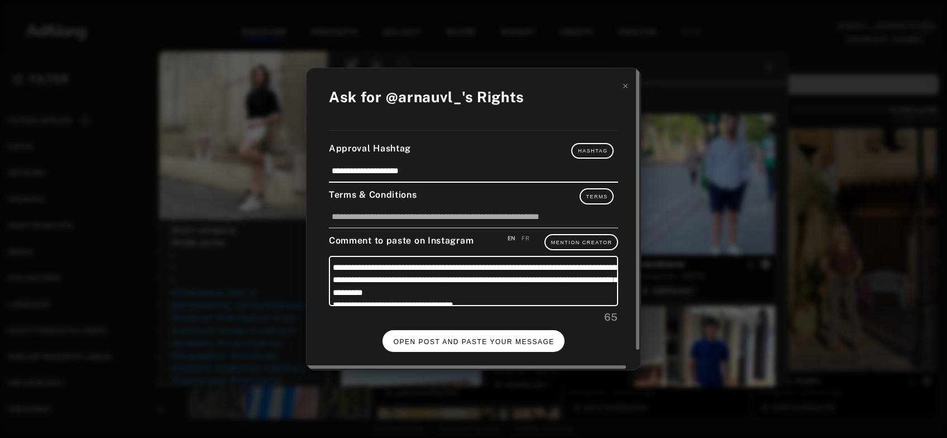
click at [469, 333] on button "OPEN POST AND PASTE YOUR MESSAGE" at bounding box center [474, 341] width 183 height 22
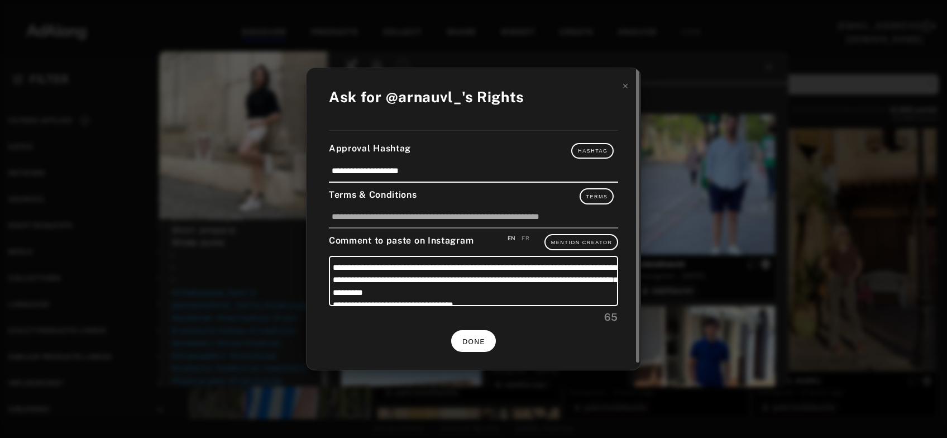
scroll to position [133, 0]
click at [489, 337] on button "DONE" at bounding box center [473, 341] width 45 height 22
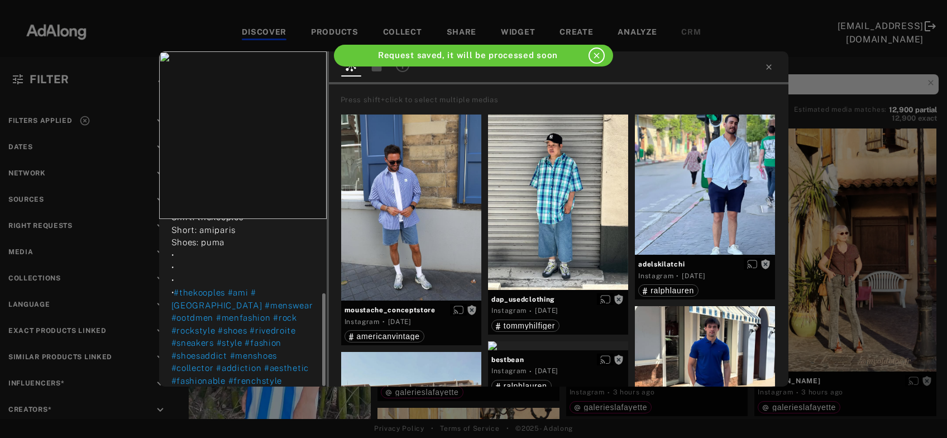
scroll to position [133, 0]
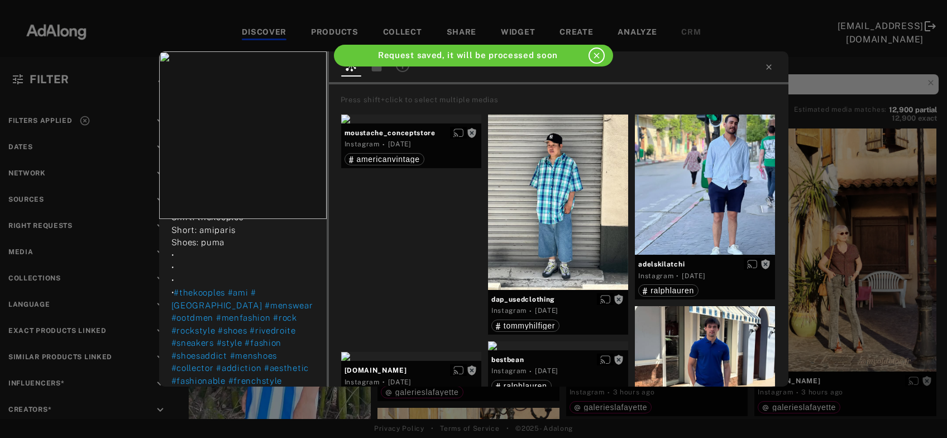
click at [819, 261] on div "arnauvl_ Rights requested [DATE] Indian summer. Credits | rouge.[PERSON_NAME] 🖤…" at bounding box center [473, 219] width 947 height 438
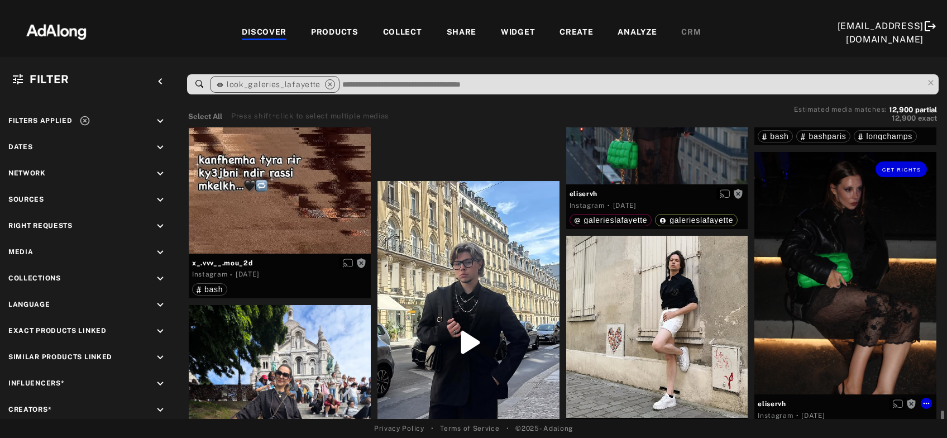
scroll to position [8731, 0]
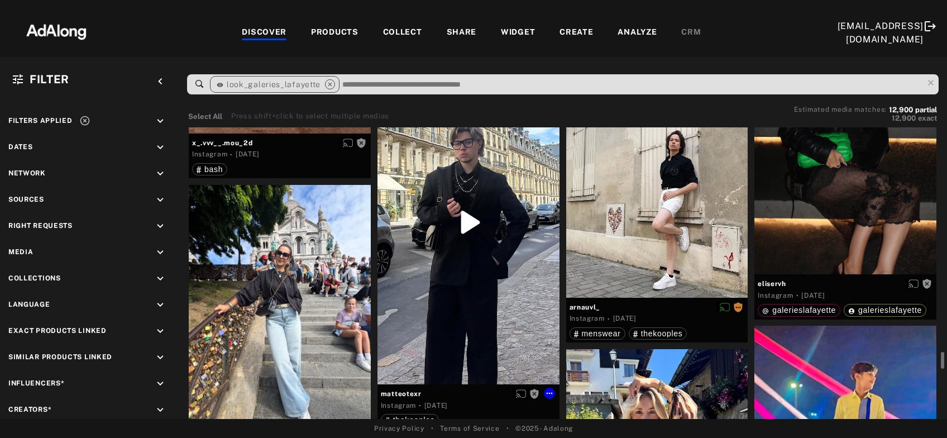
click at [457, 319] on div "Get rights" at bounding box center [469, 222] width 182 height 323
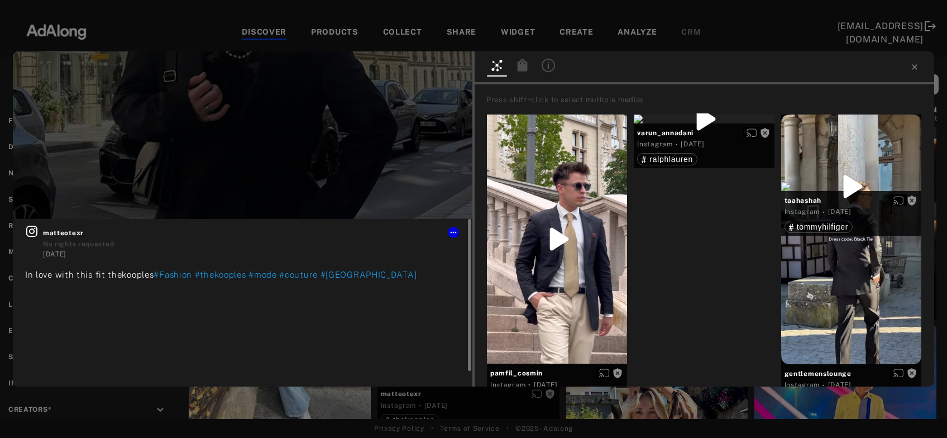
click at [29, 230] on icon at bounding box center [31, 230] width 13 height 13
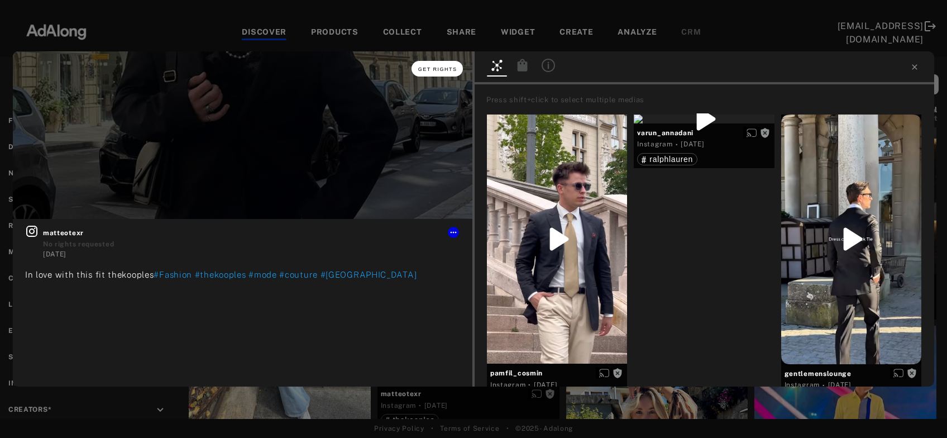
click at [442, 63] on button "Get rights" at bounding box center [437, 69] width 51 height 16
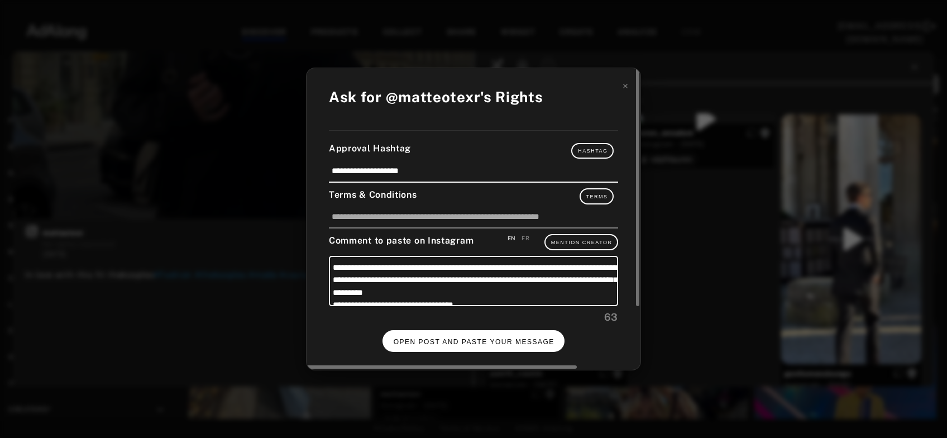
click at [515, 338] on span "OPEN POST AND PASTE YOUR MESSAGE" at bounding box center [474, 342] width 161 height 8
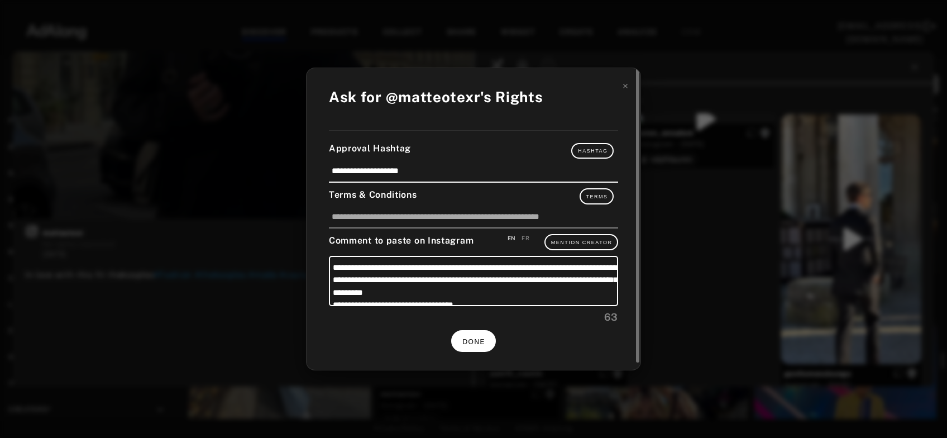
scroll to position [8731, 0]
click at [472, 334] on button "DONE" at bounding box center [473, 341] width 45 height 22
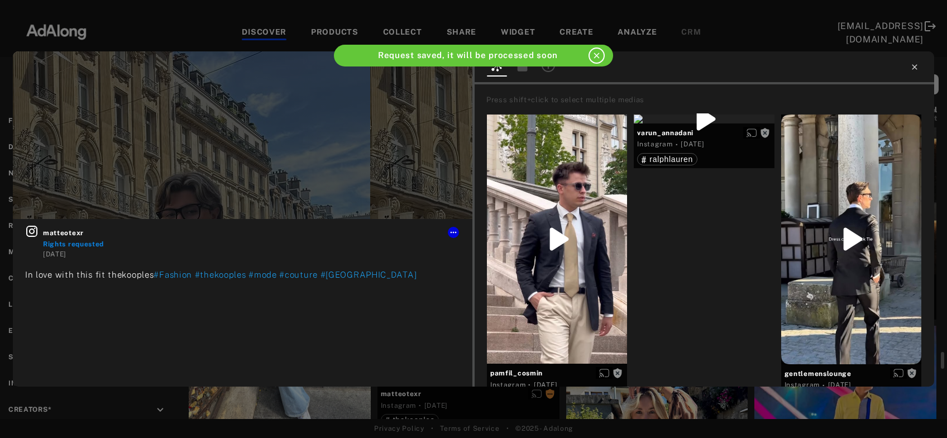
scroll to position [8731, 0]
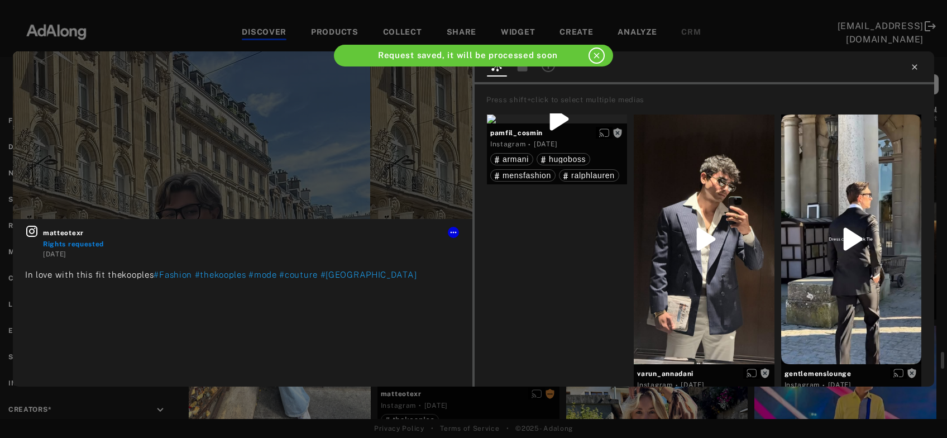
click at [914, 65] on icon at bounding box center [914, 67] width 9 height 9
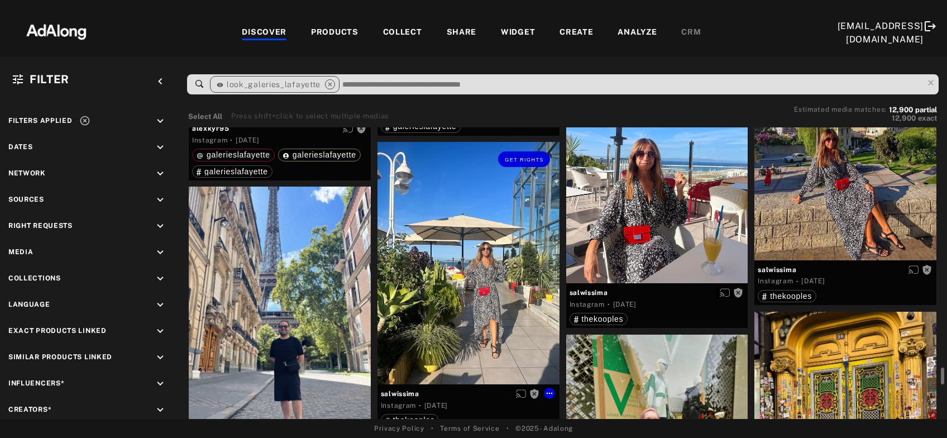
scroll to position [9273, 0]
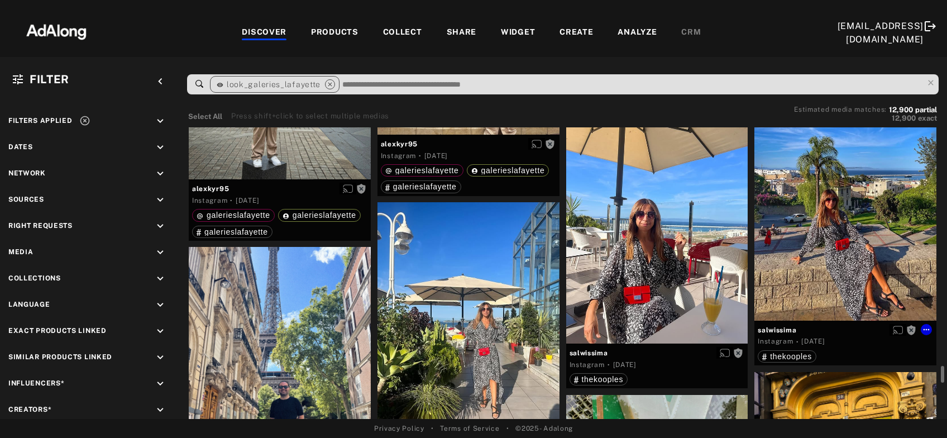
click at [868, 209] on div "Get rights" at bounding box center [845, 199] width 182 height 242
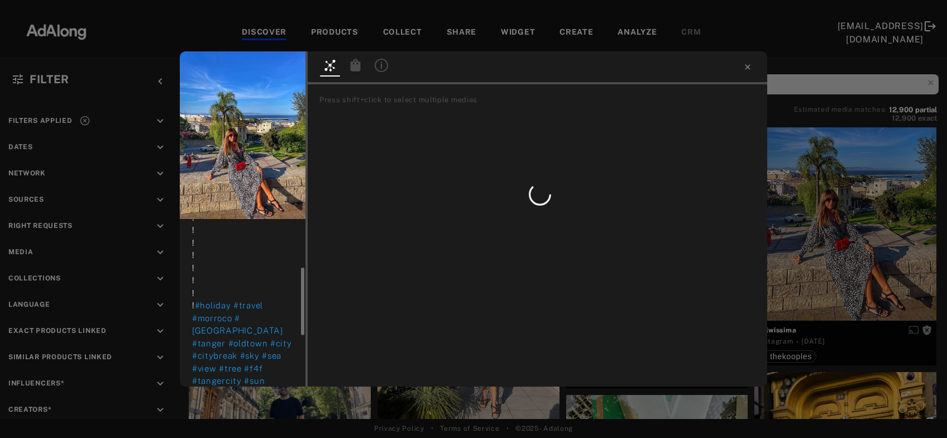
scroll to position [180, 0]
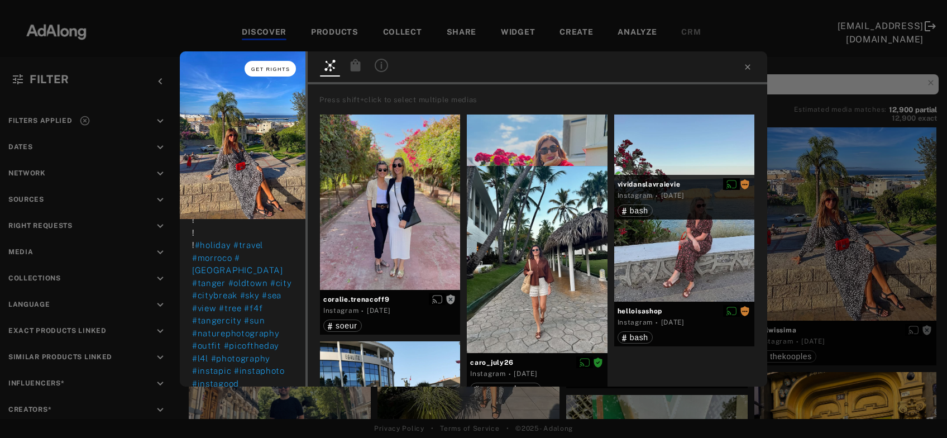
click at [247, 71] on button "Get rights" at bounding box center [270, 69] width 51 height 16
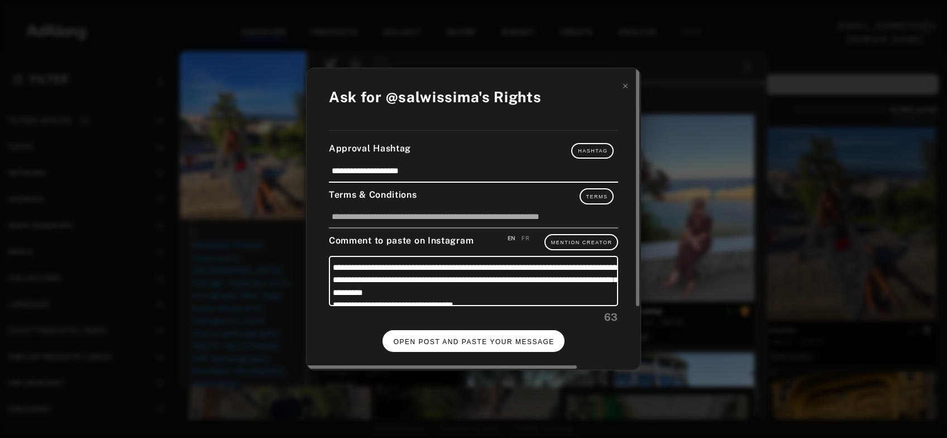
click at [463, 335] on button "OPEN POST AND PASTE YOUR MESSAGE" at bounding box center [474, 341] width 183 height 22
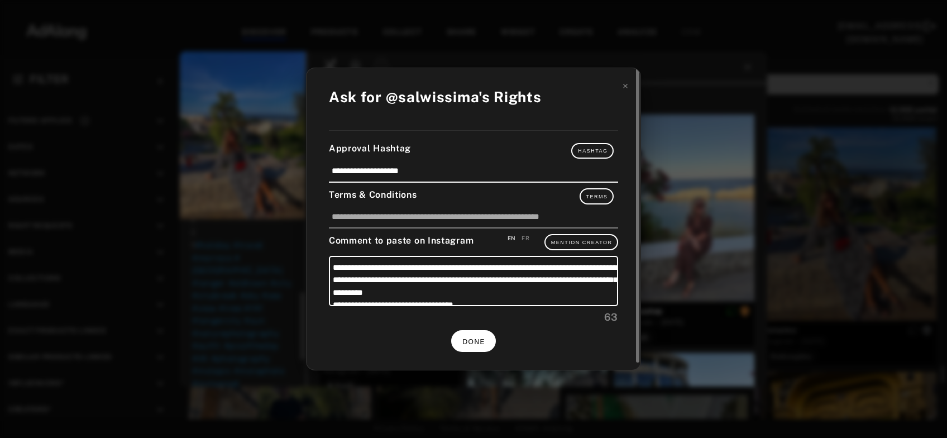
scroll to position [180, 0]
click at [484, 334] on button "DONE" at bounding box center [473, 341] width 45 height 22
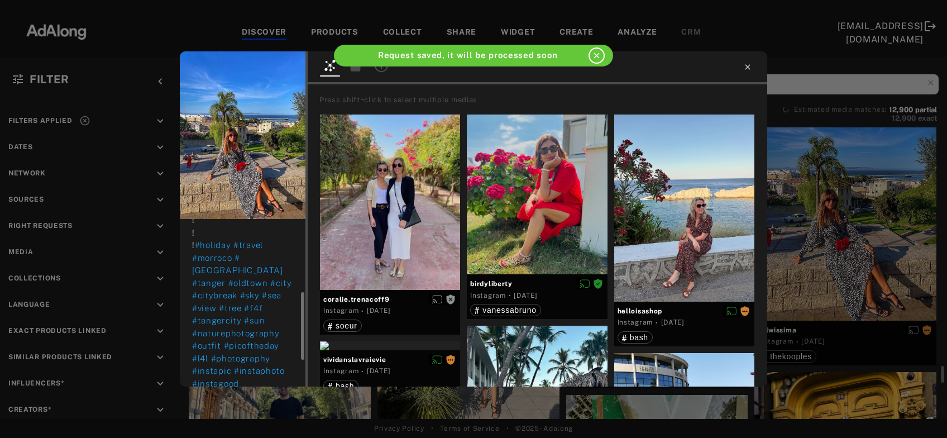
scroll to position [180, 0]
click at [751, 67] on icon at bounding box center [747, 67] width 9 height 9
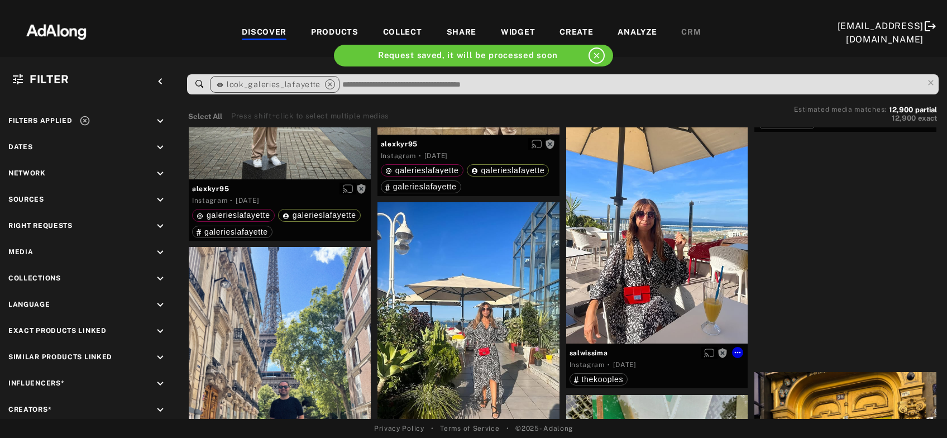
scroll to position [9333, 0]
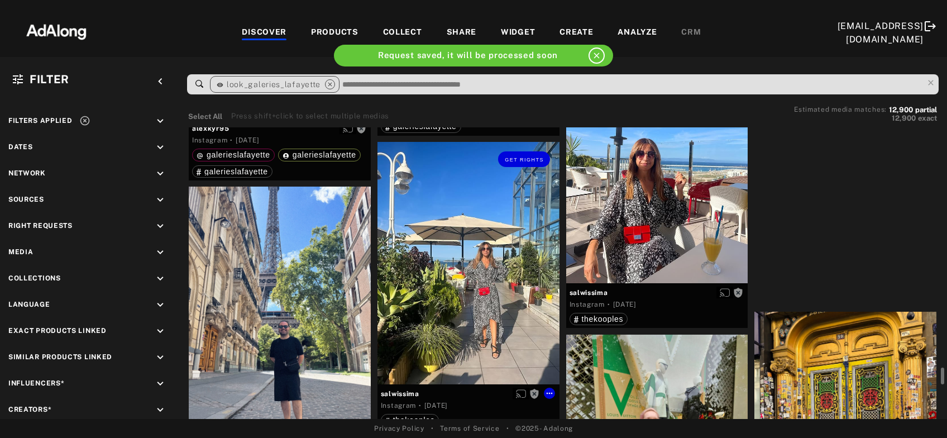
click at [483, 266] on div "Get rights" at bounding box center [469, 263] width 182 height 242
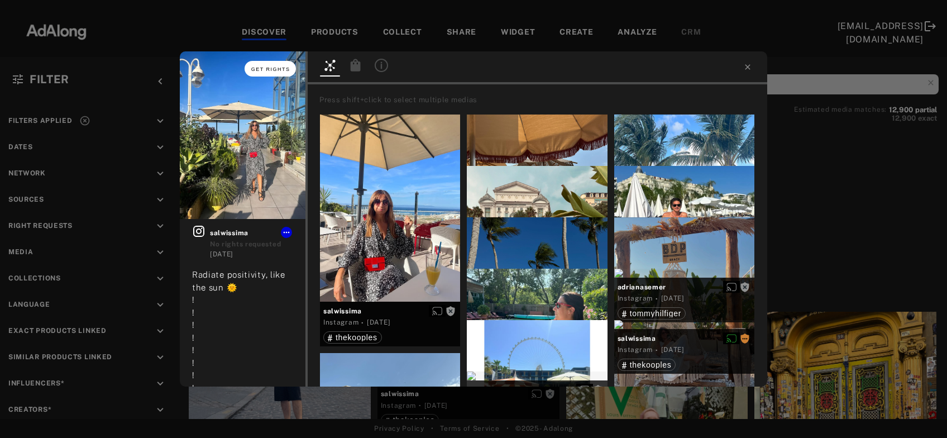
click at [277, 69] on span "Get rights" at bounding box center [270, 69] width 39 height 6
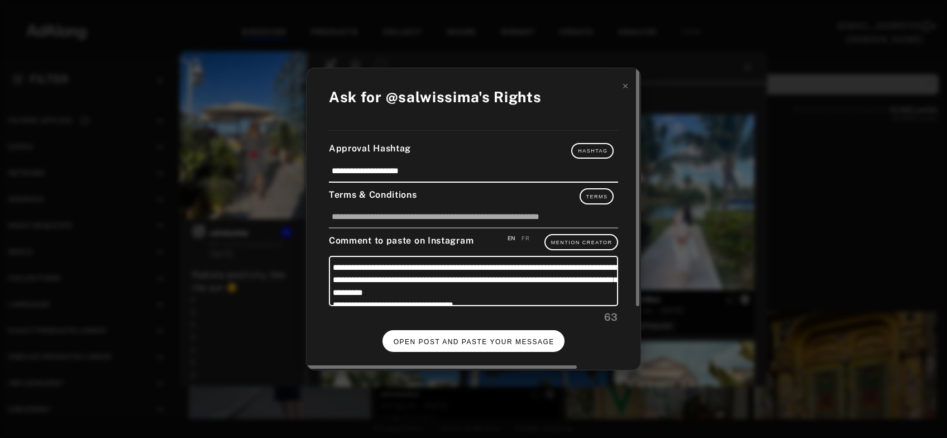
click at [484, 331] on button "OPEN POST AND PASTE YOUR MESSAGE" at bounding box center [474, 341] width 183 height 22
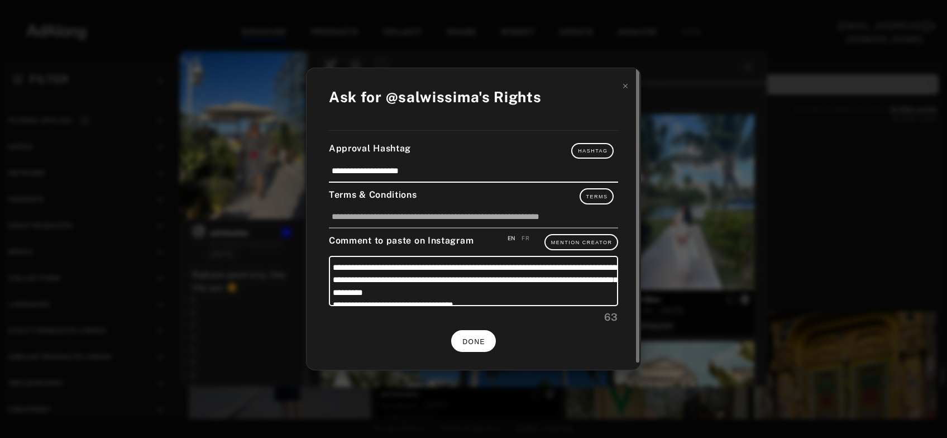
scroll to position [9333, 0]
click at [476, 341] on span "DONE" at bounding box center [473, 342] width 23 height 8
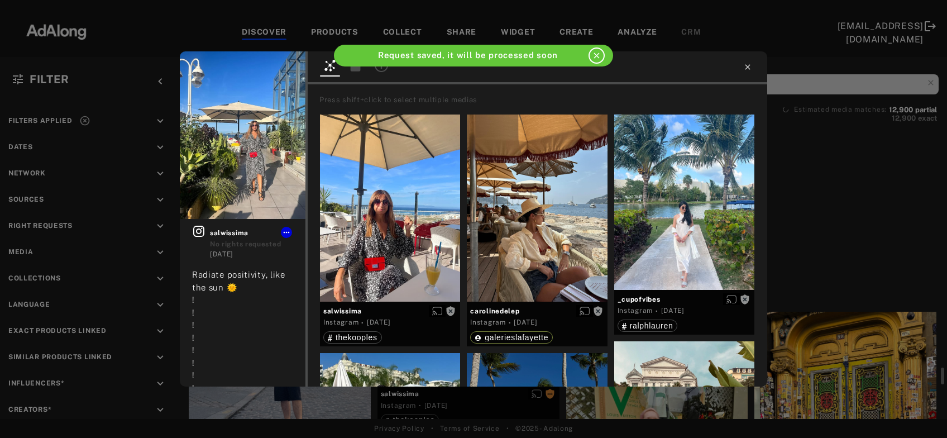
scroll to position [9333, 0]
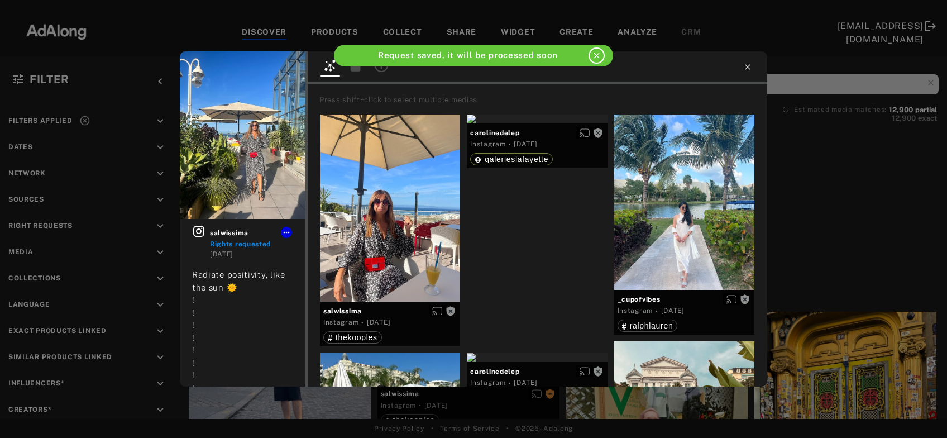
click at [750, 68] on icon at bounding box center [747, 67] width 9 height 9
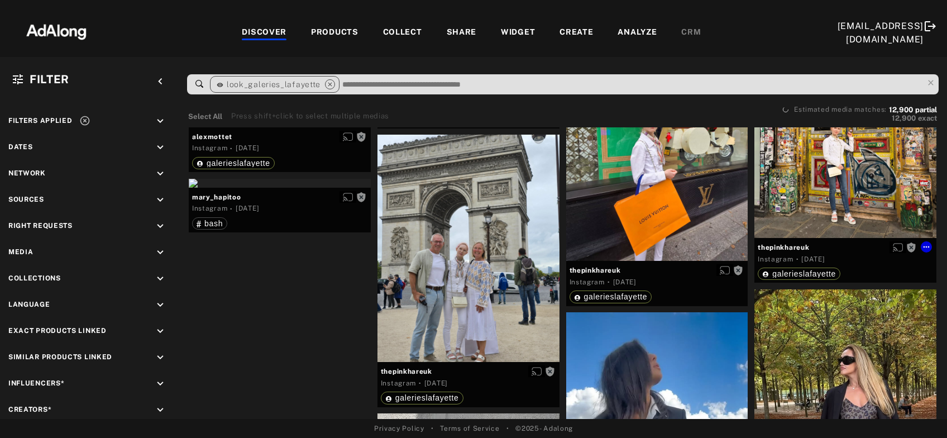
scroll to position [9695, 0]
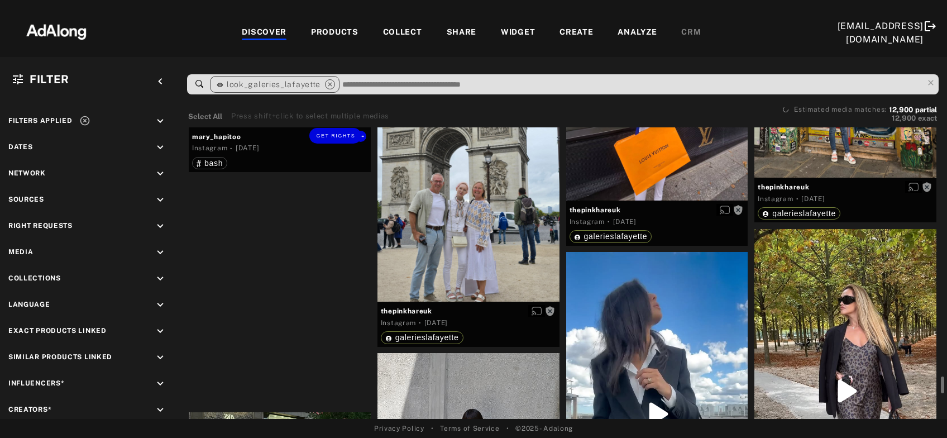
click at [270, 127] on div "Get rights" at bounding box center [280, 122] width 182 height 9
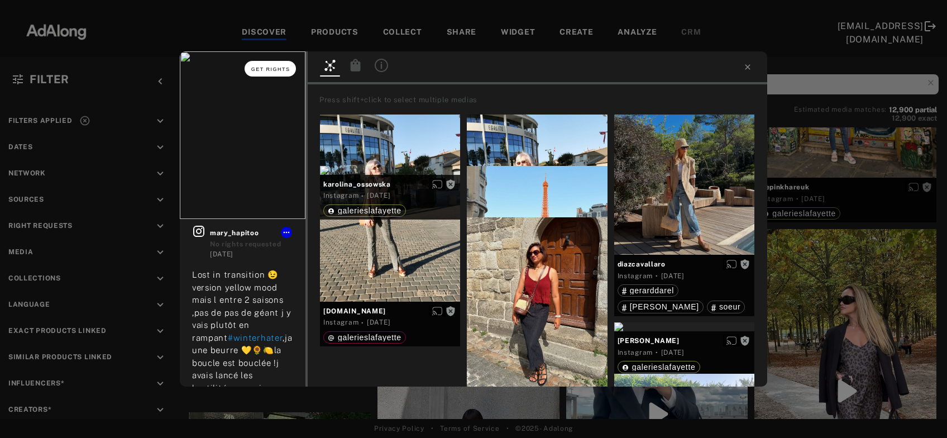
click at [267, 67] on span "Get rights" at bounding box center [270, 69] width 39 height 6
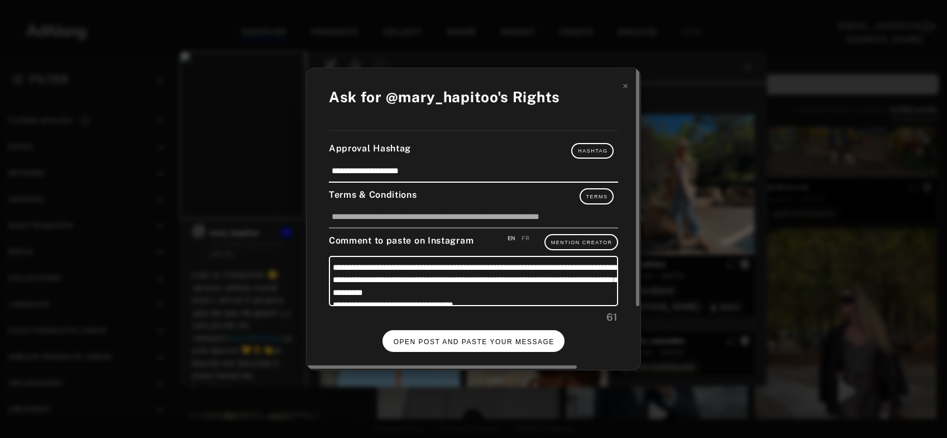
click at [424, 343] on button "OPEN POST AND PASTE YOUR MESSAGE" at bounding box center [474, 341] width 183 height 22
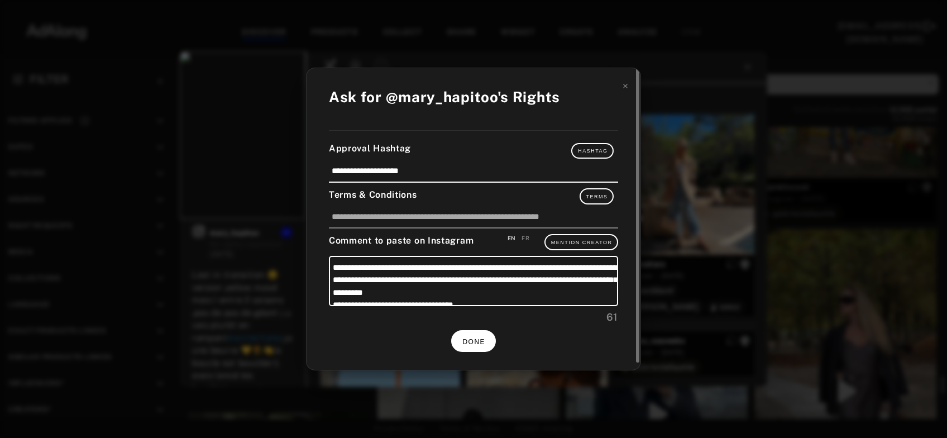
scroll to position [9695, 0]
click at [479, 340] on span "DONE" at bounding box center [473, 342] width 23 height 8
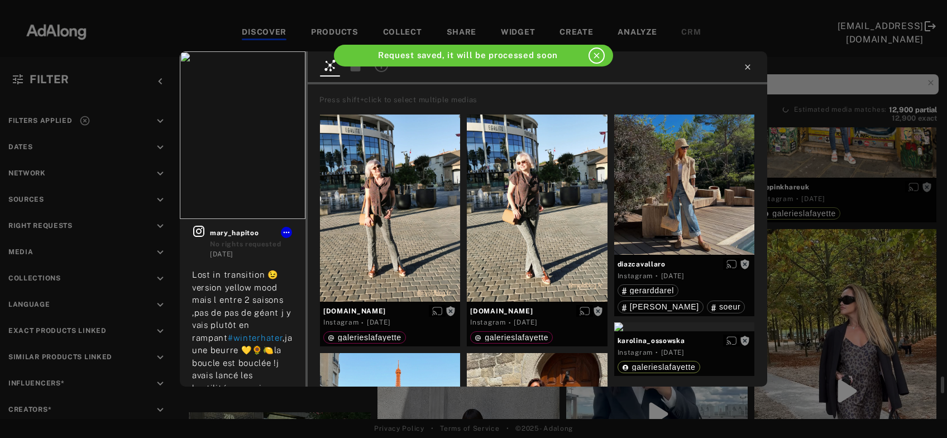
scroll to position [9695, 0]
click at [749, 68] on icon at bounding box center [747, 66] width 5 height 5
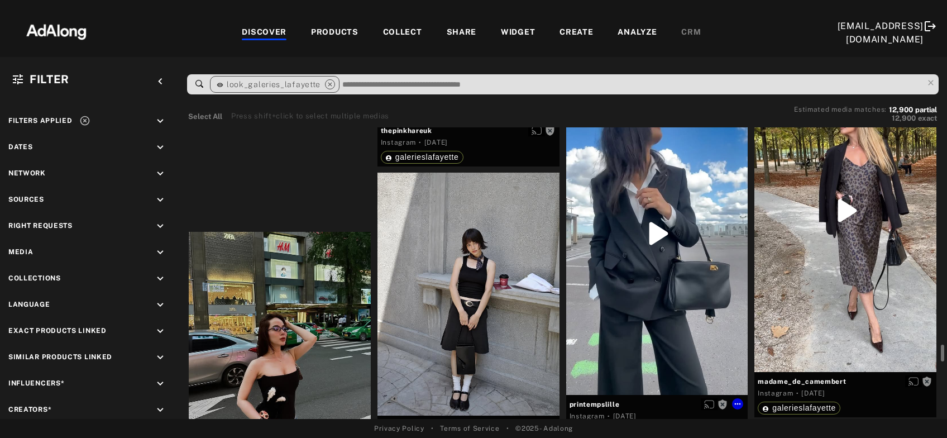
scroll to position [9935, 0]
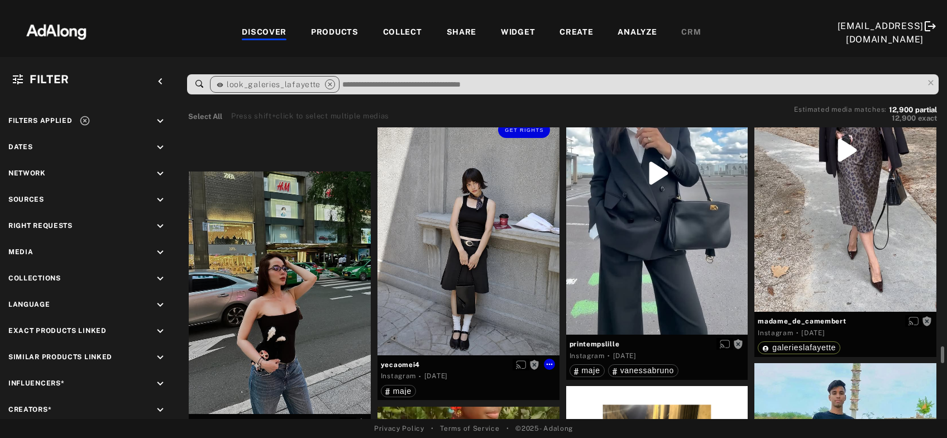
click at [439, 310] on div "Get rights" at bounding box center [469, 233] width 182 height 242
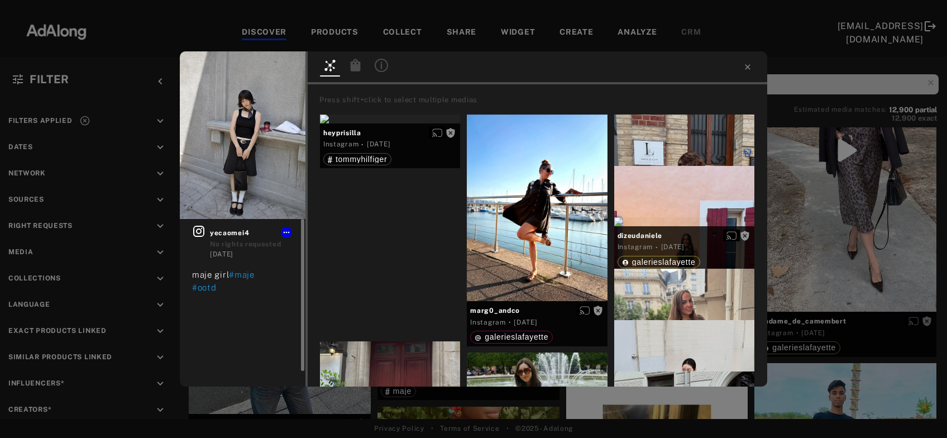
click at [194, 229] on icon at bounding box center [198, 231] width 11 height 11
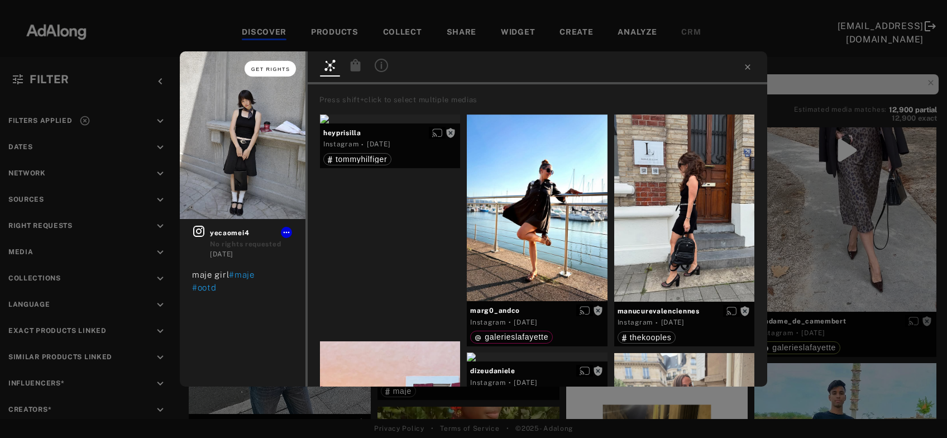
click at [279, 69] on span "Get rights" at bounding box center [270, 69] width 39 height 6
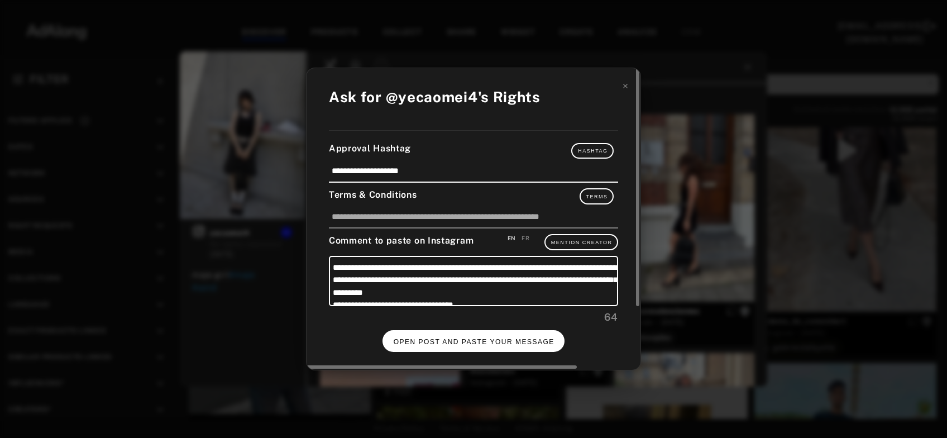
click at [498, 340] on span "OPEN POST AND PASTE YOUR MESSAGE" at bounding box center [474, 342] width 161 height 8
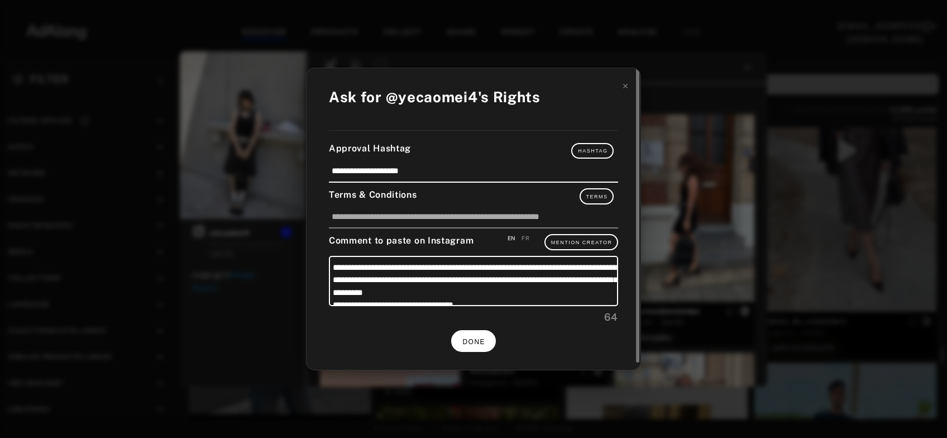
scroll to position [9935, 0]
click at [474, 345] on button "DONE" at bounding box center [473, 341] width 45 height 22
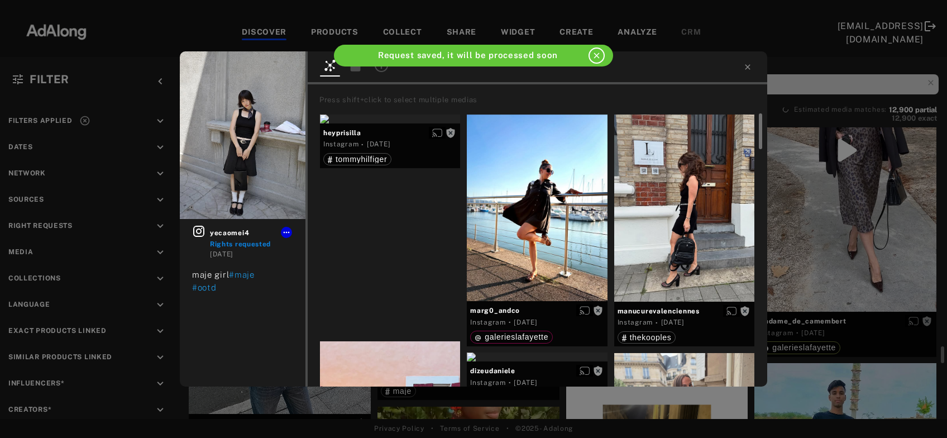
scroll to position [9935, 0]
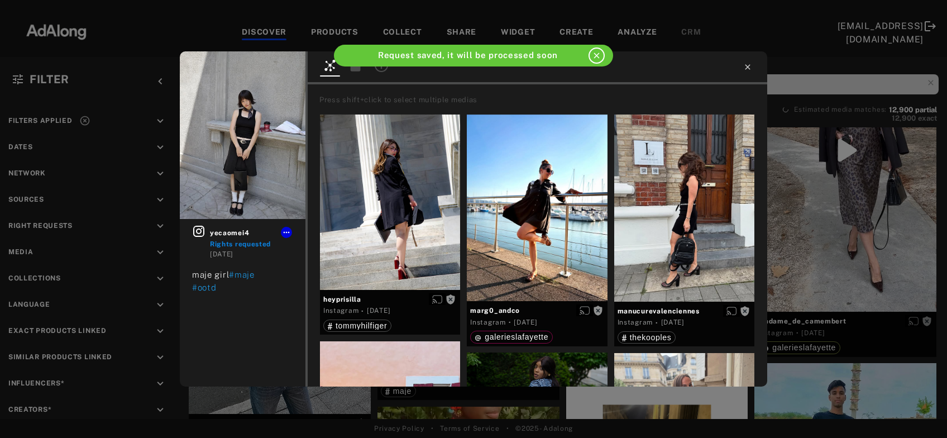
click at [747, 70] on icon at bounding box center [747, 67] width 9 height 9
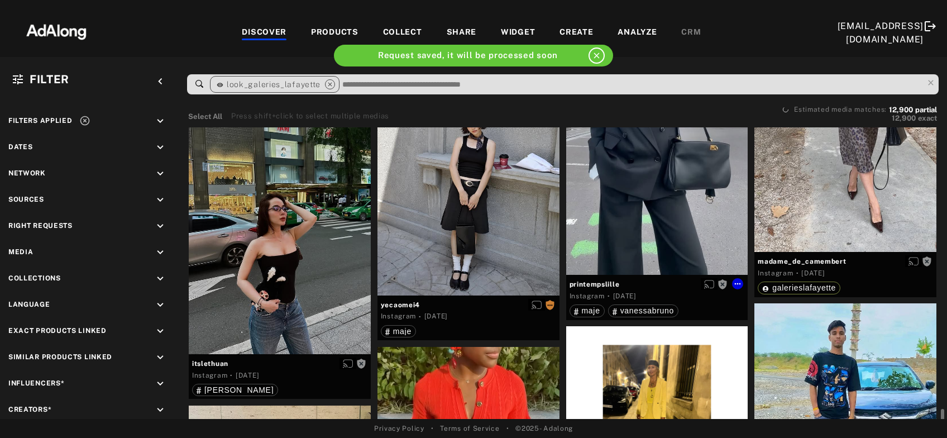
scroll to position [10055, 0]
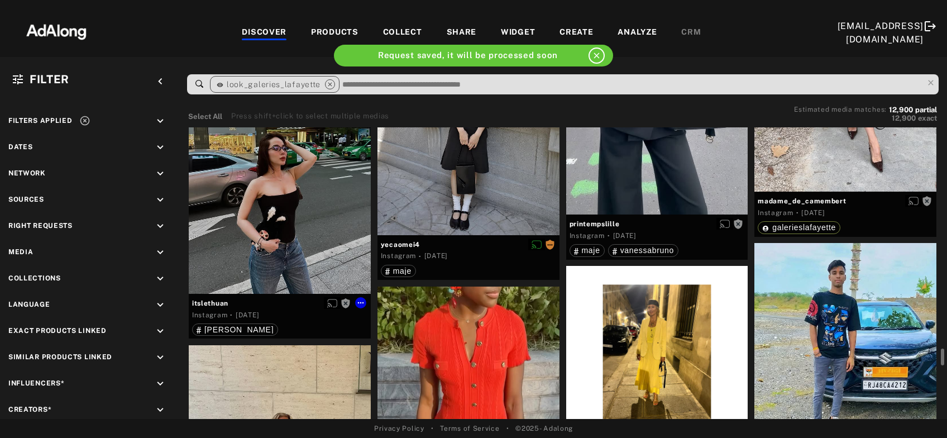
click at [247, 262] on div "Get rights" at bounding box center [280, 172] width 182 height 242
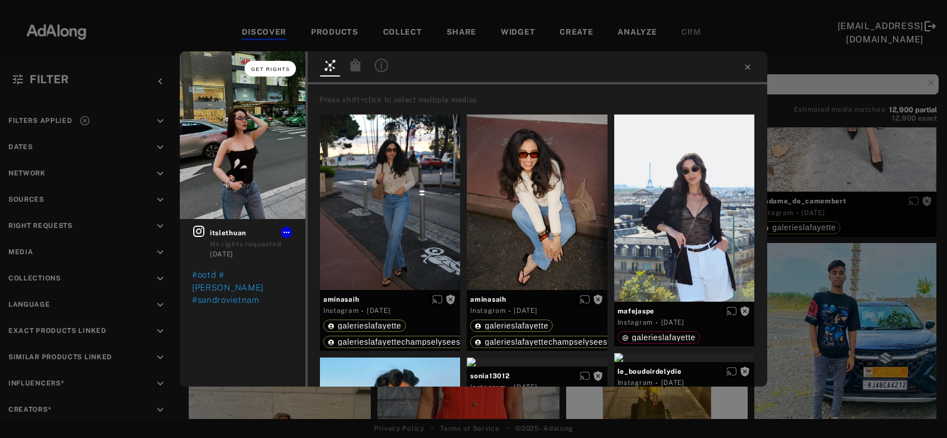
click at [280, 73] on button "Get rights" at bounding box center [270, 69] width 51 height 16
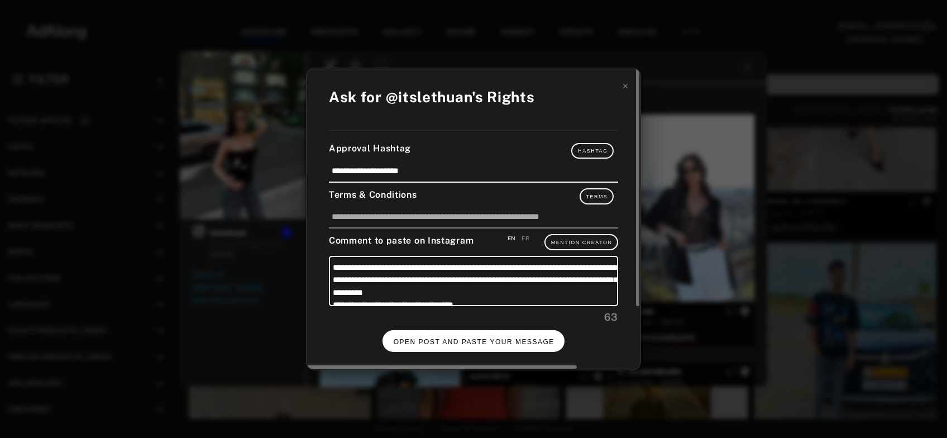
click at [424, 338] on span "OPEN POST AND PASTE YOUR MESSAGE" at bounding box center [474, 342] width 161 height 8
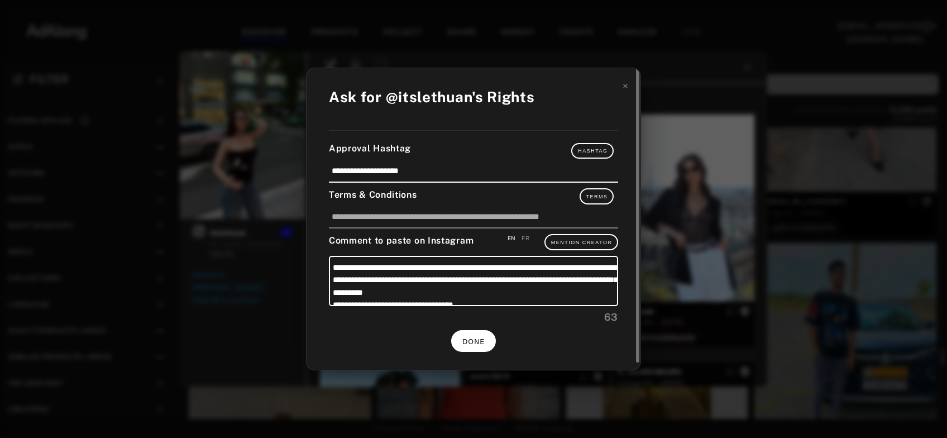
scroll to position [10055, 0]
click at [490, 338] on button "DONE" at bounding box center [473, 341] width 45 height 22
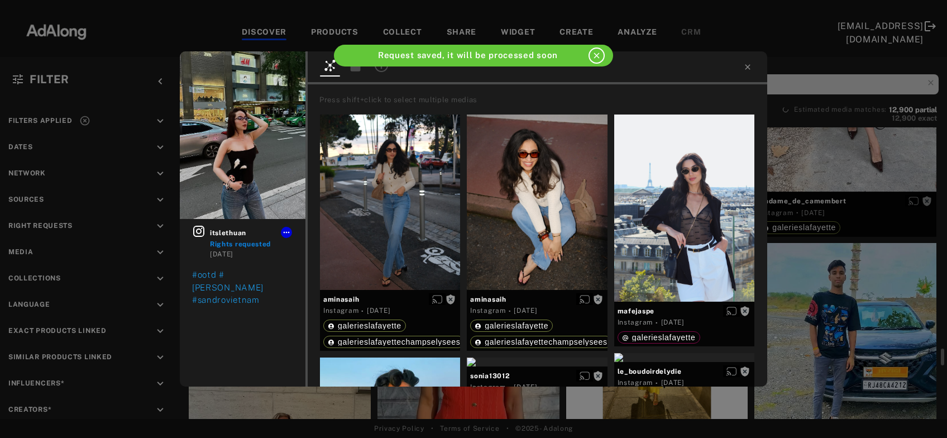
scroll to position [10055, 0]
click at [749, 65] on icon at bounding box center [747, 67] width 9 height 9
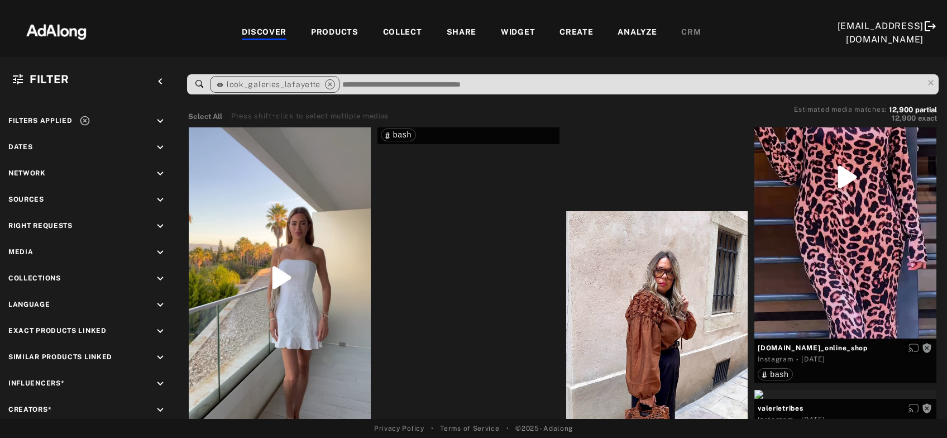
scroll to position [11259, 0]
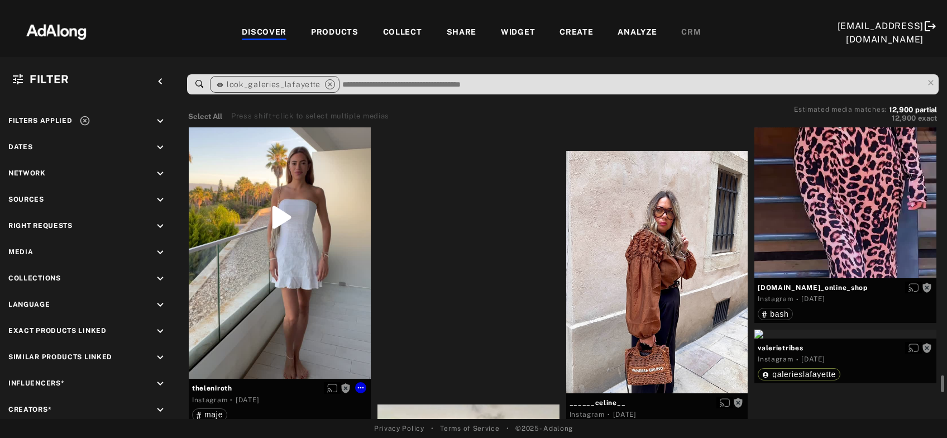
click at [284, 296] on div "Get rights" at bounding box center [280, 217] width 182 height 323
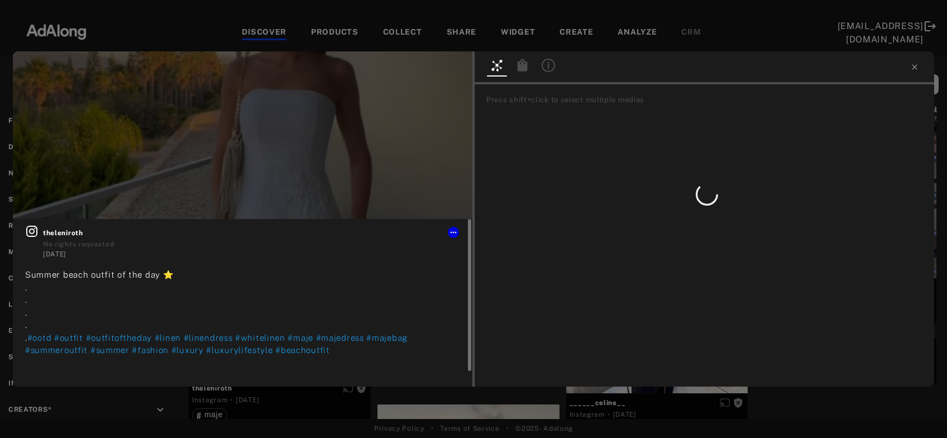
click at [32, 230] on icon at bounding box center [31, 231] width 11 height 11
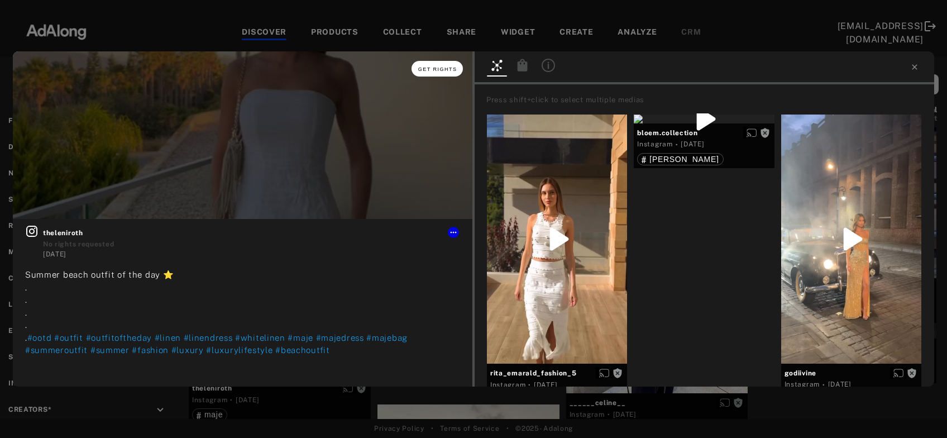
click at [429, 68] on span "Get rights" at bounding box center [437, 69] width 39 height 6
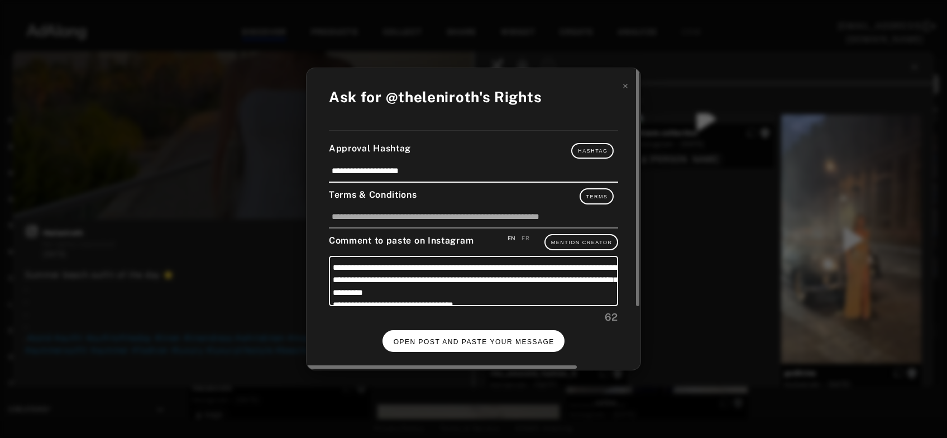
click at [467, 335] on button "OPEN POST AND PASTE YOUR MESSAGE" at bounding box center [474, 341] width 183 height 22
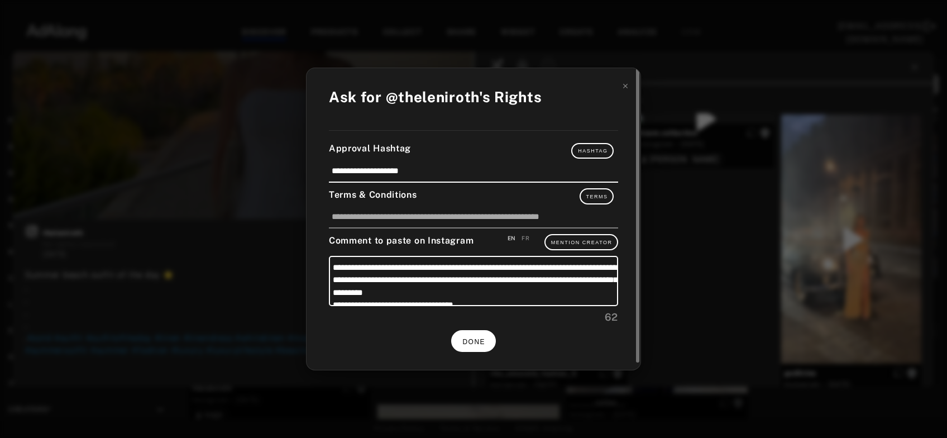
scroll to position [11259, 0]
click at [470, 341] on span "DONE" at bounding box center [473, 342] width 23 height 8
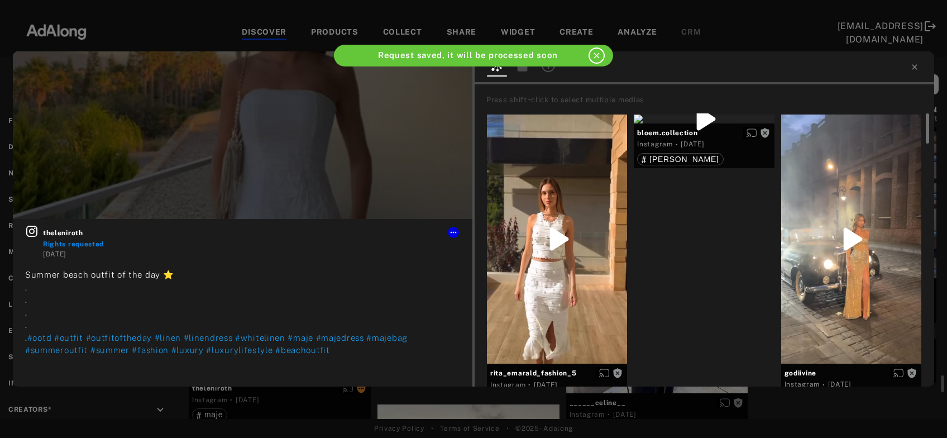
scroll to position [11259, 0]
click at [914, 65] on icon at bounding box center [914, 67] width 9 height 9
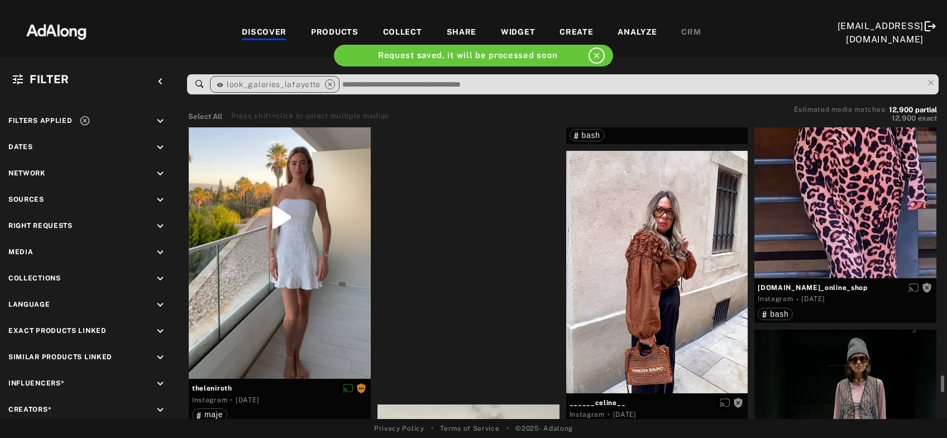
click at [476, 39] on div "Get rights" at bounding box center [469, 34] width 182 height 9
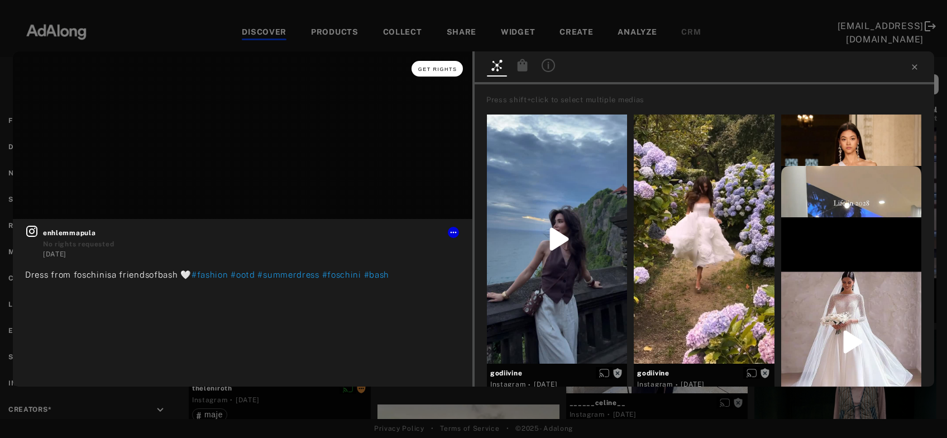
click at [447, 69] on span "Get rights" at bounding box center [437, 69] width 39 height 6
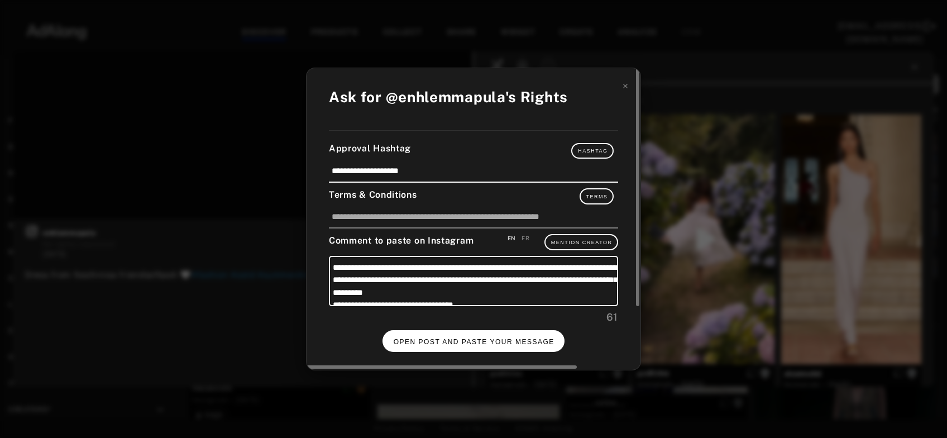
click at [425, 333] on button "OPEN POST AND PASTE YOUR MESSAGE" at bounding box center [474, 341] width 183 height 22
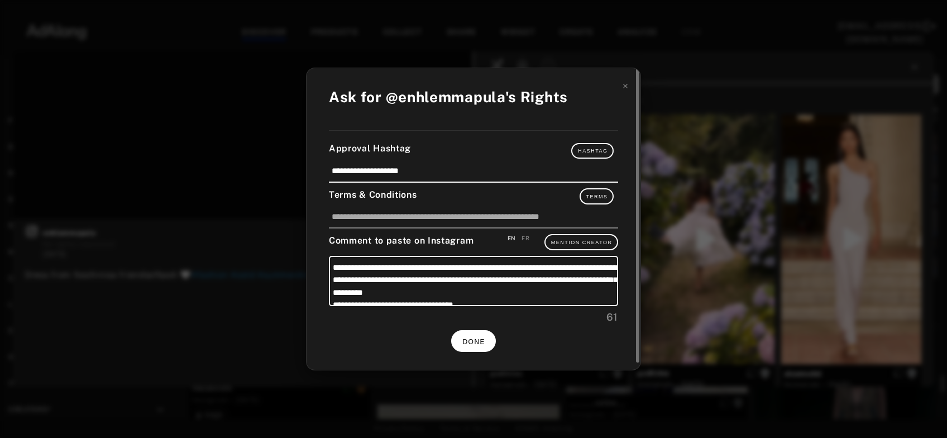
scroll to position [11259, 0]
click at [479, 333] on button "DONE" at bounding box center [473, 341] width 45 height 22
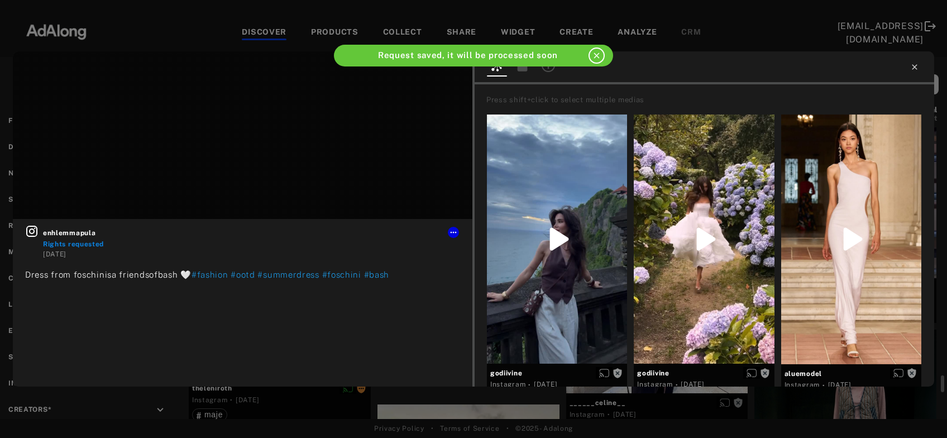
scroll to position [11259, 0]
click at [913, 67] on icon at bounding box center [914, 67] width 9 height 9
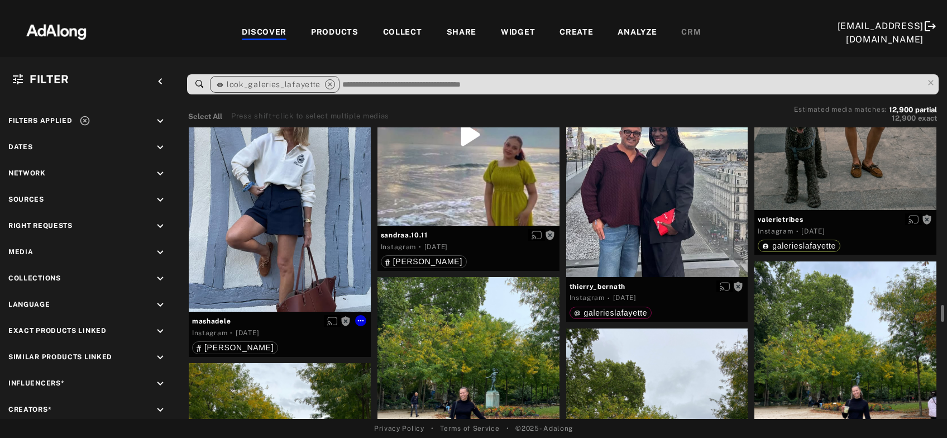
scroll to position [11560, 0]
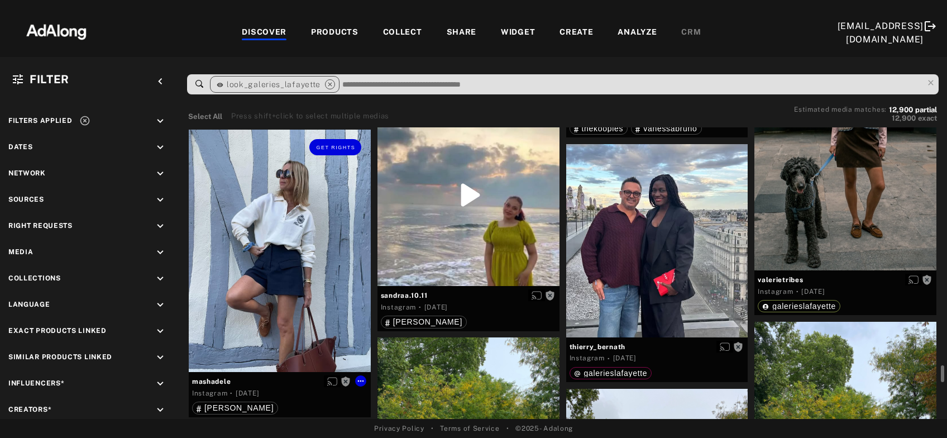
click at [292, 211] on div "Get rights" at bounding box center [280, 251] width 182 height 242
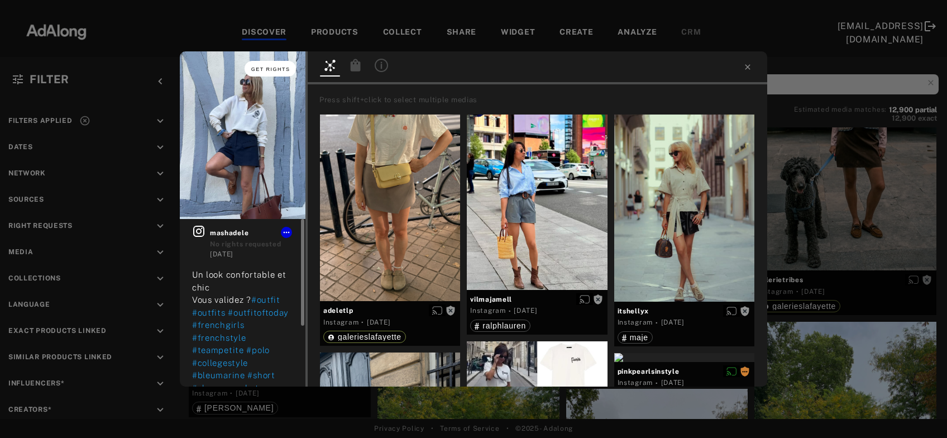
click at [278, 68] on span "Get rights" at bounding box center [270, 69] width 39 height 6
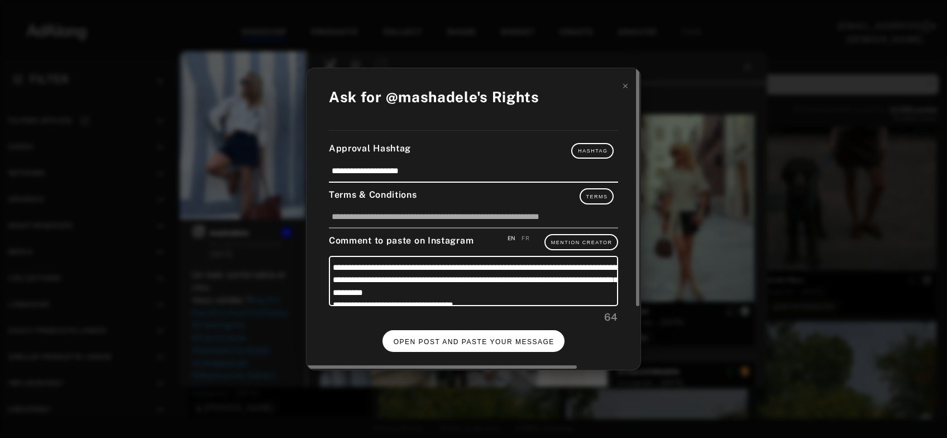
click at [463, 341] on span "OPEN POST AND PASTE YOUR MESSAGE" at bounding box center [474, 342] width 161 height 8
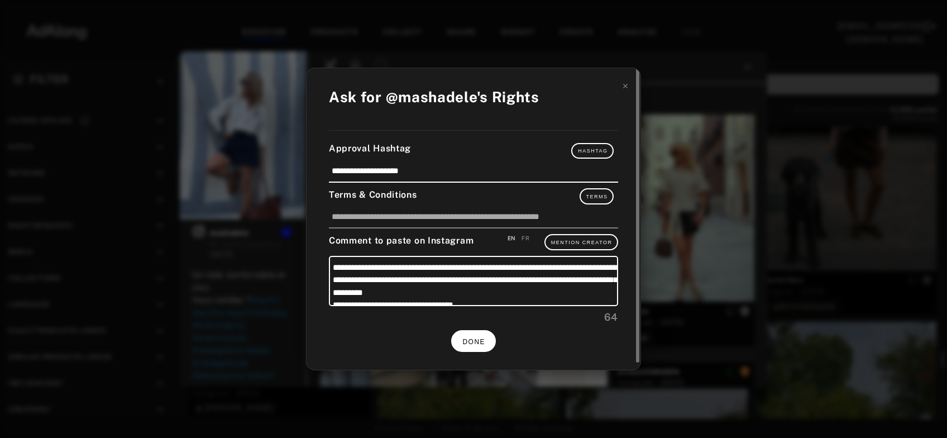
scroll to position [11560, 0]
click at [476, 348] on button "DONE" at bounding box center [473, 341] width 45 height 22
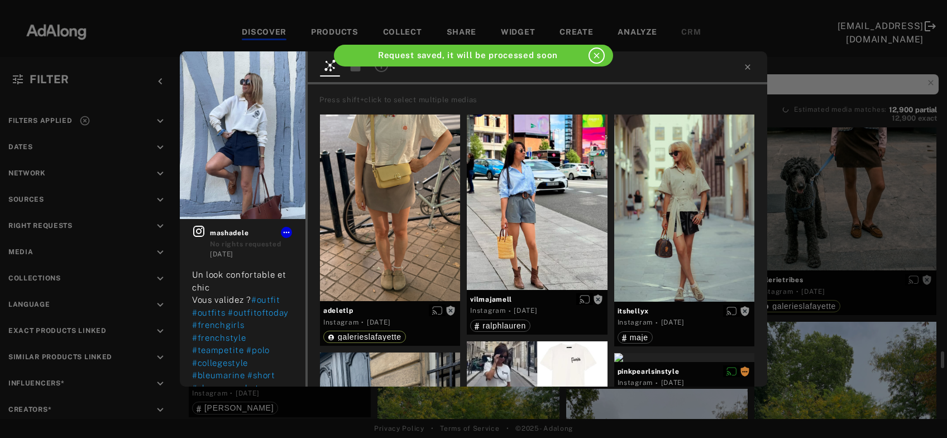
scroll to position [11560, 0]
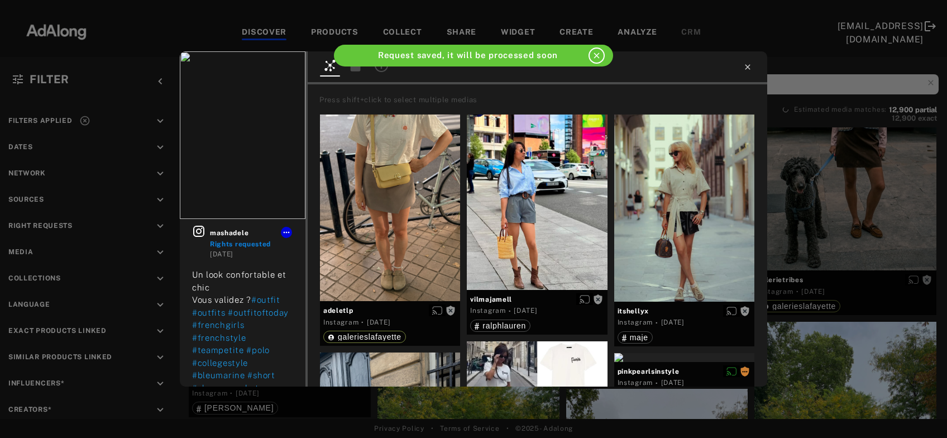
click at [747, 65] on icon at bounding box center [747, 67] width 9 height 9
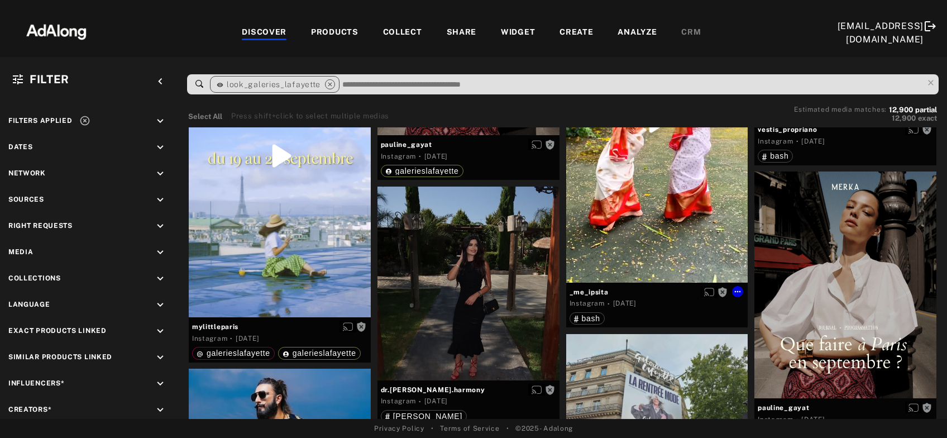
scroll to position [12342, 0]
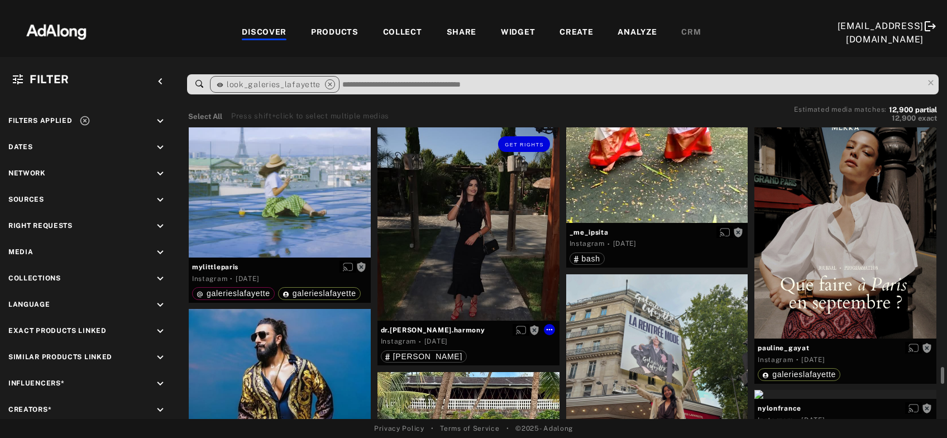
click at [462, 275] on div "Get rights" at bounding box center [469, 224] width 182 height 194
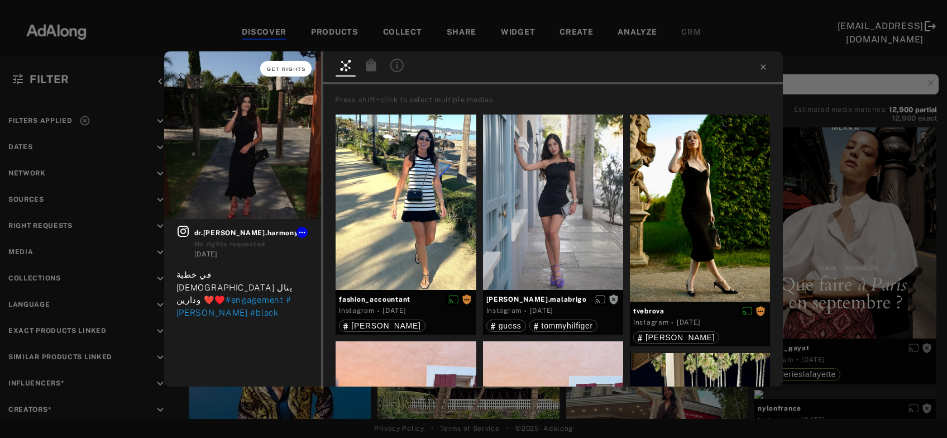
click at [289, 74] on button "Get rights" at bounding box center [285, 69] width 51 height 16
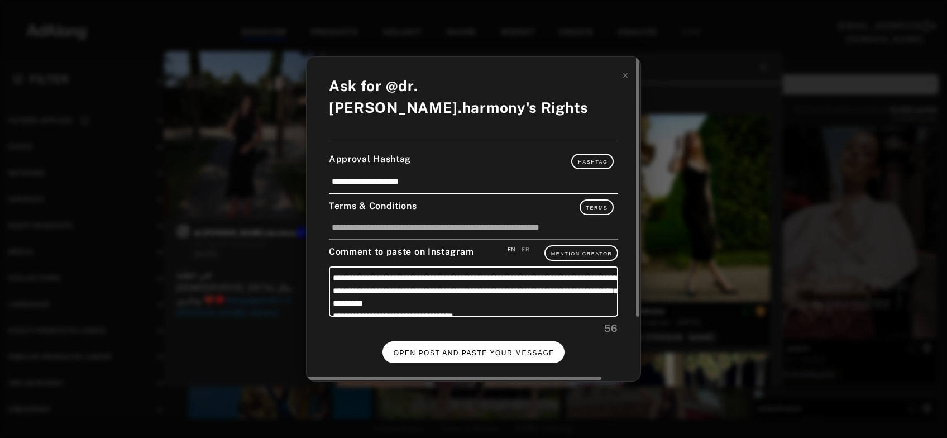
click at [484, 349] on span "OPEN POST AND PASTE YOUR MESSAGE" at bounding box center [474, 353] width 161 height 8
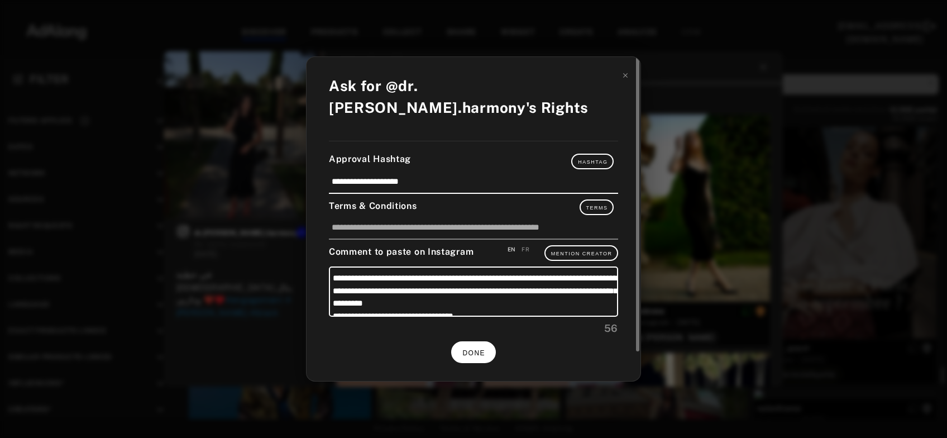
scroll to position [12342, 0]
click at [772, 142] on div "**********" at bounding box center [473, 219] width 947 height 438
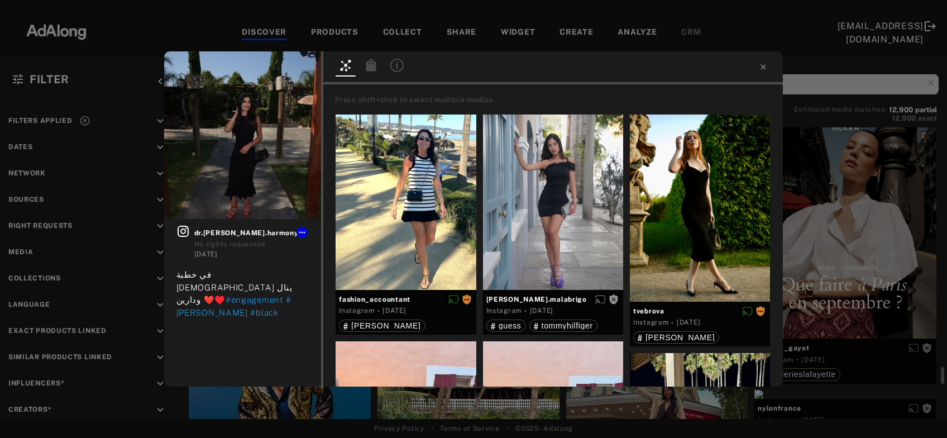
click at [853, 187] on div "Get rights dr.nadine.harmony No rights requested 4 days ago في خطبة الغالين ينا…" at bounding box center [473, 219] width 947 height 438
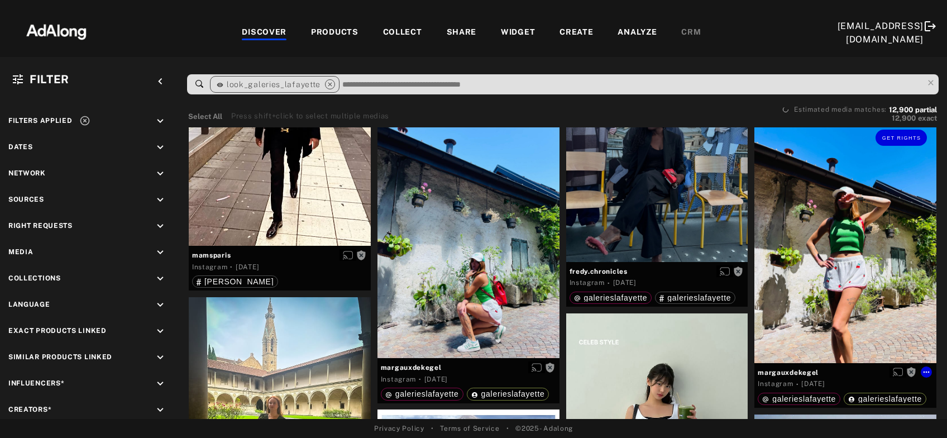
scroll to position [13366, 0]
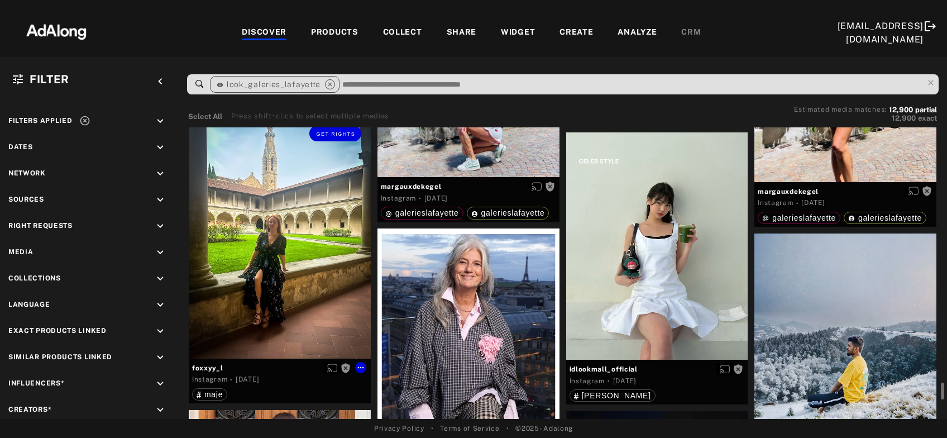
click at [262, 289] on div "Get rights" at bounding box center [280, 237] width 182 height 242
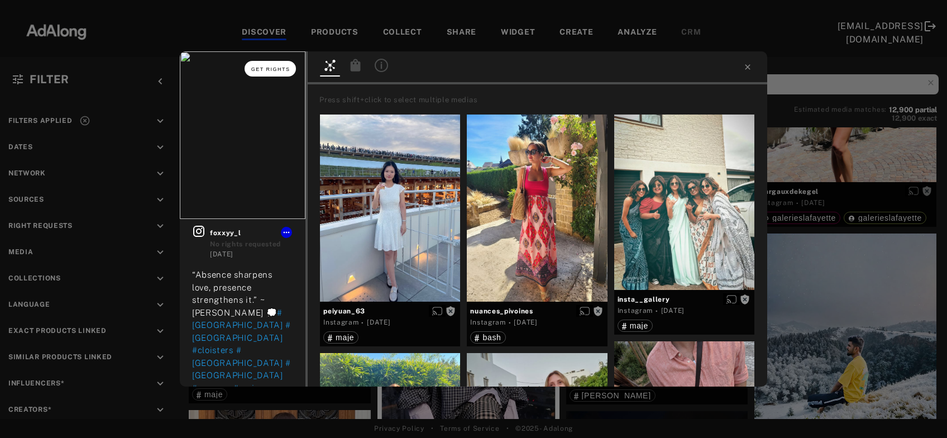
click at [281, 70] on span "Get rights" at bounding box center [270, 69] width 39 height 6
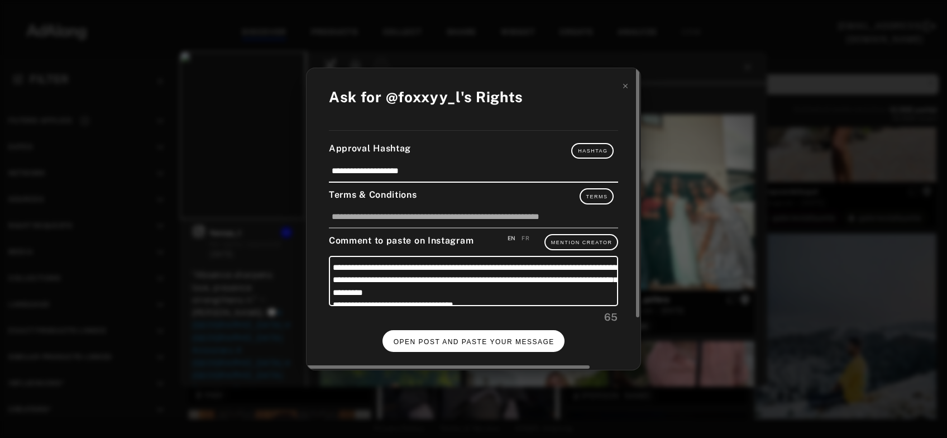
click at [433, 342] on span "OPEN POST AND PASTE YOUR MESSAGE" at bounding box center [474, 342] width 161 height 8
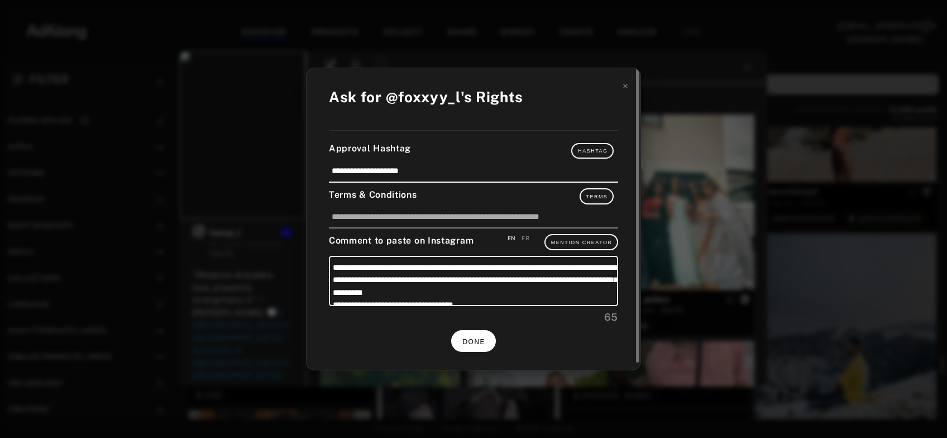
scroll to position [13366, 0]
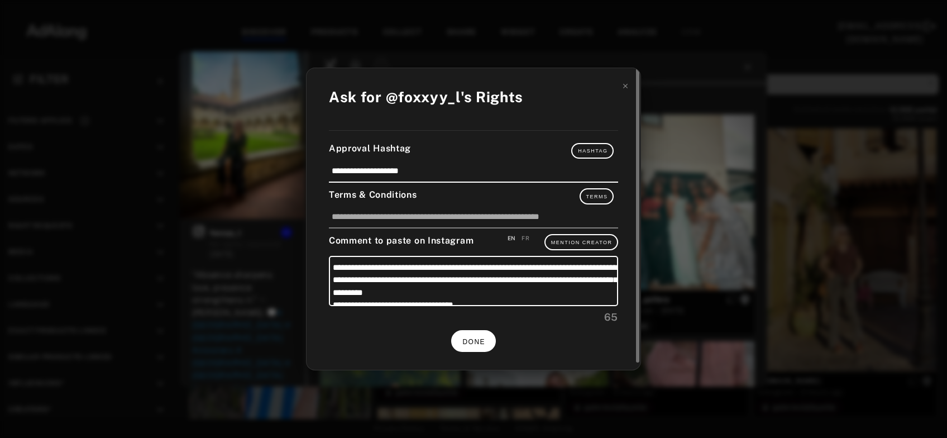
click at [480, 345] on button "DONE" at bounding box center [473, 341] width 45 height 22
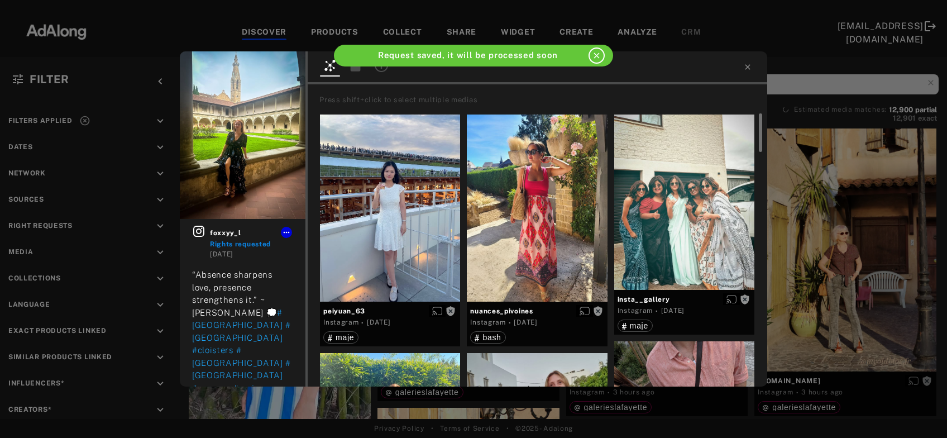
scroll to position [13366, 0]
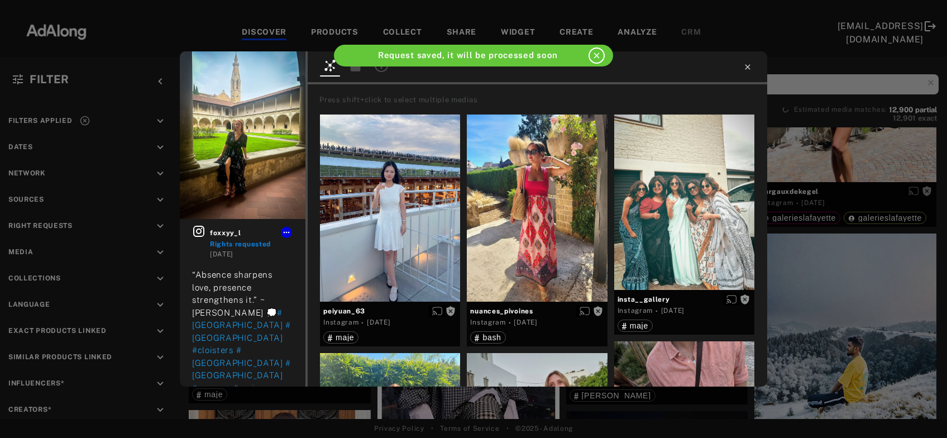
click at [746, 68] on icon at bounding box center [747, 67] width 9 height 9
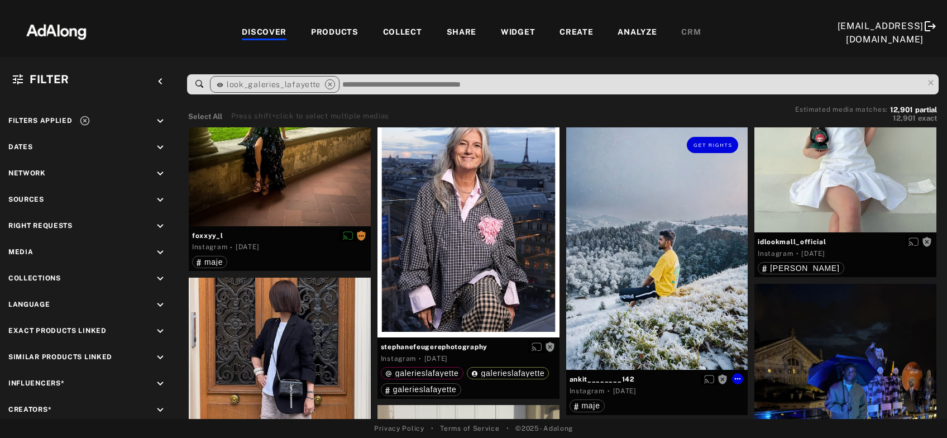
scroll to position [13547, 0]
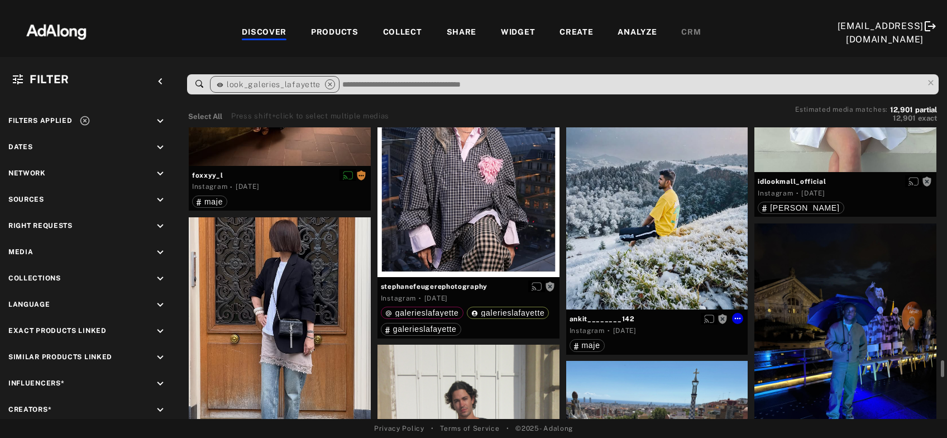
click at [689, 209] on div "Get rights" at bounding box center [657, 188] width 182 height 242
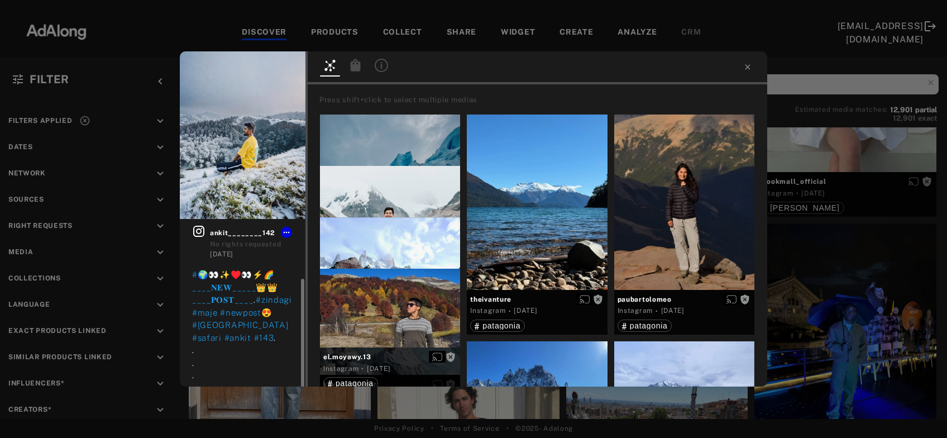
scroll to position [32, 0]
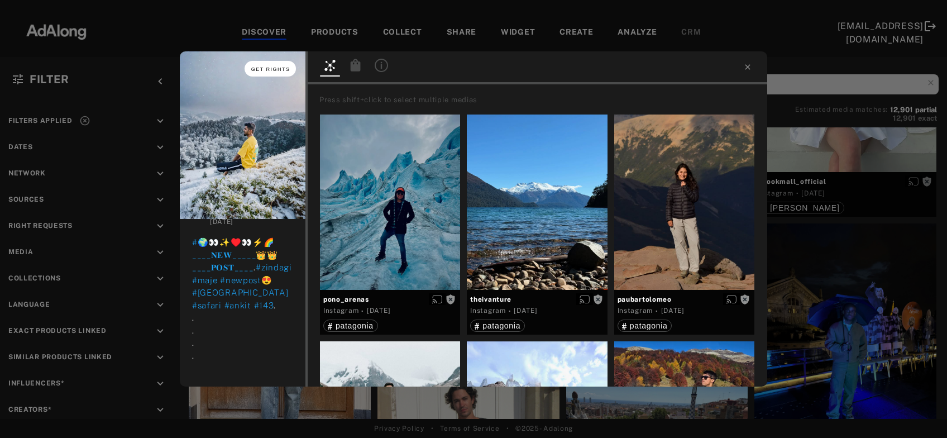
click at [269, 73] on button "Get rights" at bounding box center [270, 69] width 51 height 16
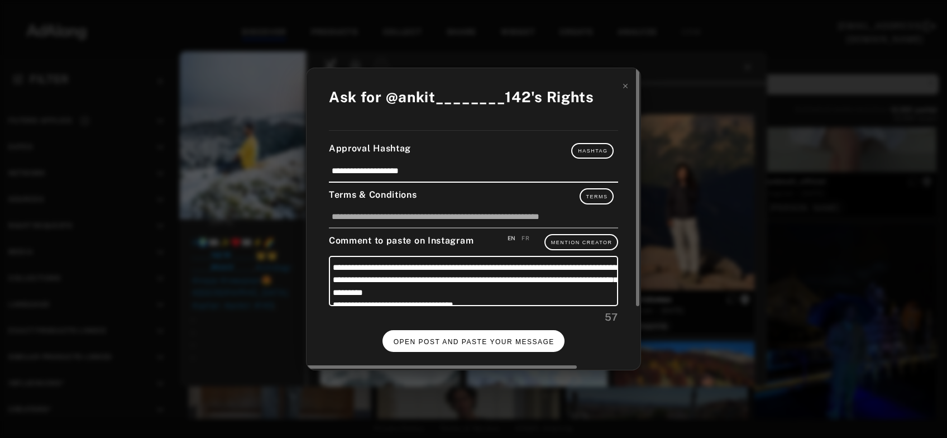
click at [429, 338] on span "OPEN POST AND PASTE YOUR MESSAGE" at bounding box center [474, 342] width 161 height 8
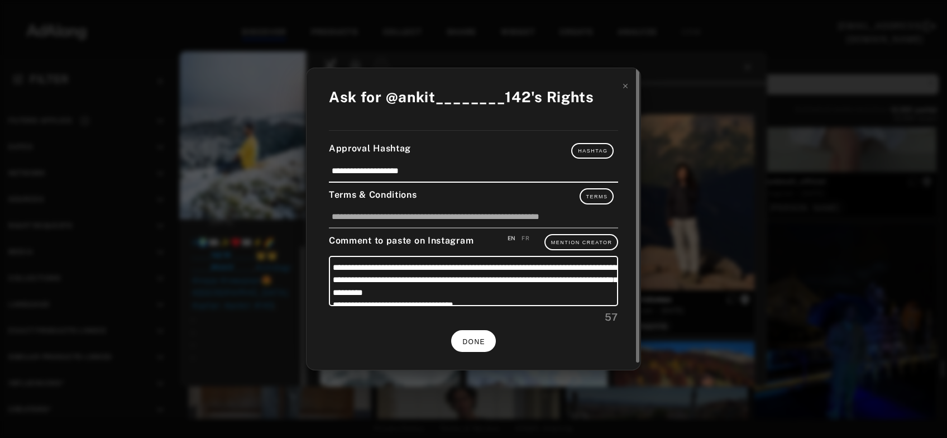
scroll to position [32, 0]
click at [487, 333] on button "DONE" at bounding box center [473, 341] width 45 height 22
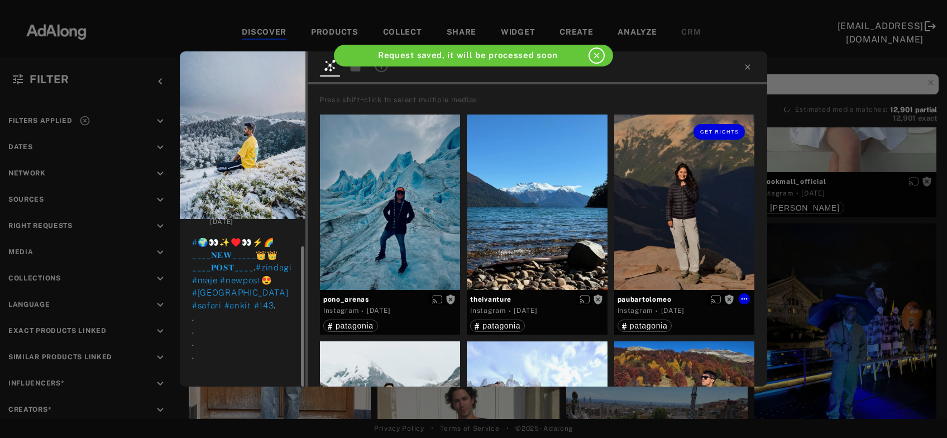
scroll to position [32, 0]
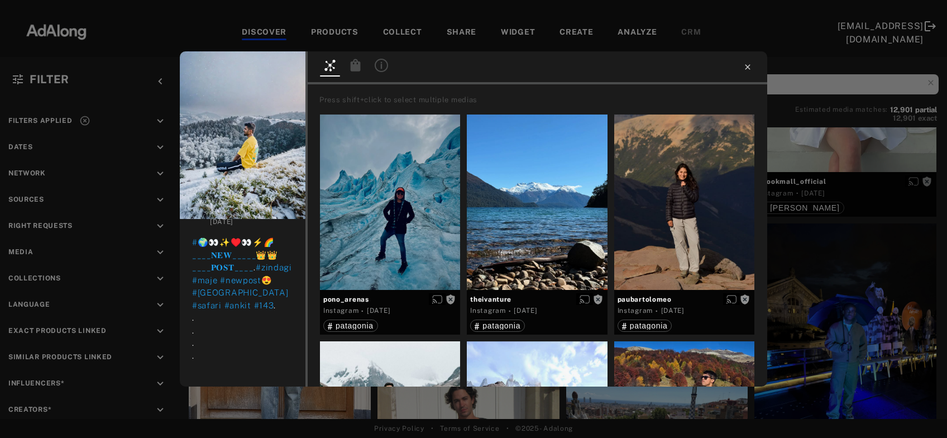
click at [751, 71] on icon at bounding box center [747, 67] width 9 height 9
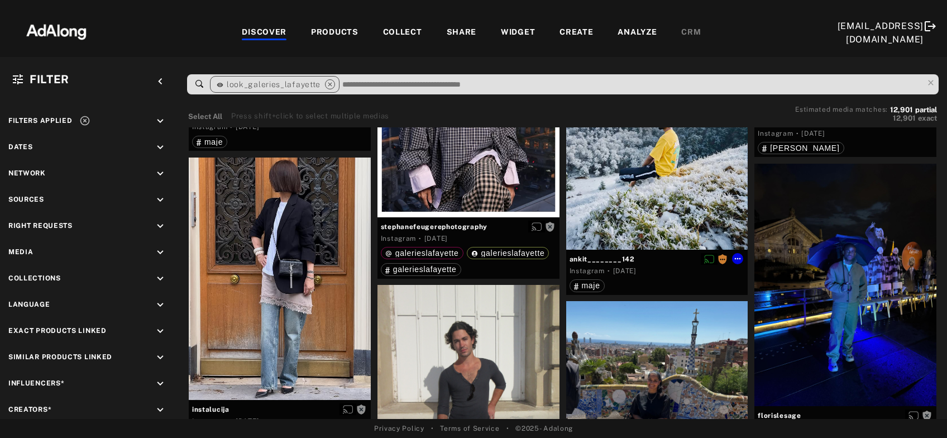
scroll to position [13667, 0]
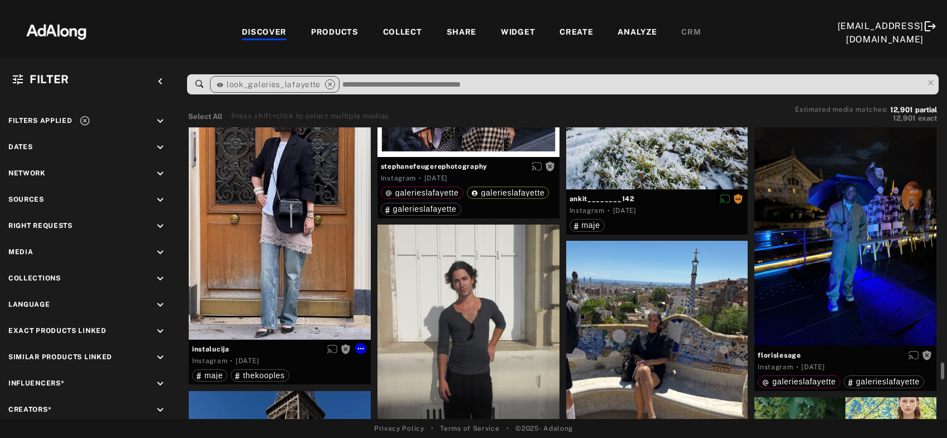
click at [251, 275] on div "Get rights" at bounding box center [280, 218] width 182 height 242
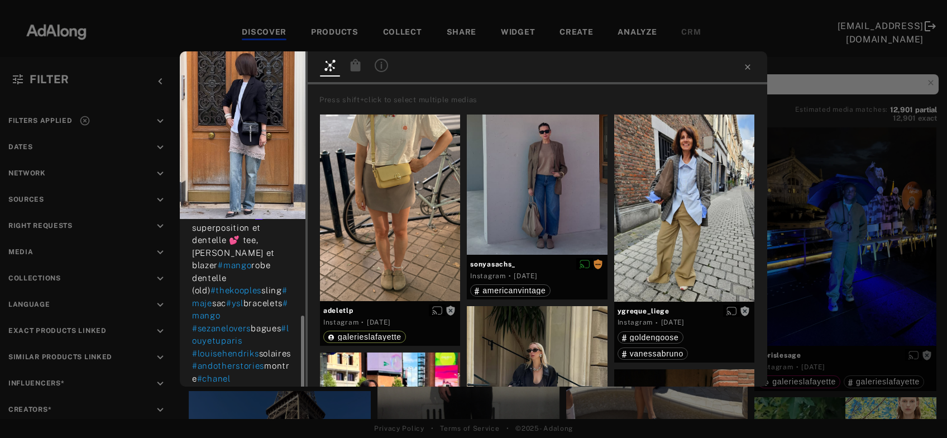
scroll to position [95, 0]
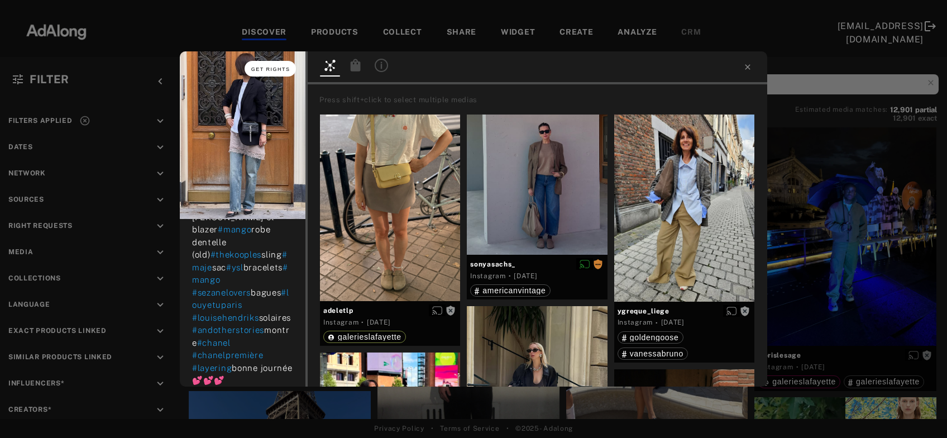
click at [274, 72] on button "Get rights" at bounding box center [270, 69] width 51 height 16
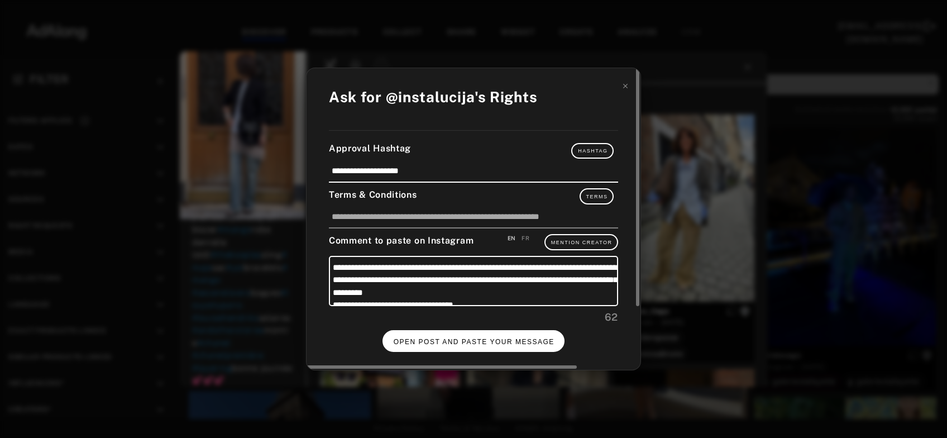
click at [462, 348] on button "OPEN POST AND PASTE YOUR MESSAGE" at bounding box center [474, 341] width 183 height 22
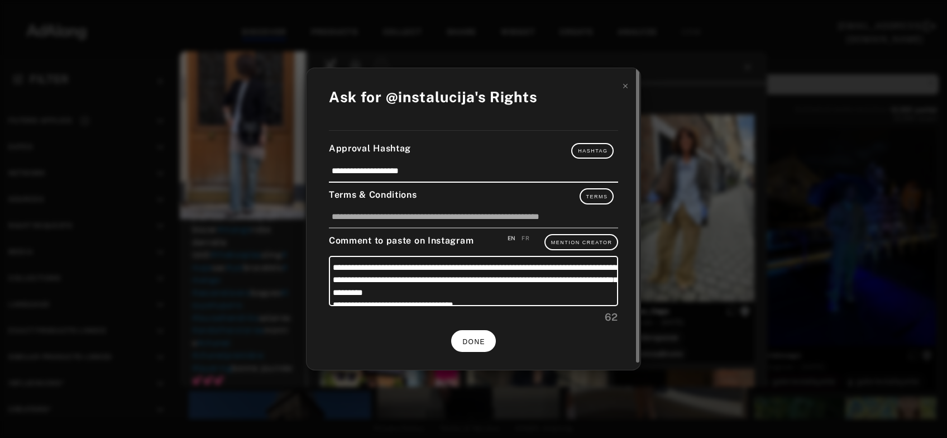
scroll to position [95, 0]
click at [469, 340] on span "DONE" at bounding box center [473, 342] width 23 height 8
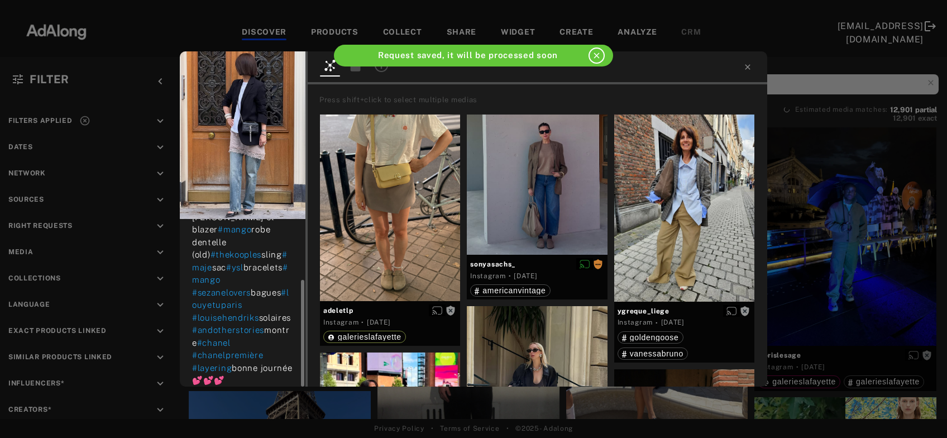
scroll to position [95, 0]
click at [746, 68] on icon at bounding box center [747, 67] width 9 height 9
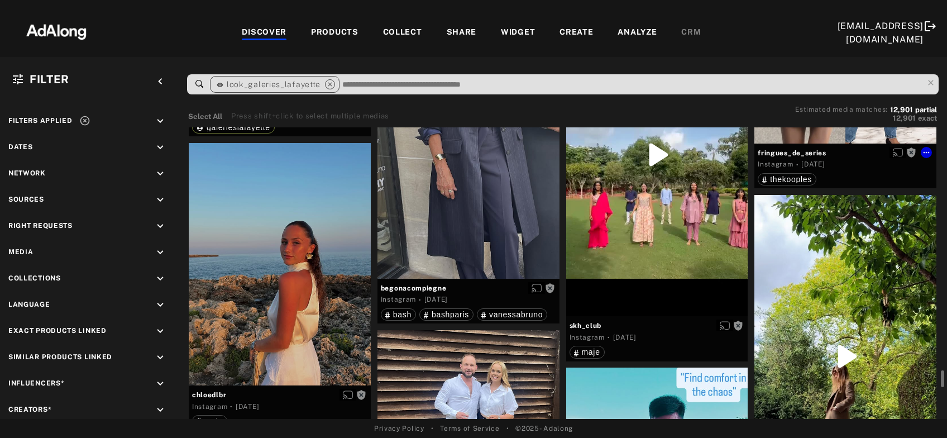
scroll to position [14208, 0]
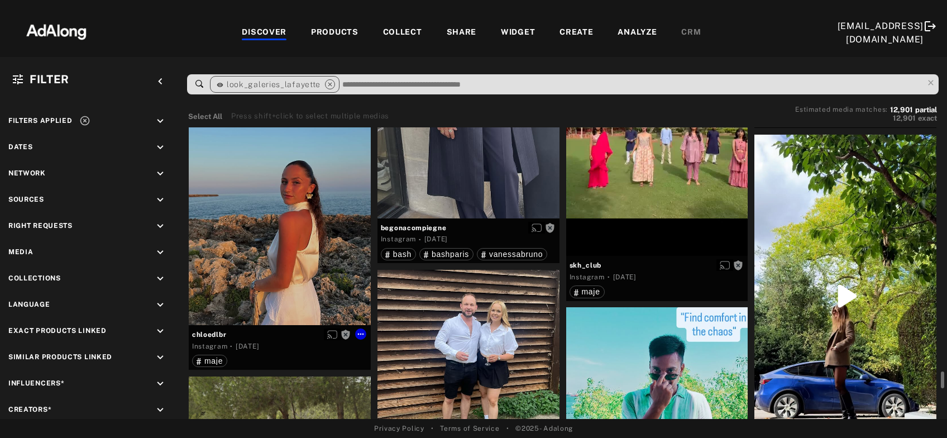
click at [306, 255] on div "Get rights" at bounding box center [280, 204] width 182 height 242
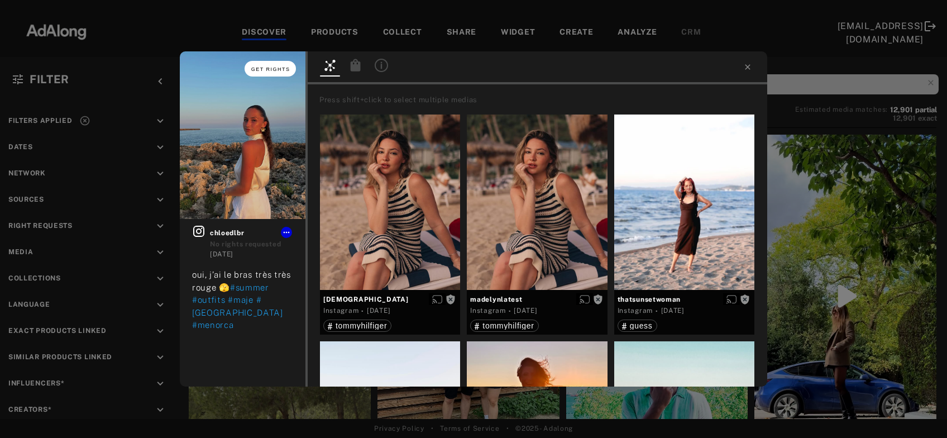
click at [271, 68] on span "Get rights" at bounding box center [270, 69] width 39 height 6
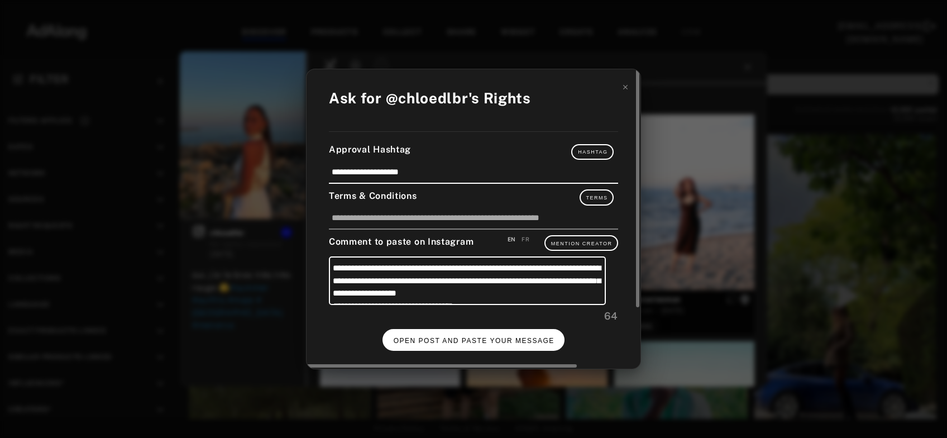
click at [519, 337] on span "OPEN POST AND PASTE YOUR MESSAGE" at bounding box center [474, 341] width 161 height 8
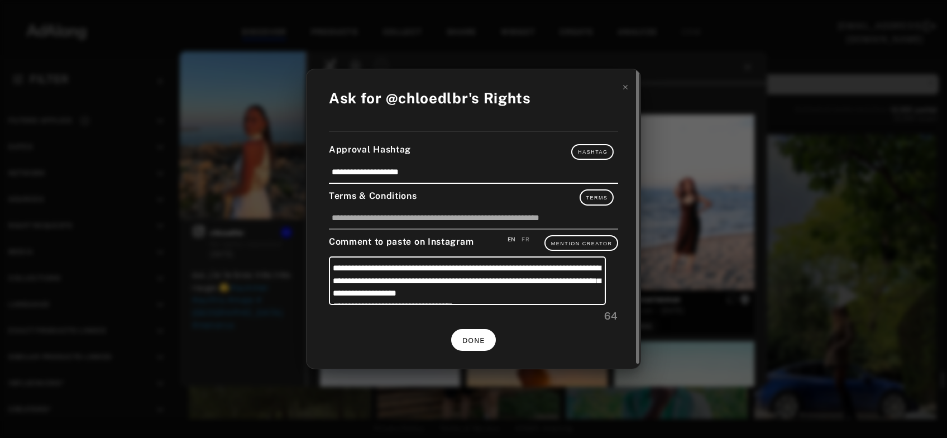
scroll to position [14208, 0]
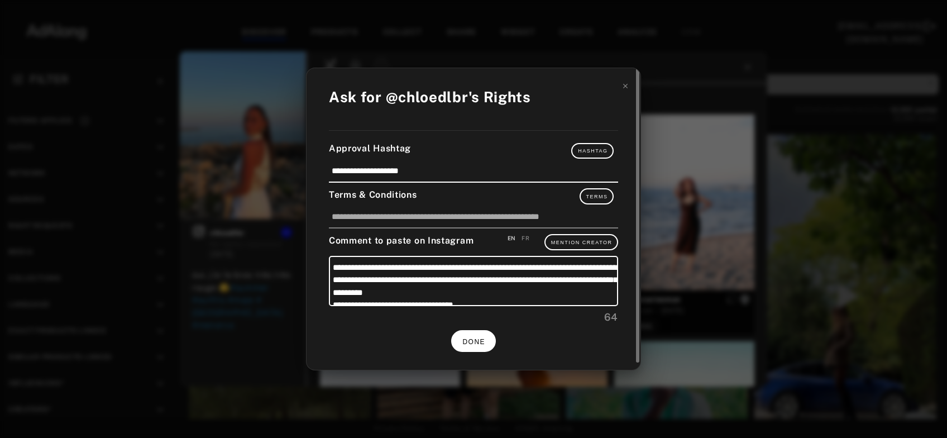
click at [480, 340] on span "DONE" at bounding box center [473, 342] width 23 height 8
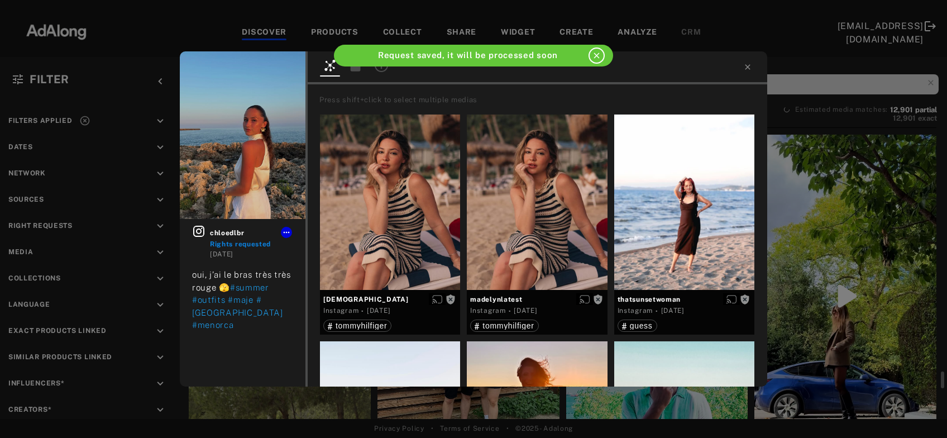
scroll to position [14208, 0]
